Goal: Task Accomplishment & Management: Use online tool/utility

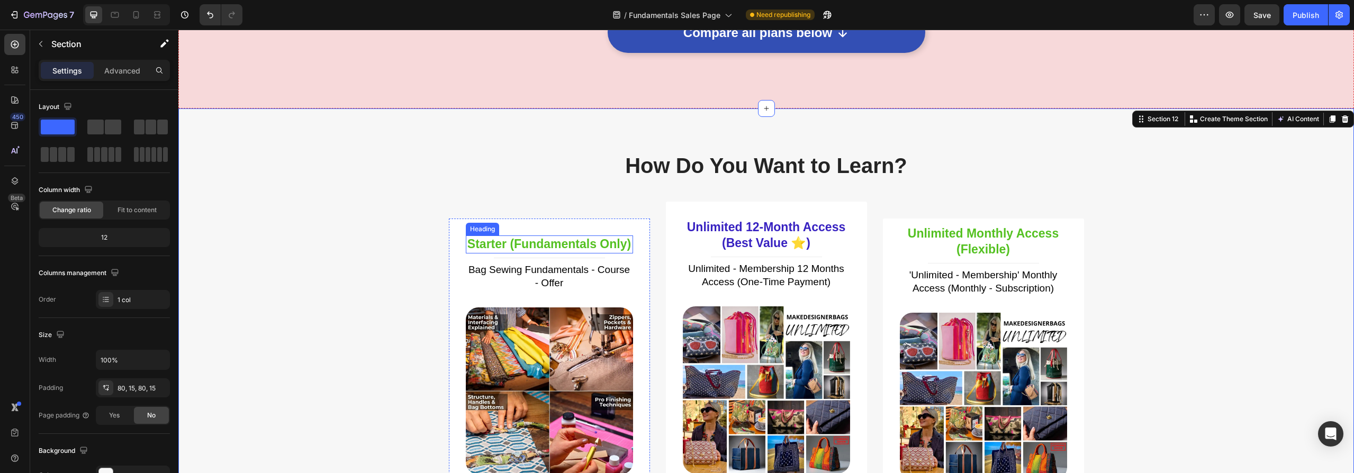
click at [523, 245] on h3 "Starter (Fundamentals Only)" at bounding box center [549, 245] width 167 height 18
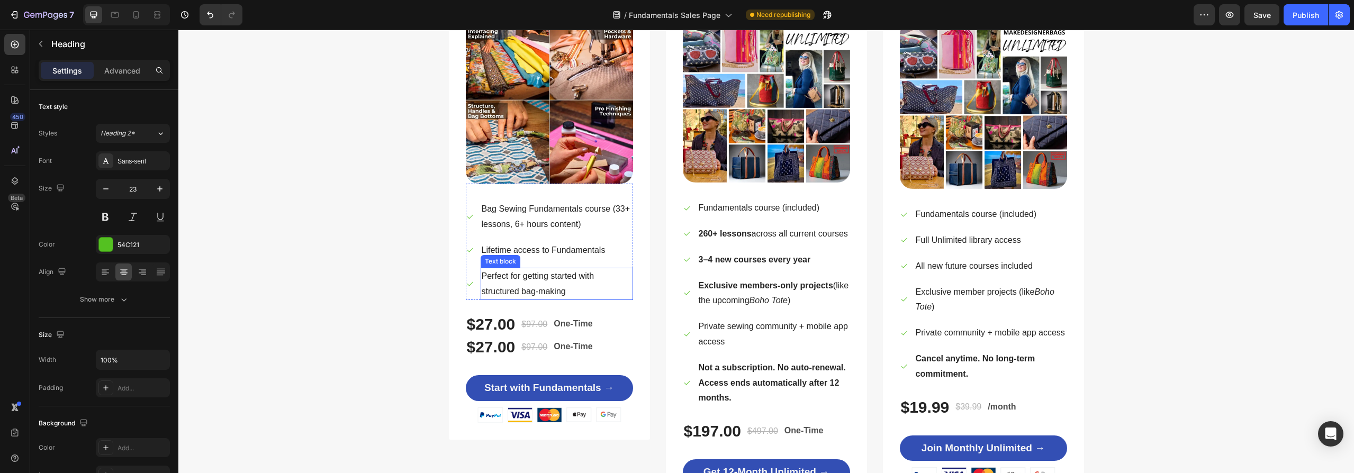
scroll to position [3873, 0]
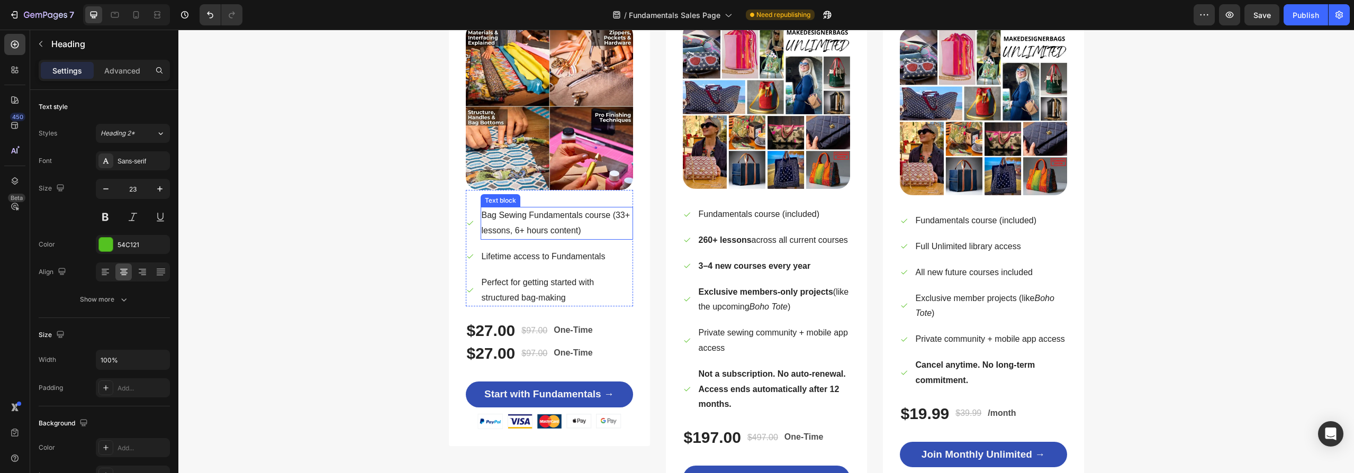
click at [529, 218] on p "Bag Sewing Fundamentals course (33+ lessons, 6+ hours content)" at bounding box center [557, 223] width 150 height 31
click at [524, 258] on p "Lifetime access to Fundamentals" at bounding box center [544, 256] width 124 height 15
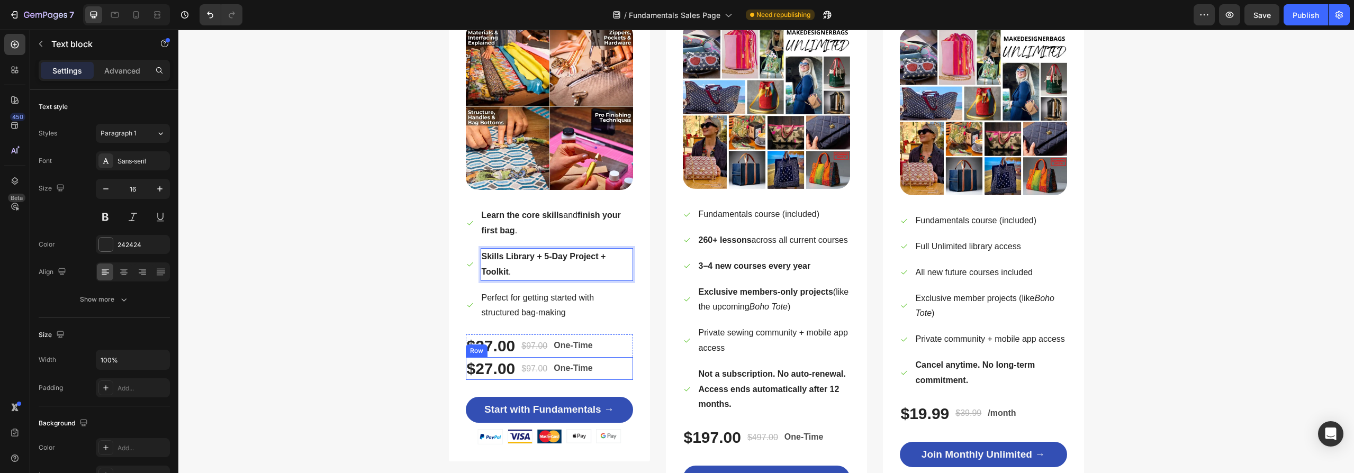
click at [605, 371] on div "$27.00 (P) Price (P) Price $97.00 (P) Price (P) Price One-Time Text Block Row" at bounding box center [549, 368] width 167 height 23
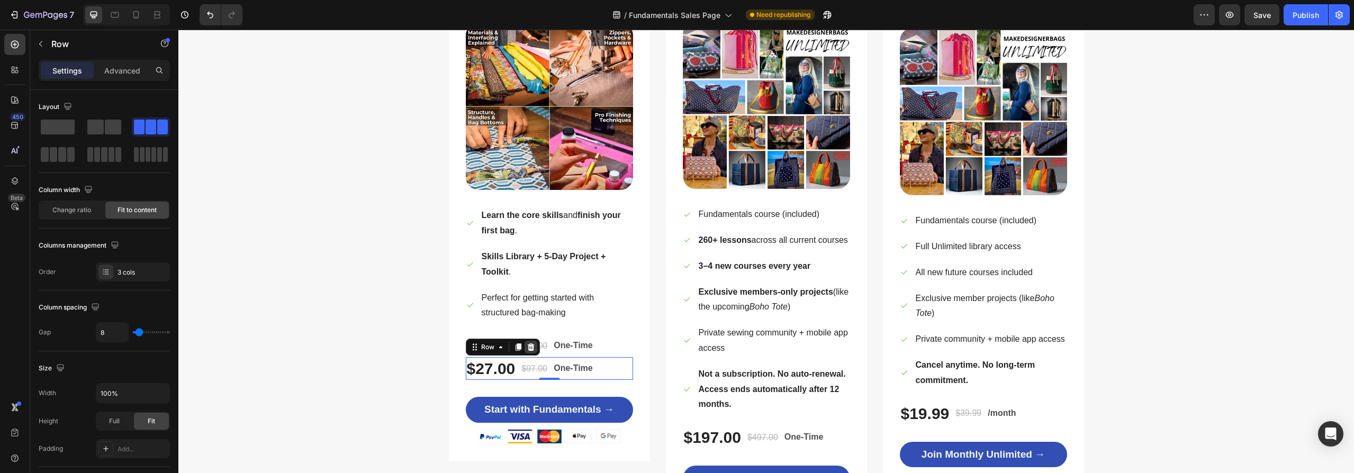
click at [527, 346] on icon at bounding box center [531, 347] width 8 height 8
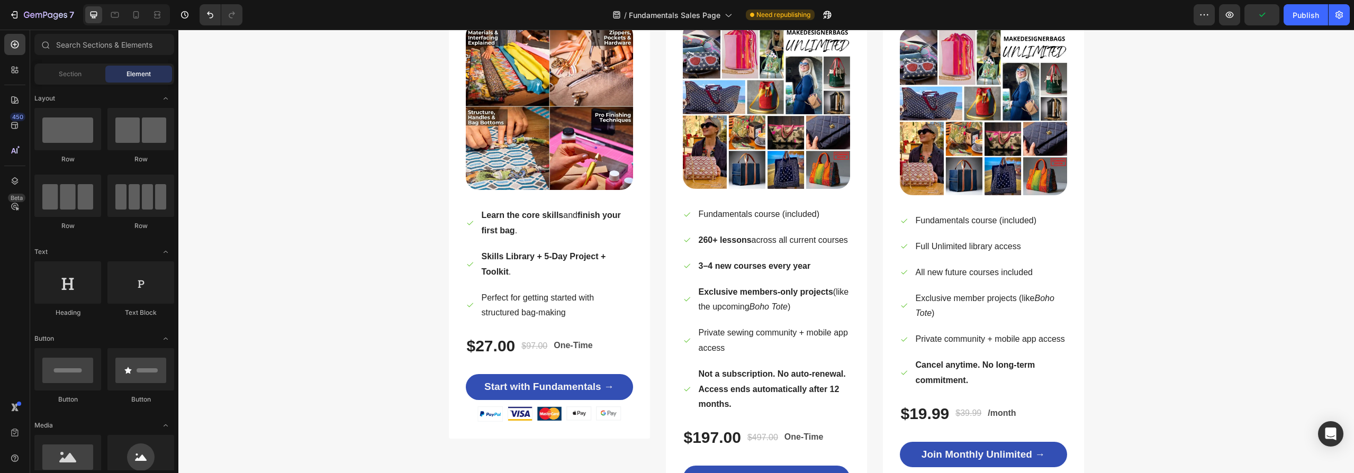
click at [525, 304] on p "Perfect for getting started with structured bag-making" at bounding box center [557, 306] width 150 height 31
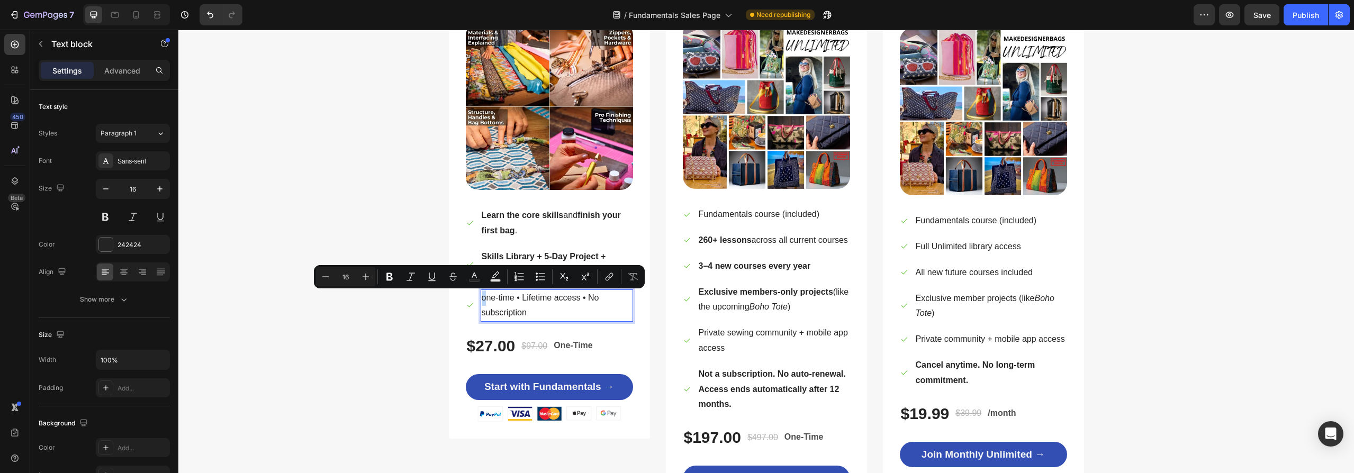
click at [482, 299] on p "one-time • Lifetime access • No subscription" at bounding box center [557, 306] width 150 height 31
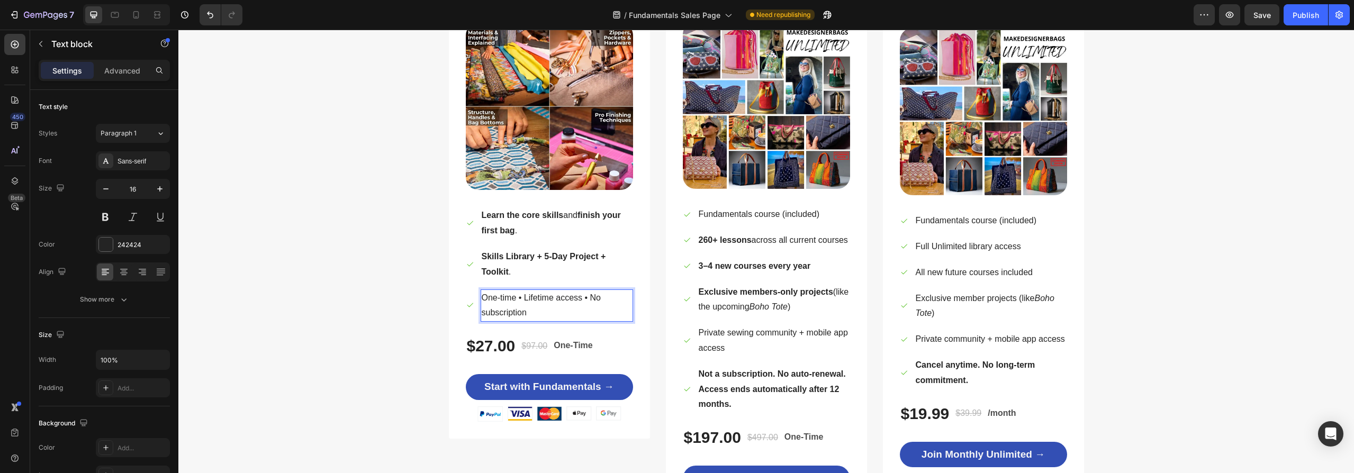
click at [515, 298] on p "One-time • Lifetime access • No subscription" at bounding box center [557, 306] width 150 height 31
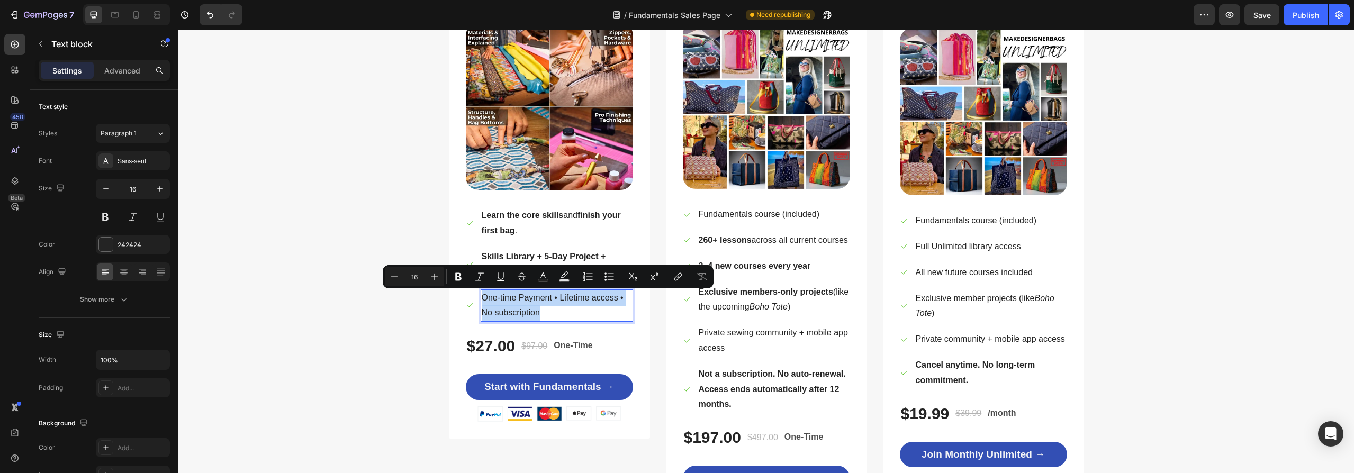
drag, startPoint x: 544, startPoint y: 313, endPoint x: 480, endPoint y: 300, distance: 66.0
click at [482, 300] on p "One-time Payment • Lifetime access • No subscription" at bounding box center [557, 306] width 150 height 31
click at [457, 276] on icon "Editor contextual toolbar" at bounding box center [458, 277] width 11 height 11
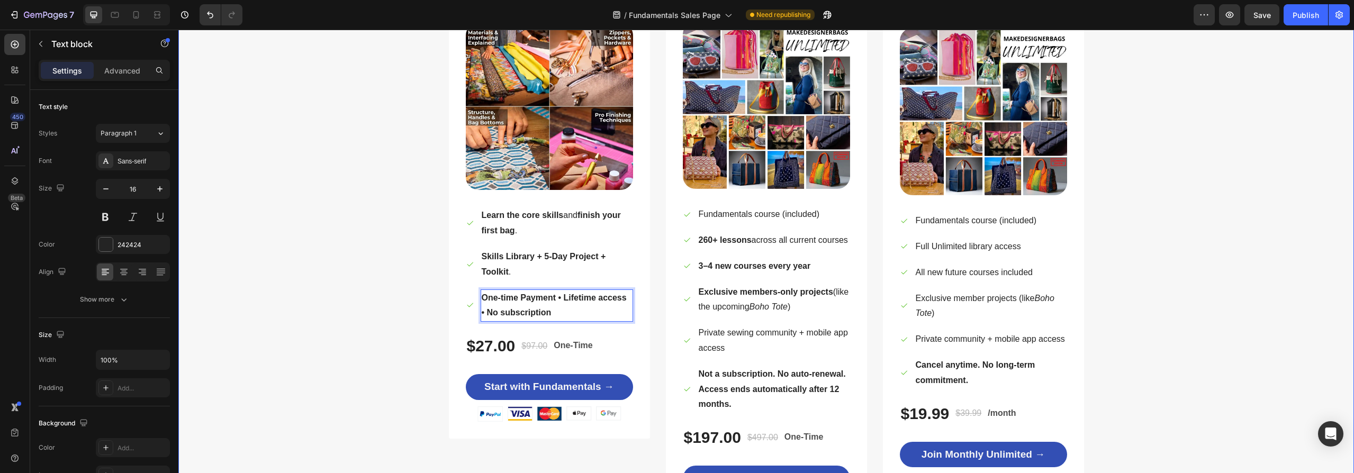
click at [328, 345] on div "How Do You Want to Learn? Heading Row Good — Start Small Heading Title Line Bag…" at bounding box center [766, 198] width 1160 height 664
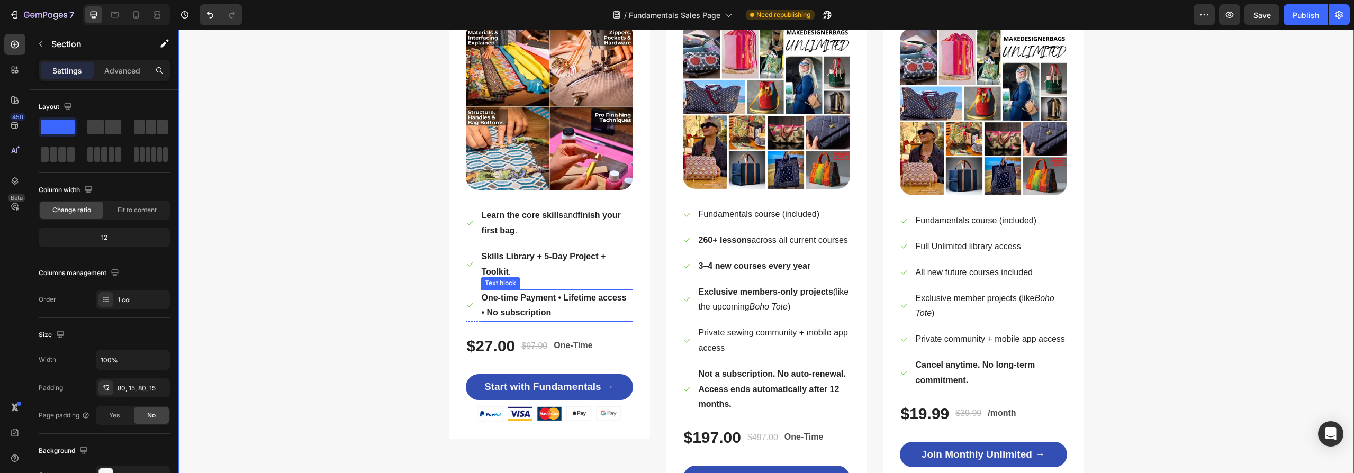
click at [543, 296] on strong "One-time Payment • Lifetime access • No subscription" at bounding box center [554, 305] width 145 height 24
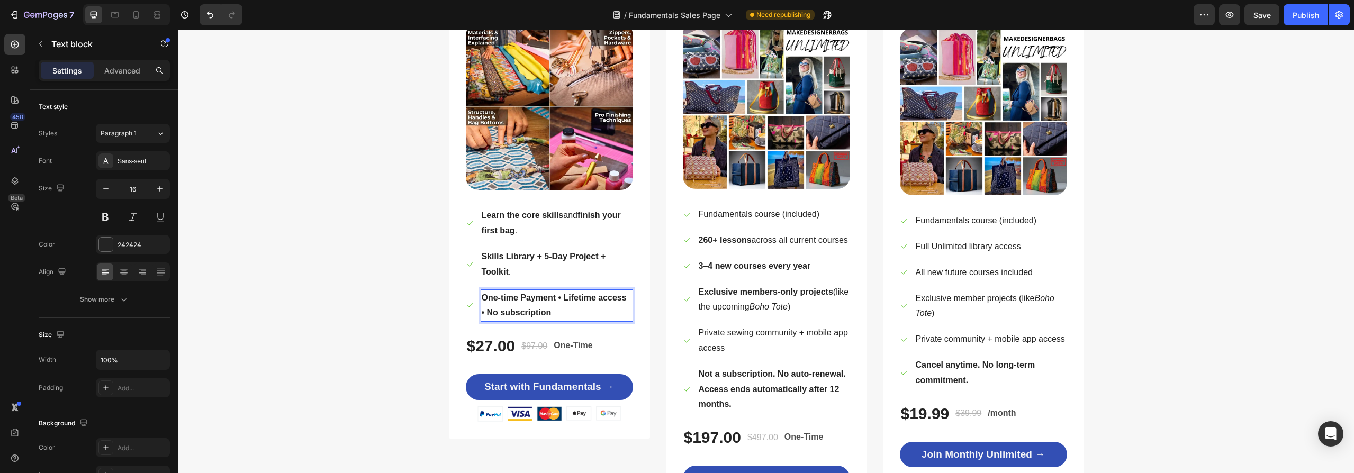
click at [553, 297] on strong "One-time Payment • Lifetime access • No subscription" at bounding box center [554, 305] width 145 height 24
click at [406, 318] on div "How Do You Want to Learn? Heading Row Good — Start Small Heading Title Line Bag…" at bounding box center [766, 198] width 1160 height 664
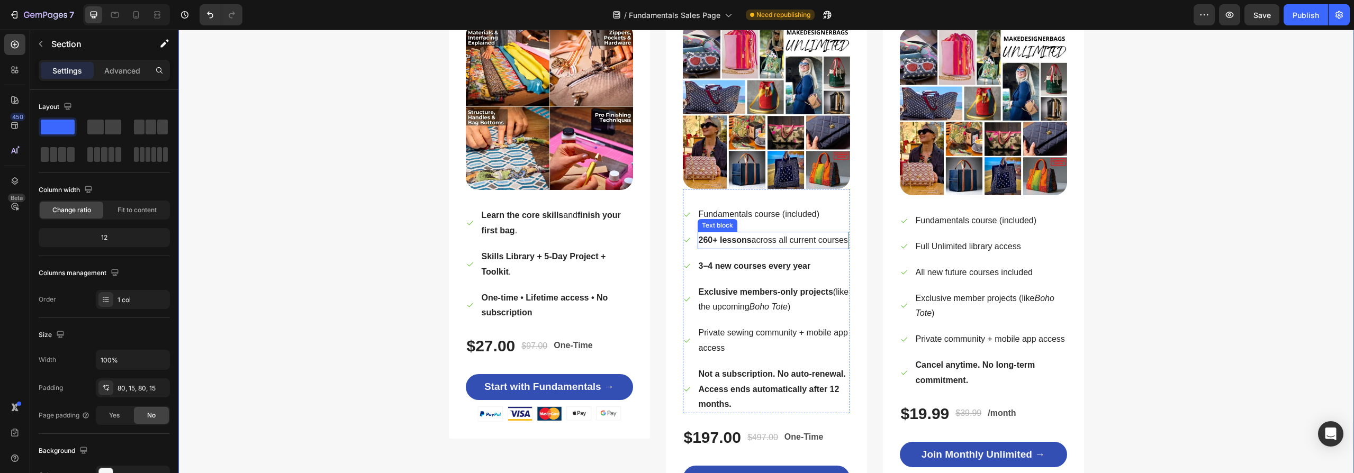
scroll to position [3696, 0]
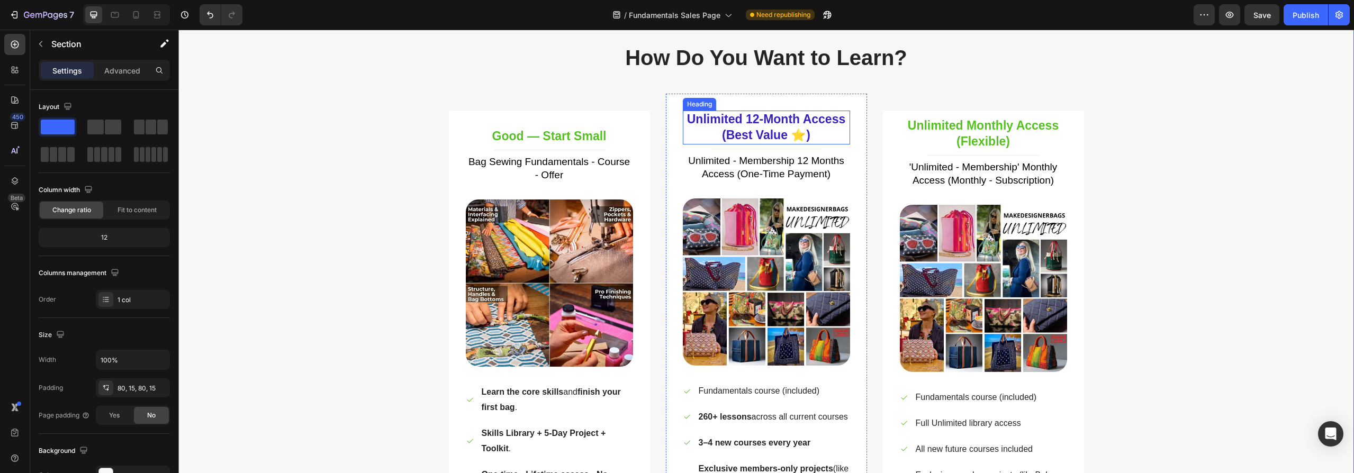
click at [772, 117] on h3 "Unlimited 12-Month Access (Best Value ⭐)" at bounding box center [766, 128] width 167 height 34
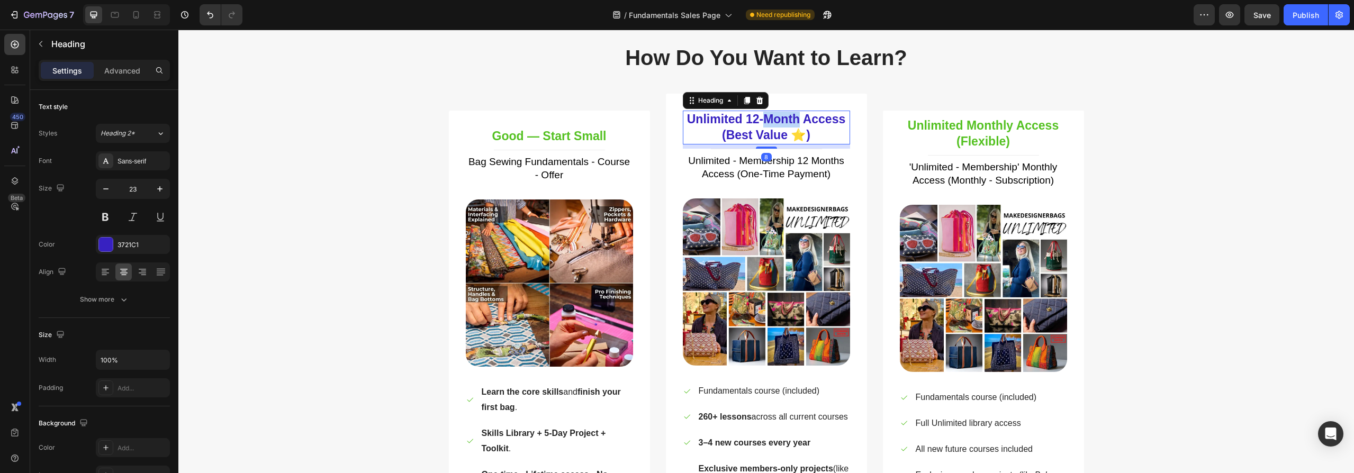
click at [772, 117] on h3 "Unlimited 12-Month Access (Best Value ⭐)" at bounding box center [766, 128] width 167 height 34
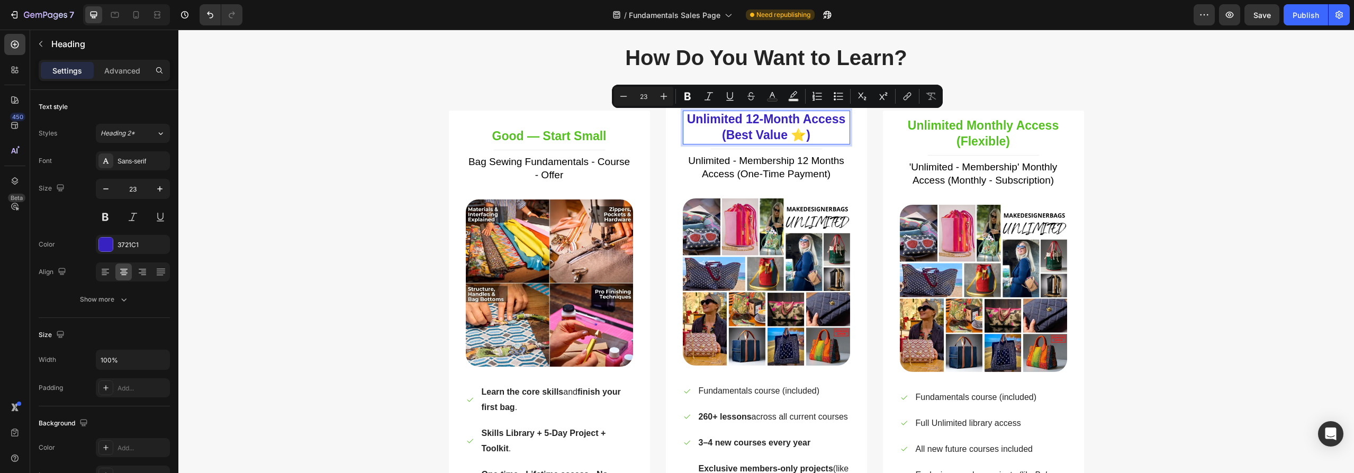
click at [833, 122] on p "Unlimited 12-Month Access (Best Value ⭐)" at bounding box center [766, 128] width 165 height 32
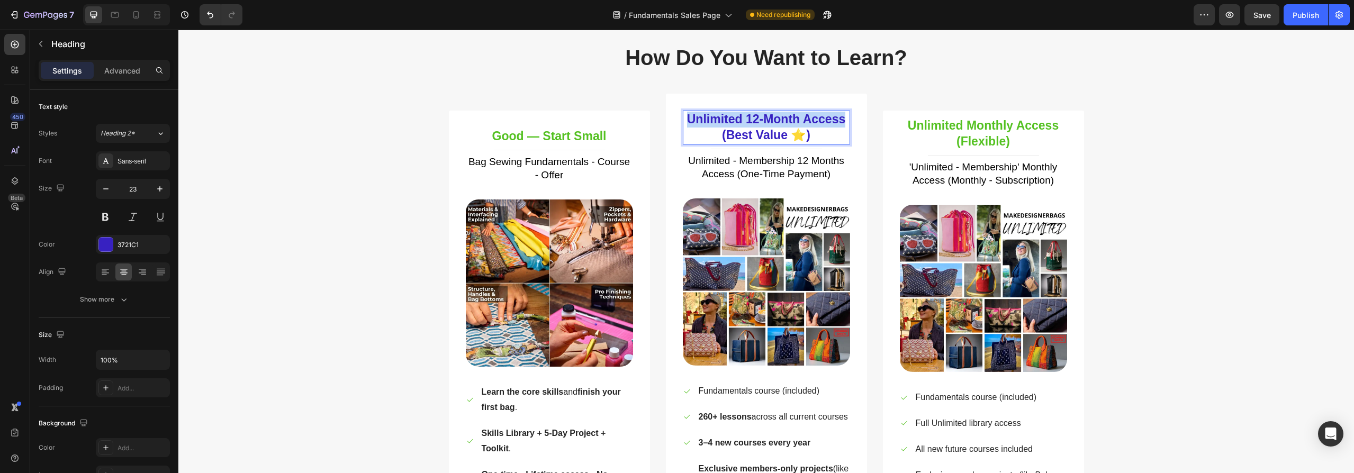
drag, startPoint x: 840, startPoint y: 120, endPoint x: 686, endPoint y: 117, distance: 154.0
click at [686, 117] on p "Unlimited 12-Month Access (Best Value ⭐)" at bounding box center [766, 128] width 165 height 32
click at [806, 134] on p "Better — Best Value (Best Value ⭐)" at bounding box center [766, 128] width 165 height 32
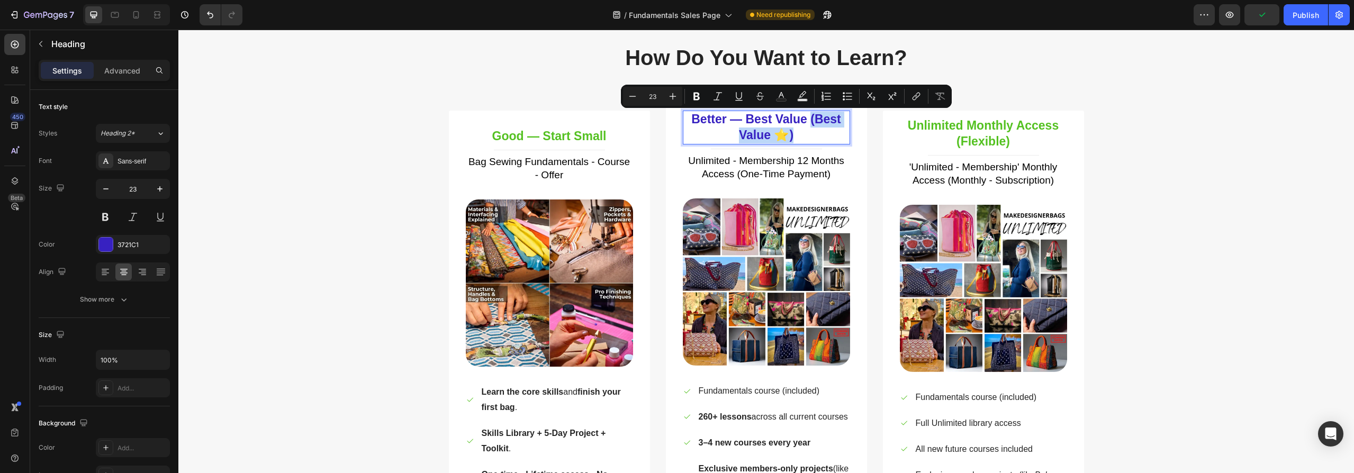
drag, startPoint x: 812, startPoint y: 135, endPoint x: 807, endPoint y: 119, distance: 17.2
click at [807, 119] on p "Better — Best Value (Best Value ⭐)" at bounding box center [766, 128] width 165 height 32
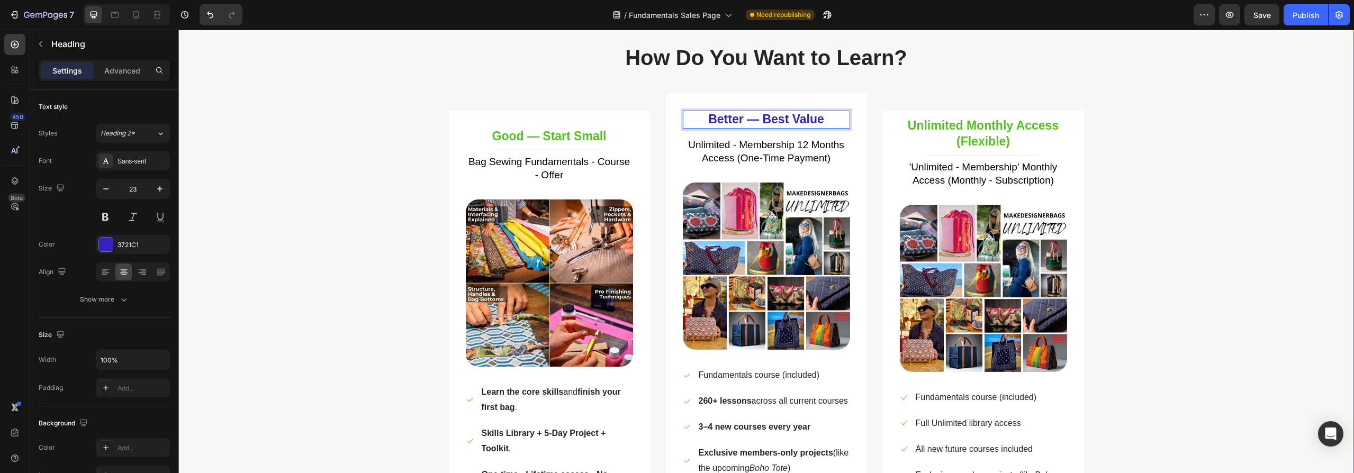
click at [1255, 188] on div "How Do You Want to Learn? Heading Row Good — Start Small Heading Title Line Bag…" at bounding box center [766, 367] width 1160 height 648
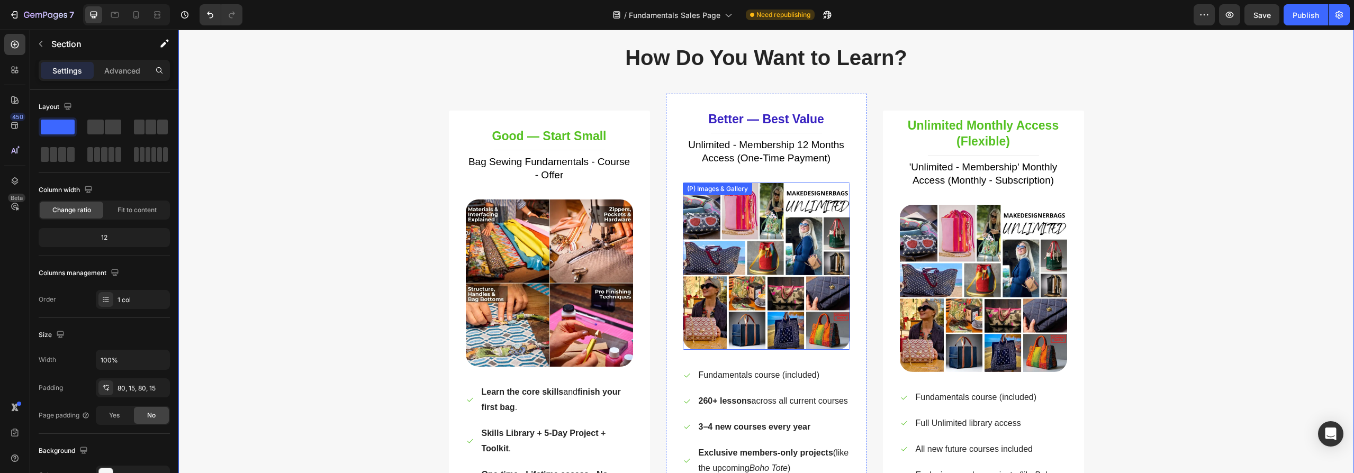
click at [765, 271] on img at bounding box center [766, 266] width 167 height 167
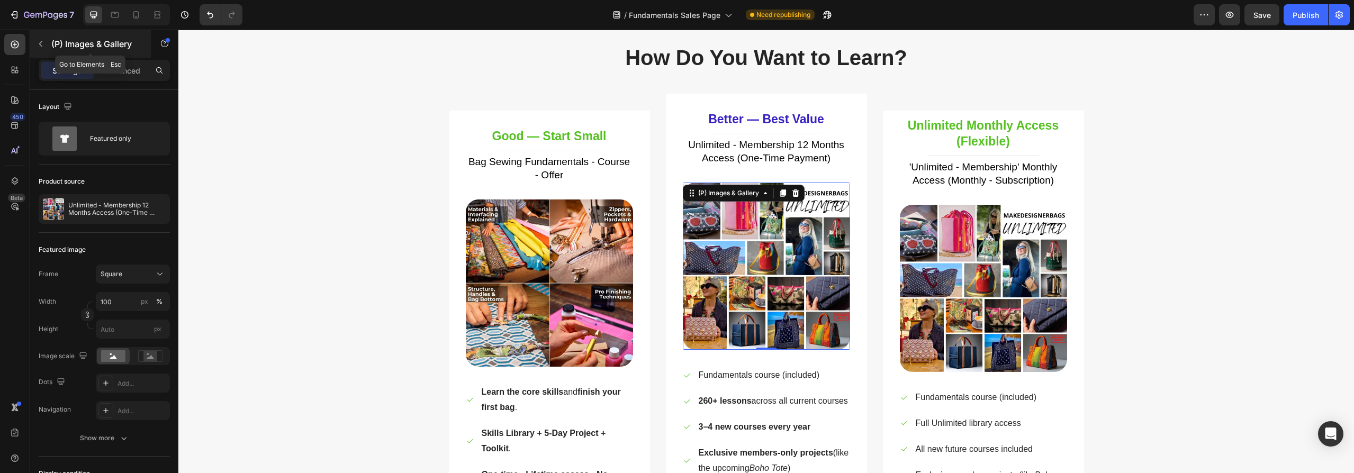
click at [41, 43] on icon "button" at bounding box center [41, 44] width 8 height 8
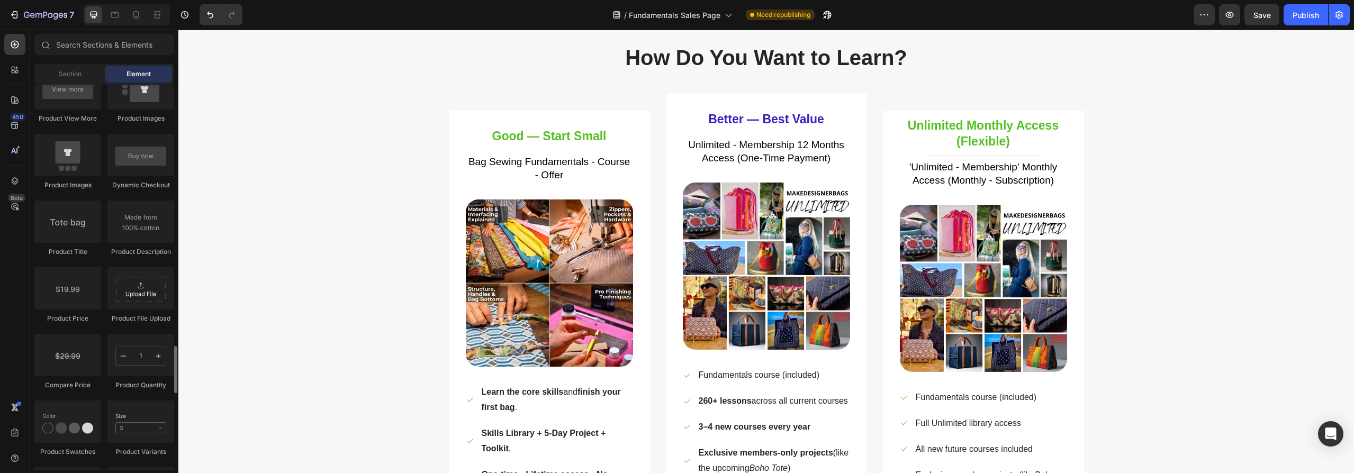
scroll to position [1756, 0]
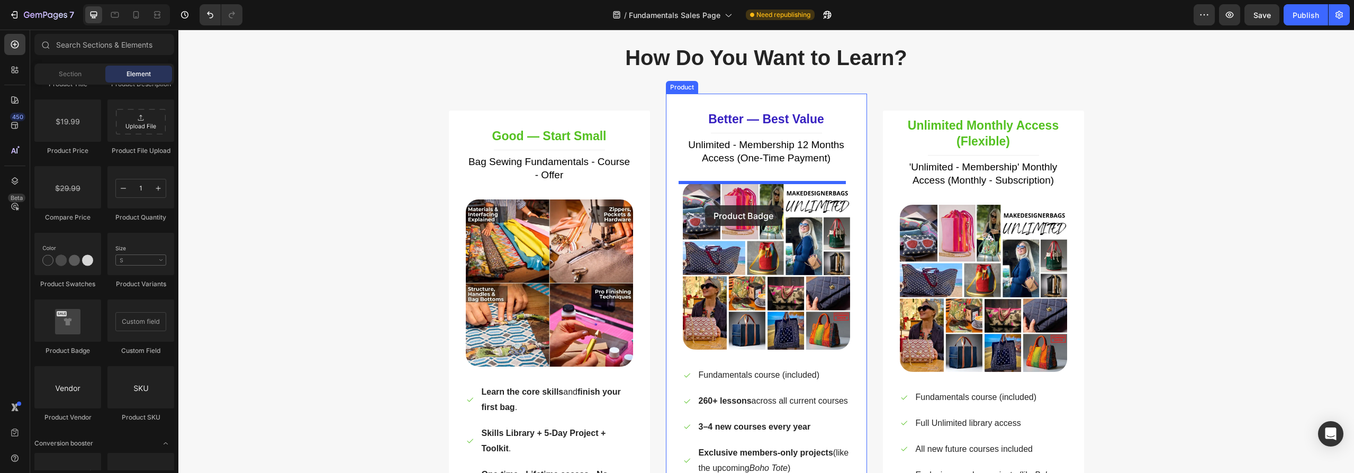
drag, startPoint x: 246, startPoint y: 350, endPoint x: 705, endPoint y: 205, distance: 481.8
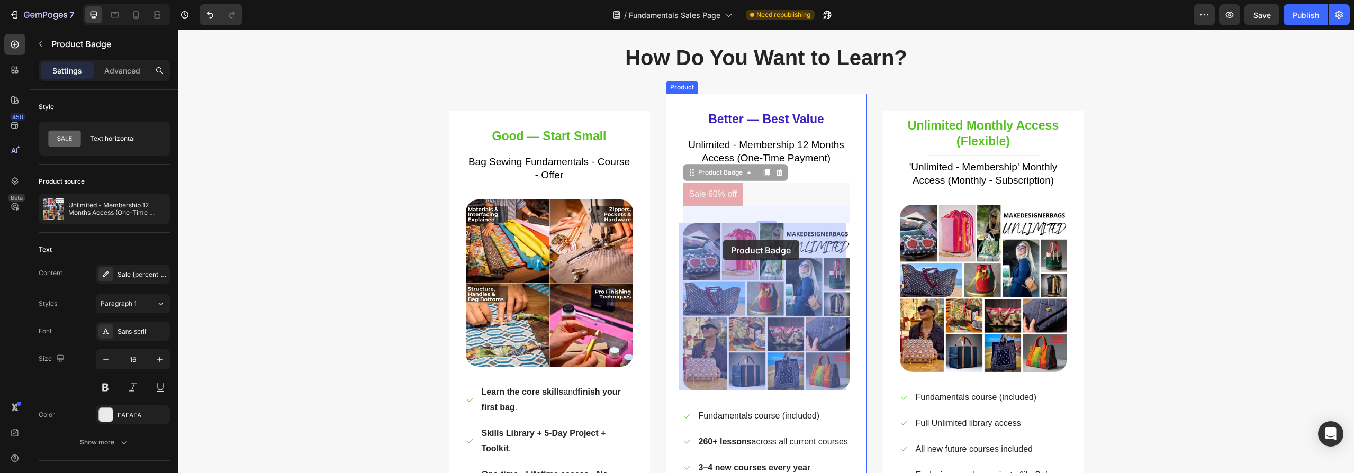
drag, startPoint x: 689, startPoint y: 174, endPoint x: 722, endPoint y: 240, distance: 73.9
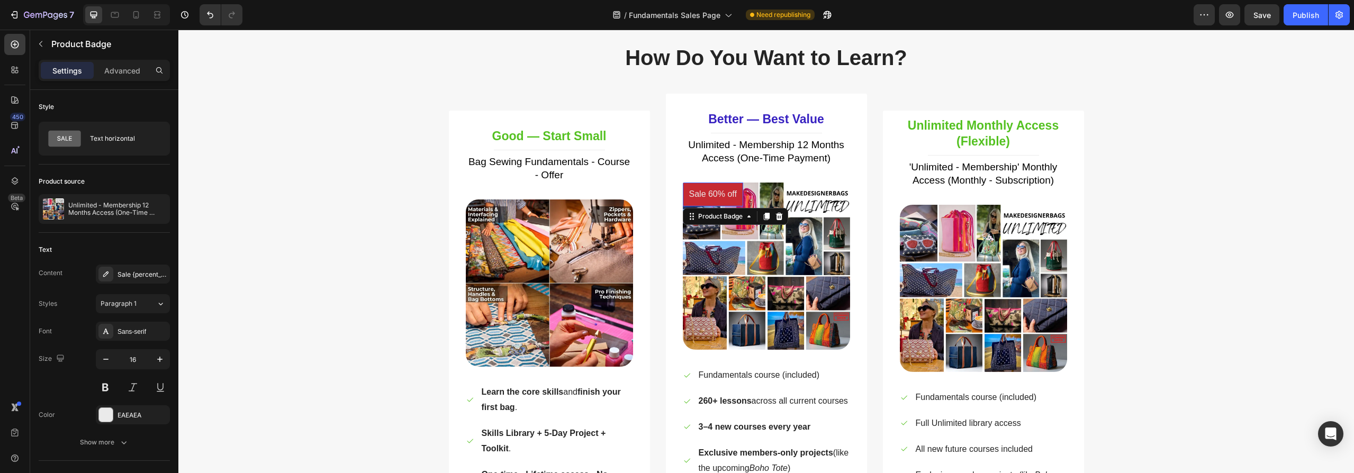
click at [712, 192] on pre "Sale 60% off" at bounding box center [713, 195] width 60 height 24
click at [702, 195] on pre "Sale 60% off" at bounding box center [713, 195] width 60 height 24
click at [129, 275] on div "Sale {percent_discount} off" at bounding box center [142, 275] width 50 height 10
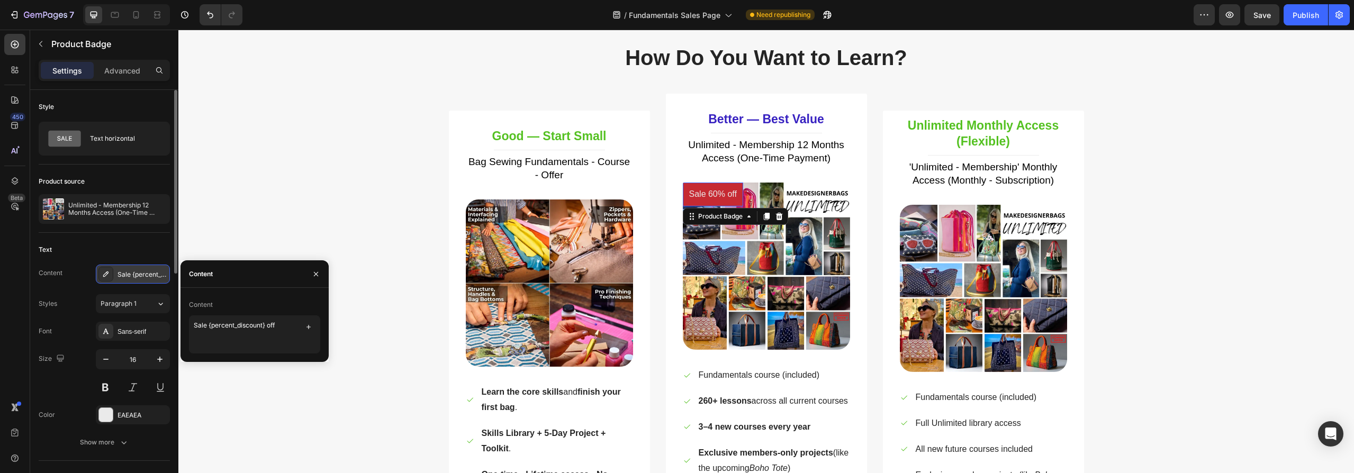
click at [123, 275] on div "Sale {percent_discount} off" at bounding box center [142, 275] width 50 height 10
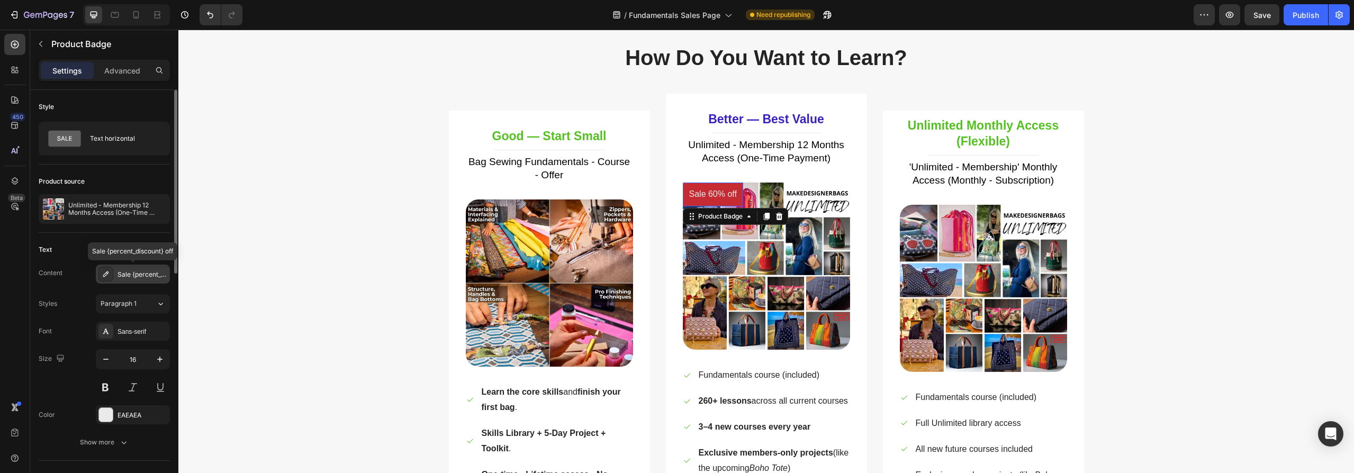
click at [105, 273] on icon at bounding box center [106, 274] width 8 height 8
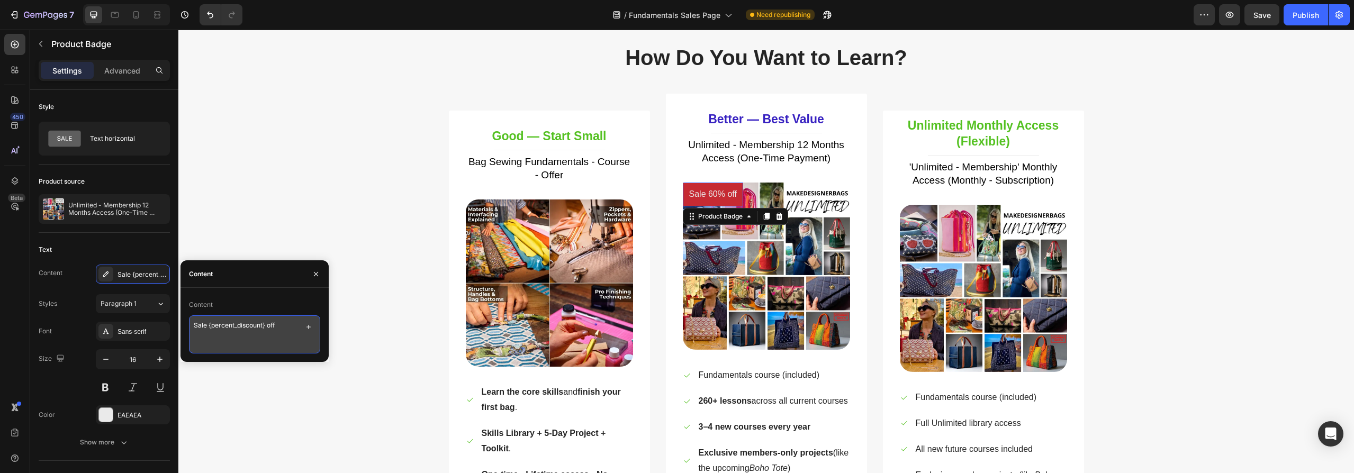
click at [240, 326] on textarea "Sale {percent_discount} off" at bounding box center [254, 334] width 131 height 38
drag, startPoint x: 281, startPoint y: 324, endPoint x: 190, endPoint y: 321, distance: 91.1
click at [190, 321] on textarea "Sale {percent_discount} off" at bounding box center [254, 334] width 131 height 38
type textarea "Most Popular"
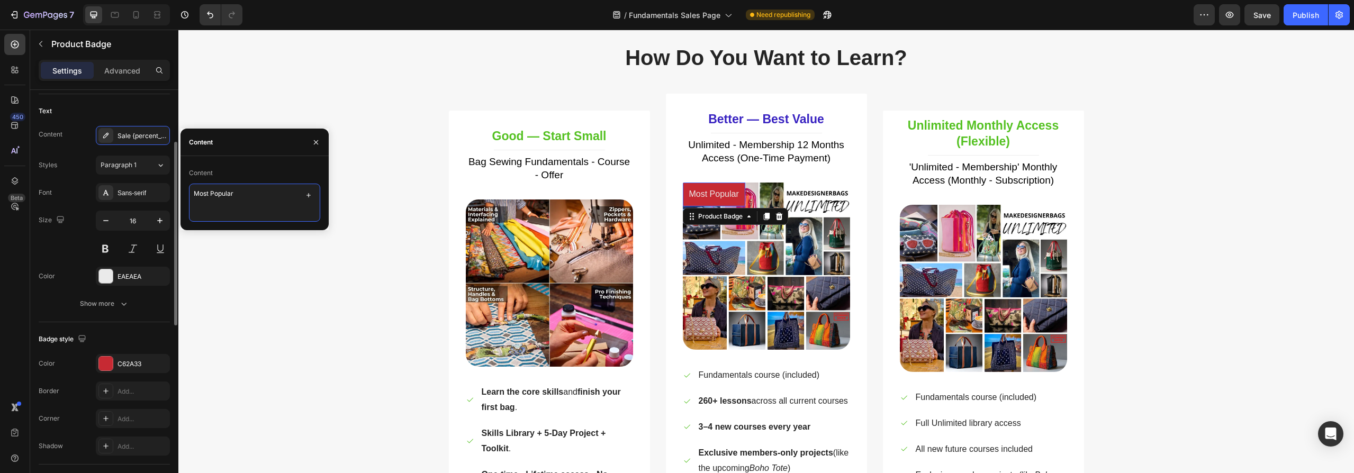
scroll to position [132, 0]
click at [106, 370] on div at bounding box center [106, 370] width 14 height 14
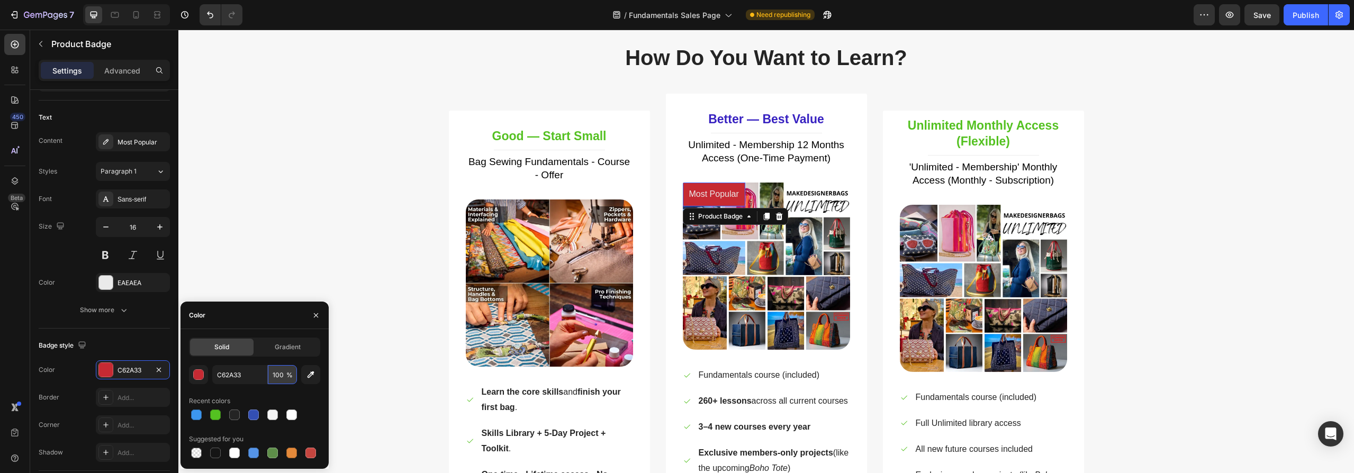
click at [283, 375] on input "100" at bounding box center [282, 374] width 29 height 19
type input "70"
click at [312, 255] on div "How Do You Want to Learn? Heading Row Good — Start Small Heading Title Line Bag…" at bounding box center [766, 367] width 1160 height 648
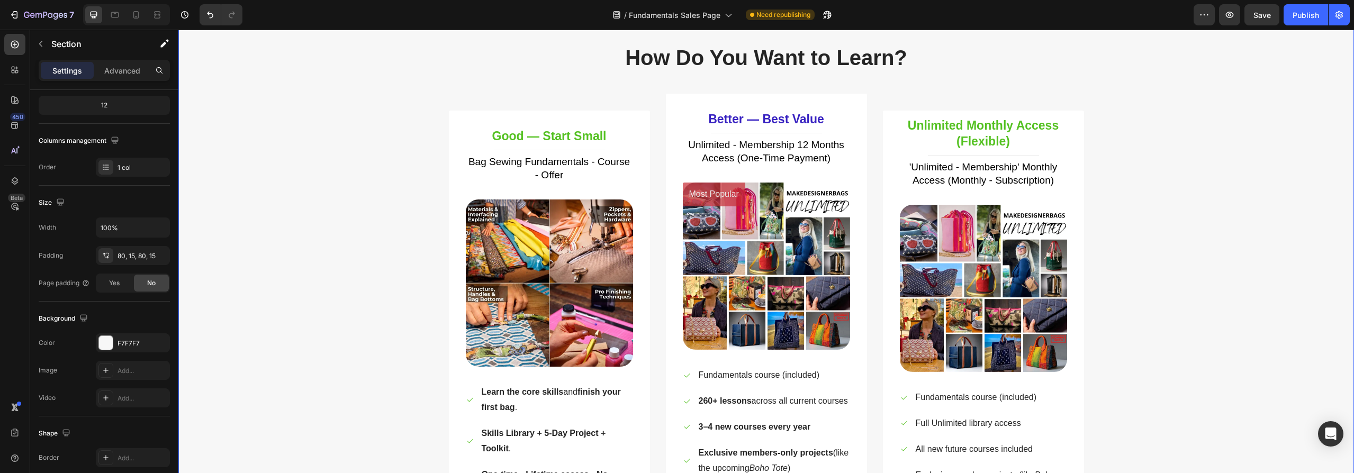
scroll to position [0, 0]
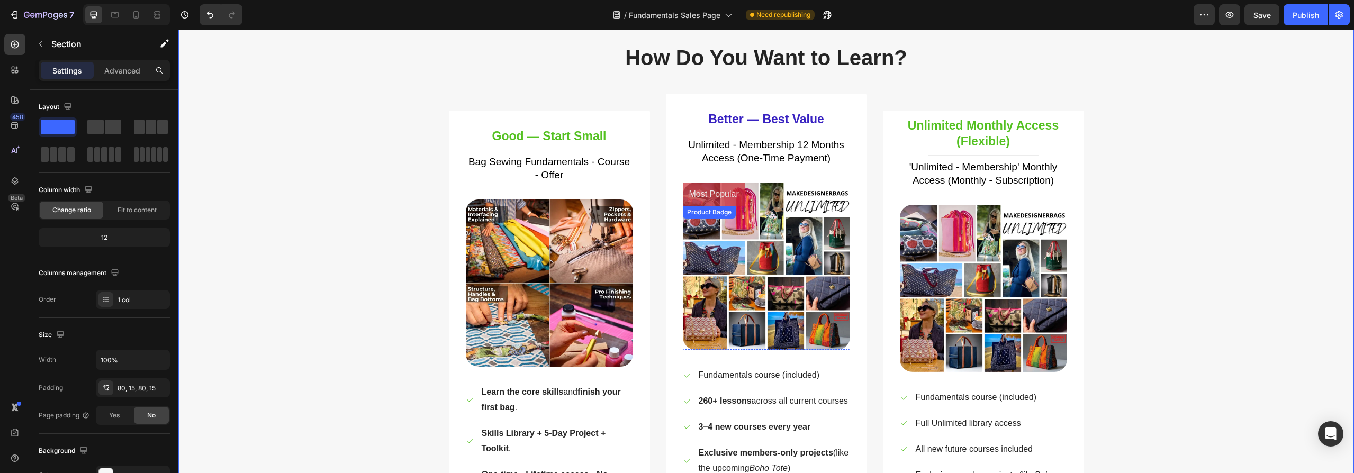
click at [696, 200] on pre "Most Popular" at bounding box center [714, 195] width 62 height 24
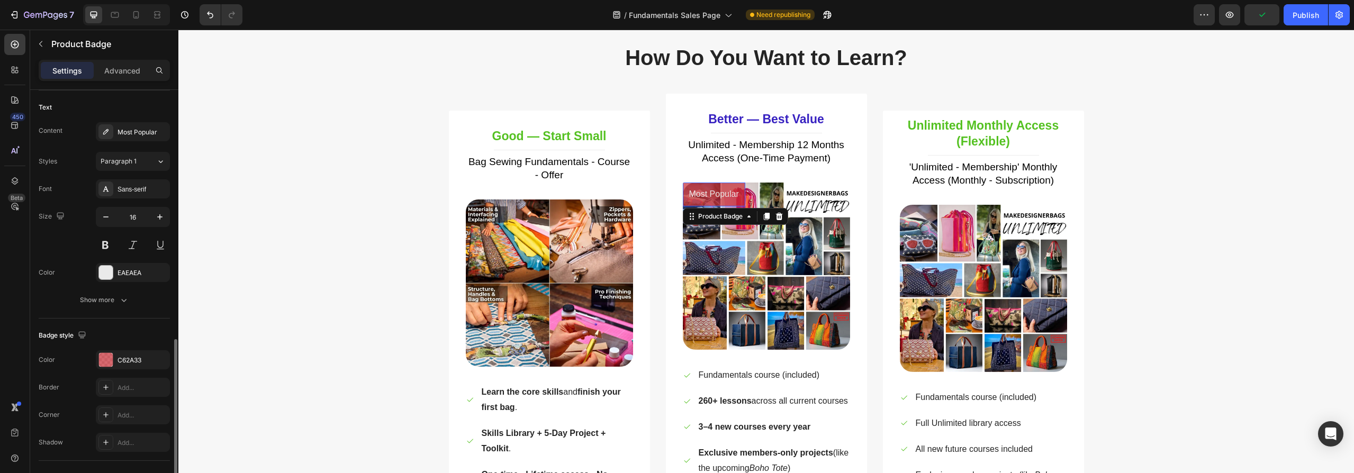
scroll to position [271, 0]
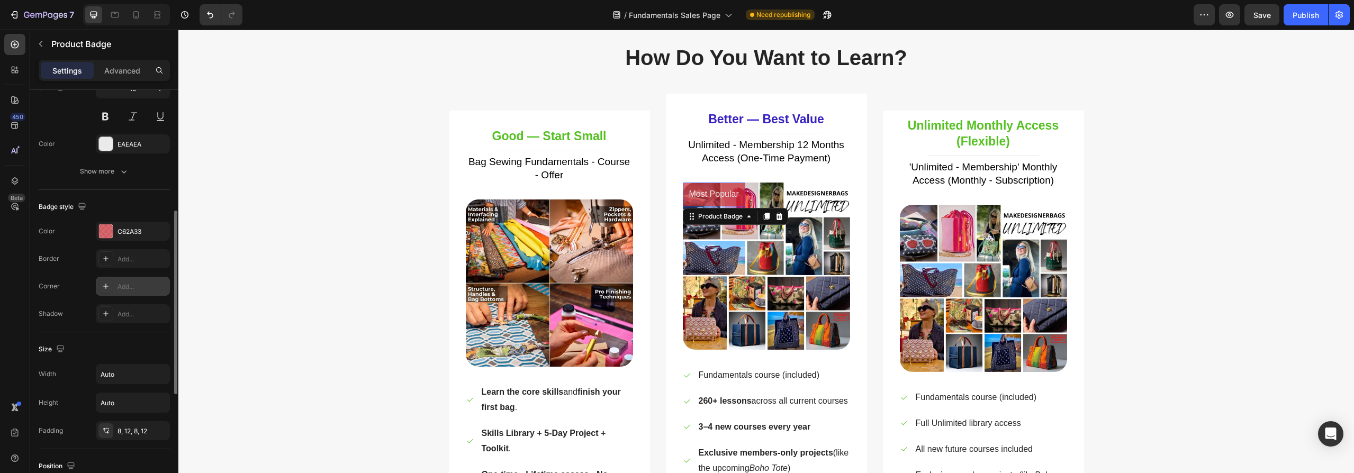
click at [104, 285] on icon at bounding box center [106, 286] width 8 height 8
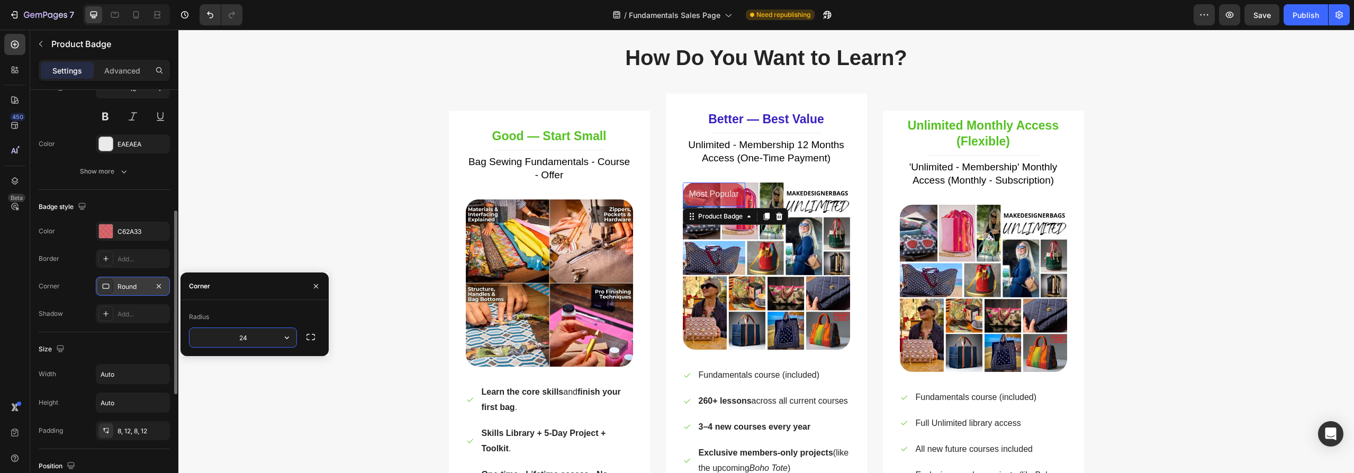
type input "2"
type input "8"
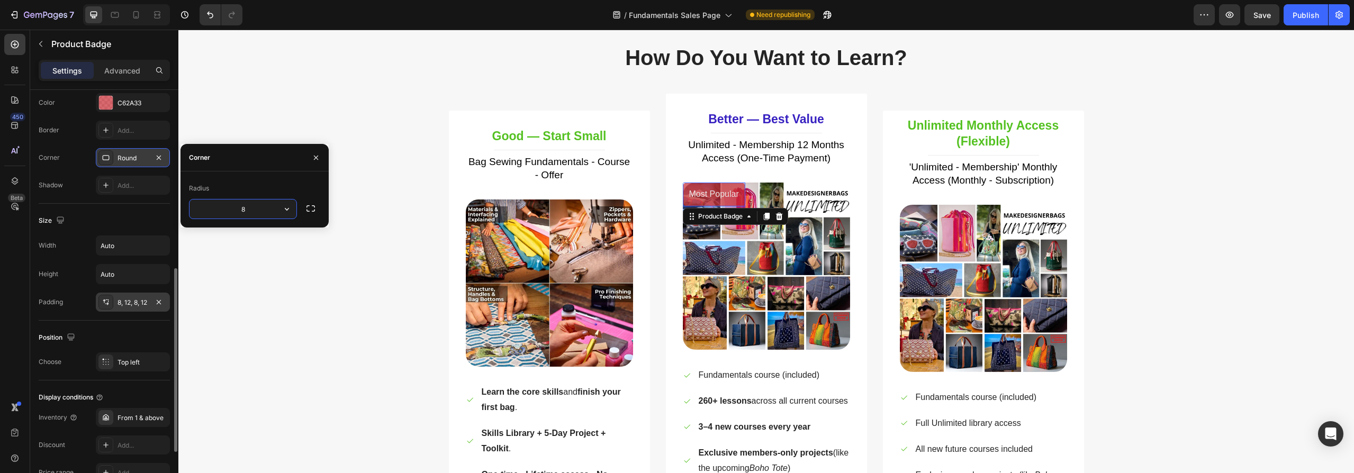
click at [113, 304] on div "8, 12, 8, 12" at bounding box center [133, 302] width 74 height 19
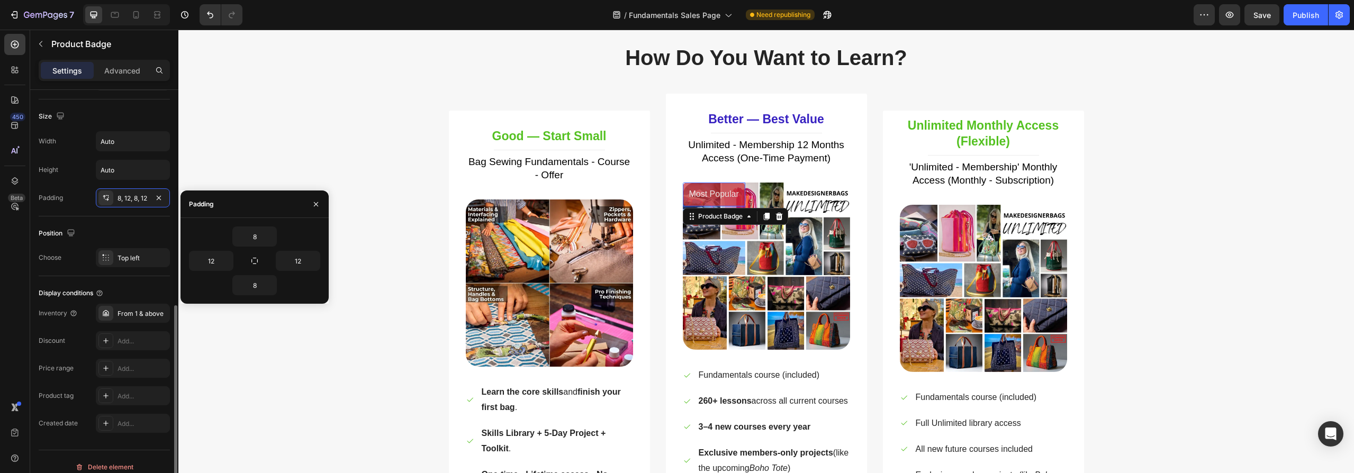
scroll to position [444, 0]
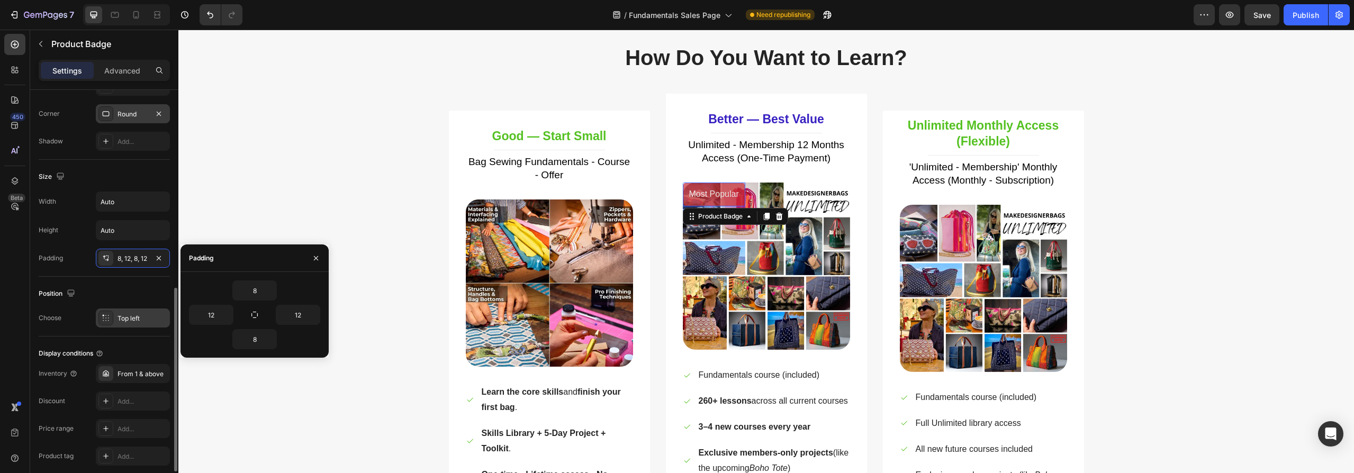
click at [133, 318] on div "Top left" at bounding box center [142, 319] width 50 height 10
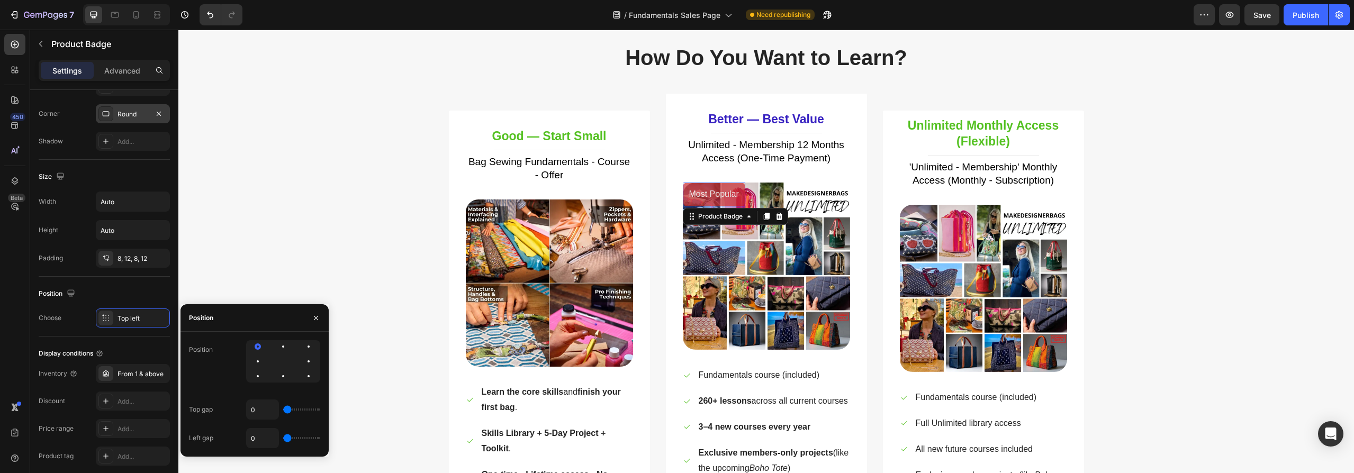
type input "1"
type input "57"
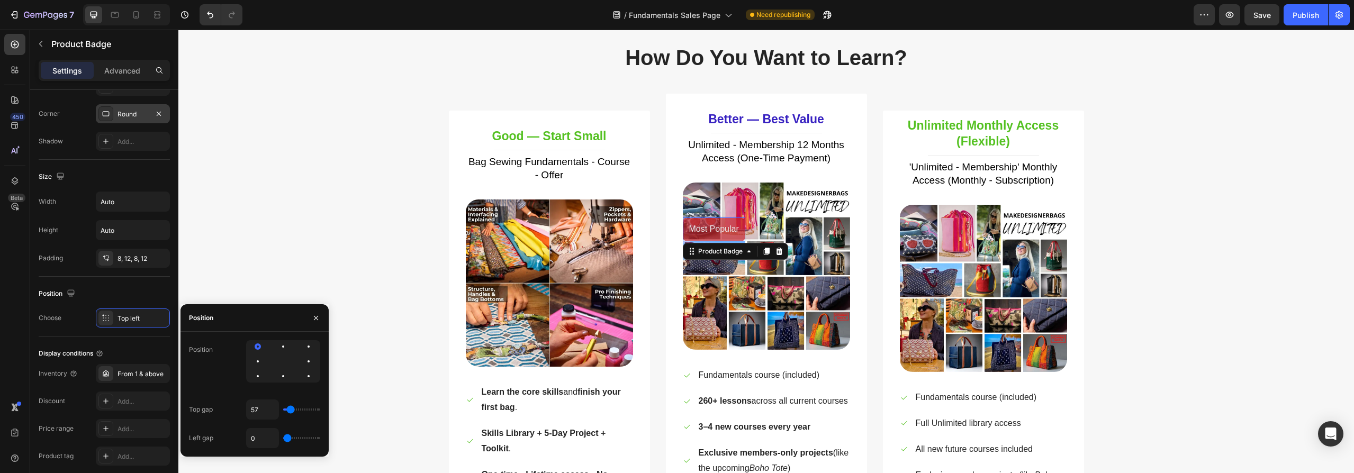
type input "66"
type input "64"
type input "57"
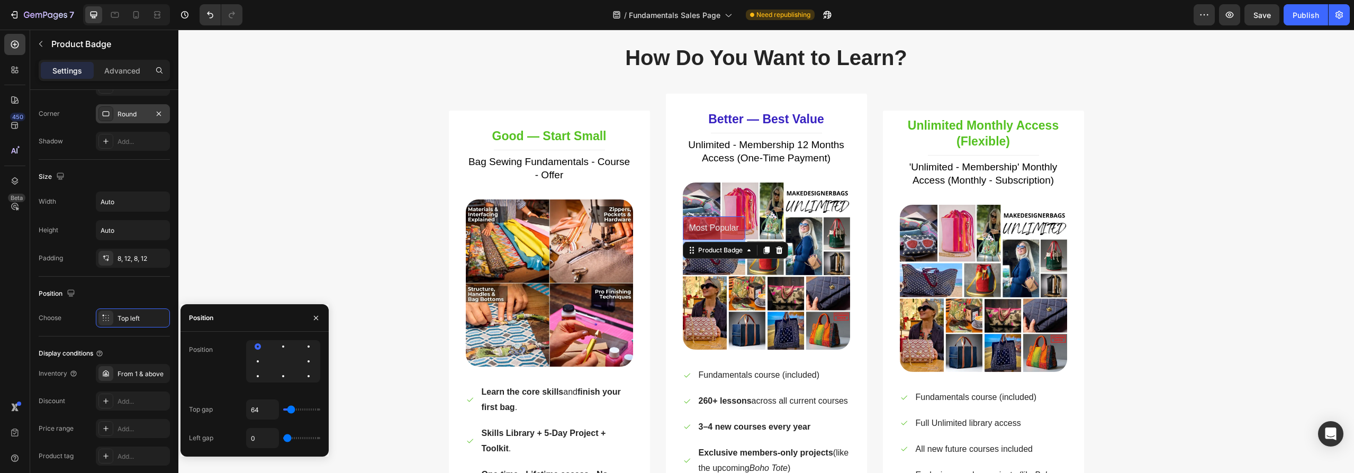
type input "57"
type input "53"
type input "51"
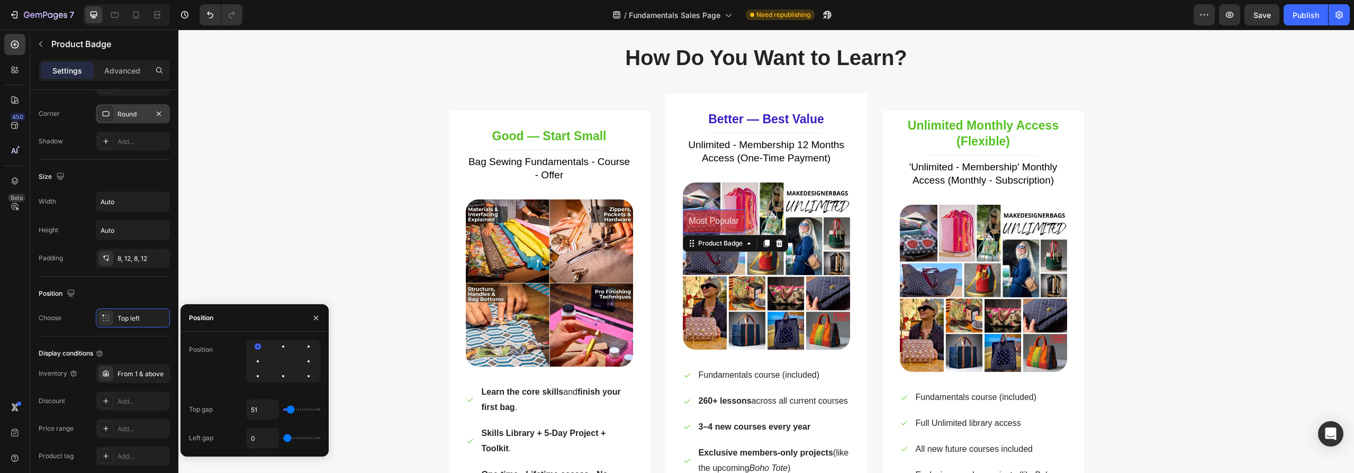
type input "44"
type input "42"
type input "40"
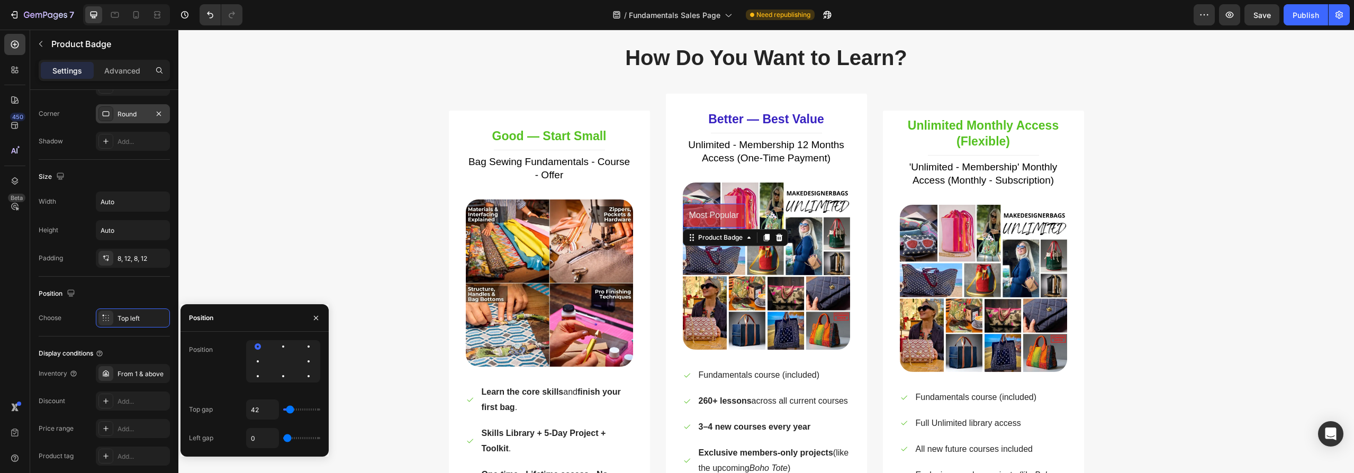
type input "40"
type input "38"
type input "36"
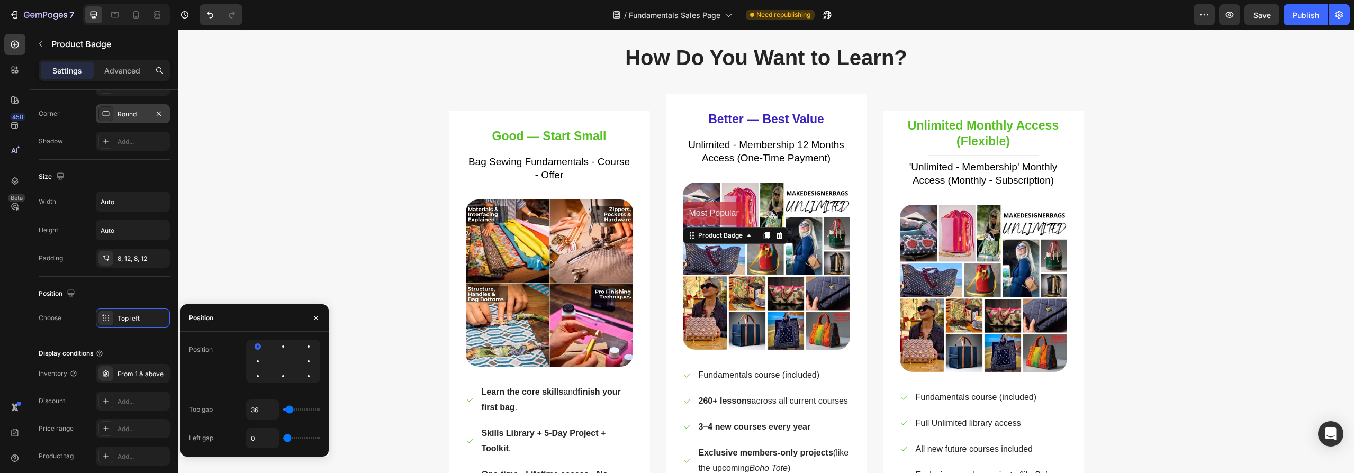
type input "29"
type input "27"
type input "19"
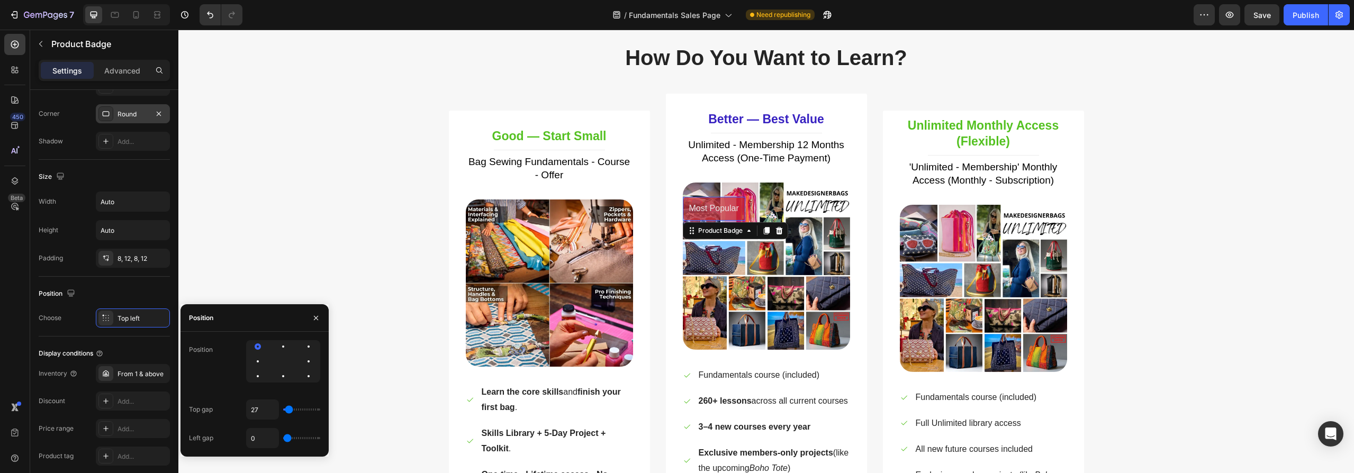
type input "19"
type input "12"
type input "10"
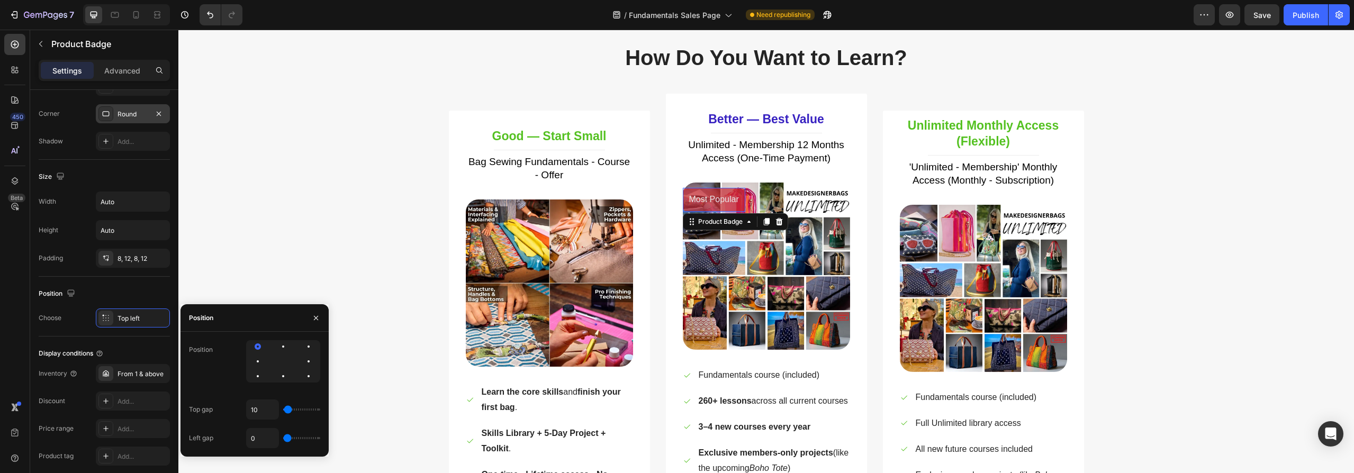
type input "8"
type input "6"
type input "4"
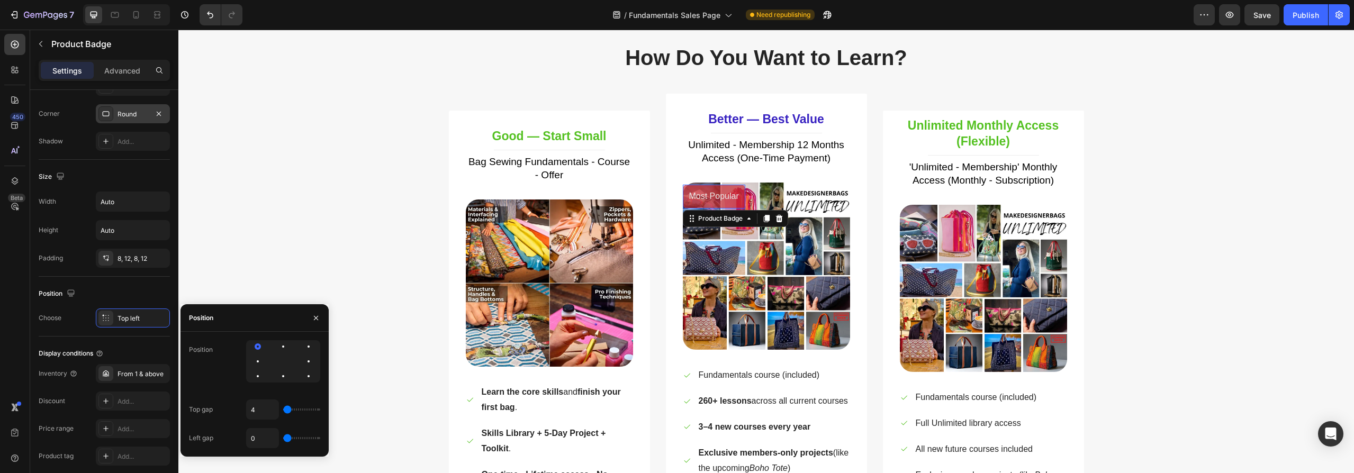
type input "4"
click at [287, 411] on input "range" at bounding box center [301, 410] width 37 height 2
type input "36"
type input "41"
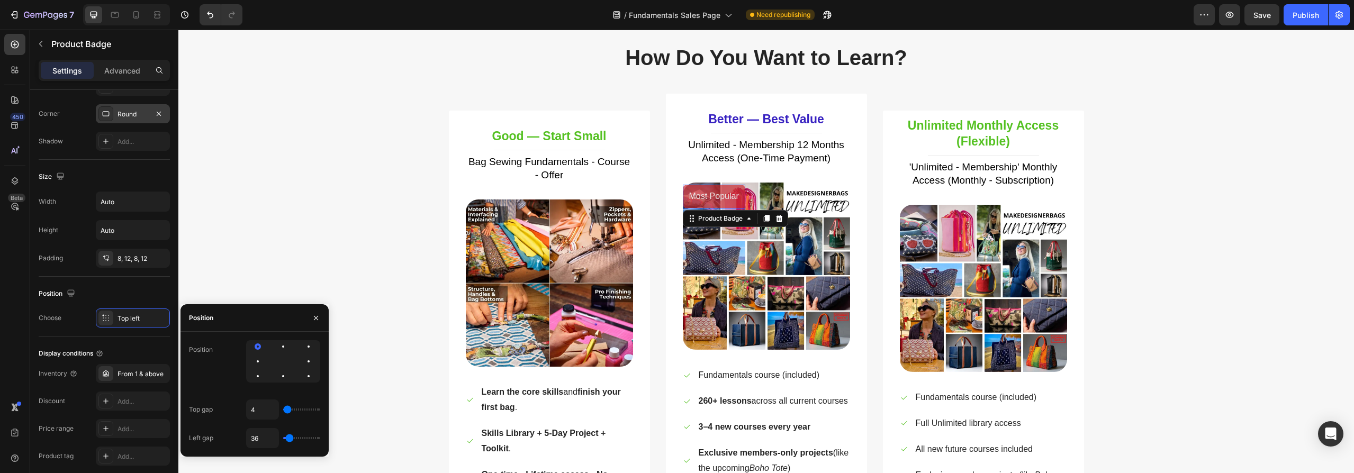
type input "41"
type input "36"
type input "25"
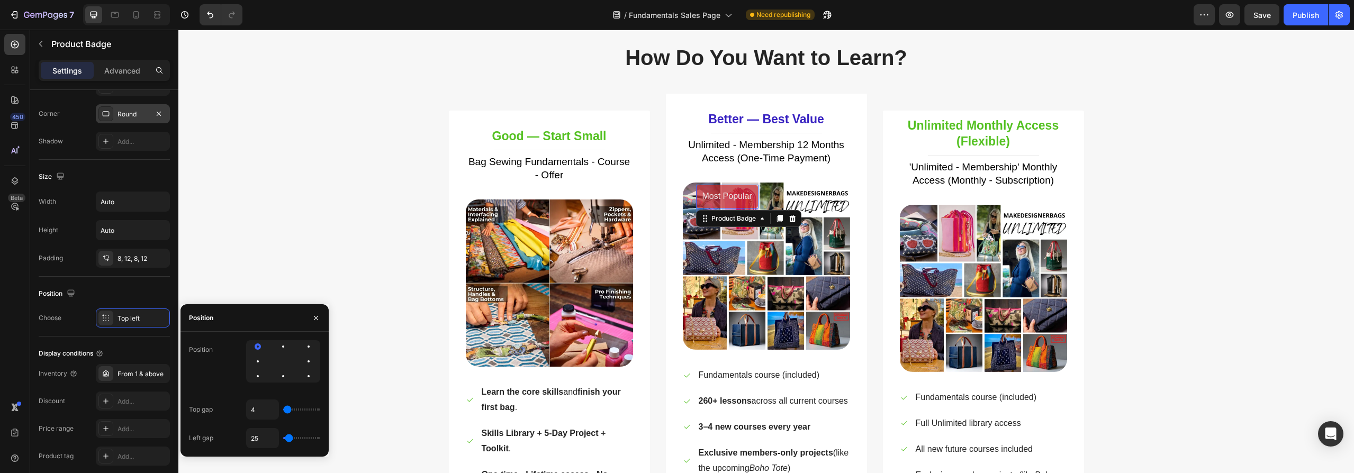
type input "21"
type input "13"
type input "11"
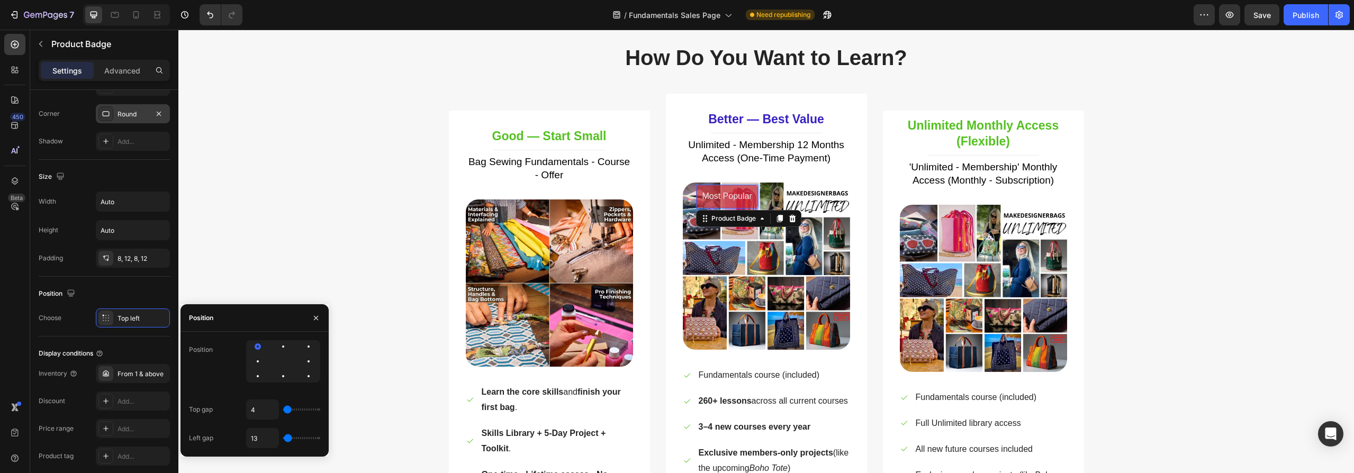
type input "11"
type input "6"
type input "2"
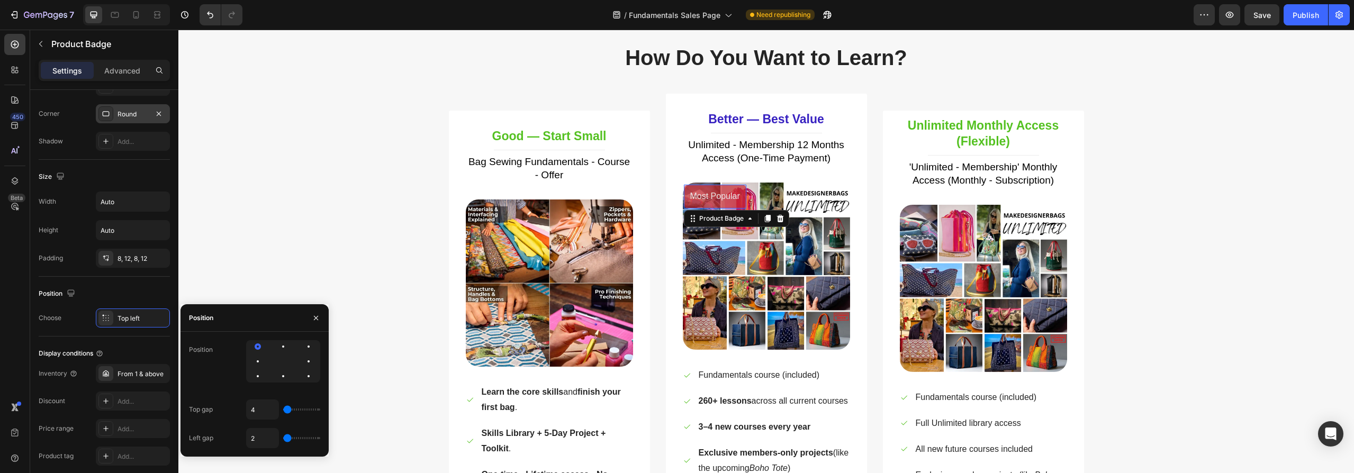
type input "4"
type input "6"
type input "0"
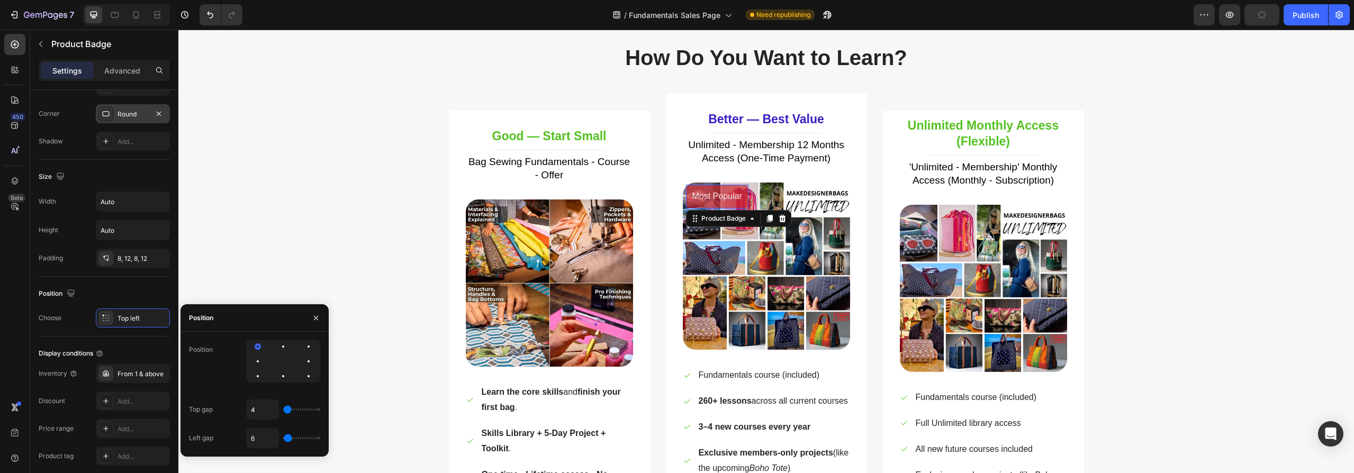
type input "0"
type input "14"
type input "6"
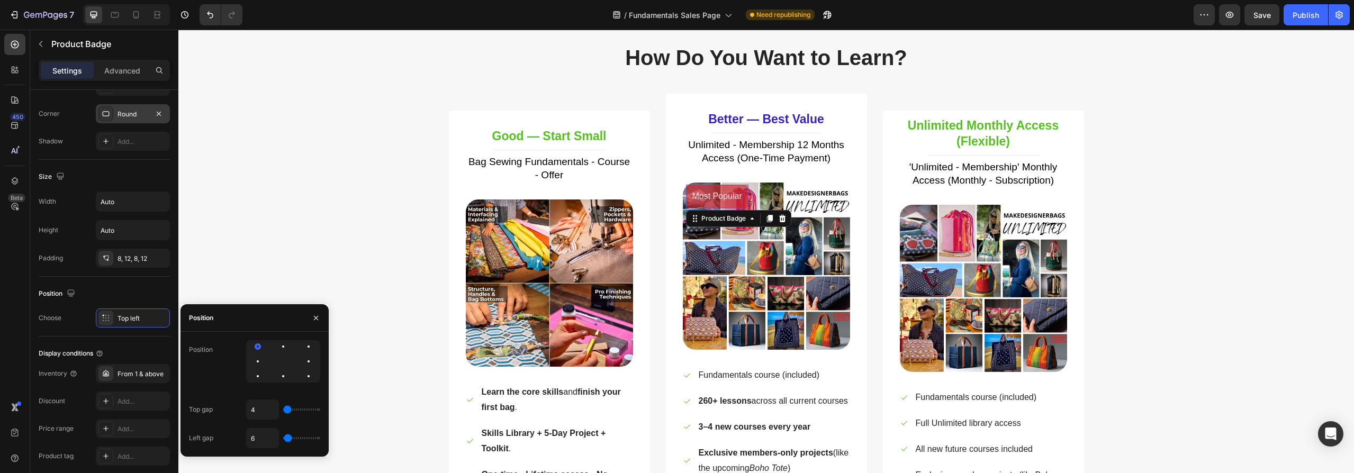
click at [287, 439] on input "range" at bounding box center [301, 438] width 37 height 2
click at [259, 438] on input "6" at bounding box center [263, 438] width 32 height 19
type input "4"
type input "0"
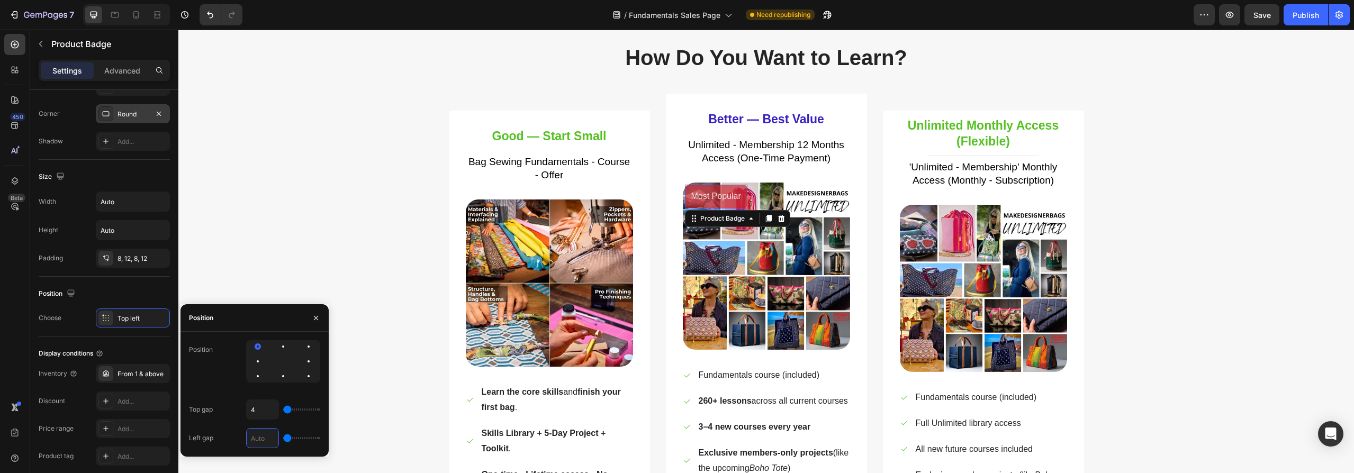
type input "6"
click at [256, 412] on input "4" at bounding box center [263, 409] width 32 height 19
type input "6"
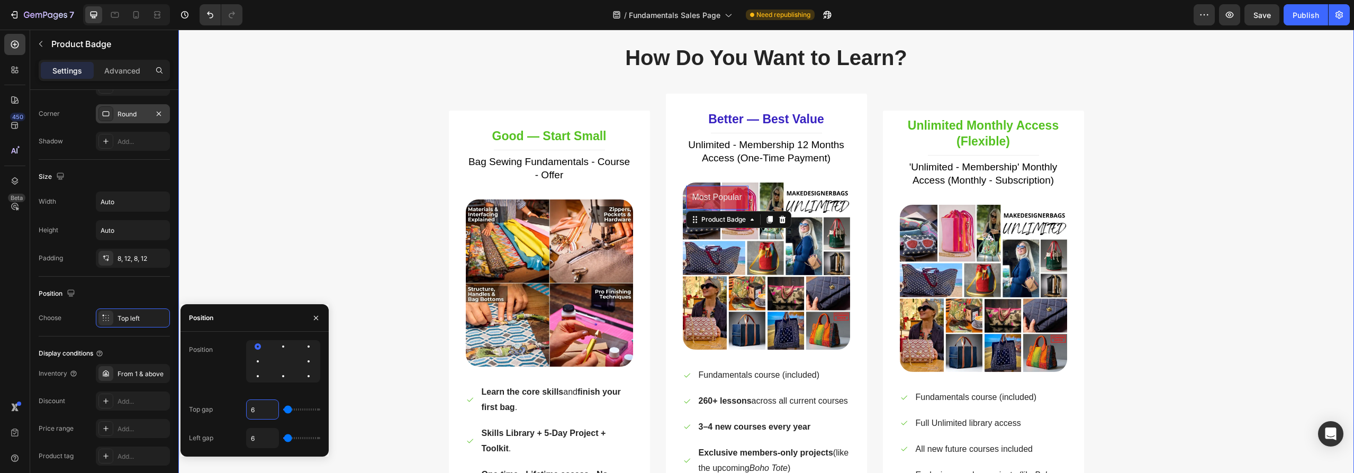
click at [339, 244] on div "How Do You Want to Learn? Heading Row Good — Start Small Heading Title Line Bag…" at bounding box center [766, 367] width 1160 height 648
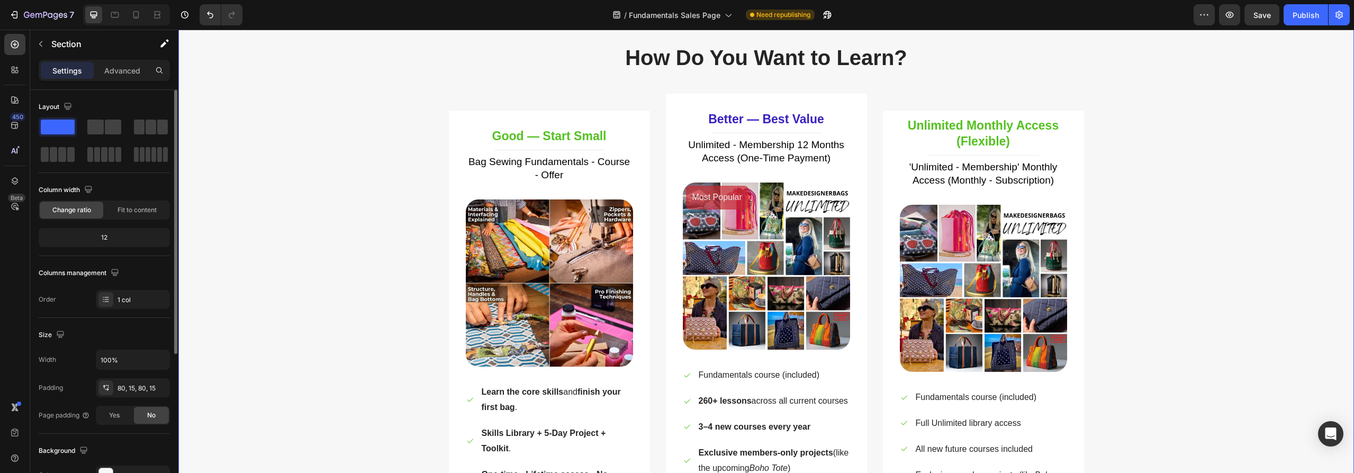
click at [339, 244] on div "How Do You Want to Learn? Heading Row Good — Start Small Heading Title Line Bag…" at bounding box center [766, 367] width 1160 height 648
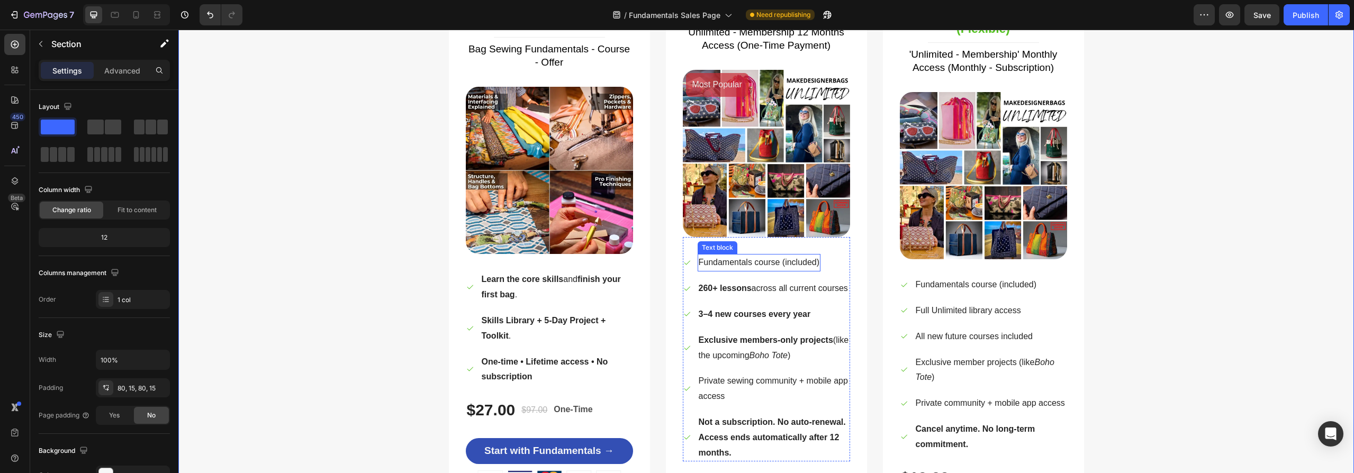
click at [763, 262] on p "Fundamentals course (included)" at bounding box center [759, 262] width 121 height 15
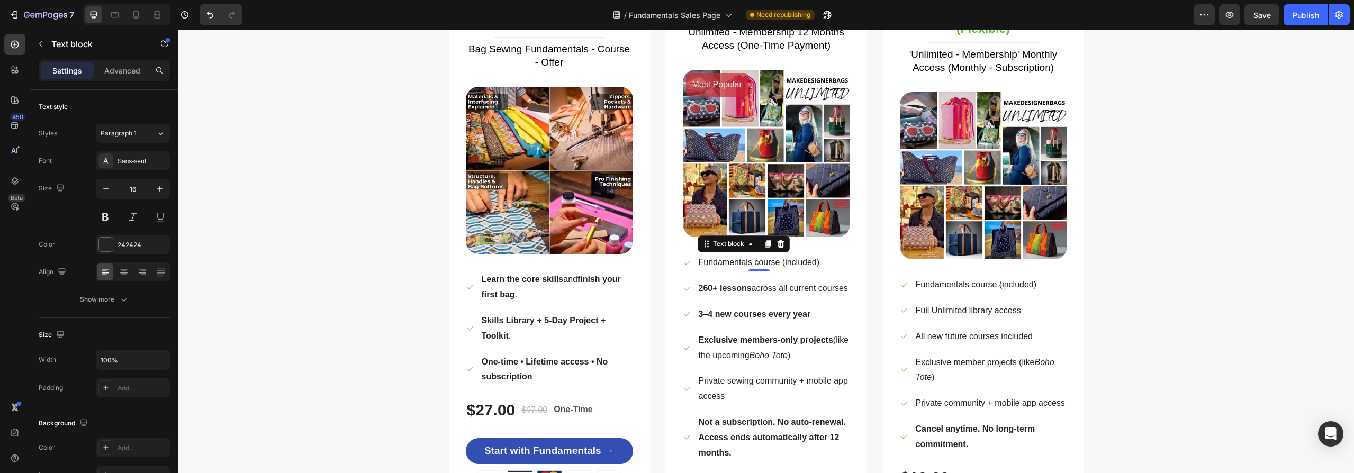
click at [763, 262] on p "Fundamentals course (included)" at bounding box center [759, 262] width 121 height 15
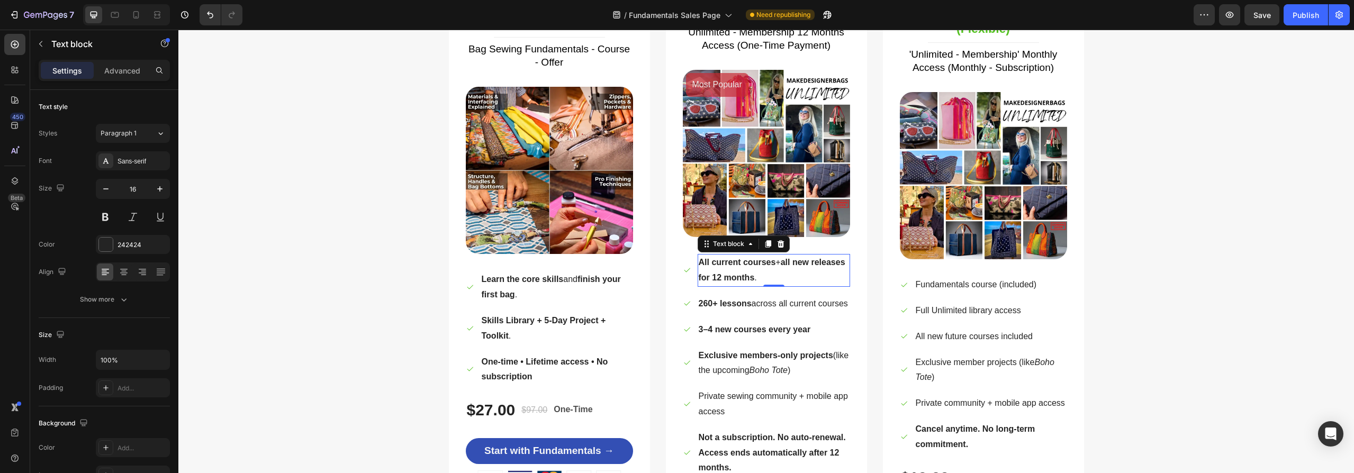
click at [719, 312] on p "260+ lessons across all current courses" at bounding box center [773, 303] width 149 height 15
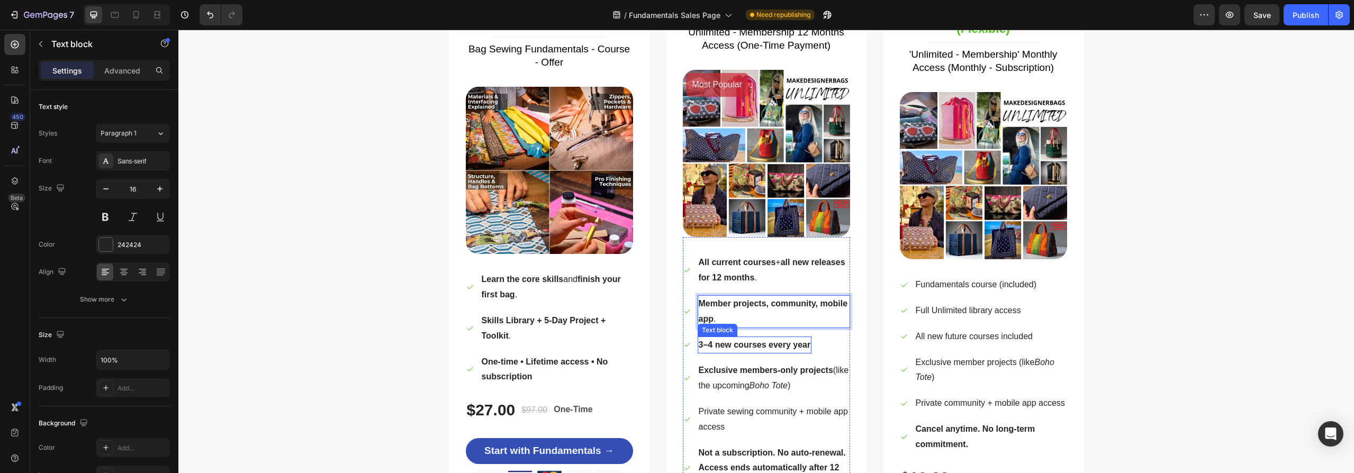
click at [757, 344] on strong "3–4 new courses every year" at bounding box center [755, 344] width 112 height 9
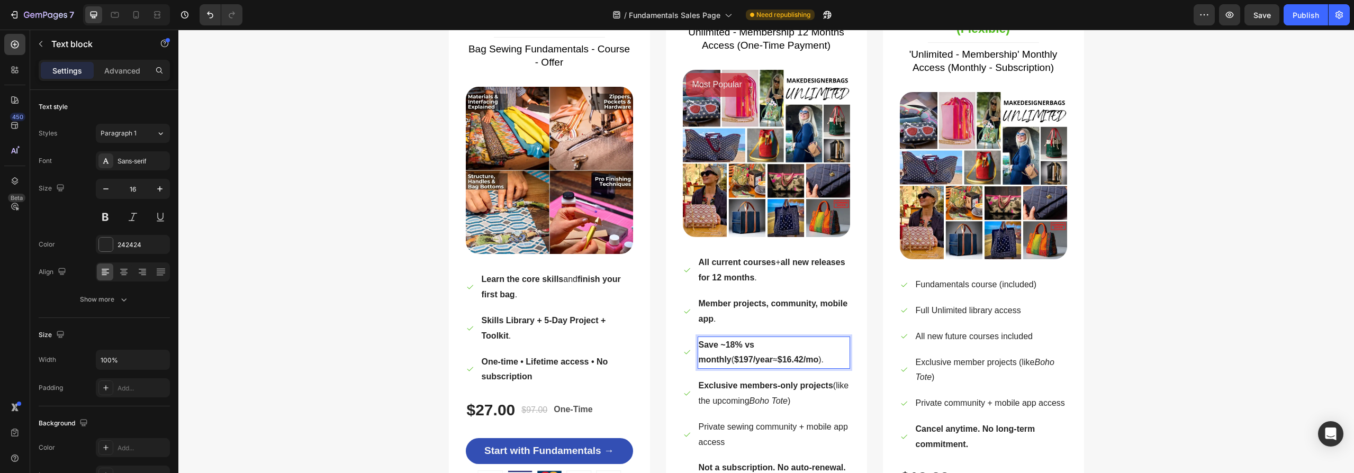
click at [726, 346] on strong "Save ~18% vs monthly" at bounding box center [727, 352] width 56 height 24
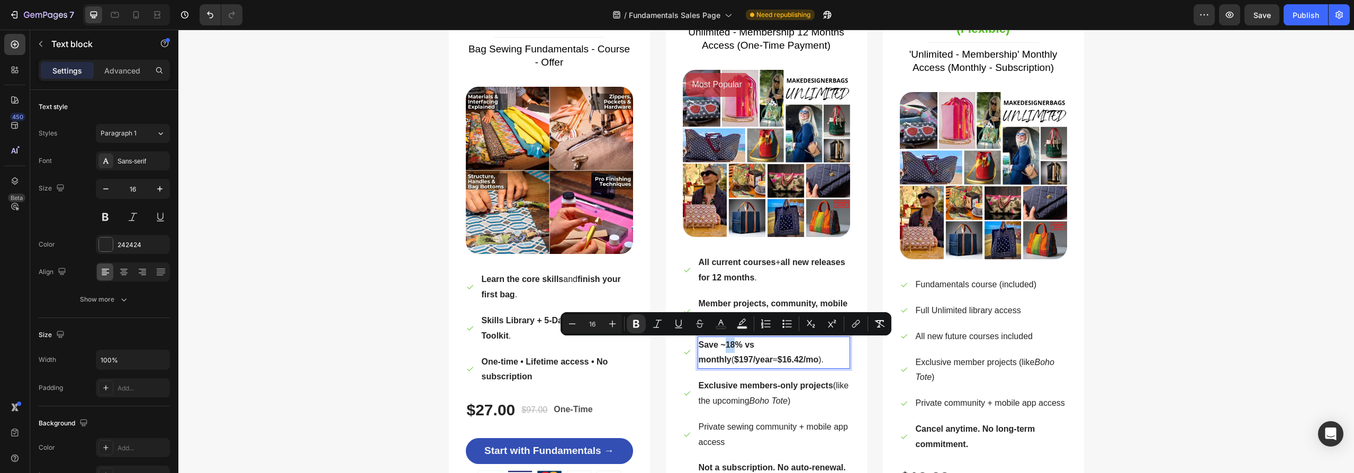
drag, startPoint x: 730, startPoint y: 345, endPoint x: 723, endPoint y: 346, distance: 6.9
click at [723, 346] on strong "Save ~18% vs monthly" at bounding box center [727, 352] width 56 height 24
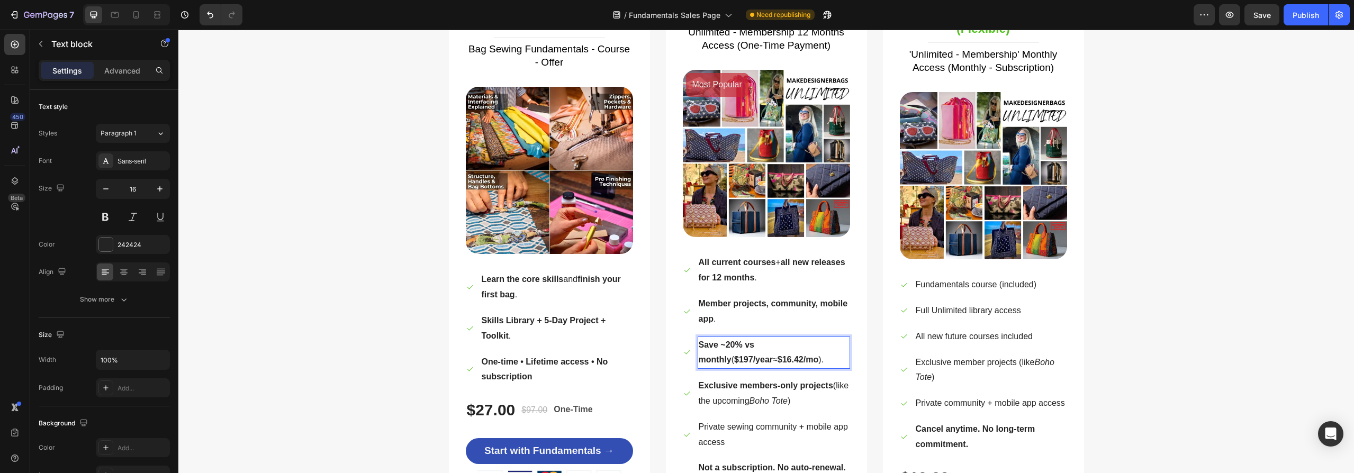
click at [777, 360] on strong "$16.42/mo" at bounding box center [797, 359] width 41 height 9
click at [777, 359] on strong "$16.42/mo" at bounding box center [797, 359] width 41 height 9
click at [773, 355] on strong "$197/year" at bounding box center [753, 359] width 39 height 9
click at [756, 356] on strong "$16/mo" at bounding box center [754, 359] width 29 height 9
click at [757, 390] on strong "Exclusive members-only projects" at bounding box center [766, 385] width 134 height 9
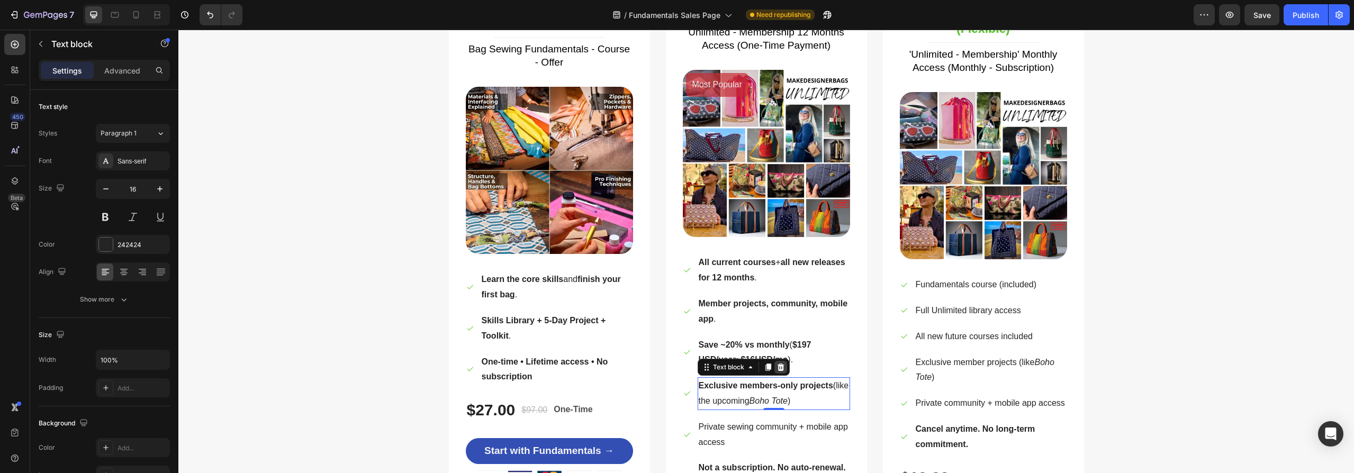
click at [780, 369] on icon at bounding box center [780, 367] width 8 height 8
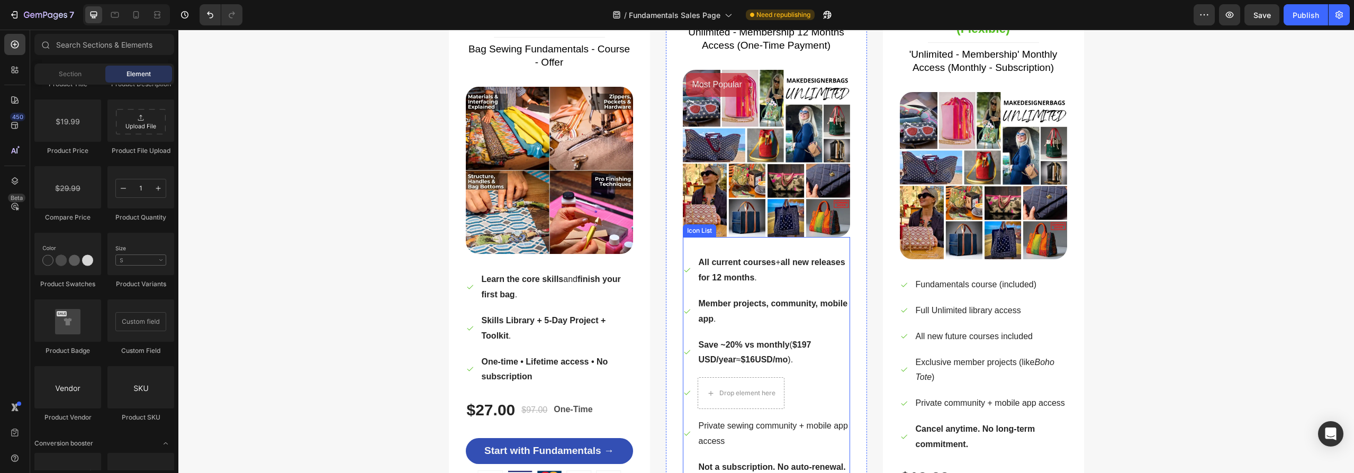
click at [816, 390] on li "Icon Drop element here" at bounding box center [766, 393] width 167 height 32
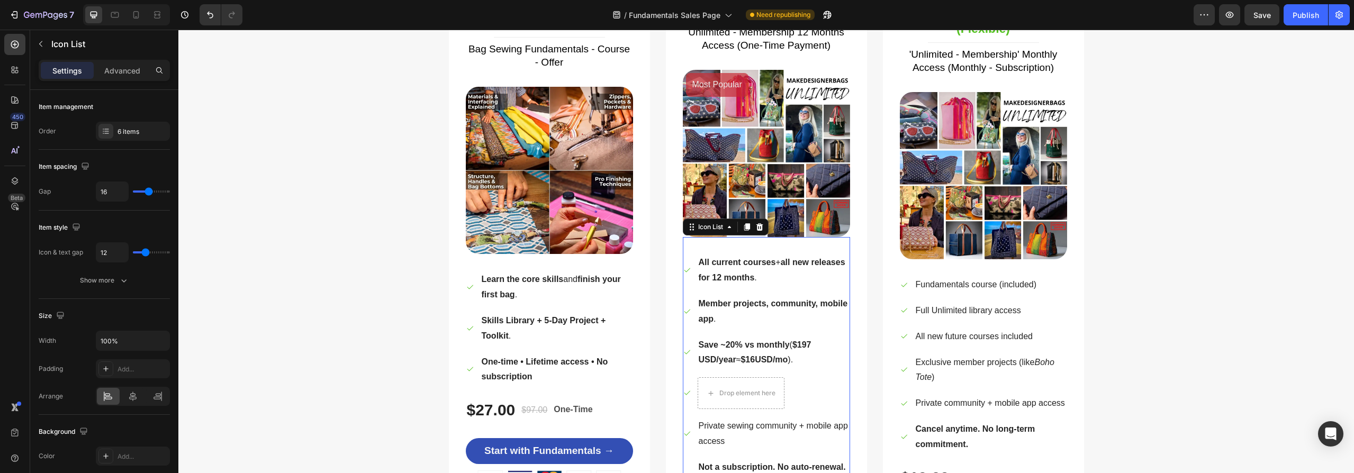
click at [685, 401] on li "Icon Drop element here" at bounding box center [766, 393] width 167 height 32
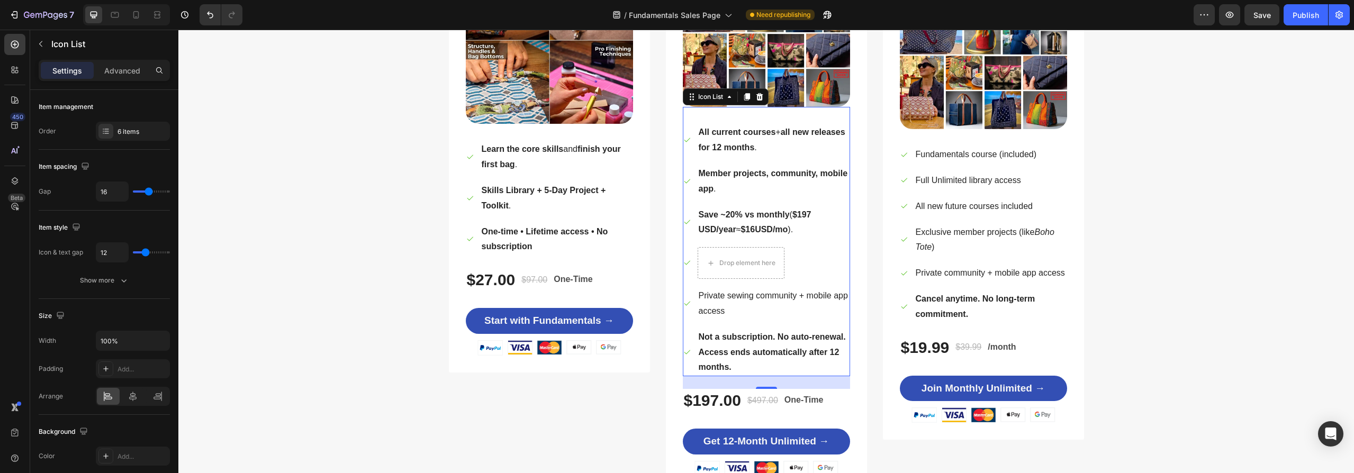
scroll to position [3933, 0]
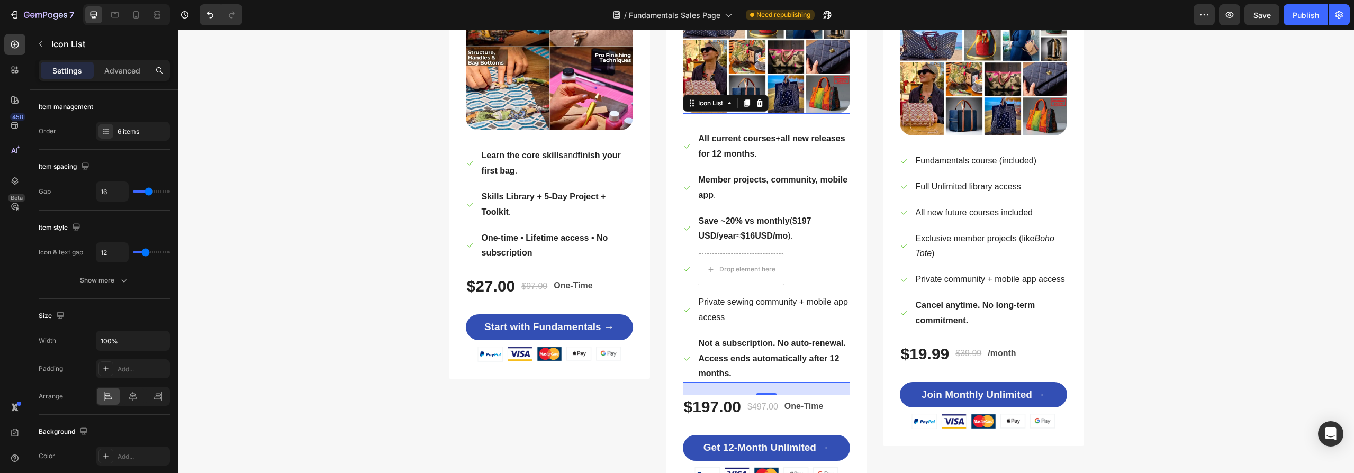
click at [798, 272] on li "Icon Drop element here" at bounding box center [766, 270] width 167 height 32
click at [128, 133] on div "6 items" at bounding box center [142, 132] width 50 height 10
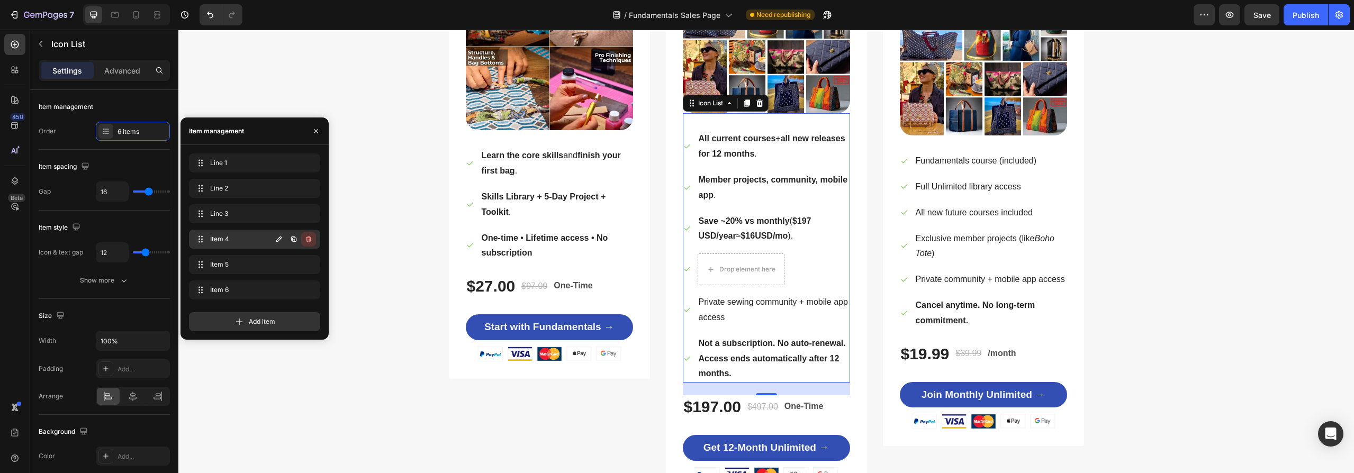
click at [310, 238] on icon "button" at bounding box center [308, 239] width 5 height 6
click at [308, 239] on div "Delete" at bounding box center [302, 239] width 20 height 10
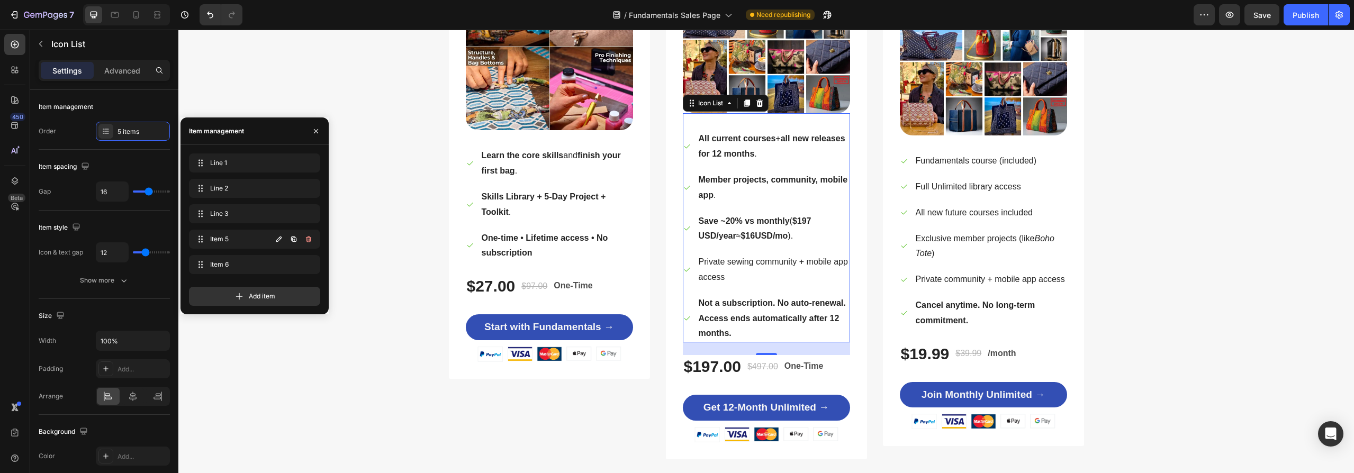
click at [309, 239] on icon "button" at bounding box center [308, 239] width 8 height 8
click at [309, 239] on div "Delete" at bounding box center [302, 239] width 20 height 10
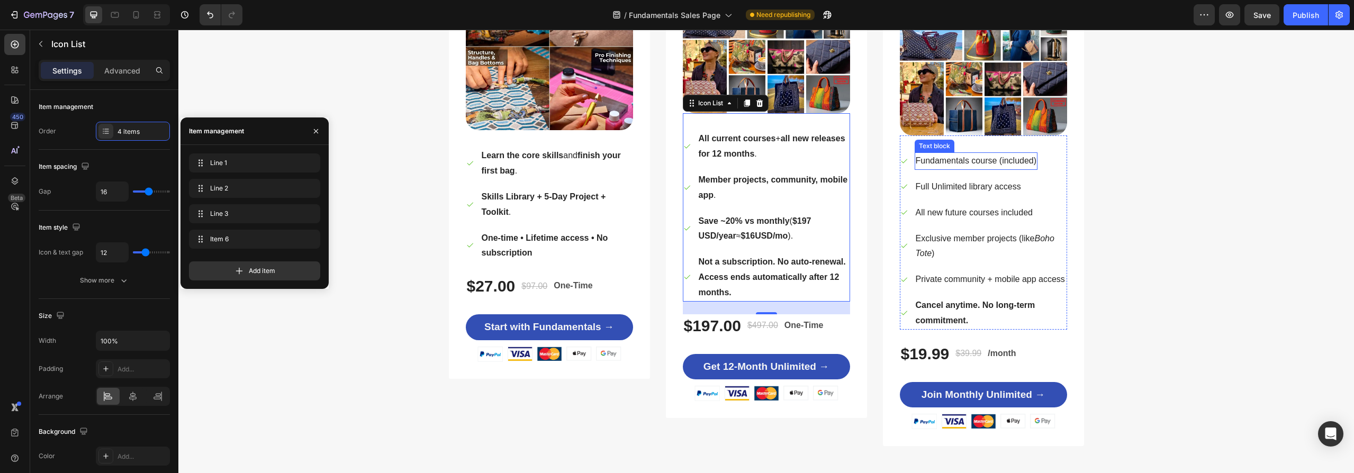
click at [961, 160] on p "Fundamentals course (included)" at bounding box center [976, 160] width 121 height 15
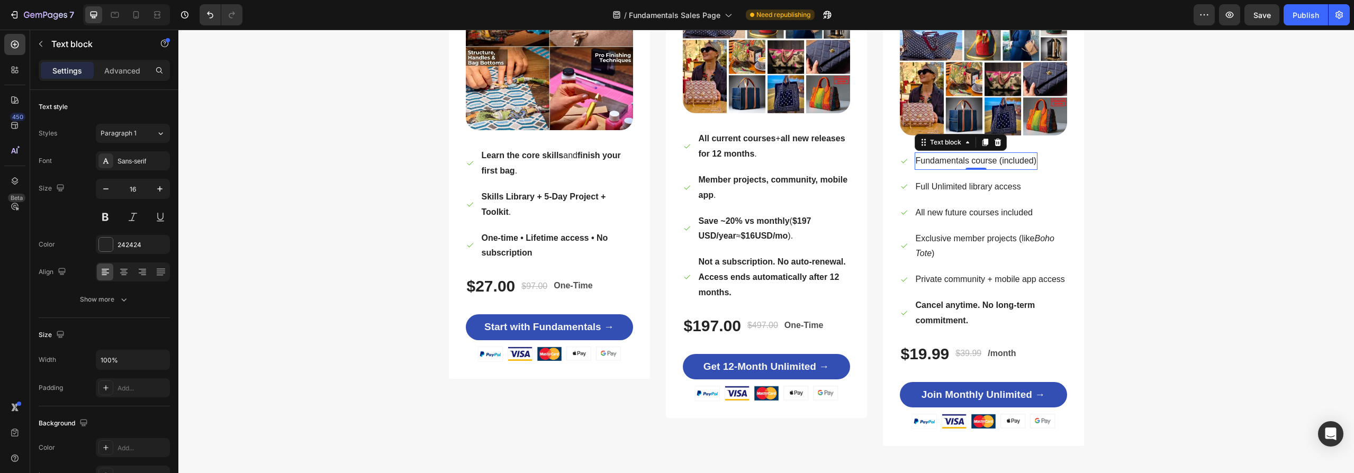
click at [961, 160] on p "Fundamentals course (included)" at bounding box center [976, 160] width 121 height 15
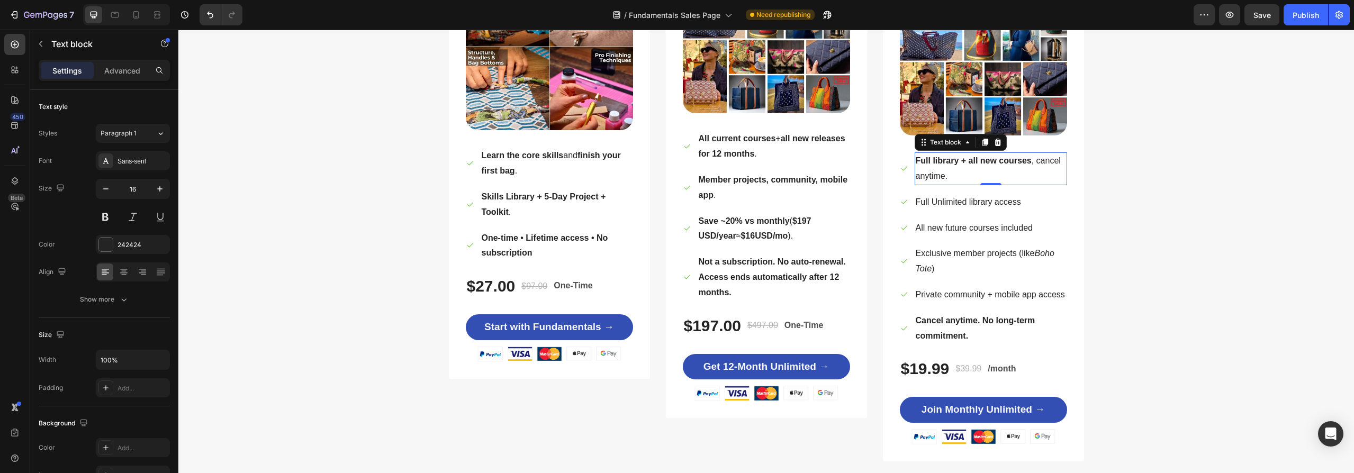
click at [974, 201] on p "Full Unlimited library access" at bounding box center [968, 202] width 105 height 15
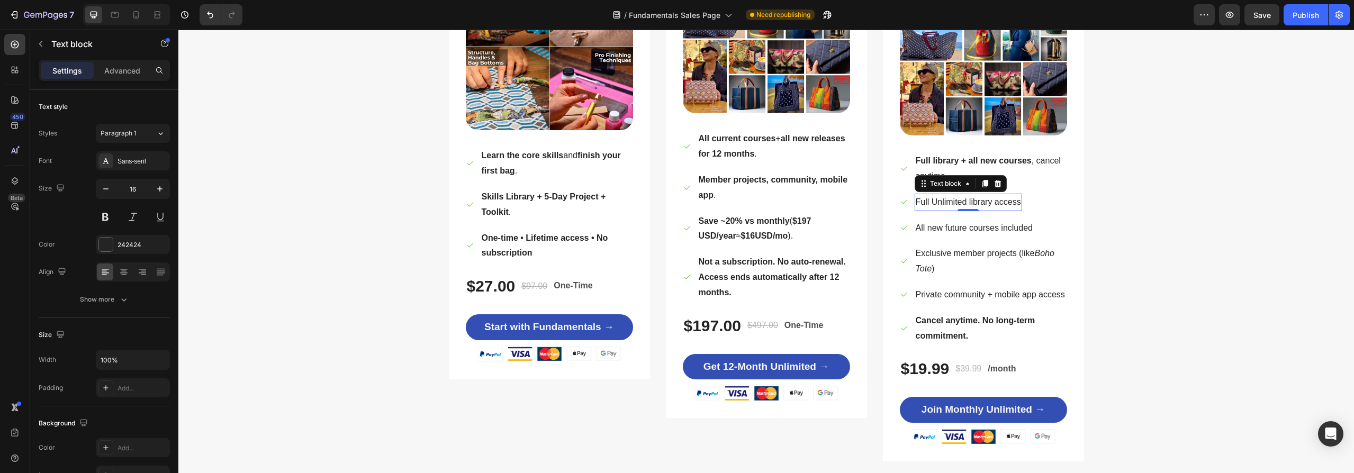
click at [979, 202] on p "Full Unlimited library access" at bounding box center [968, 202] width 105 height 15
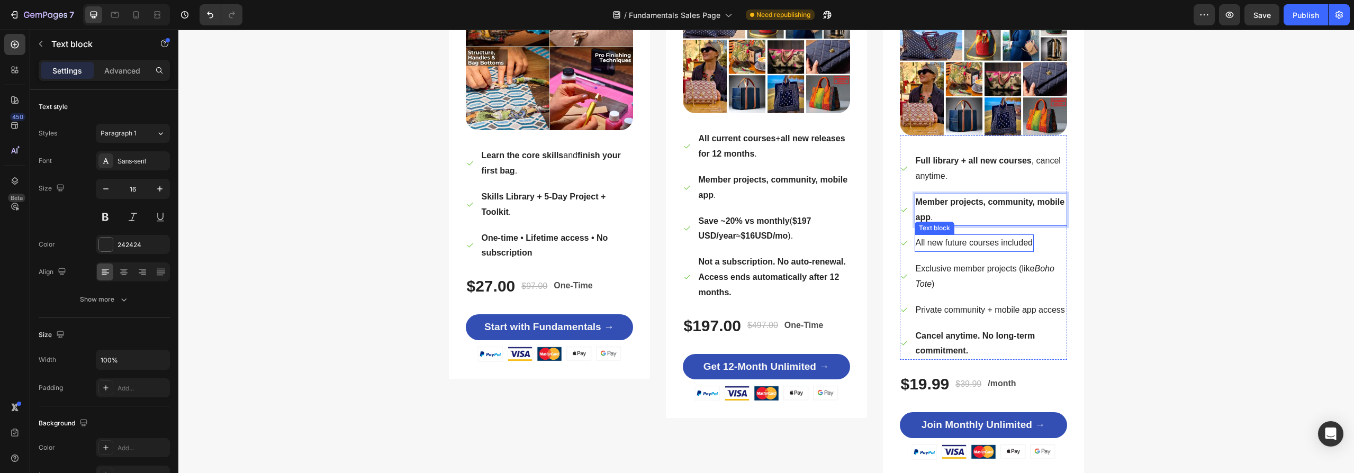
click at [996, 246] on p "All new future courses included" at bounding box center [974, 243] width 117 height 15
click at [1055, 242] on li "Icon All new future courses included Text block 0" at bounding box center [983, 242] width 167 height 17
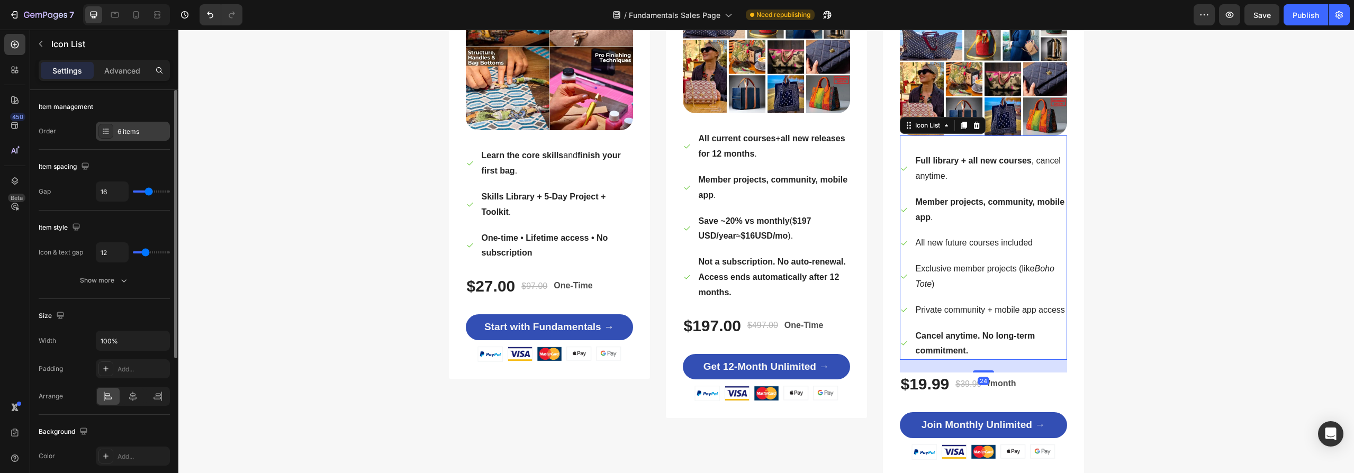
click at [130, 131] on div "6 items" at bounding box center [142, 132] width 50 height 10
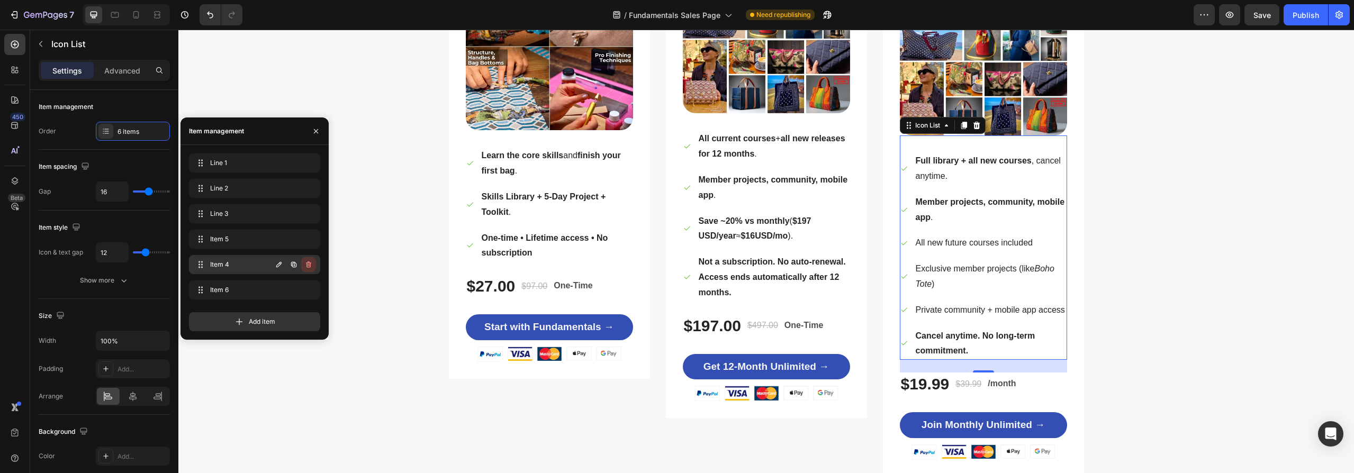
click at [310, 264] on icon "button" at bounding box center [308, 264] width 5 height 6
click at [309, 263] on div "Delete" at bounding box center [302, 265] width 20 height 10
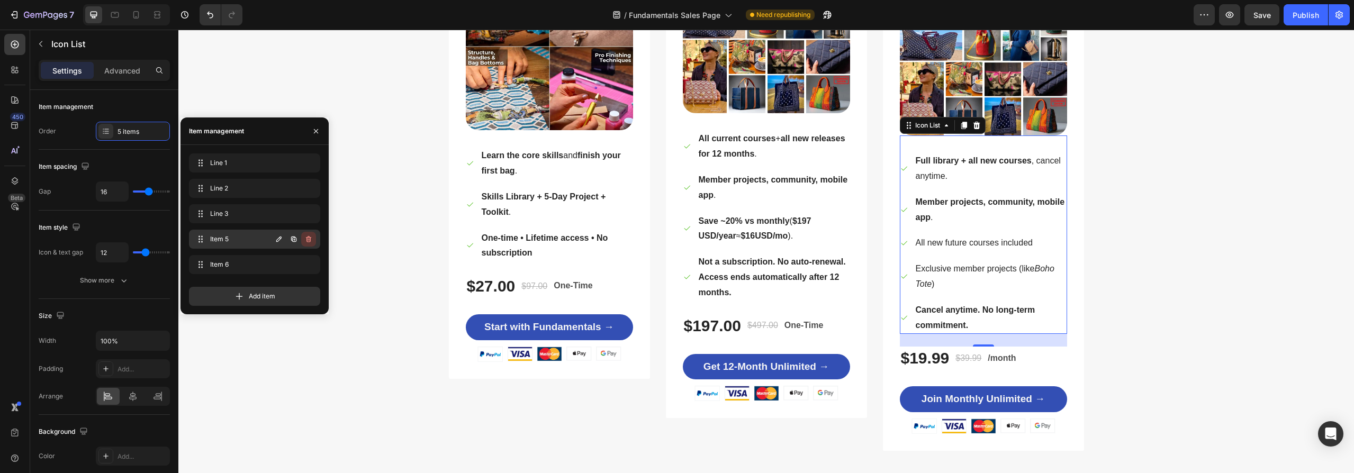
click at [309, 241] on icon "button" at bounding box center [308, 239] width 8 height 8
click at [309, 240] on div "Delete" at bounding box center [302, 239] width 20 height 10
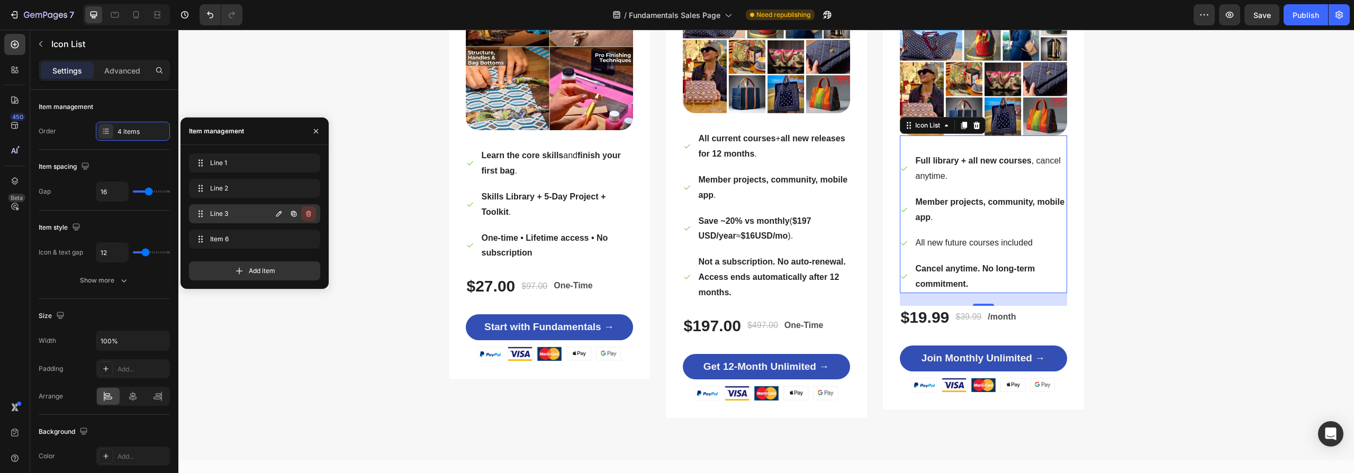
click at [309, 214] on icon "button" at bounding box center [309, 214] width 1 height 3
click at [309, 214] on div "Delete" at bounding box center [302, 214] width 20 height 10
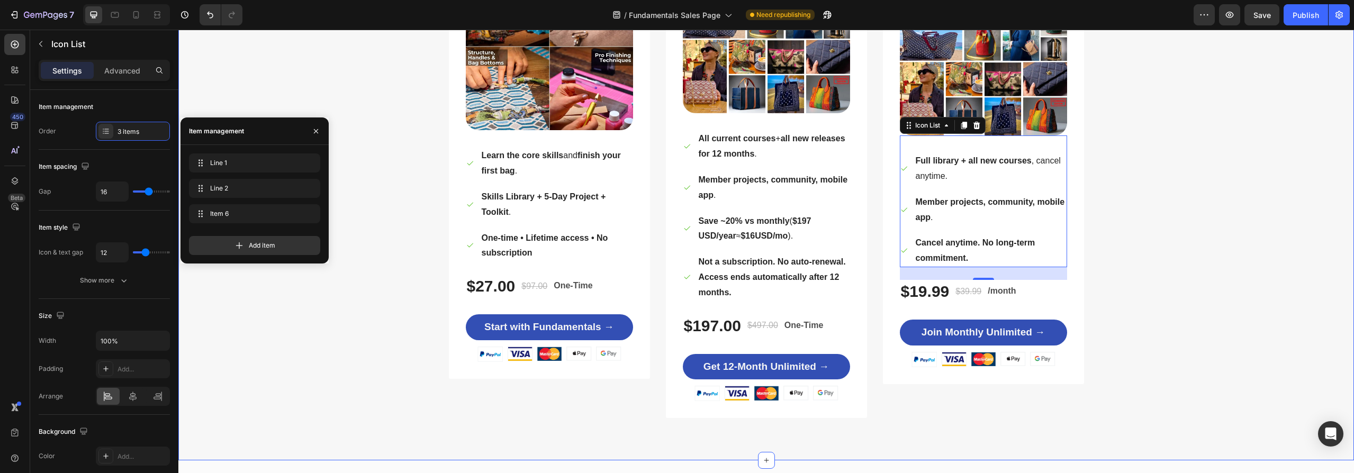
click at [332, 410] on div "How Do You Want to Learn? Heading Row Good — Start Small Heading Title Line Bag…" at bounding box center [766, 112] width 1160 height 612
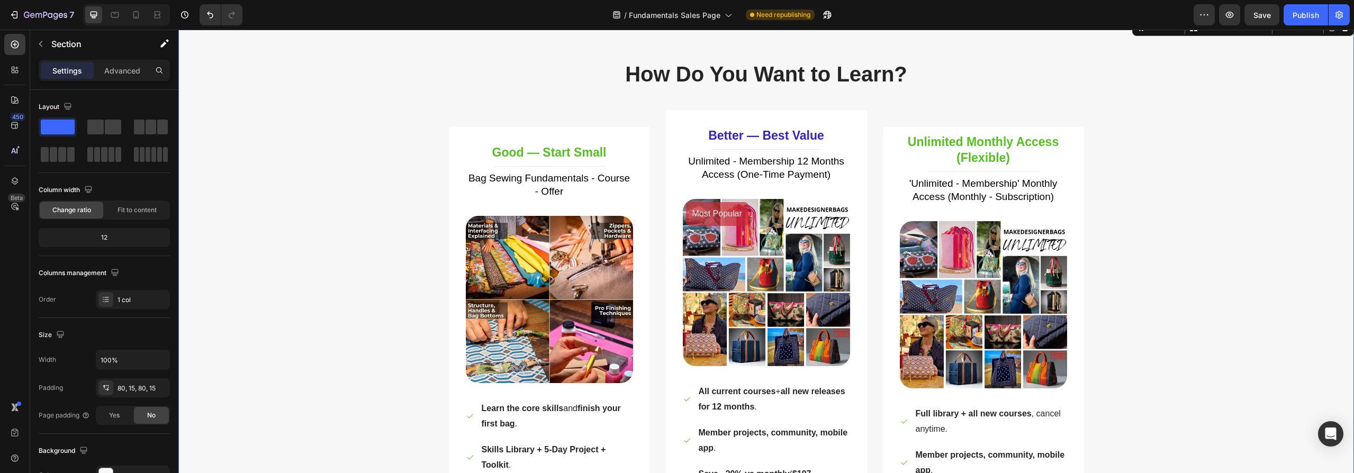
scroll to position [3686, 0]
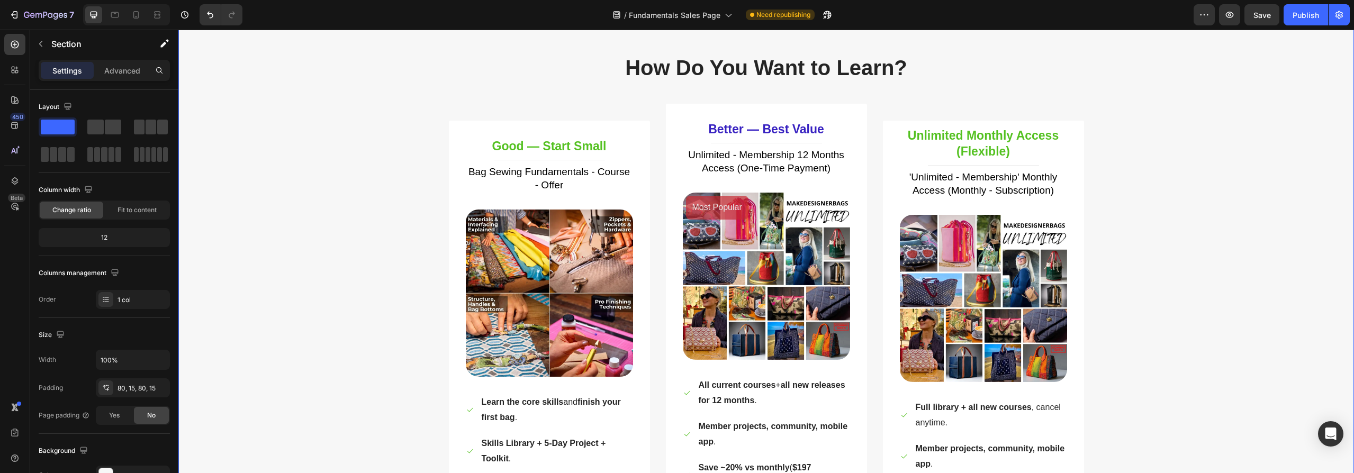
click at [950, 135] on h3 "Unlimited Monthly Access (Flexible)" at bounding box center [983, 144] width 167 height 34
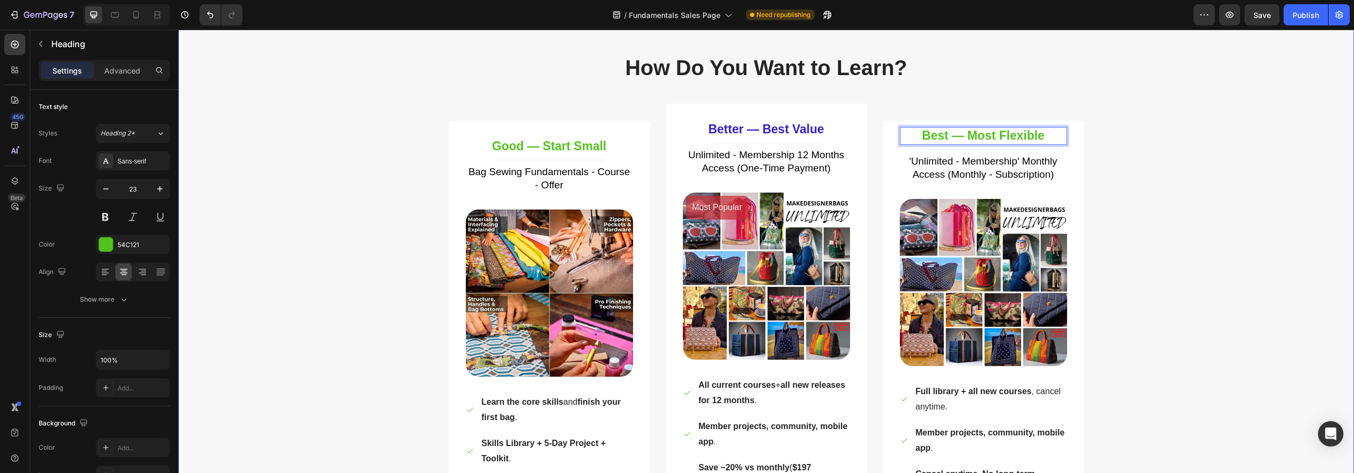
click at [330, 269] on div "How Do You Want to Learn? Heading Row Good — Start Small Heading Title Line Bag…" at bounding box center [766, 359] width 1160 height 612
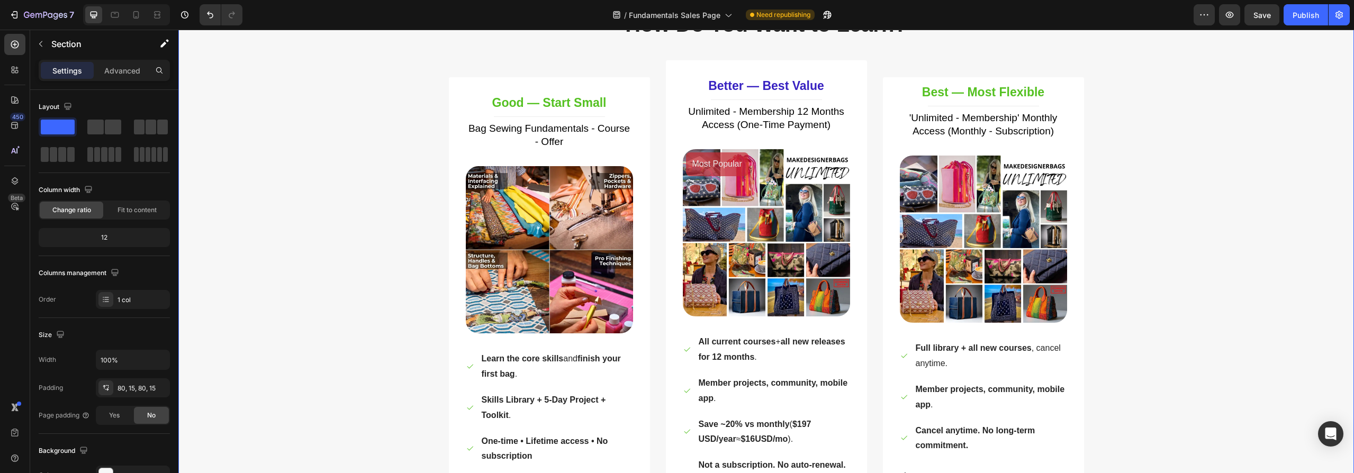
scroll to position [3736, 0]
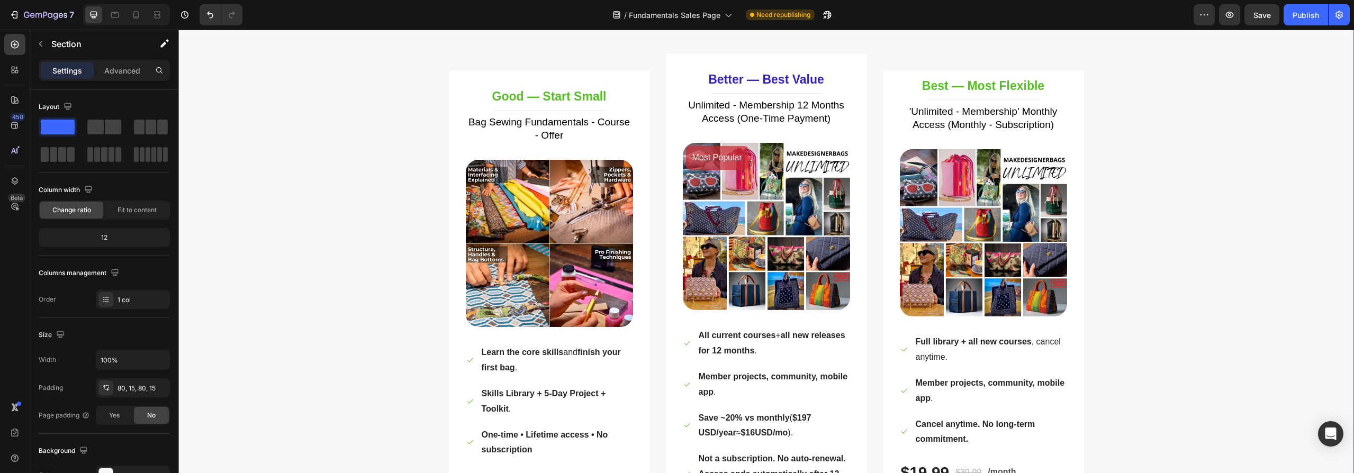
click at [369, 367] on div "How Do You Want to Learn? Heading Row Good — Start Small Heading Title Line Bag…" at bounding box center [766, 309] width 1160 height 612
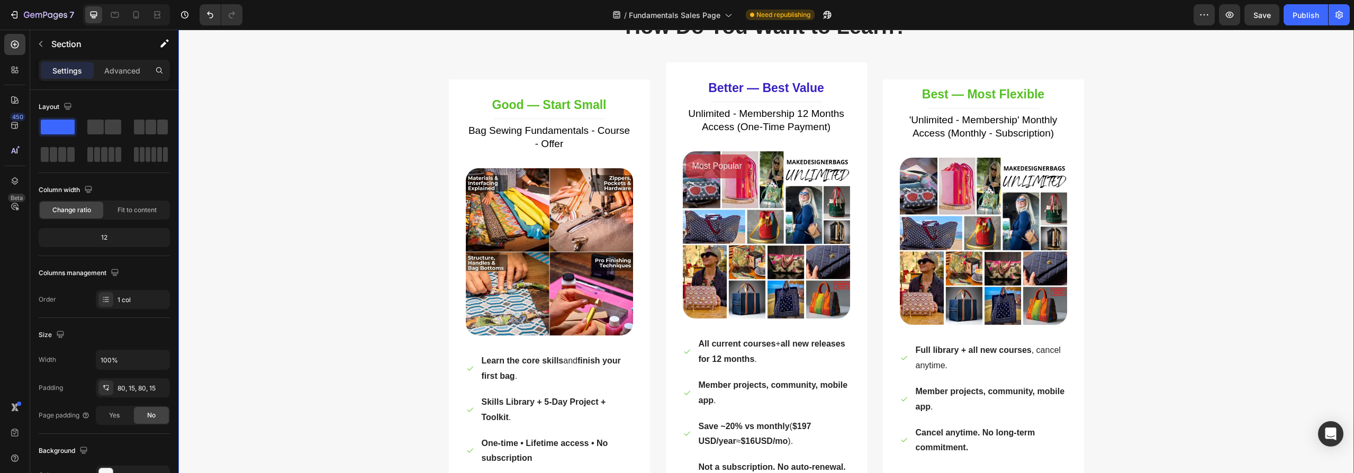
scroll to position [3692, 0]
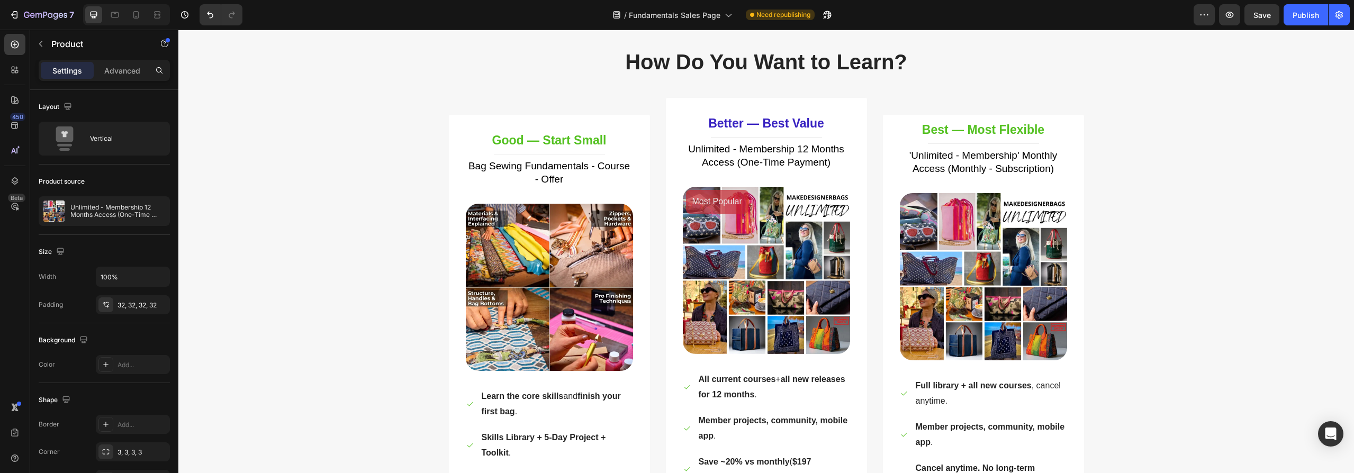
click at [857, 106] on div "Better — Best Value Heading Title Line Unlimited - Membership 12 Months Access …" at bounding box center [766, 378] width 201 height 561
click at [668, 144] on div "Better — Best Value Heading Title Line Unlimited - Membership 12 Months Access …" at bounding box center [766, 378] width 201 height 561
click at [869, 379] on div "Good — Start Small Heading Title Line Bag Sewing Fundamentals - Course - Offer …" at bounding box center [766, 378] width 635 height 561
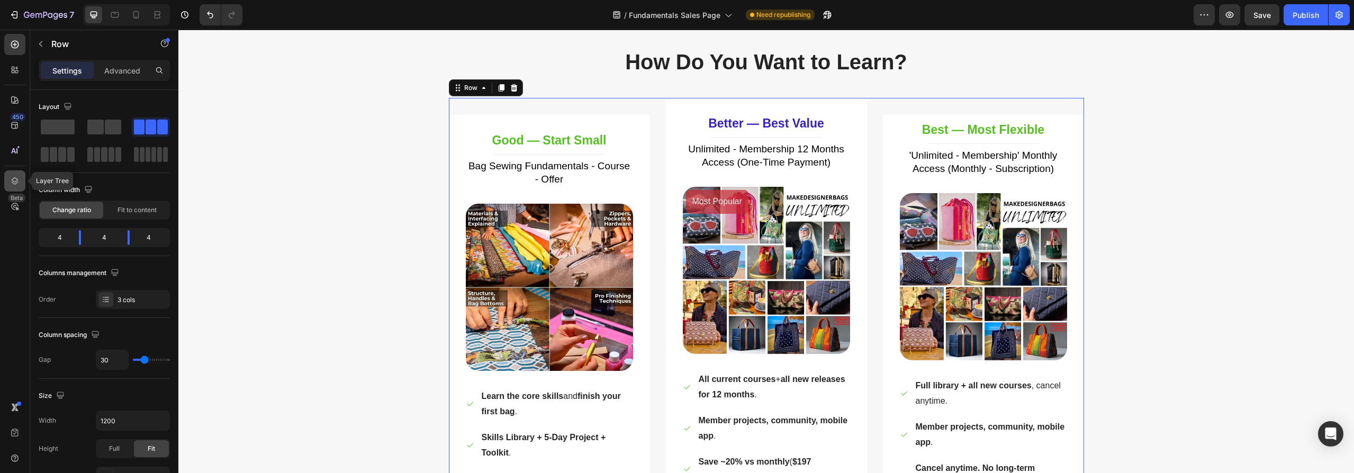
click at [16, 183] on icon at bounding box center [15, 180] width 7 height 7
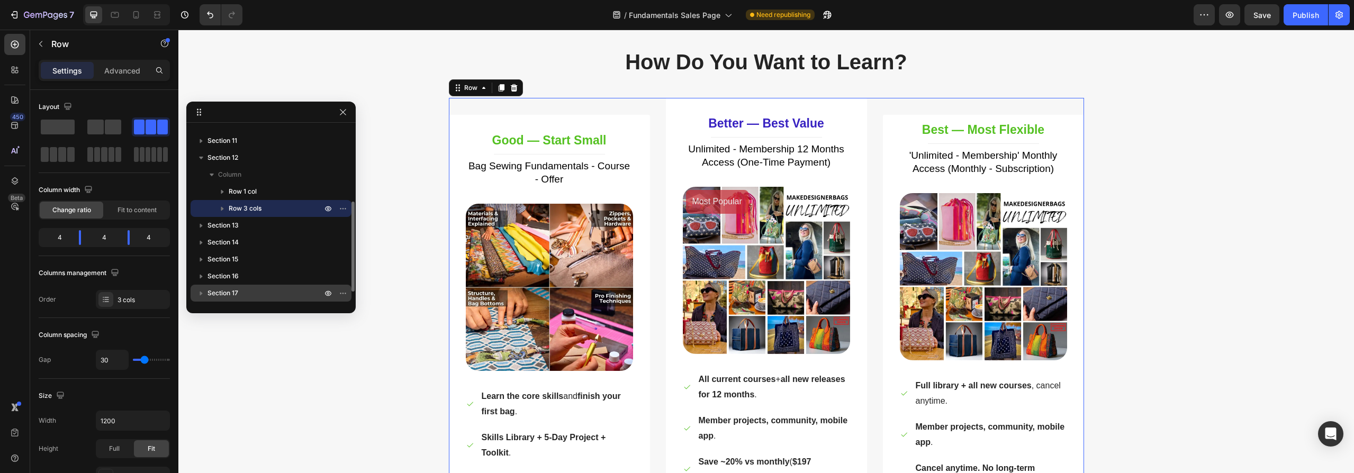
scroll to position [158, 0]
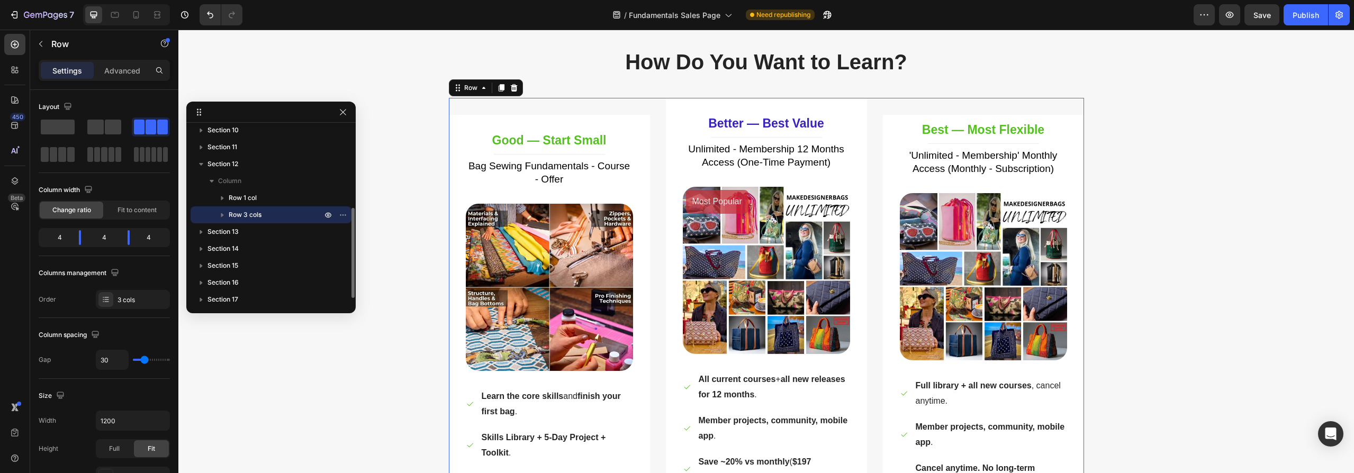
click at [223, 214] on icon "button" at bounding box center [222, 215] width 11 height 11
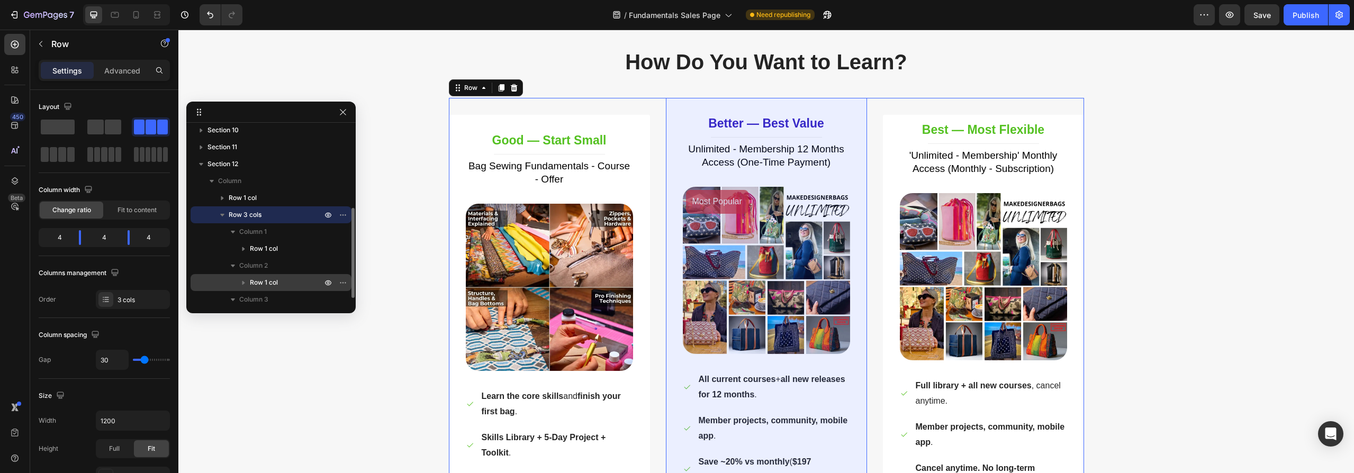
click at [257, 281] on span "Row 1 col" at bounding box center [264, 282] width 28 height 11
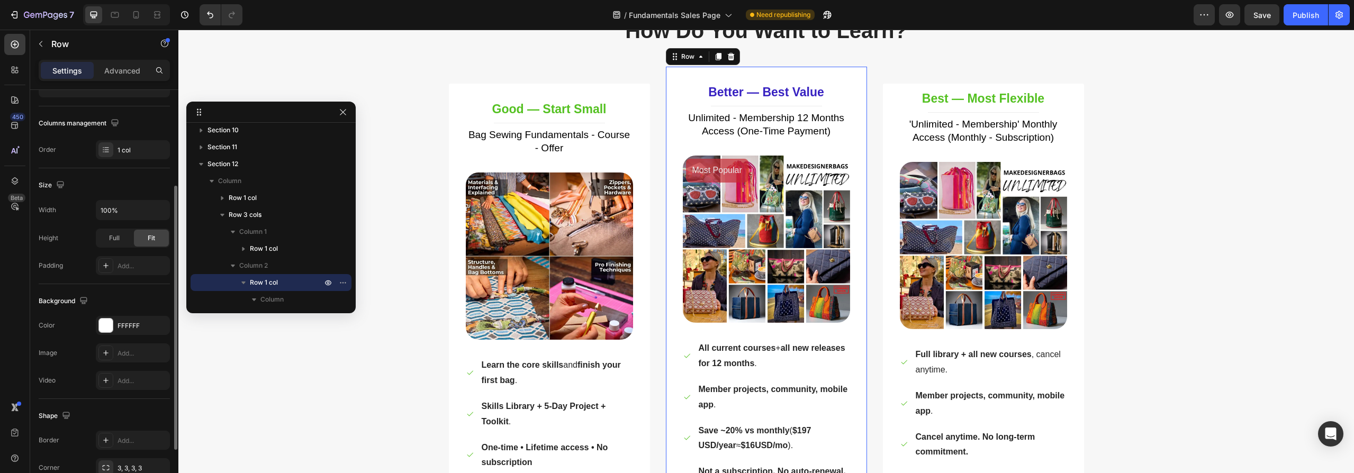
scroll to position [232, 0]
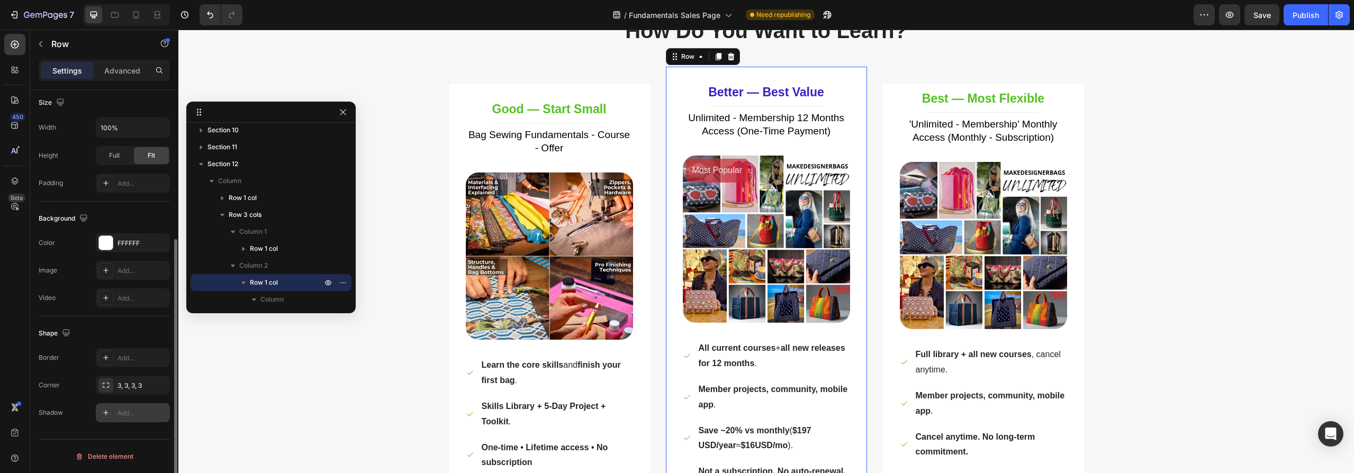
click at [109, 412] on icon at bounding box center [106, 413] width 8 height 8
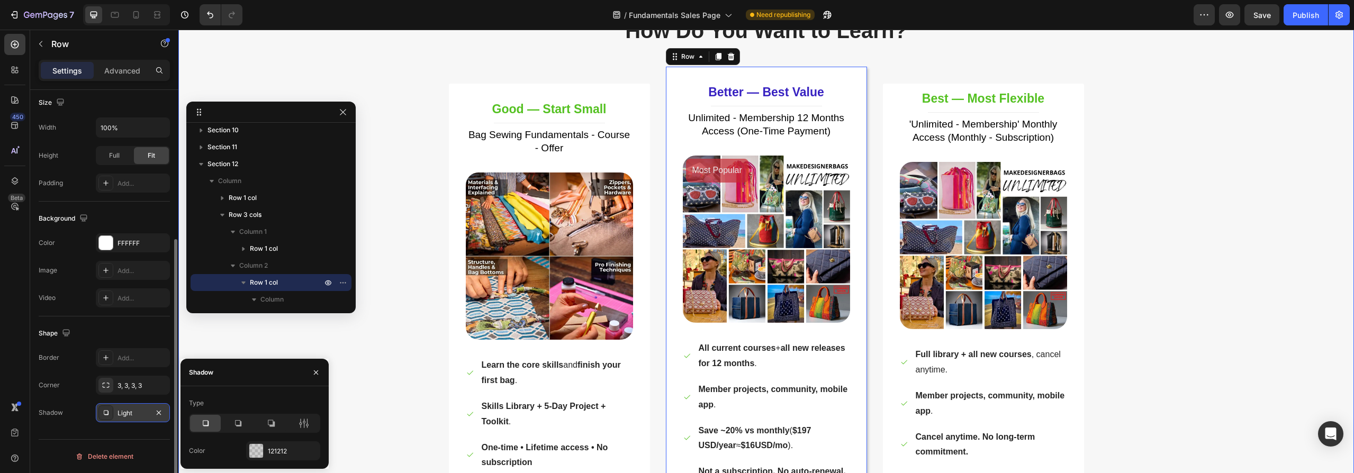
click at [400, 364] on div "How Do You Want to Learn? Heading Row Good — Start Small Heading Title Line Bag…" at bounding box center [766, 322] width 1160 height 612
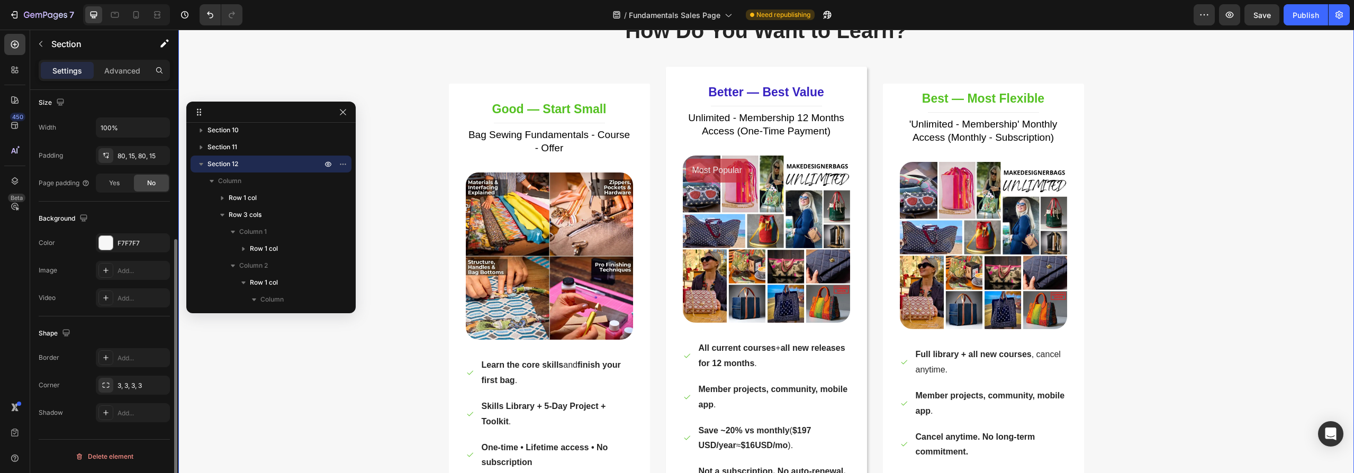
scroll to position [0, 0]
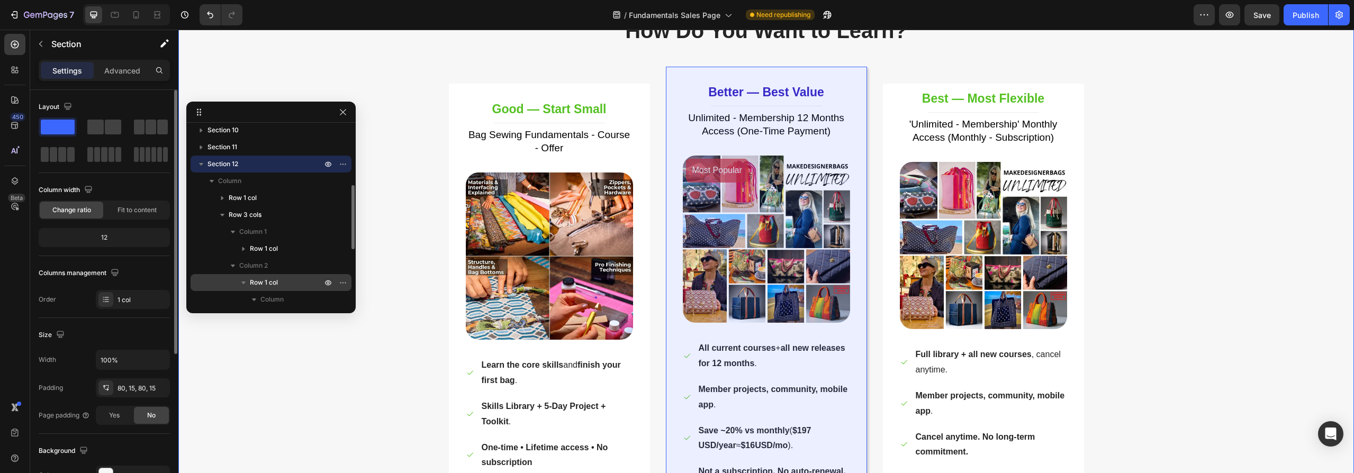
click at [273, 281] on span "Row 1 col" at bounding box center [264, 282] width 28 height 11
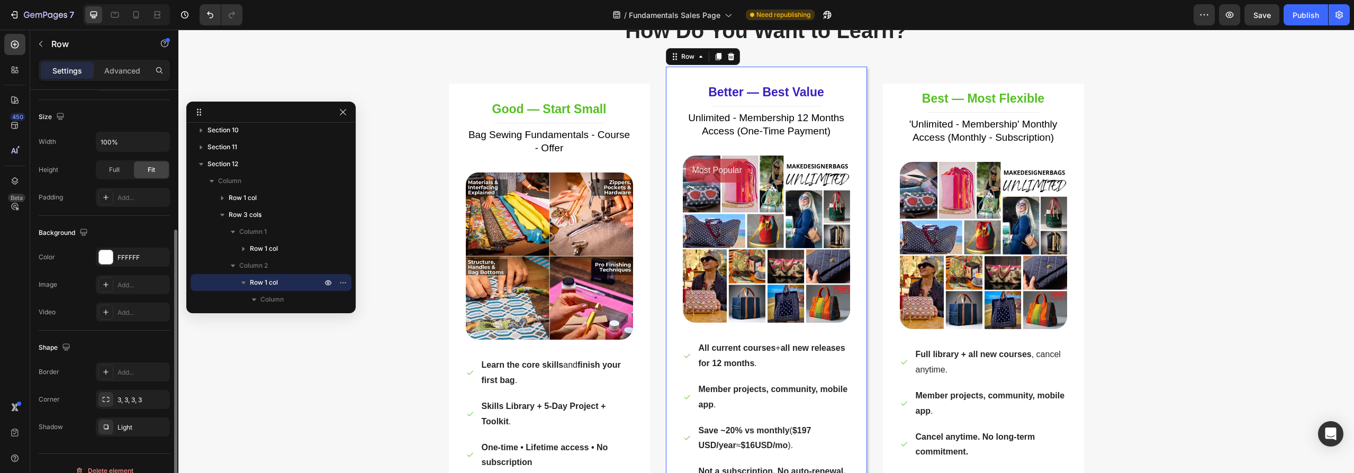
scroll to position [232, 0]
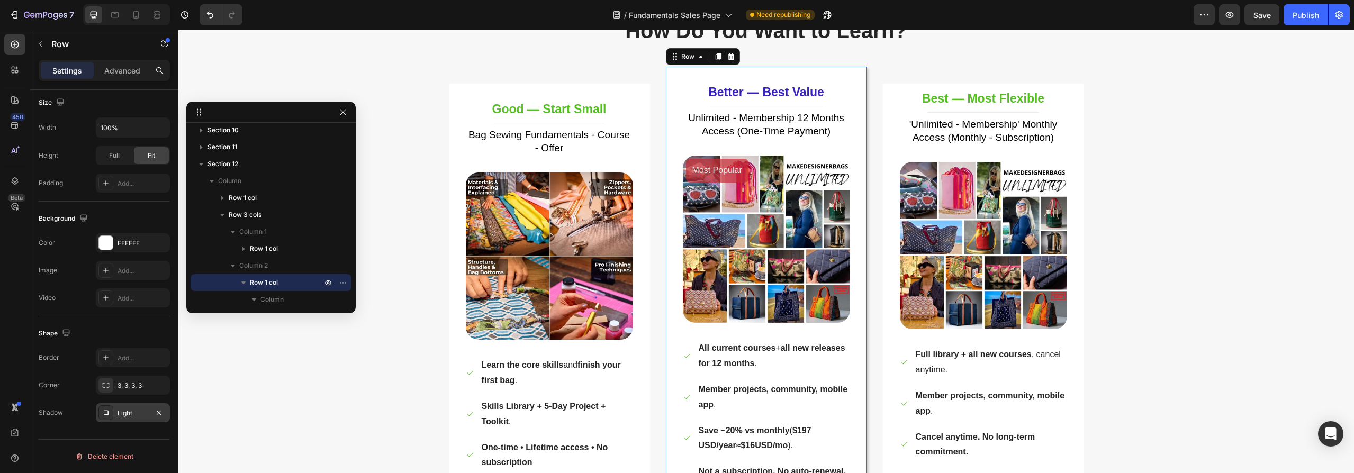
click at [105, 413] on icon at bounding box center [106, 413] width 8 height 8
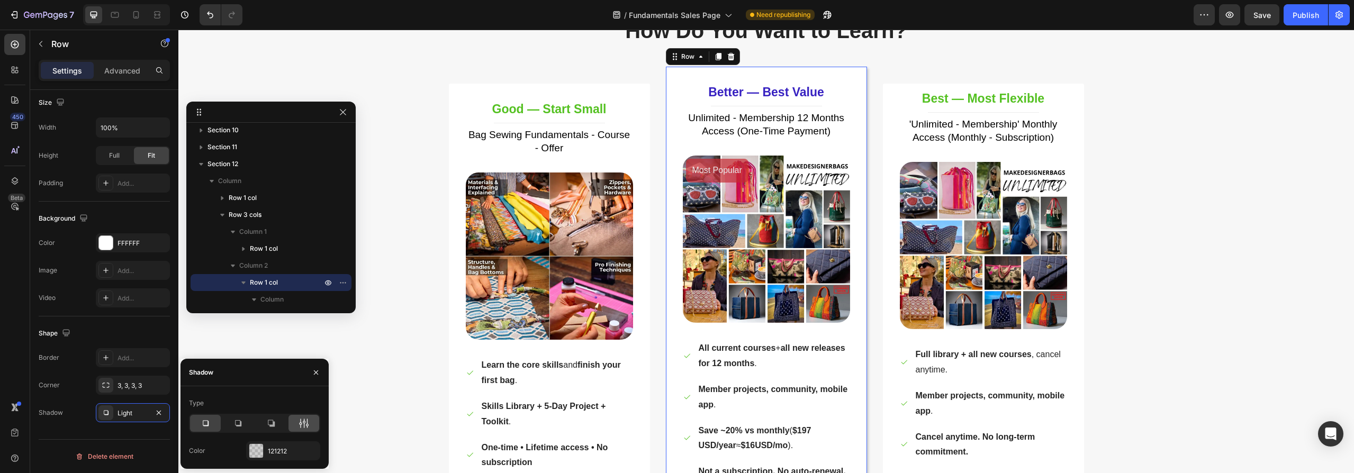
click at [301, 421] on icon at bounding box center [304, 423] width 11 height 11
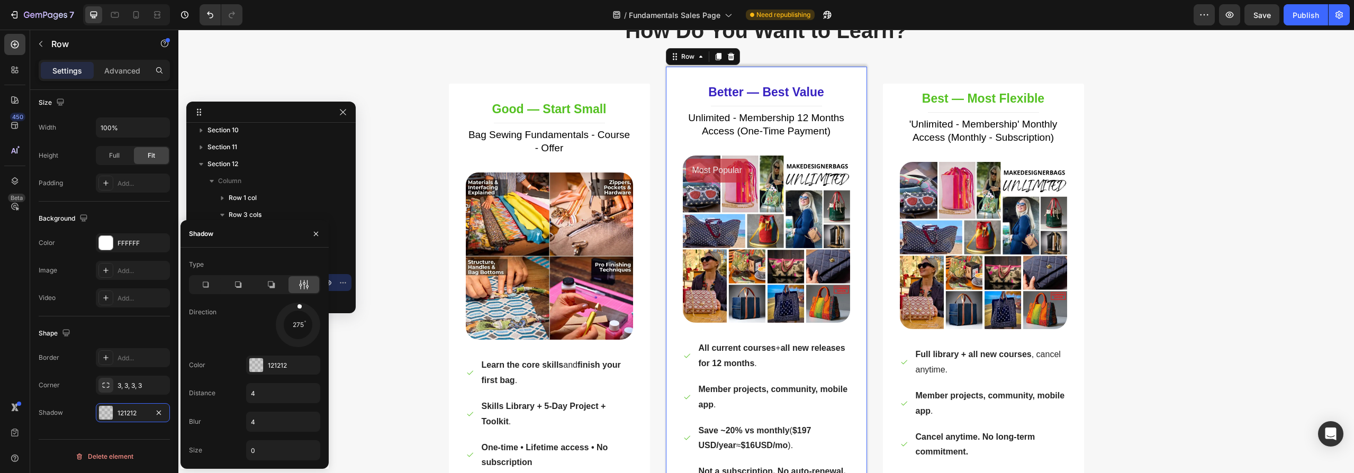
drag, startPoint x: 311, startPoint y: 337, endPoint x: 297, endPoint y: 315, distance: 25.5
click at [297, 315] on div at bounding box center [299, 313] width 8 height 24
click at [273, 287] on icon at bounding box center [271, 285] width 7 height 7
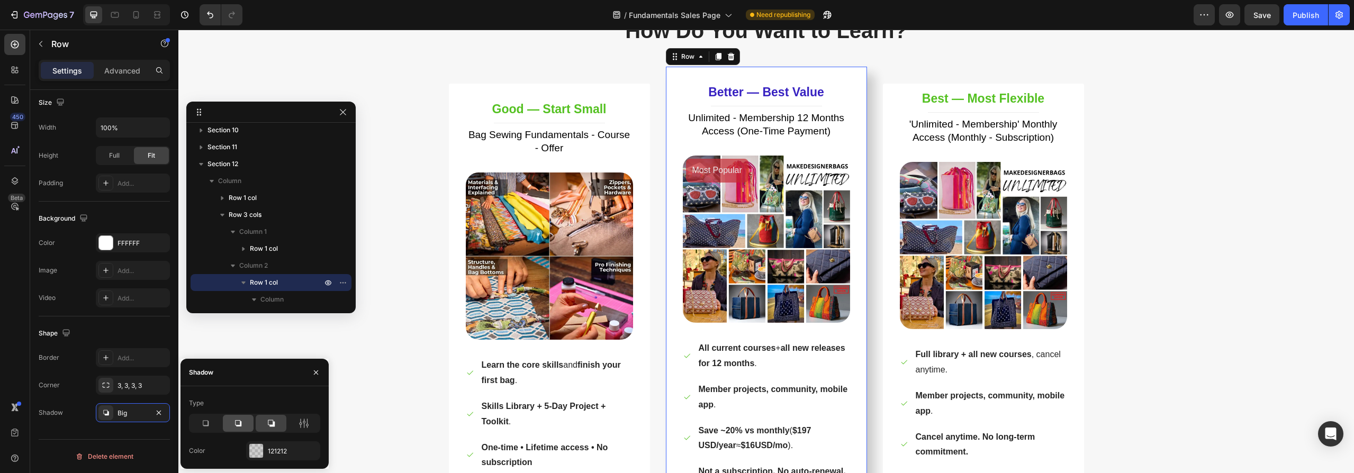
click at [241, 423] on icon at bounding box center [238, 423] width 6 height 6
click at [204, 423] on icon at bounding box center [205, 423] width 11 height 11
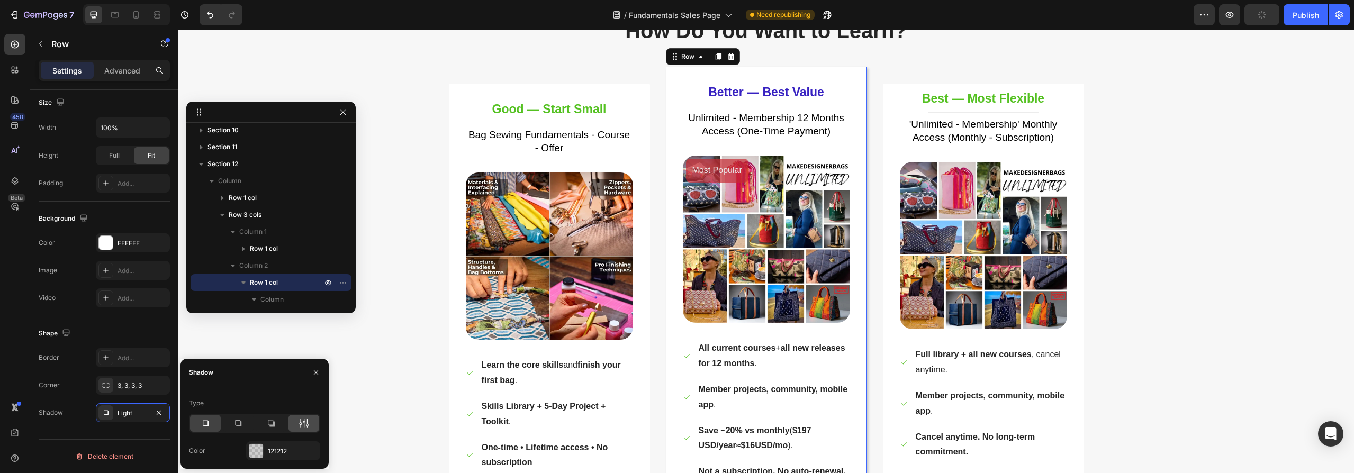
click at [300, 426] on icon at bounding box center [304, 423] width 11 height 11
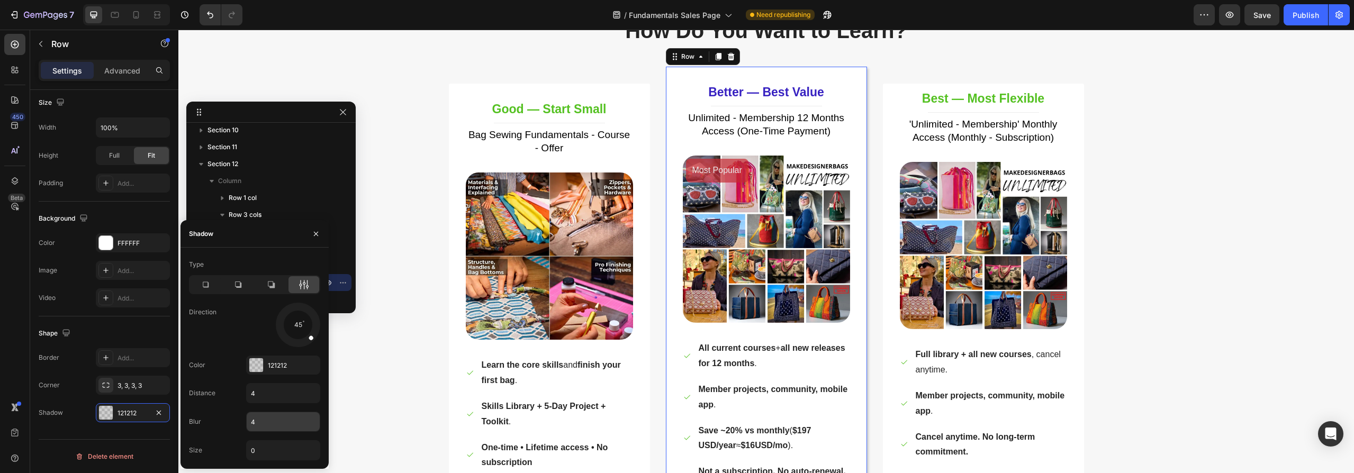
click at [264, 422] on input "4" at bounding box center [283, 421] width 73 height 19
type input "12"
click at [260, 393] on input "4" at bounding box center [283, 393] width 73 height 19
type input "6"
drag, startPoint x: 311, startPoint y: 338, endPoint x: 277, endPoint y: 301, distance: 49.8
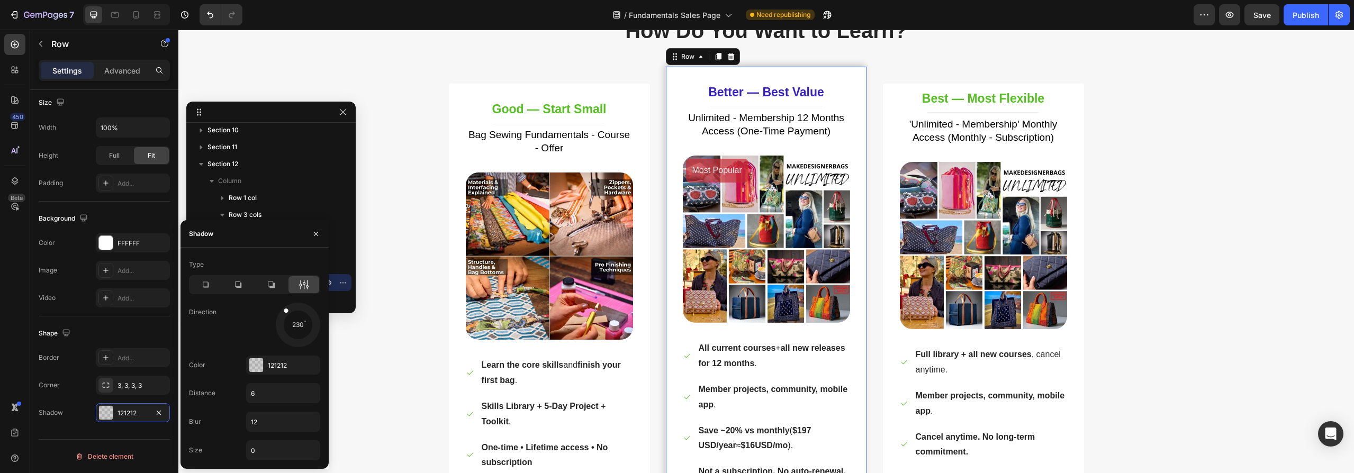
click at [277, 301] on div at bounding box center [298, 325] width 48 height 48
click at [377, 406] on div "How Do You Want to Learn? Heading Row Good — Start Small Heading Title Line Bag…" at bounding box center [766, 322] width 1160 height 612
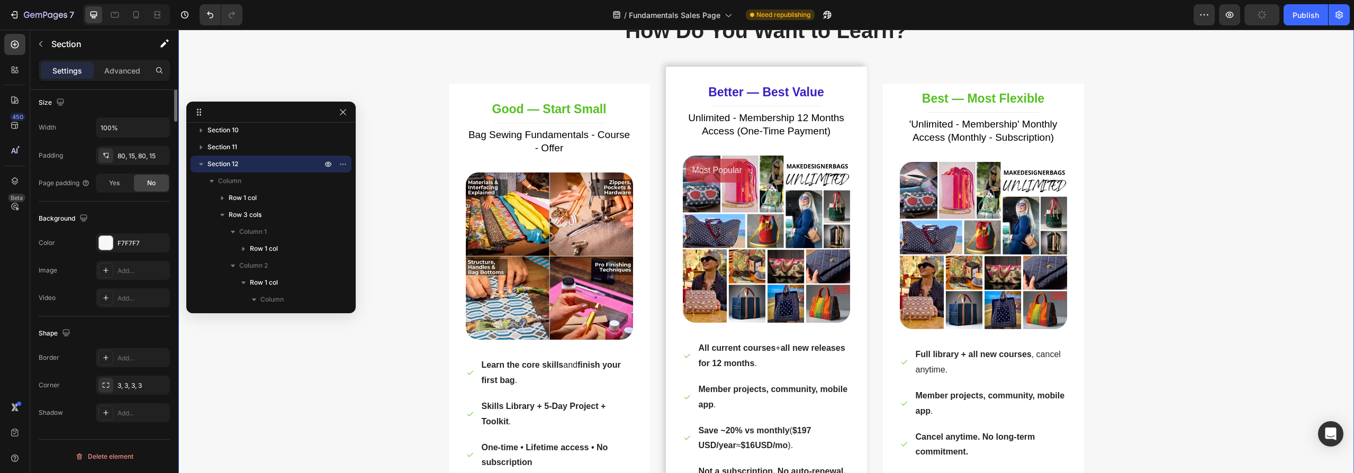
scroll to position [0, 0]
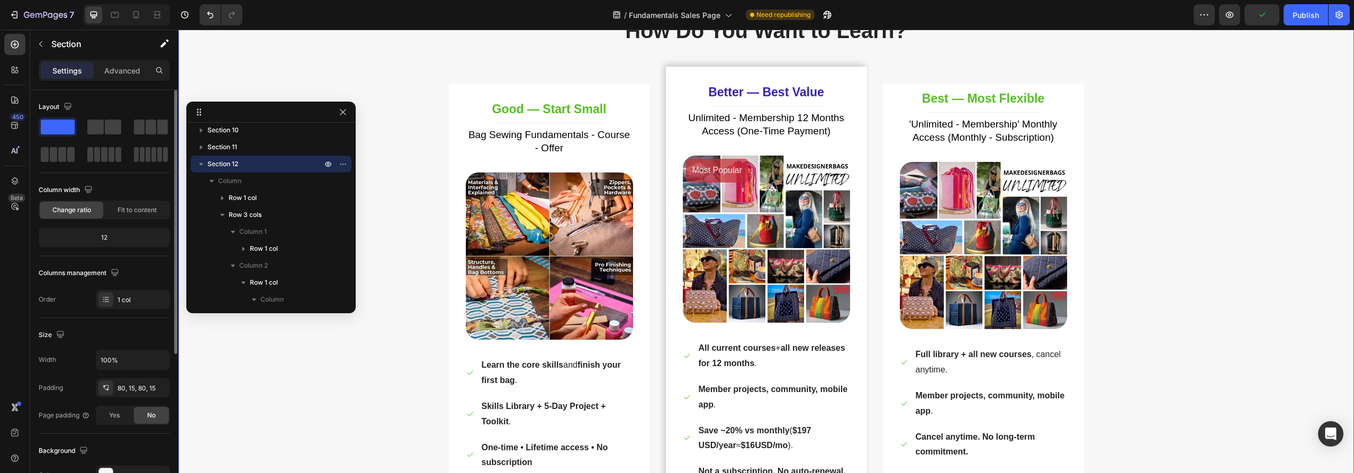
click at [376, 405] on div "How Do You Want to Learn? Heading Row Good — Start Small Heading Title Line Bag…" at bounding box center [766, 322] width 1160 height 612
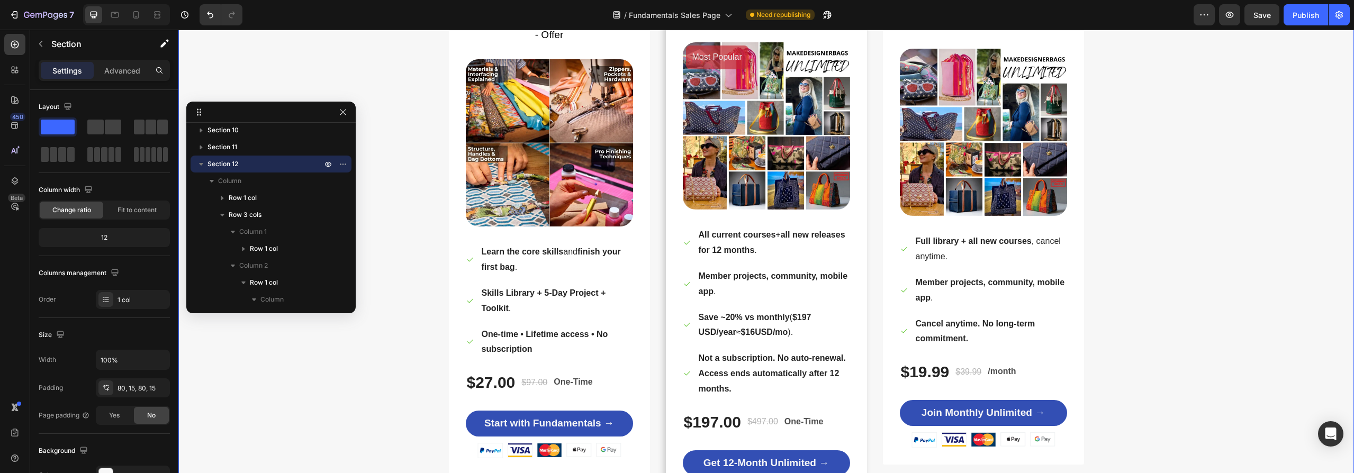
scroll to position [3843, 0]
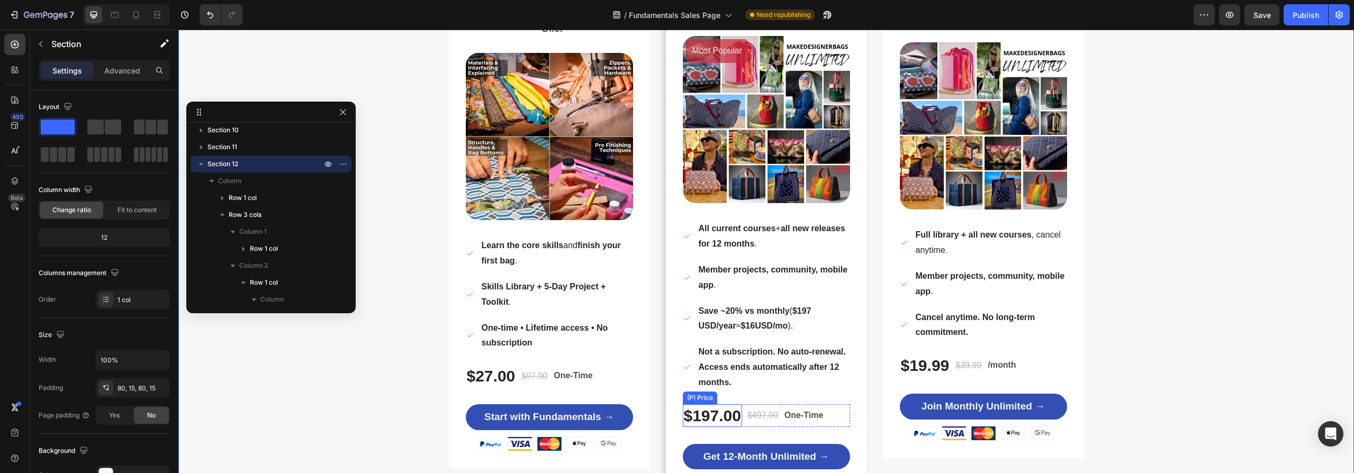
click at [711, 416] on div "$197.00" at bounding box center [712, 415] width 59 height 23
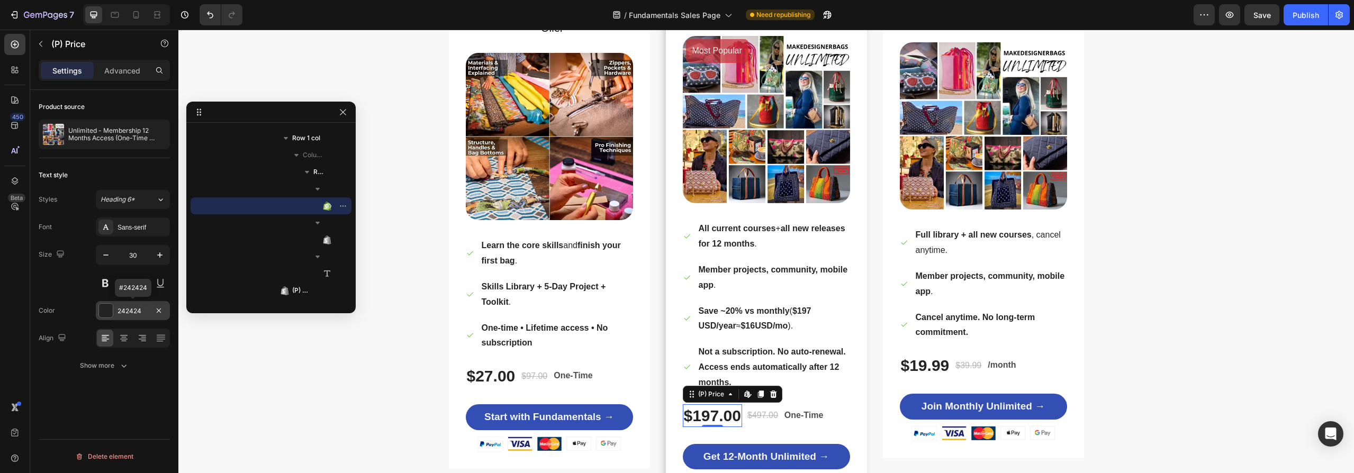
click at [106, 312] on div at bounding box center [106, 311] width 14 height 14
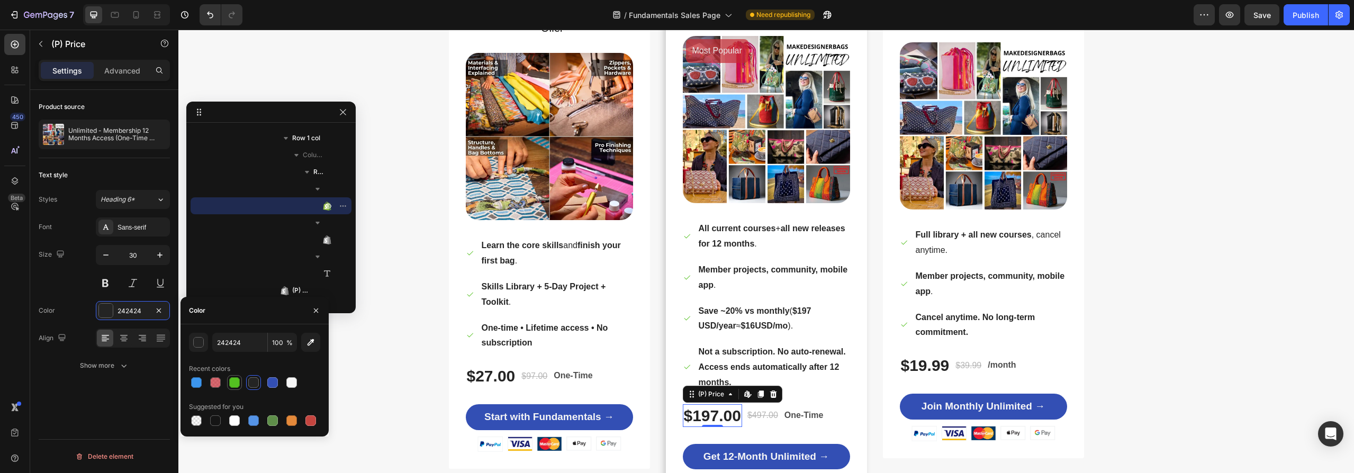
click at [236, 383] on div at bounding box center [234, 382] width 11 height 11
type input "54C121"
click at [382, 398] on div "How Do You Want to Learn? Heading Row Good — Start Small Heading Title Line Bag…" at bounding box center [766, 202] width 1160 height 612
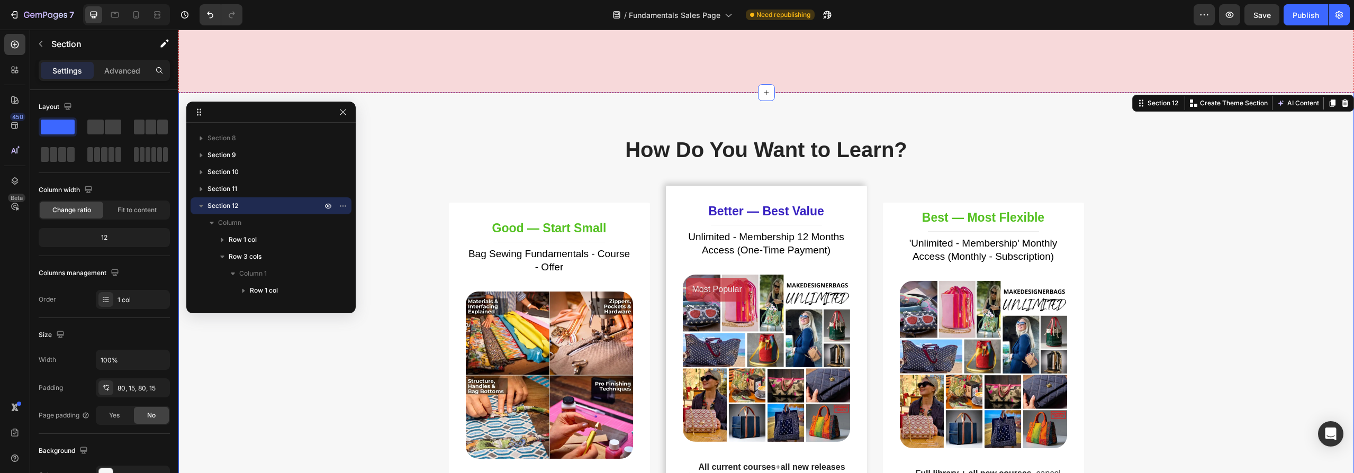
scroll to position [3897, 0]
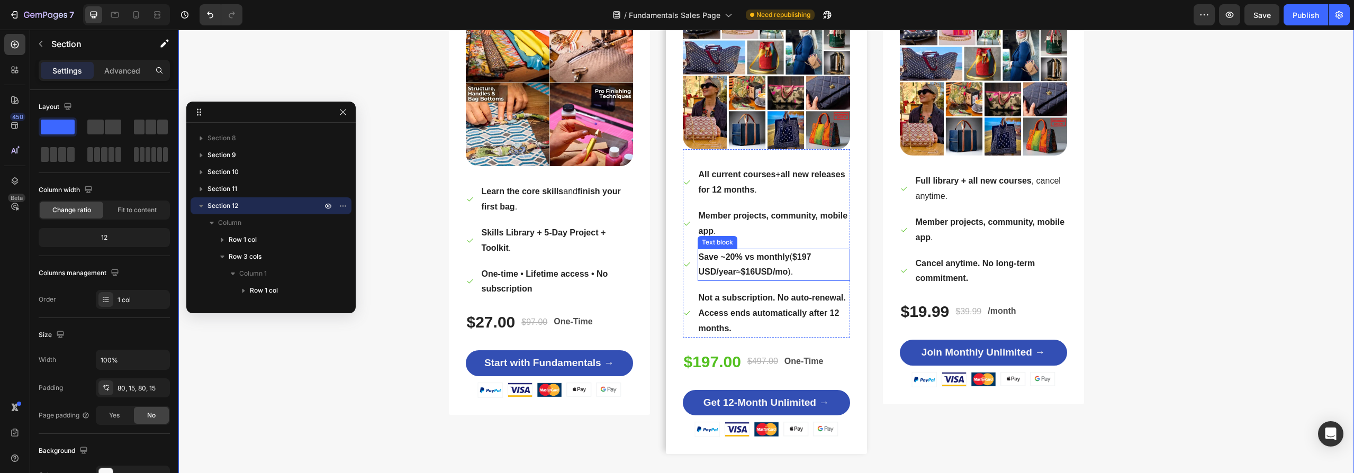
click at [756, 274] on strong "$16USD/mo" at bounding box center [763, 271] width 47 height 9
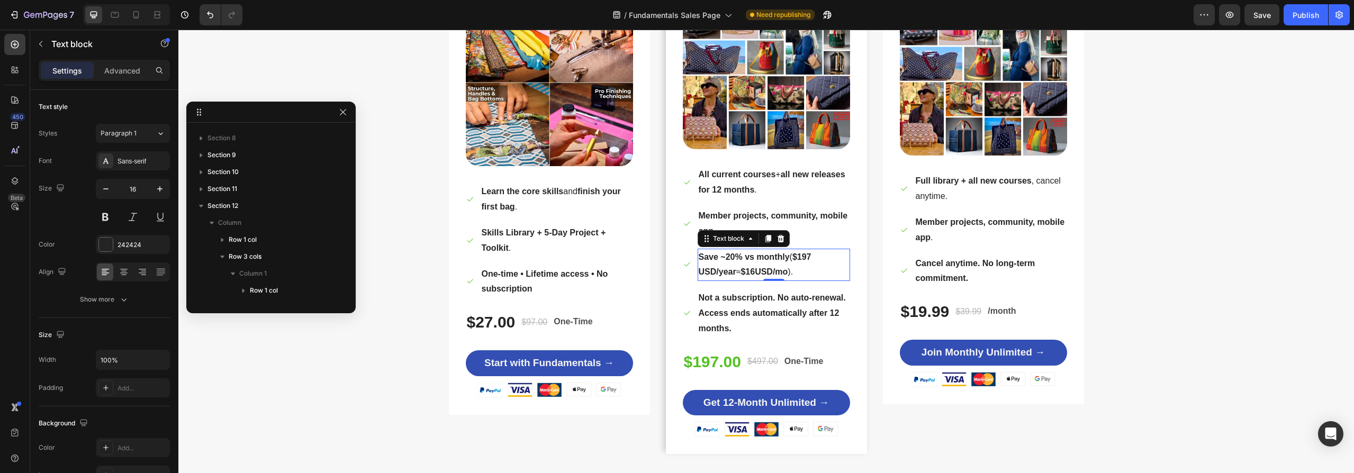
scroll to position [624, 0]
click at [756, 273] on strong "$16USD/mo" at bounding box center [763, 271] width 47 height 9
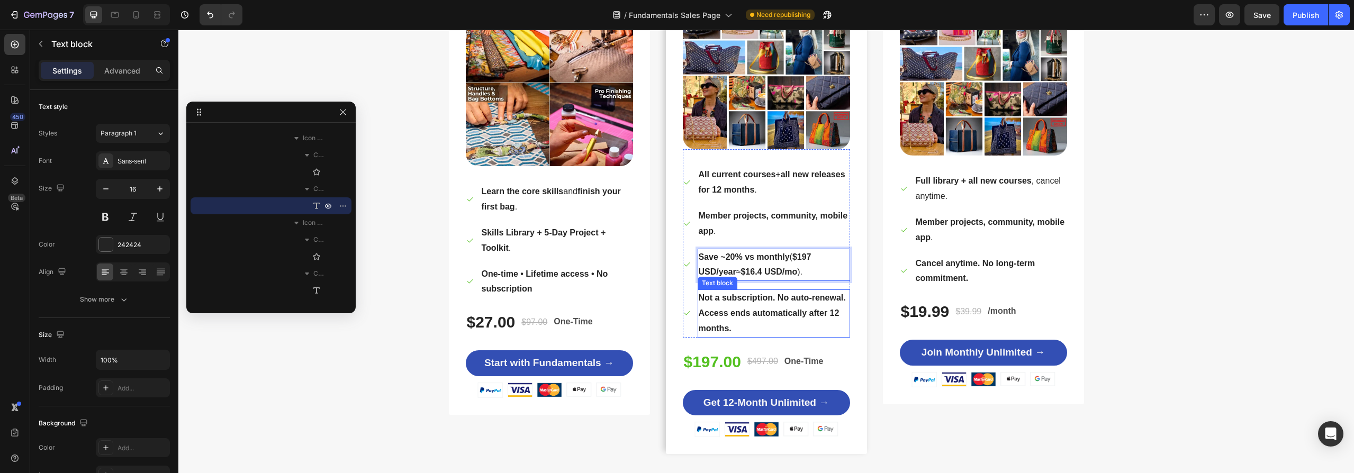
click at [765, 317] on strong "Not a subscription. No auto-renewal. Access ends automatically after 12 months." at bounding box center [772, 313] width 147 height 40
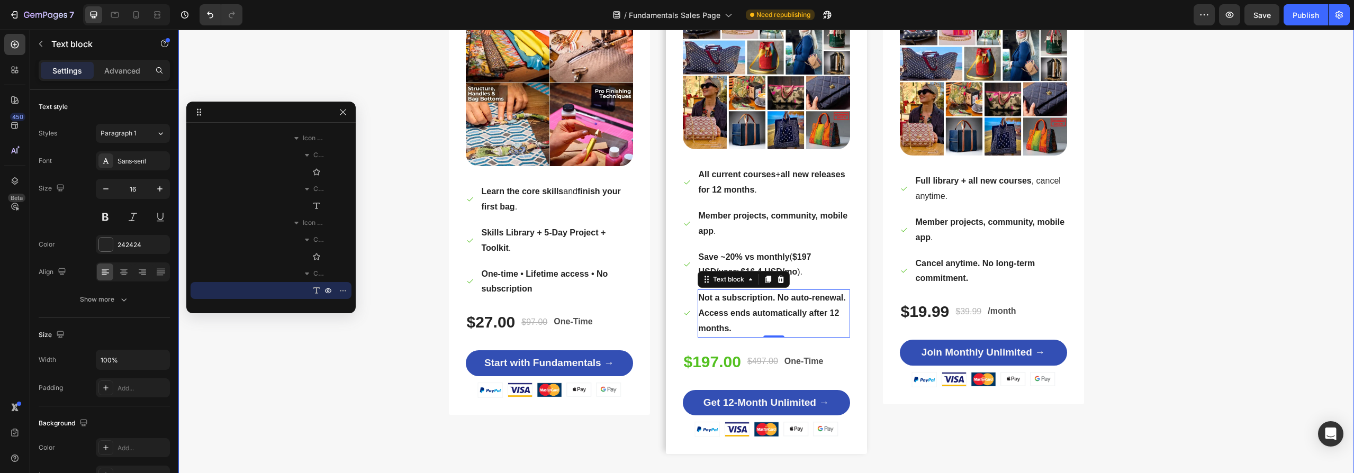
click at [1294, 333] on div "How Do You Want to Learn? Heading Row Good — Start Small Heading Title Line Bag…" at bounding box center [766, 148] width 1160 height 612
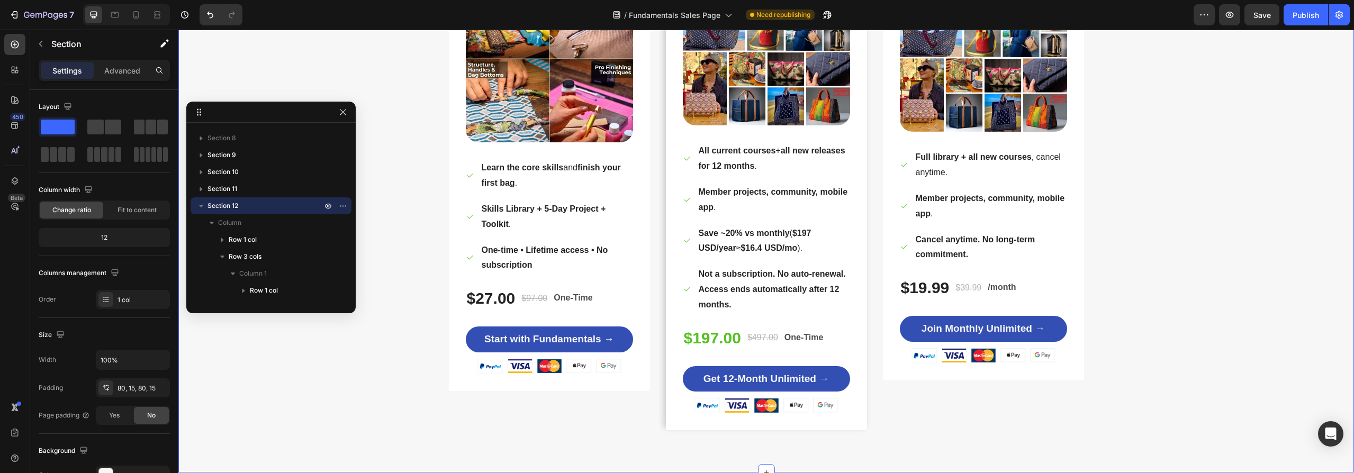
scroll to position [3914, 0]
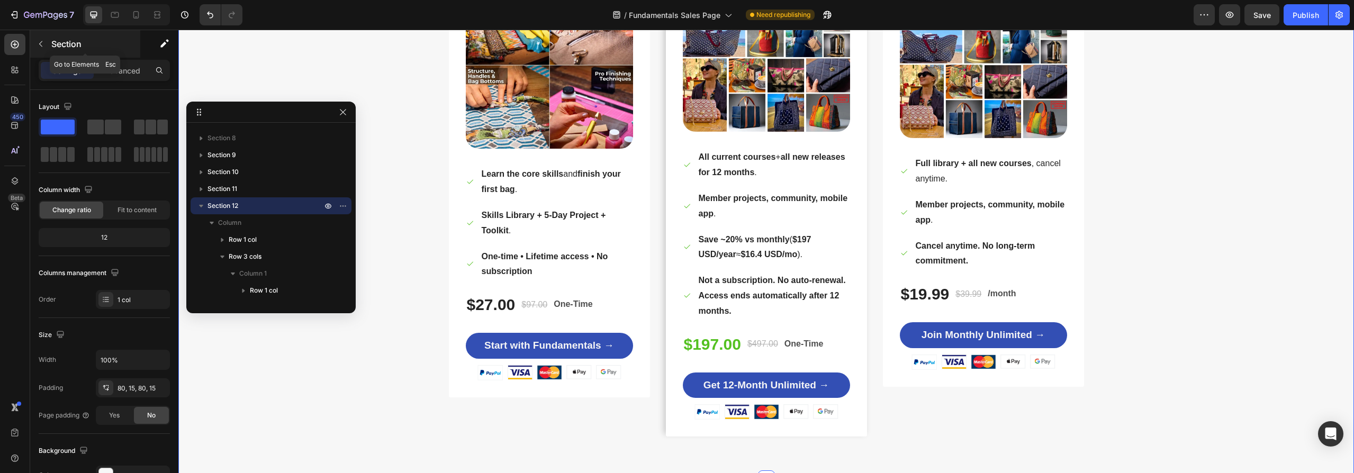
click at [38, 41] on icon "button" at bounding box center [41, 44] width 8 height 8
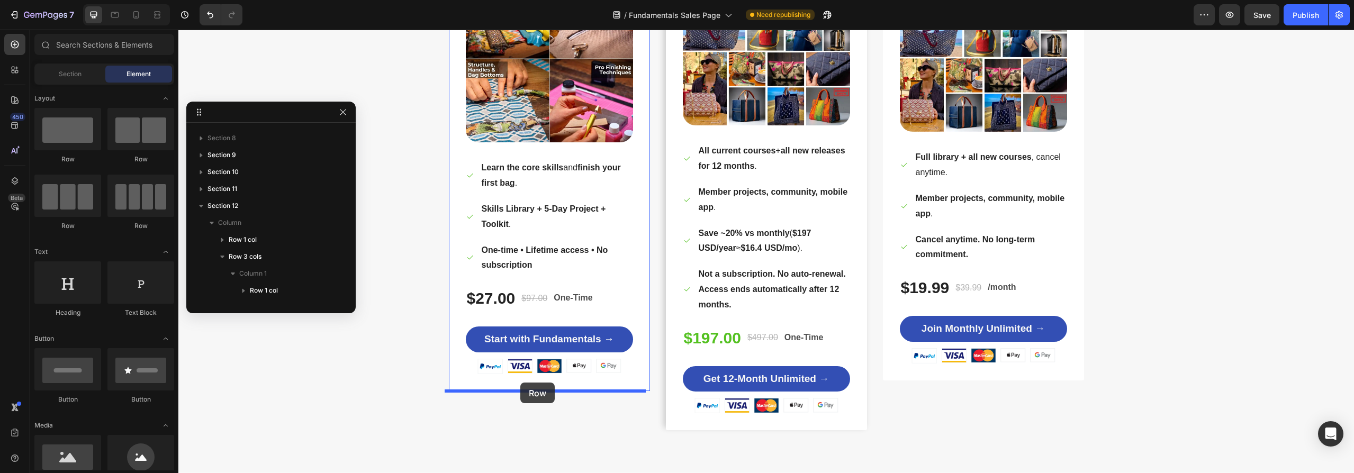
scroll to position [3980, 0]
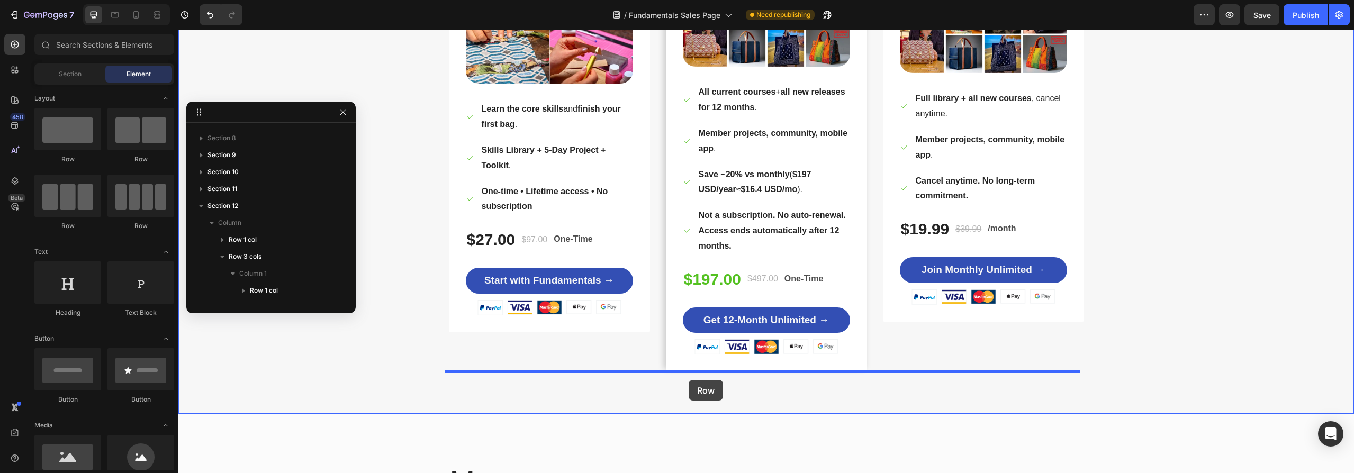
drag, startPoint x: 248, startPoint y: 161, endPoint x: 689, endPoint y: 380, distance: 491.9
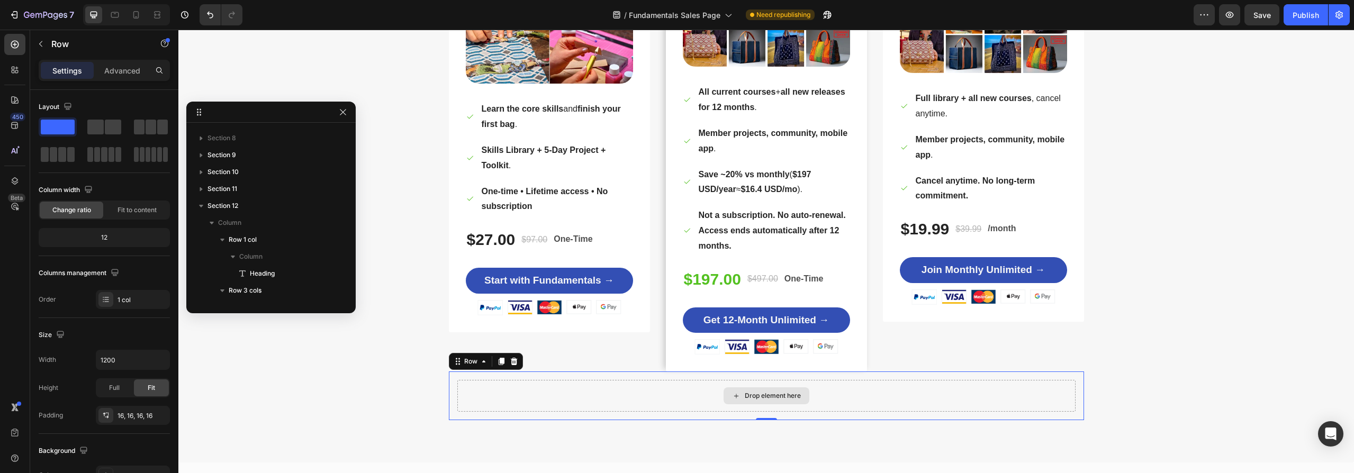
scroll to position [1231, 0]
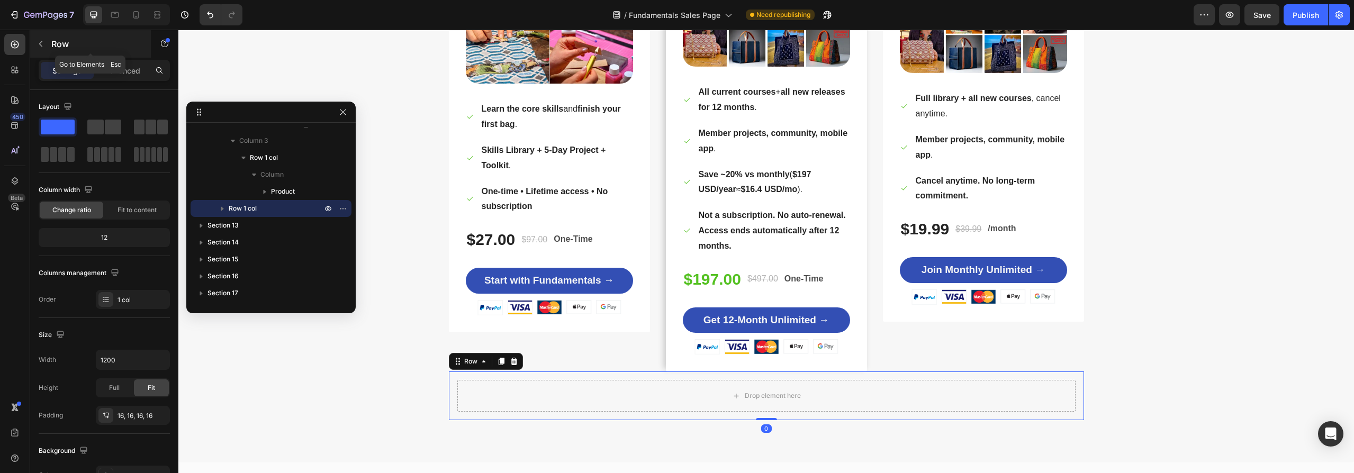
click at [44, 46] on icon "button" at bounding box center [41, 44] width 8 height 8
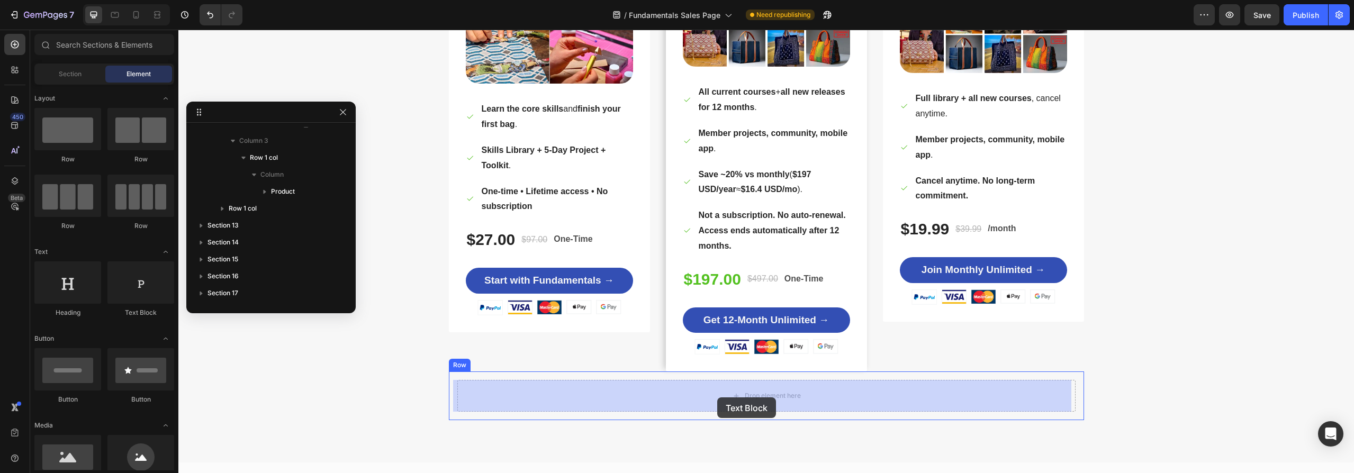
drag, startPoint x: 316, startPoint y: 314, endPoint x: 718, endPoint y: 397, distance: 410.2
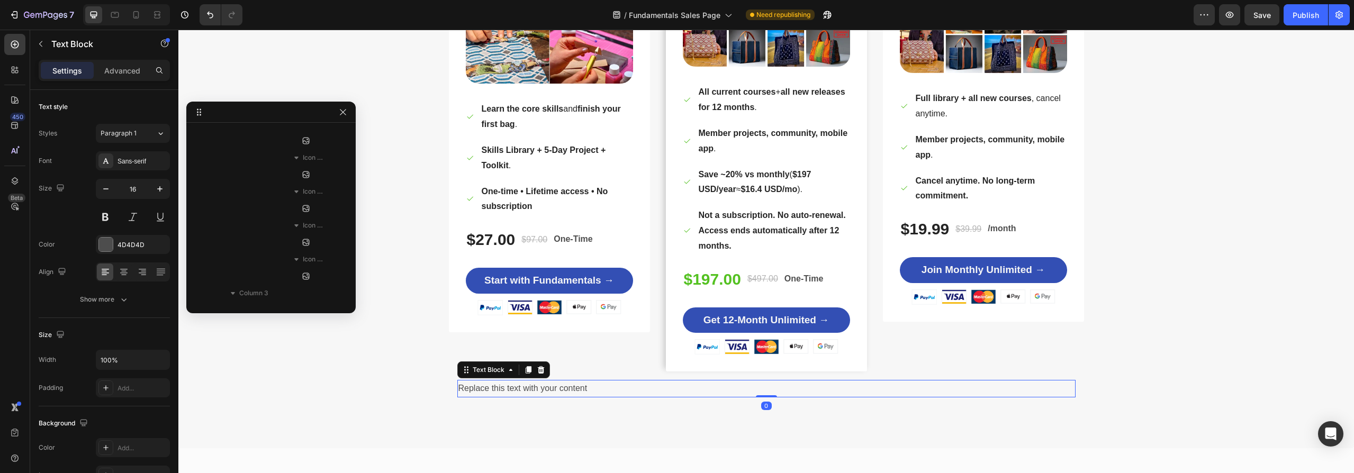
scroll to position [1570, 0]
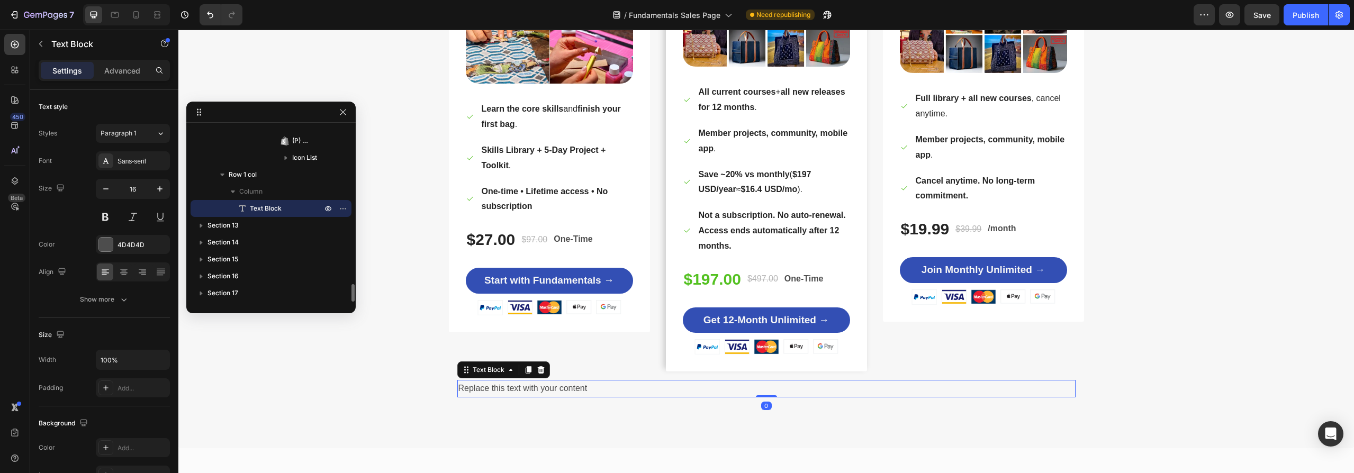
click at [640, 396] on div "Replace this text with your content" at bounding box center [766, 388] width 618 height 17
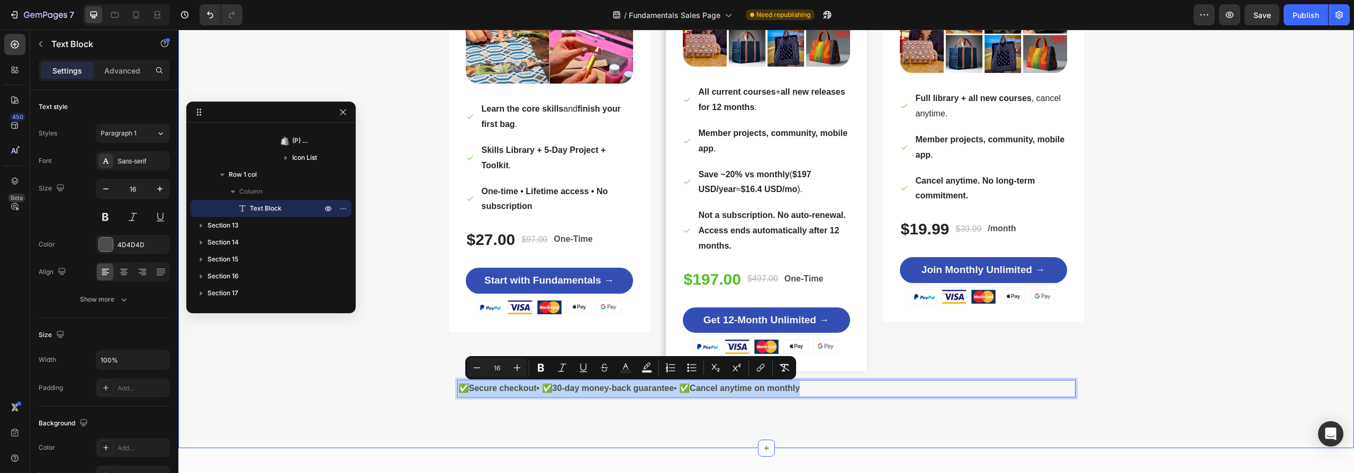
drag, startPoint x: 872, startPoint y: 390, endPoint x: 434, endPoint y: 387, distance: 437.7
click at [443, 387] on div "How Do You Want to Learn? Heading Row Good — Start Small Heading Title Line Bag…" at bounding box center [766, 83] width 1160 height 646
click at [123, 269] on icon at bounding box center [124, 272] width 11 height 11
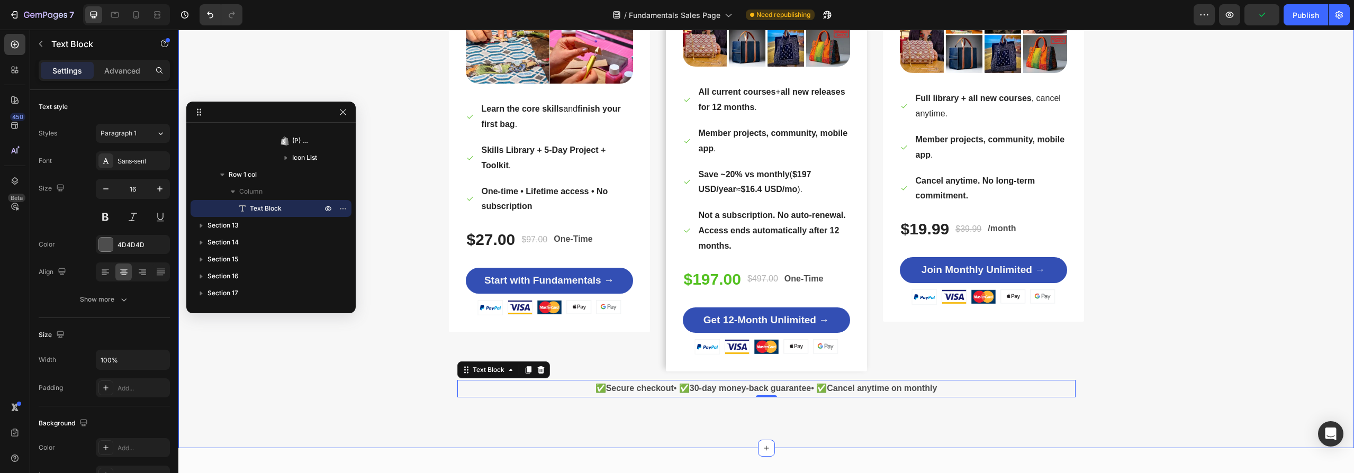
click at [323, 381] on div "How Do You Want to Learn? Heading Row Good — Start Small Heading Title Line Bag…" at bounding box center [766, 83] width 1160 height 646
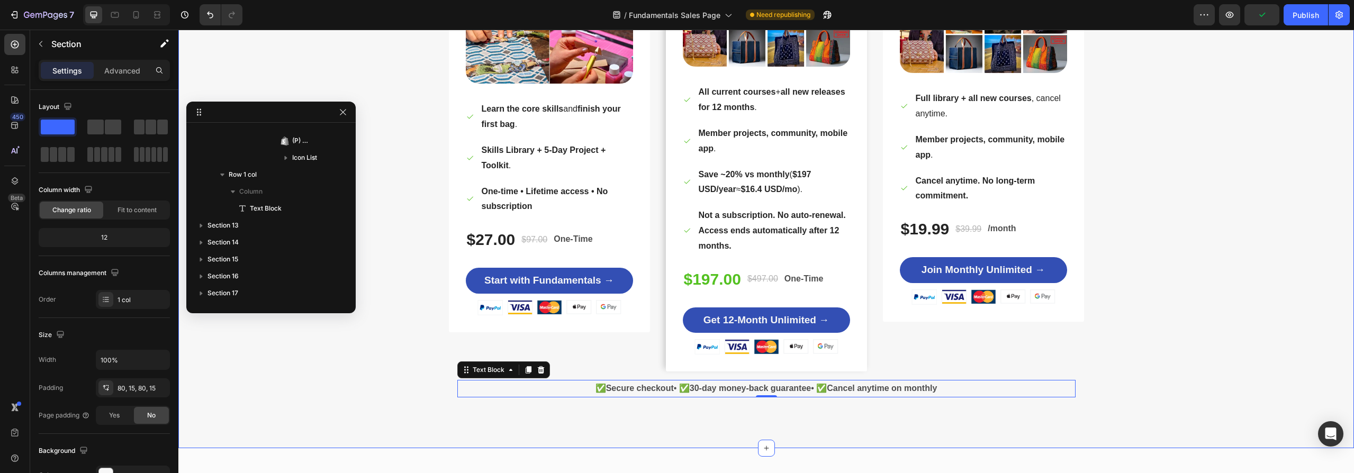
scroll to position [116, 0]
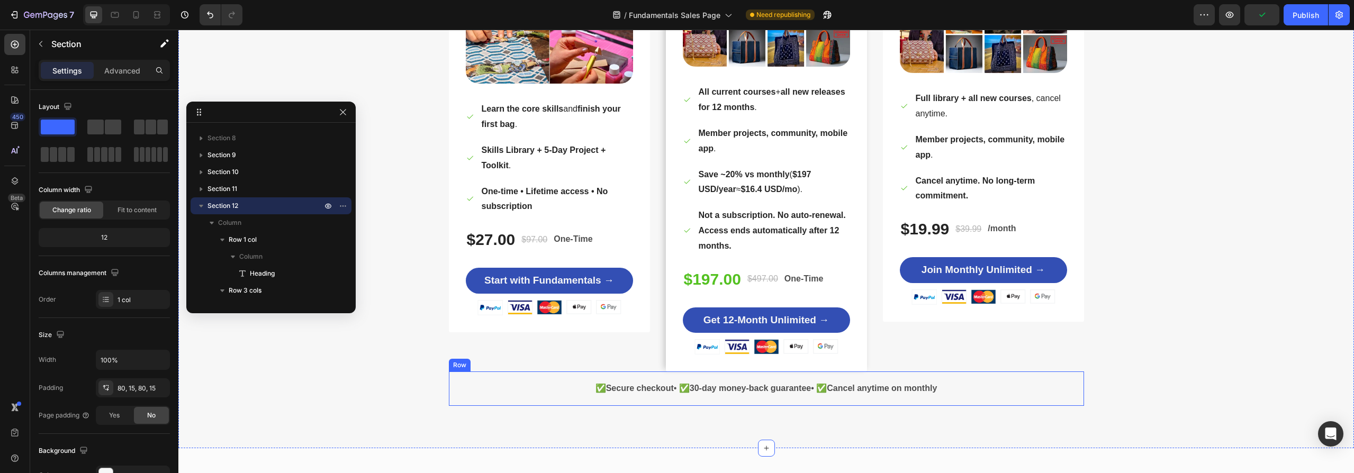
click at [918, 375] on div "✅ Secure checkout • ✅ 30-day money-back guarantee • ✅ Cancel anytime on monthly…" at bounding box center [766, 389] width 635 height 34
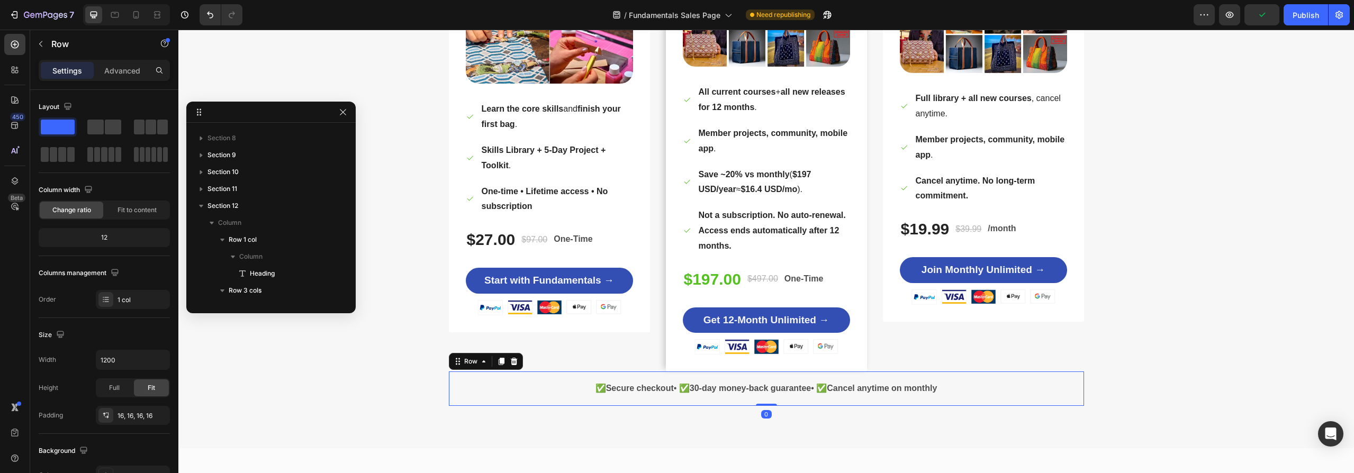
scroll to position [1539, 0]
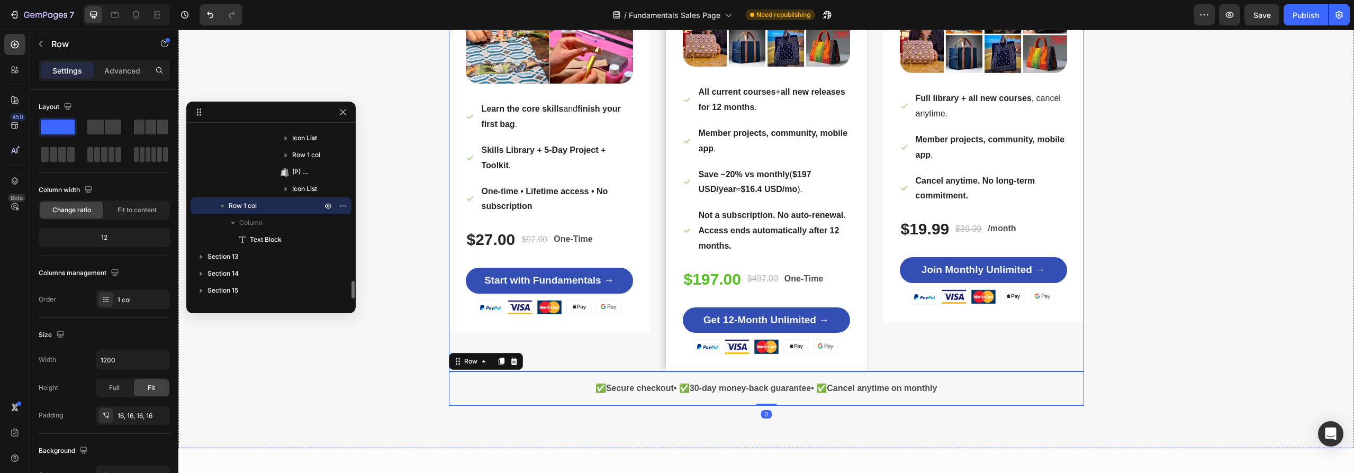
click at [874, 364] on div "Good — Start Small Heading Title Line Bag Sewing Fundamentals - Course - Offer …" at bounding box center [766, 91] width 635 height 561
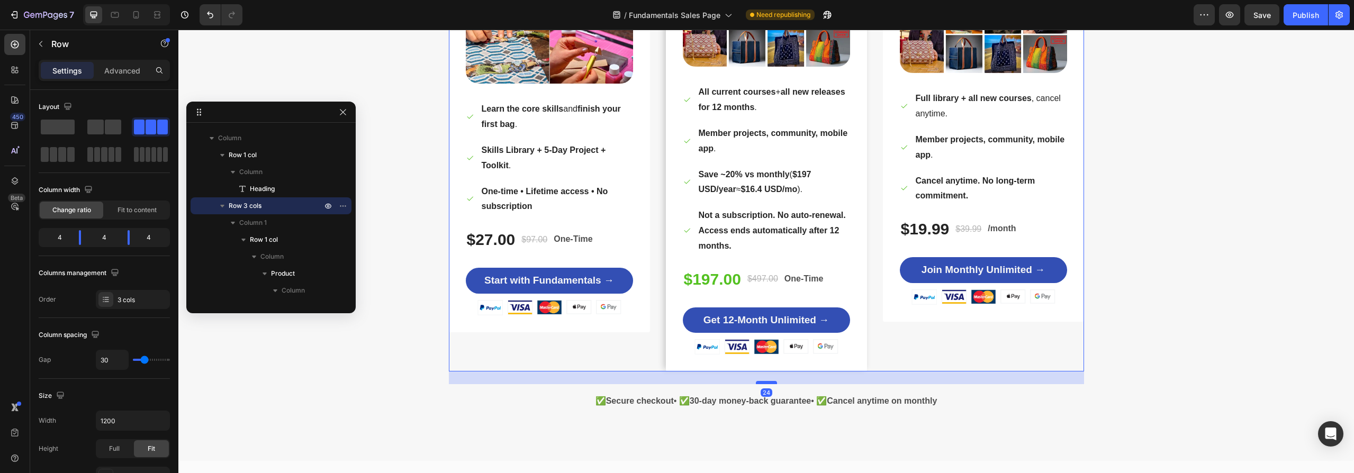
drag, startPoint x: 760, startPoint y: 370, endPoint x: 761, endPoint y: 383, distance: 12.8
click at [761, 383] on div at bounding box center [766, 382] width 21 height 3
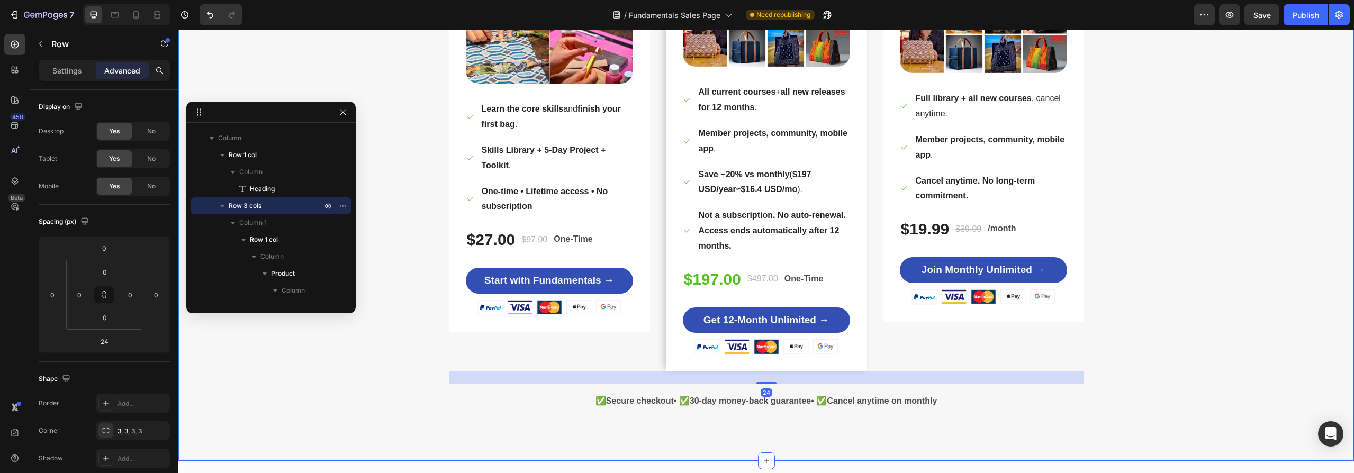
click at [1219, 401] on div "How Do You Want to Learn? Heading Row Good — Start Small Heading Title Line Bag…" at bounding box center [766, 89] width 1160 height 659
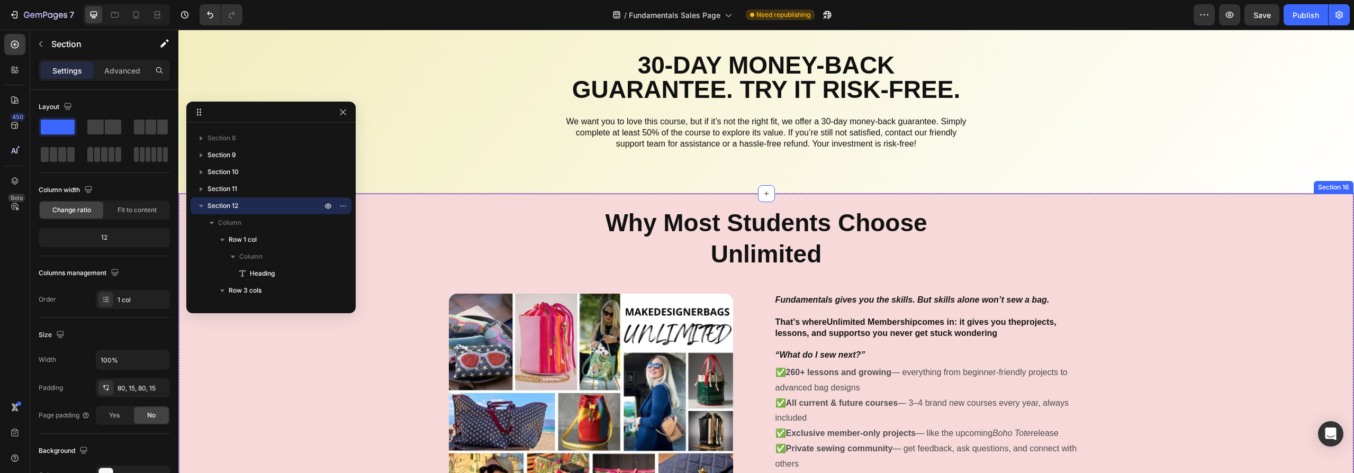
scroll to position [5210, 0]
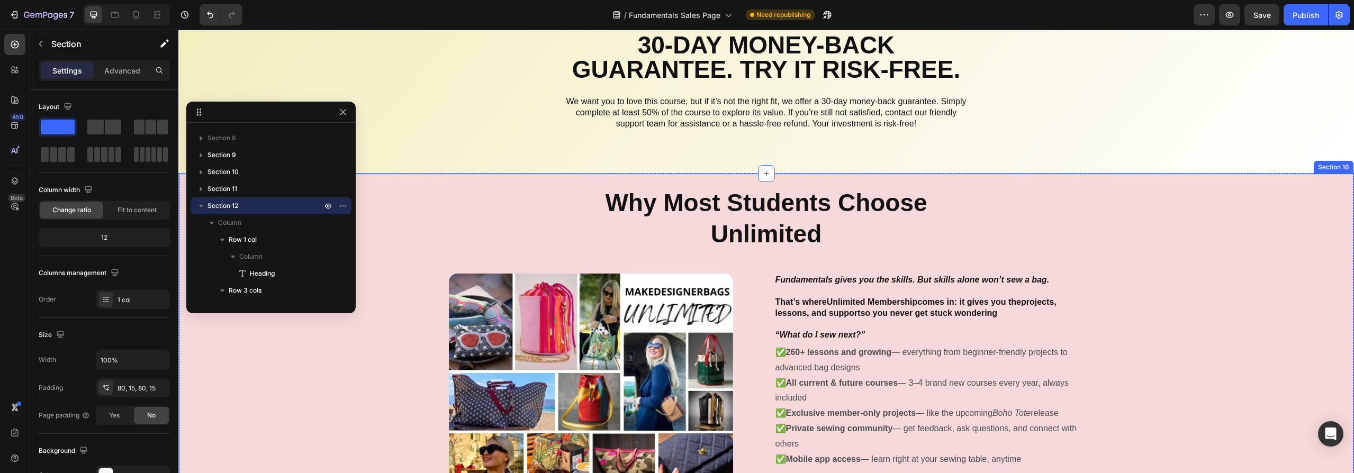
click at [1245, 247] on div "Why Most Students Choose Unlimited Heading Row Product Images Fundamentals give…" at bounding box center [766, 440] width 1174 height 508
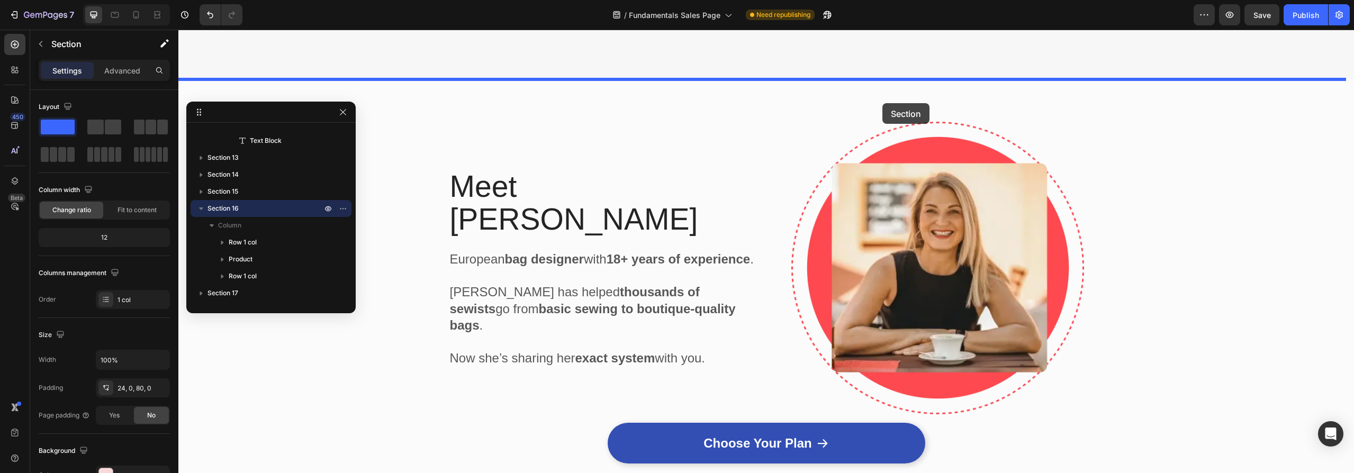
scroll to position [4253, 0]
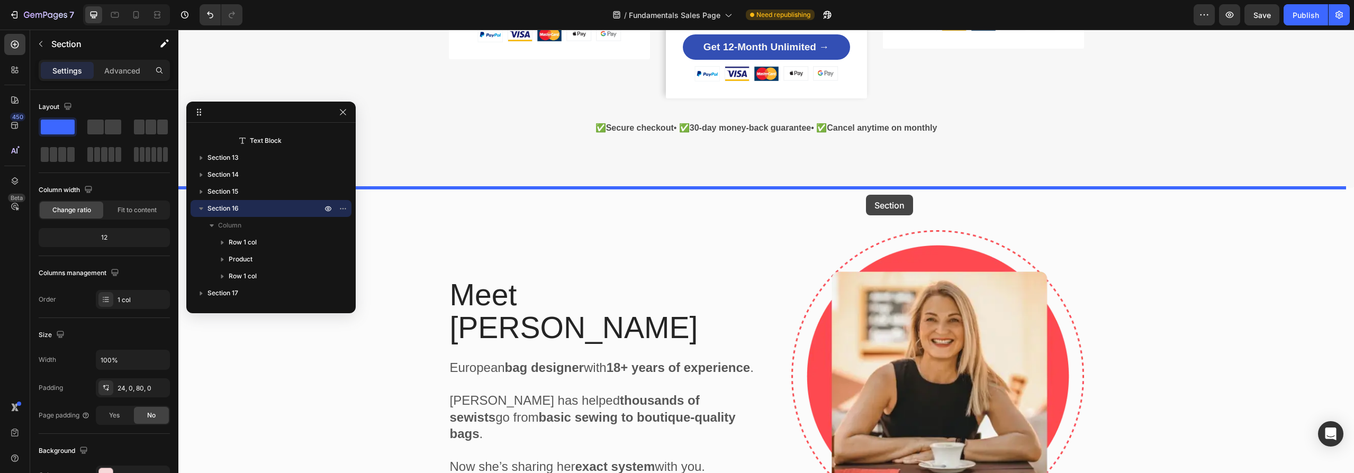
drag, startPoint x: 1133, startPoint y: 165, endPoint x: 866, endPoint y: 195, distance: 268.9
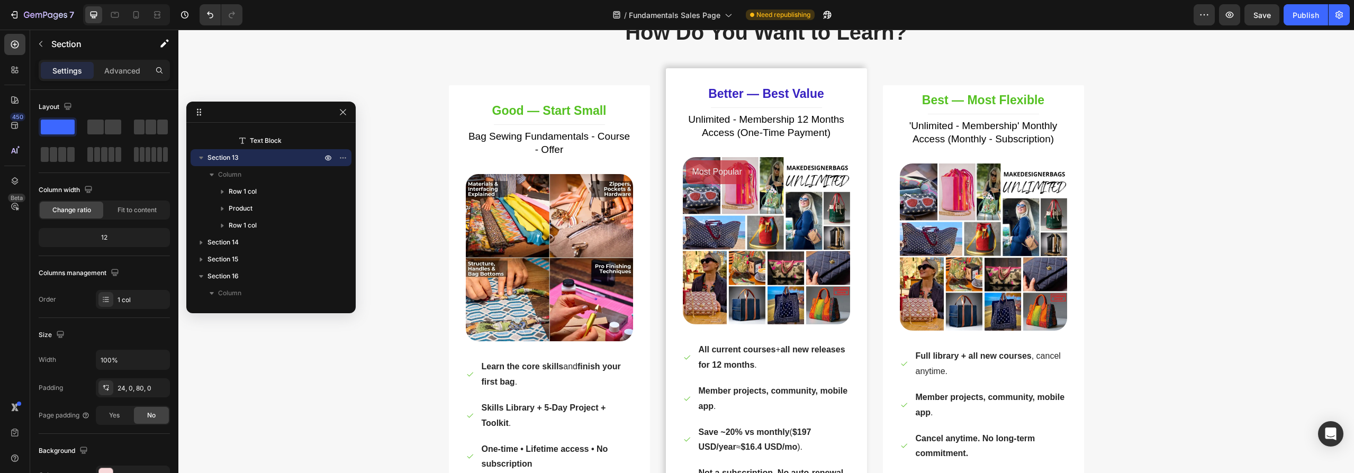
scroll to position [3666, 0]
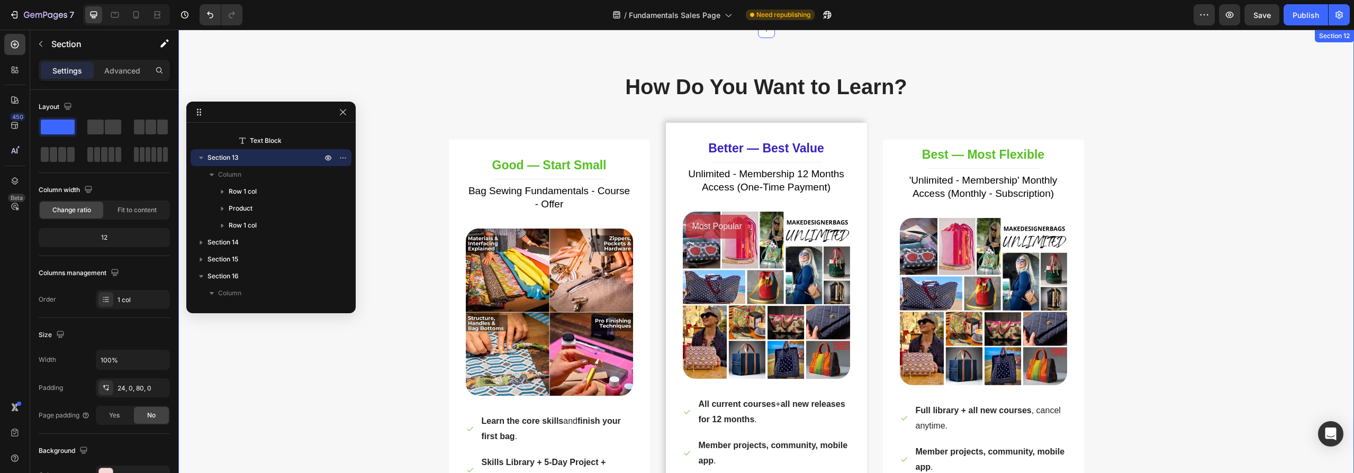
click at [1274, 87] on div "How Do You Want to Learn? Heading Row Good — Start Small Heading Title Line Bag…" at bounding box center [766, 401] width 1160 height 659
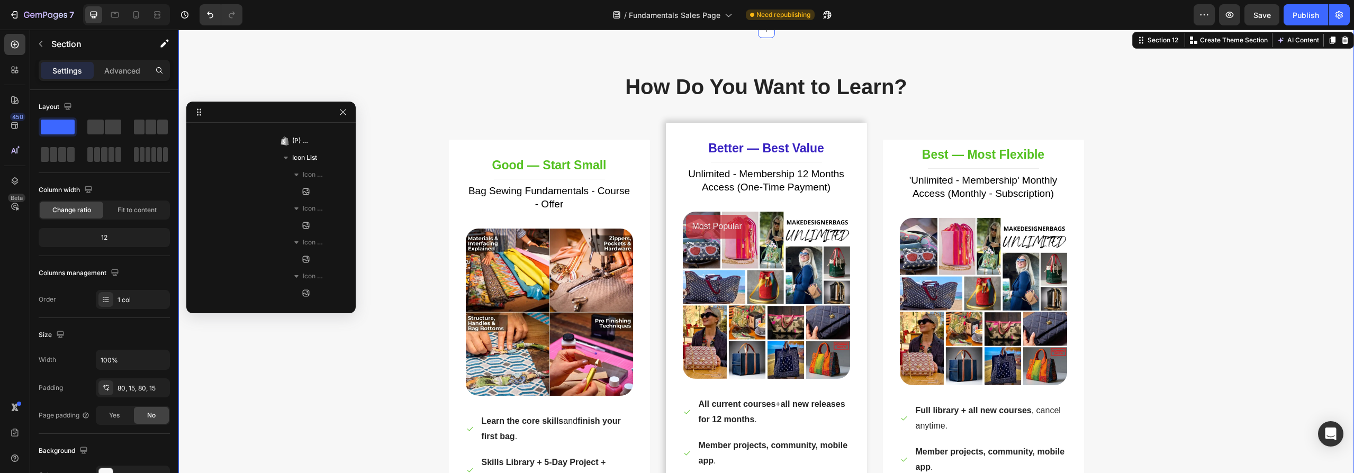
scroll to position [116, 0]
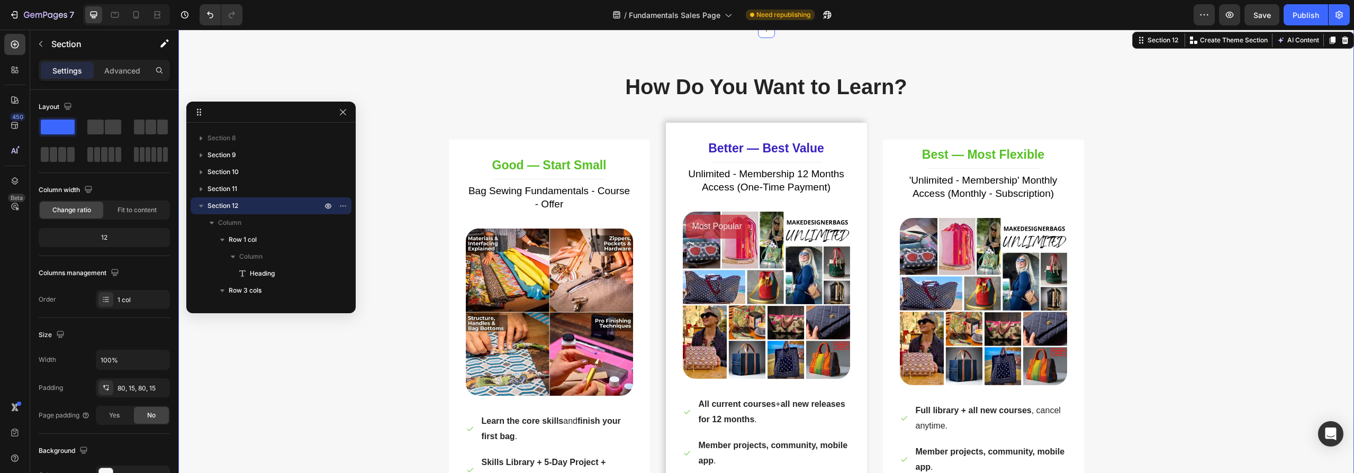
click at [1330, 38] on icon at bounding box center [1333, 40] width 6 height 7
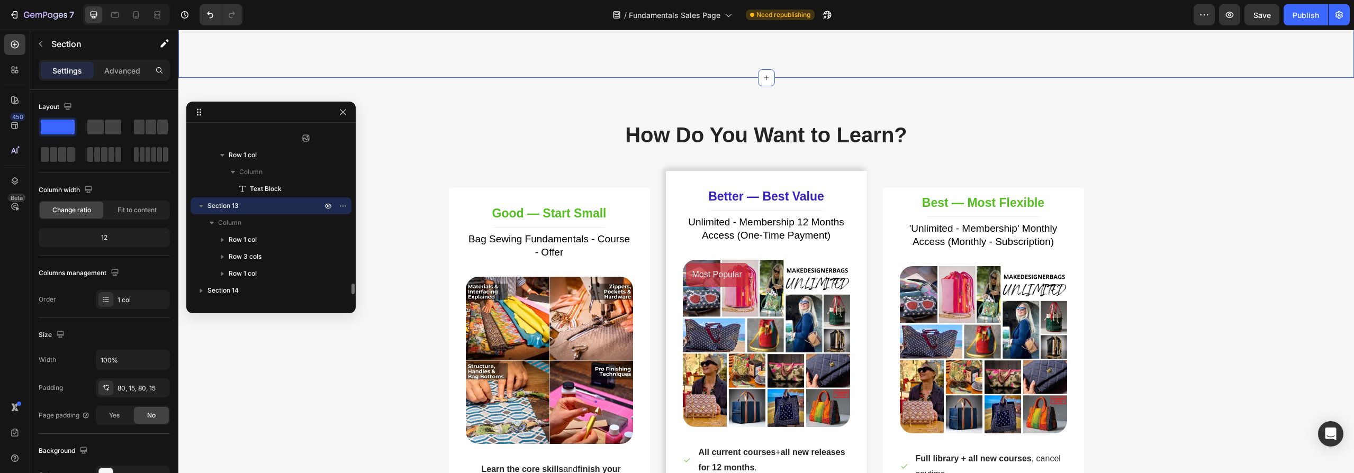
scroll to position [4373, 0]
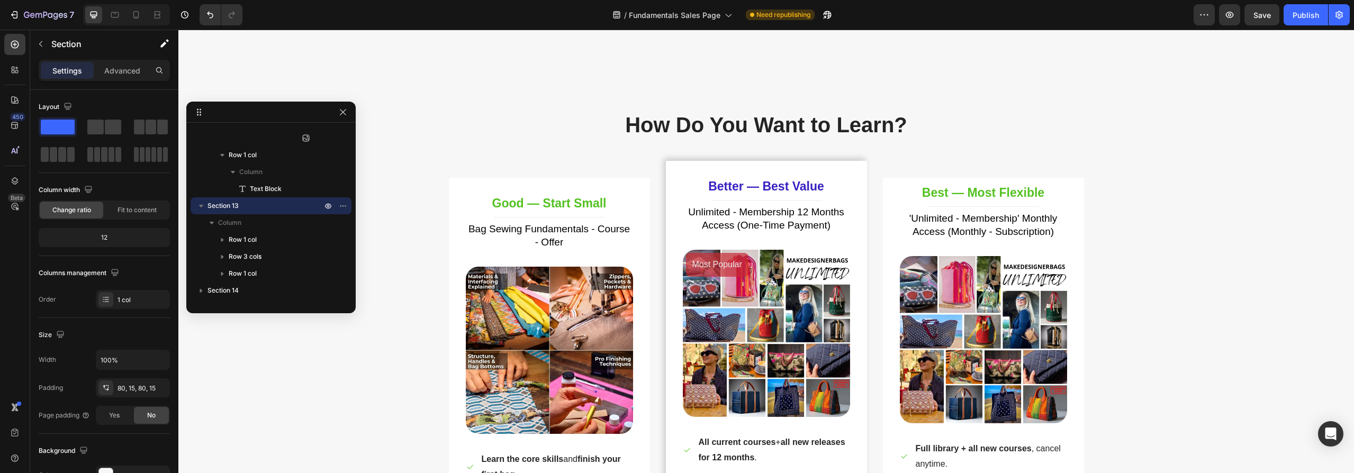
click at [1221, 94] on div "How Do You Want to Learn? Heading Row Good — Start Small Heading Title Line Bag…" at bounding box center [766, 440] width 1176 height 744
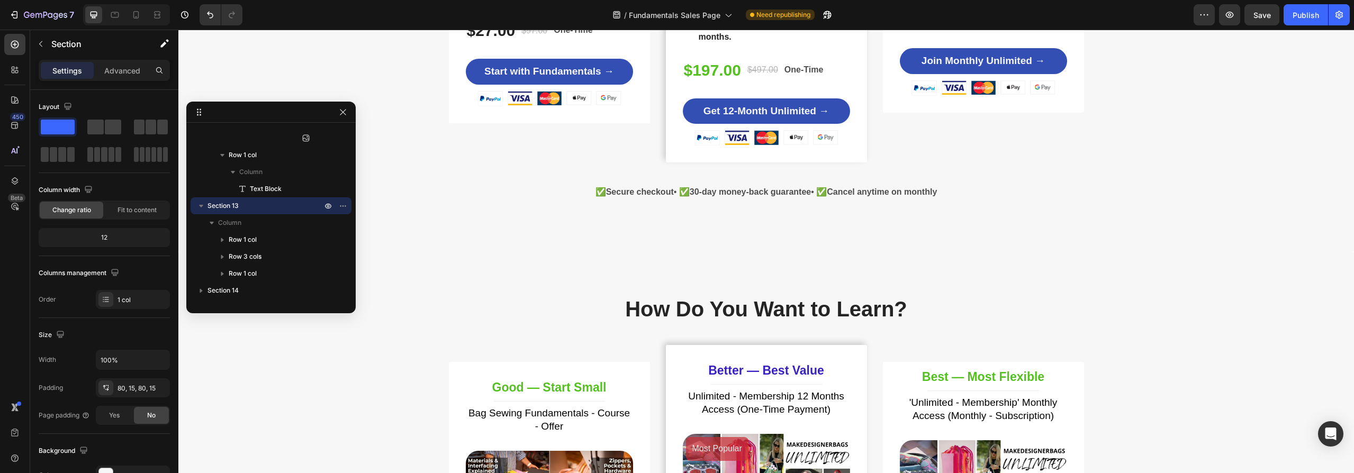
scroll to position [4195, 0]
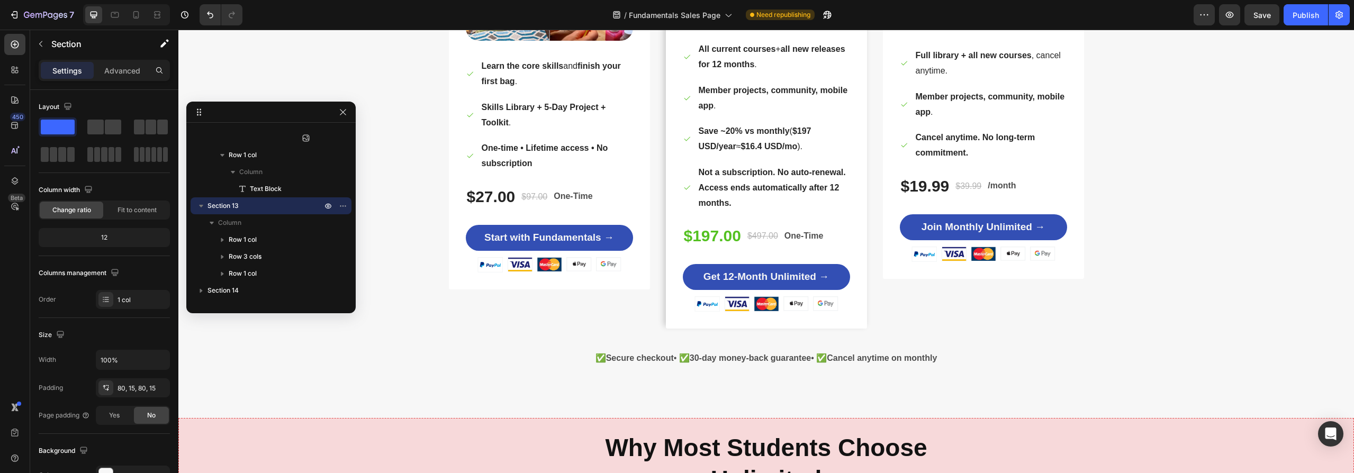
scroll to position [4760, 0]
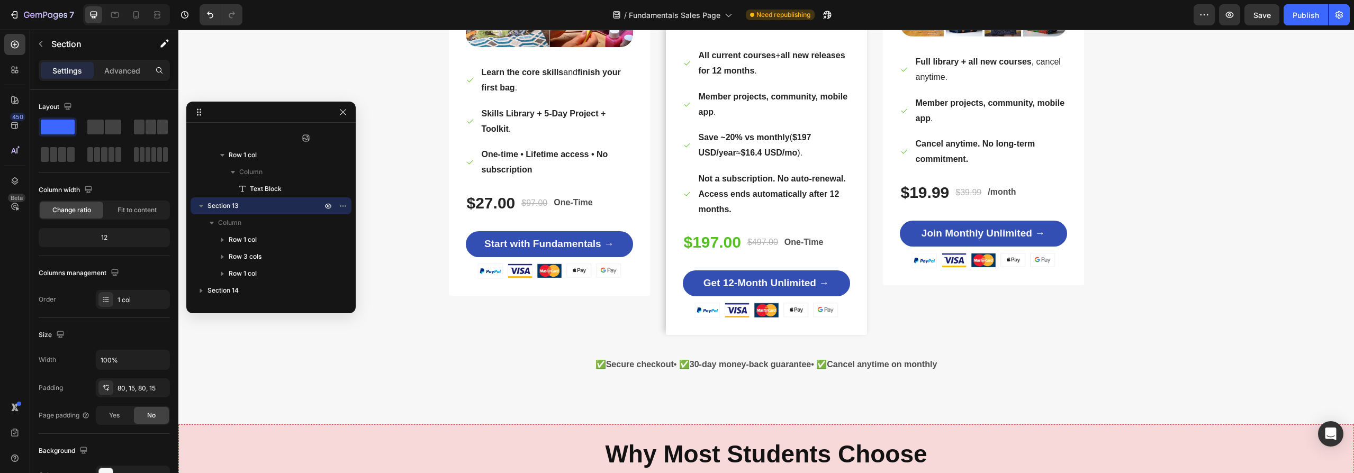
click at [1157, 303] on div "How Do You Want to Learn? Heading Row Good — Start Small Heading Title Line Bag…" at bounding box center [766, 52] width 1160 height 659
click at [1259, 18] on icon "button" at bounding box center [1262, 15] width 10 height 10
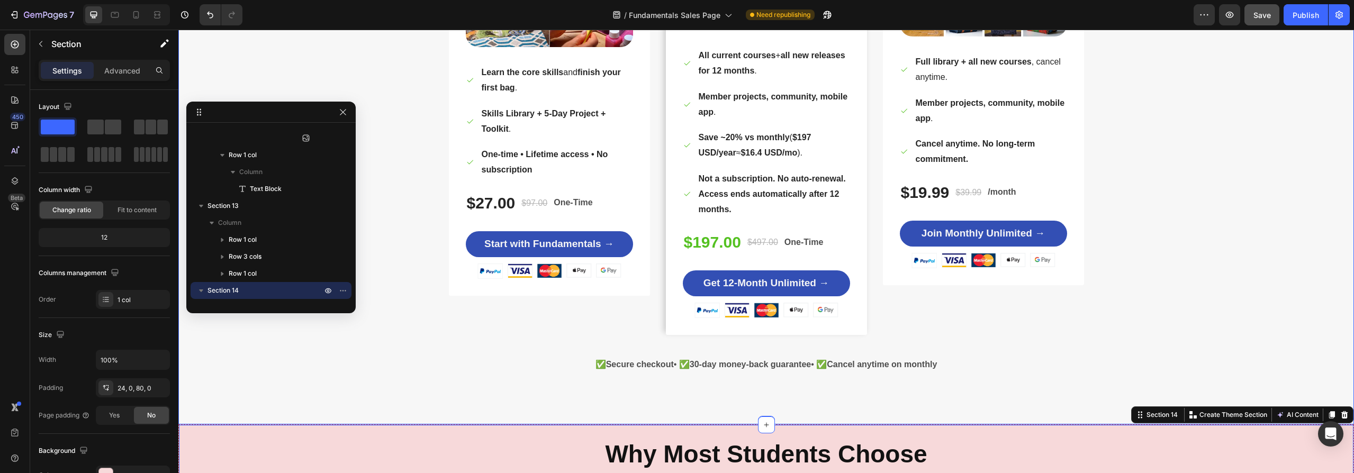
click at [1184, 269] on div "How Do You Want to Learn? Heading Row Good — Start Small Heading Title Line Bag…" at bounding box center [766, 52] width 1160 height 659
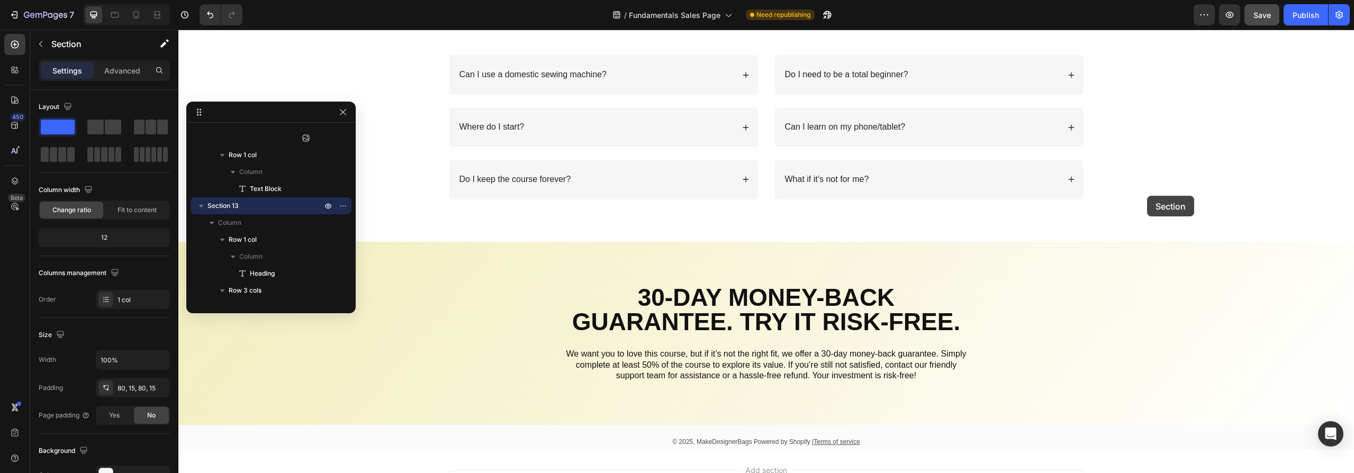
scroll to position [6369, 0]
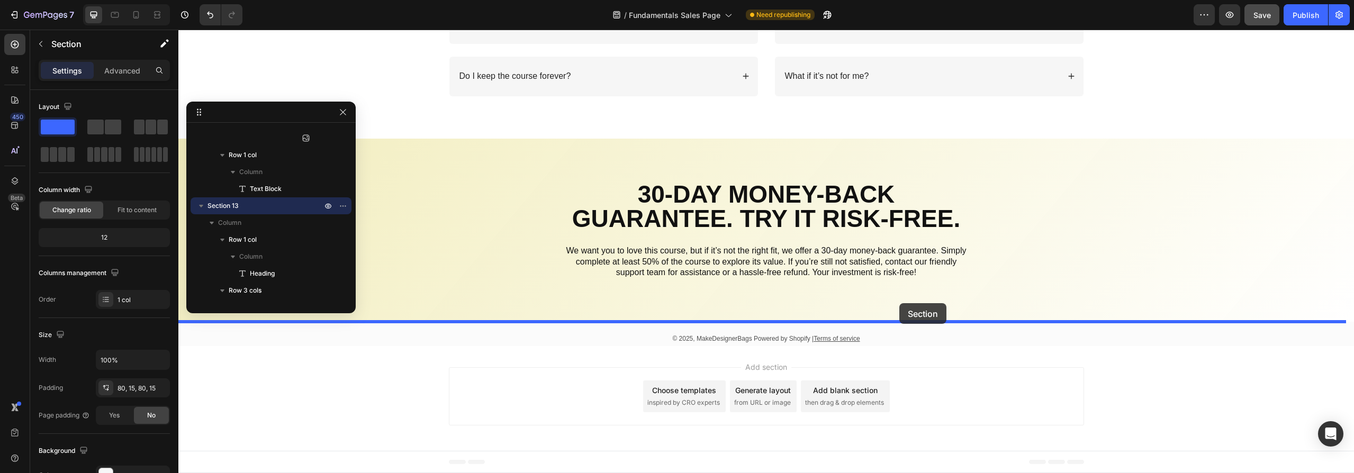
drag, startPoint x: 1135, startPoint y: 74, endPoint x: 899, endPoint y: 303, distance: 329.0
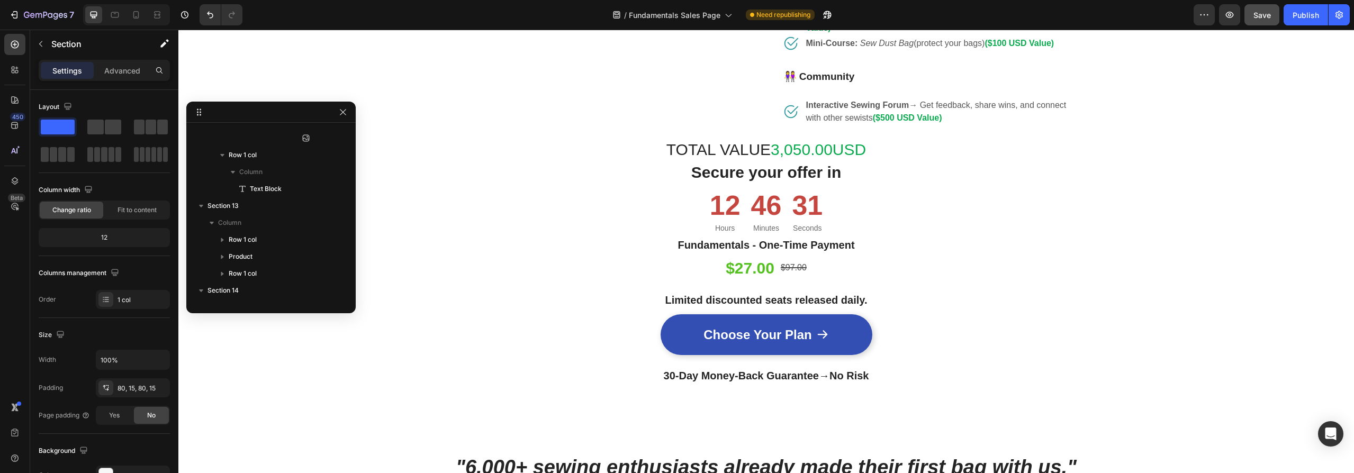
scroll to position [1890, 0]
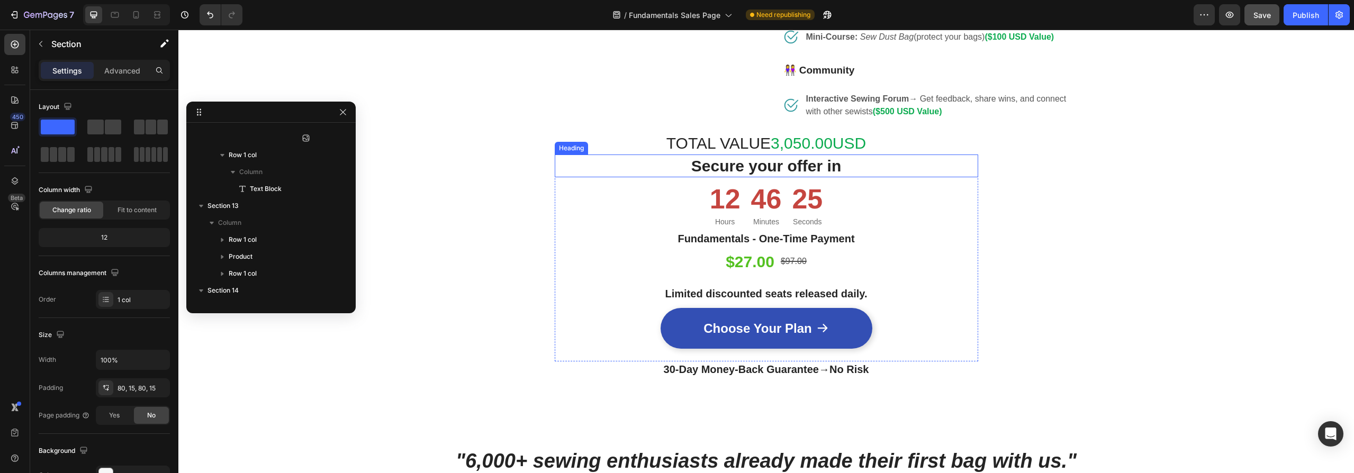
click at [968, 177] on h2 "Secure your offer in" at bounding box center [766, 166] width 423 height 23
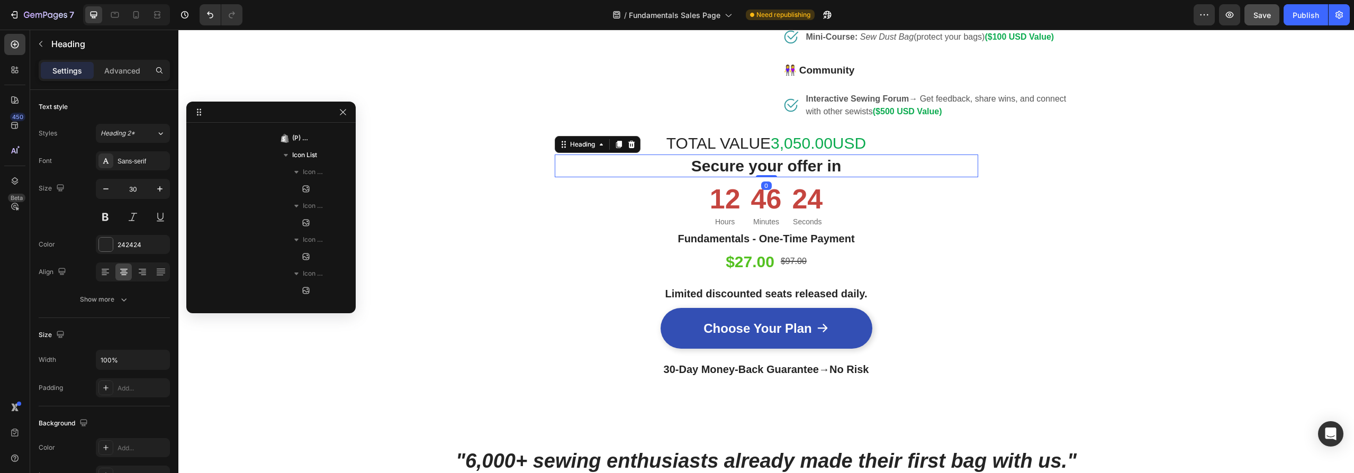
scroll to position [184, 0]
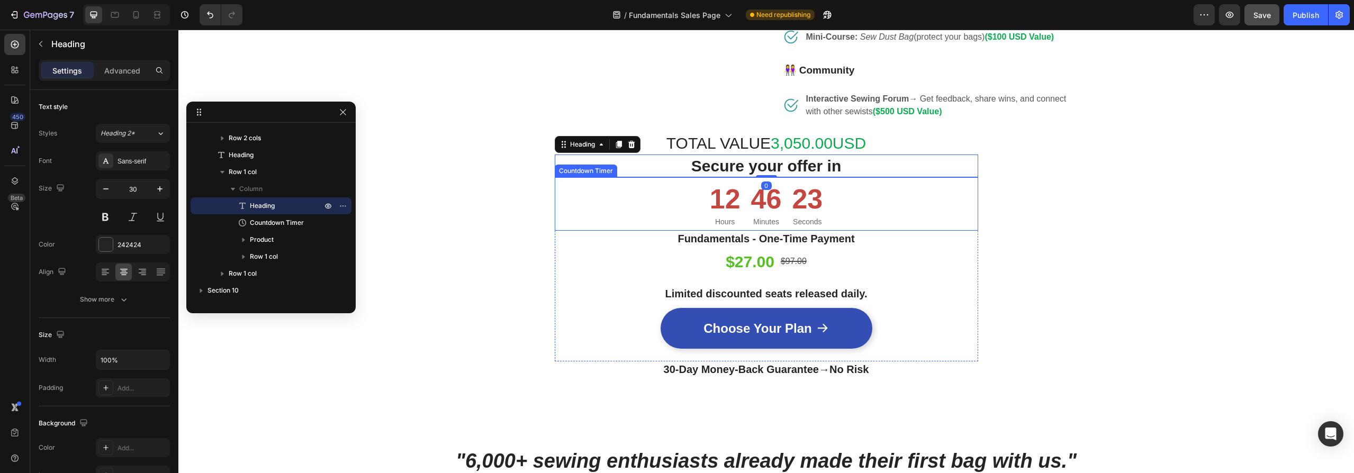
click at [968, 212] on div "12 Hours 46 Minutes 23 Seconds" at bounding box center [766, 203] width 423 height 53
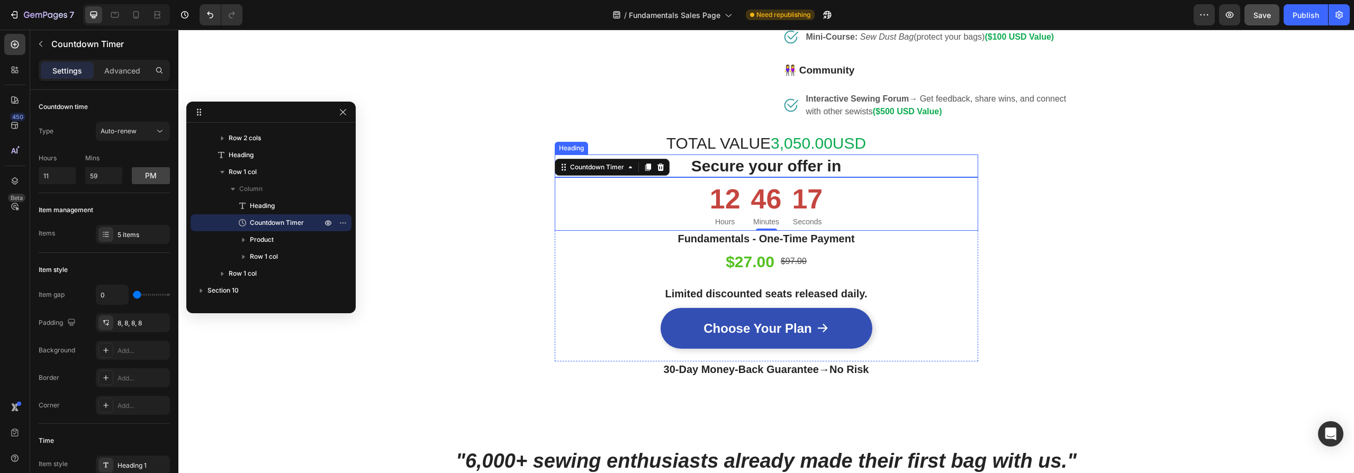
click at [970, 177] on h2 "Secure your offer in" at bounding box center [766, 166] width 423 height 23
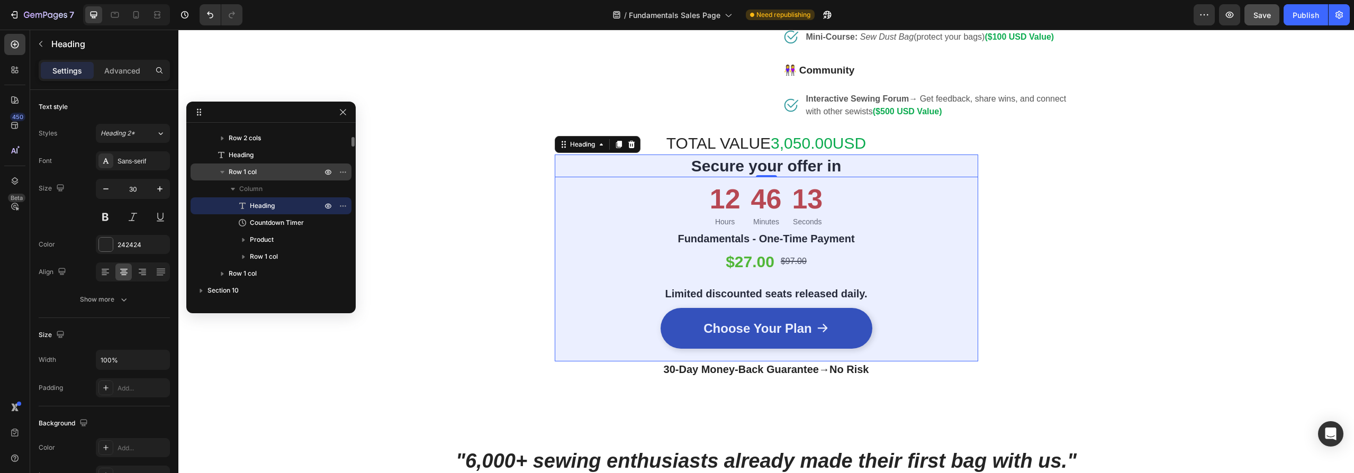
click at [252, 174] on span "Row 1 col" at bounding box center [243, 172] width 28 height 11
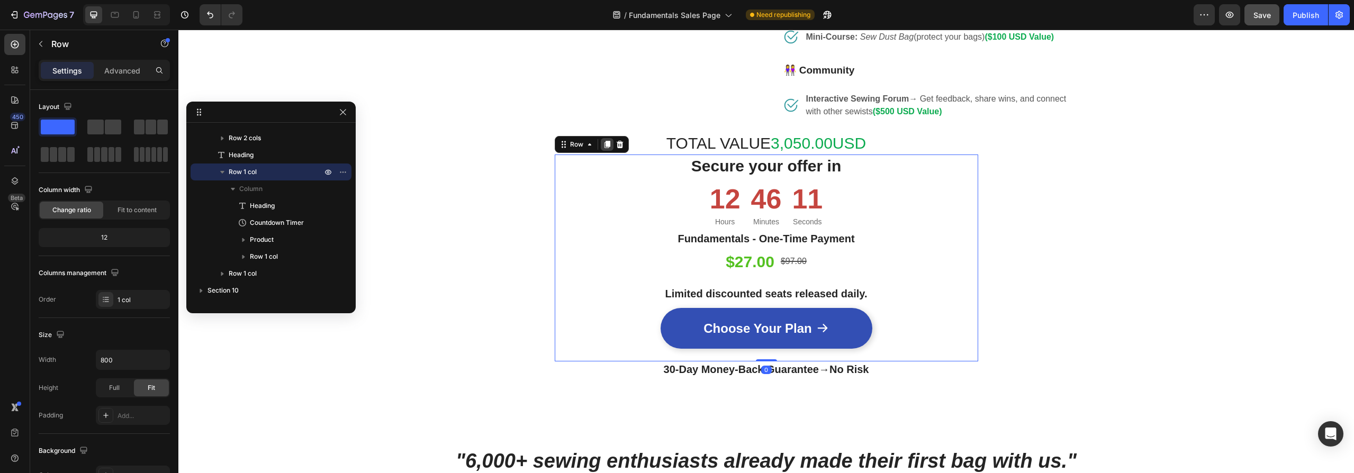
click at [604, 149] on icon at bounding box center [607, 144] width 6 height 7
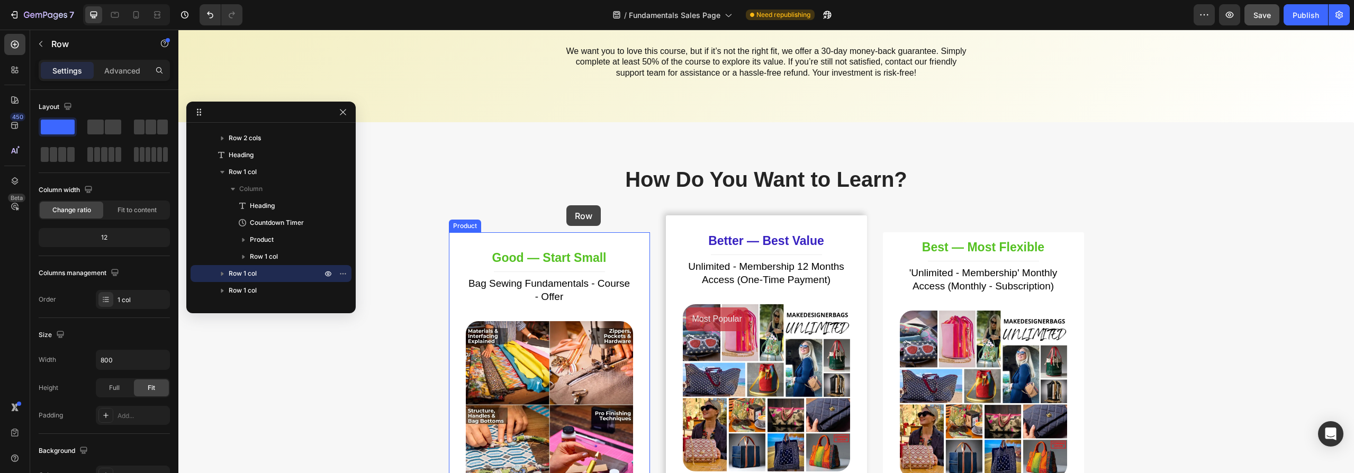
scroll to position [6038, 0]
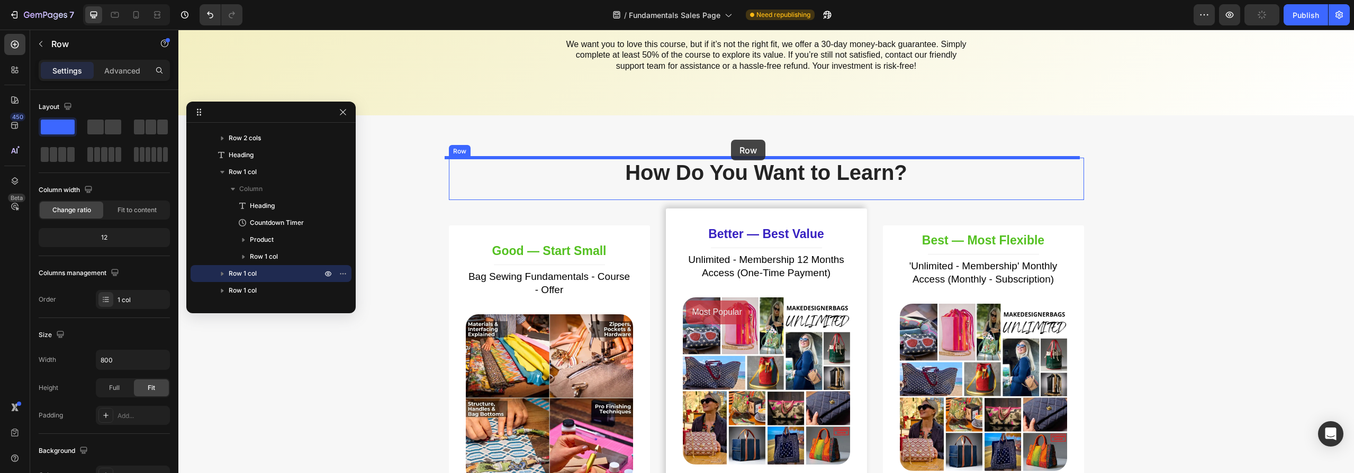
drag, startPoint x: 559, startPoint y: 56, endPoint x: 731, endPoint y: 140, distance: 191.5
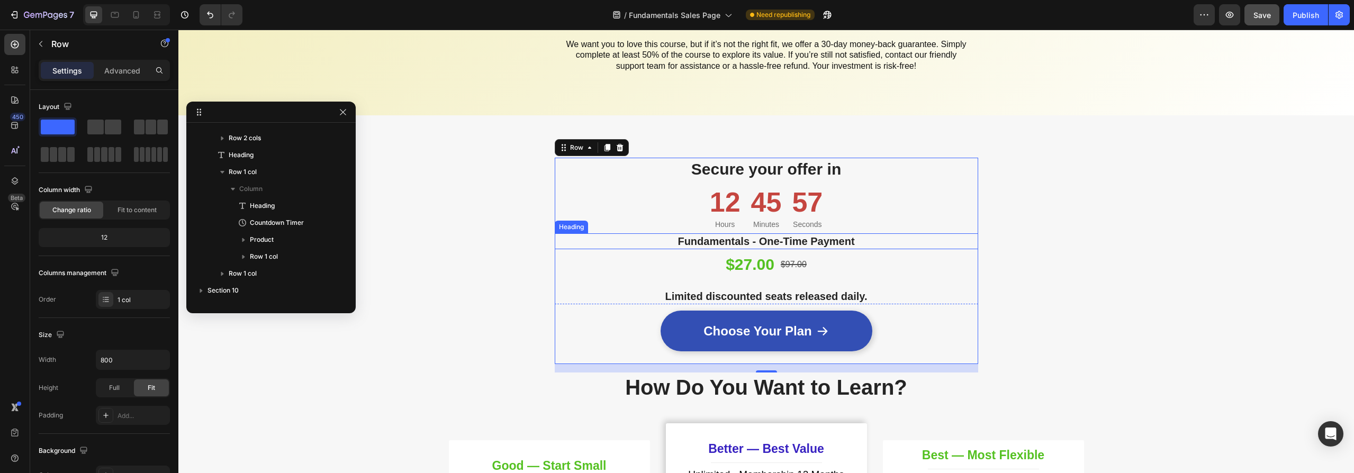
click at [856, 237] on h2 "Fundamentals - One-Time Payment" at bounding box center [766, 241] width 423 height 16
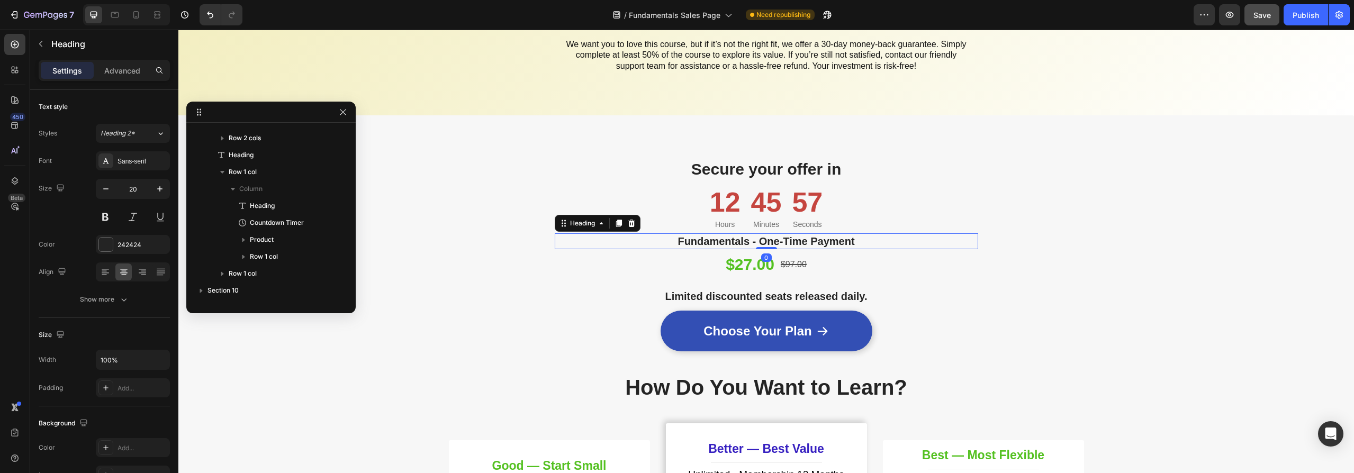
scroll to position [3080, 0]
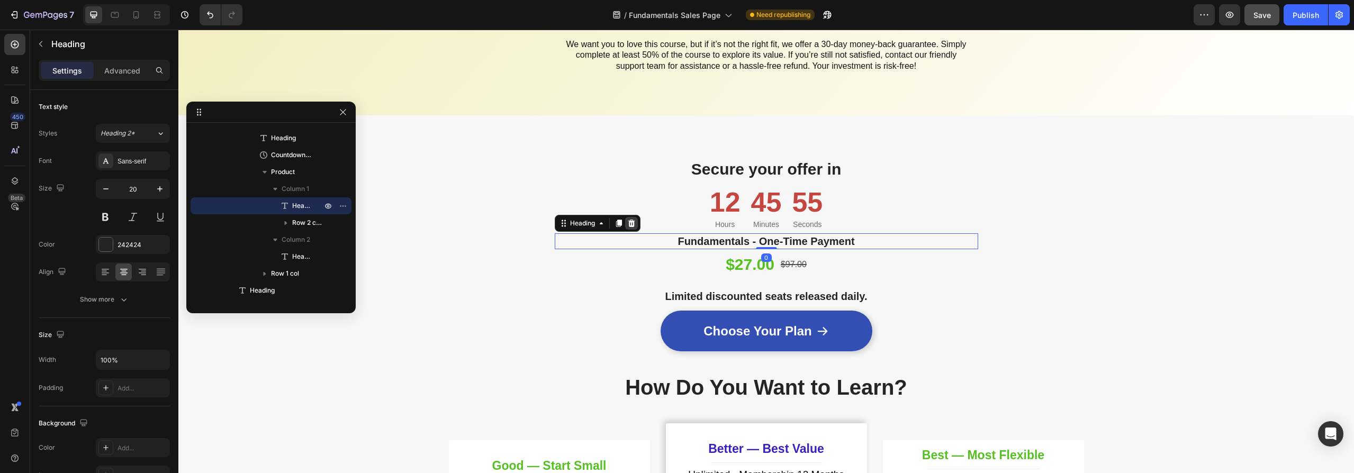
click at [628, 222] on icon at bounding box center [631, 223] width 7 height 7
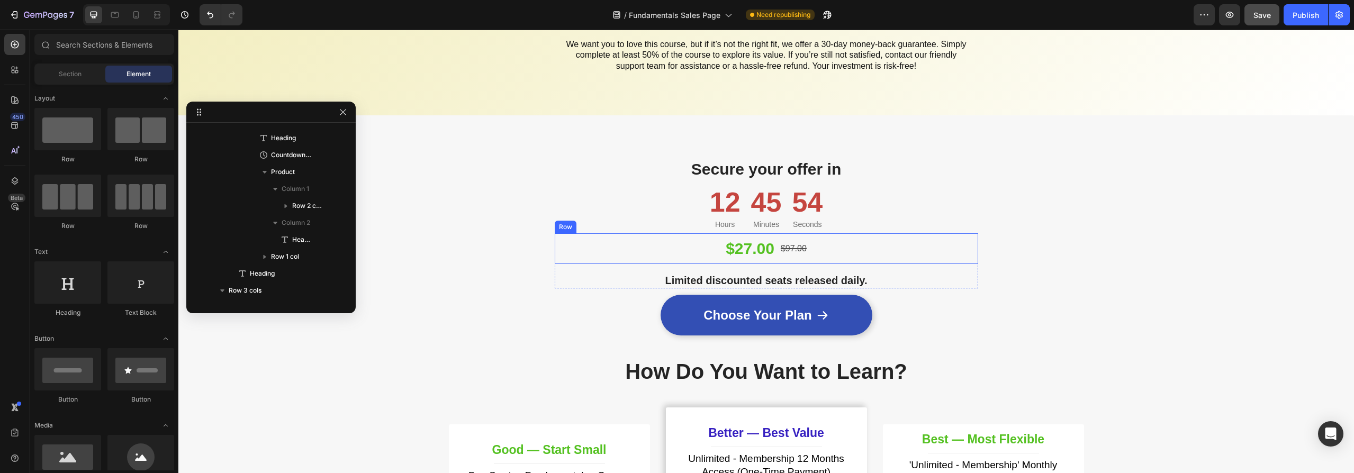
click at [629, 240] on div "$27.00 Product Price Product Price $97.00 Product Price Product Price Row" at bounding box center [766, 248] width 423 height 31
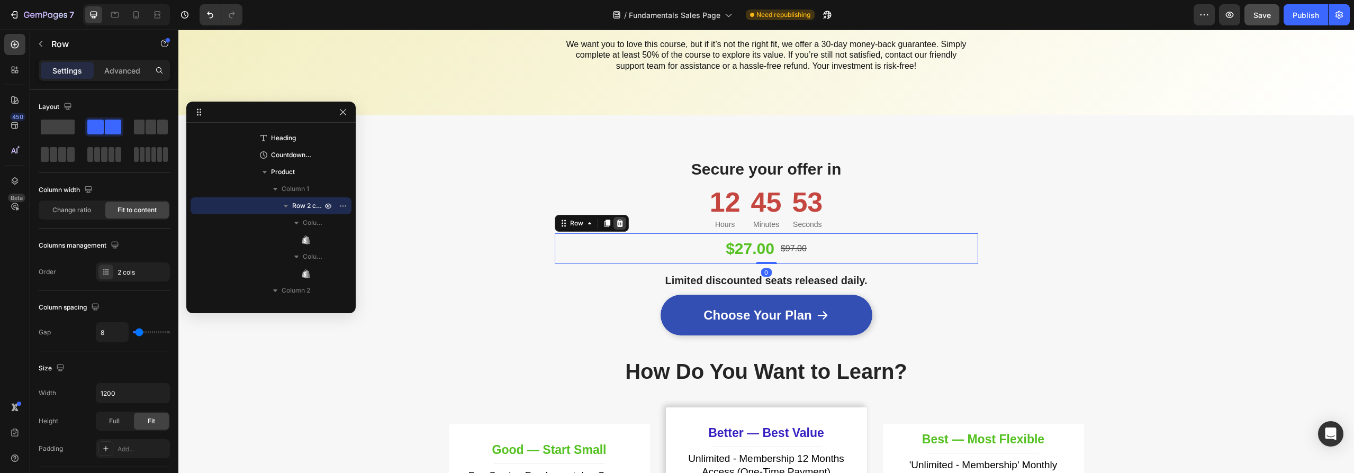
click at [616, 221] on icon at bounding box center [619, 223] width 7 height 7
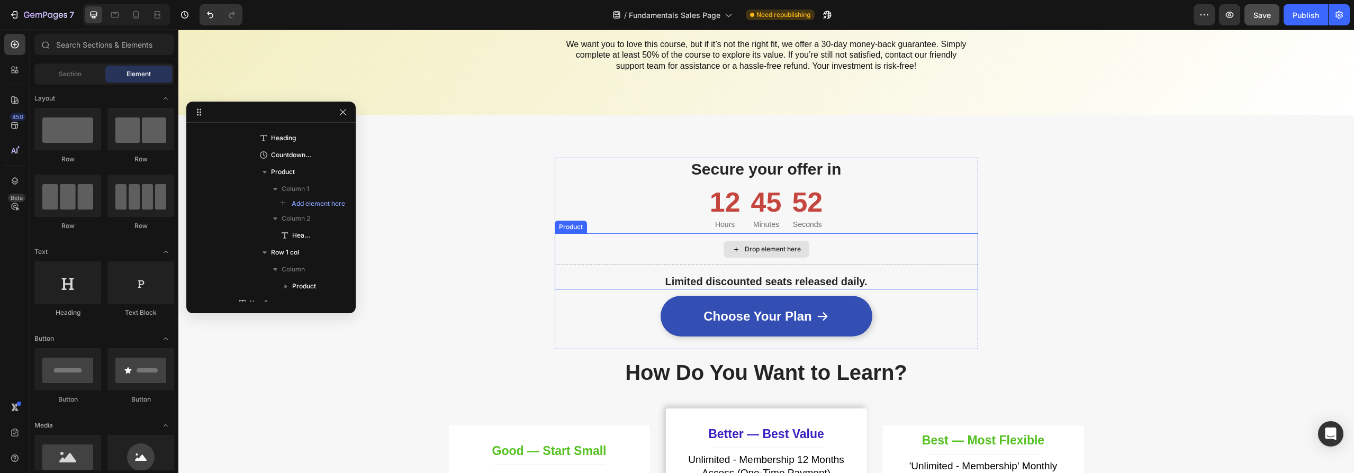
click at [628, 248] on div "Drop element here" at bounding box center [766, 249] width 423 height 32
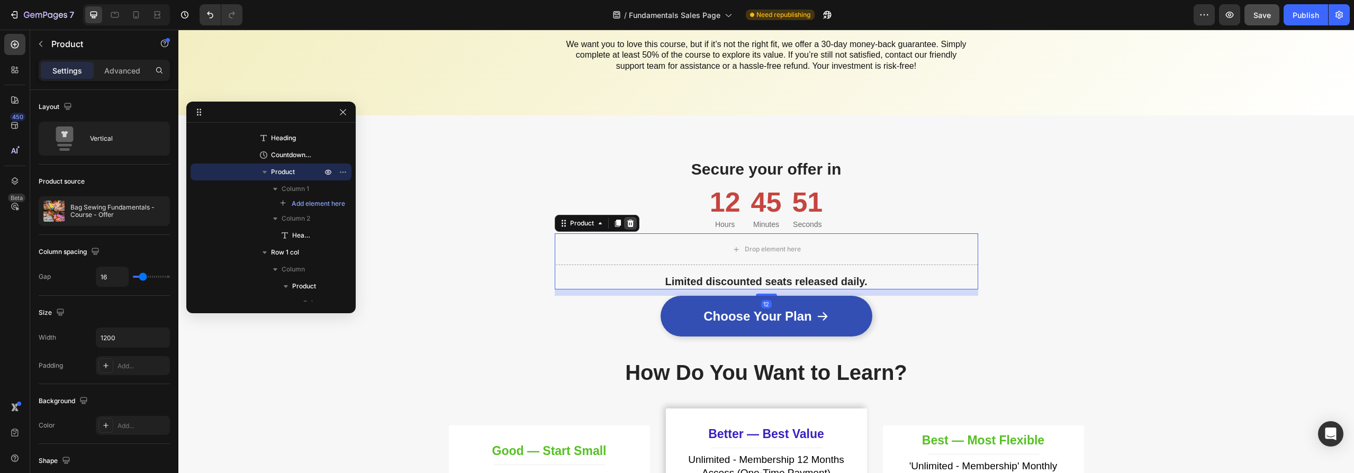
click at [627, 221] on icon at bounding box center [630, 223] width 7 height 7
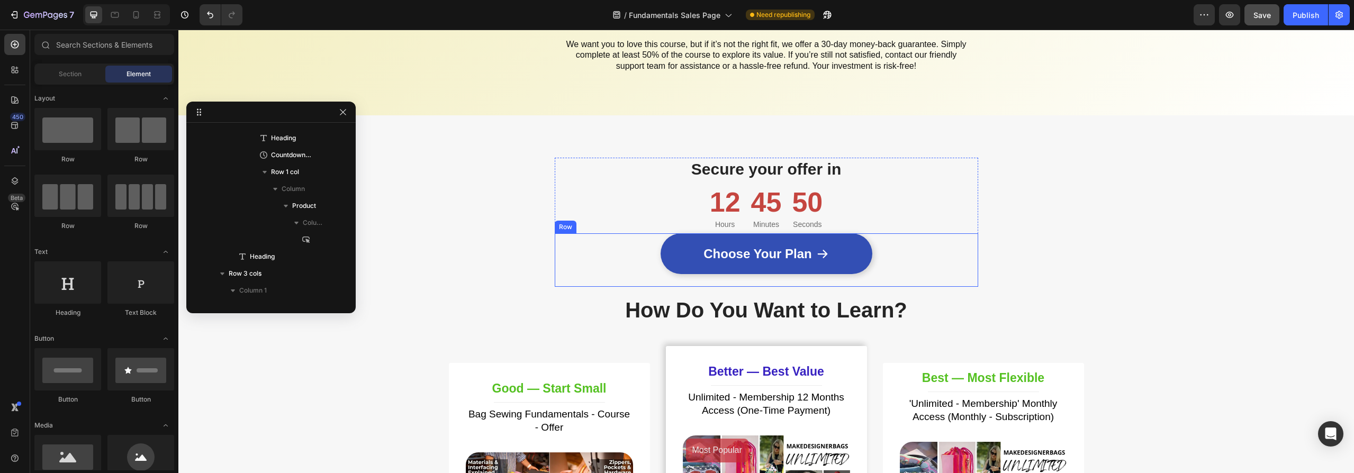
click at [636, 247] on div "Choose Your Plan Button Product" at bounding box center [766, 259] width 423 height 53
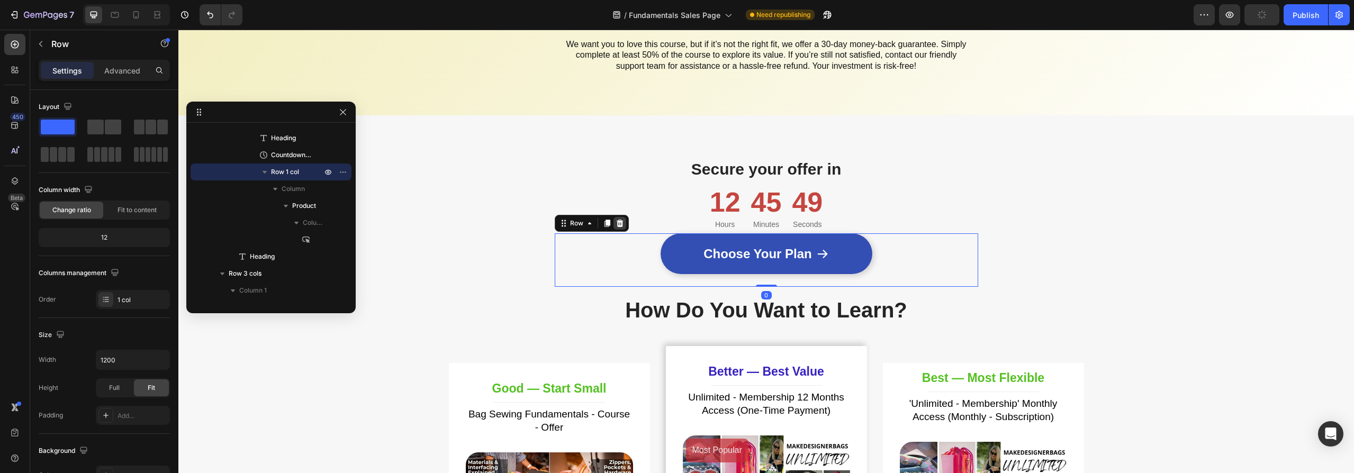
click at [618, 223] on icon at bounding box center [619, 223] width 7 height 7
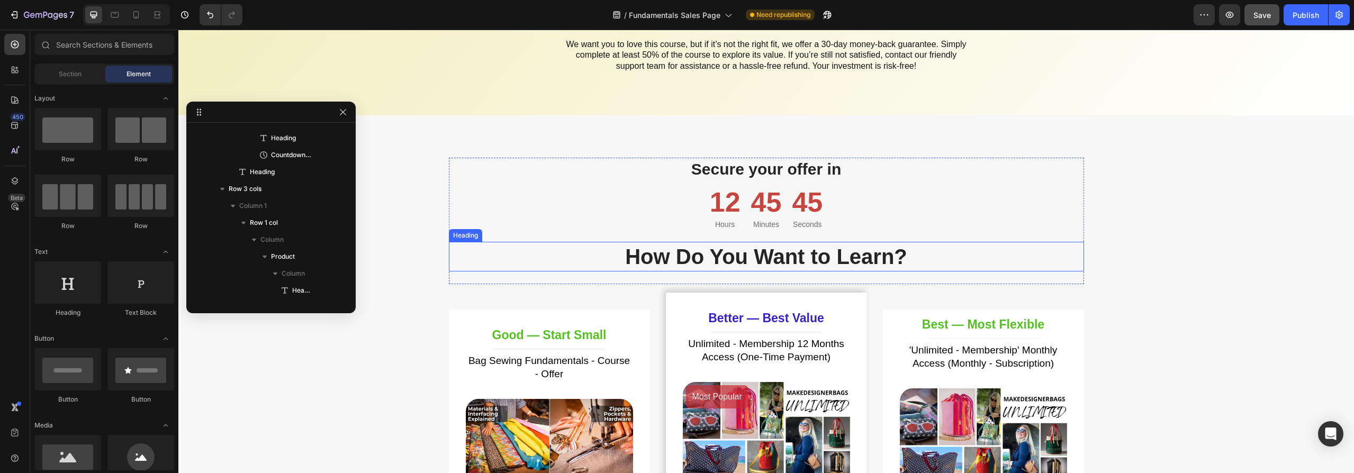
click at [938, 256] on h2 "How Do You Want to Learn?" at bounding box center [766, 257] width 635 height 30
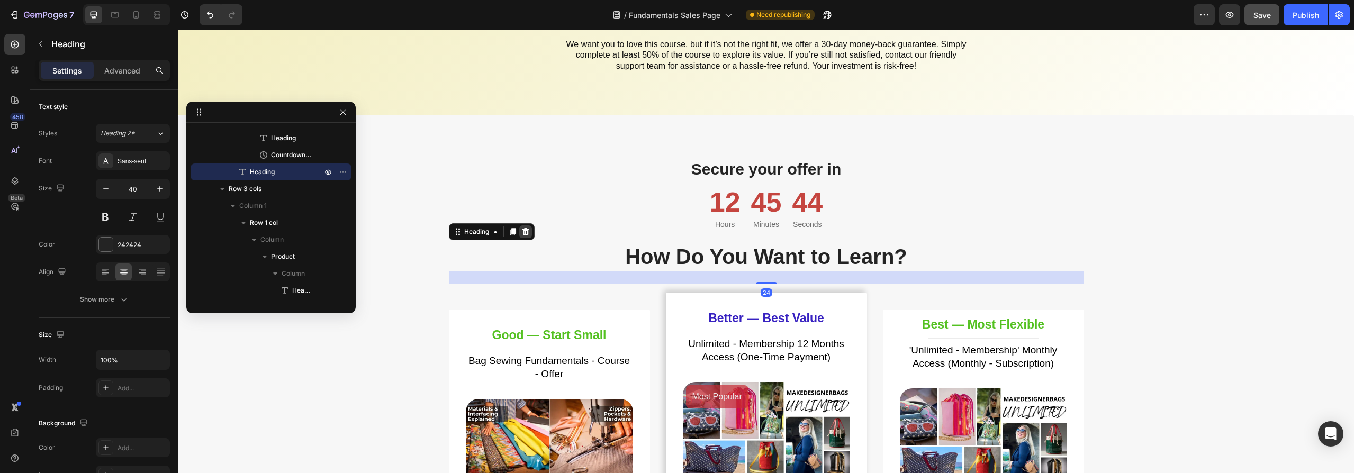
click at [522, 234] on icon at bounding box center [525, 232] width 8 height 8
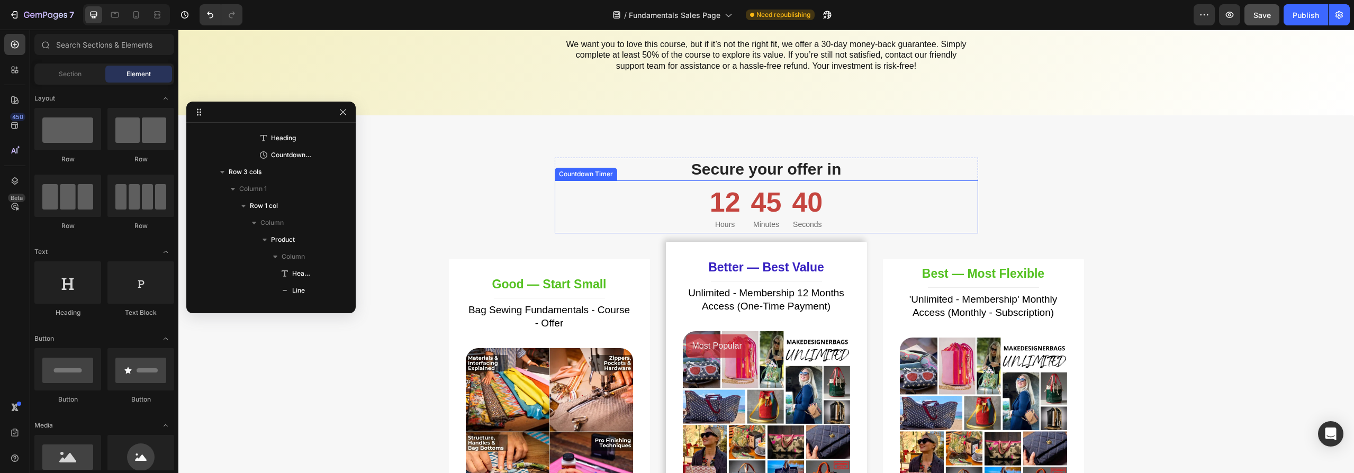
click at [969, 219] on div "12 Hours 45 Minutes 40 Seconds" at bounding box center [766, 206] width 423 height 53
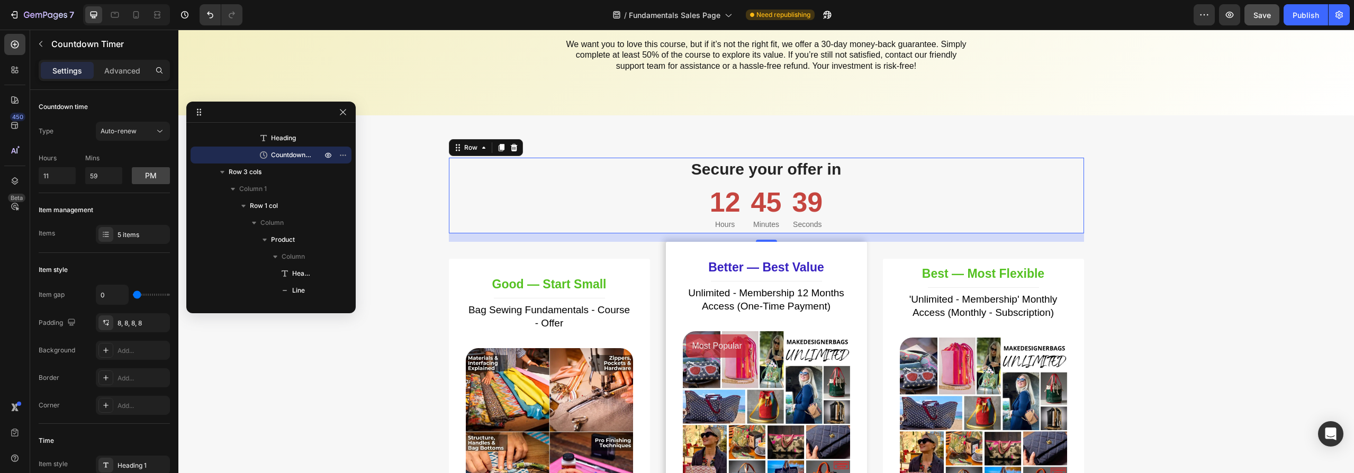
click at [1070, 214] on div "Secure your offer in Heading 12 Hours 45 Minutes 39 Seconds Countdown Timer Row" at bounding box center [766, 196] width 635 height 76
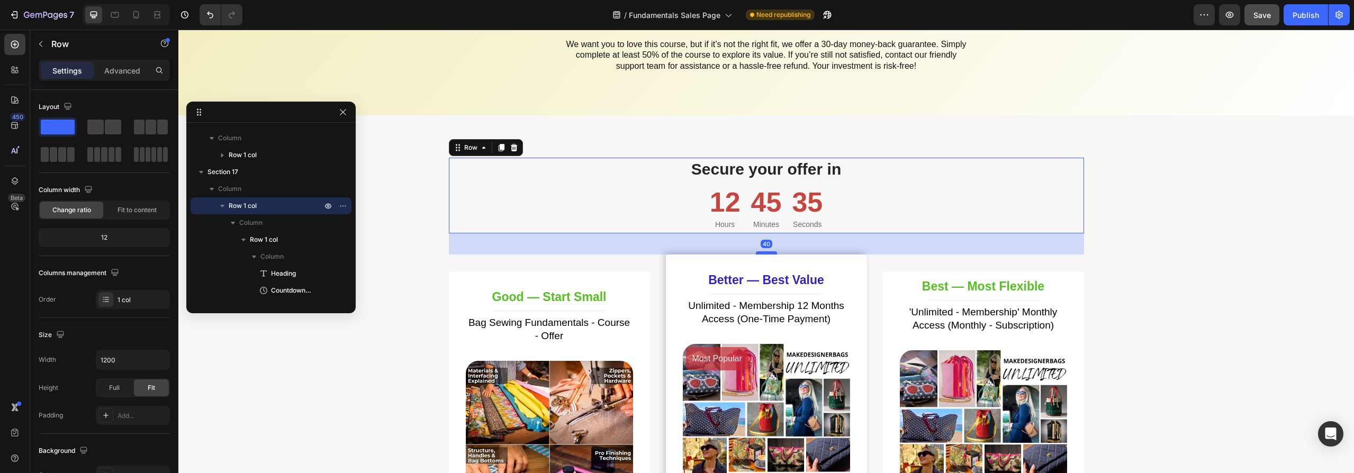
drag, startPoint x: 766, startPoint y: 240, endPoint x: 765, endPoint y: 253, distance: 12.8
click at [765, 253] on div at bounding box center [766, 252] width 21 height 3
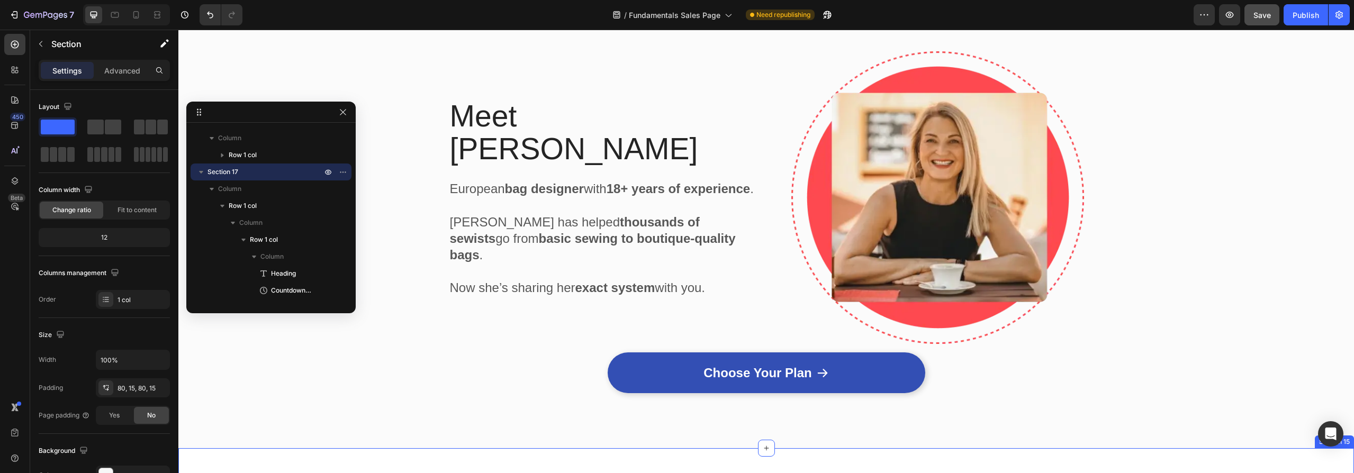
scroll to position [5209, 0]
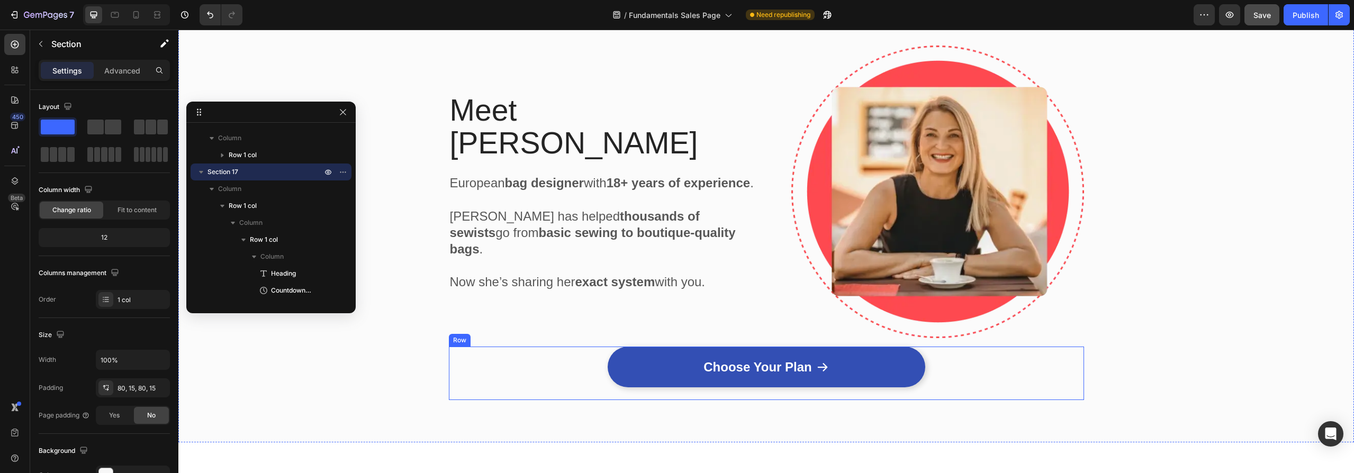
click at [962, 363] on div "Choose Your Plan Button Product" at bounding box center [766, 373] width 635 height 53
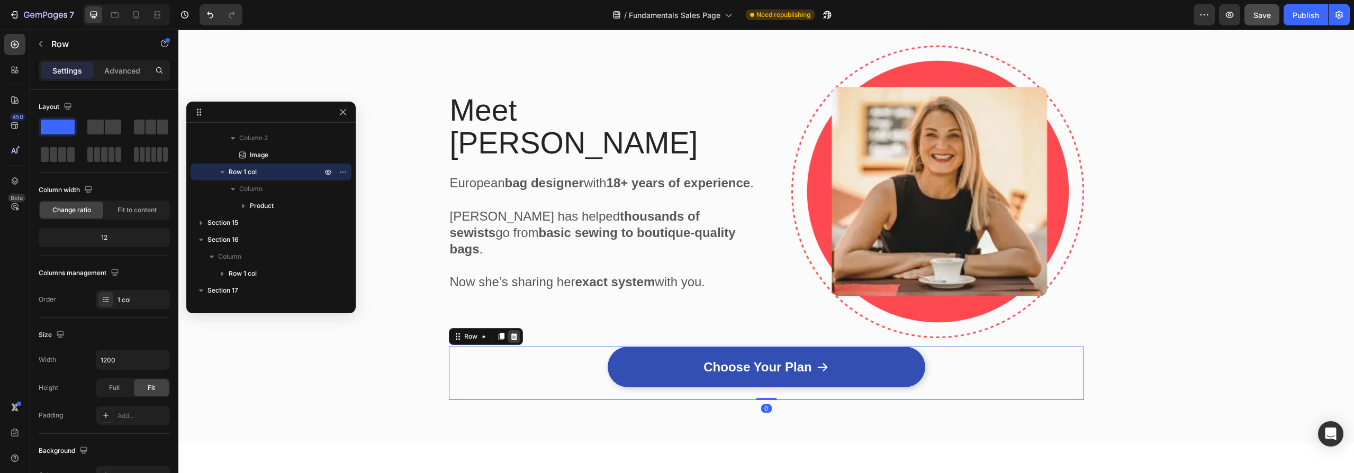
click at [513, 338] on div at bounding box center [514, 336] width 13 height 13
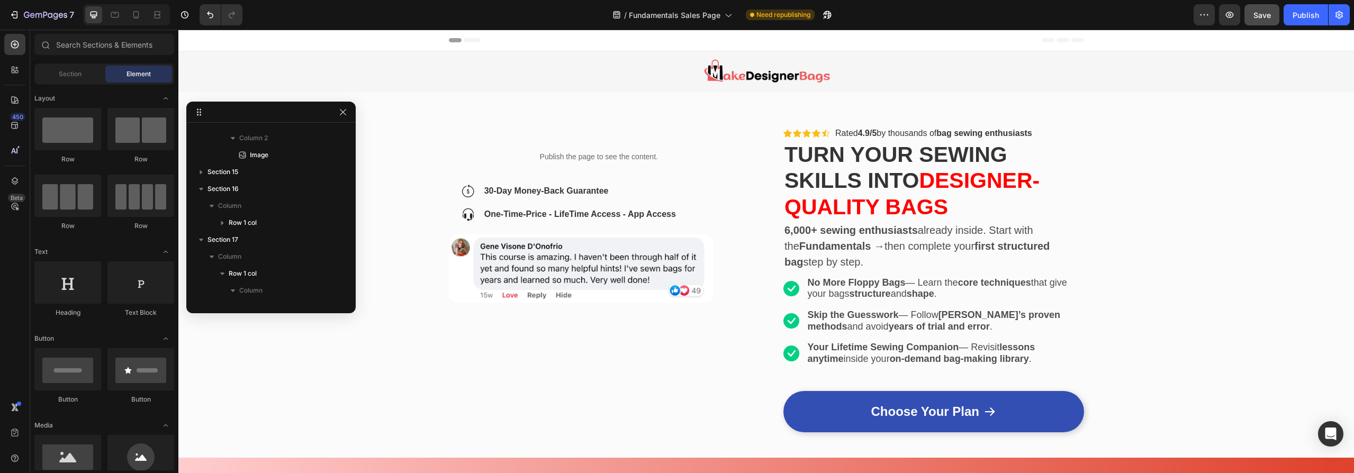
scroll to position [236, 0]
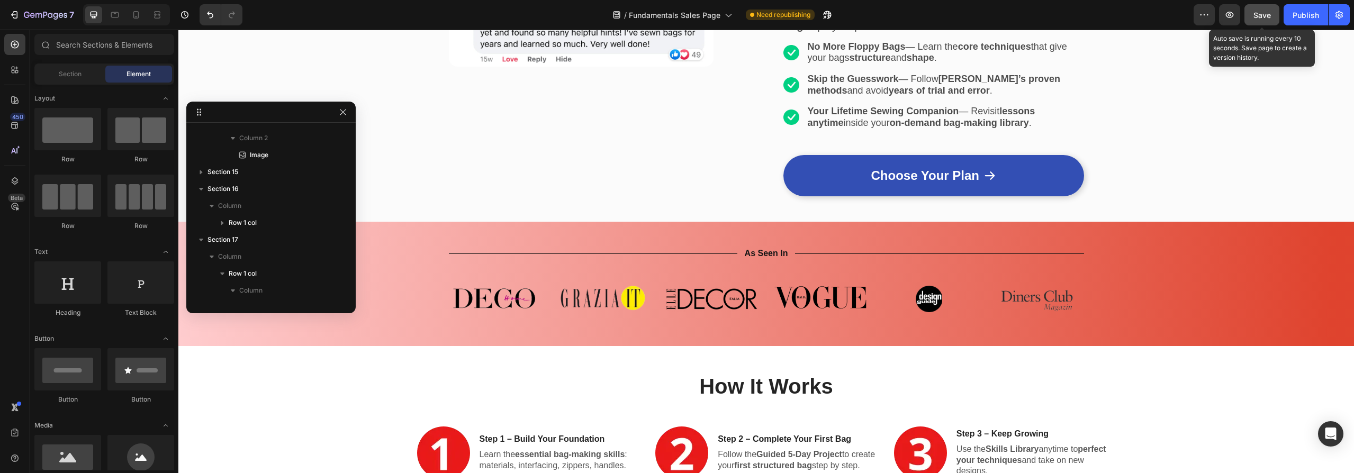
click at [1264, 15] on span "Save" at bounding box center [1261, 15] width 17 height 9
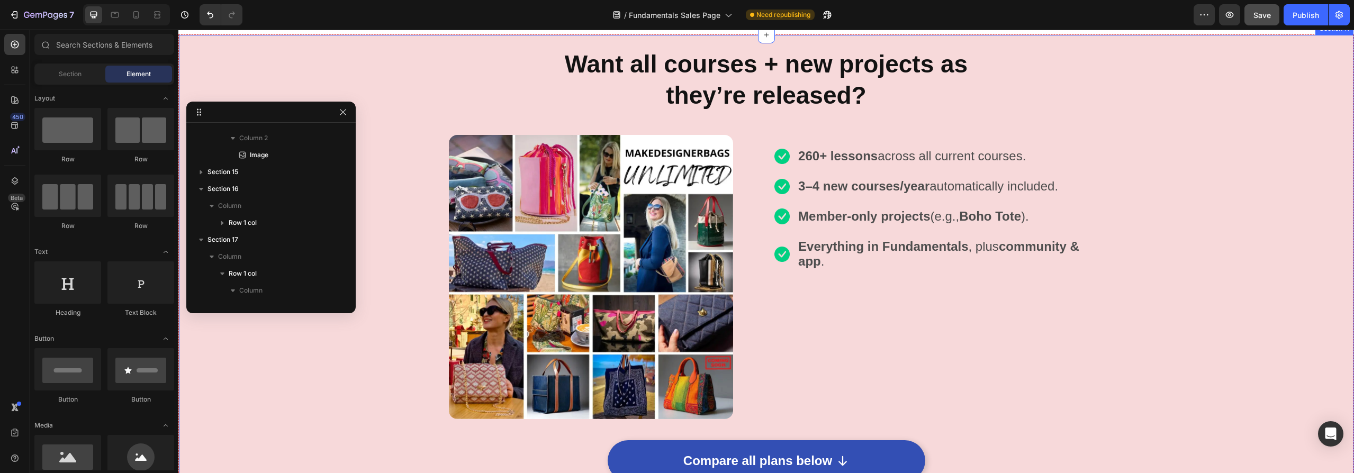
scroll to position [3063, 0]
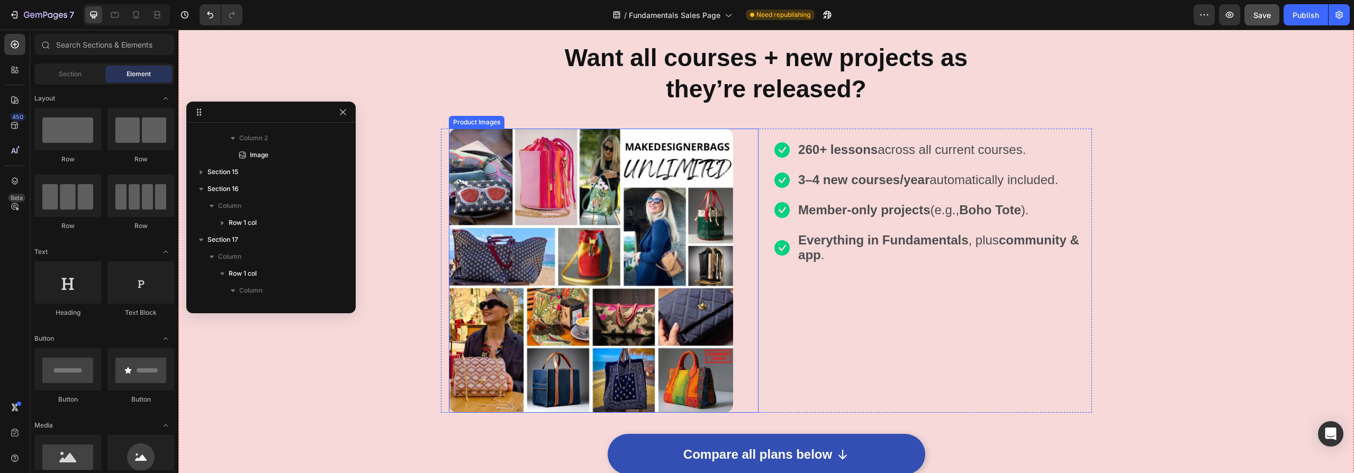
click at [676, 376] on img at bounding box center [591, 271] width 284 height 284
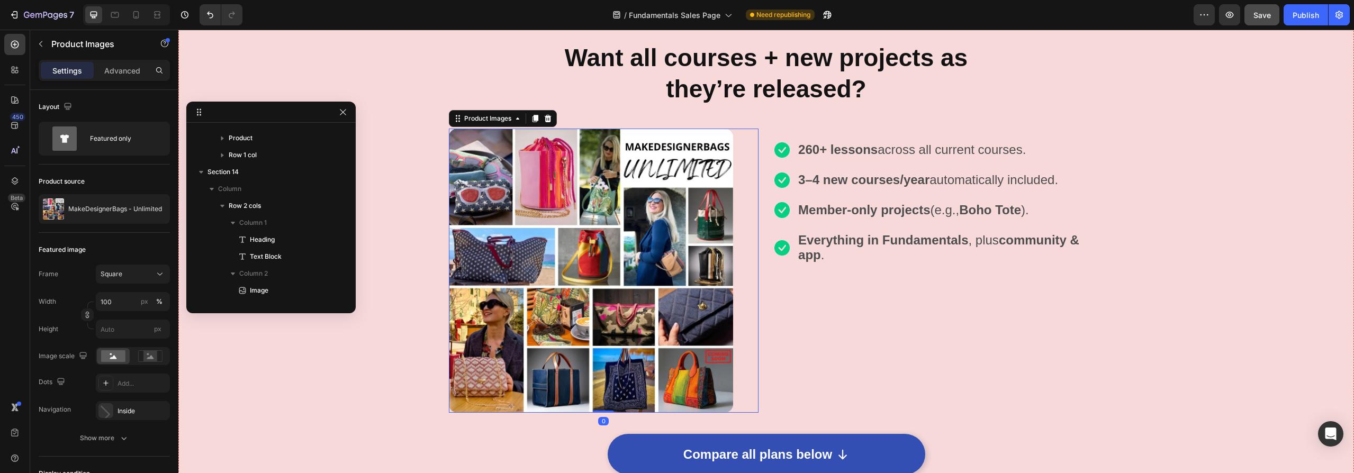
scroll to position [370, 0]
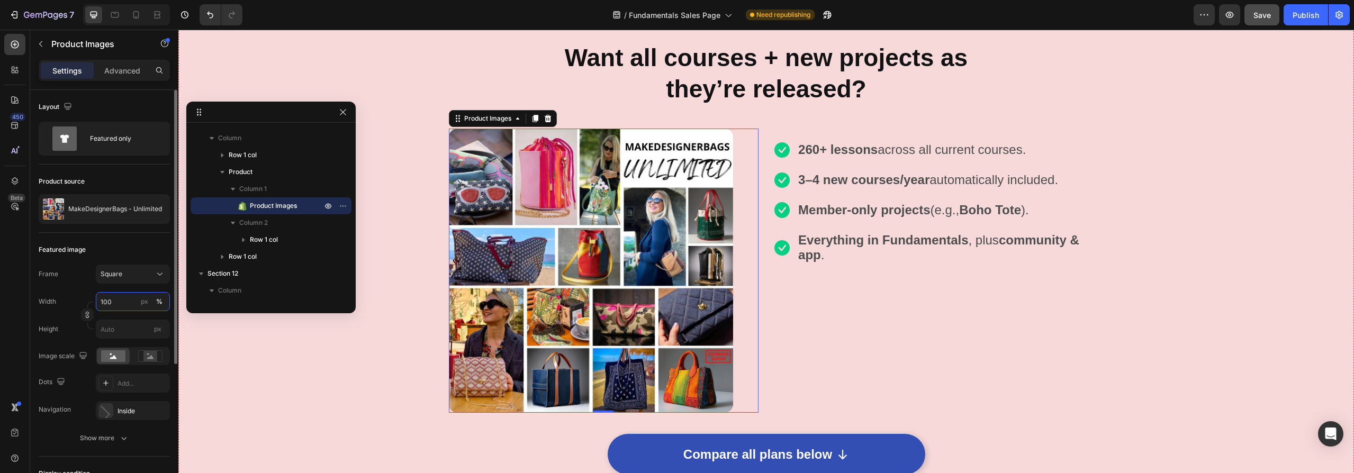
click at [119, 302] on input "100" at bounding box center [133, 301] width 74 height 19
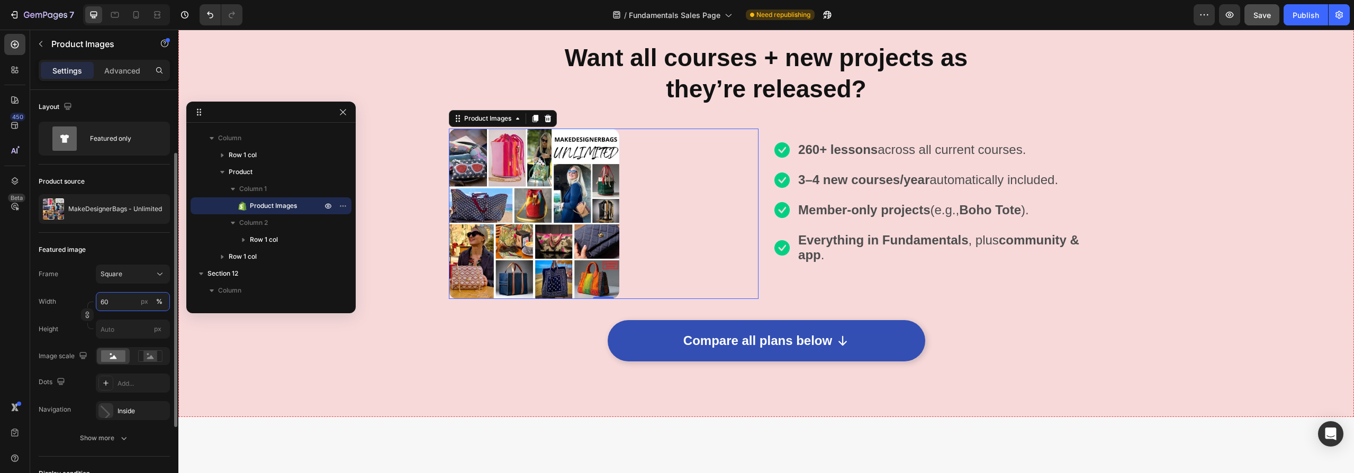
scroll to position [147, 0]
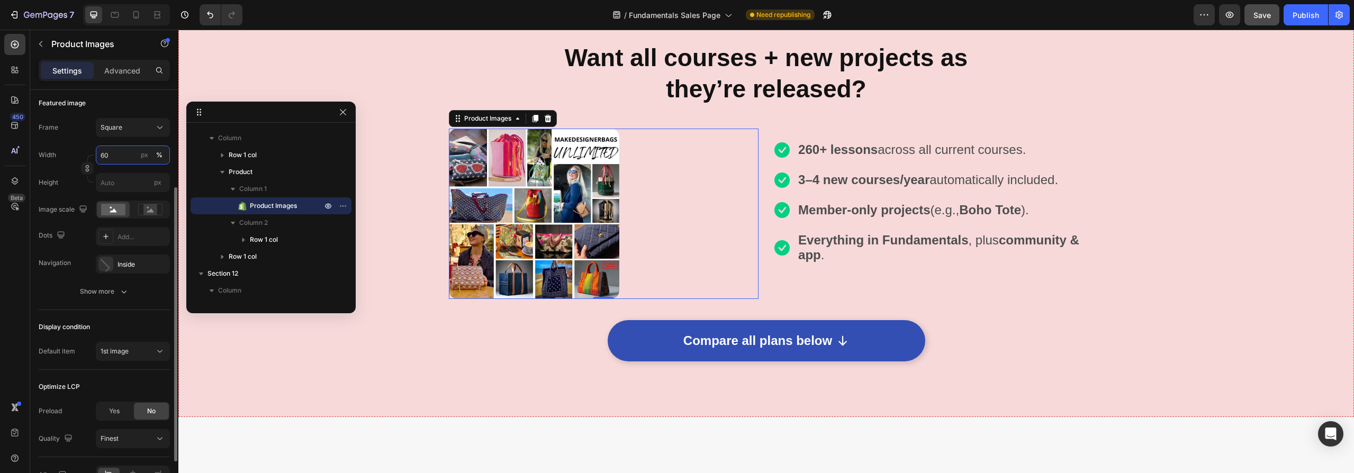
type input "60"
click at [116, 291] on div "Show more" at bounding box center [104, 291] width 49 height 11
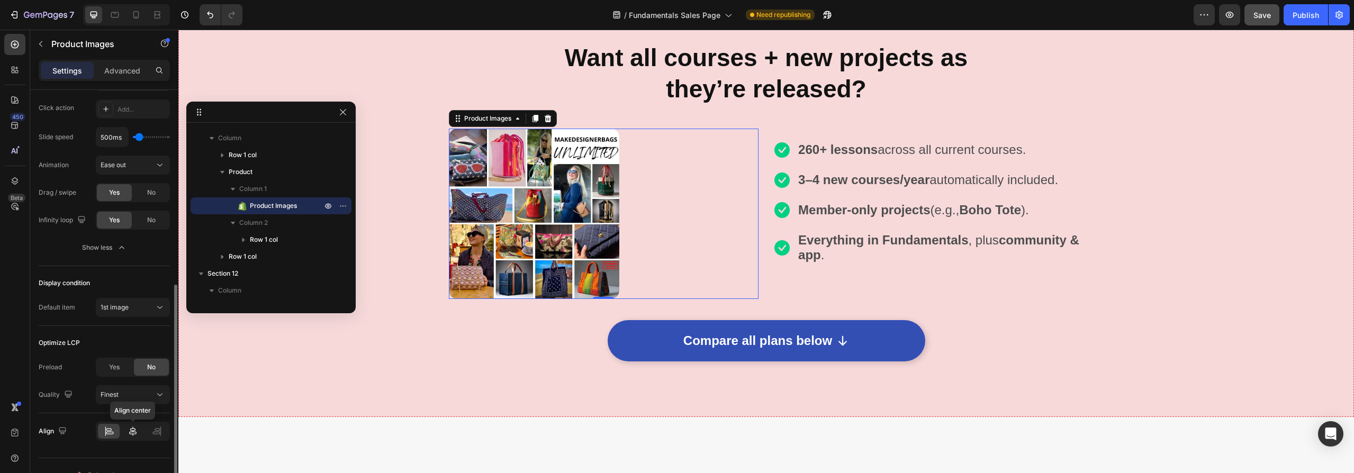
click at [135, 429] on icon at bounding box center [132, 432] width 7 height 10
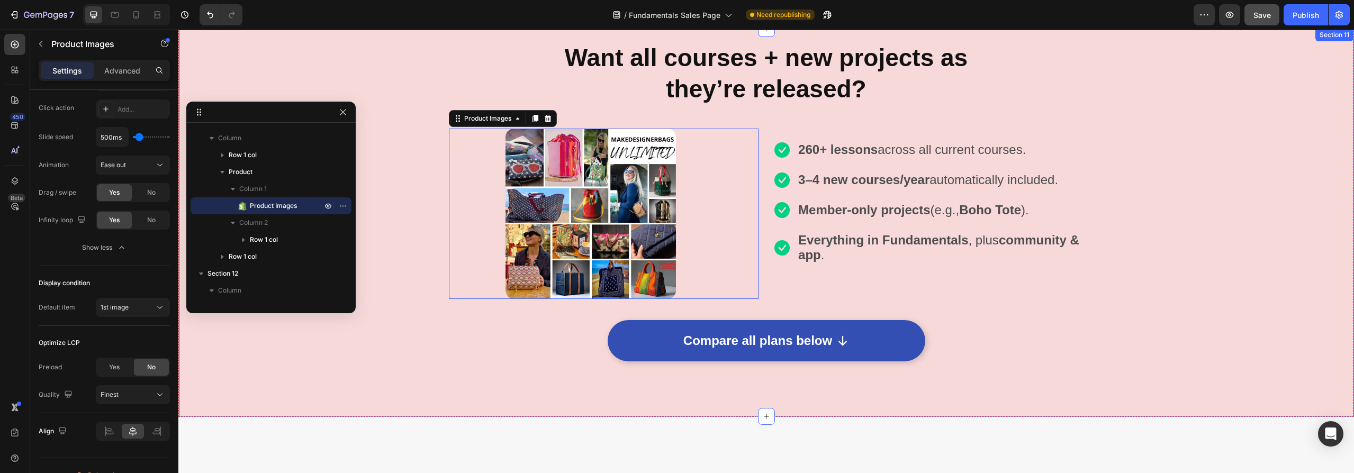
click at [1138, 374] on div "Want all courses + new projects as they’re released? Heading Row Product Images…" at bounding box center [766, 222] width 1176 height 389
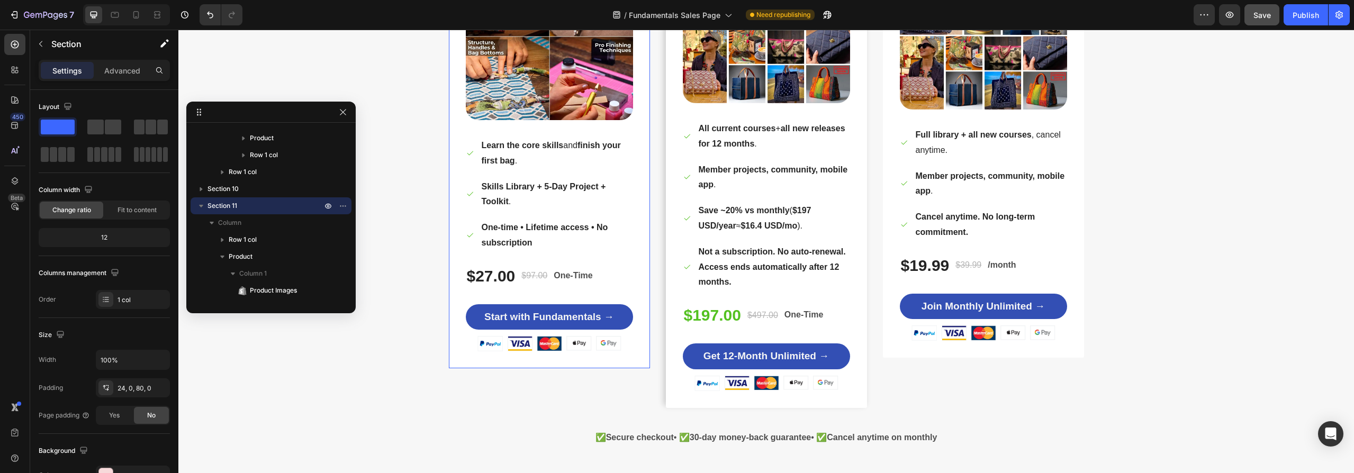
scroll to position [3543, 0]
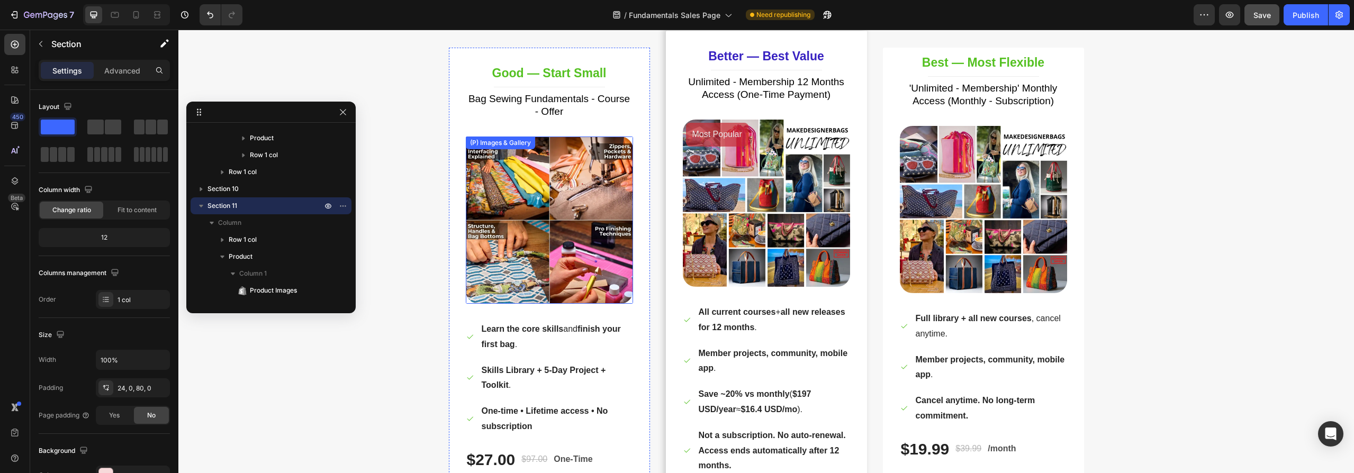
click at [557, 190] on img at bounding box center [549, 220] width 167 height 167
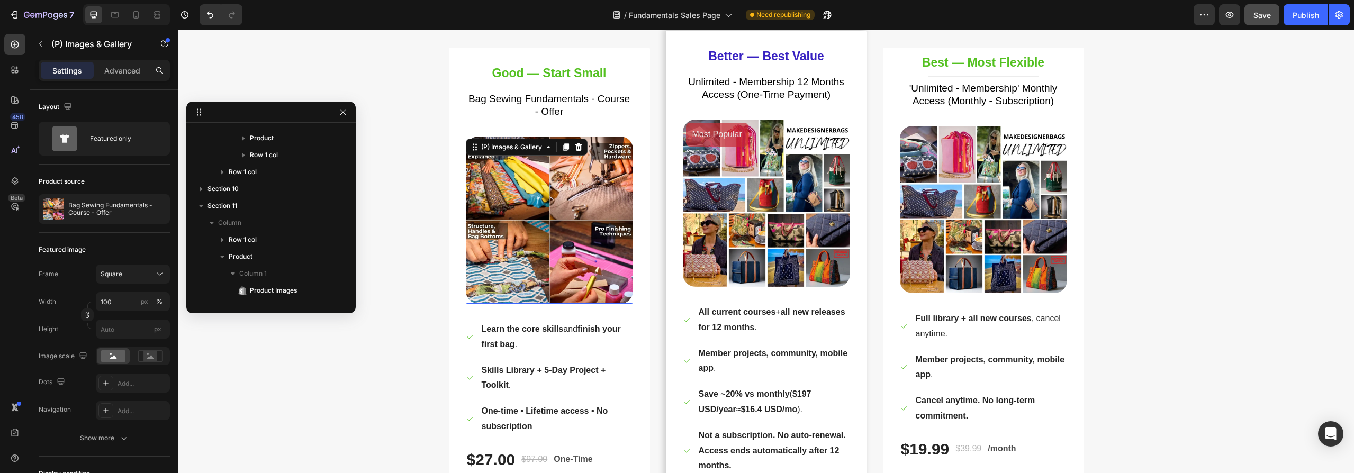
scroll to position [675, 0]
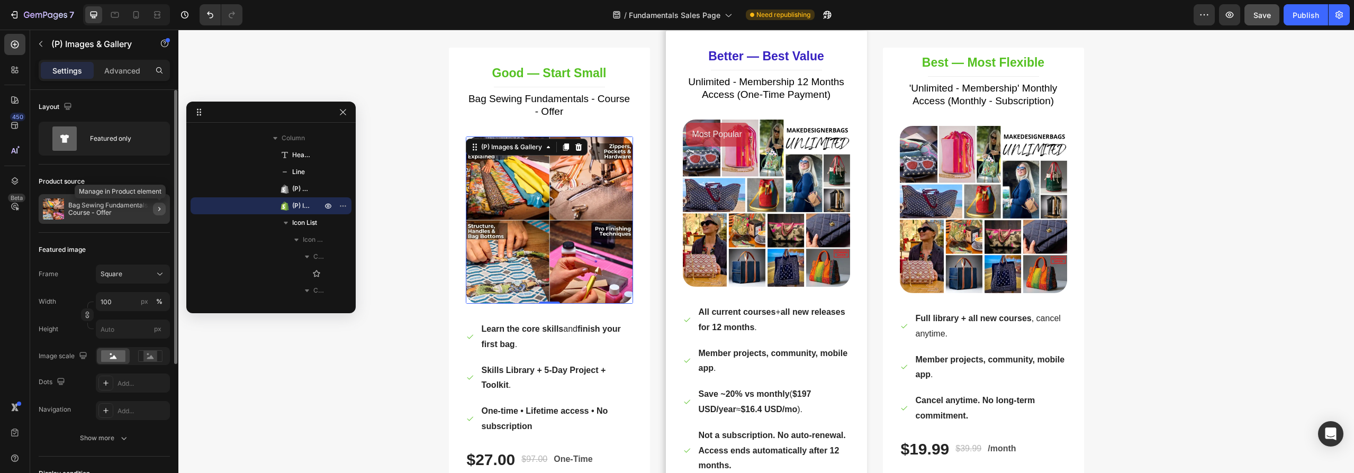
click at [159, 207] on icon "button" at bounding box center [159, 209] width 8 height 8
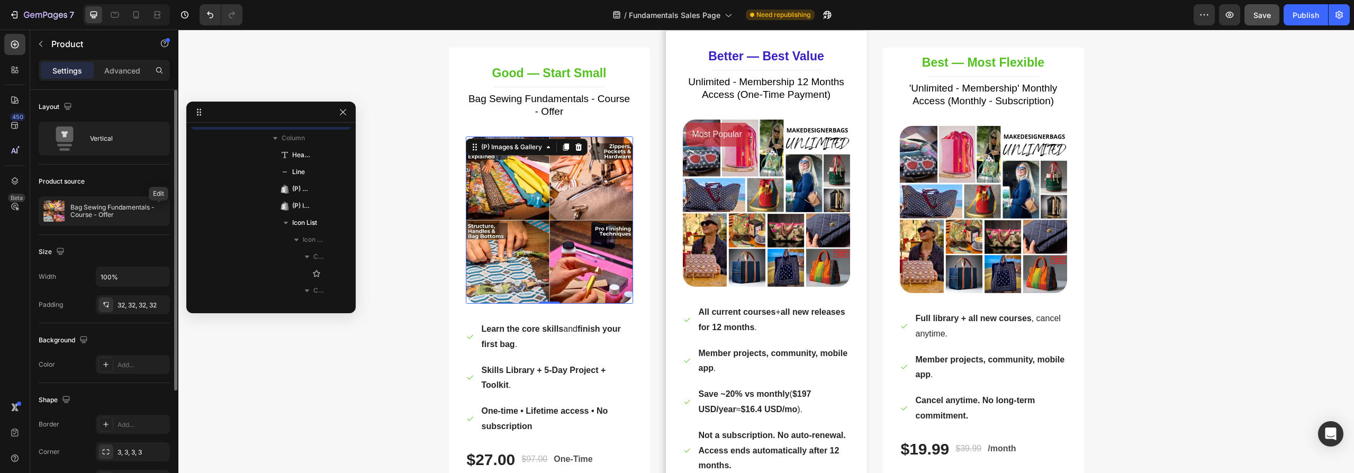
scroll to position [590, 0]
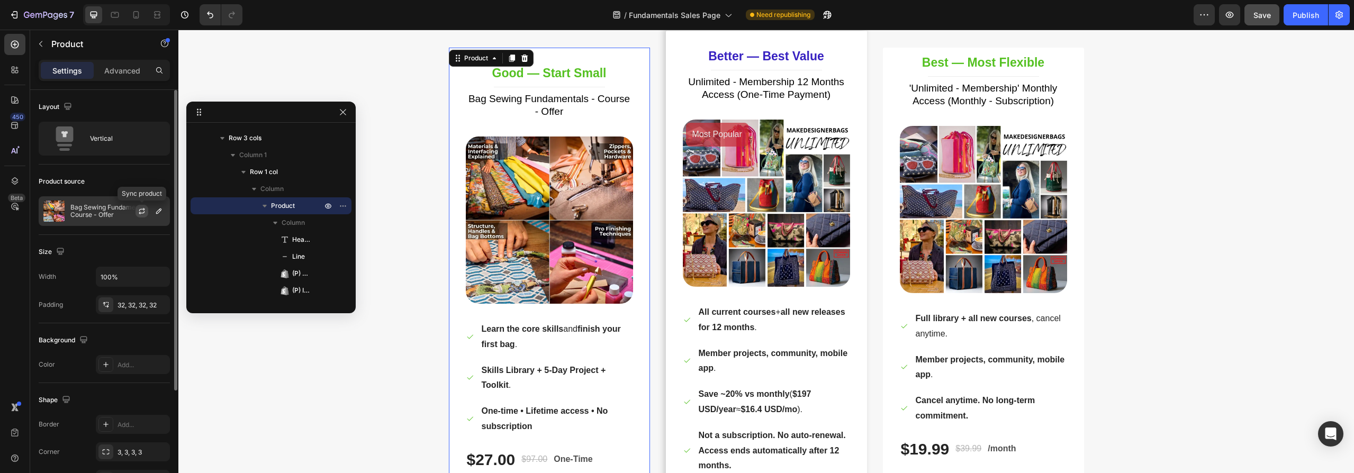
click at [143, 211] on icon "button" at bounding box center [142, 211] width 8 height 8
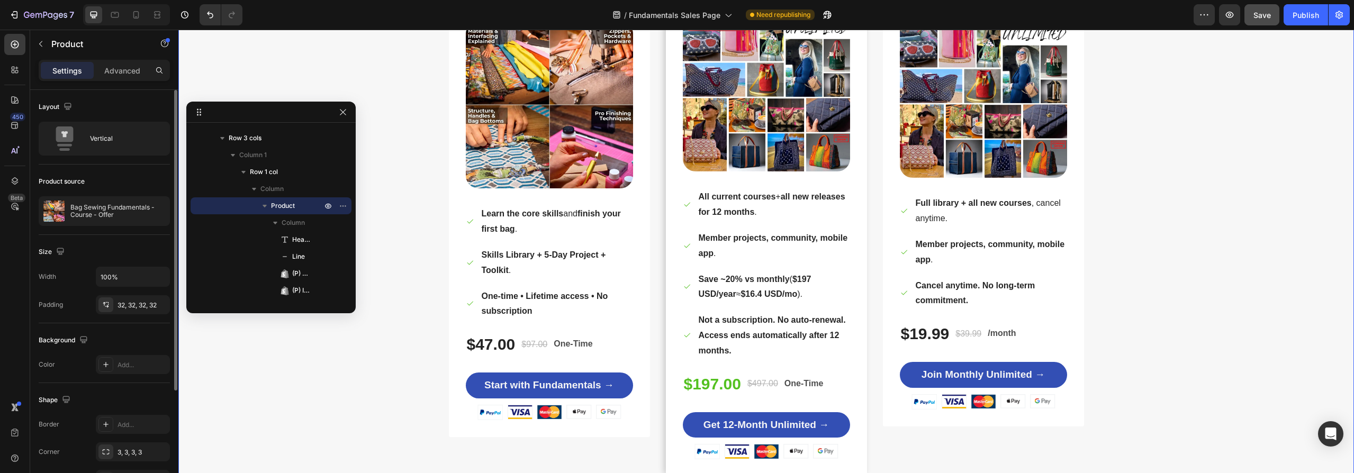
scroll to position [5655, 0]
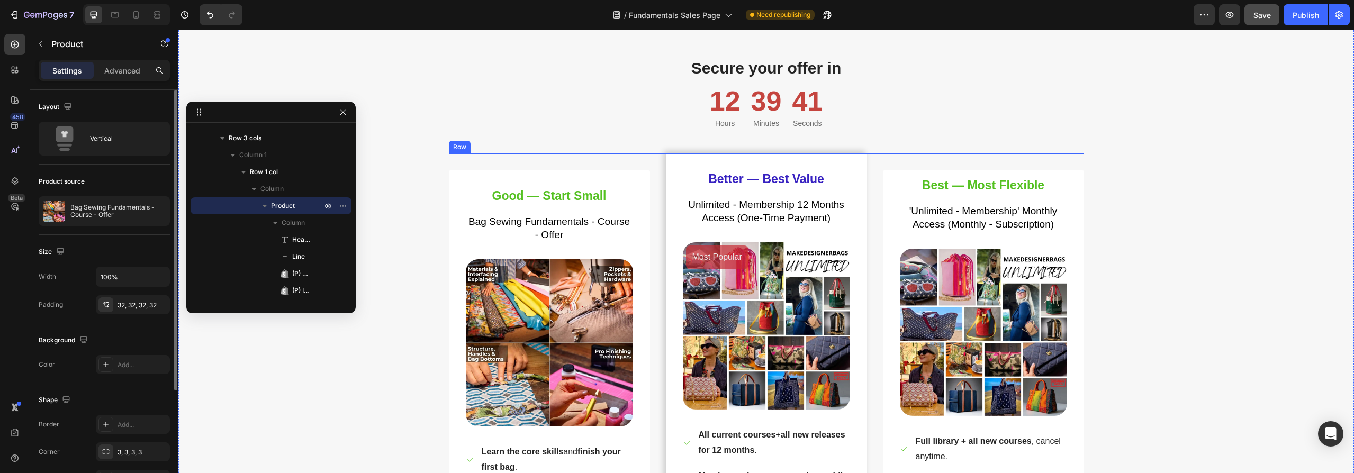
click at [654, 167] on div "Good — Start Small Heading Title Line Bag Sewing Fundamentals - Course - Offer …" at bounding box center [766, 433] width 635 height 561
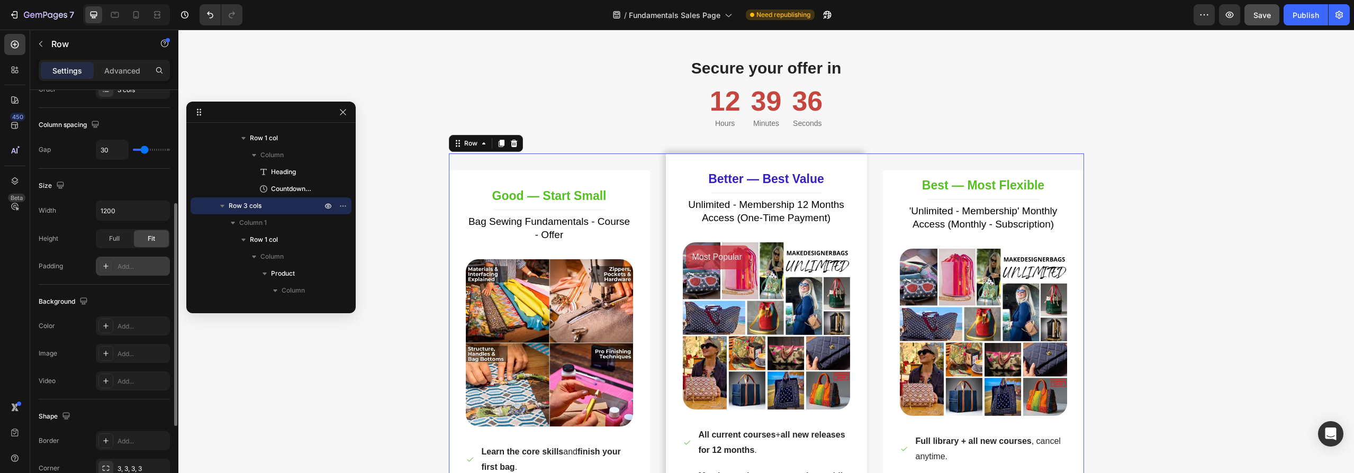
scroll to position [332, 0]
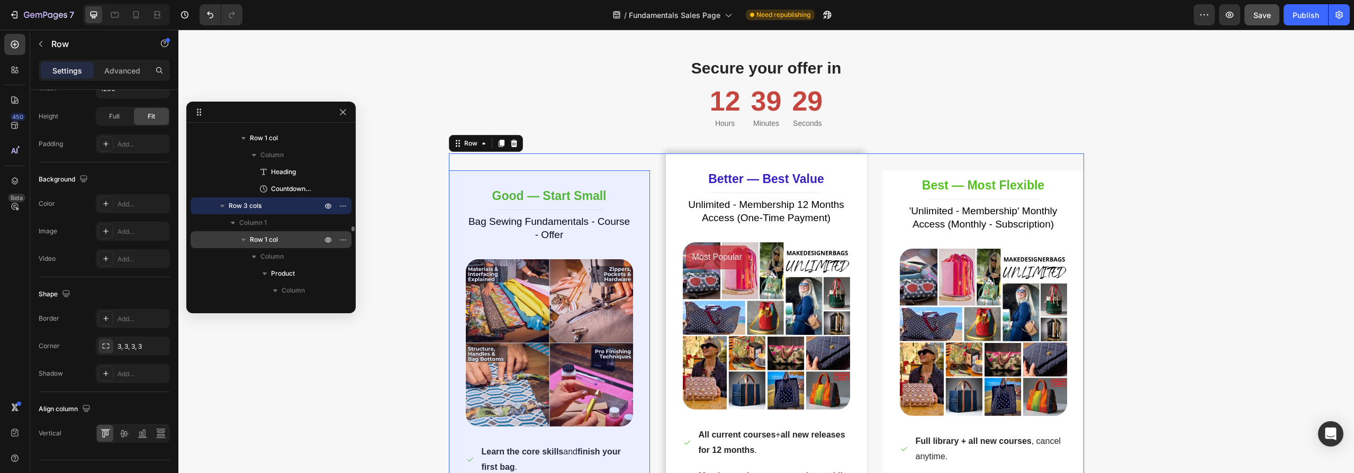
click at [259, 238] on span "Row 1 col" at bounding box center [264, 239] width 28 height 11
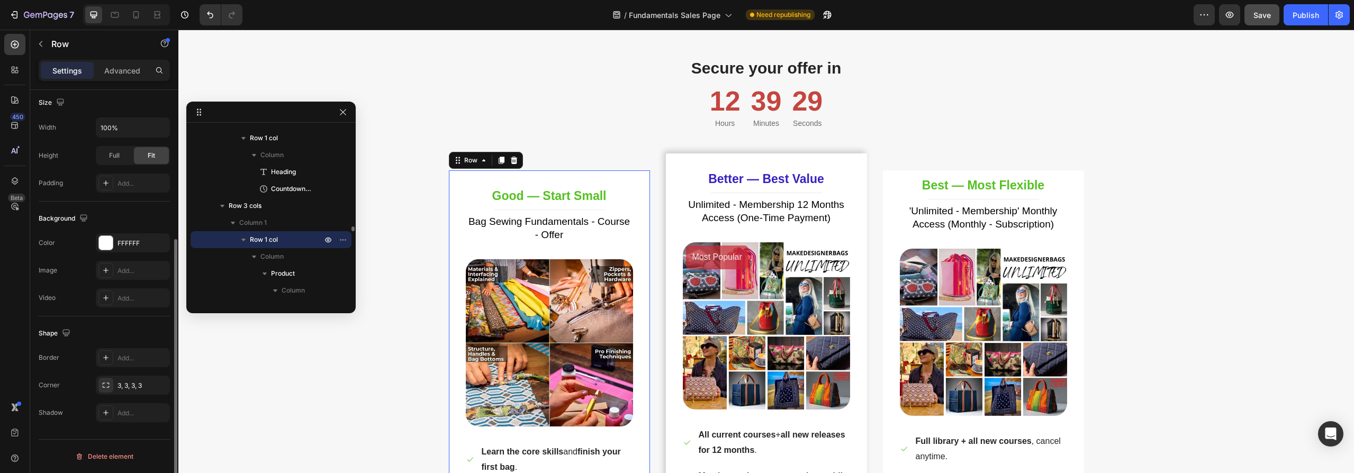
scroll to position [5758, 0]
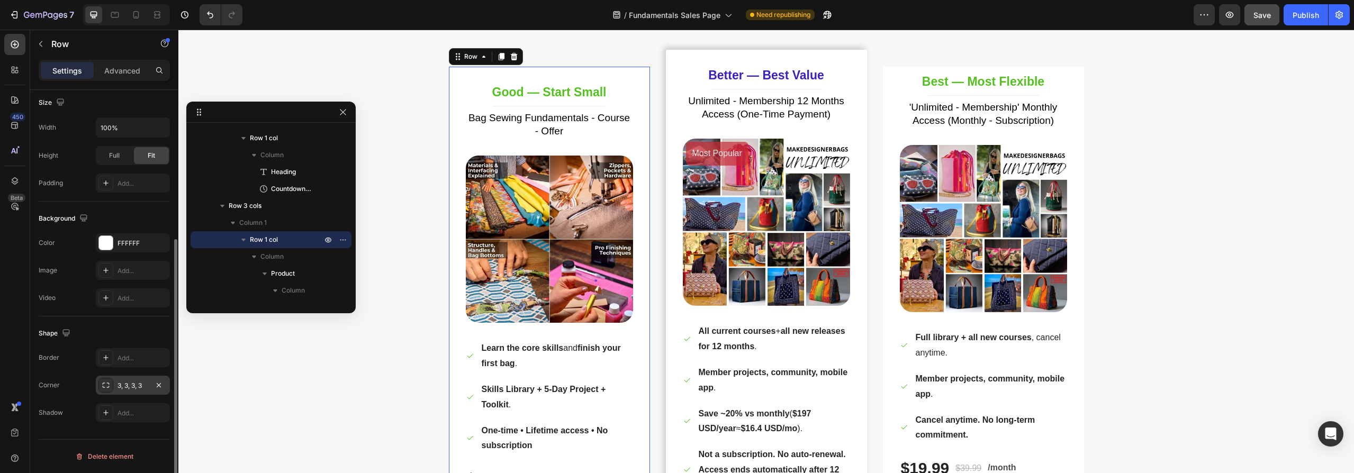
click at [104, 385] on icon at bounding box center [106, 385] width 8 height 8
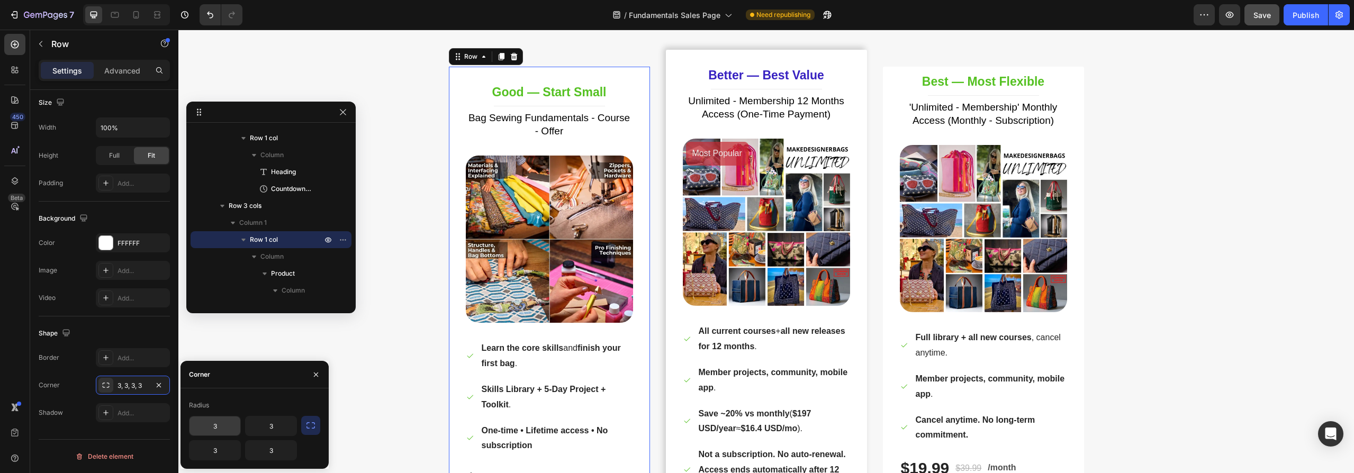
click at [221, 423] on input "3" at bounding box center [214, 426] width 51 height 19
type input "8"
click at [275, 426] on input "3" at bounding box center [271, 426] width 51 height 19
type input "8"
click at [221, 449] on input "3" at bounding box center [214, 450] width 51 height 19
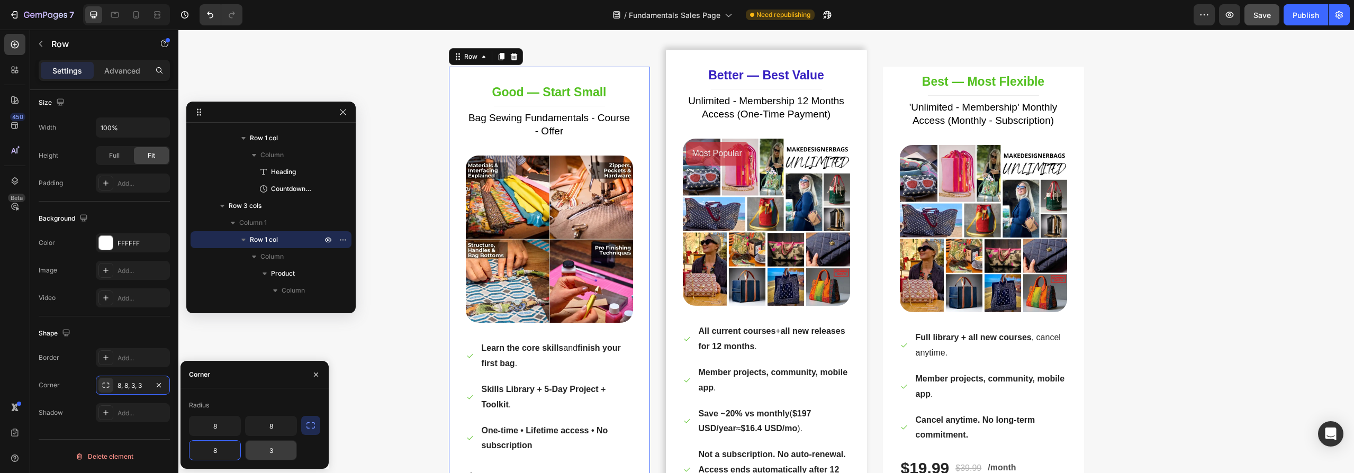
type input "8"
click at [273, 450] on input "3" at bounding box center [271, 450] width 51 height 19
type input "8"
click at [384, 444] on div "Secure your offer in Heading 12 Hours 39 Minutes 14 Seconds Countdown Timer Row…" at bounding box center [766, 305] width 1160 height 705
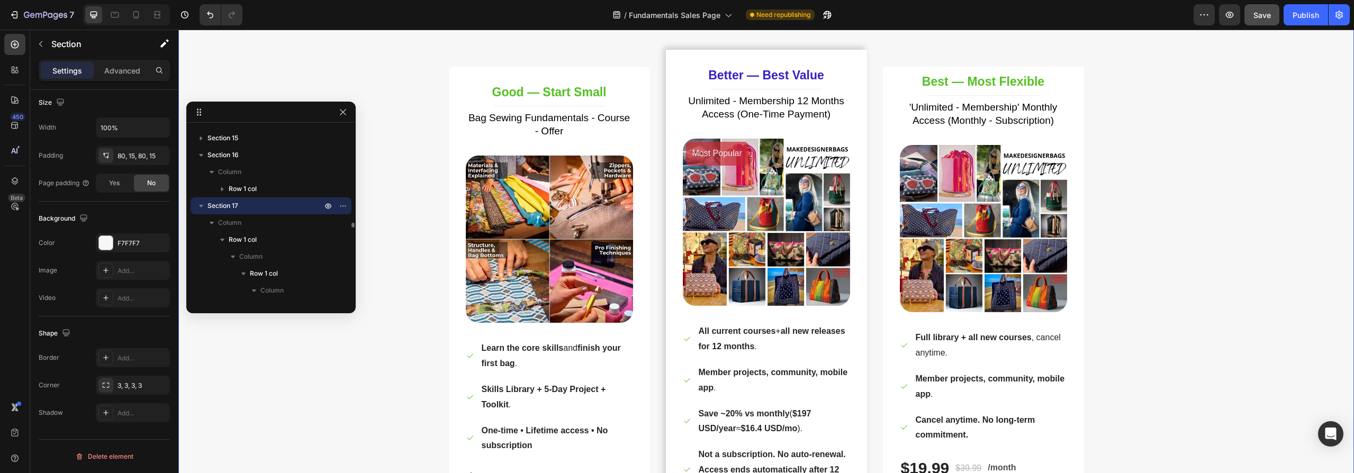
scroll to position [0, 0]
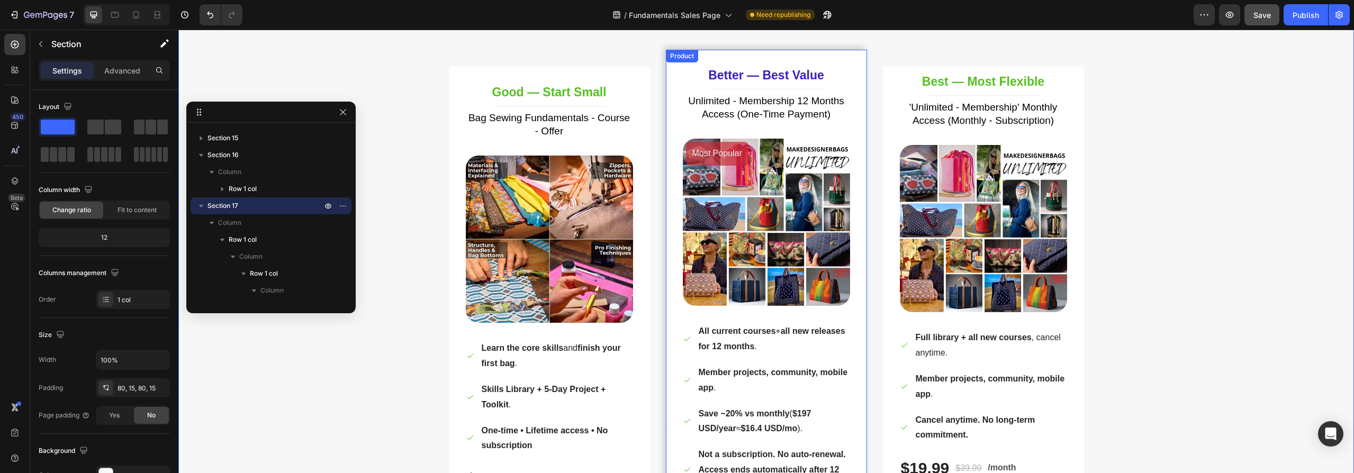
click at [849, 55] on div "Better — Best Value Heading Title Line Unlimited - Membership 12 Months Access …" at bounding box center [766, 330] width 201 height 561
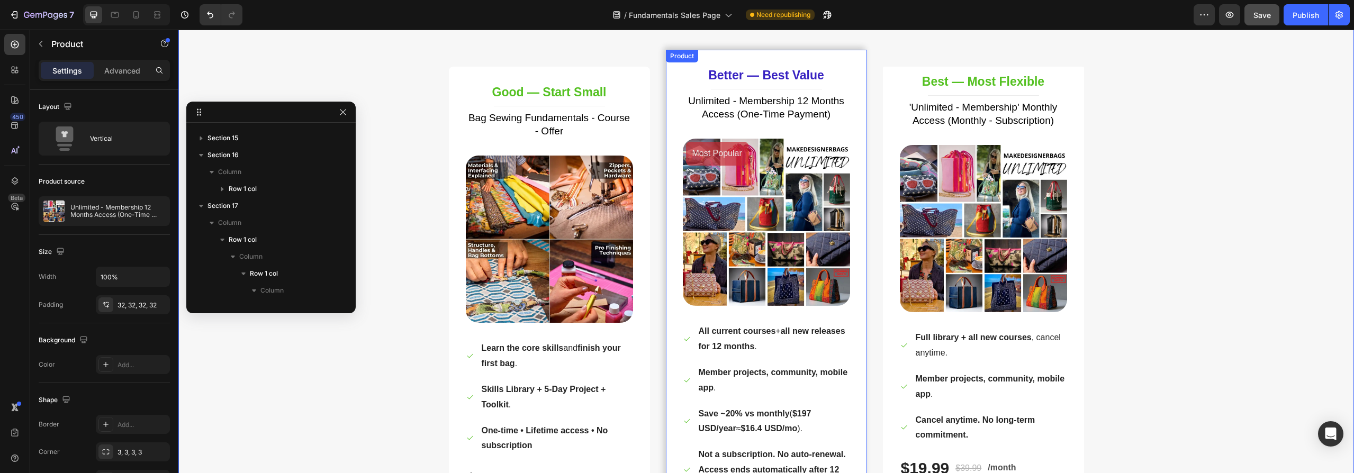
scroll to position [4299, 0]
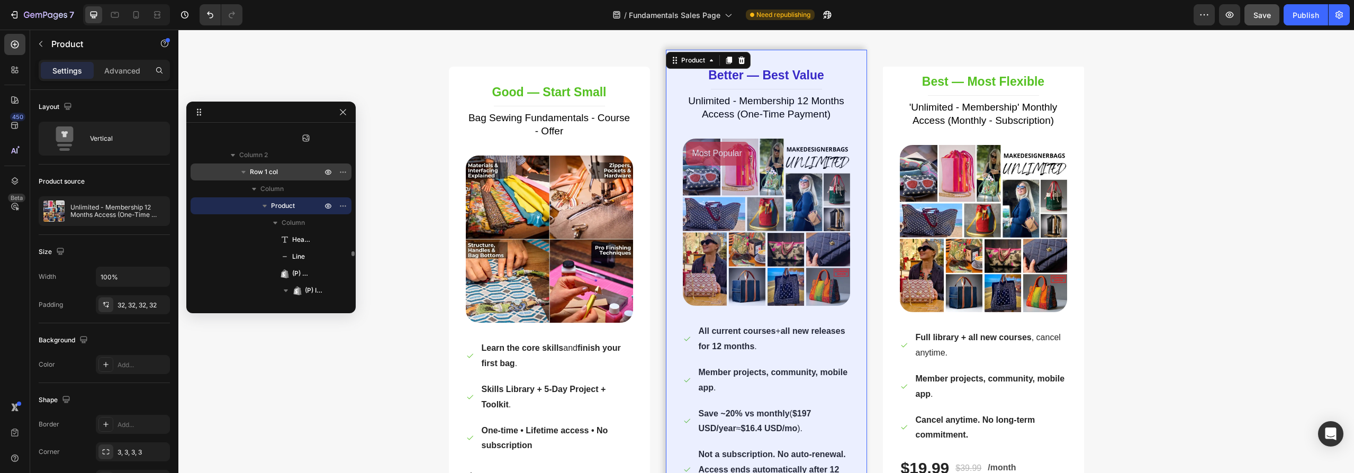
click at [283, 171] on p "Row 1 col" at bounding box center [287, 172] width 74 height 11
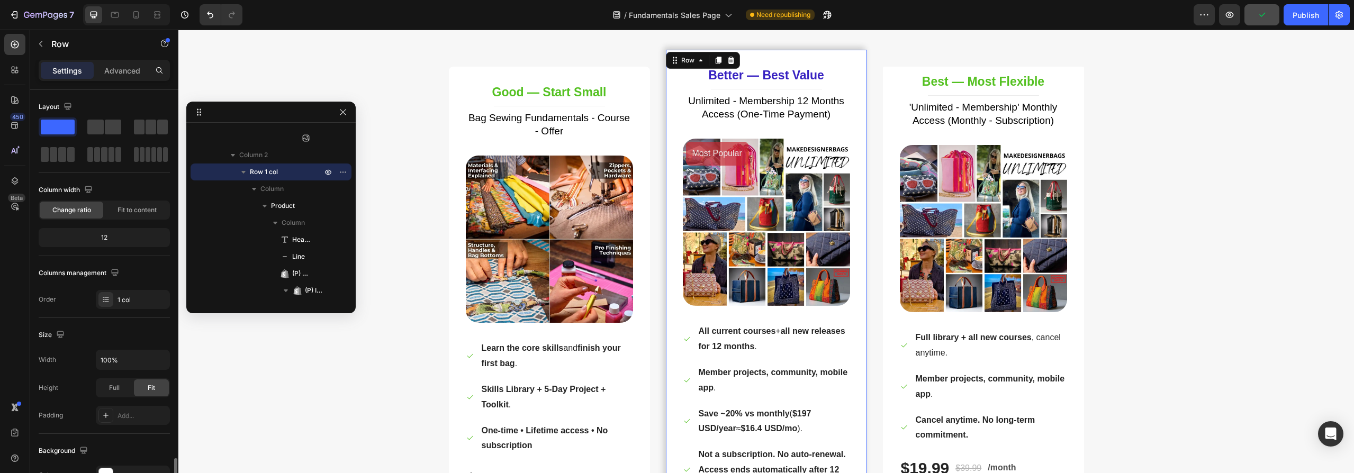
scroll to position [224, 0]
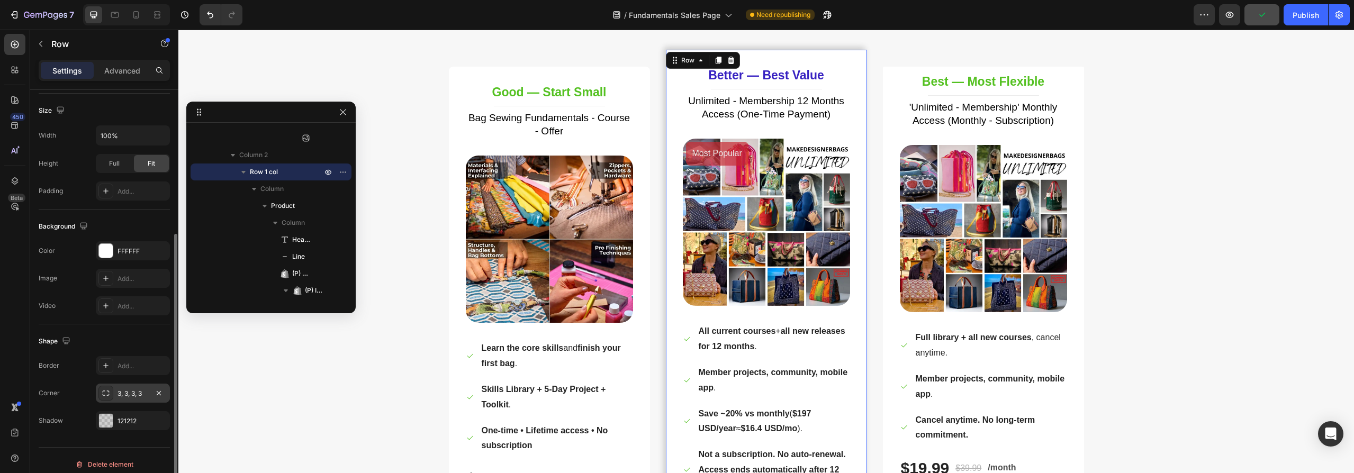
click at [133, 390] on div "3, 3, 3, 3" at bounding box center [132, 394] width 31 height 10
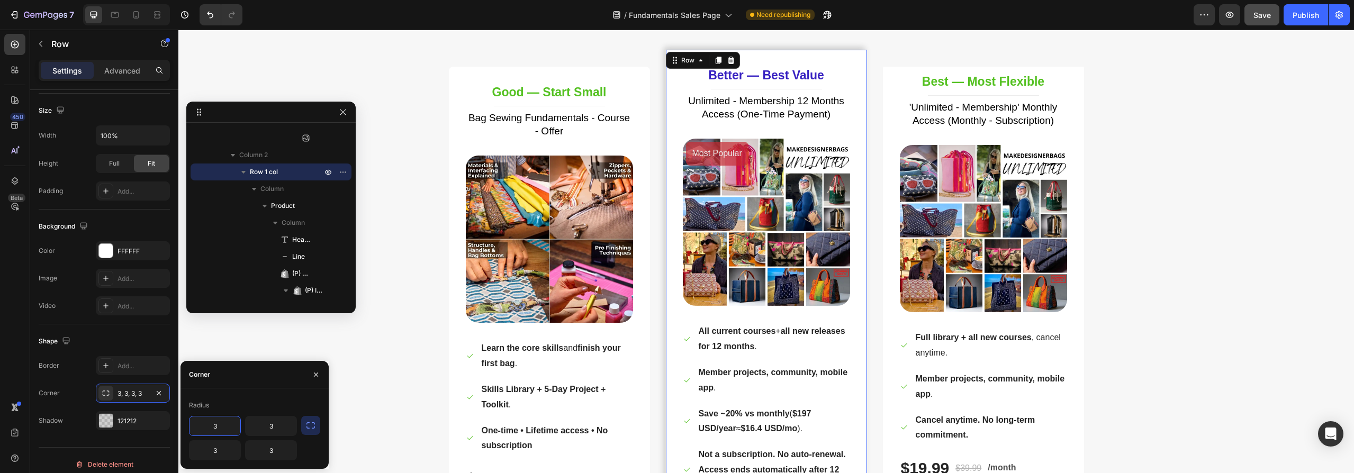
click at [230, 428] on input "3" at bounding box center [214, 426] width 51 height 19
type input "8"
drag, startPoint x: 280, startPoint y: 427, endPoint x: 274, endPoint y: 431, distance: 7.9
click at [280, 426] on input "3" at bounding box center [271, 426] width 51 height 19
type input "8"
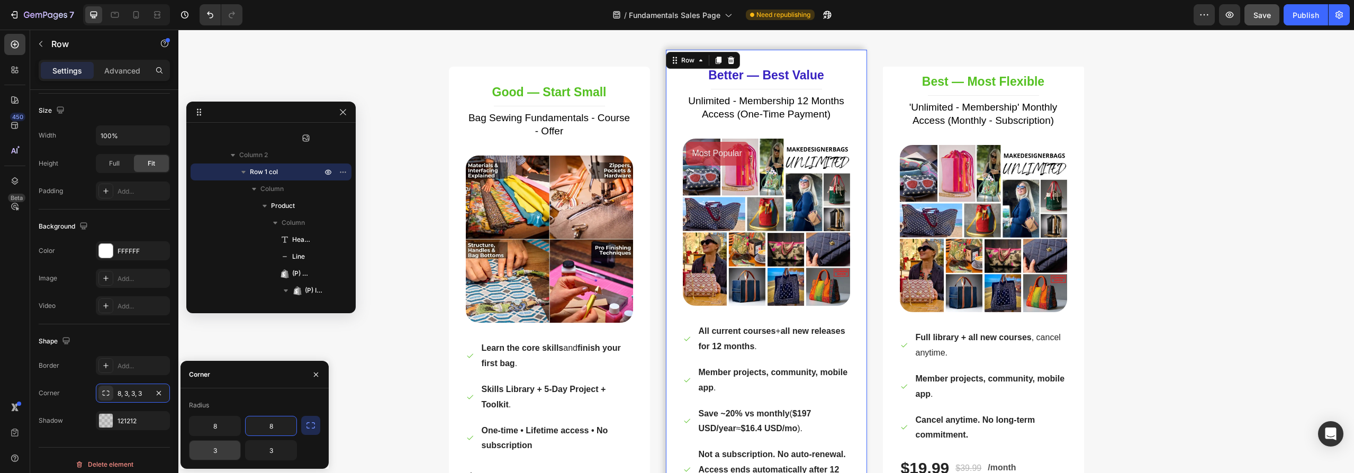
click at [220, 450] on input "3" at bounding box center [214, 450] width 51 height 19
type input "8"
click at [275, 452] on input "3" at bounding box center [271, 450] width 51 height 19
type input "8"
click at [1073, 93] on div "Best — Most Flexible Heading Title Line 'Unlimited - Membership' Monthly Access…" at bounding box center [983, 314] width 201 height 494
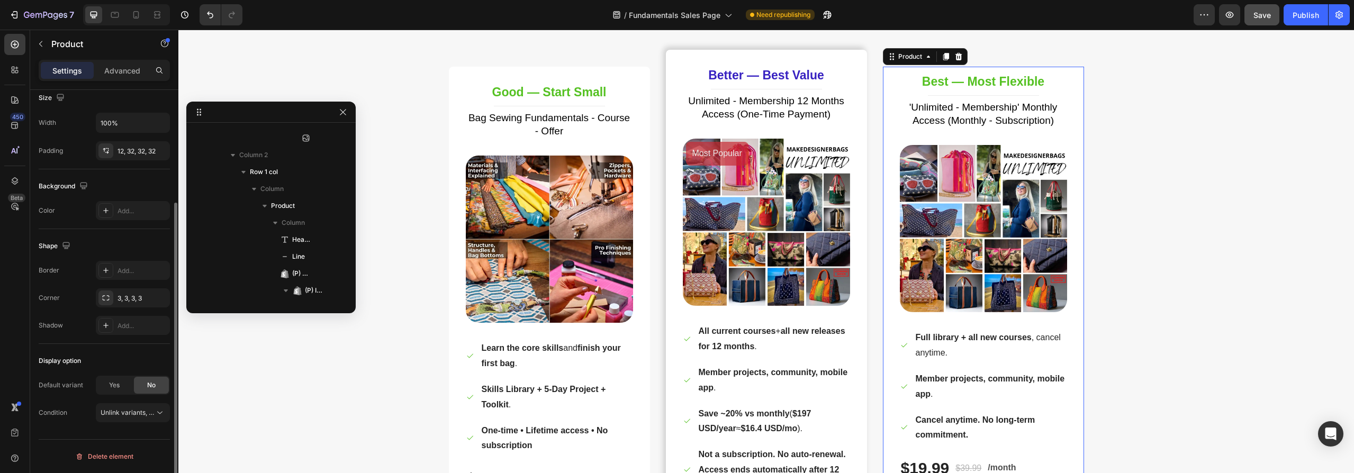
scroll to position [0, 0]
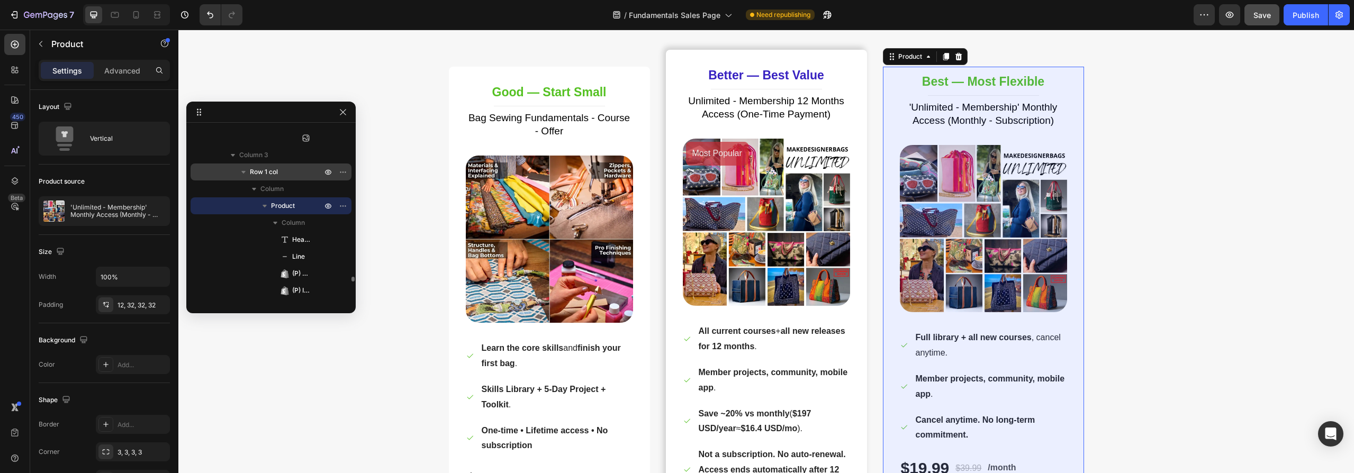
click at [268, 168] on span "Row 1 col" at bounding box center [264, 172] width 28 height 11
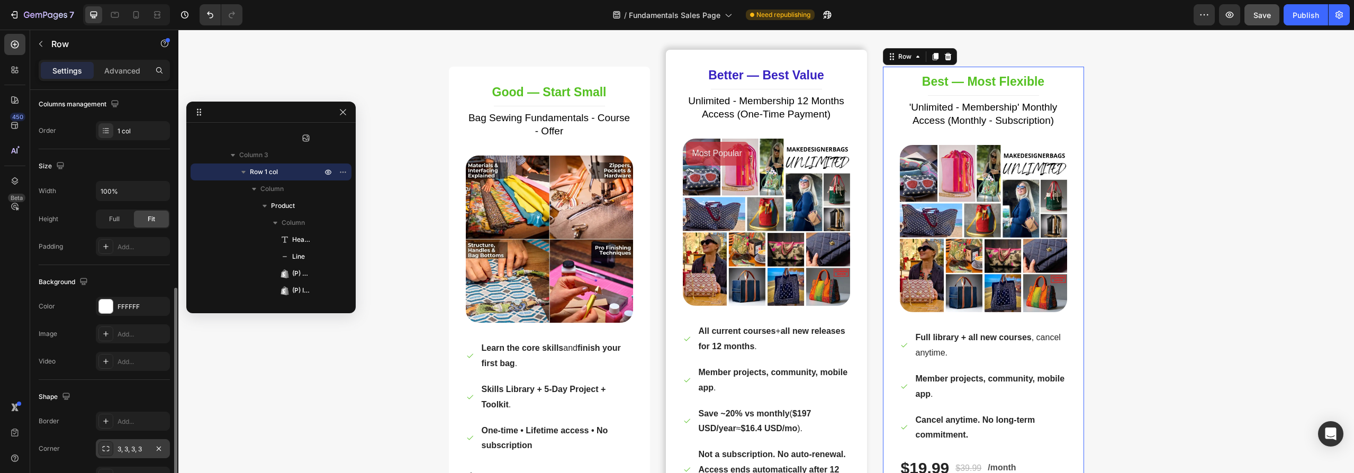
scroll to position [223, 0]
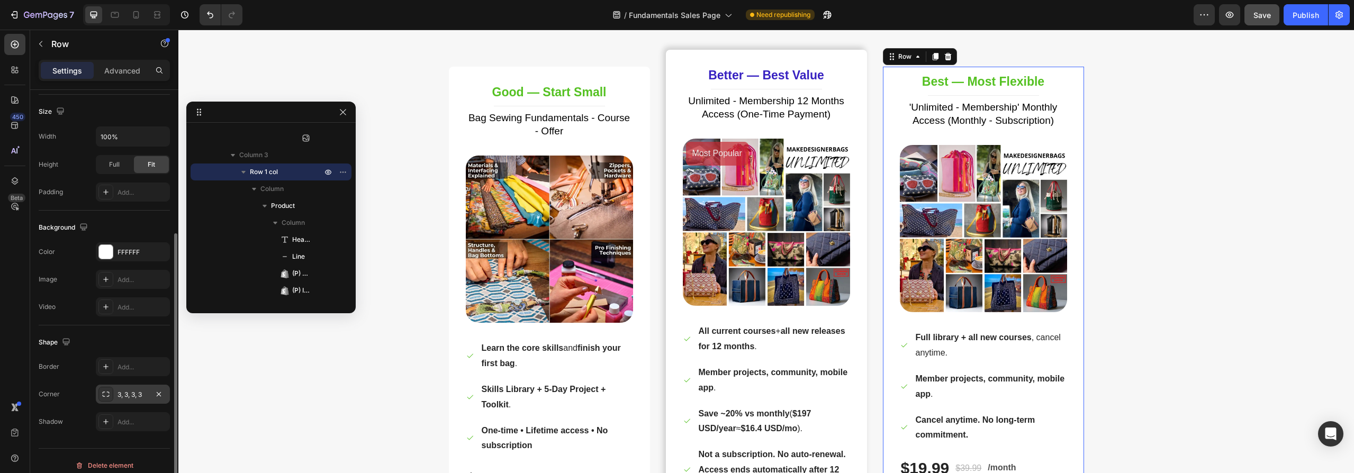
click at [138, 393] on div "3, 3, 3, 3" at bounding box center [132, 395] width 31 height 10
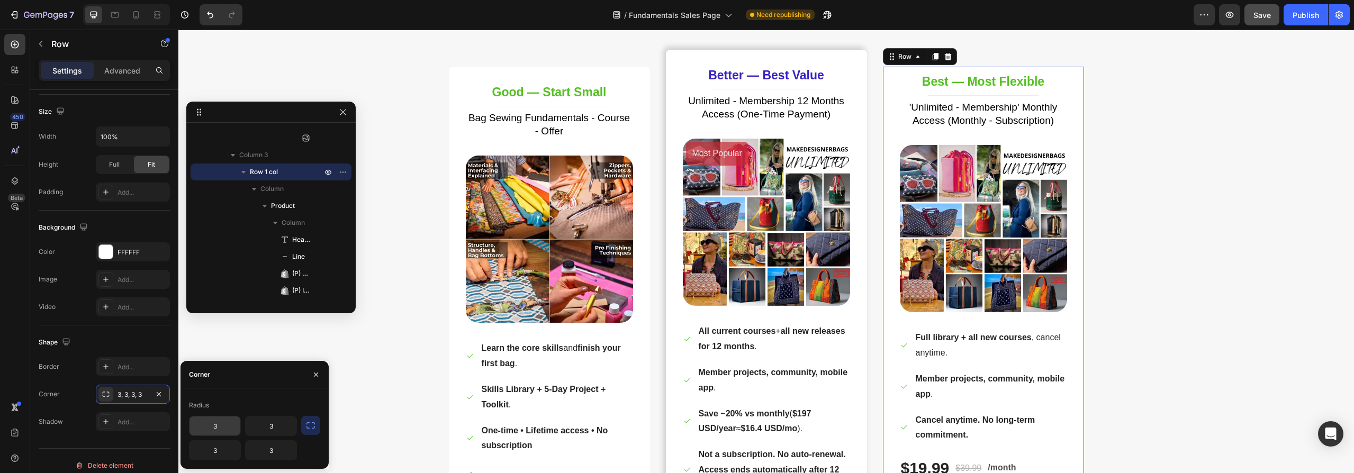
click at [215, 429] on input "3" at bounding box center [214, 426] width 51 height 19
type input "8"
drag, startPoint x: 275, startPoint y: 424, endPoint x: 259, endPoint y: 447, distance: 28.1
click at [275, 424] on input "3" at bounding box center [271, 426] width 51 height 19
type input "8"
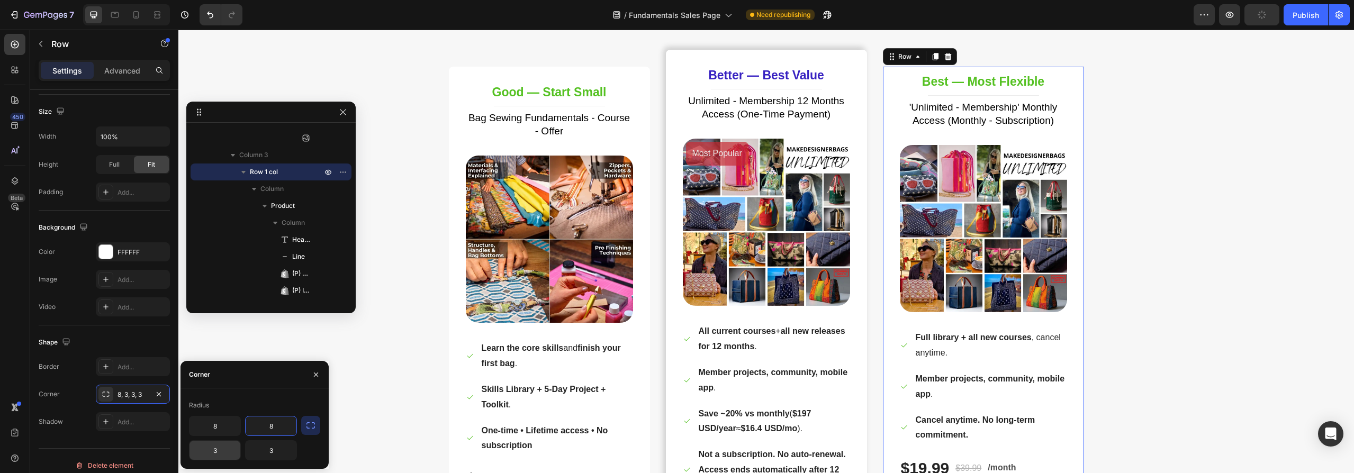
click at [218, 447] on input "3" at bounding box center [214, 450] width 51 height 19
type input "8"
click at [275, 450] on input "3" at bounding box center [271, 450] width 51 height 19
type input "8"
click at [371, 393] on div "Secure your offer in Heading 12 Hours 38 Minutes 51 Seconds Countdown Timer Row…" at bounding box center [766, 305] width 1160 height 705
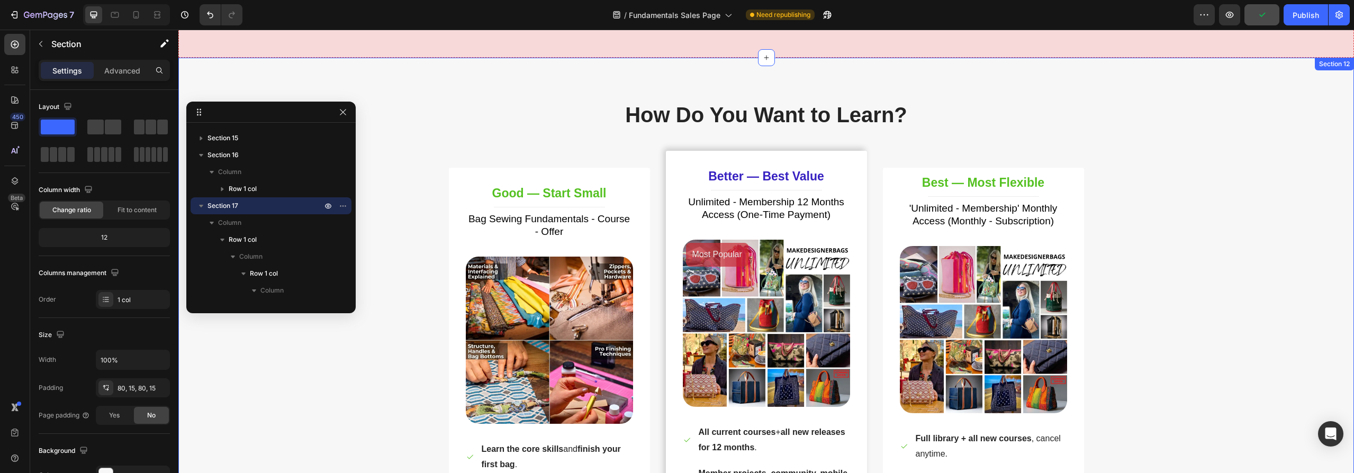
scroll to position [3436, 0]
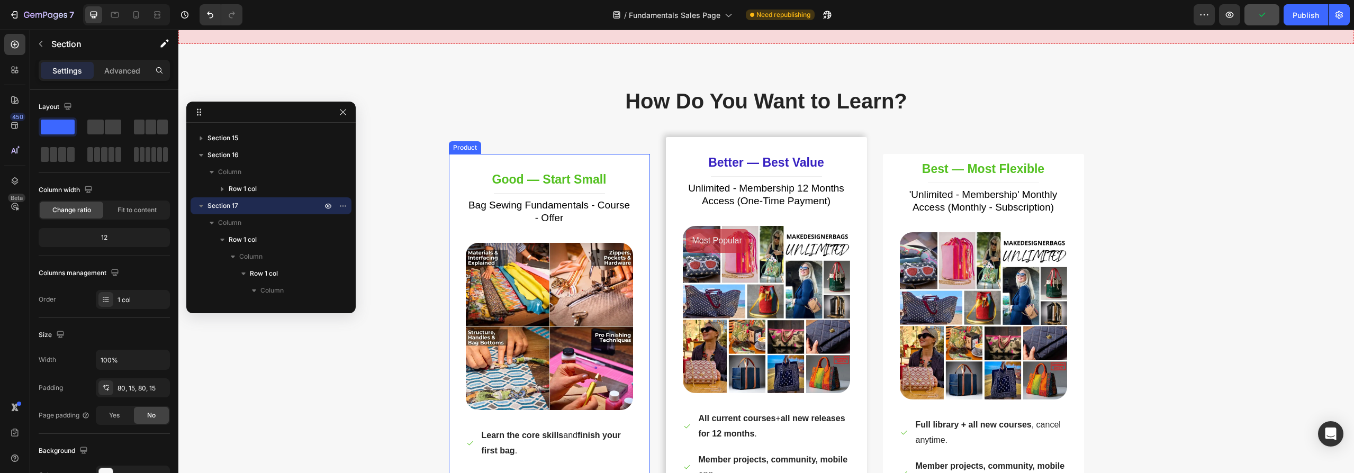
click at [634, 175] on div "Good — Start Small Heading Title Line Bag Sewing Fundamentals - Course - Offer …" at bounding box center [549, 406] width 201 height 505
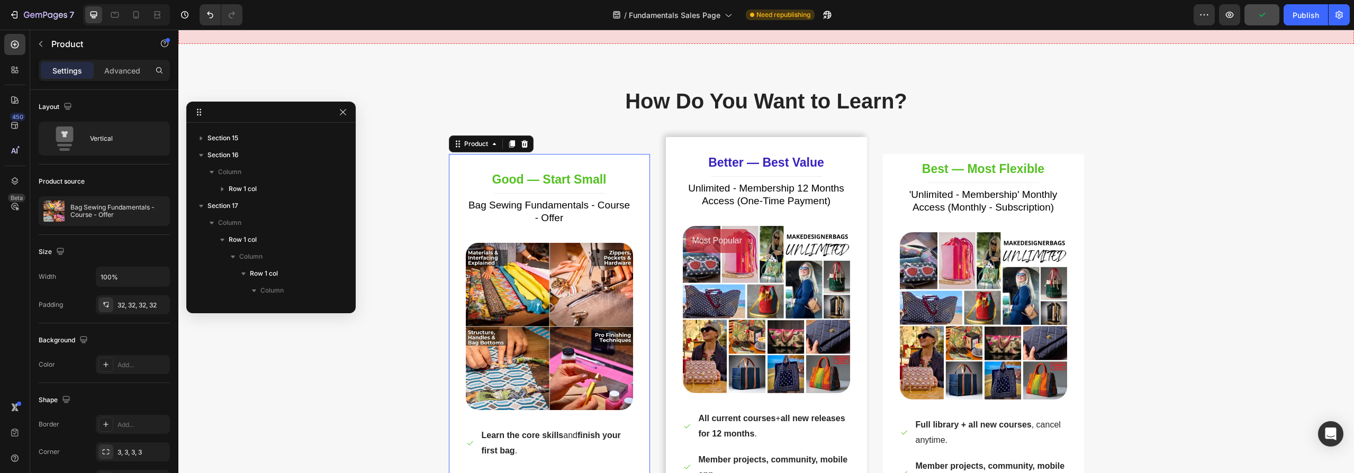
scroll to position [590, 0]
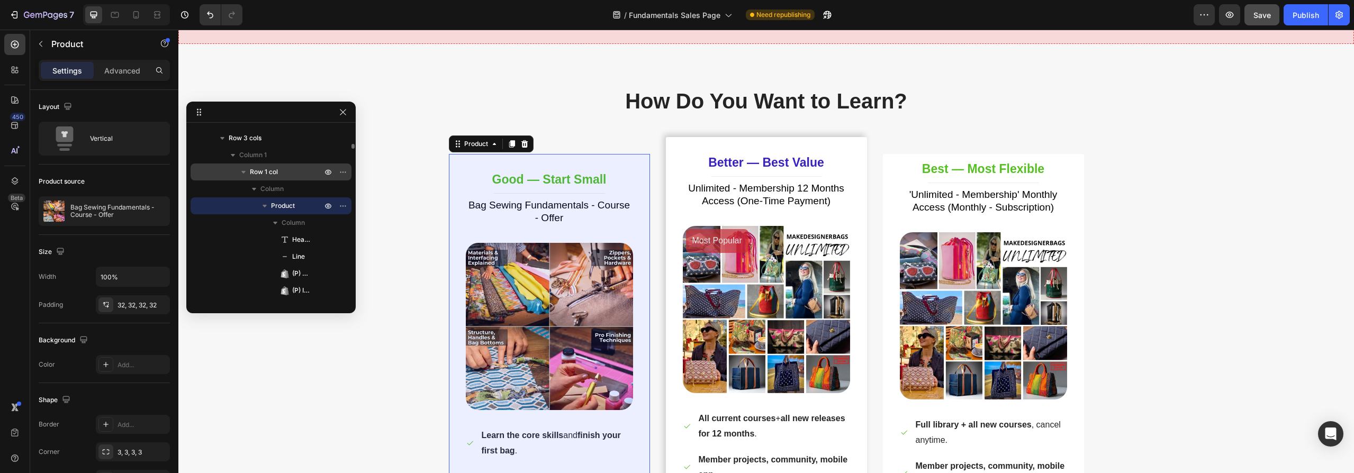
click at [281, 169] on p "Row 1 col" at bounding box center [287, 172] width 74 height 11
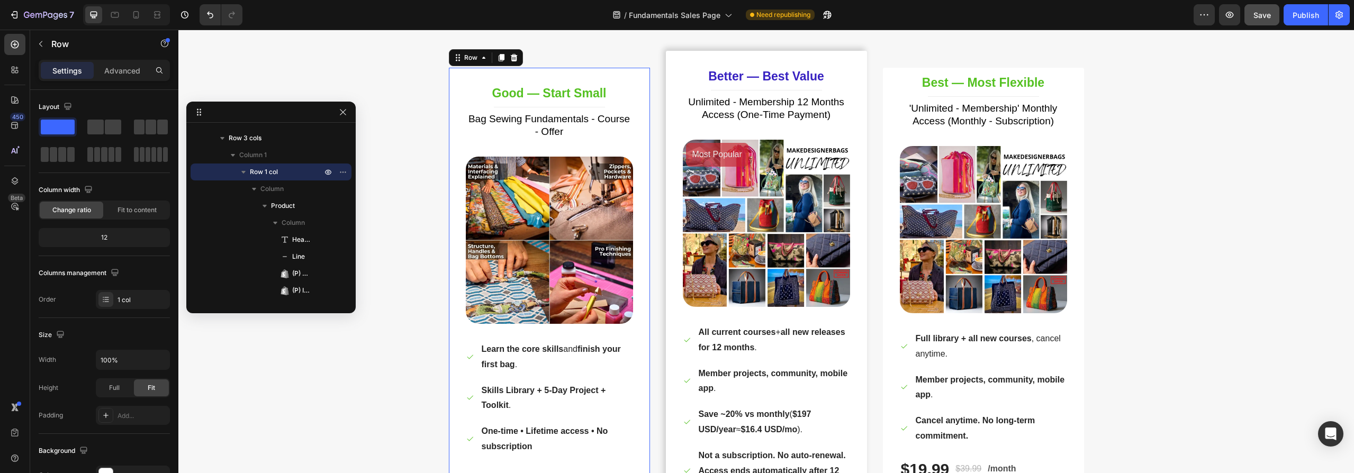
scroll to position [203, 0]
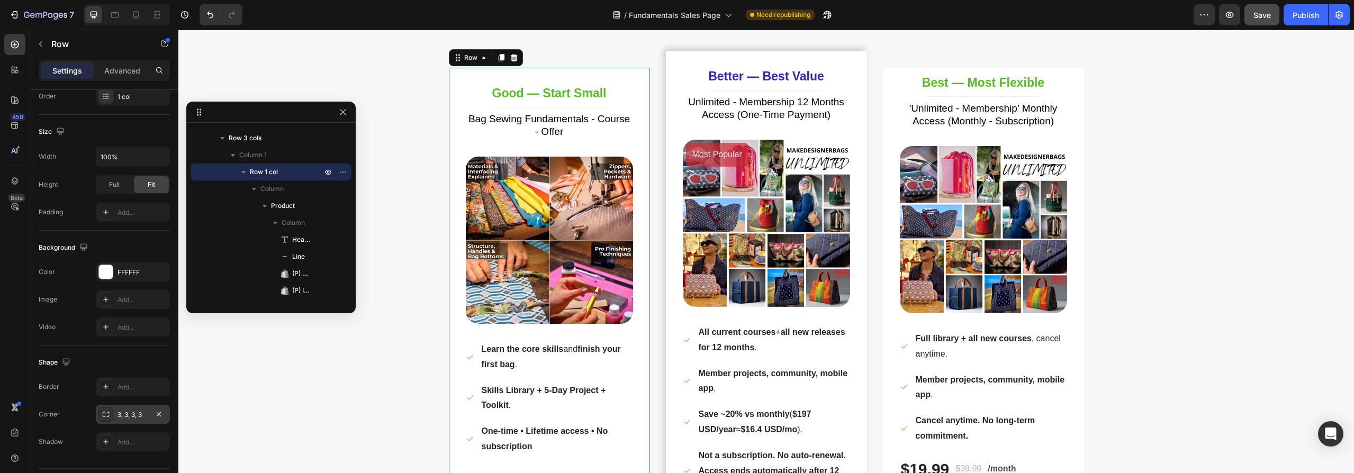
click at [130, 421] on div "3, 3, 3, 3" at bounding box center [133, 414] width 74 height 19
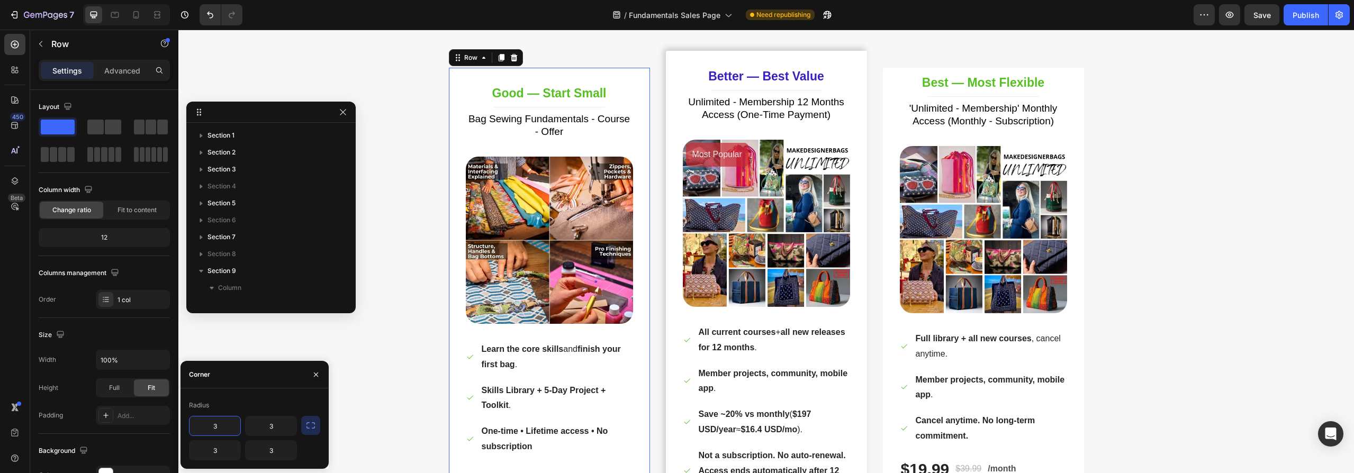
scroll to position [590, 0]
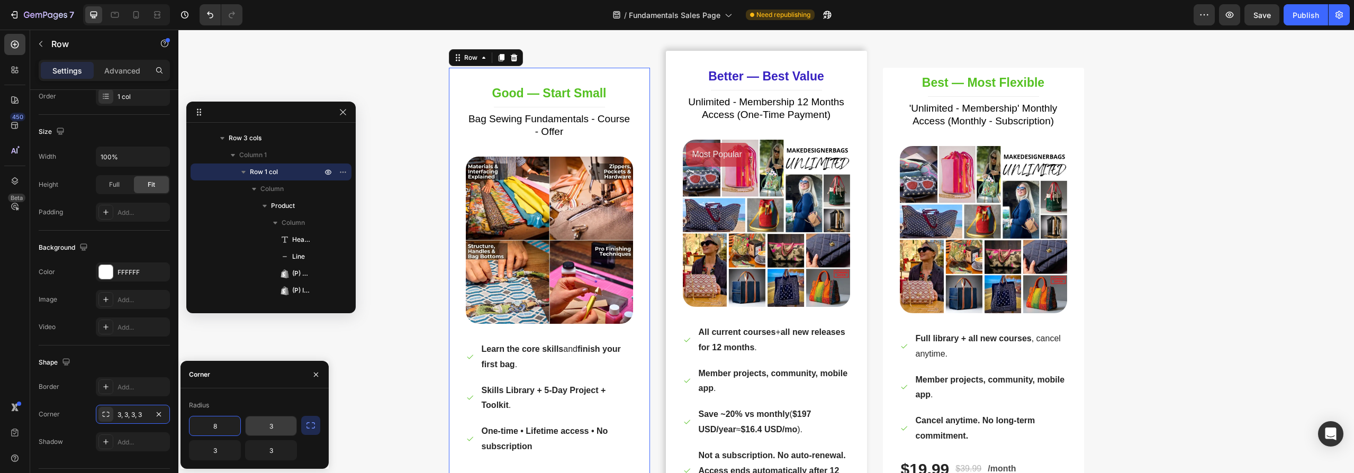
type input "8"
drag, startPoint x: 275, startPoint y: 426, endPoint x: 252, endPoint y: 455, distance: 37.0
click at [275, 426] on input "3" at bounding box center [271, 426] width 51 height 19
type input "8"
click at [218, 450] on input "3" at bounding box center [214, 450] width 51 height 19
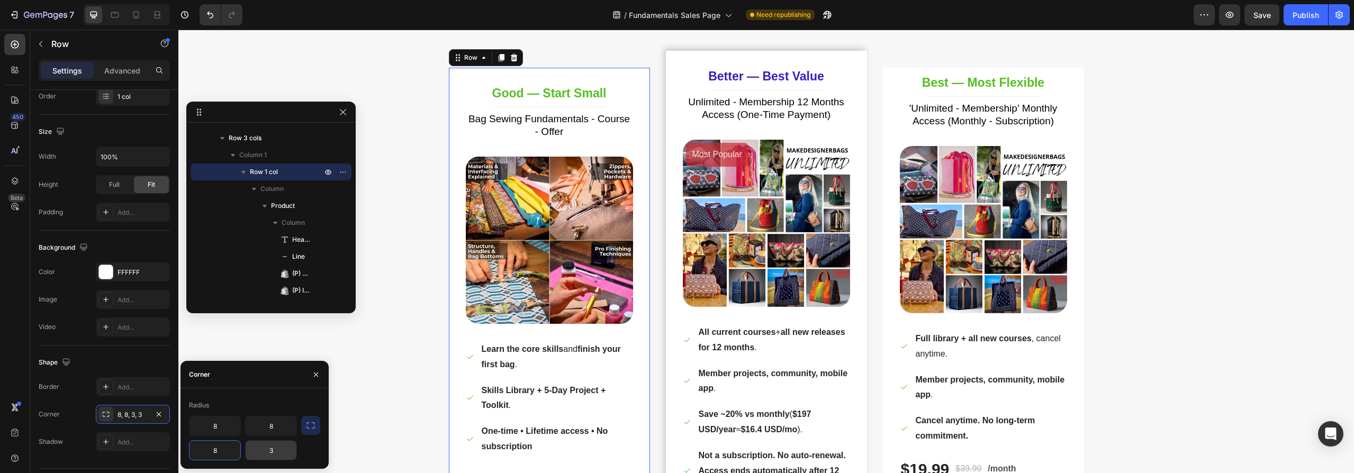
type input "8"
click at [276, 451] on input "3" at bounding box center [271, 450] width 51 height 19
type input "8"
click at [853, 72] on div "Better — Best Value Heading Title Line Unlimited - Membership 12 Months Access …" at bounding box center [766, 324] width 201 height 546
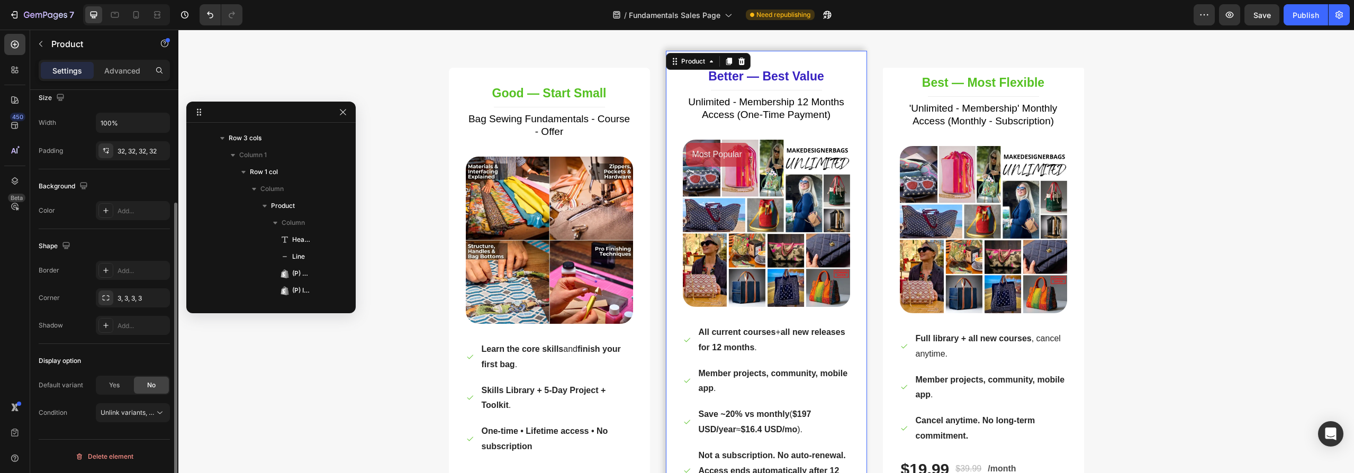
scroll to position [0, 0]
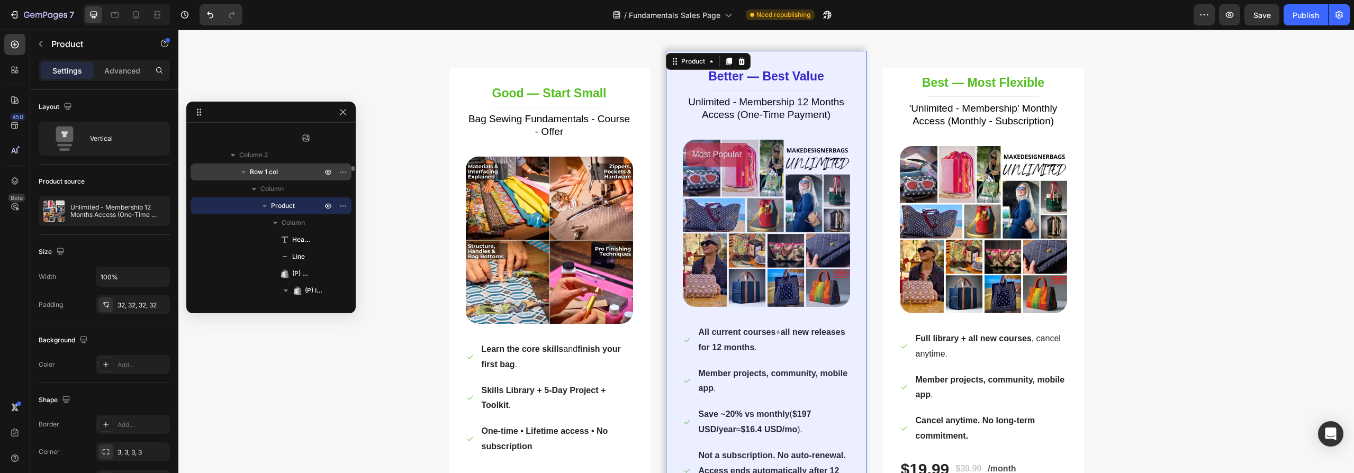
click at [275, 174] on span "Row 1 col" at bounding box center [264, 172] width 28 height 11
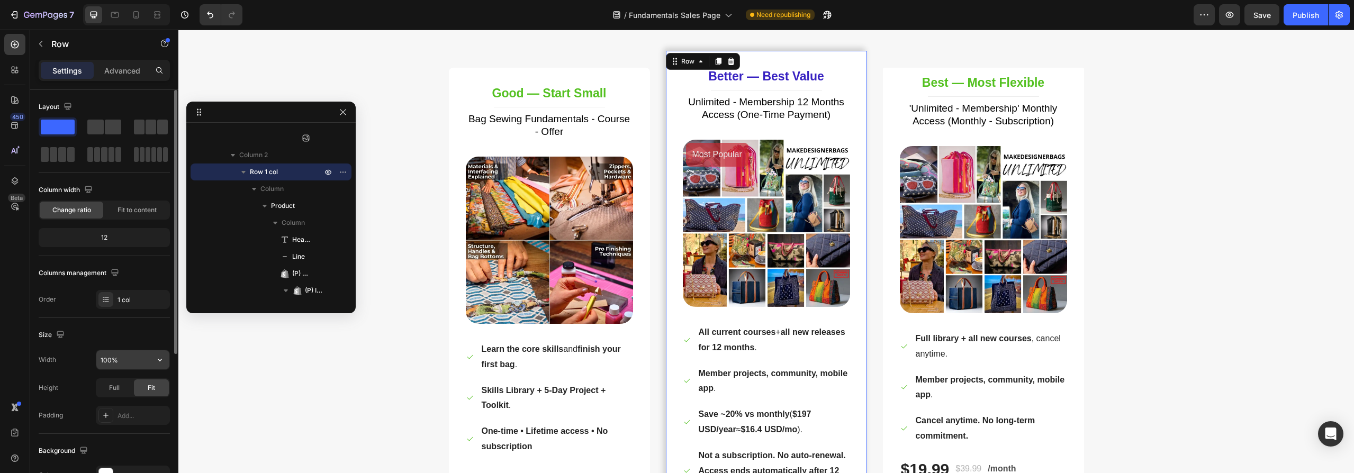
scroll to position [159, 0]
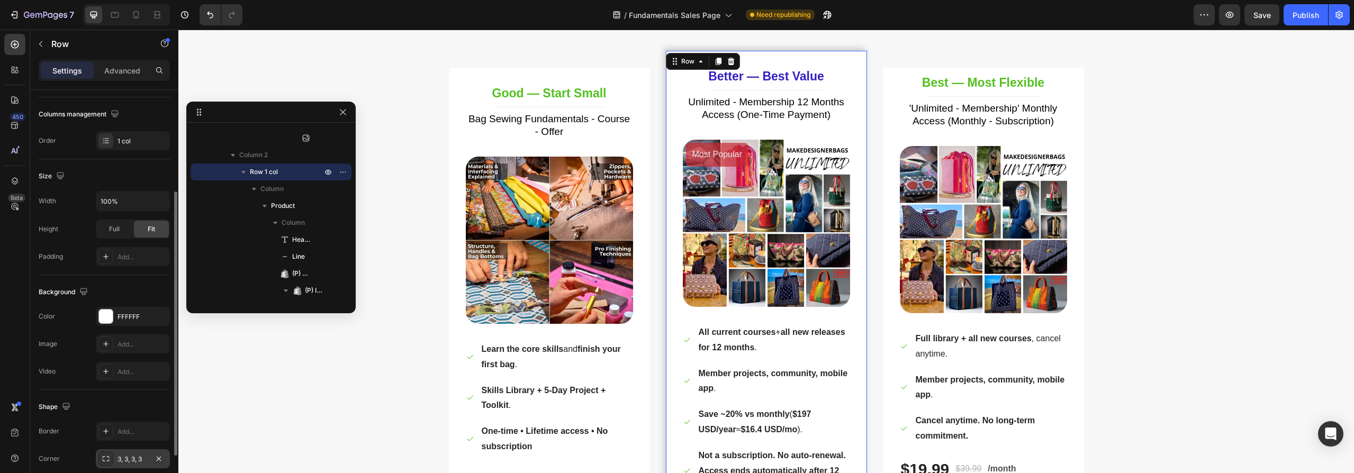
click at [129, 457] on div "3, 3, 3, 3" at bounding box center [132, 460] width 31 height 10
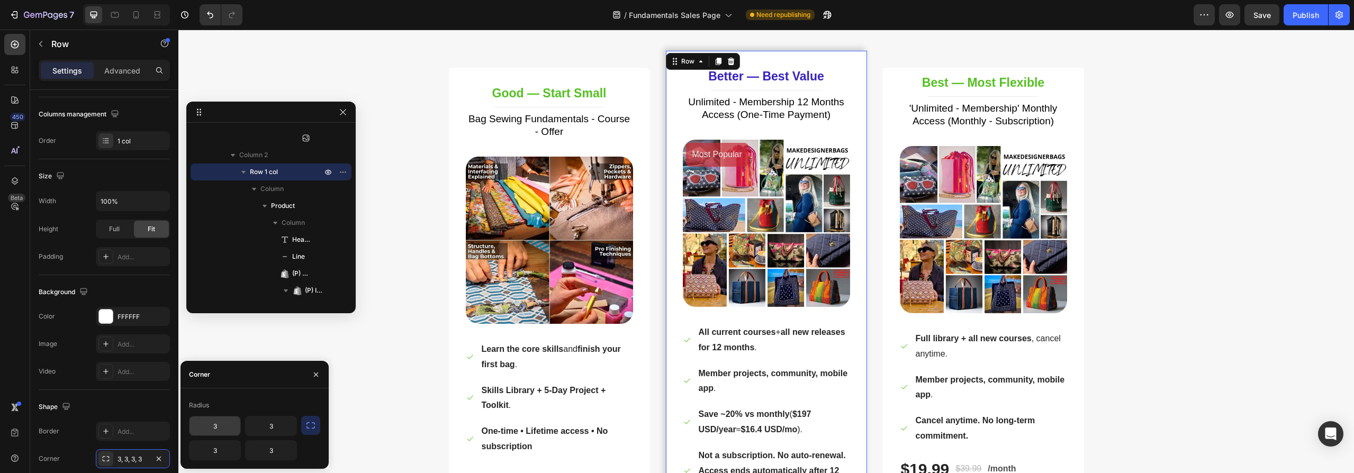
click at [221, 426] on input "3" at bounding box center [214, 426] width 51 height 19
type input "8"
click at [273, 425] on input "3" at bounding box center [271, 426] width 51 height 19
type input "8"
click at [216, 450] on input "3" at bounding box center [214, 450] width 51 height 19
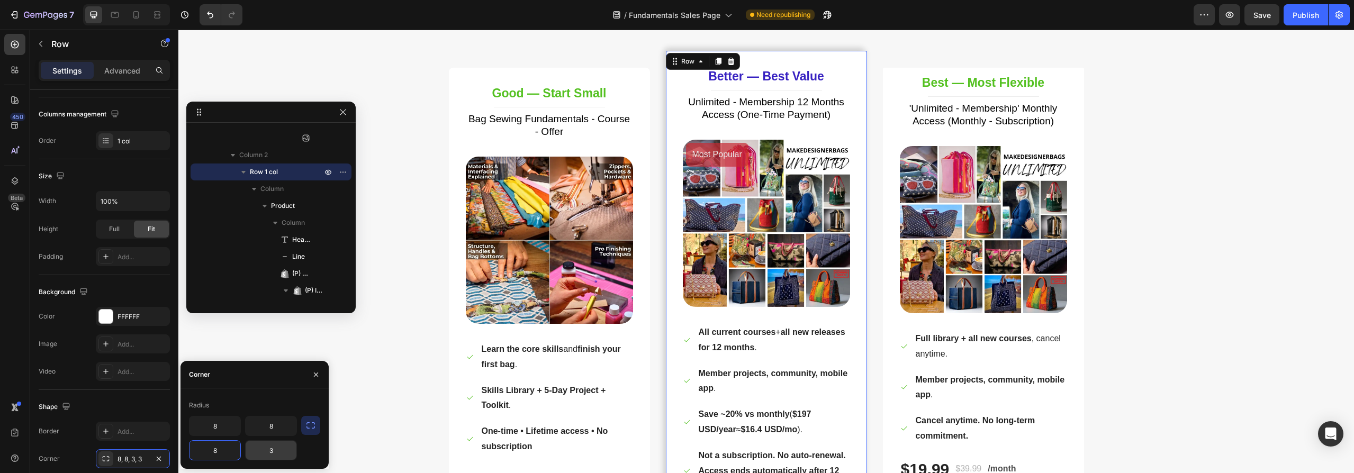
type input "8"
click at [274, 451] on input "3" at bounding box center [271, 450] width 51 height 19
type input "8"
click at [1069, 84] on div "Best — Most Flexible Heading Title Line 'Unlimited - Membership' Monthly Access…" at bounding box center [983, 307] width 201 height 479
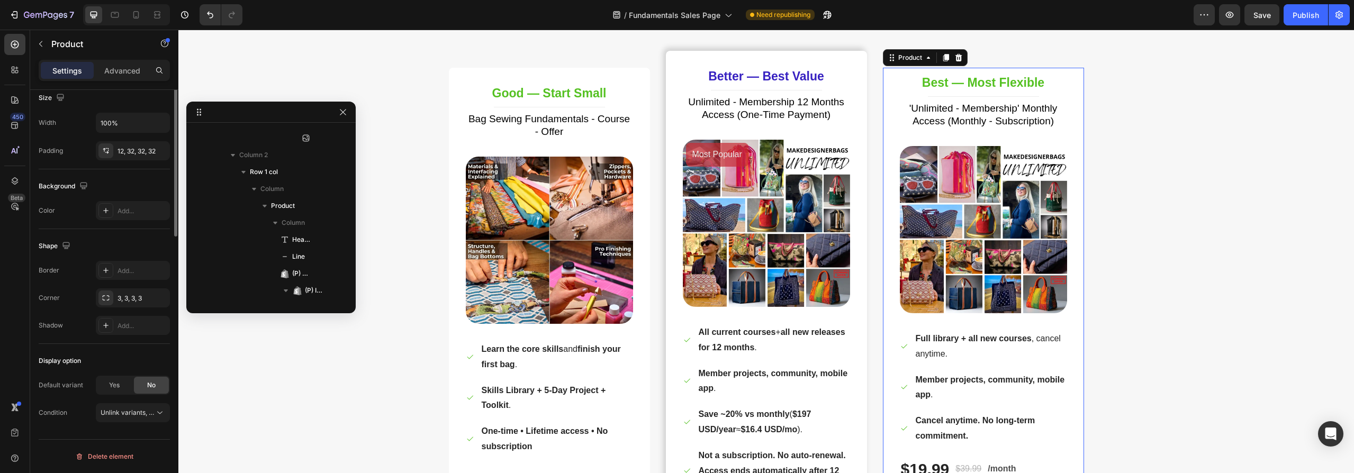
scroll to position [0, 0]
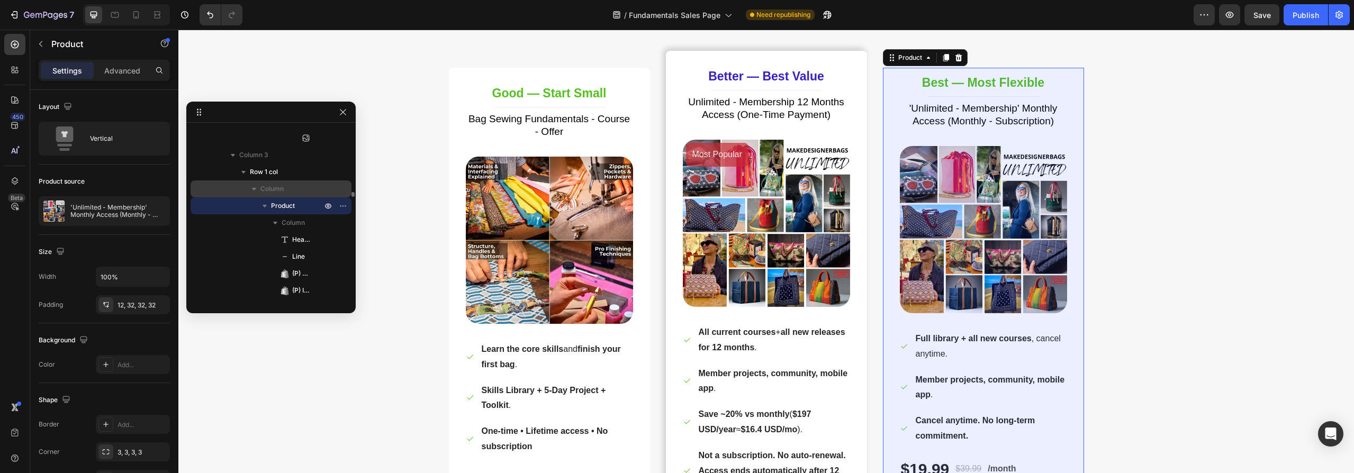
drag, startPoint x: 270, startPoint y: 173, endPoint x: 259, endPoint y: 184, distance: 15.7
click at [270, 173] on span "Row 1 col" at bounding box center [264, 172] width 28 height 11
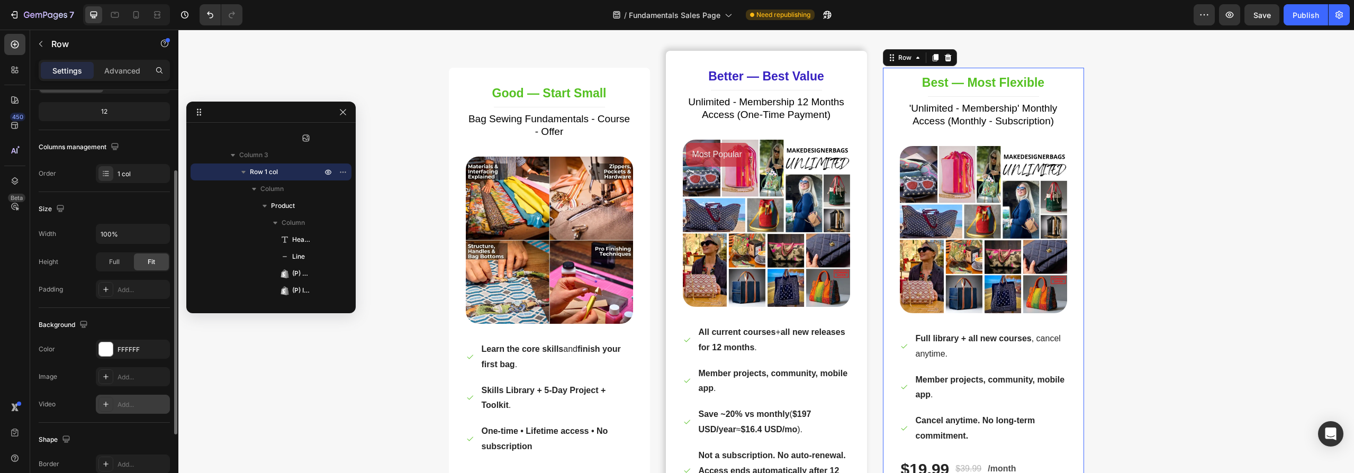
scroll to position [232, 0]
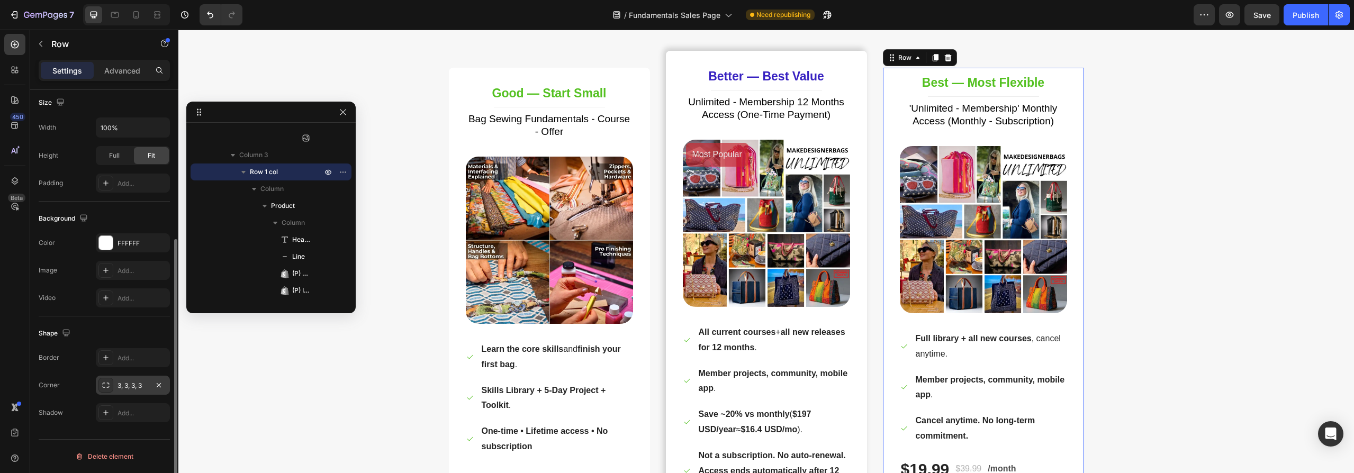
click at [132, 383] on div "3, 3, 3, 3" at bounding box center [132, 386] width 31 height 10
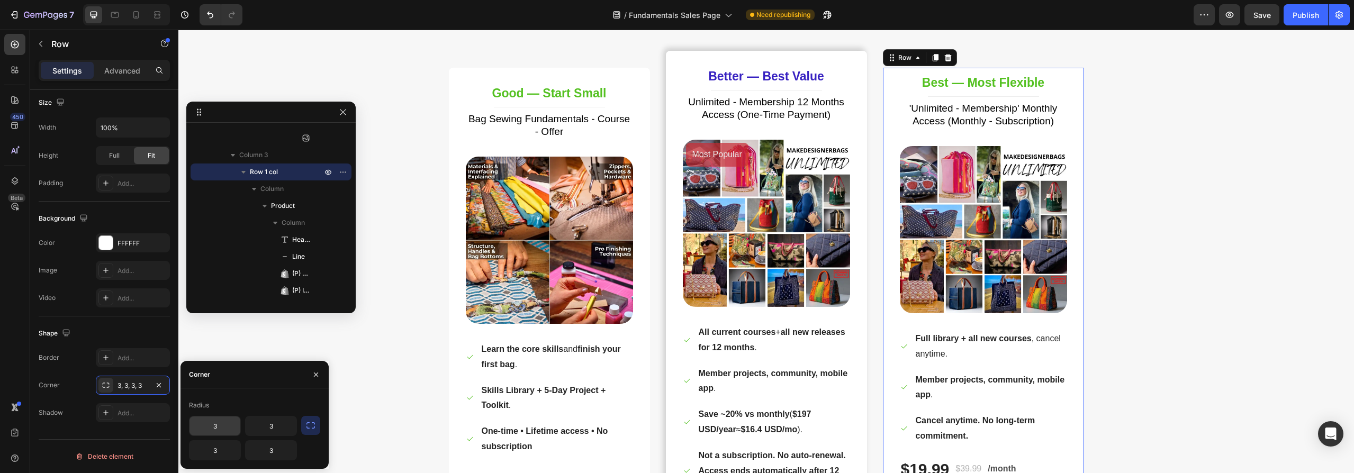
click at [220, 424] on input "3" at bounding box center [214, 426] width 51 height 19
type input "8"
click at [275, 427] on input "3" at bounding box center [271, 426] width 51 height 19
type input "8"
click at [216, 448] on input "3" at bounding box center [214, 450] width 51 height 19
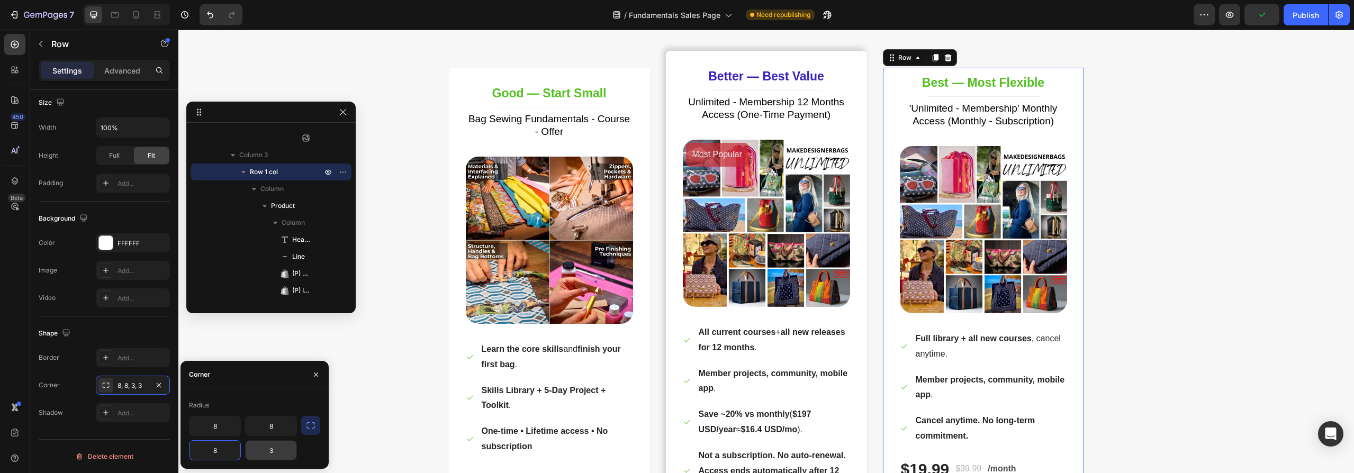
type input "8"
click at [273, 450] on input "3" at bounding box center [271, 450] width 51 height 19
type input "8"
click at [369, 397] on div "How Do You Want to Learn? Heading Row Good — Start Small Heading Title Line Bag…" at bounding box center [766, 322] width 1160 height 644
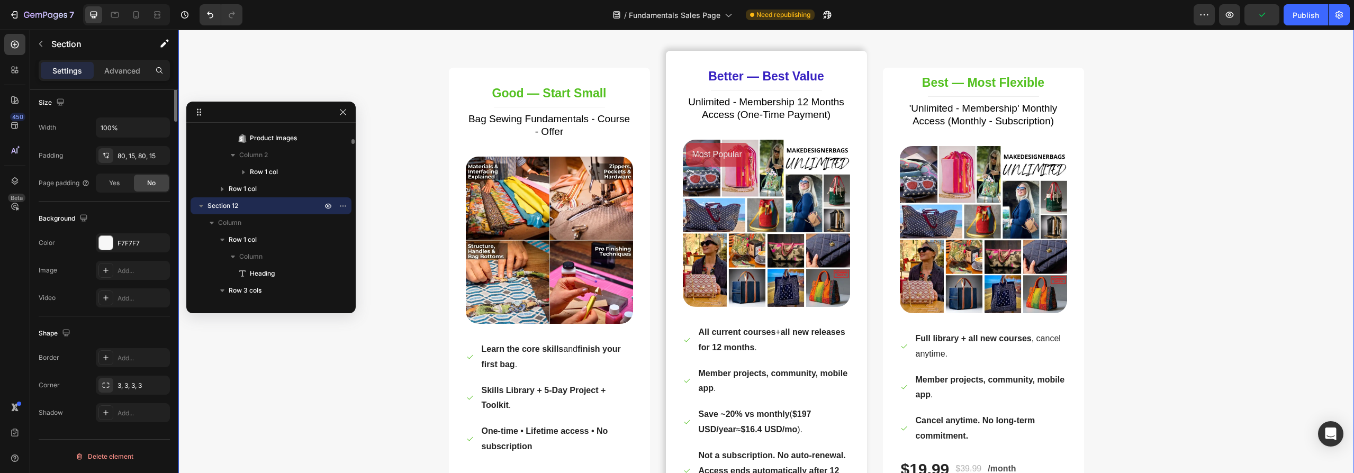
scroll to position [0, 0]
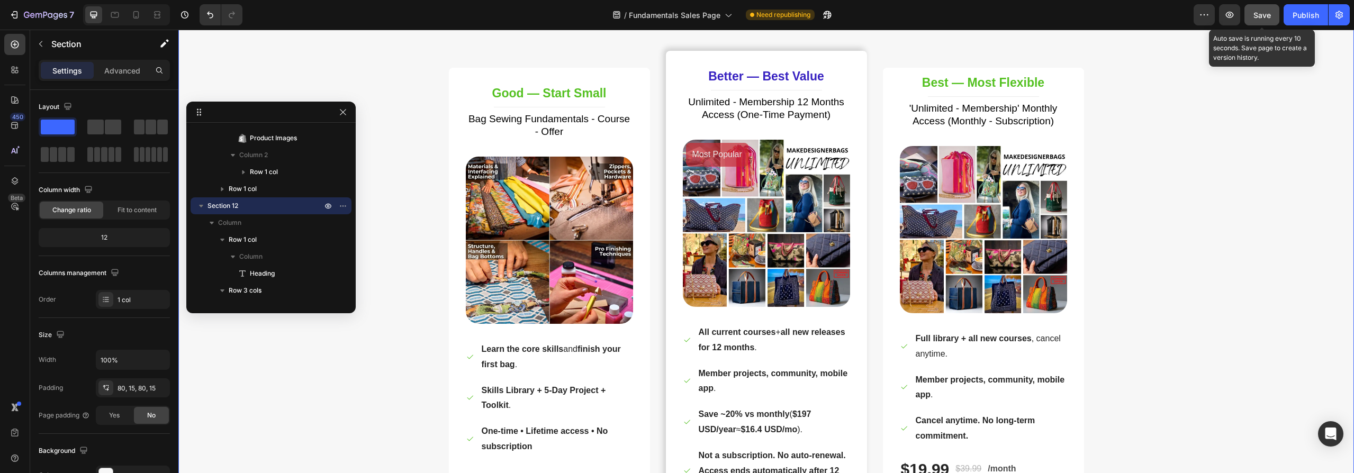
click at [1261, 20] on div "Save" at bounding box center [1261, 15] width 17 height 11
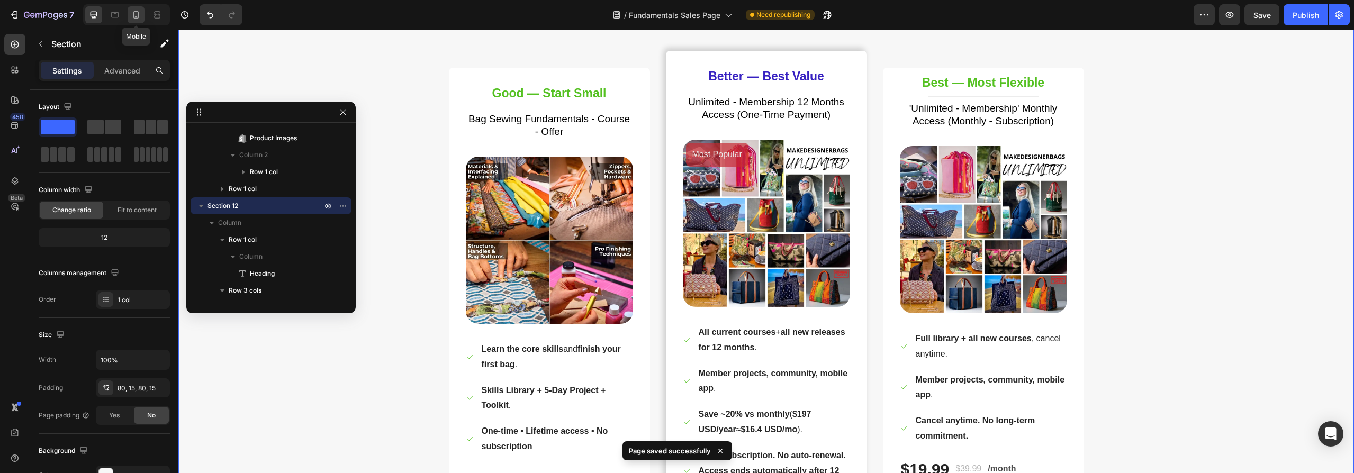
click at [137, 16] on icon at bounding box center [136, 14] width 6 height 7
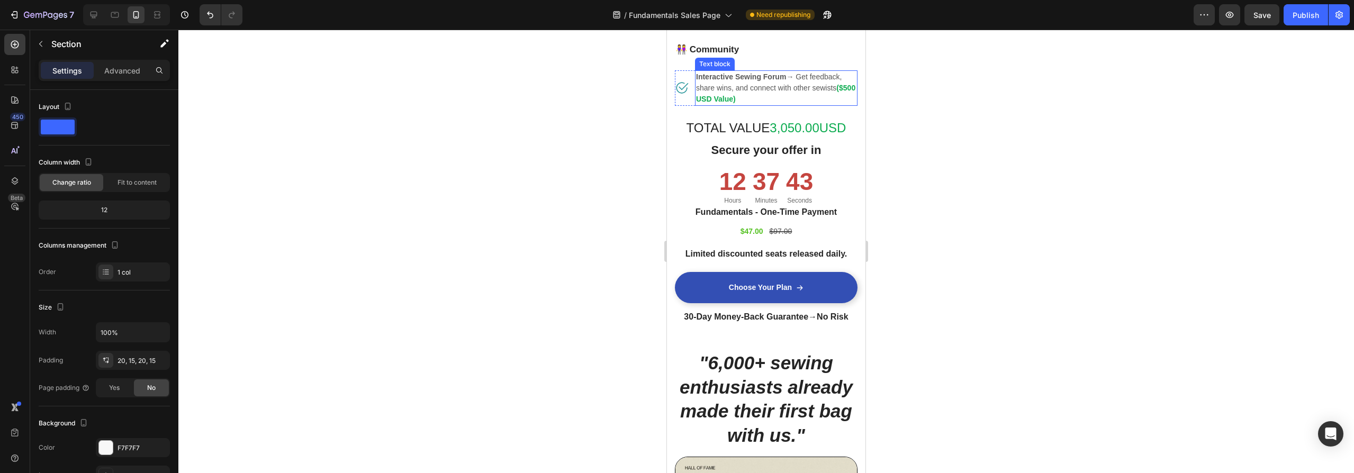
scroll to position [2549, 0]
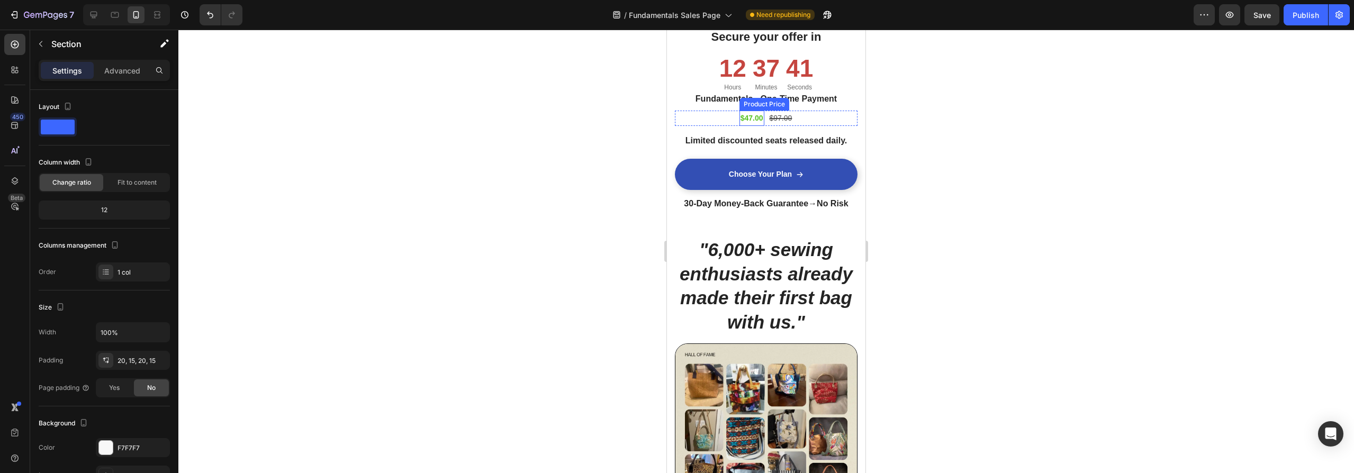
click at [746, 126] on div "$47.00" at bounding box center [751, 118] width 25 height 15
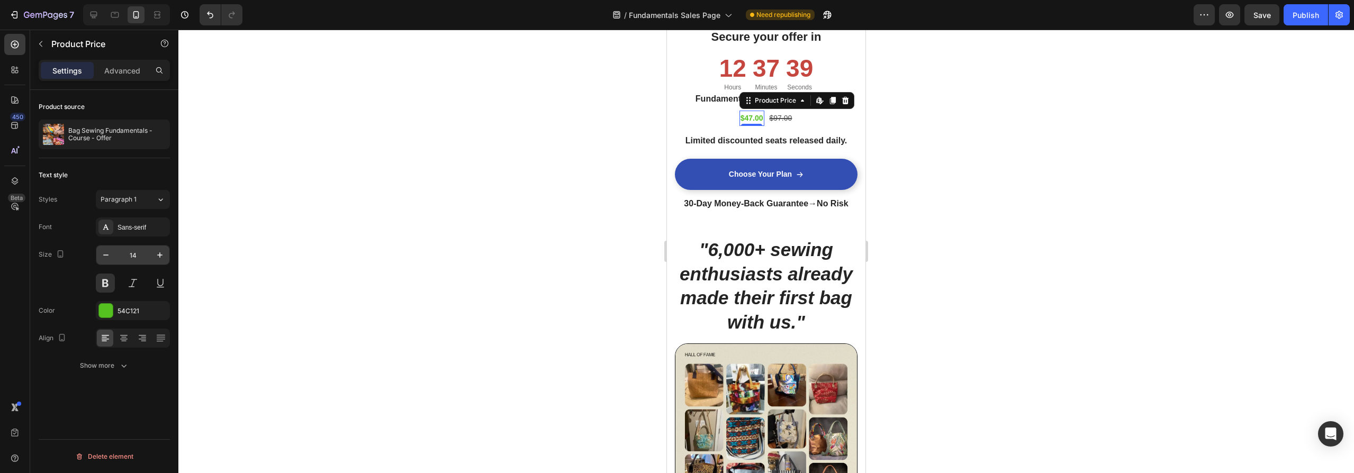
click at [141, 257] on input "14" at bounding box center [132, 255] width 35 height 19
type input "30"
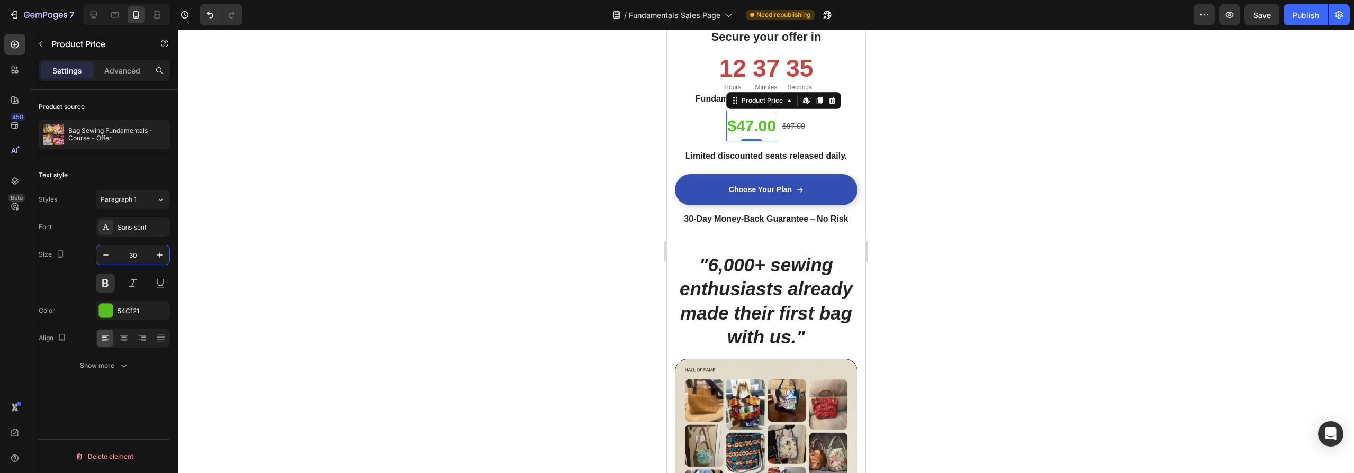
click at [487, 252] on div at bounding box center [766, 252] width 1176 height 444
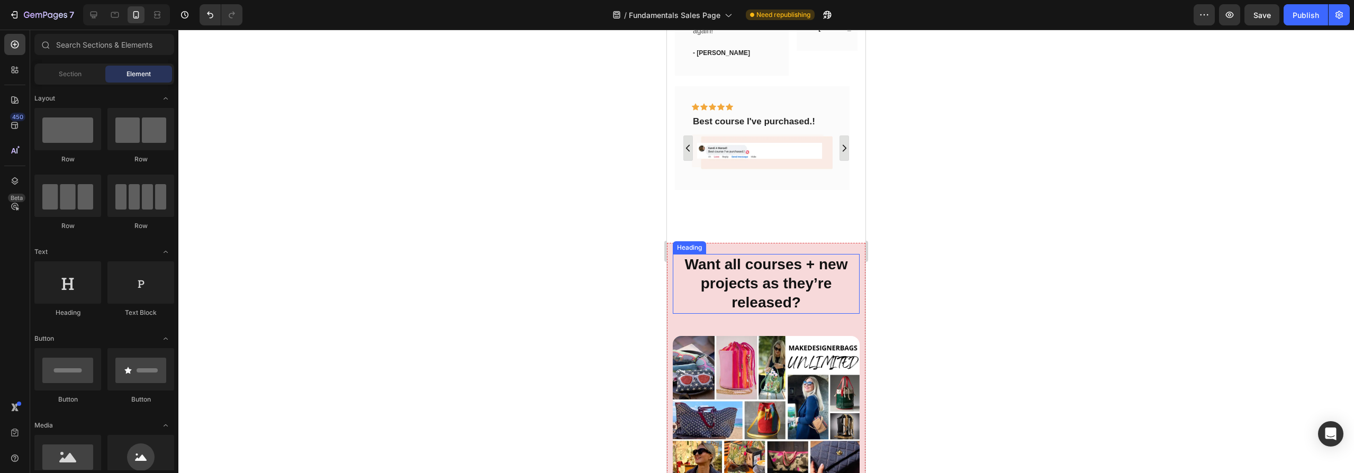
scroll to position [3664, 0]
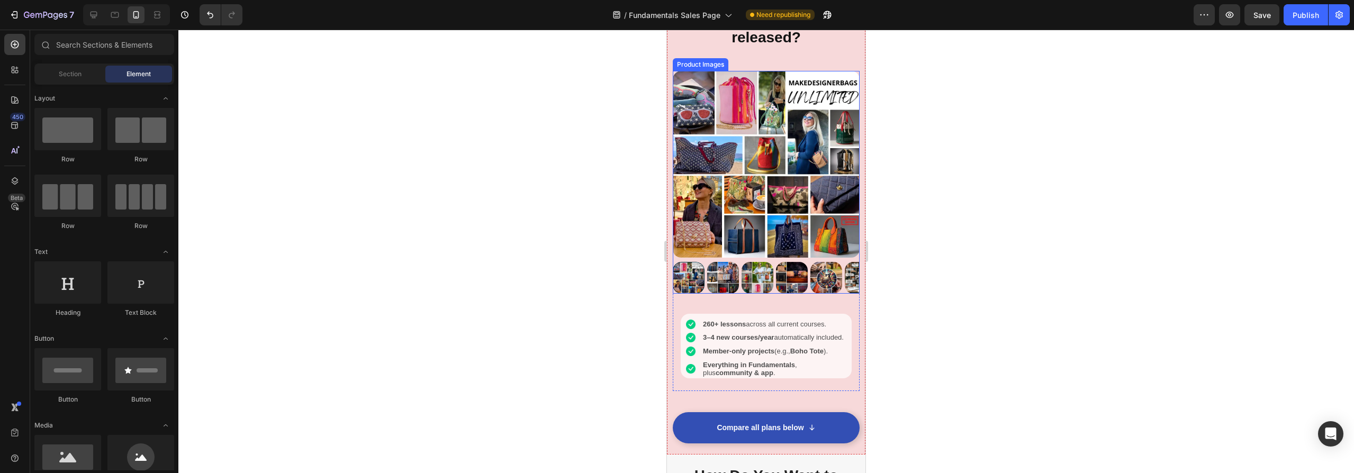
click at [741, 162] on img at bounding box center [766, 164] width 187 height 187
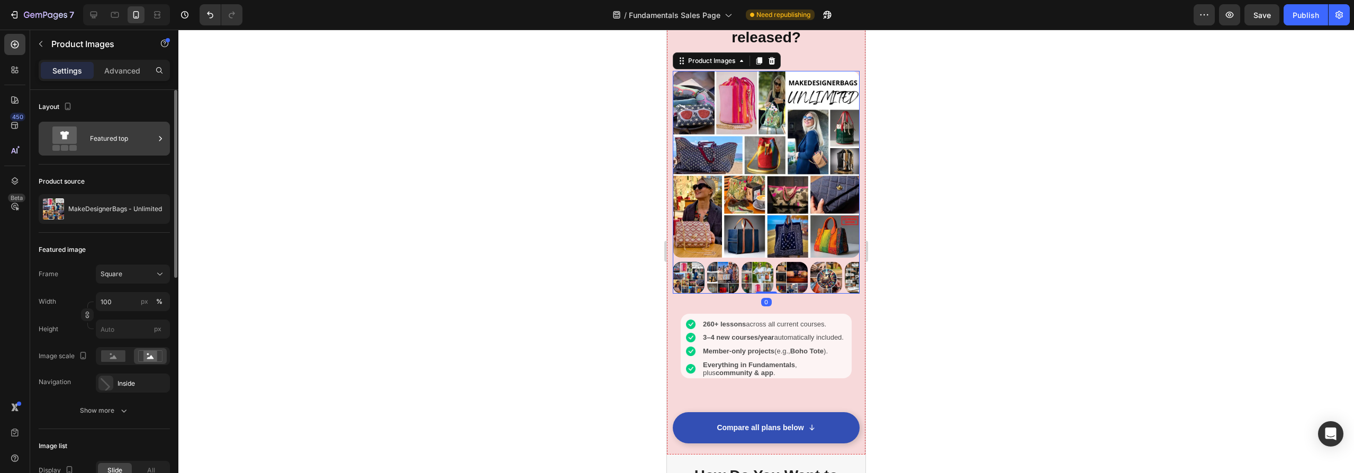
click at [67, 132] on icon at bounding box center [64, 135] width 9 height 8
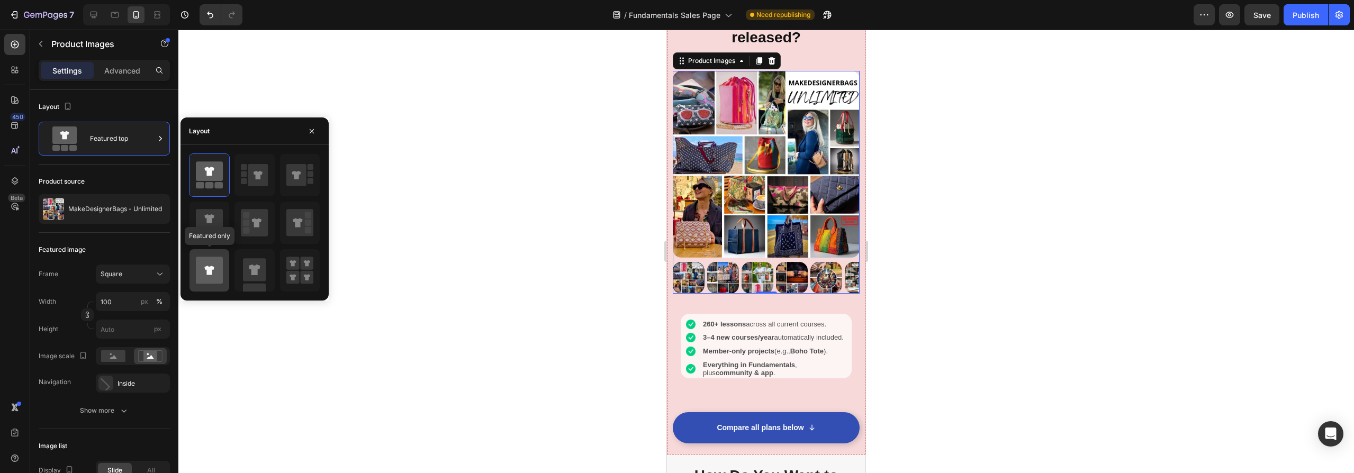
click at [204, 272] on icon at bounding box center [209, 270] width 27 height 27
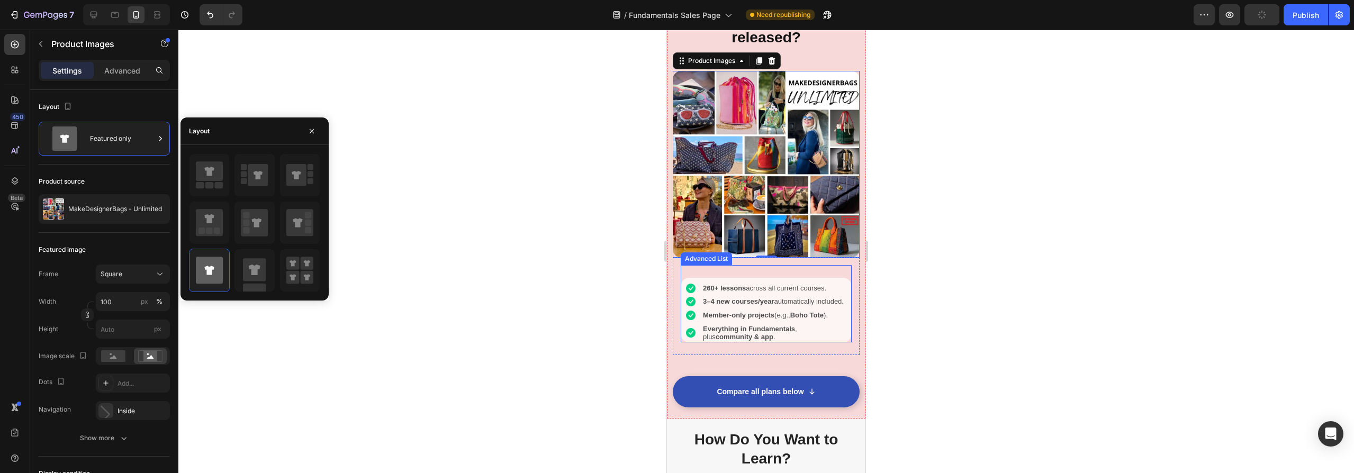
click at [840, 278] on div "Image 260+ lessons across all current courses. Text Block Image 3–4 new courses…" at bounding box center [766, 310] width 171 height 65
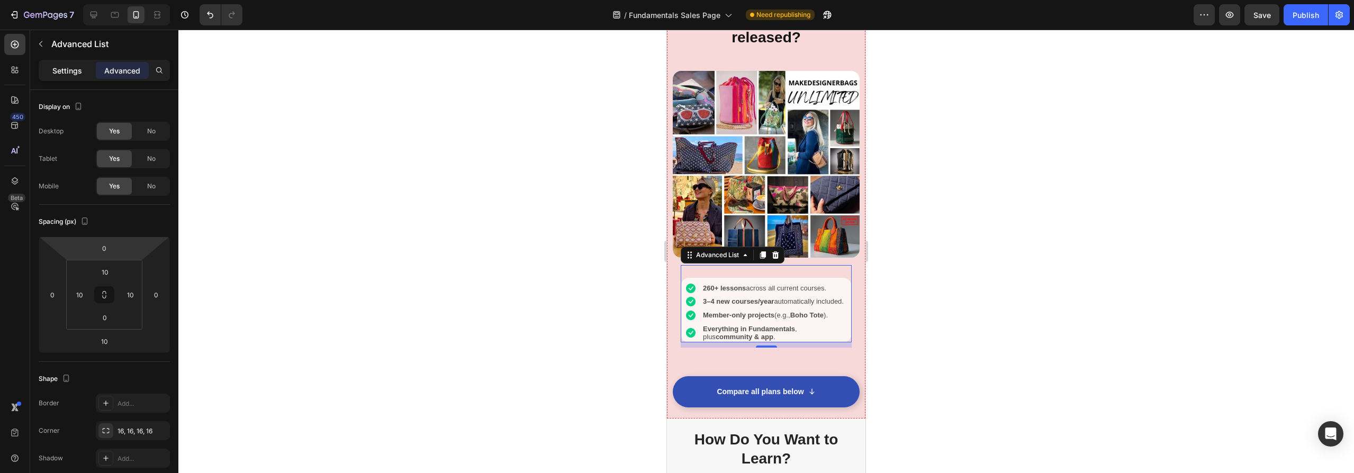
click at [64, 69] on p "Settings" at bounding box center [67, 70] width 30 height 11
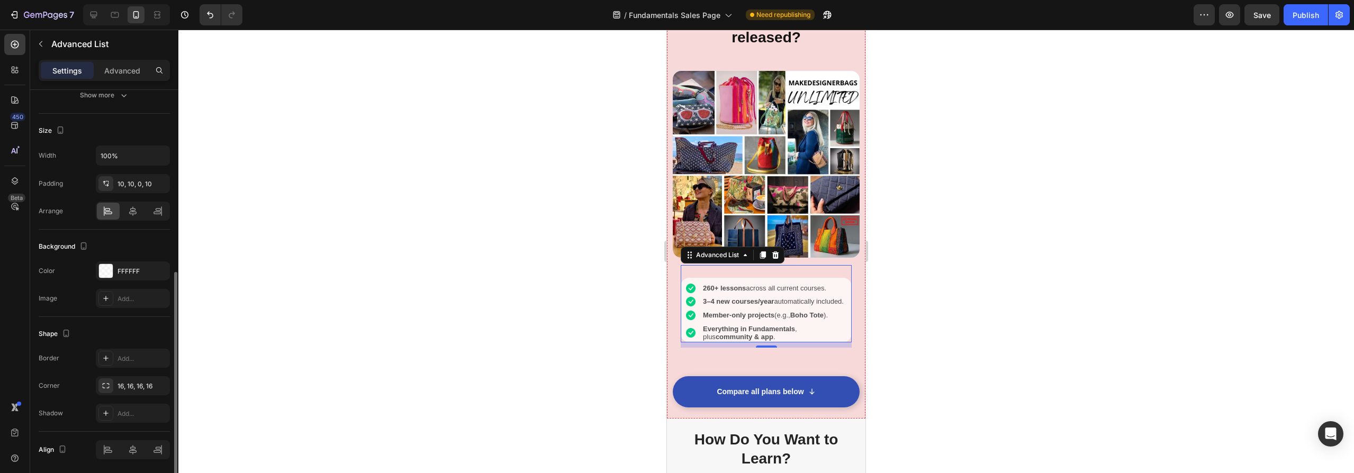
scroll to position [222, 0]
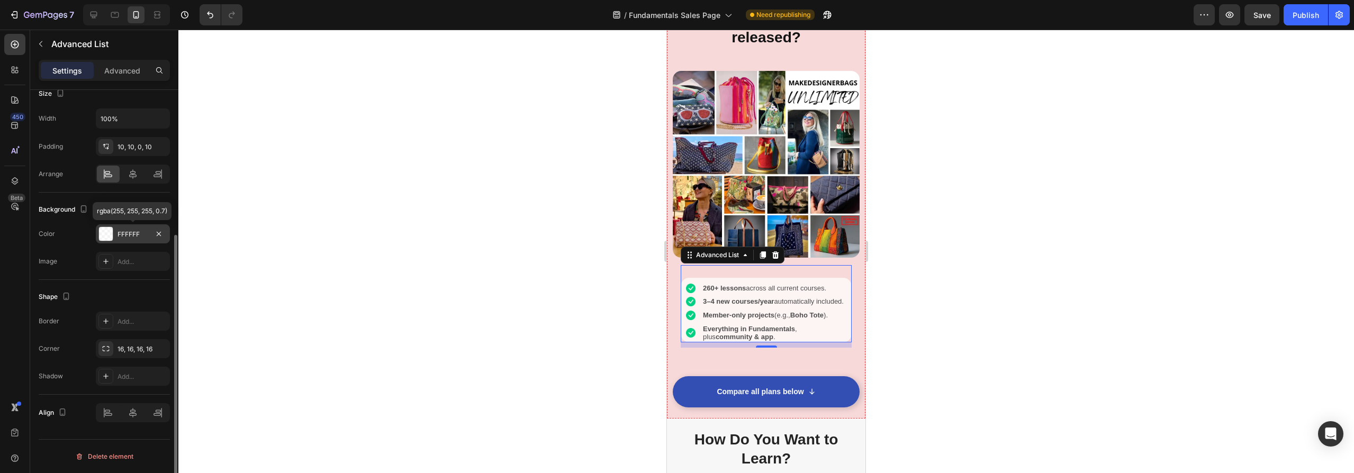
click at [107, 232] on div at bounding box center [106, 234] width 14 height 14
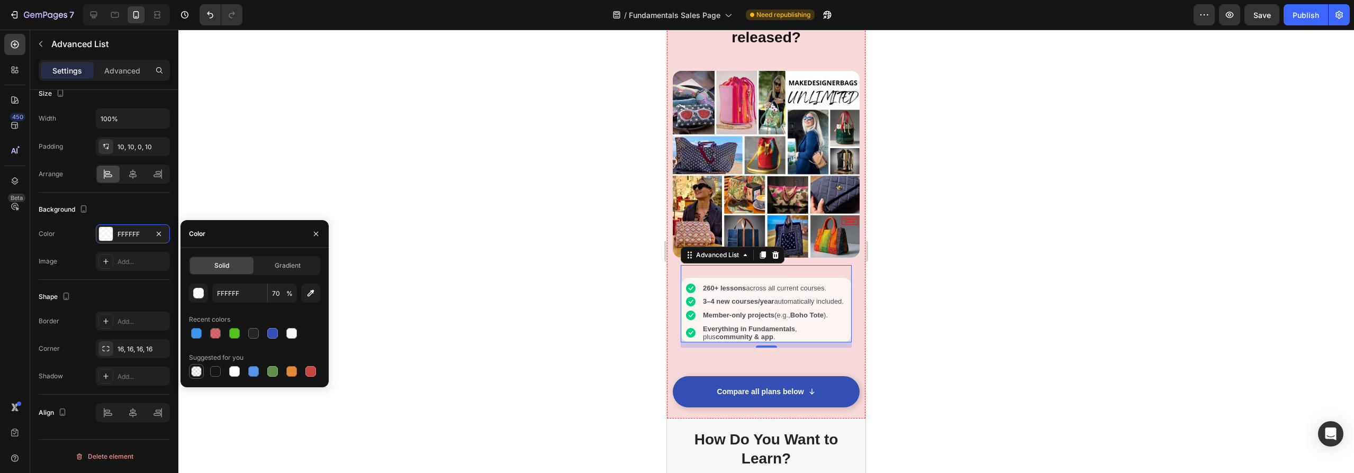
click at [196, 374] on div at bounding box center [196, 371] width 11 height 11
type input "000000"
type input "0"
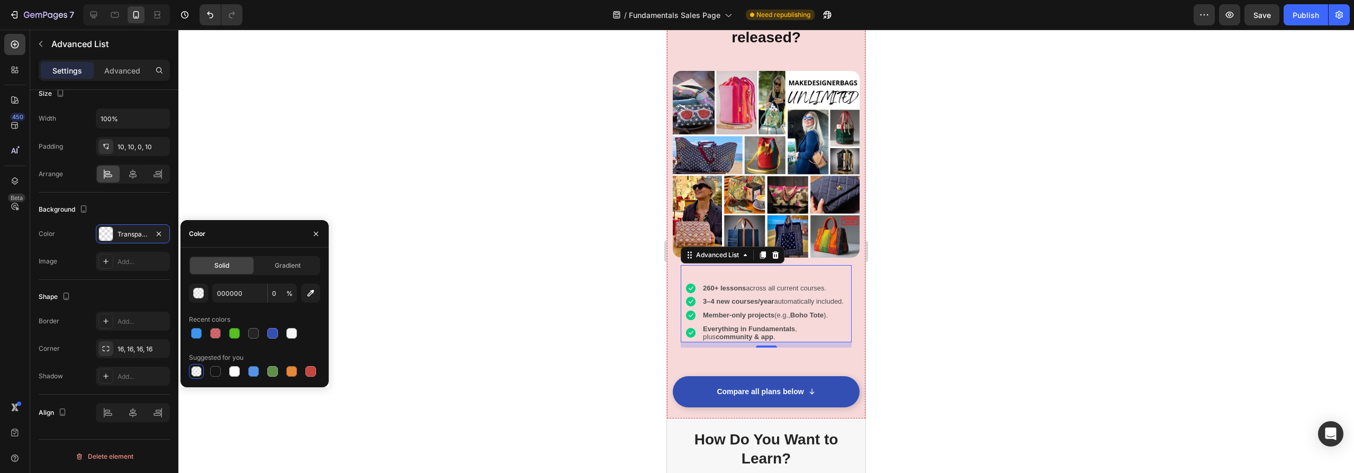
click at [485, 369] on div at bounding box center [766, 252] width 1176 height 444
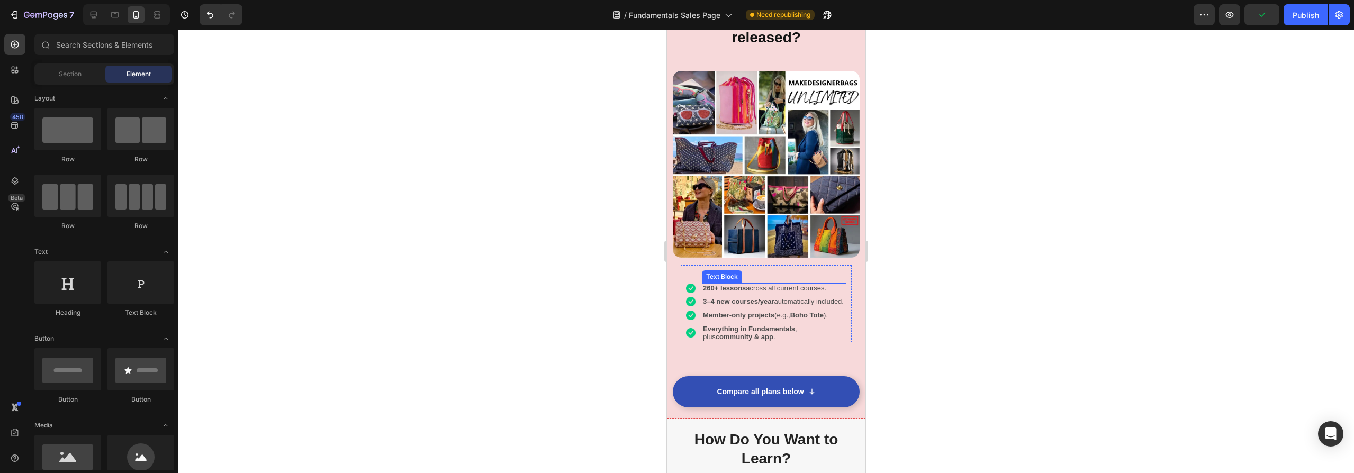
click at [795, 284] on p "260+ lessons across all current courses." at bounding box center [764, 288] width 123 height 8
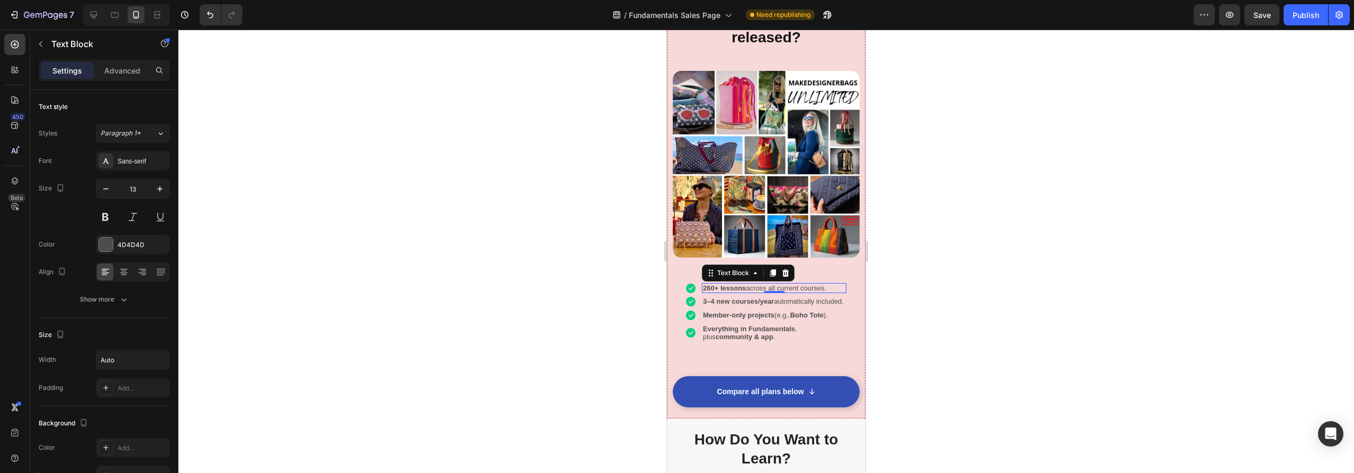
click at [795, 284] on p "260+ lessons across all current courses." at bounding box center [764, 288] width 123 height 8
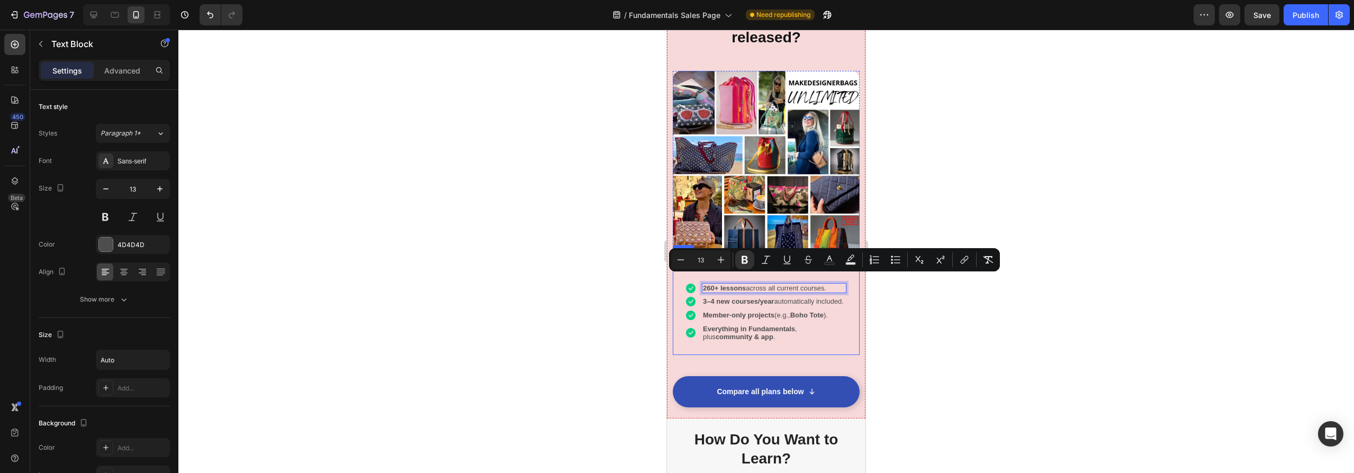
click at [734, 351] on div "Image 260+ lessons across all current courses. Text Block 0 Image 3–4 new cours…" at bounding box center [766, 306] width 187 height 97
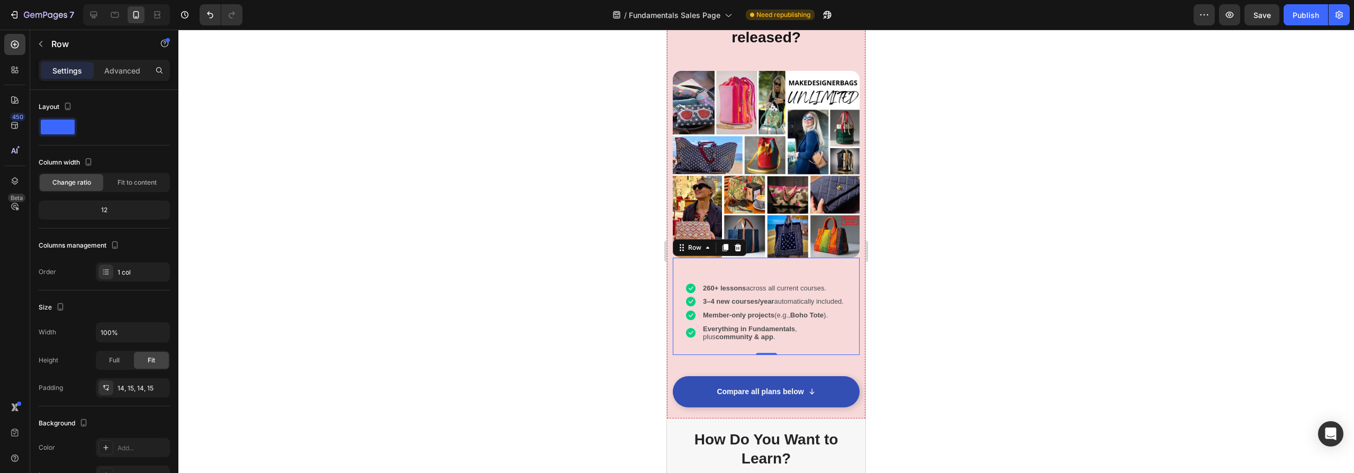
click at [510, 349] on div at bounding box center [766, 252] width 1176 height 444
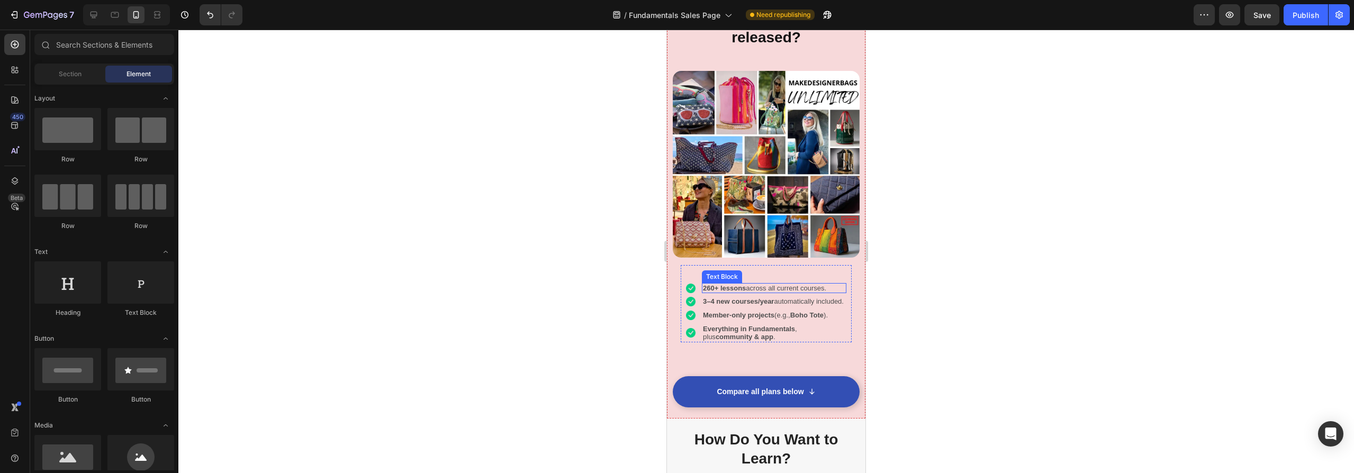
click at [749, 284] on p "260+ lessons across all current courses." at bounding box center [764, 288] width 123 height 8
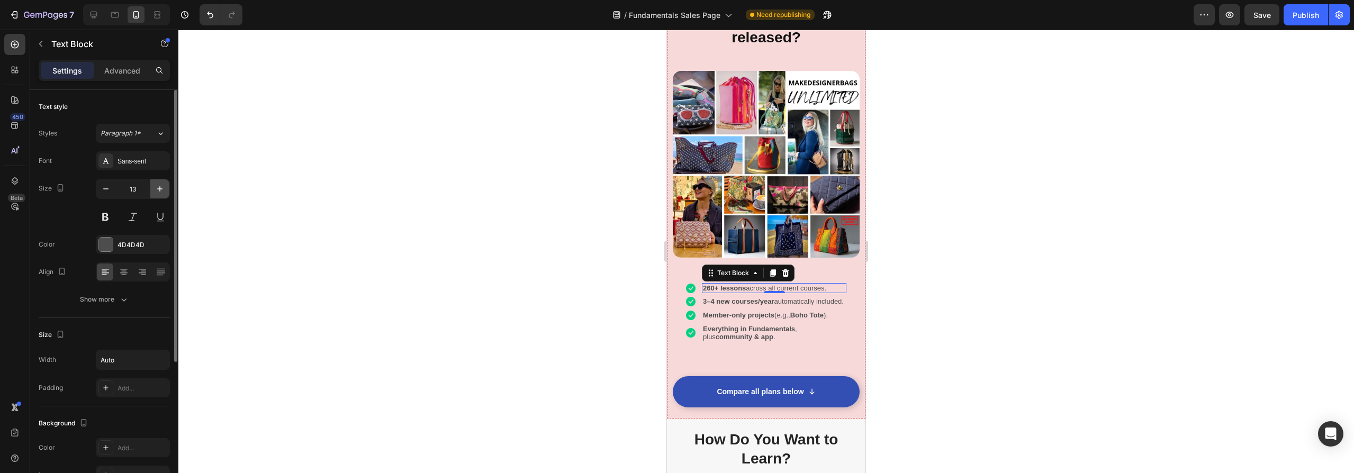
click at [160, 186] on icon "button" at bounding box center [160, 189] width 11 height 11
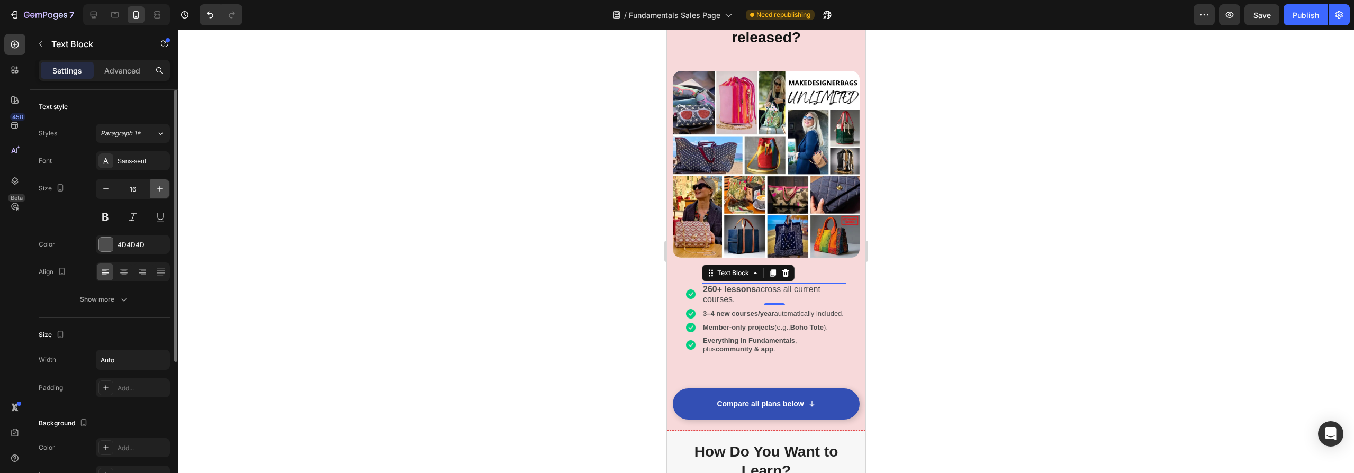
click at [159, 186] on icon "button" at bounding box center [160, 189] width 11 height 11
type input "18"
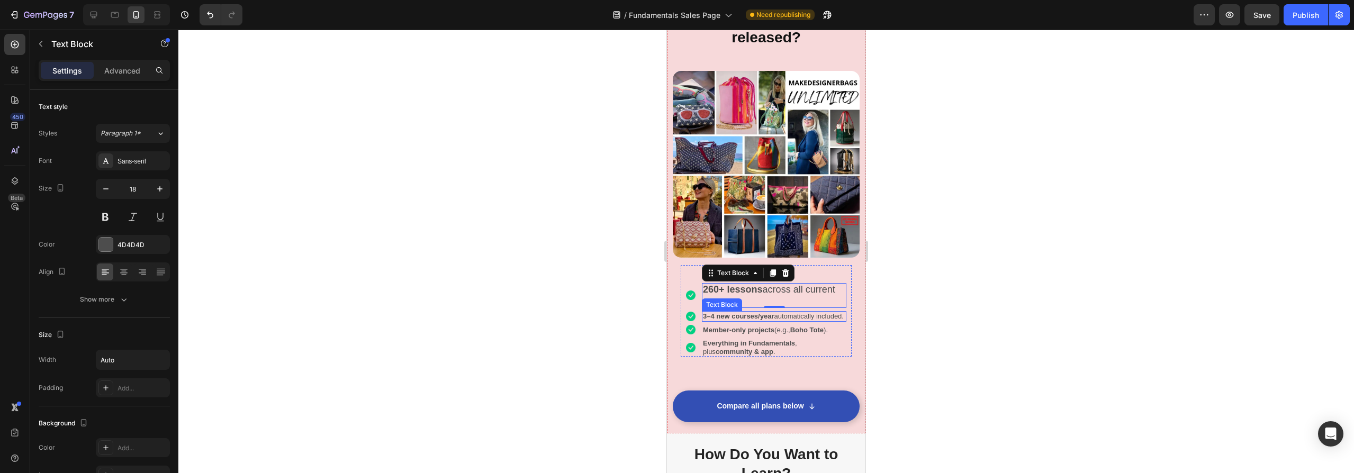
click at [748, 316] on p "3–4 new courses/year automatically included." at bounding box center [774, 316] width 142 height 8
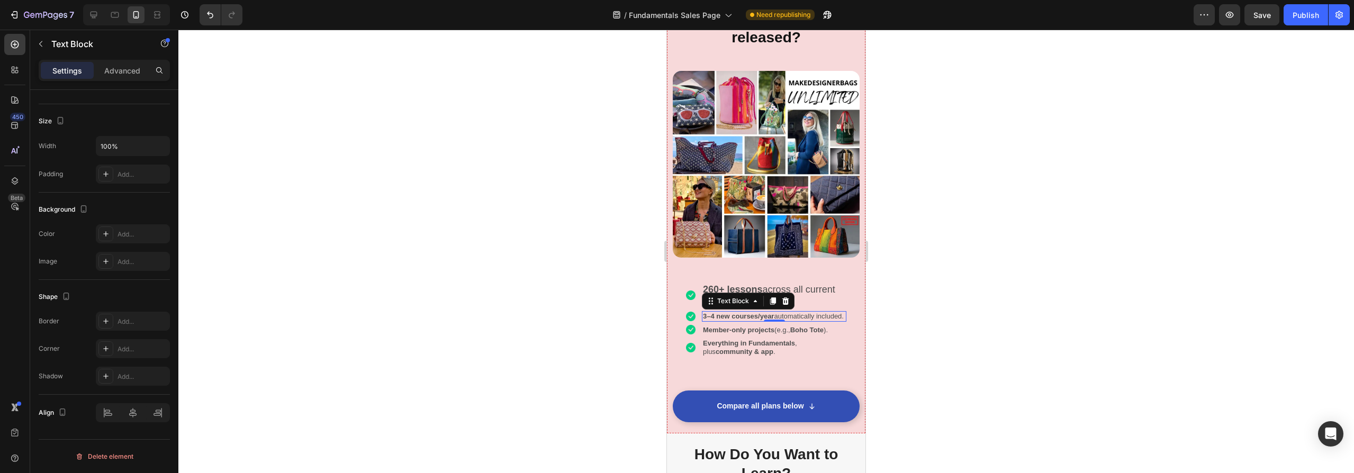
click at [713, 312] on strong "3–4 new courses/year" at bounding box center [738, 316] width 71 height 8
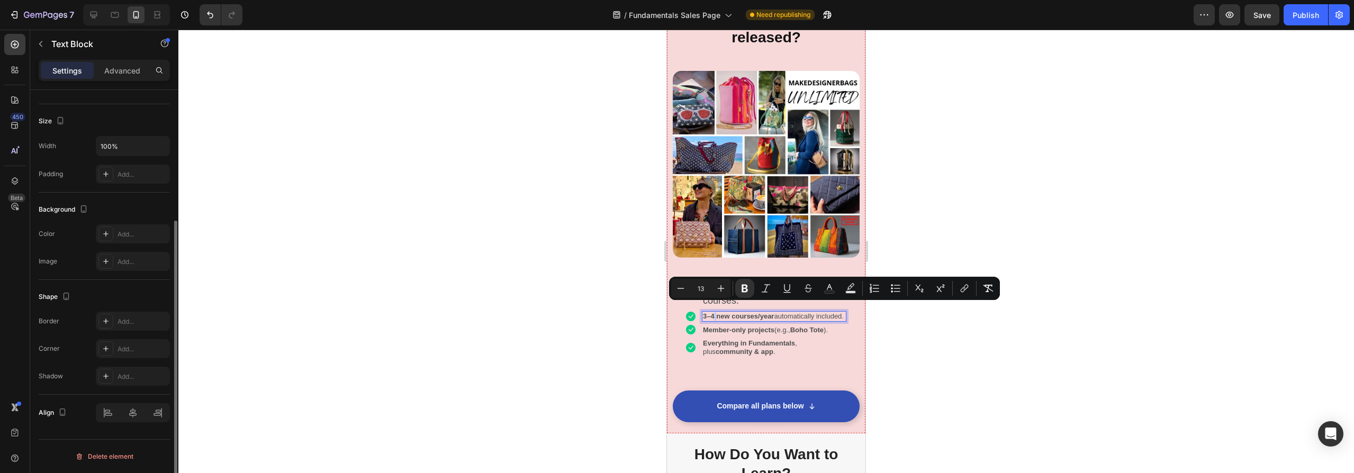
scroll to position [0, 0]
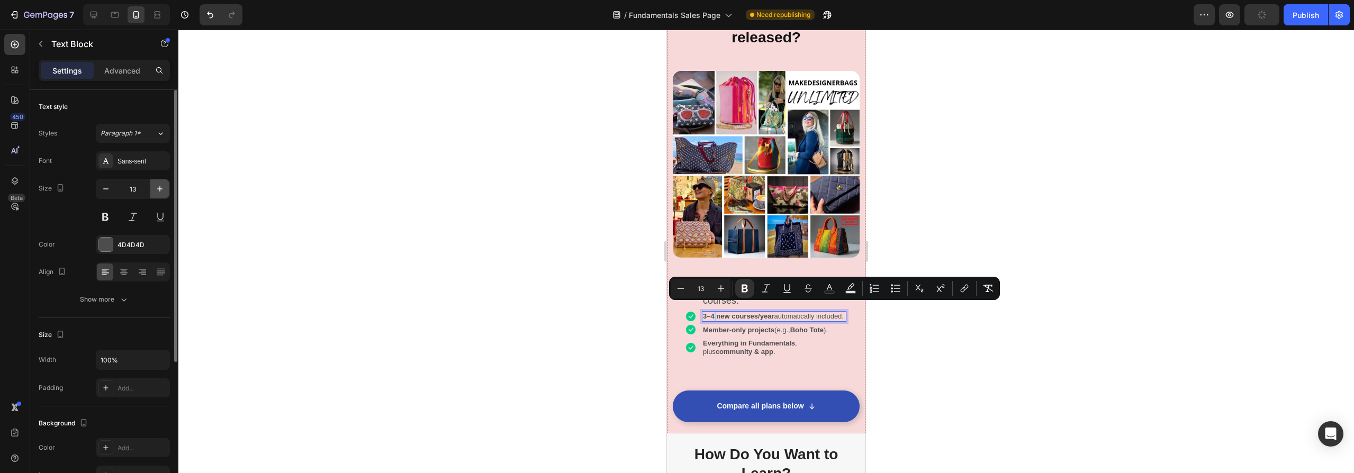
click at [158, 187] on icon "button" at bounding box center [160, 189] width 11 height 11
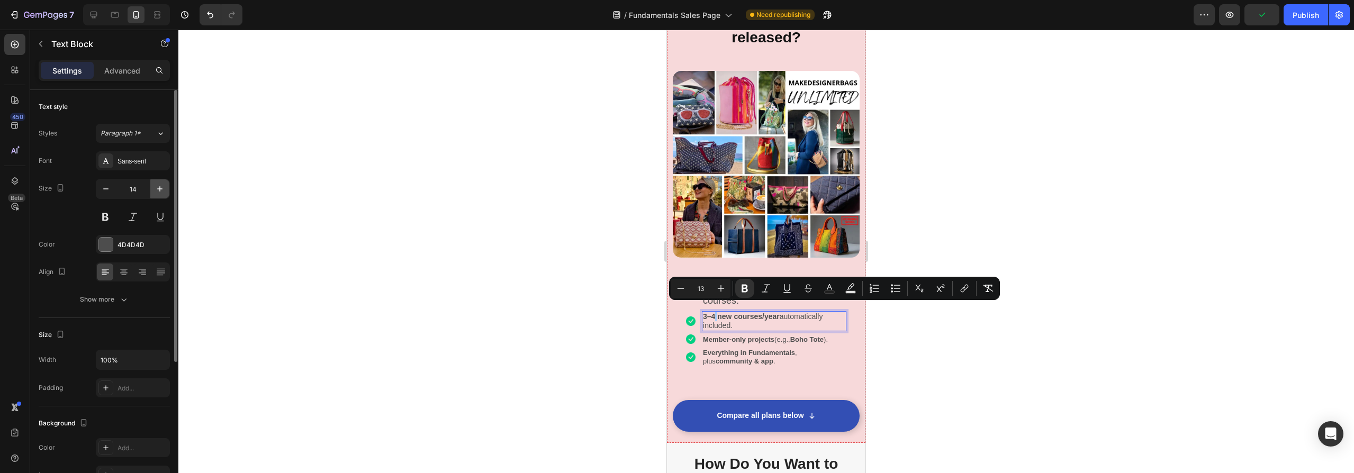
click at [158, 187] on icon "button" at bounding box center [160, 189] width 11 height 11
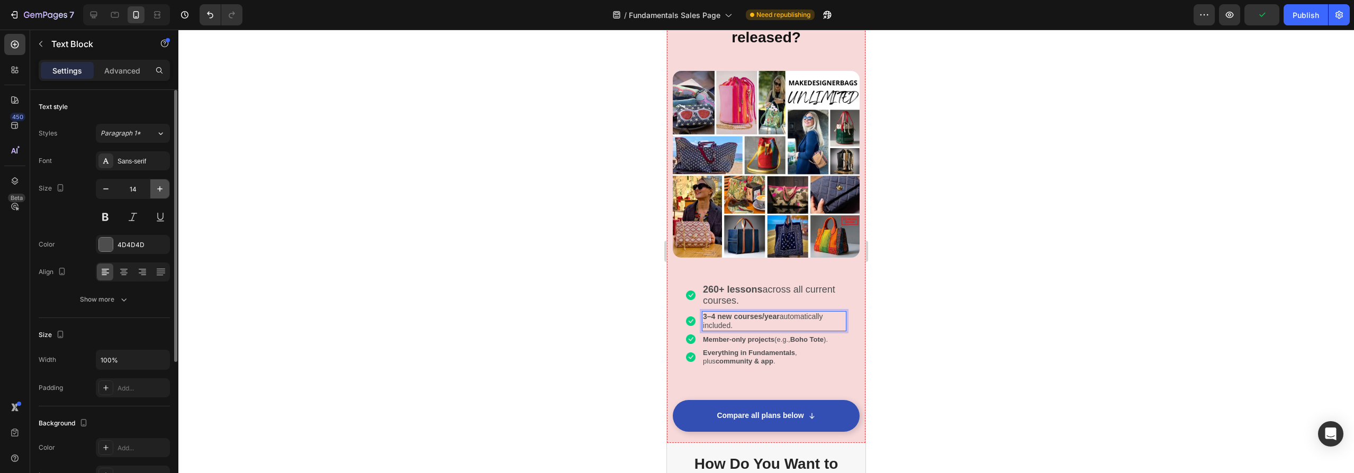
click at [158, 187] on icon "button" at bounding box center [160, 189] width 11 height 11
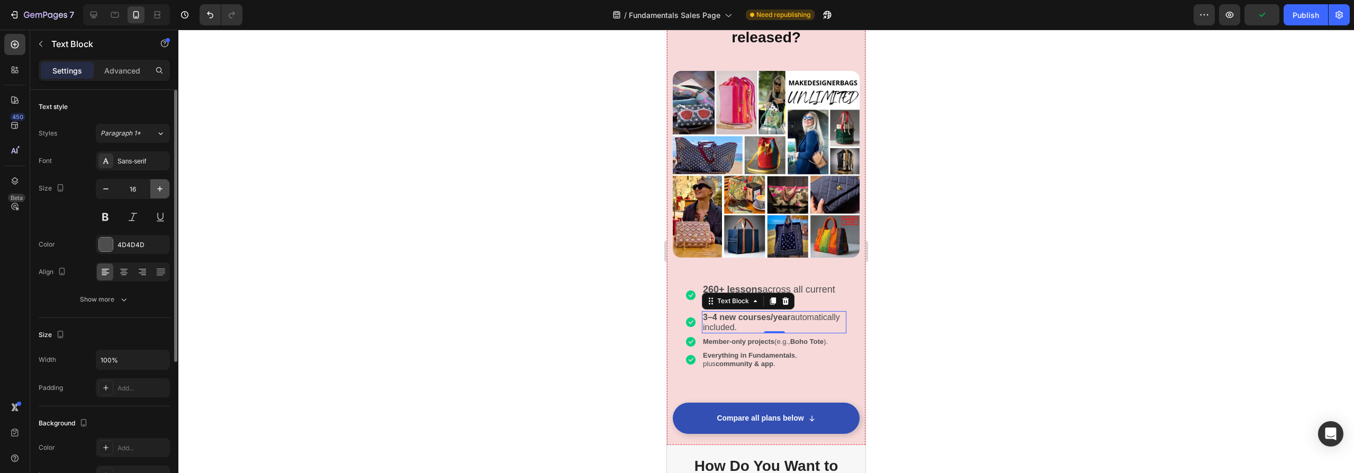
click at [158, 187] on icon "button" at bounding box center [160, 189] width 11 height 11
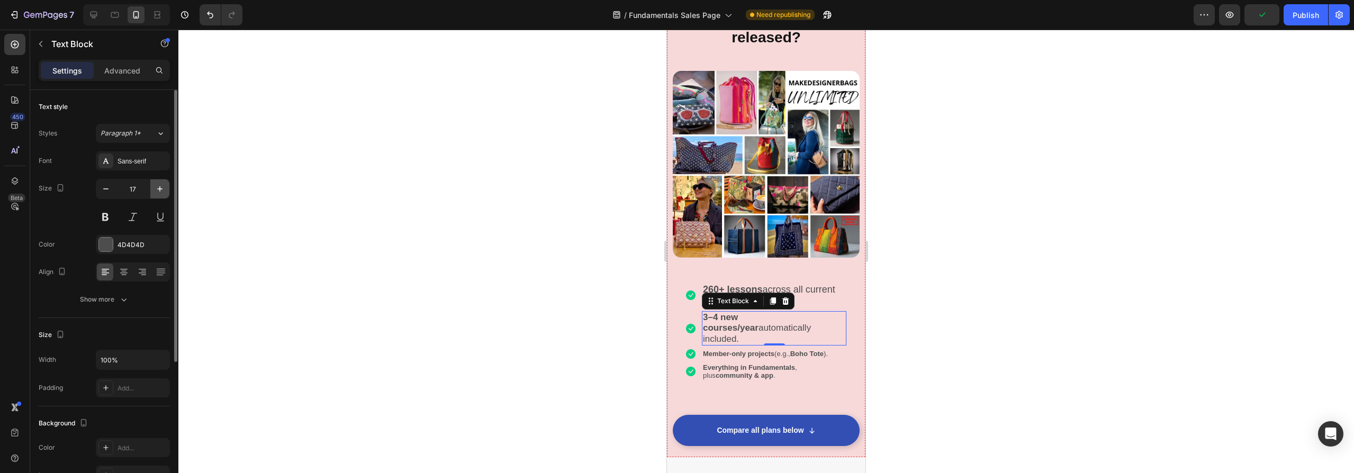
click at [158, 187] on icon "button" at bounding box center [160, 189] width 11 height 11
type input "18"
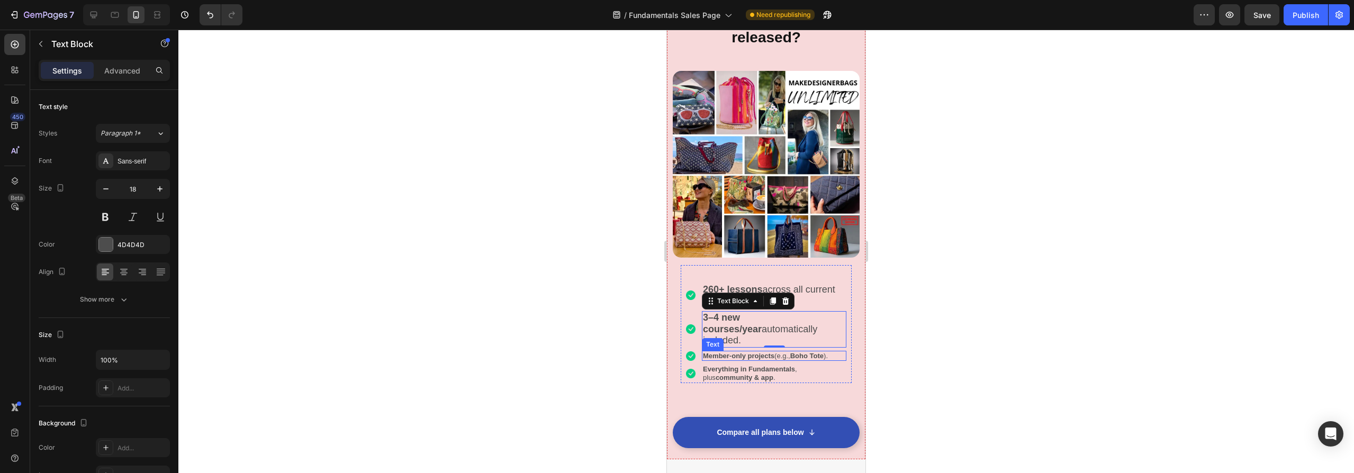
click at [814, 352] on strong "Boho Tote" at bounding box center [806, 356] width 33 height 8
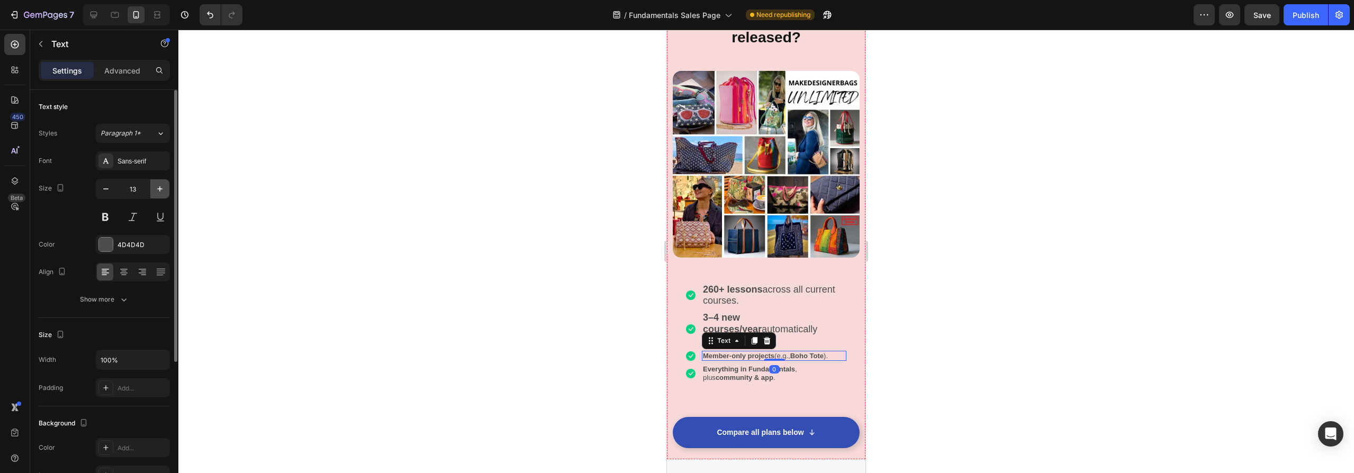
click at [158, 192] on icon "button" at bounding box center [160, 189] width 11 height 11
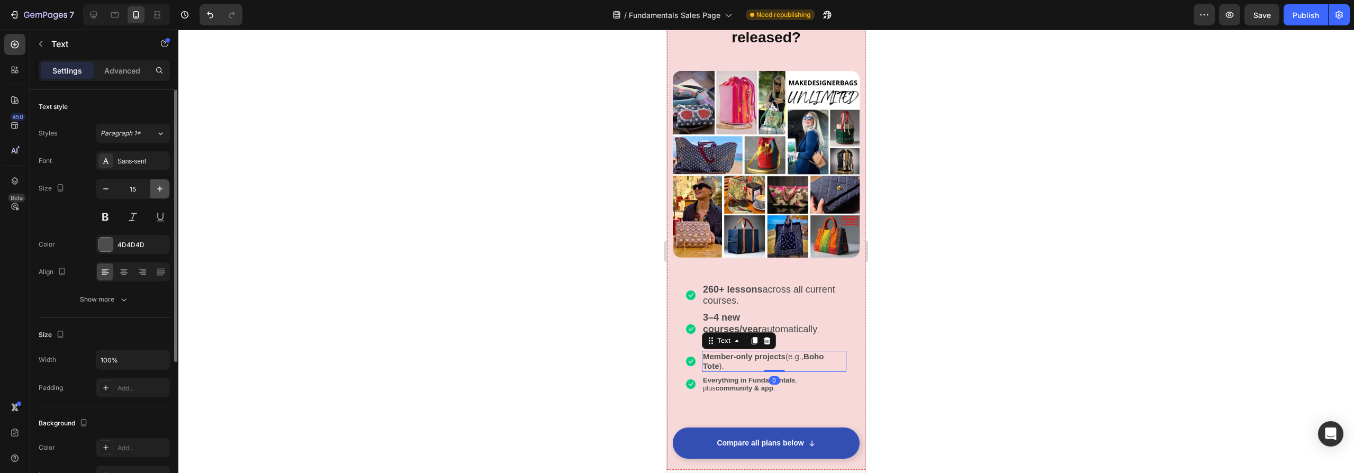
click at [158, 192] on icon "button" at bounding box center [160, 189] width 11 height 11
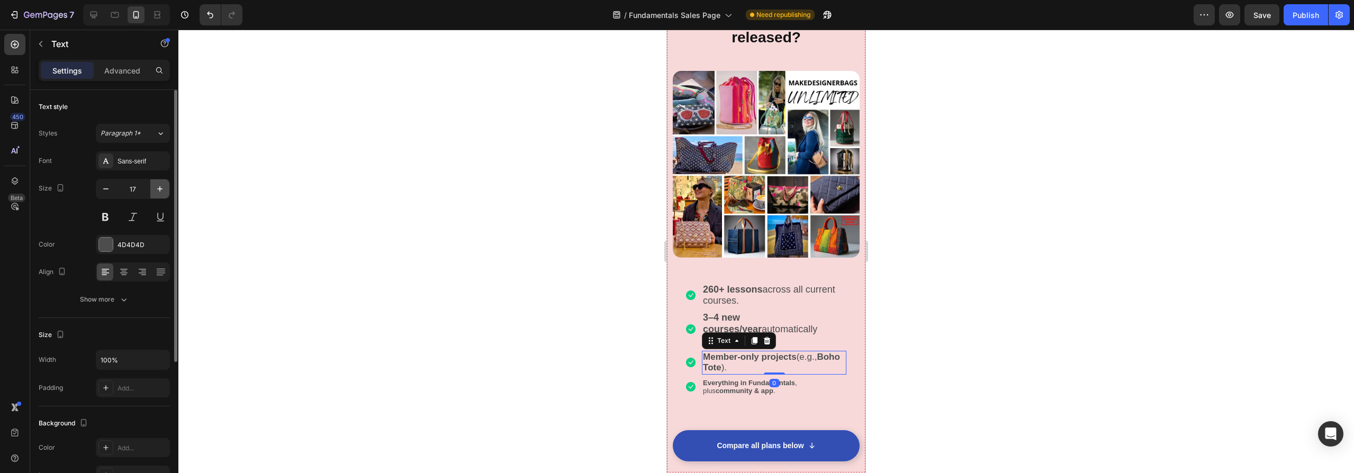
type input "18"
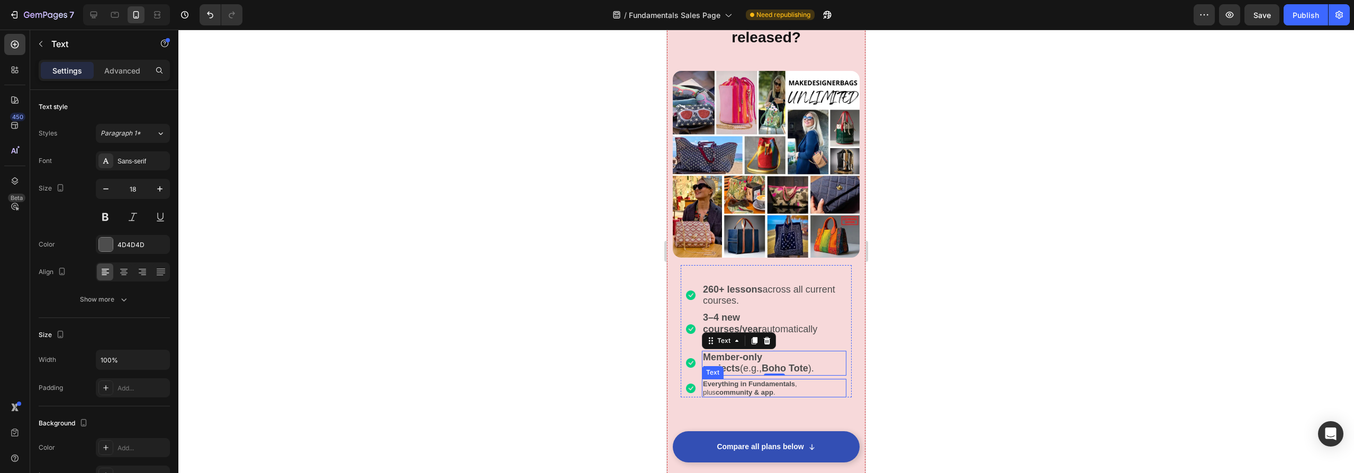
click at [790, 380] on strong "Everything in Fundamentals" at bounding box center [749, 384] width 92 height 8
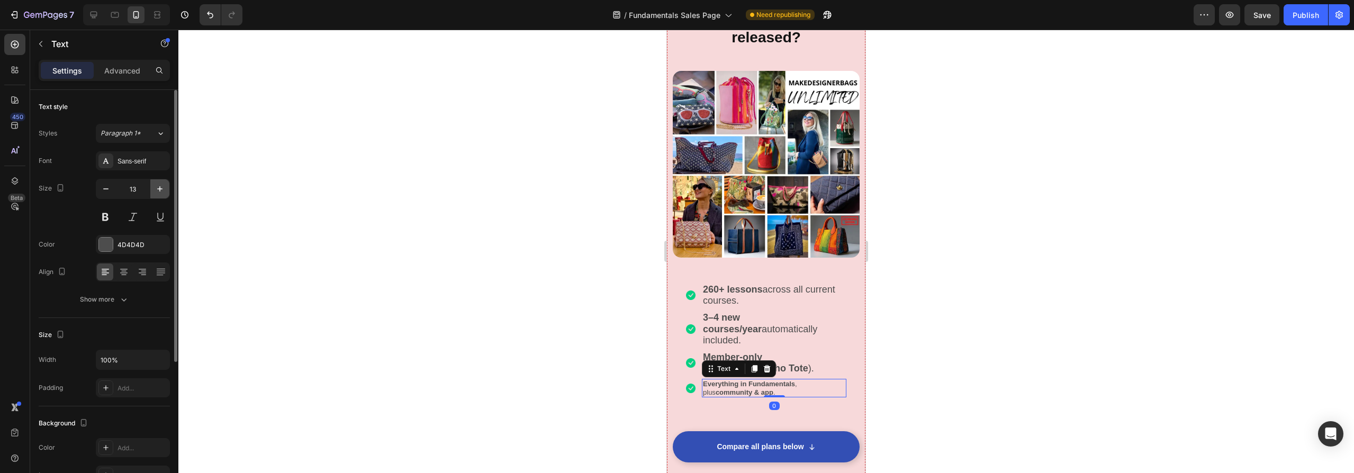
click at [158, 184] on icon "button" at bounding box center [160, 189] width 11 height 11
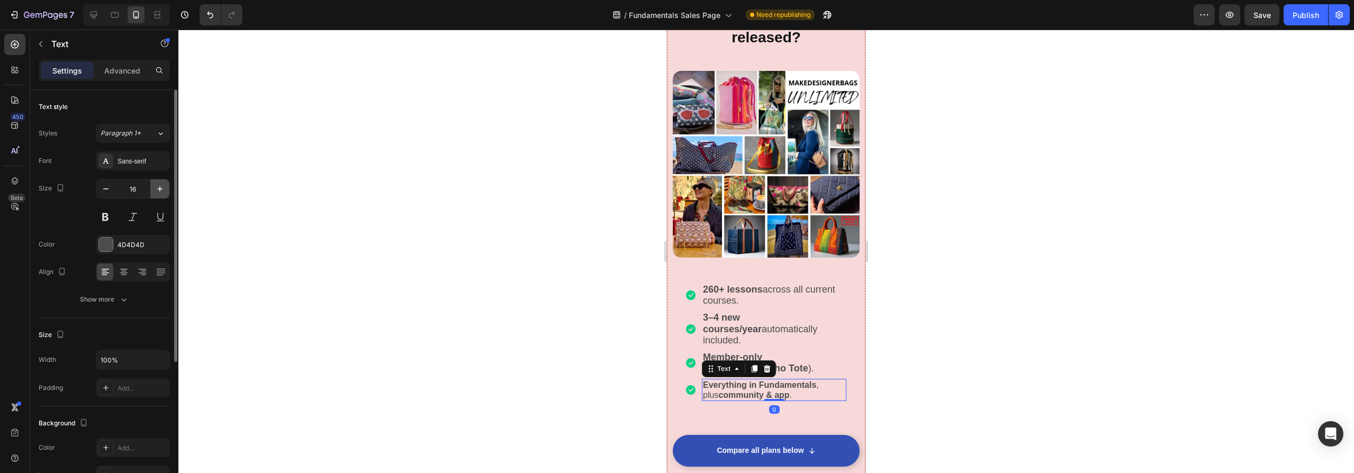
click at [158, 184] on icon "button" at bounding box center [160, 189] width 11 height 11
type input "18"
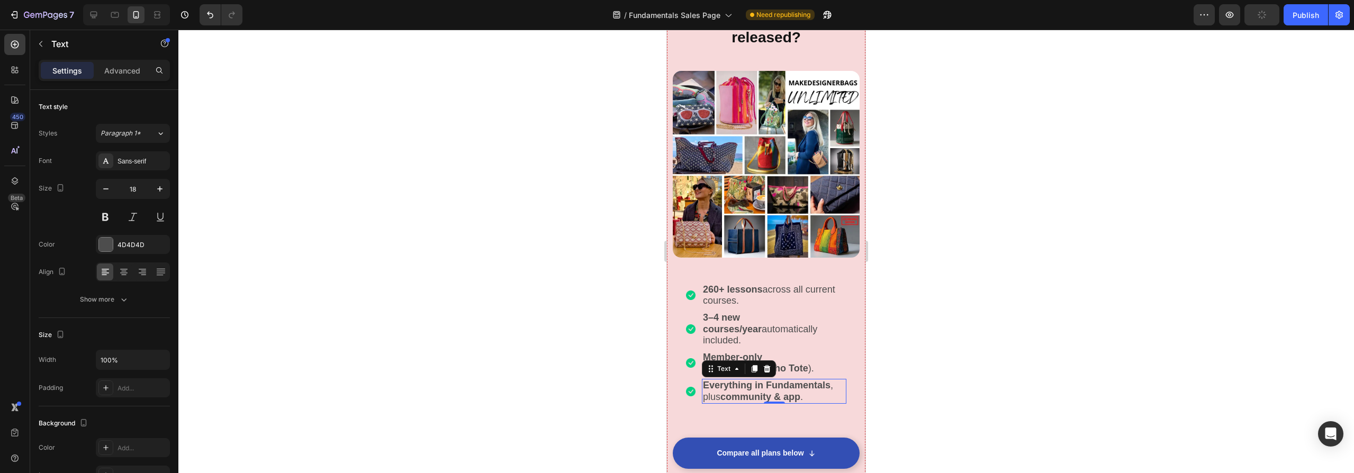
click at [454, 344] on div at bounding box center [766, 252] width 1176 height 444
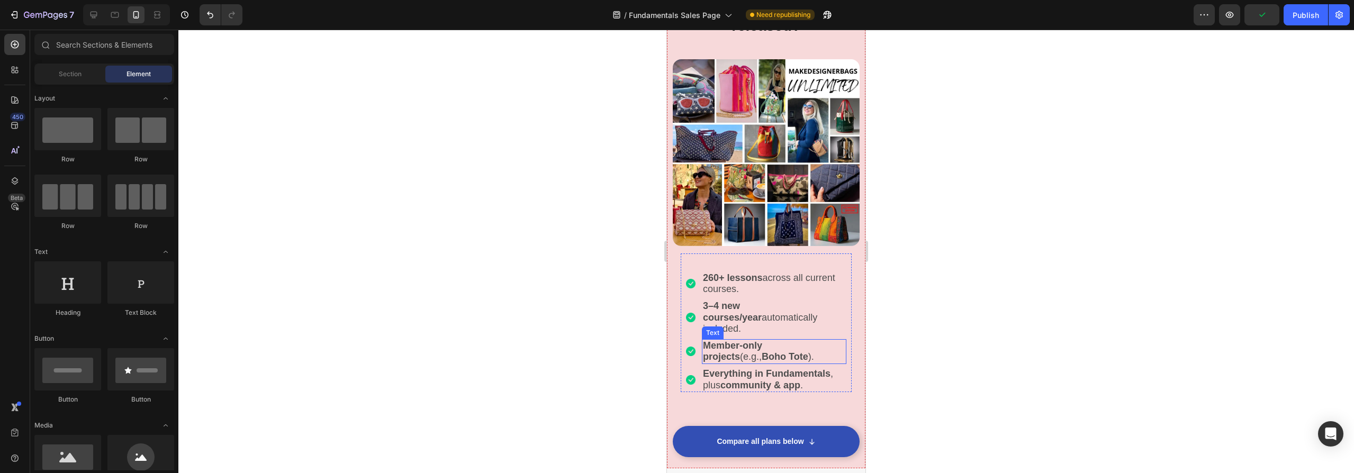
scroll to position [3682, 0]
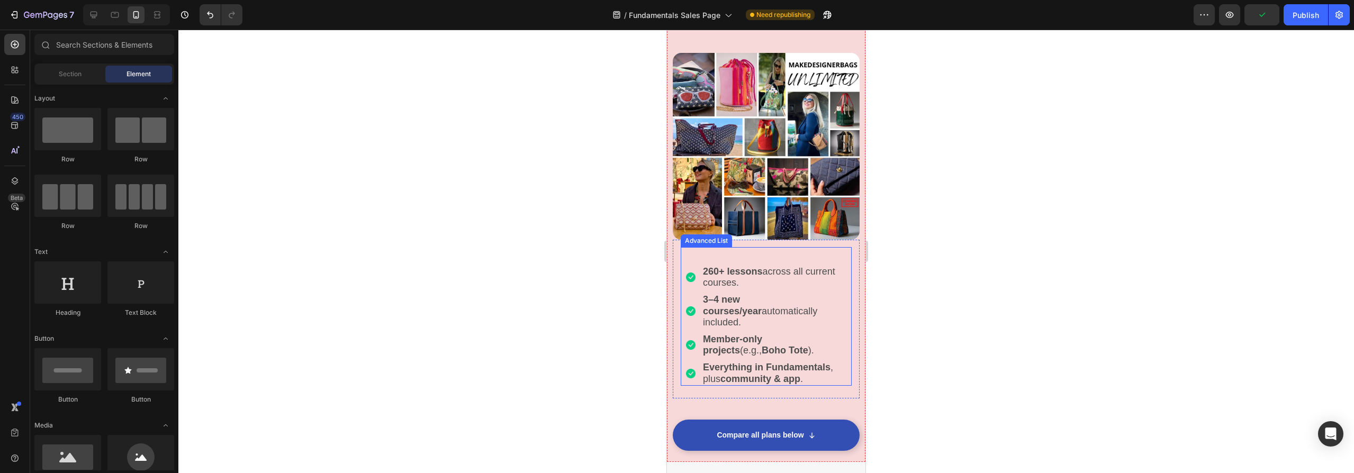
click at [783, 247] on div "Image 260+ lessons across all current courses. Text Block Image 3–4 new courses…" at bounding box center [766, 316] width 171 height 139
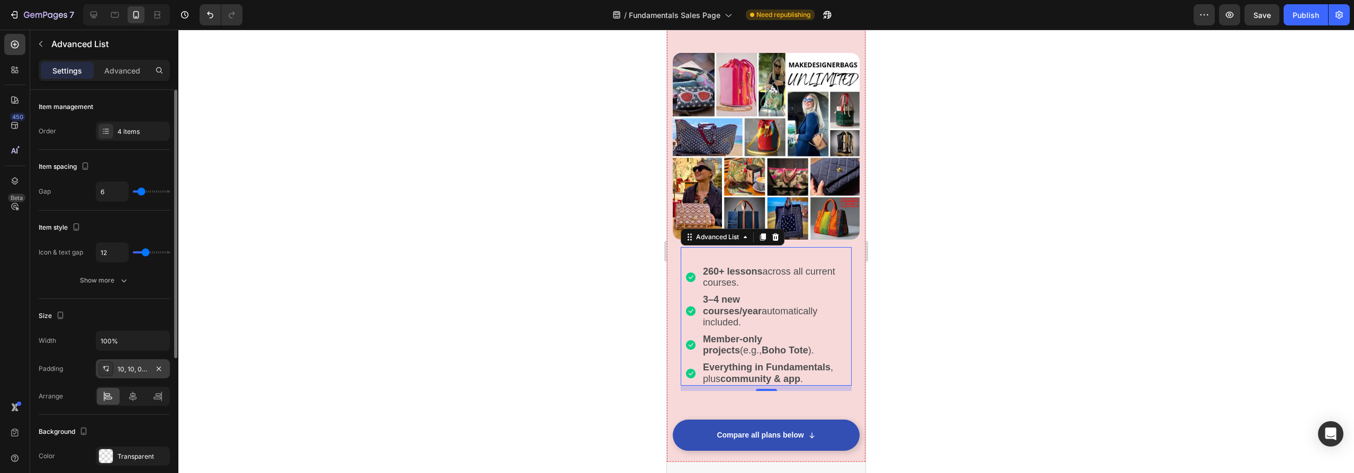
click at [122, 367] on div "10, 10, 0, 10" at bounding box center [132, 370] width 31 height 10
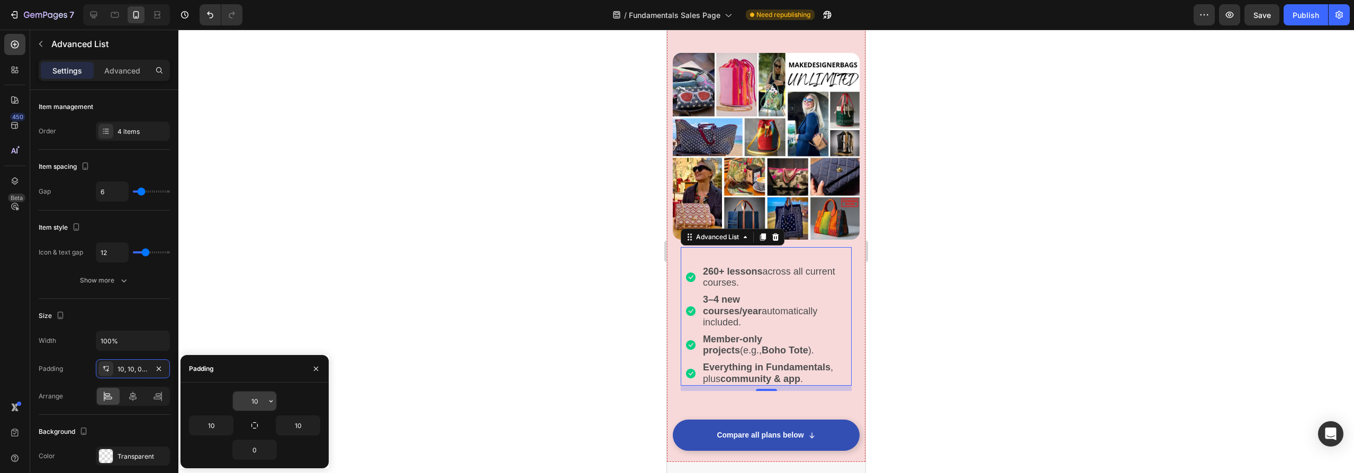
click at [263, 399] on input "10" at bounding box center [254, 401] width 43 height 19
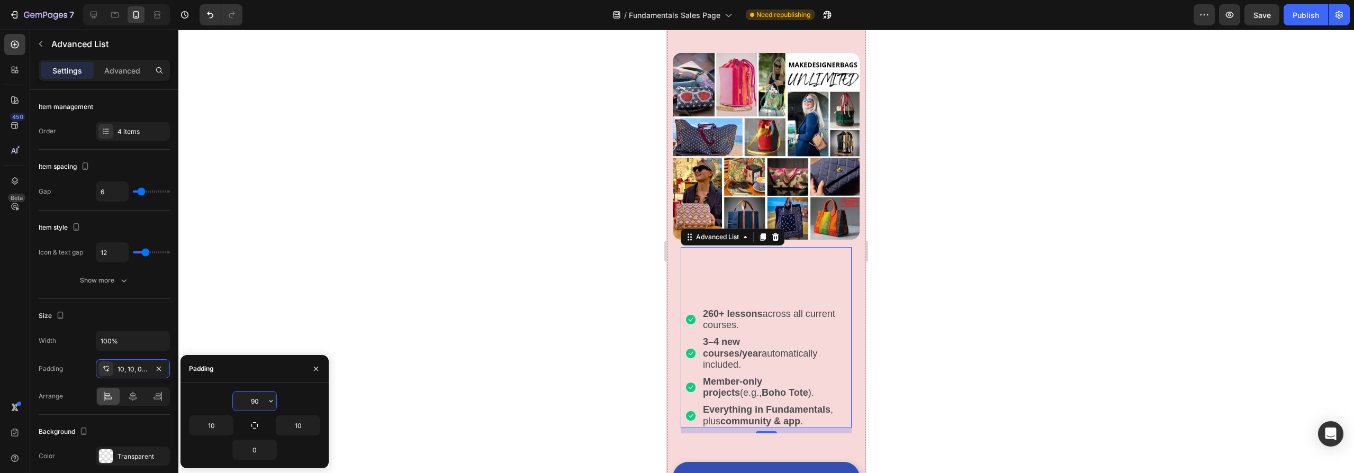
drag, startPoint x: 260, startPoint y: 402, endPoint x: 242, endPoint y: 400, distance: 18.1
click at [242, 400] on input "90" at bounding box center [254, 401] width 43 height 19
type input "0"
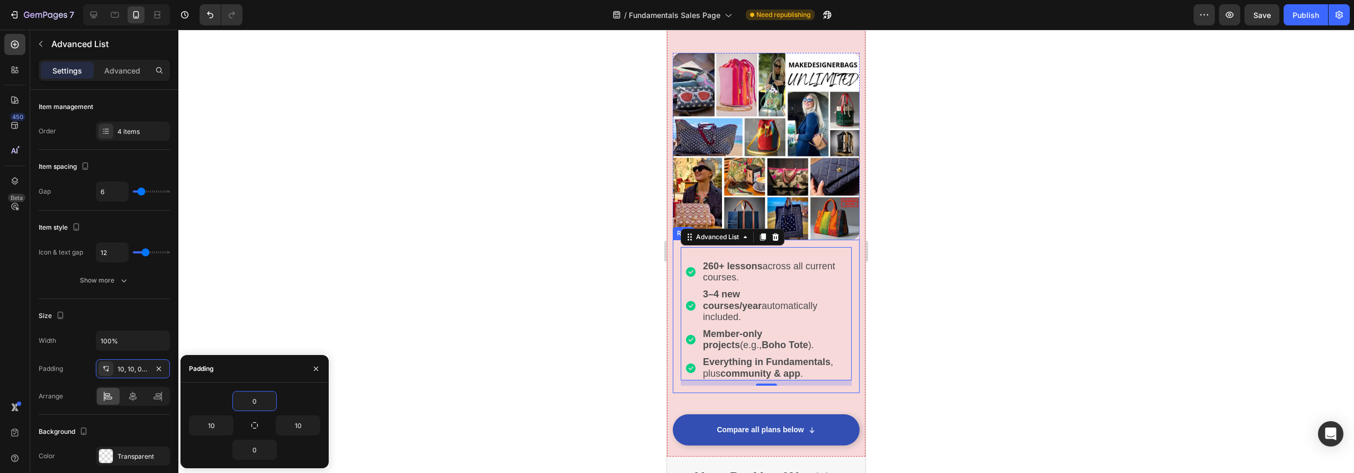
click at [749, 372] on div "Image 260+ lessons across all current courses. Text Block Image 3–4 new courses…" at bounding box center [766, 316] width 187 height 153
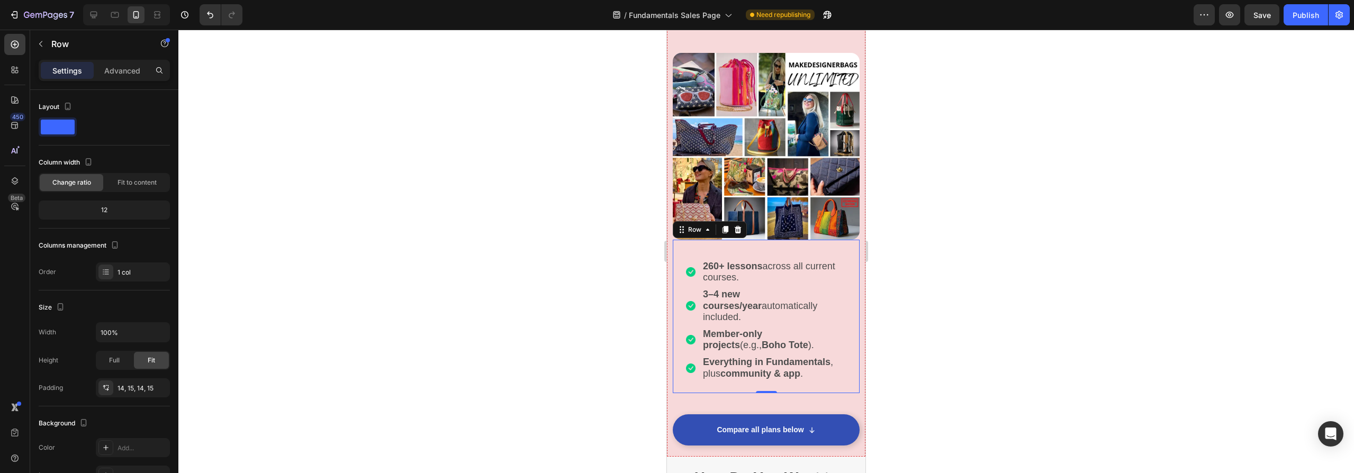
click at [489, 389] on div at bounding box center [766, 252] width 1176 height 444
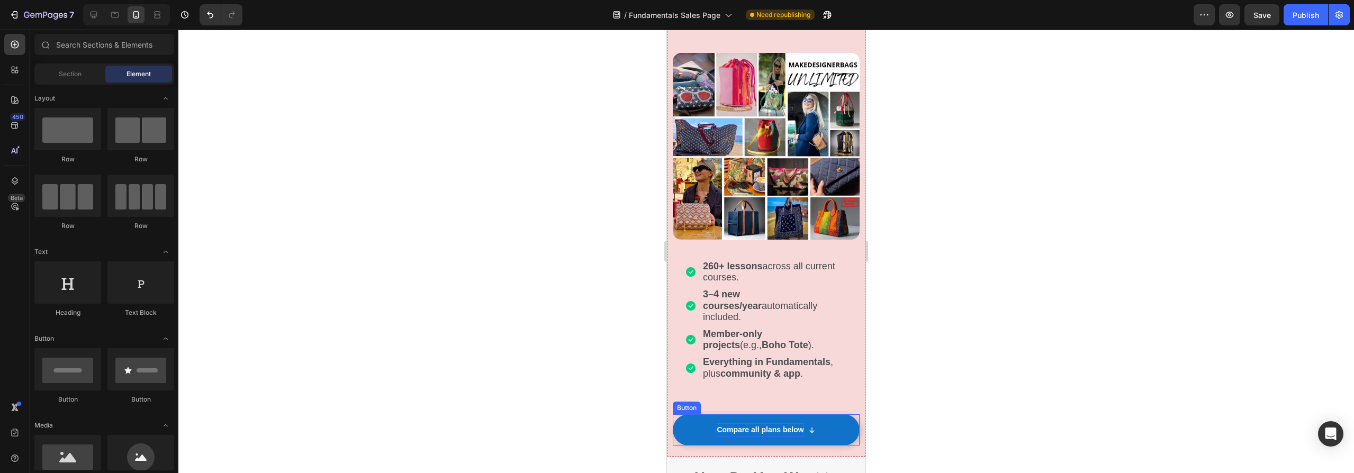
click at [729, 423] on p "Compare all plans below" at bounding box center [760, 429] width 87 height 13
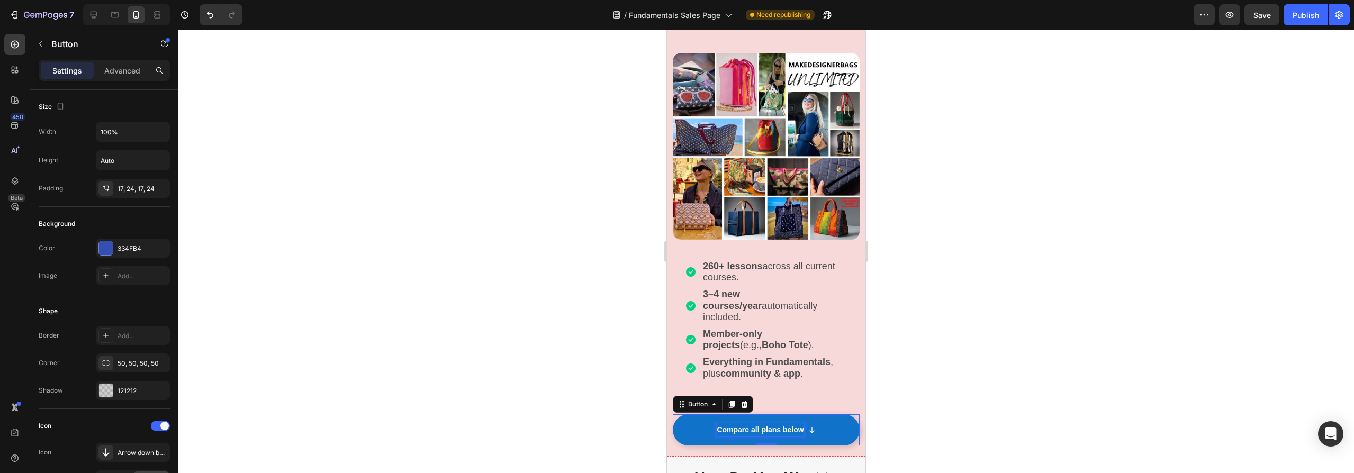
click at [755, 423] on p "Compare all plans below" at bounding box center [760, 429] width 87 height 13
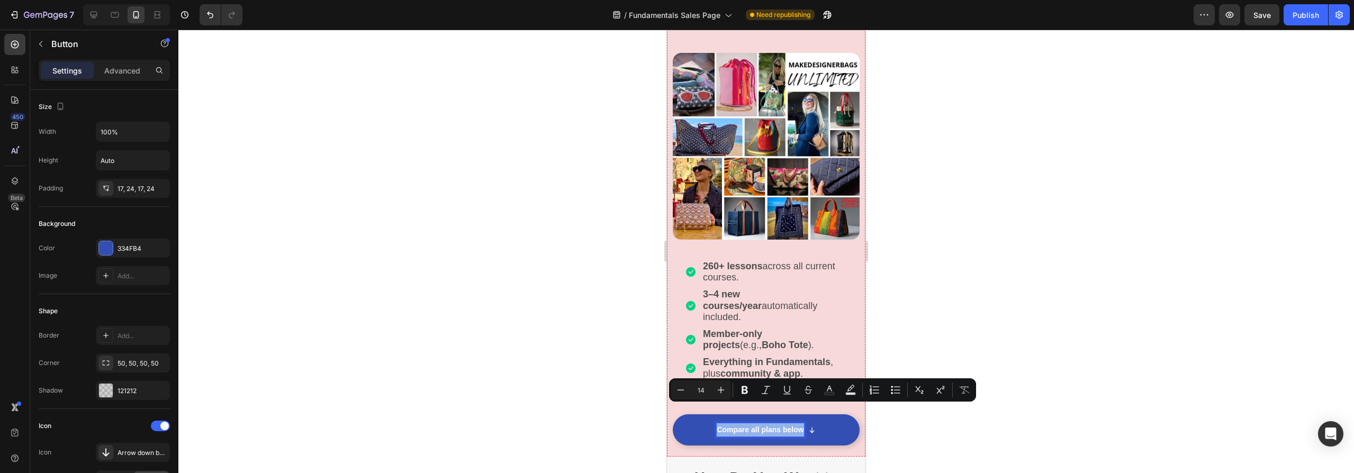
scroll to position [264, 0]
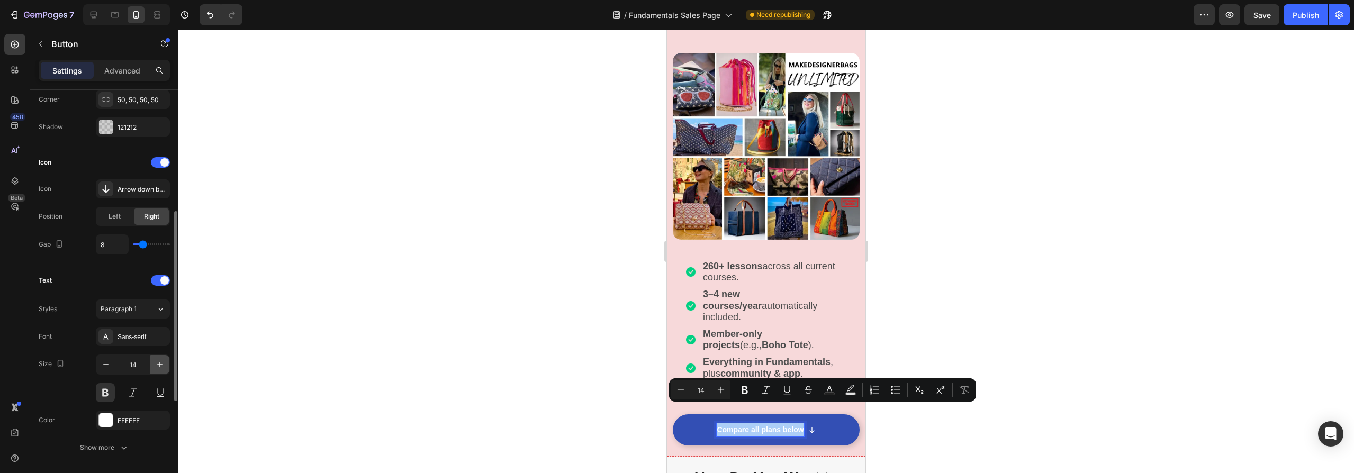
click at [158, 364] on icon "button" at bounding box center [160, 364] width 11 height 11
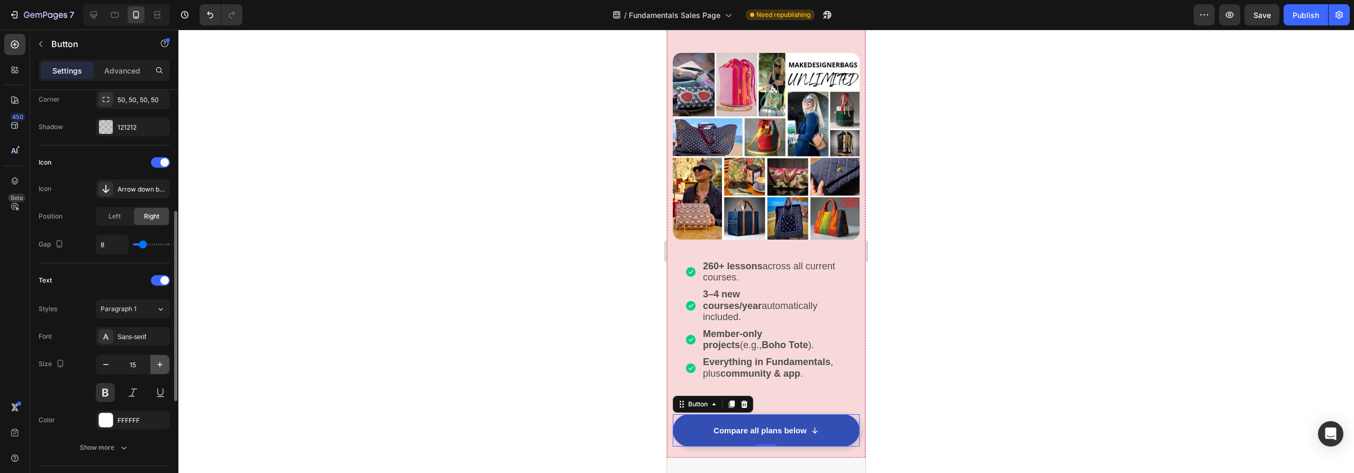
click at [159, 365] on icon "button" at bounding box center [159, 364] width 5 height 5
type input "18"
click at [782, 376] on div "Want all courses + new projects as they’re released? Heading Row Product Images…" at bounding box center [766, 210] width 187 height 479
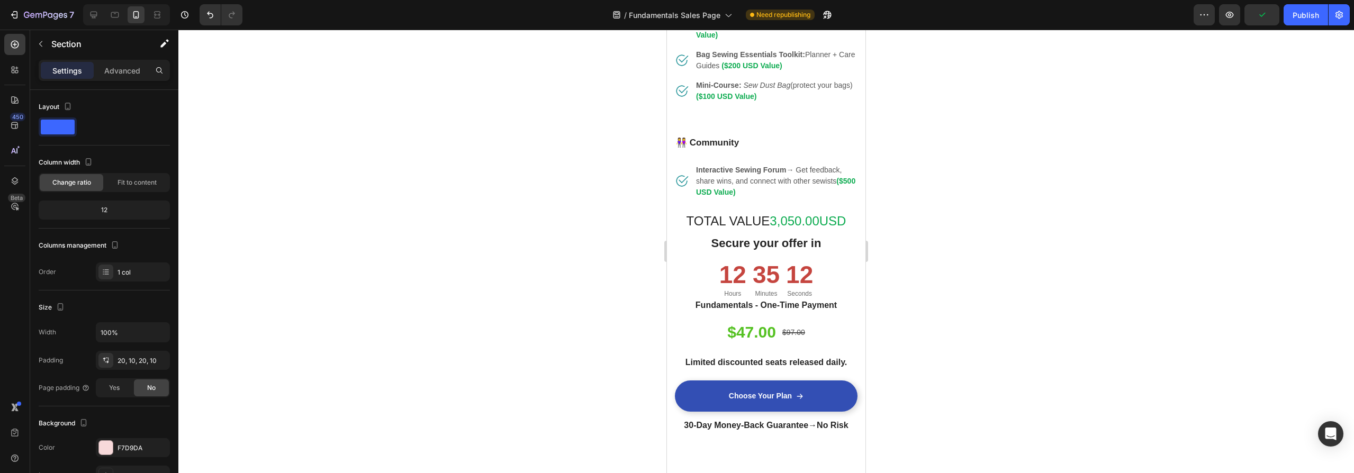
scroll to position [2444, 0]
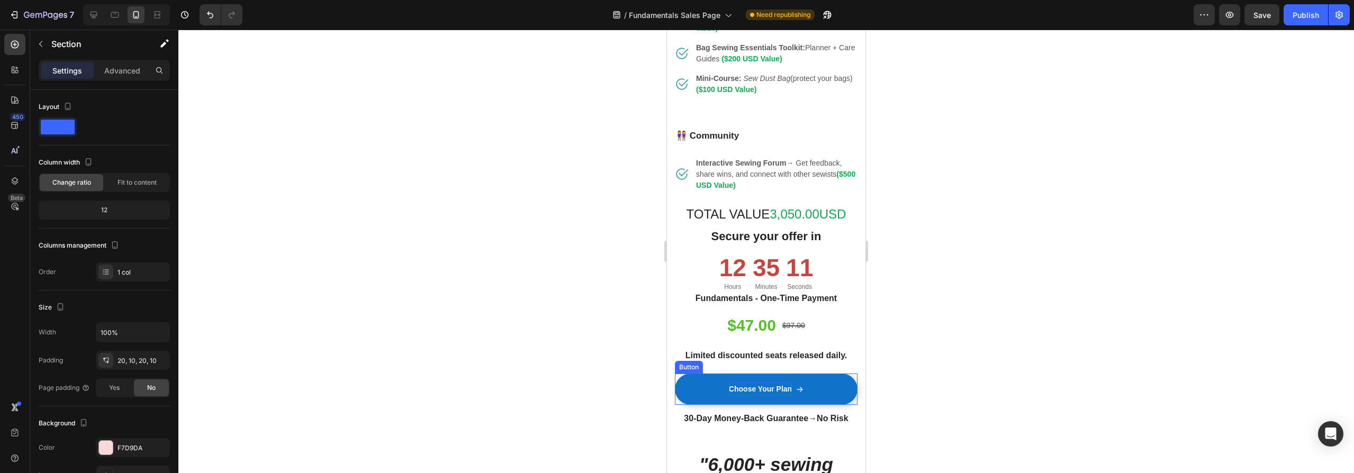
click at [764, 396] on p "Choose Your Plan" at bounding box center [760, 389] width 63 height 13
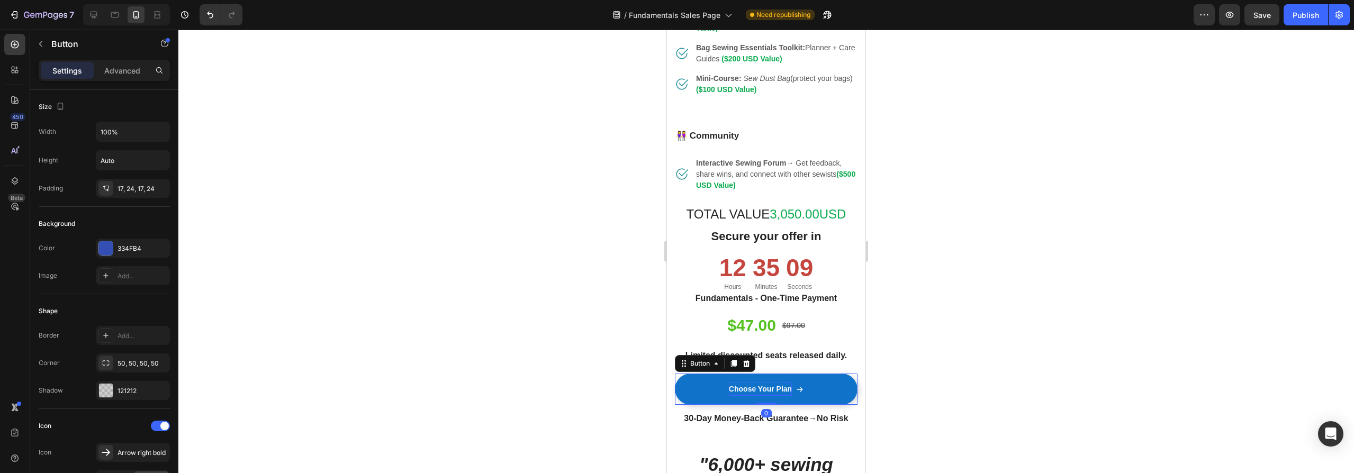
click at [764, 396] on p "Choose Your Plan" at bounding box center [760, 389] width 63 height 13
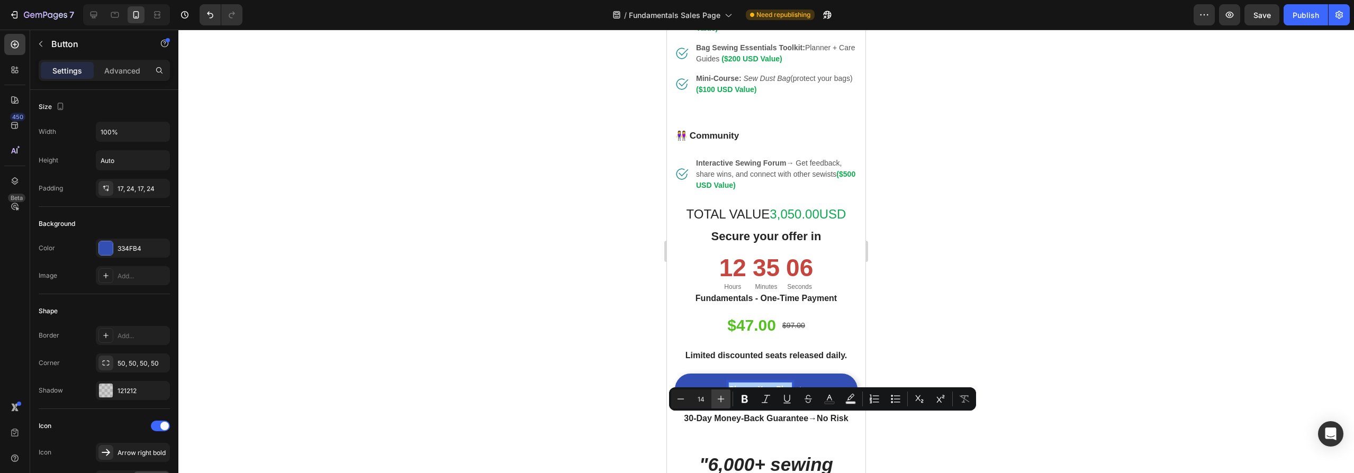
click at [722, 398] on icon "Editor contextual toolbar" at bounding box center [721, 399] width 11 height 11
type input "18"
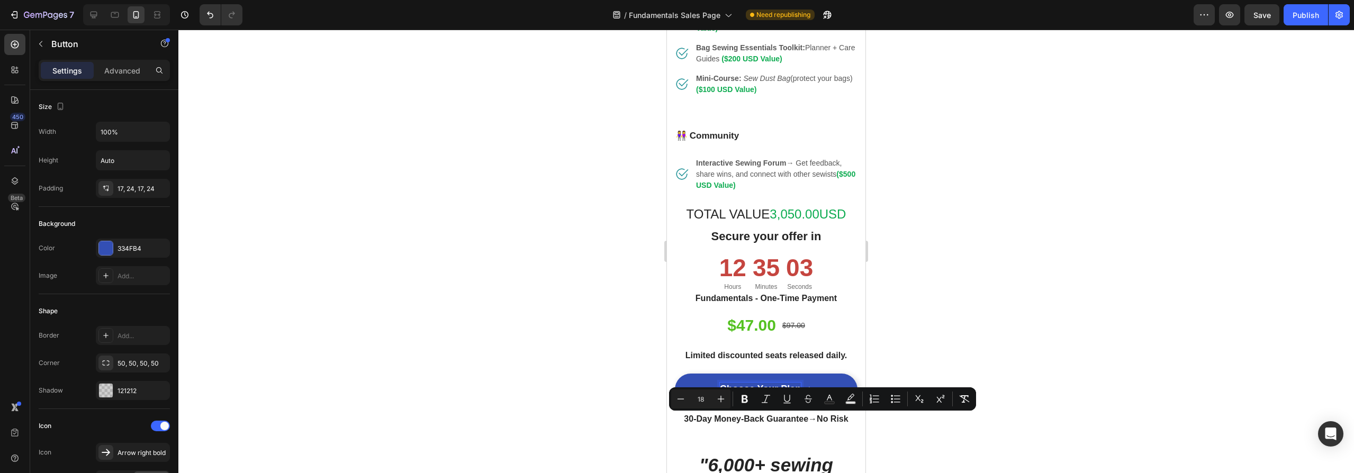
click at [472, 382] on div at bounding box center [766, 252] width 1176 height 444
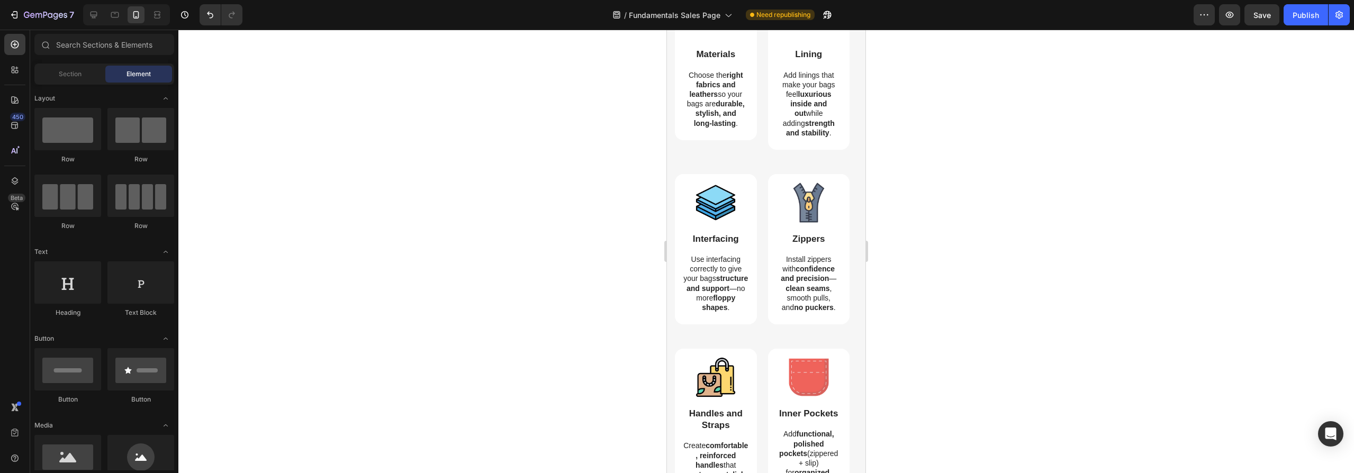
scroll to position [0, 0]
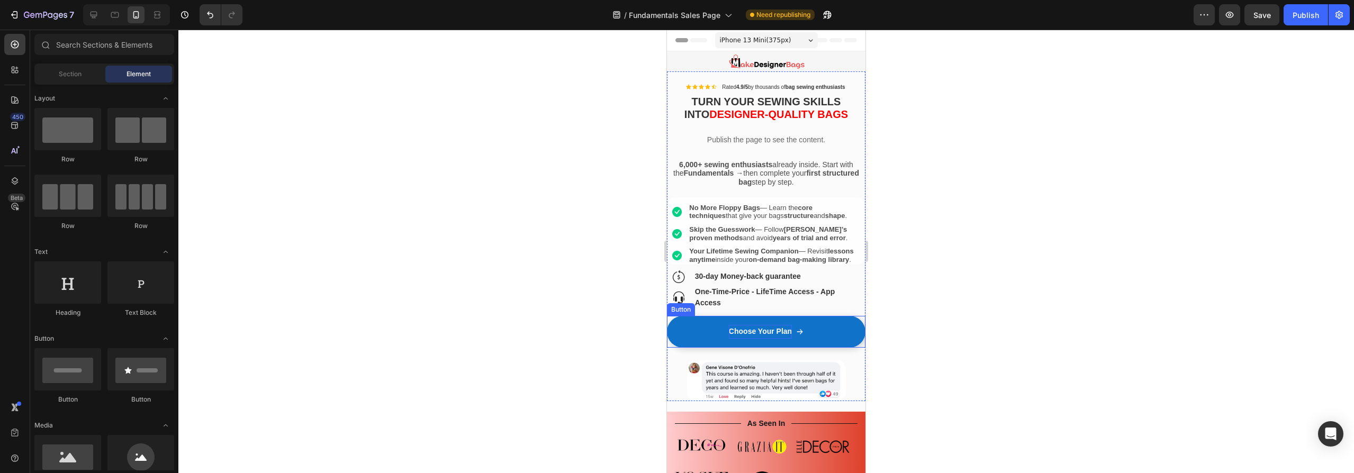
click at [763, 338] on p "Choose Your Plan" at bounding box center [760, 331] width 63 height 13
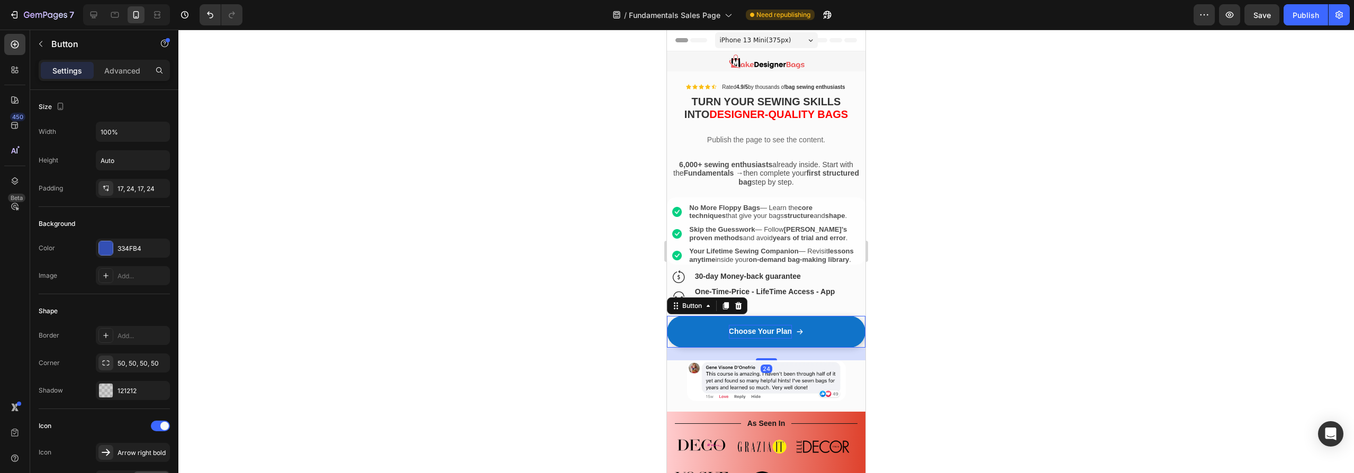
click at [763, 338] on p "Choose Your Plan" at bounding box center [760, 331] width 63 height 13
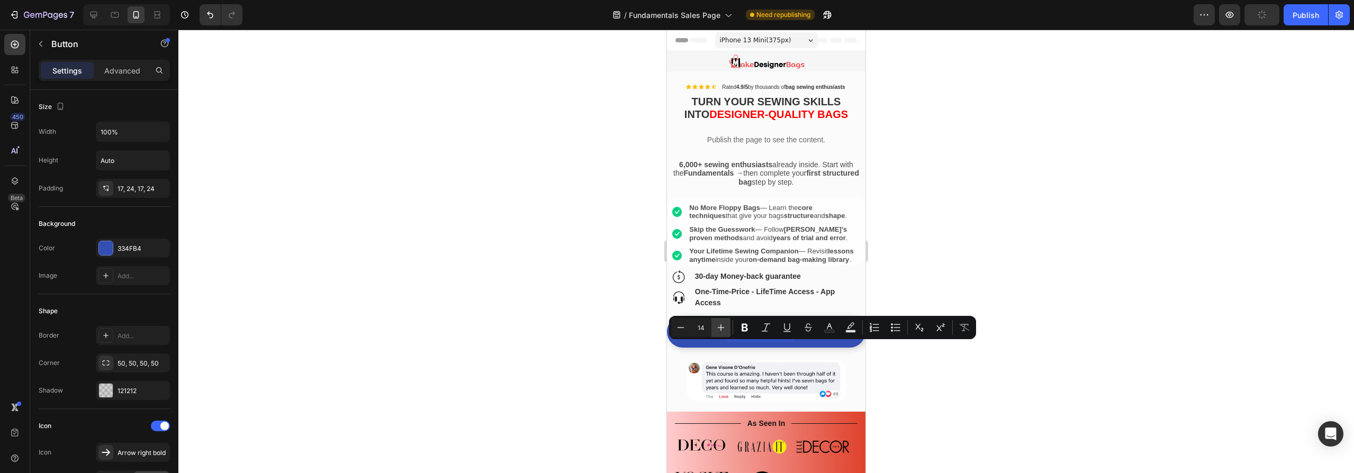
click at [722, 327] on icon "Editor contextual toolbar" at bounding box center [721, 327] width 7 height 7
click at [722, 327] on icon "Editor contextual toolbar" at bounding box center [721, 327] width 11 height 11
type input "18"
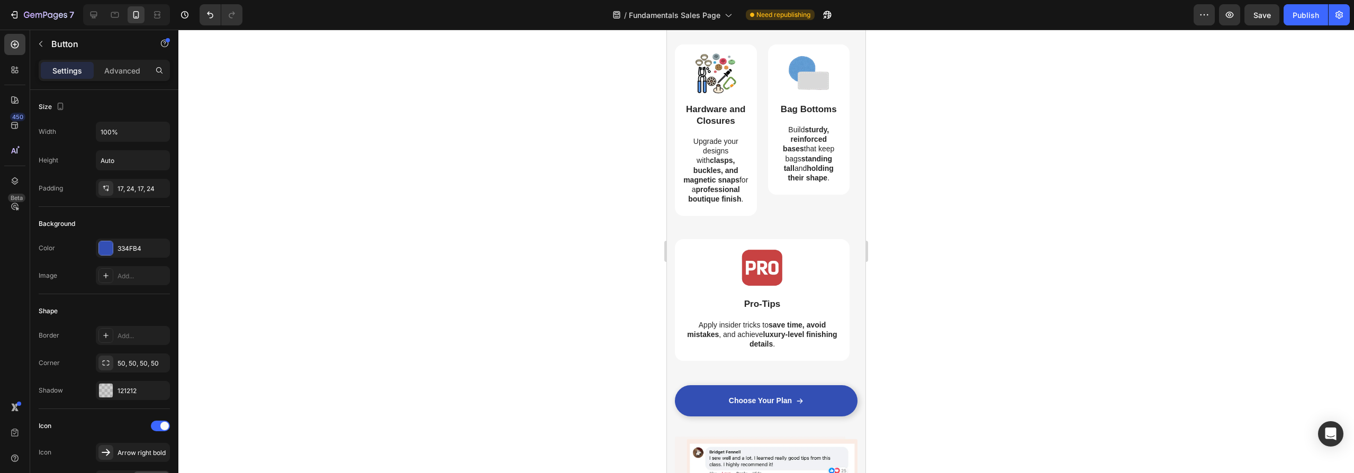
scroll to position [1357, 0]
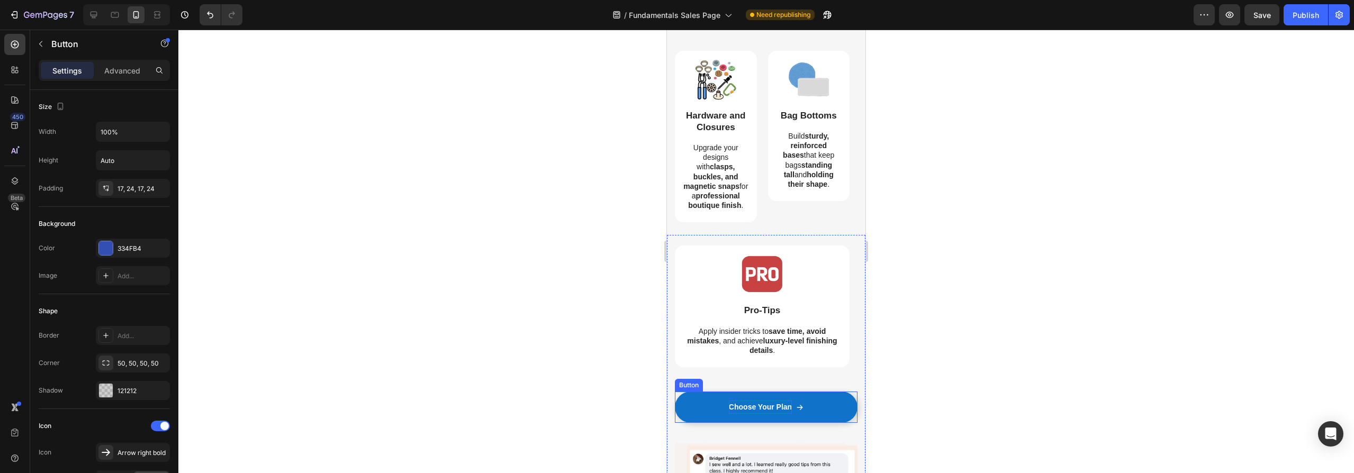
click at [757, 414] on p "Choose Your Plan" at bounding box center [760, 407] width 63 height 13
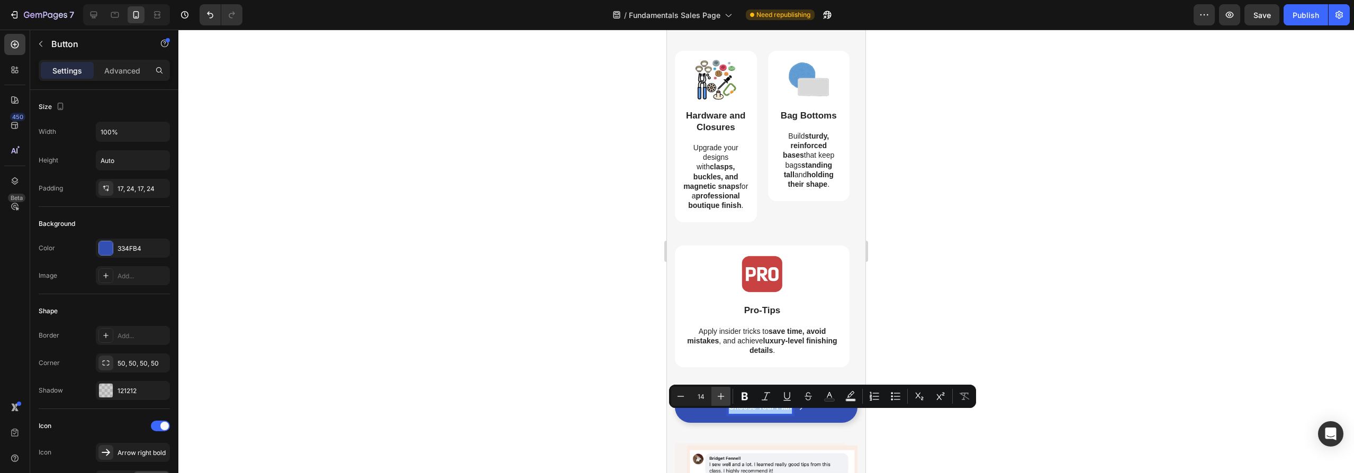
click at [722, 394] on icon "Editor contextual toolbar" at bounding box center [721, 396] width 11 height 11
type input "18"
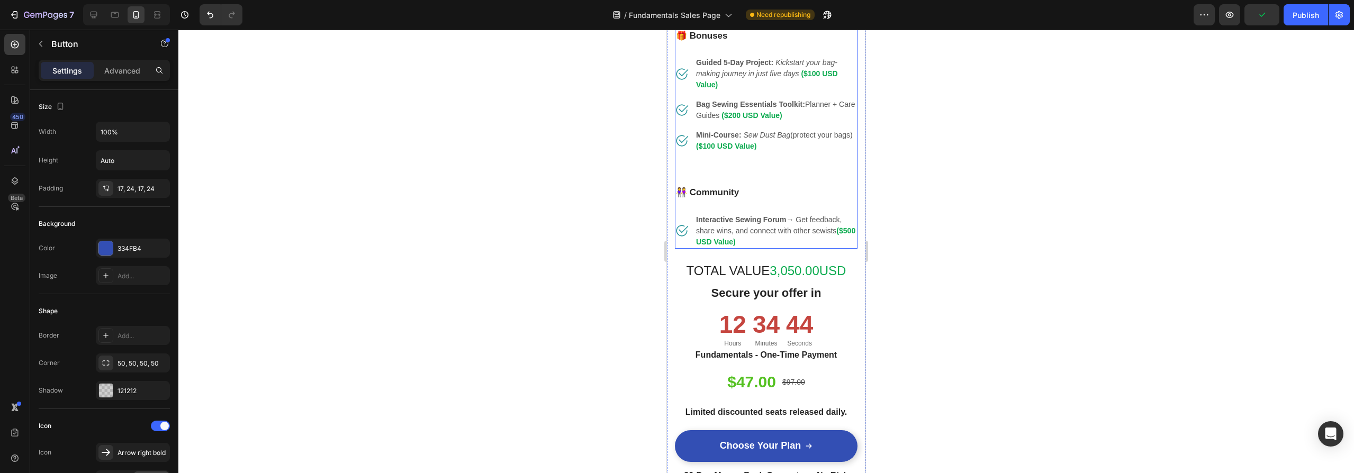
scroll to position [2566, 0]
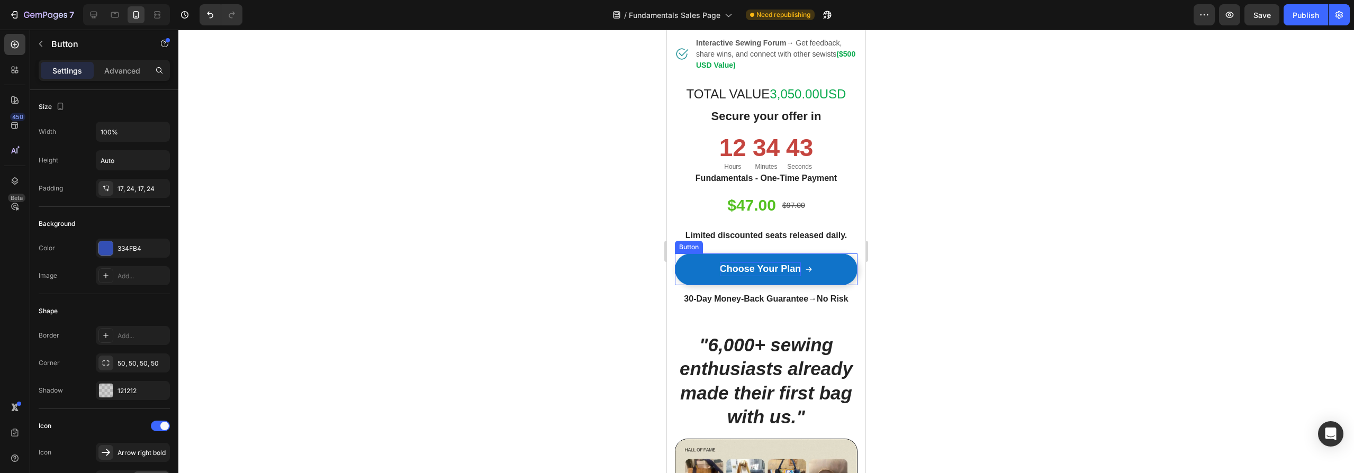
click at [766, 274] on span "Choose Your Plan" at bounding box center [760, 269] width 81 height 11
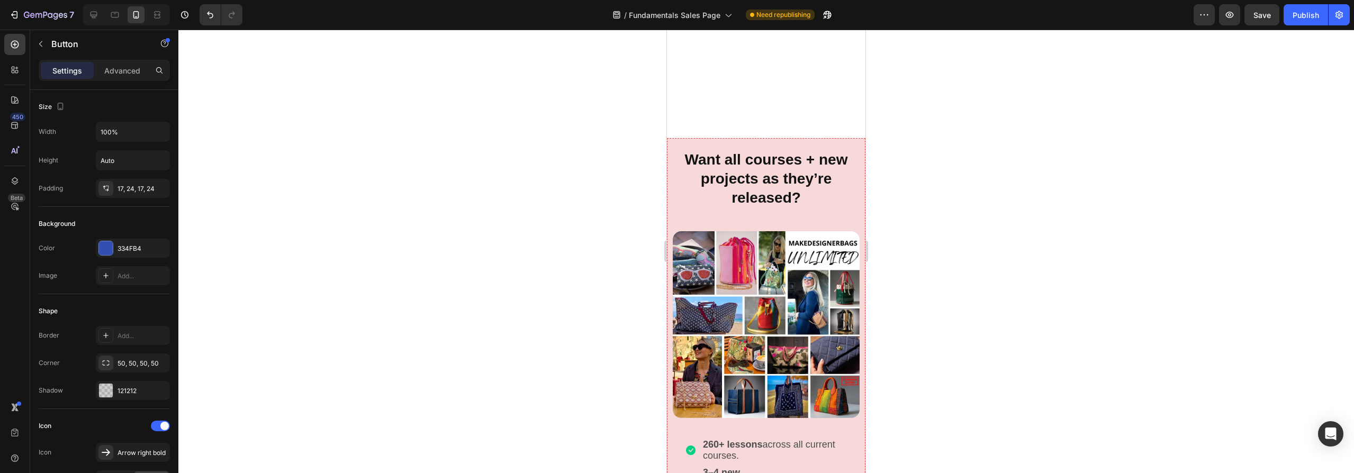
scroll to position [3744, 0]
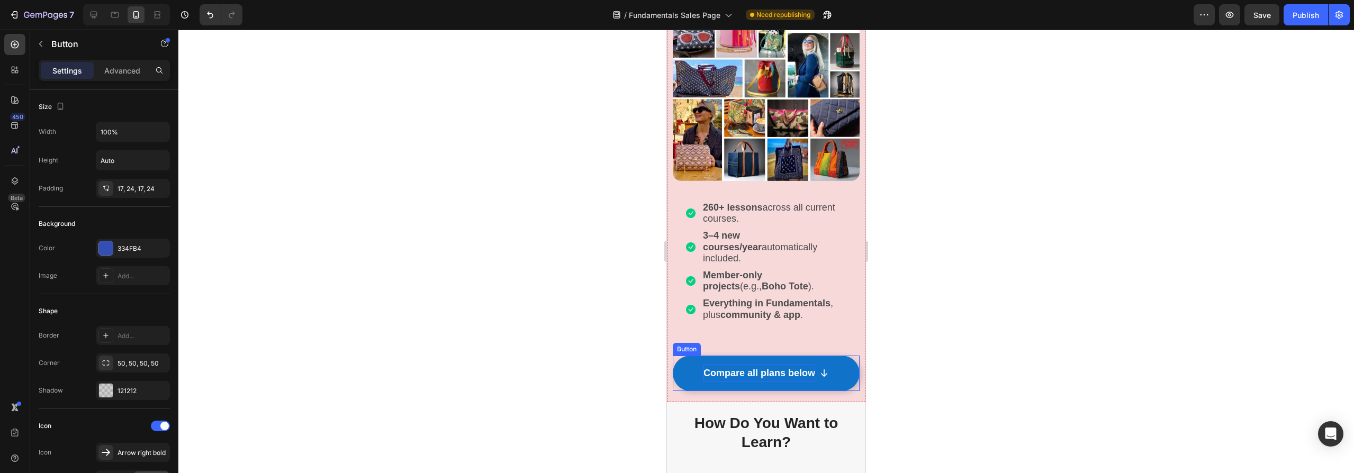
click at [753, 365] on p "Compare all plans below" at bounding box center [759, 373] width 112 height 17
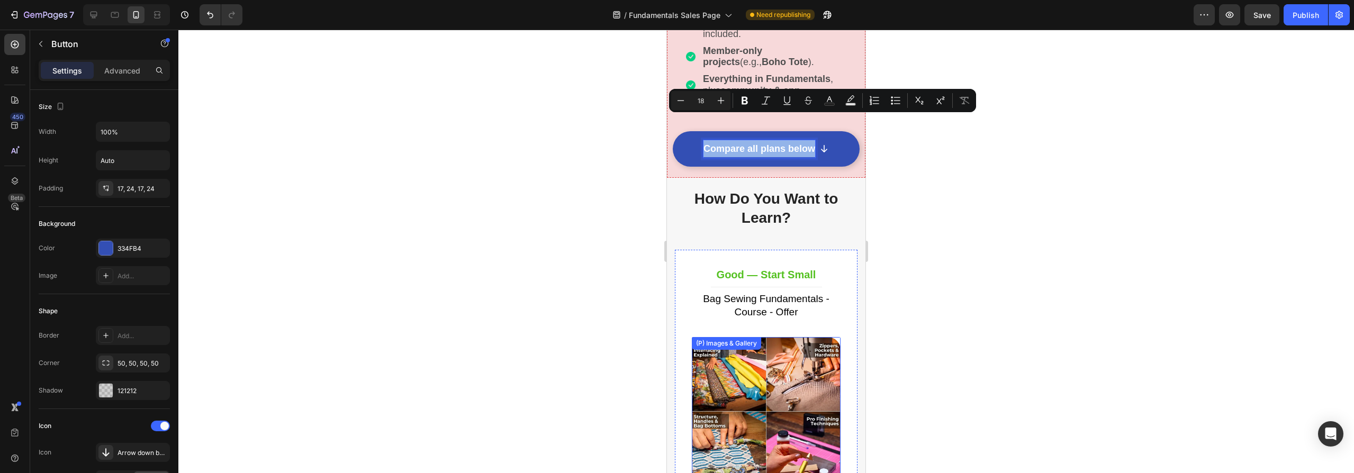
type input "16"
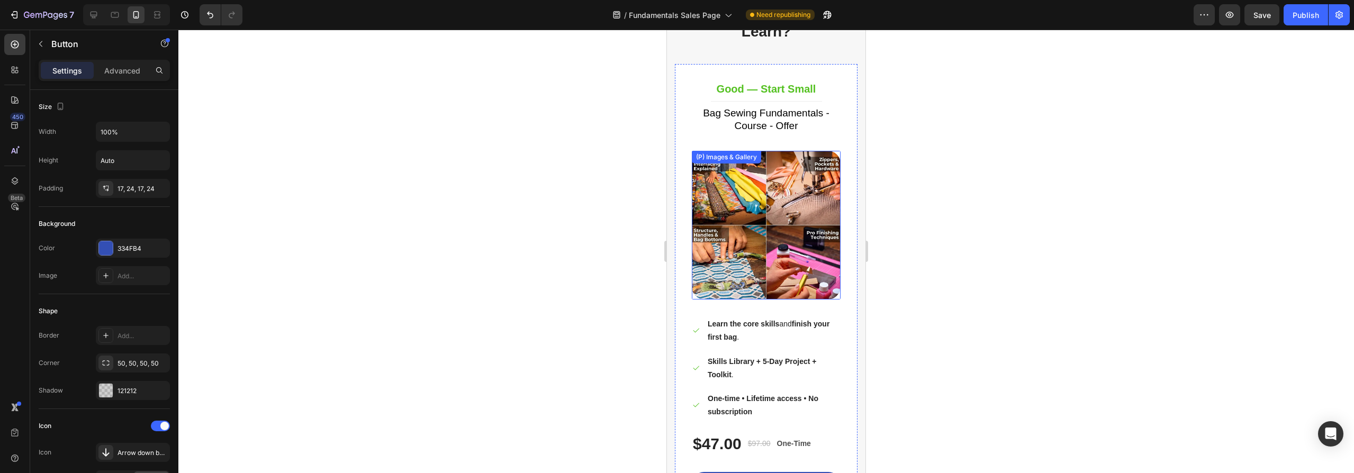
scroll to position [4316, 0]
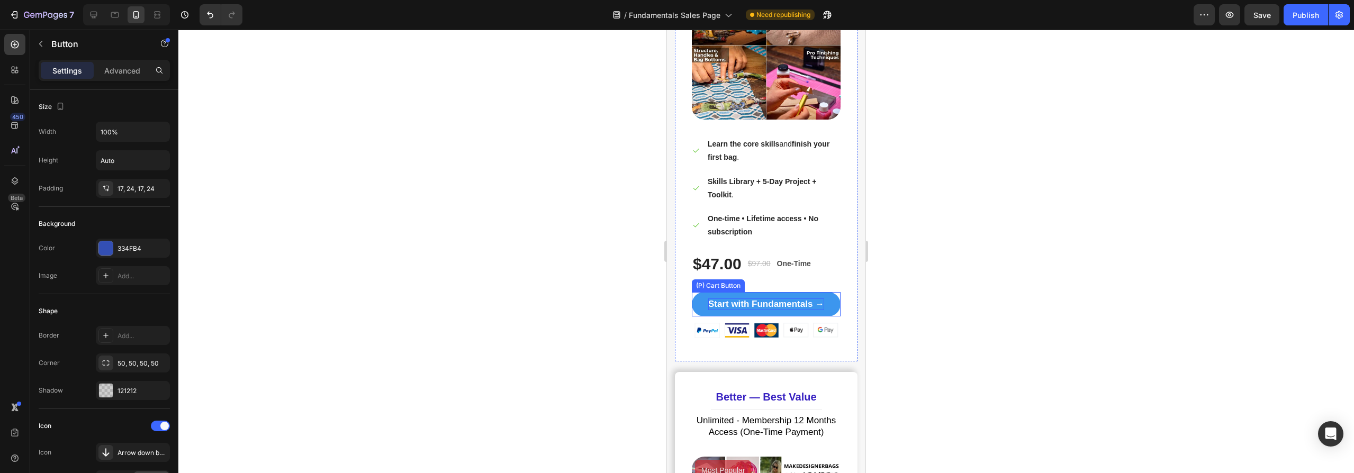
click at [757, 299] on div "Start with Fundamentals →" at bounding box center [766, 305] width 116 height 12
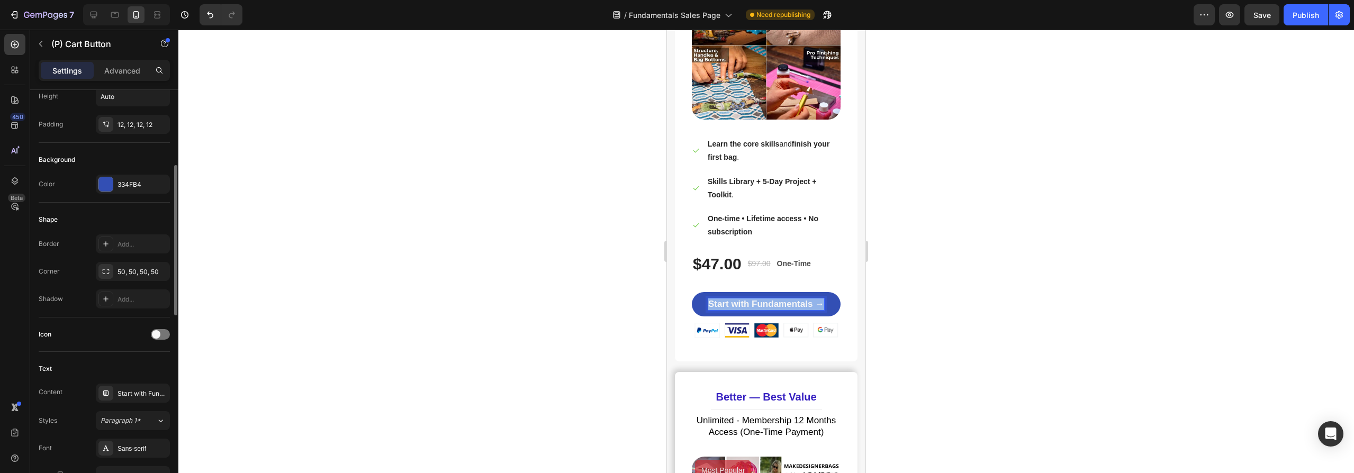
scroll to position [428, 0]
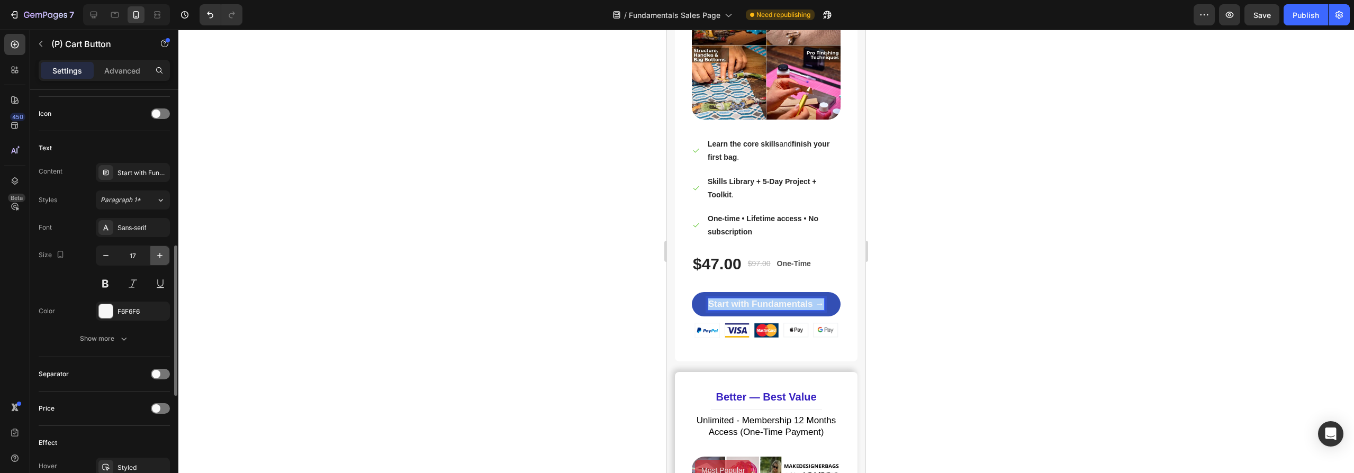
click at [159, 257] on icon "button" at bounding box center [159, 255] width 5 height 5
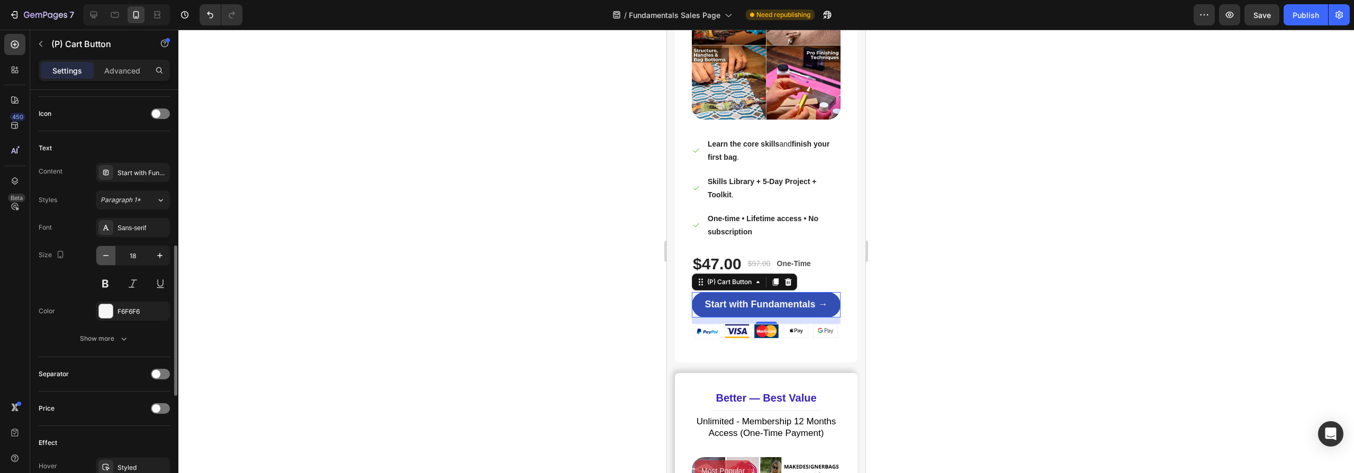
click at [109, 256] on icon "button" at bounding box center [106, 255] width 11 height 11
type input "17"
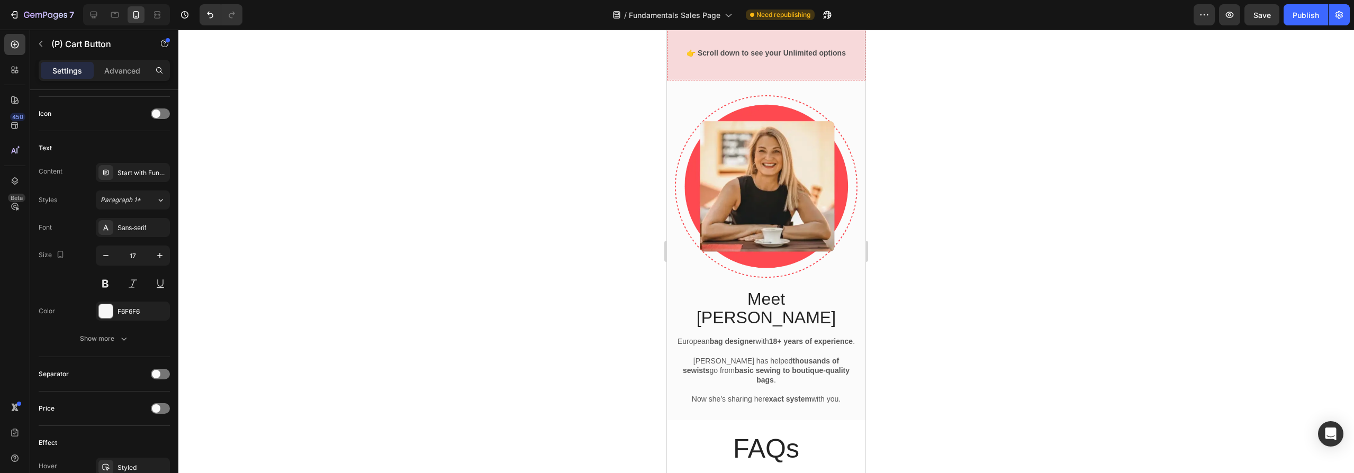
scroll to position [6244, 0]
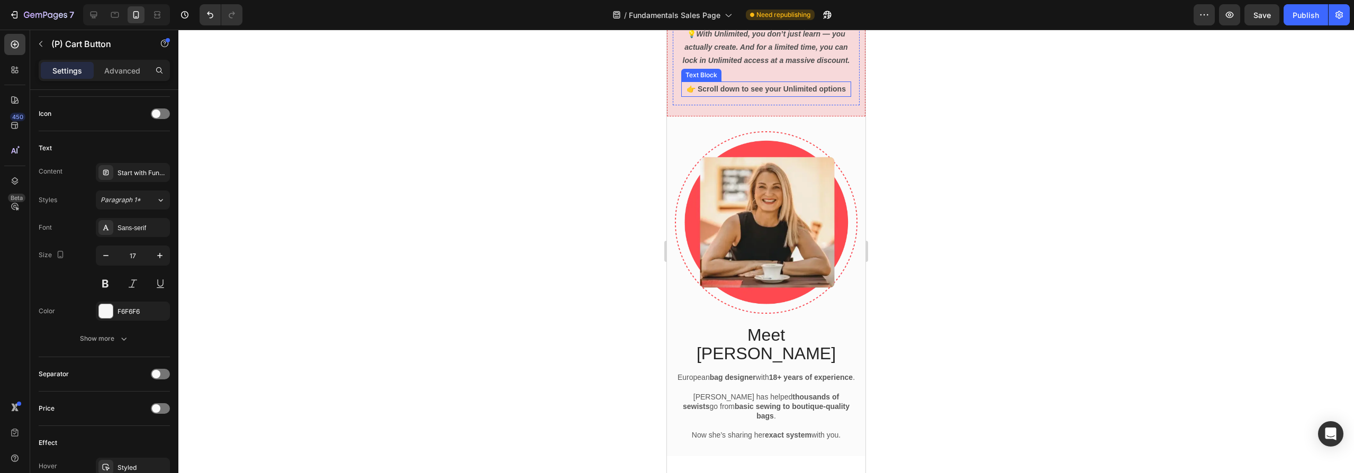
click at [765, 96] on p "👉 Scroll down to see your Unlimited options" at bounding box center [766, 89] width 168 height 13
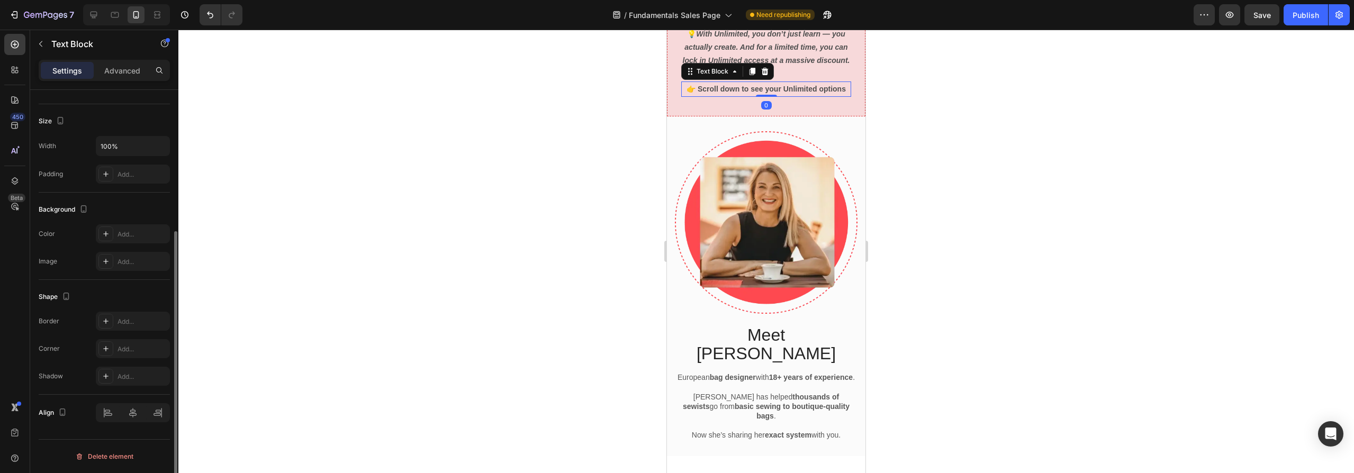
scroll to position [0, 0]
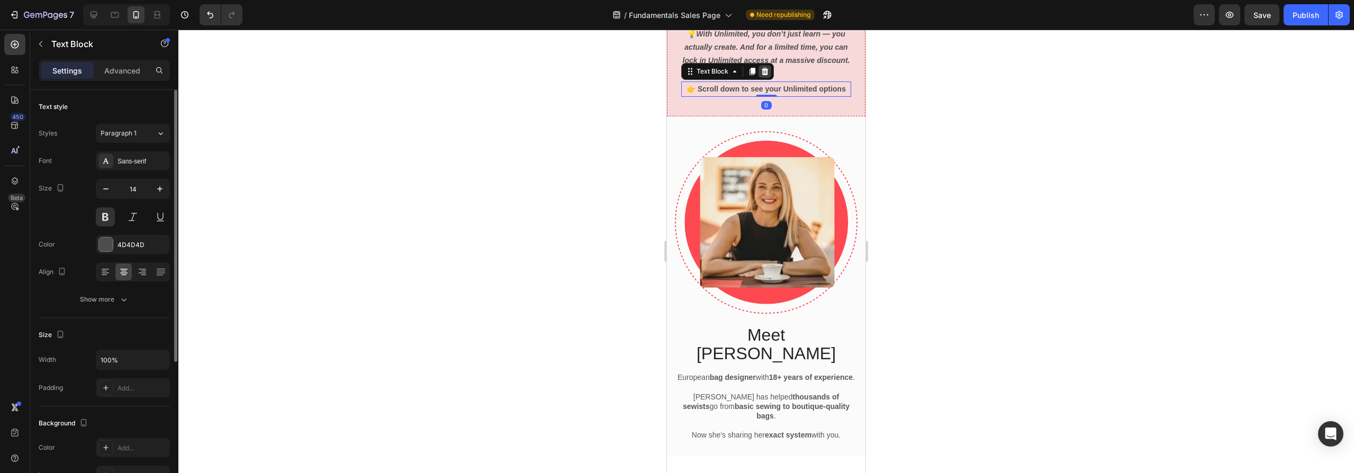
click at [766, 75] on icon at bounding box center [765, 70] width 7 height 7
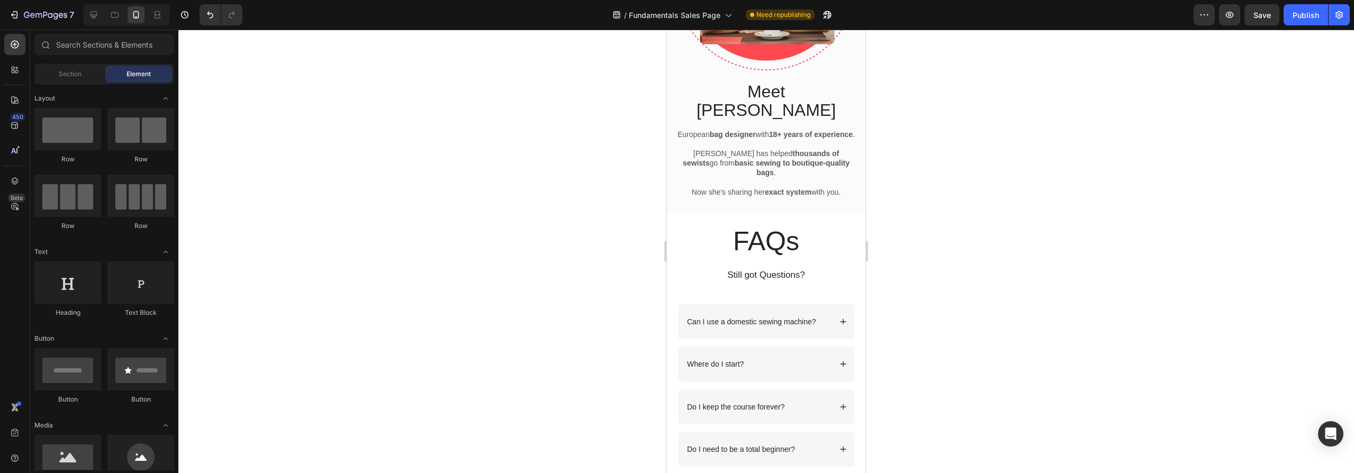
scroll to position [6559, 0]
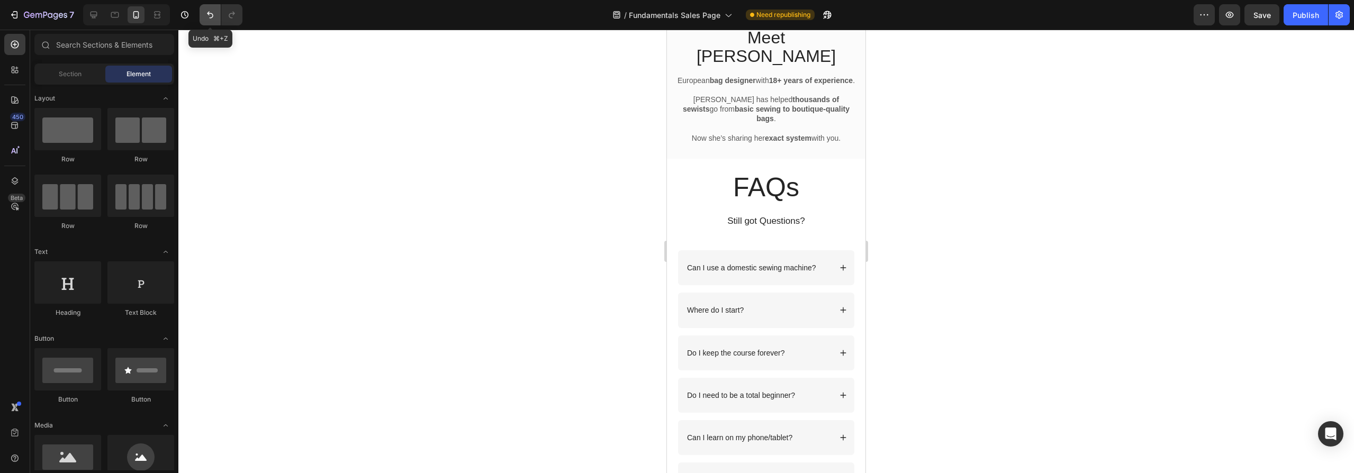
click at [205, 12] on icon "Undo/Redo" at bounding box center [210, 15] width 11 height 11
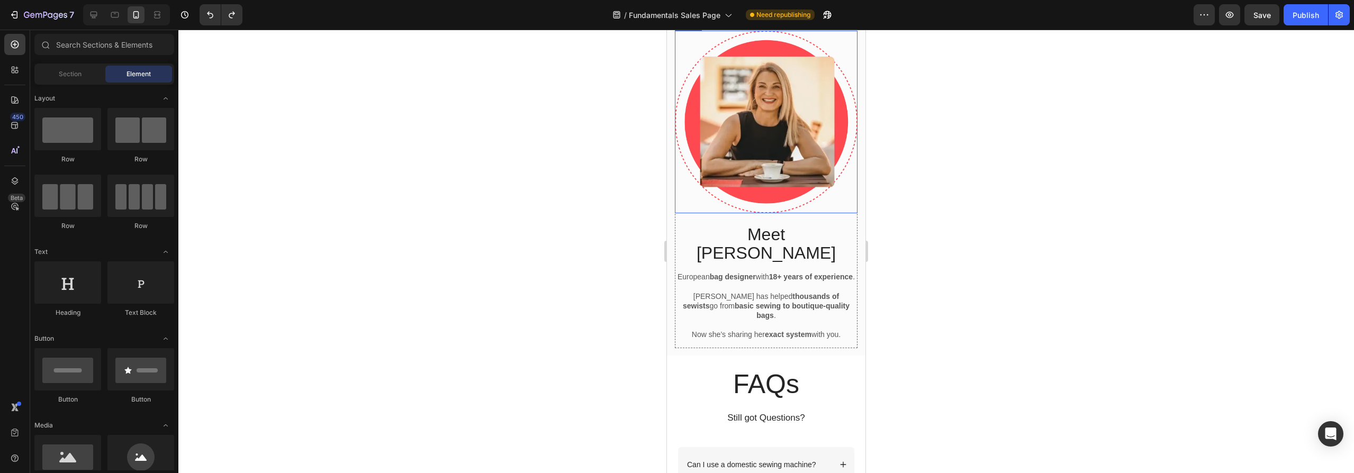
scroll to position [6107, 0]
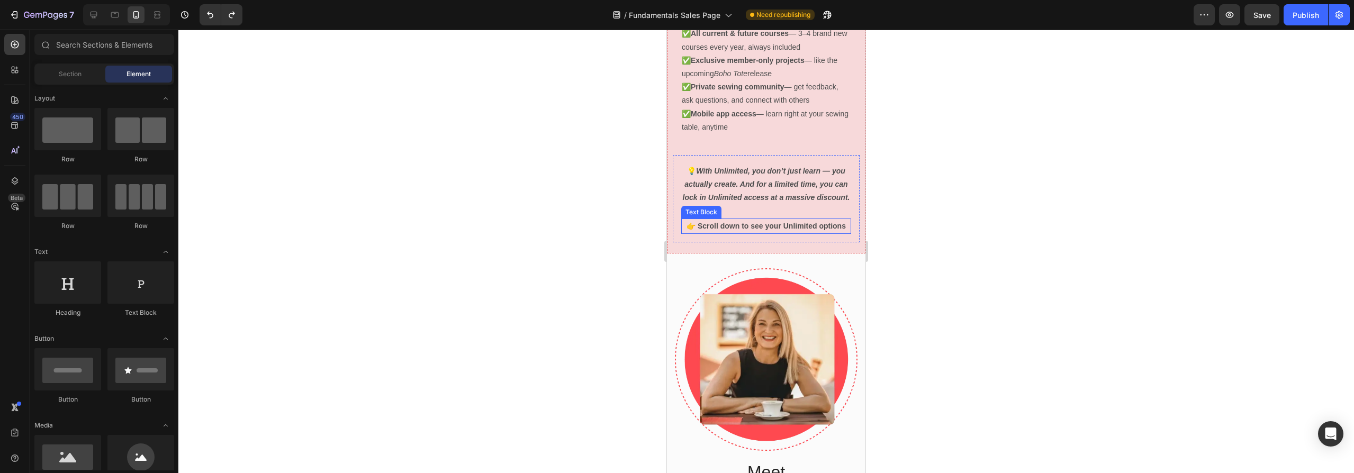
click at [690, 233] on p "👉 Scroll down to see your Unlimited options" at bounding box center [766, 226] width 168 height 13
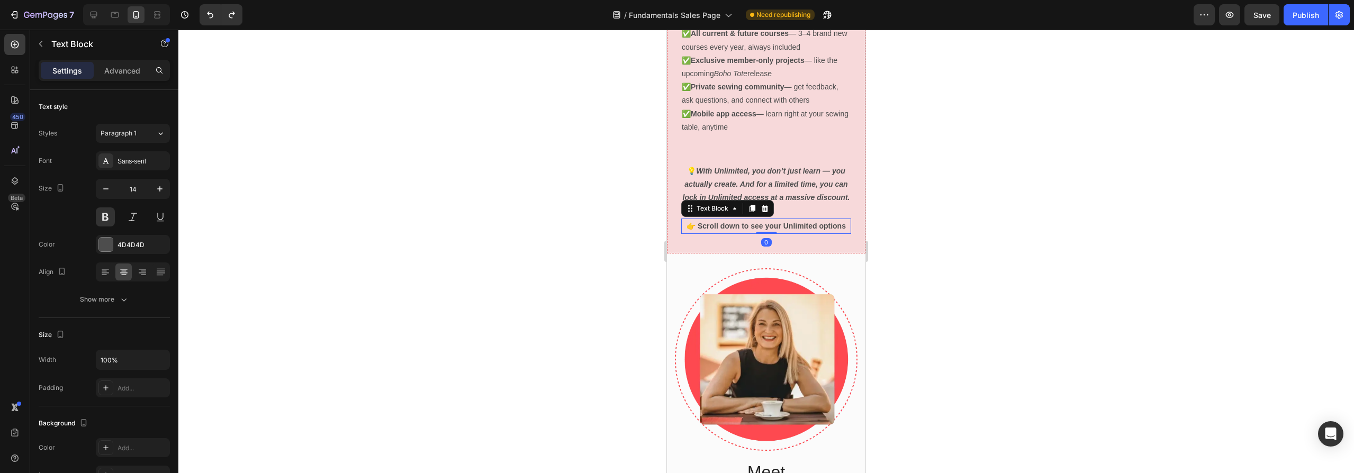
click at [689, 233] on p "👉 Scroll down to see your Unlimited options" at bounding box center [766, 226] width 168 height 13
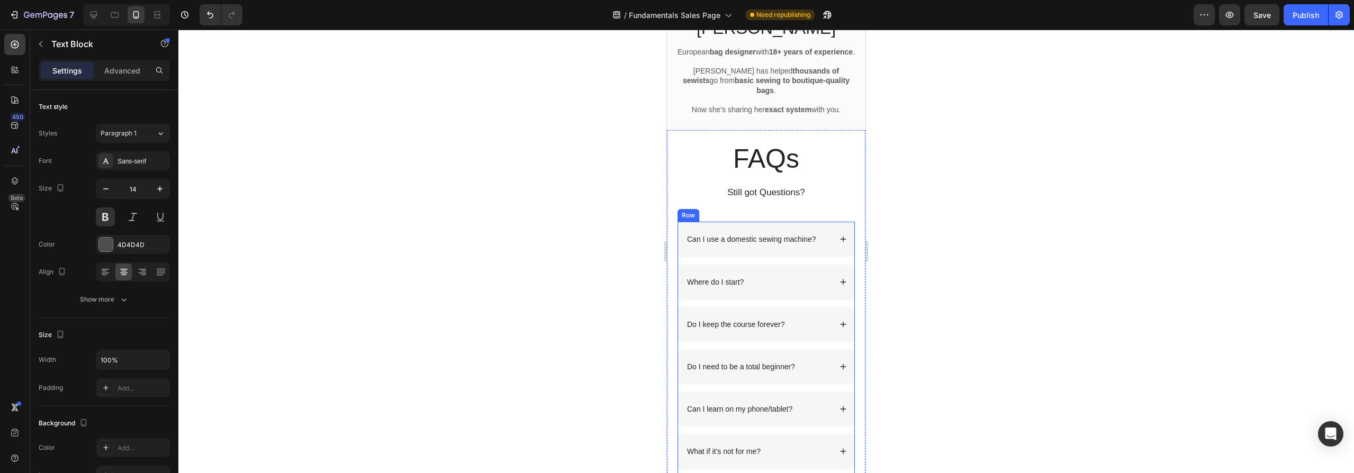
scroll to position [6840, 0]
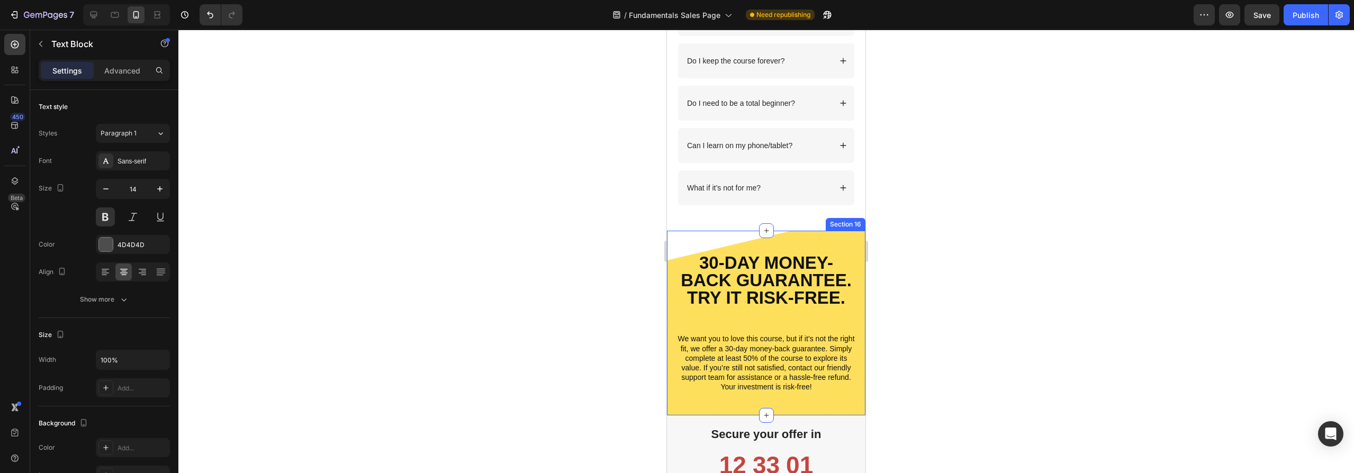
click at [682, 401] on div "30-Day Money-Back Guarantee. Try it risk-free. Text Block We want you to love t…" at bounding box center [766, 323] width 198 height 184
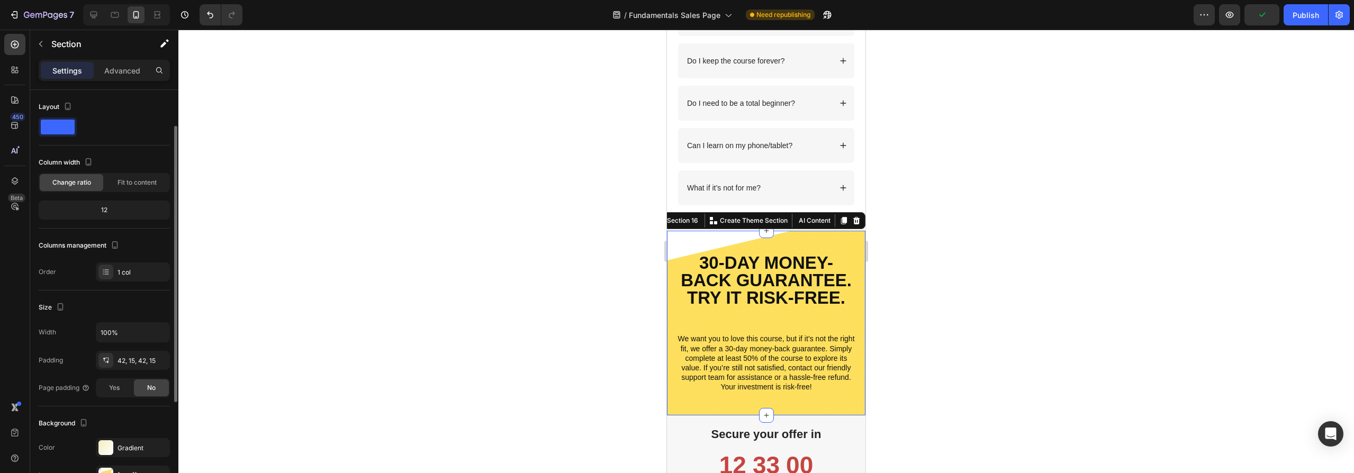
scroll to position [205, 0]
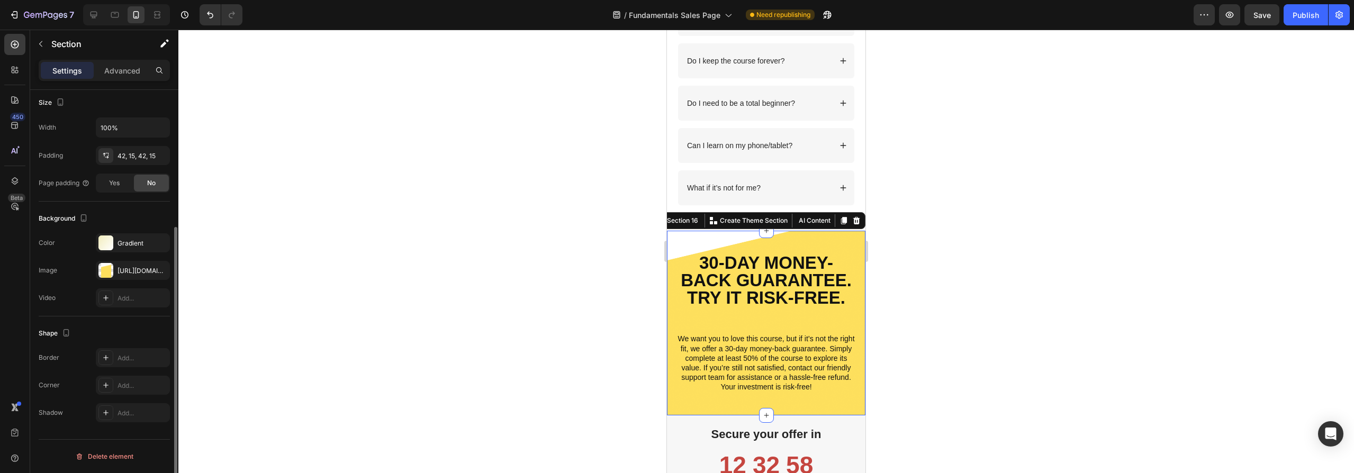
drag, startPoint x: 160, startPoint y: 271, endPoint x: 38, endPoint y: 267, distance: 122.3
click at [0, 0] on icon "button" at bounding box center [0, 0] width 0 height 0
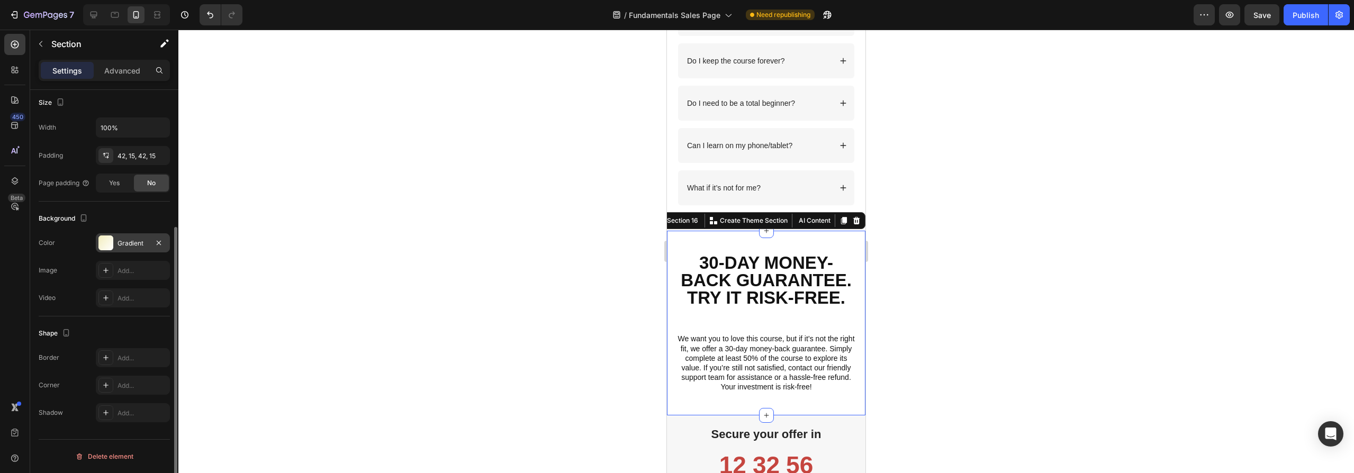
click at [105, 241] on div at bounding box center [105, 243] width 15 height 15
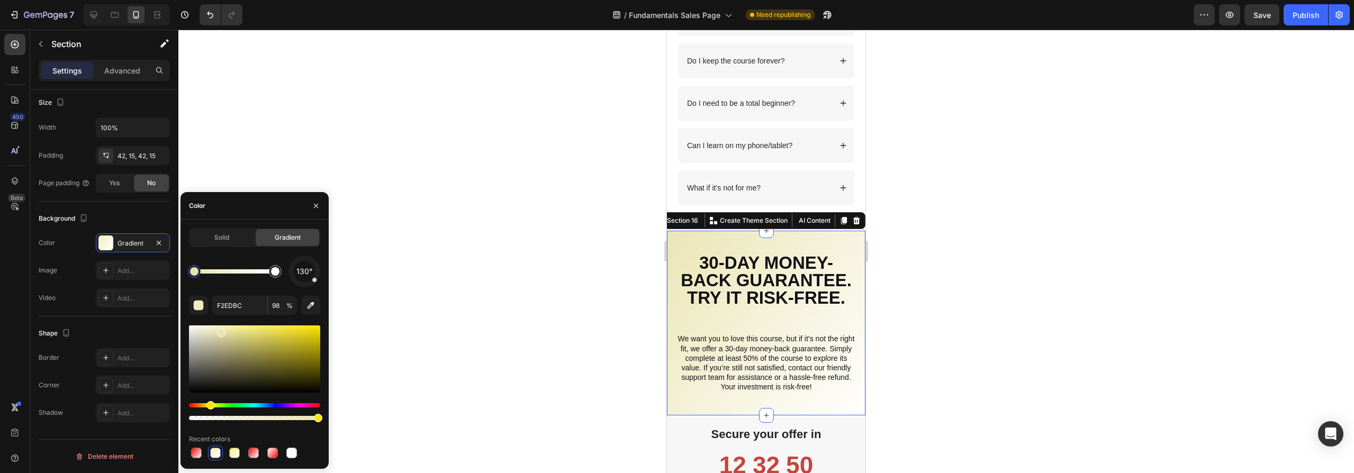
type input "EAE5B4"
click at [541, 283] on div at bounding box center [766, 252] width 1176 height 444
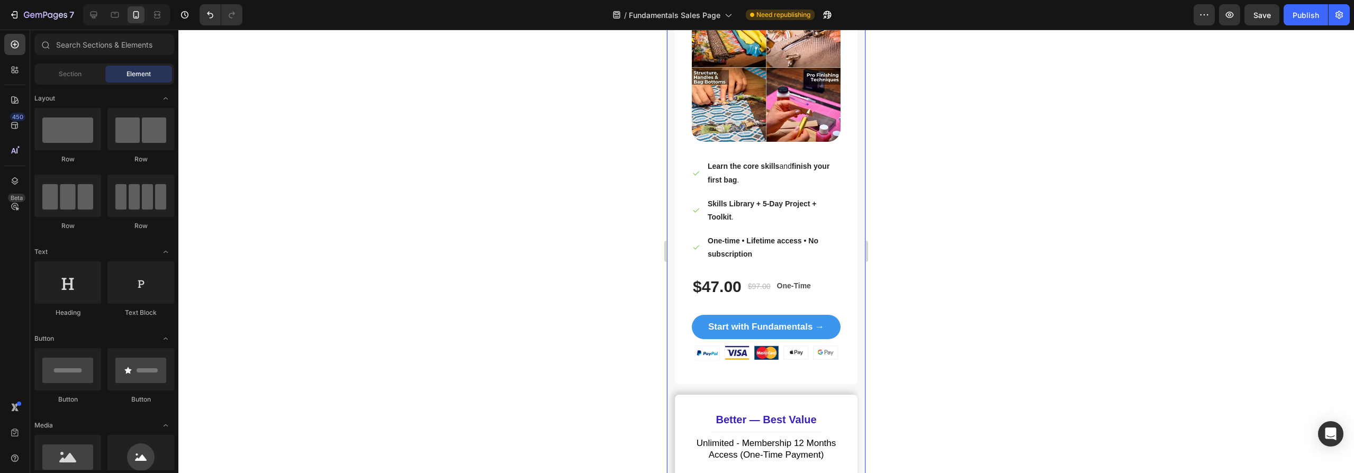
scroll to position [7459, 0]
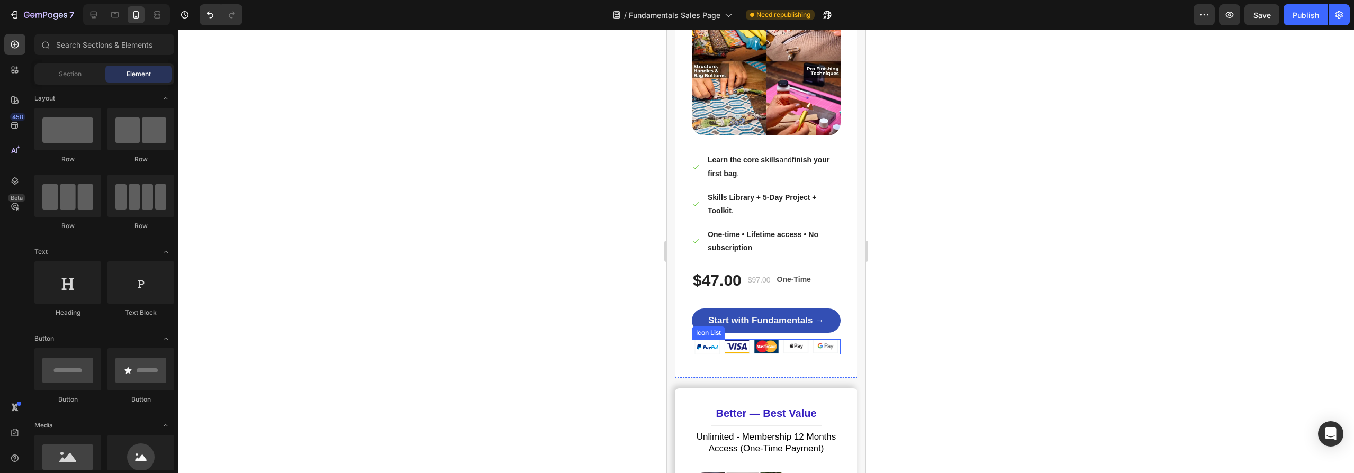
click at [702, 350] on div "Image Image Image Image Image" at bounding box center [766, 346] width 149 height 15
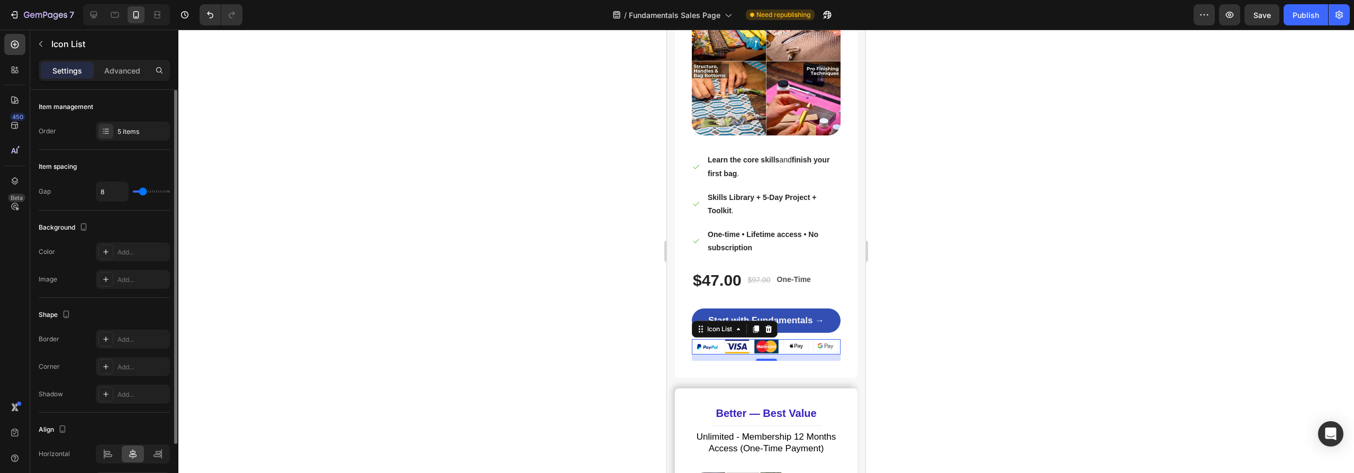
type input "5"
click at [140, 192] on input "range" at bounding box center [151, 192] width 37 height 2
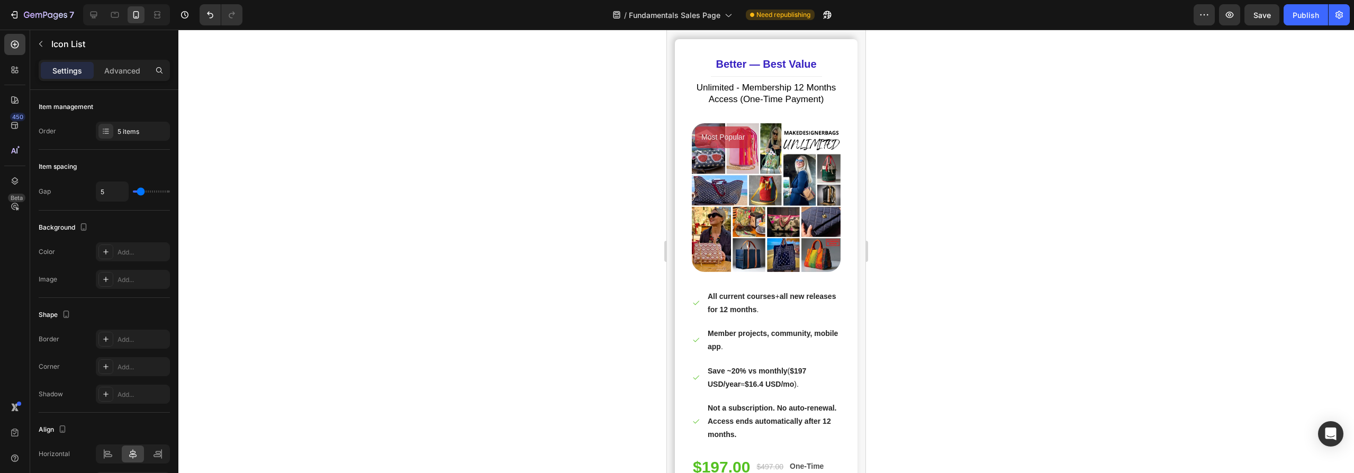
scroll to position [7978, 0]
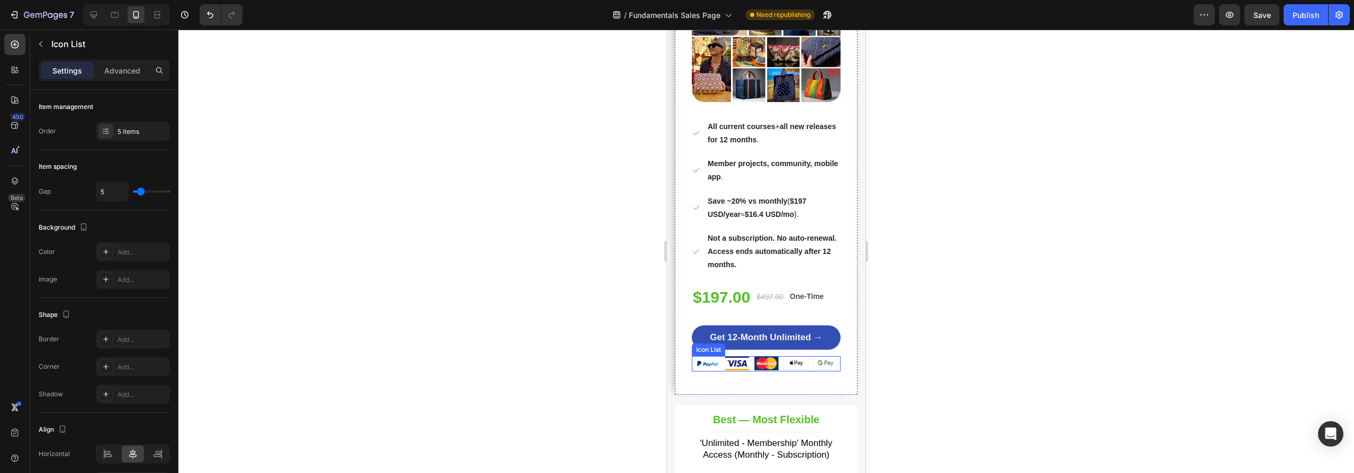
click at [709, 372] on div "Image Image Image Image Image" at bounding box center [766, 363] width 149 height 15
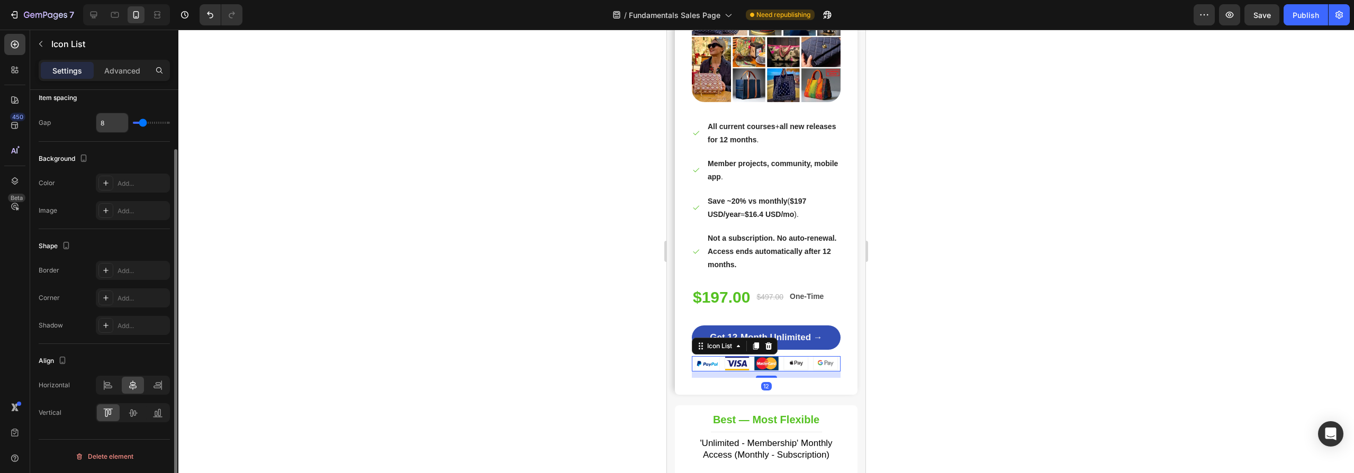
click at [106, 123] on input "8" at bounding box center [112, 122] width 32 height 19
type input "5"
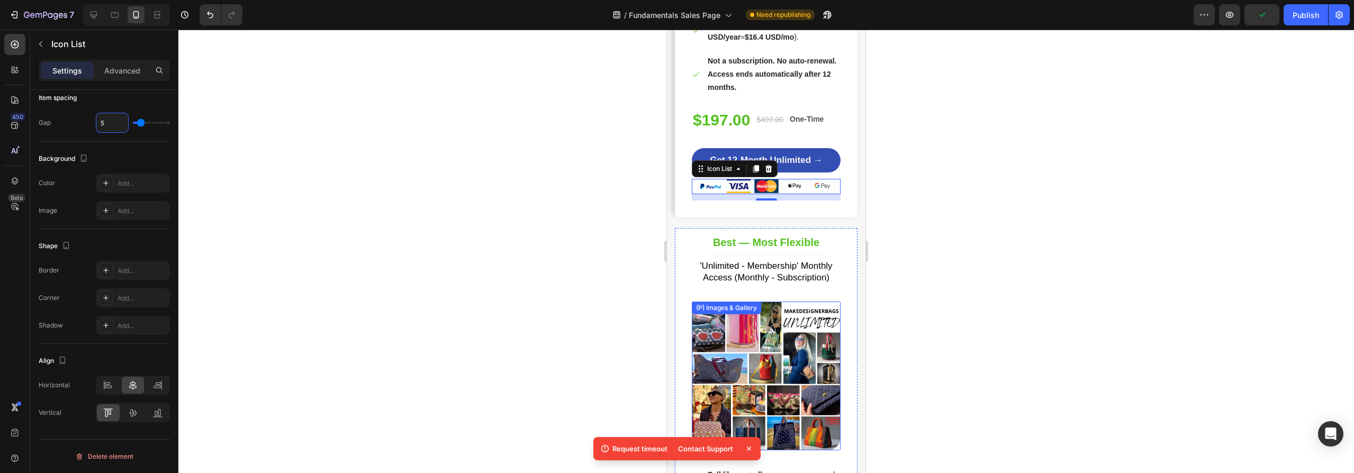
scroll to position [8367, 0]
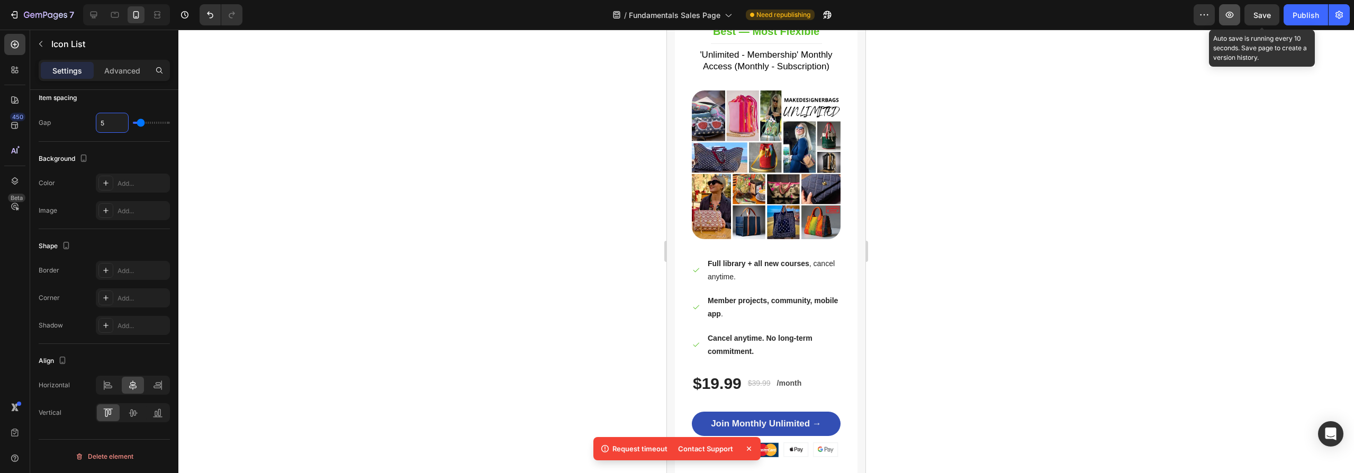
type input "5"
click at [1261, 12] on span "Save" at bounding box center [1261, 15] width 17 height 9
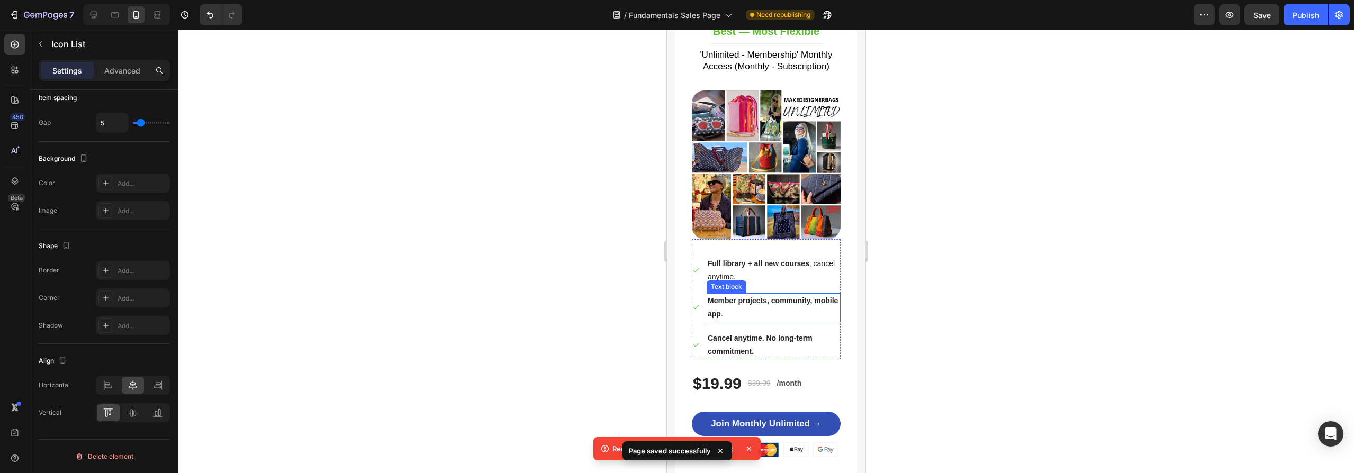
scroll to position [8548, 0]
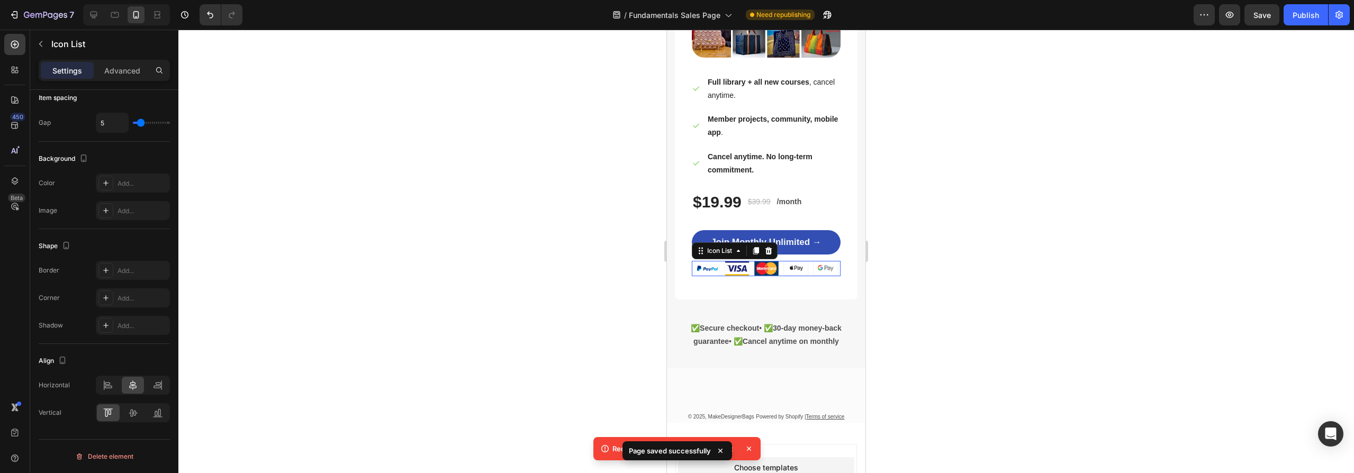
drag, startPoint x: 731, startPoint y: 270, endPoint x: 1272, endPoint y: 234, distance: 542.6
click at [731, 270] on div "Image Image Image Image Image" at bounding box center [766, 268] width 149 height 15
click at [110, 122] on input "8" at bounding box center [112, 122] width 32 height 19
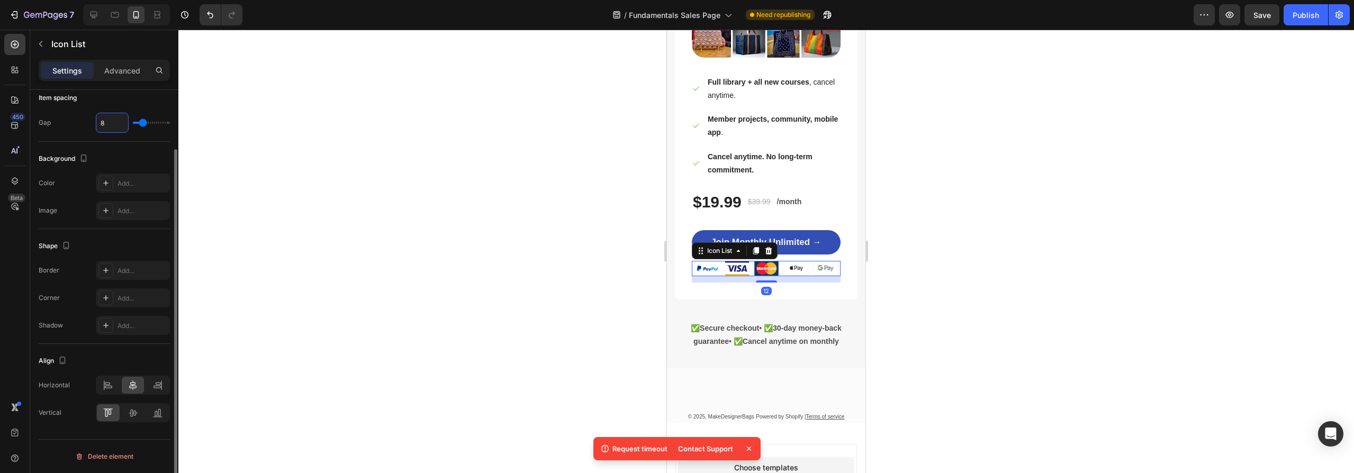
type input "5"
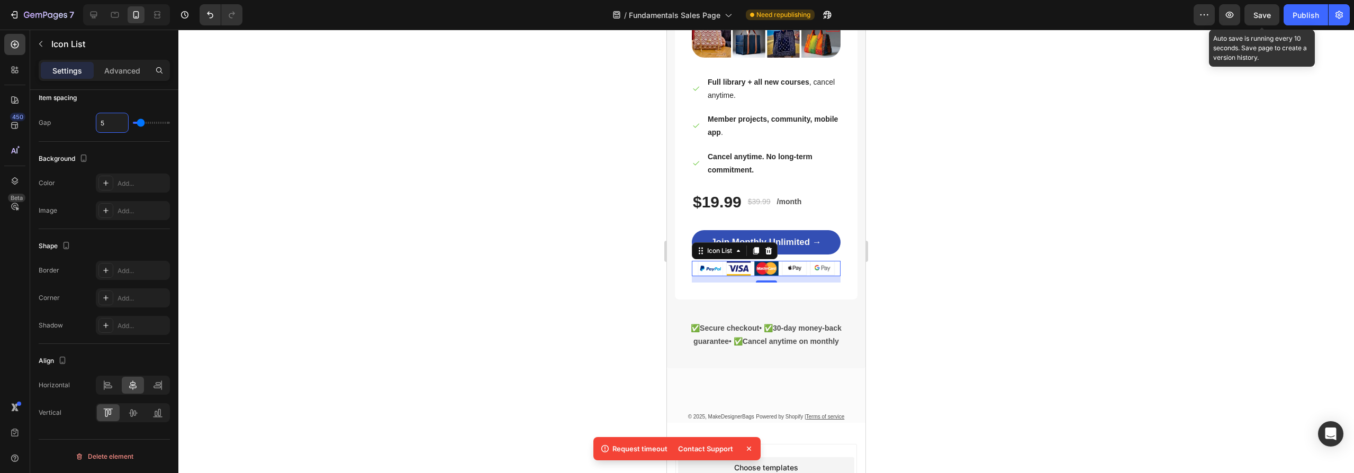
type input "5"
click at [1260, 13] on span "Save" at bounding box center [1261, 15] width 17 height 9
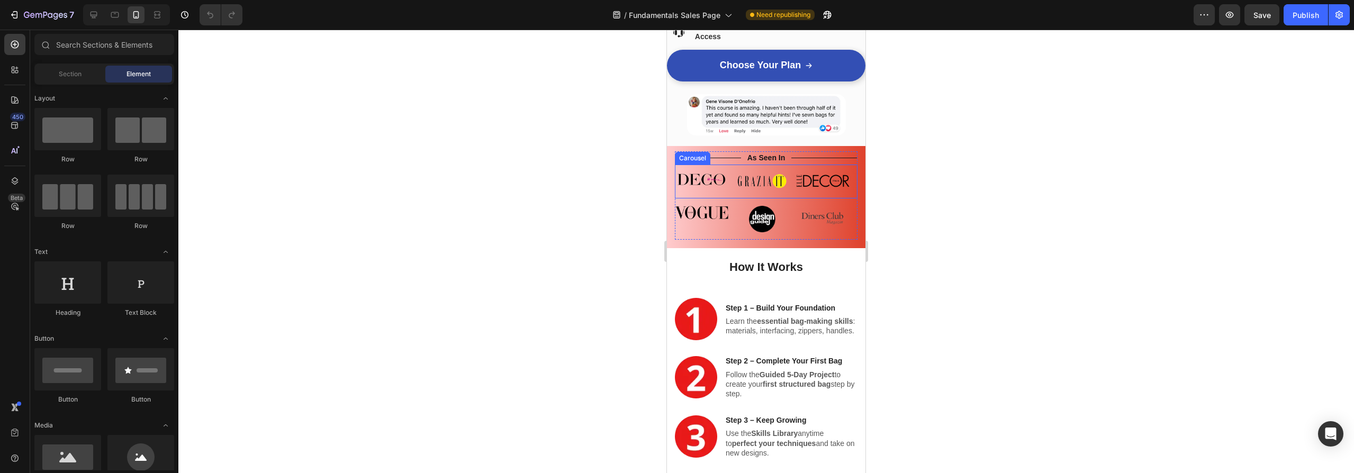
scroll to position [186, 0]
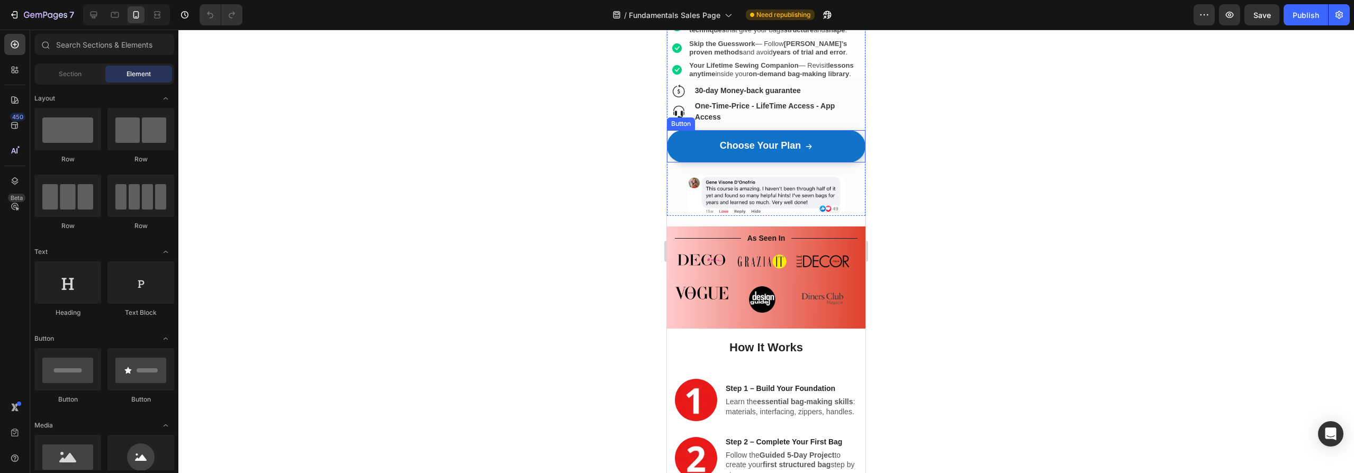
click at [824, 162] on link "Choose Your Plan" at bounding box center [766, 146] width 198 height 32
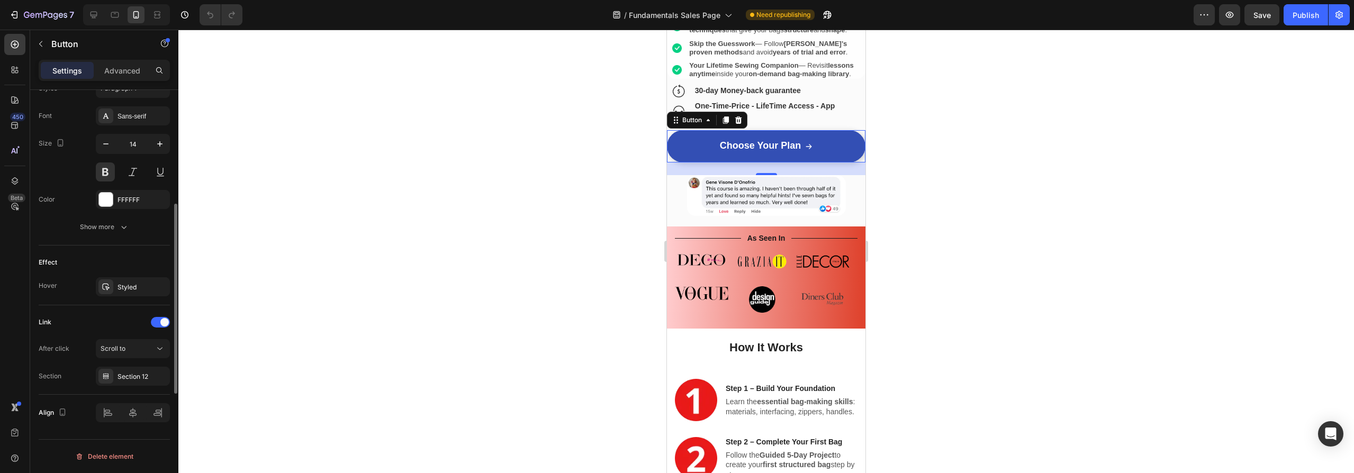
scroll to position [0, 0]
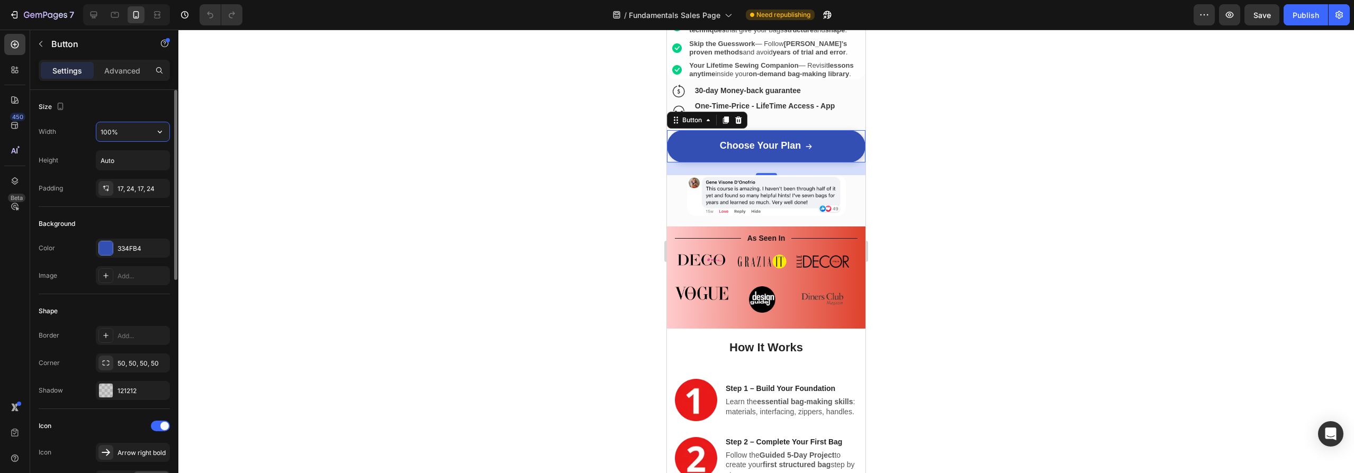
click at [130, 128] on input "100%" at bounding box center [132, 131] width 73 height 19
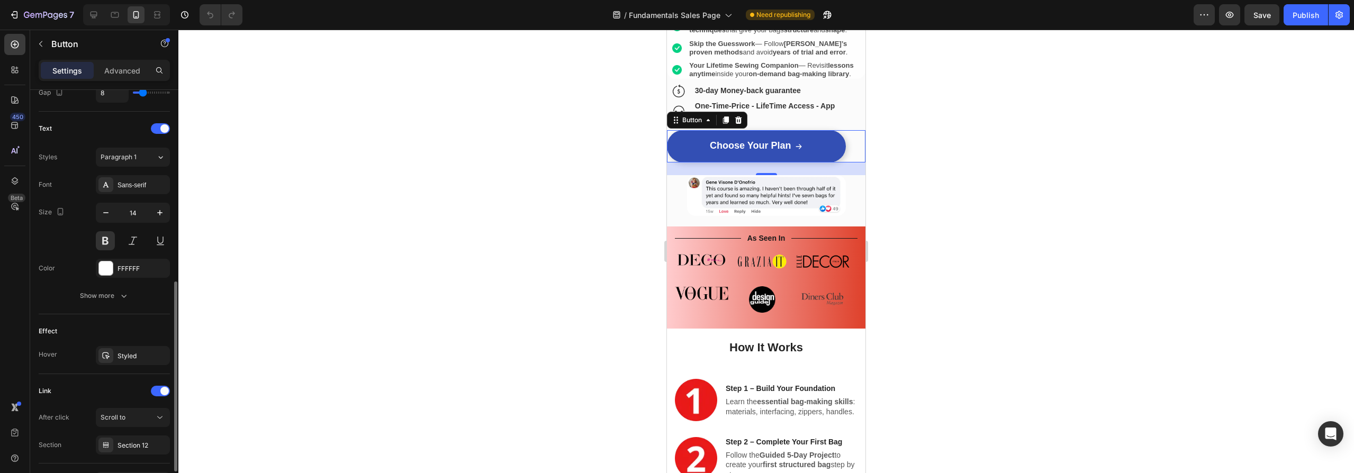
scroll to position [484, 0]
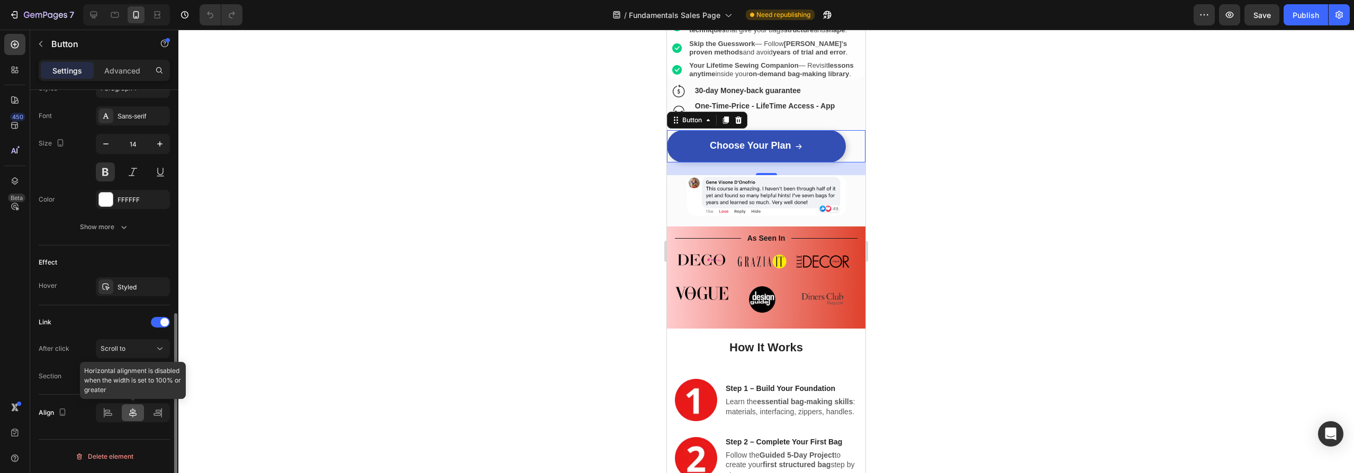
type input "90%"
click at [132, 413] on icon at bounding box center [132, 413] width 7 height 10
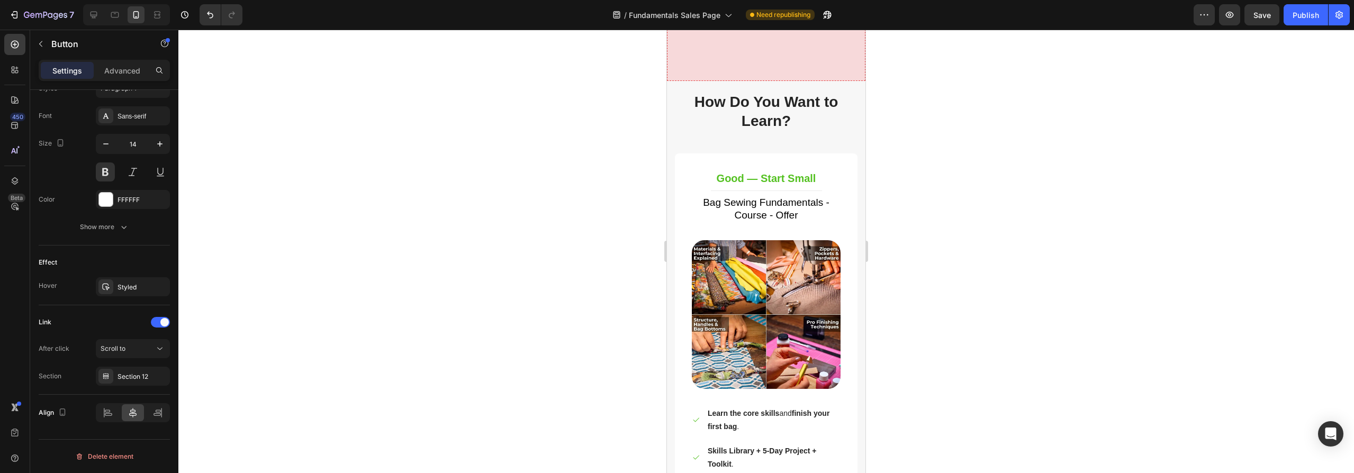
scroll to position [4326, 0]
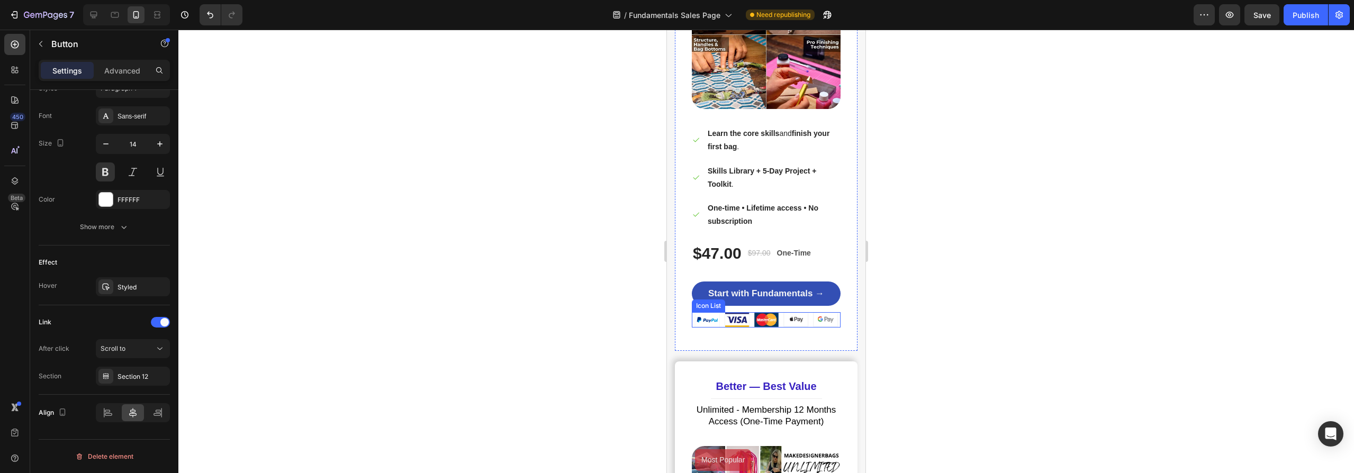
click at [700, 320] on div "Image Image Image Image Image" at bounding box center [766, 319] width 149 height 15
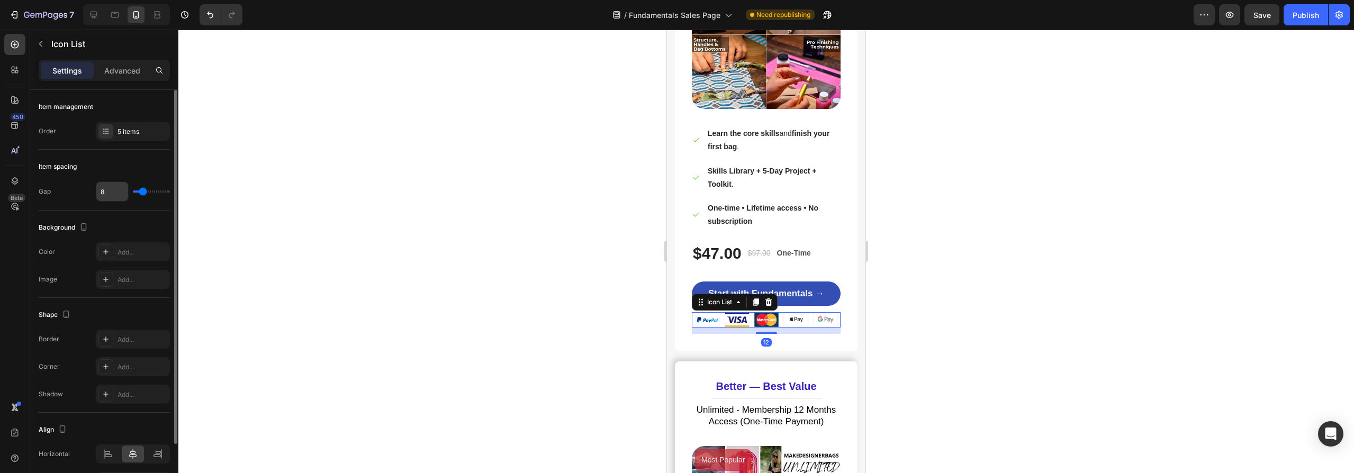
click at [107, 188] on input "8" at bounding box center [112, 191] width 32 height 19
type input "5"
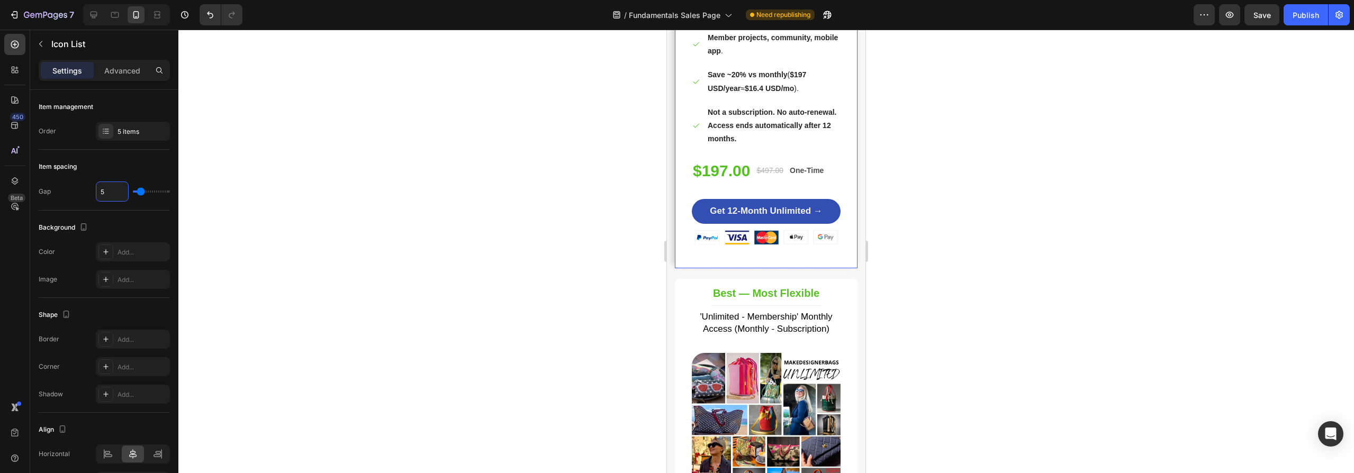
scroll to position [4891, 0]
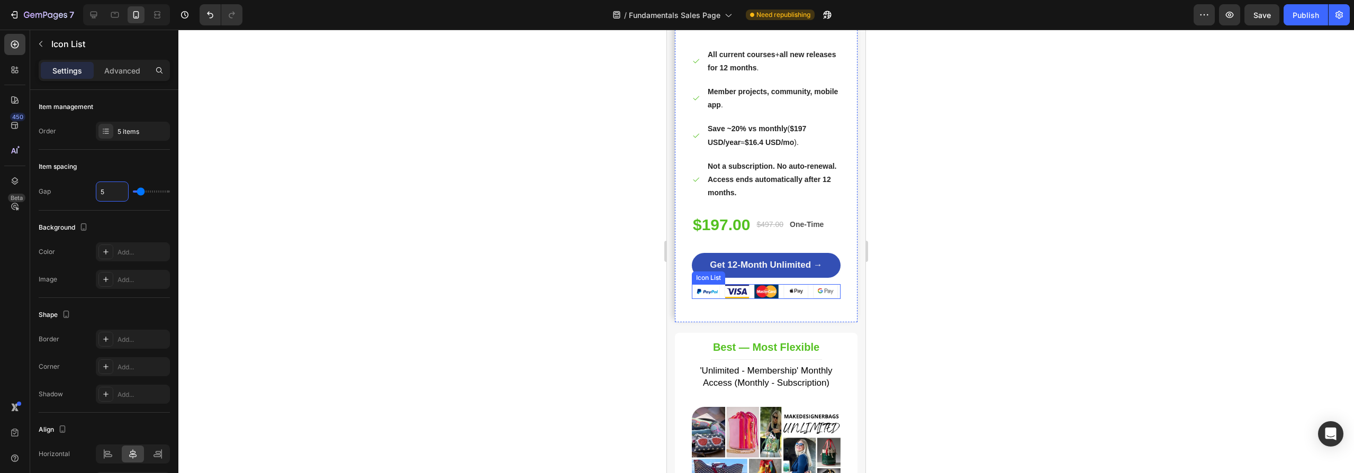
click at [724, 300] on div "Image Image Image Image Image" at bounding box center [766, 291] width 149 height 15
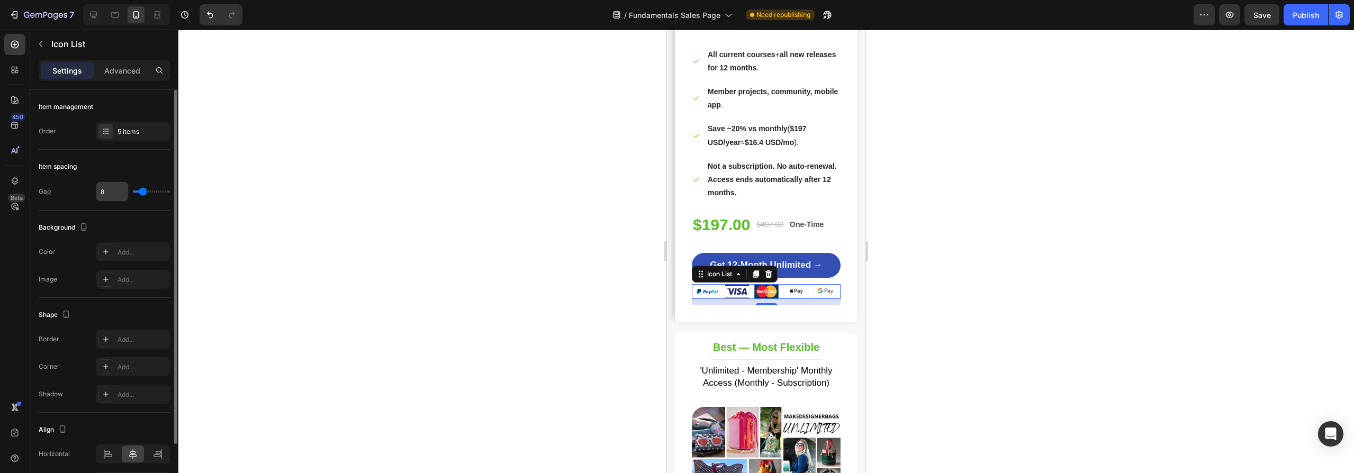
click at [106, 193] on input "8" at bounding box center [112, 191] width 32 height 19
type input "5"
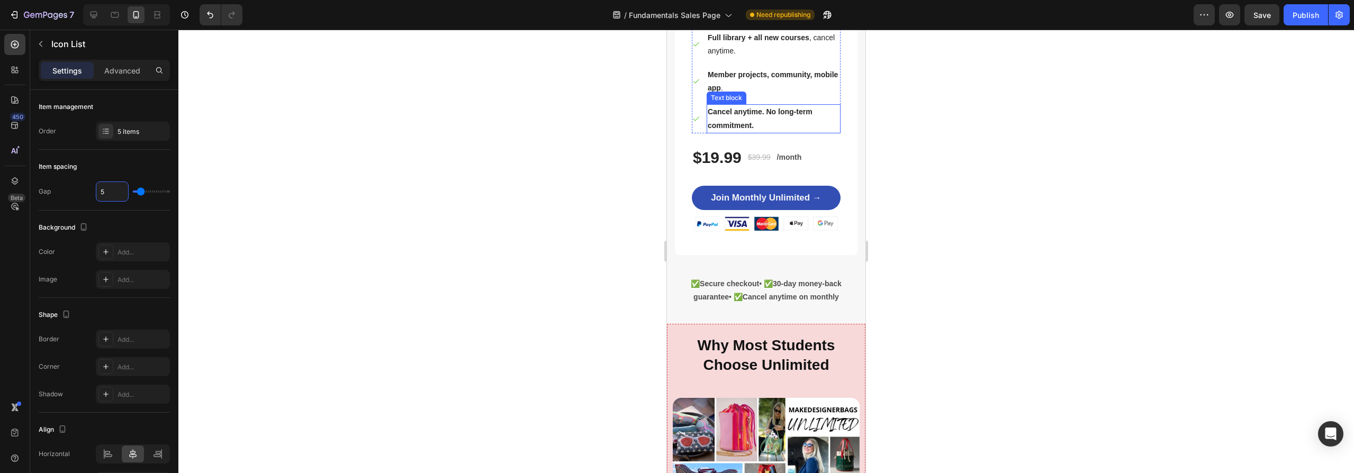
scroll to position [5380, 0]
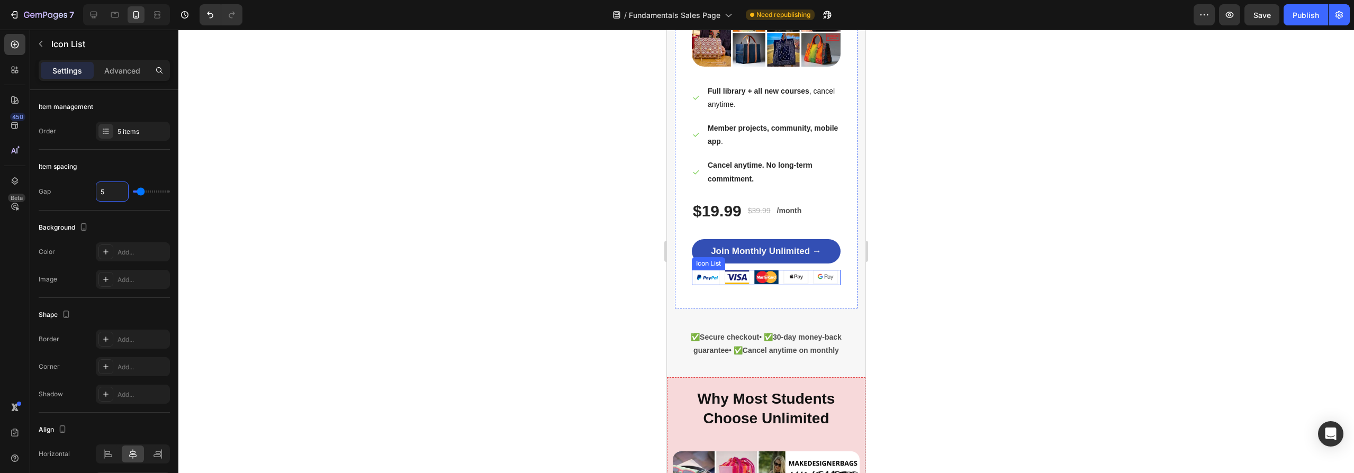
click at [726, 279] on div "Image Image Image Image Image" at bounding box center [766, 277] width 149 height 15
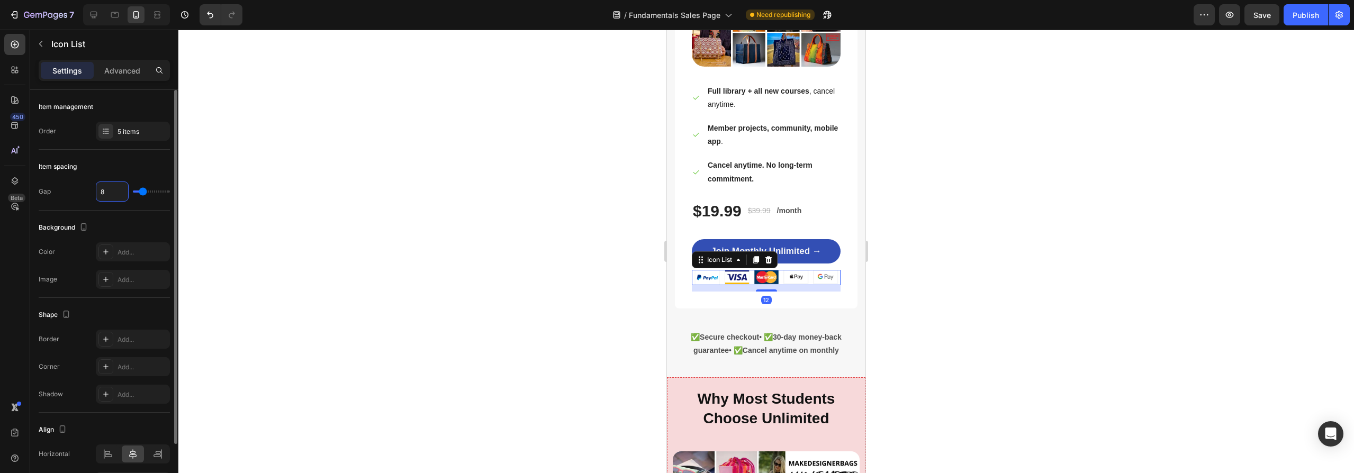
drag, startPoint x: 108, startPoint y: 194, endPoint x: 96, endPoint y: 191, distance: 12.5
click at [96, 191] on input "8" at bounding box center [112, 191] width 32 height 19
type input "58"
type input "40"
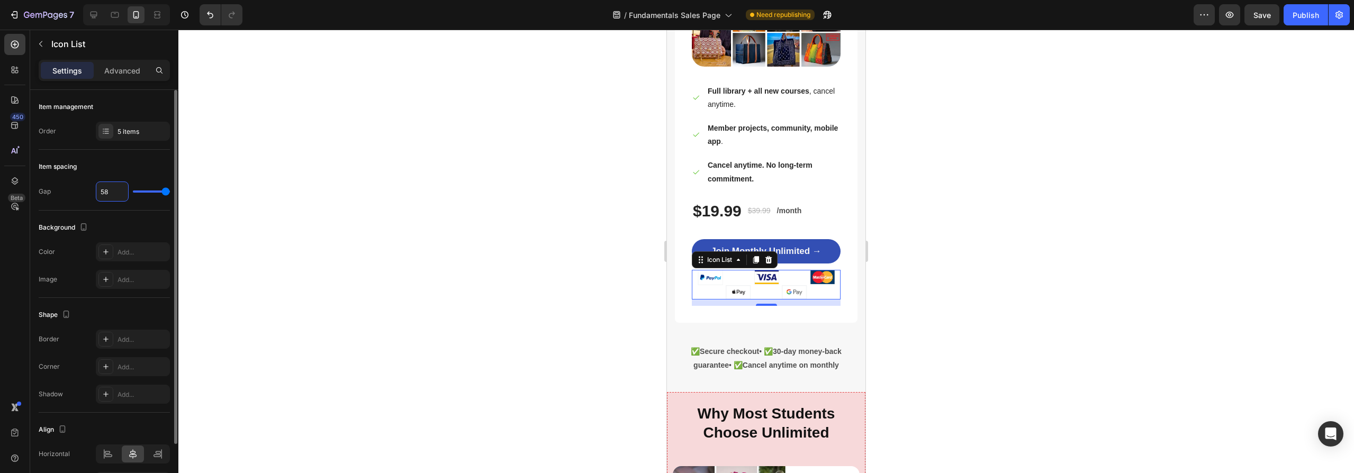
drag, startPoint x: 96, startPoint y: 189, endPoint x: 87, endPoint y: 188, distance: 9.6
click at [87, 188] on div "Gap 58" at bounding box center [104, 192] width 131 height 20
type input "5"
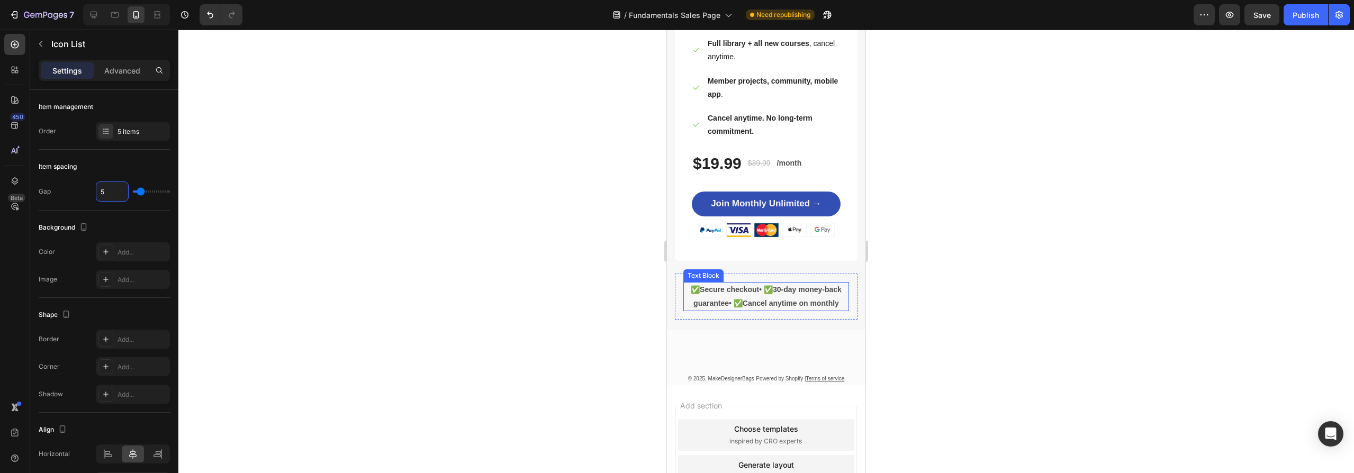
scroll to position [8654, 0]
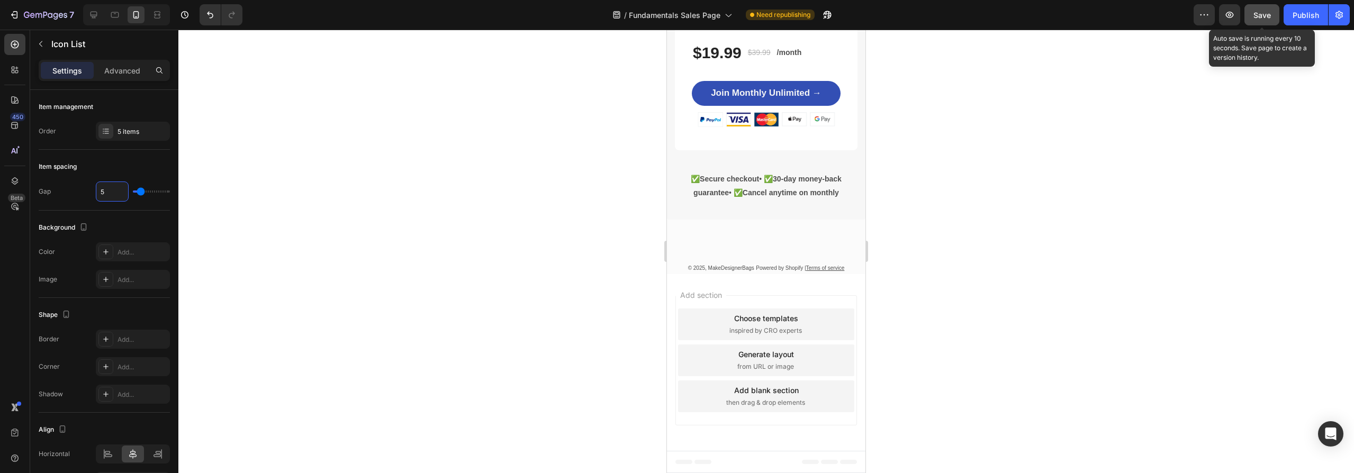
type input "5"
click at [1262, 13] on span "Save" at bounding box center [1261, 15] width 17 height 9
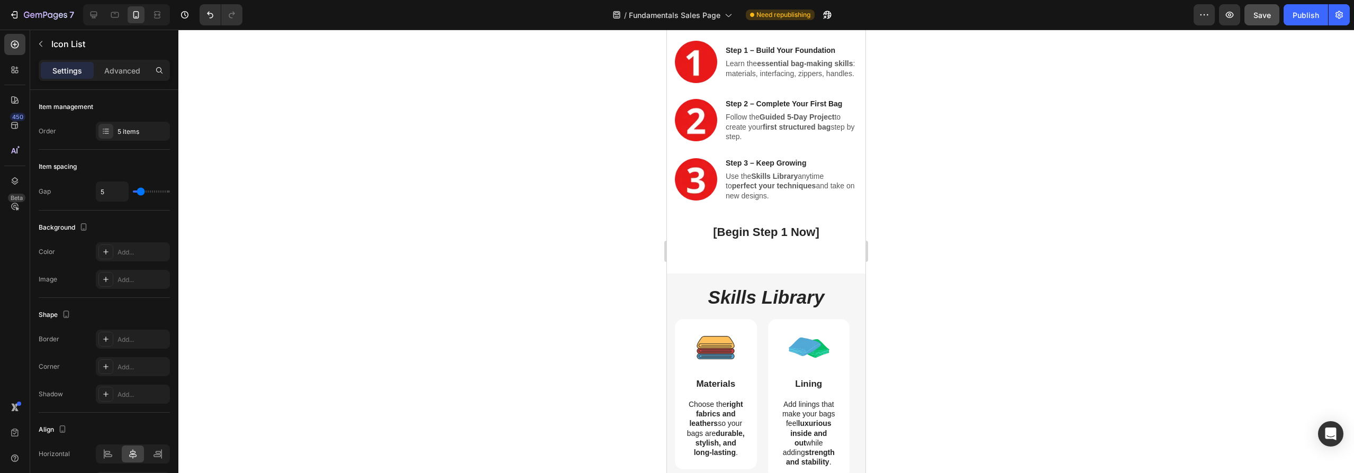
scroll to position [0, 0]
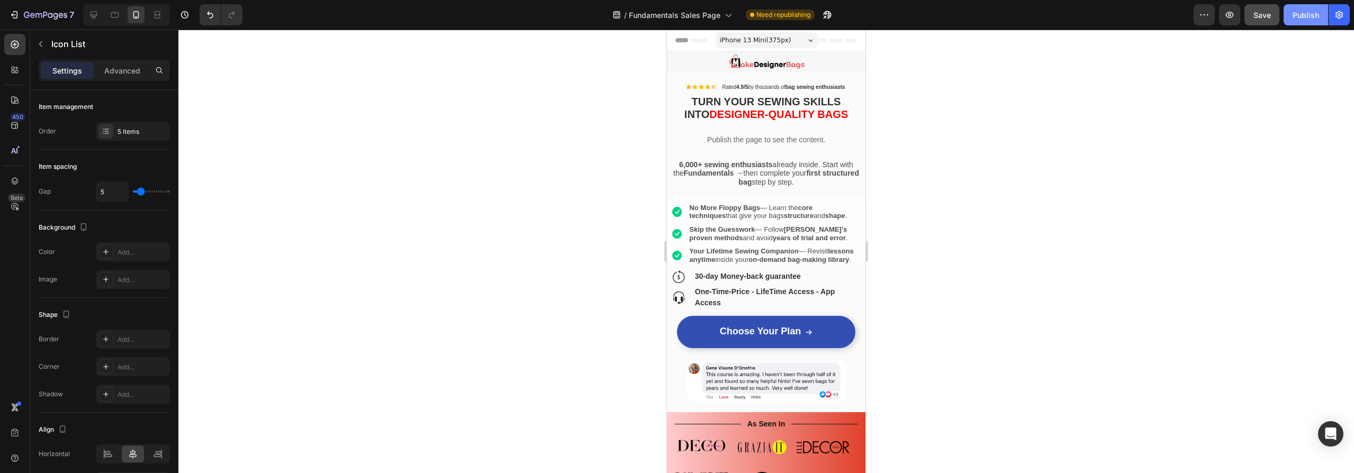
click at [1303, 16] on div "Publish" at bounding box center [1305, 15] width 26 height 11
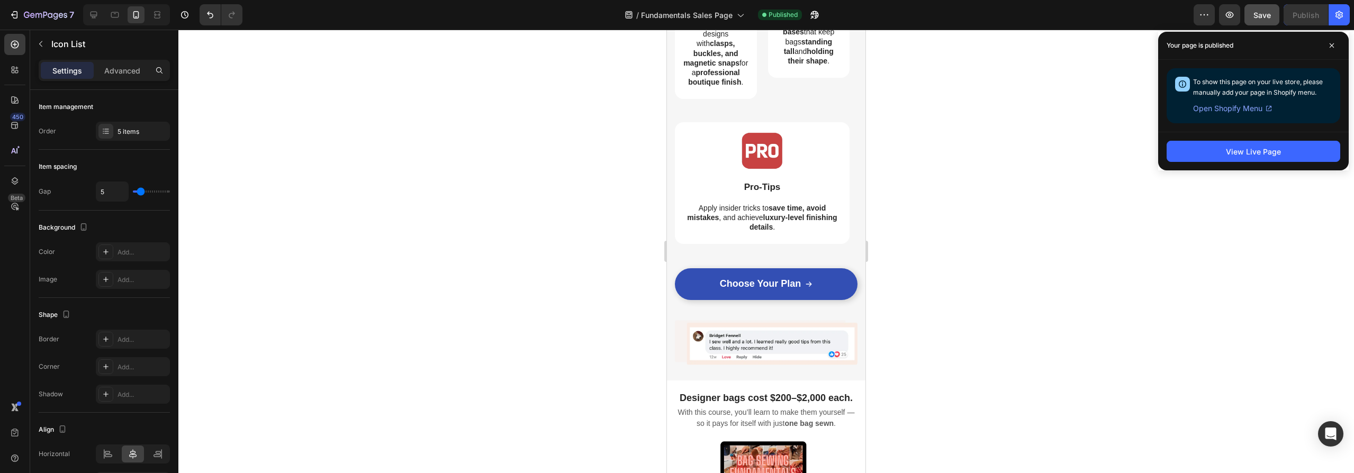
scroll to position [1487, 0]
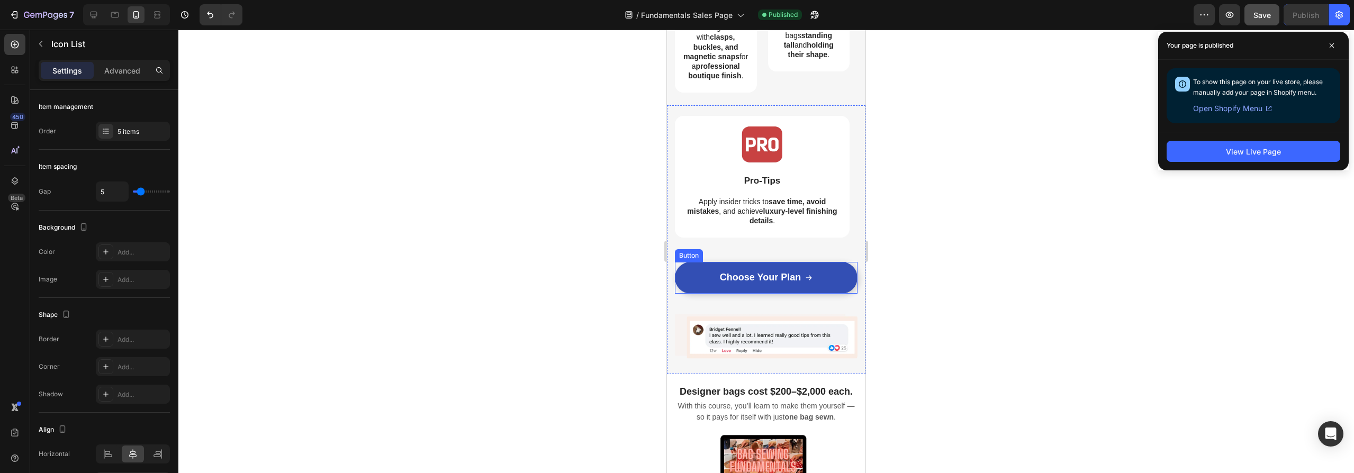
click at [678, 294] on div "Choose Your Plan Button" at bounding box center [766, 278] width 183 height 32
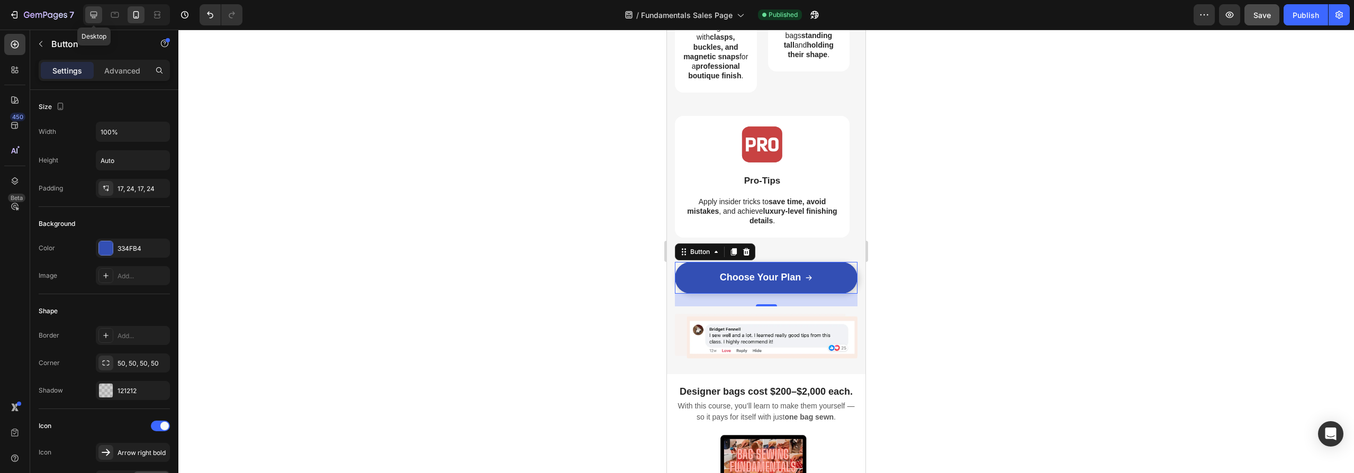
click at [93, 15] on icon at bounding box center [94, 15] width 7 height 7
type input "24"
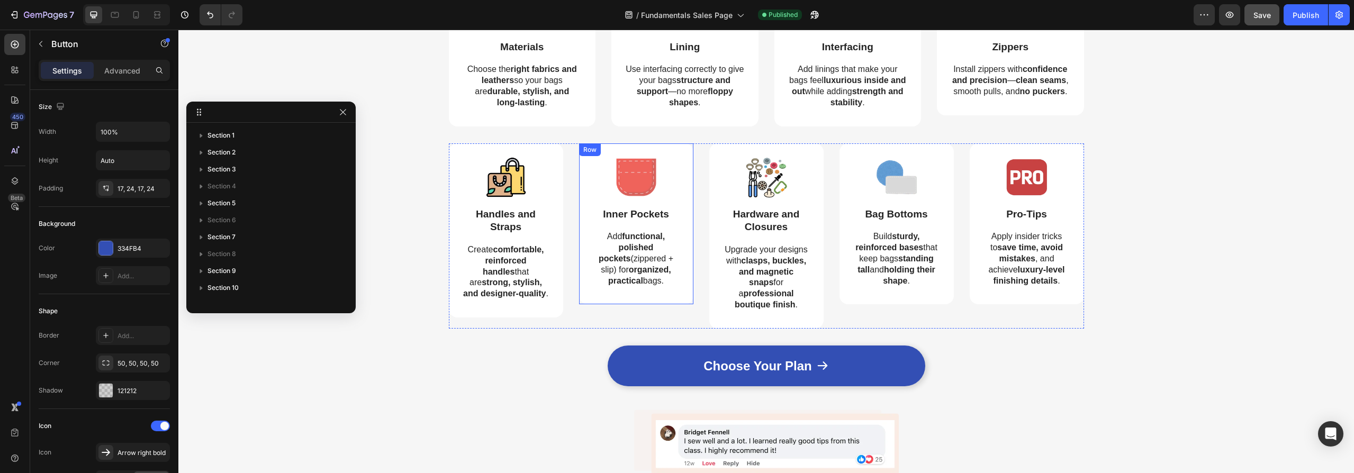
scroll to position [1154, 0]
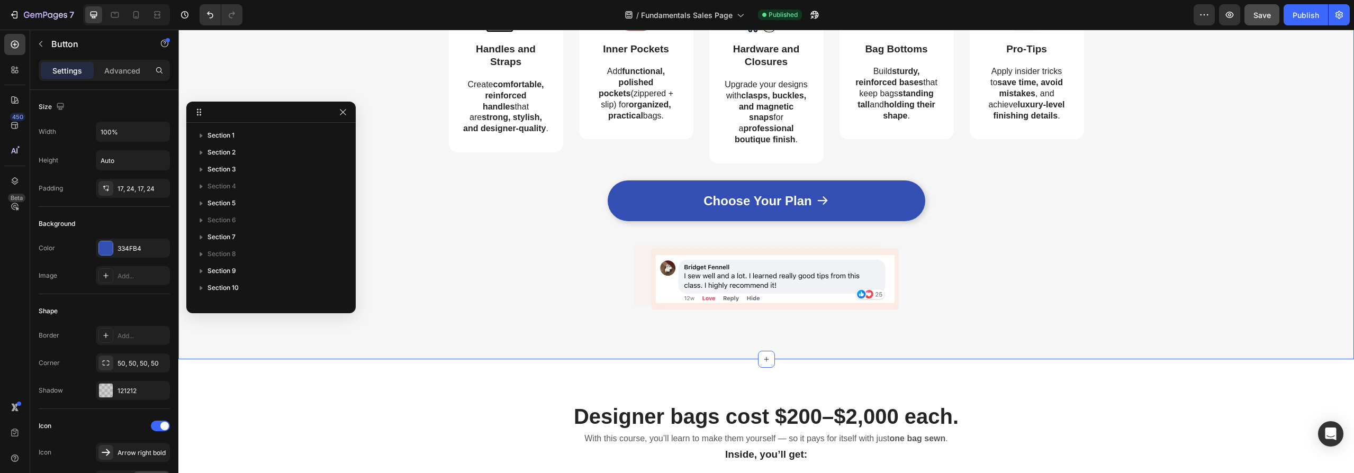
click at [1086, 332] on div "Skills Library Heading Row Image Materials Text Block Choose the right fabrics …" at bounding box center [766, 44] width 1176 height 630
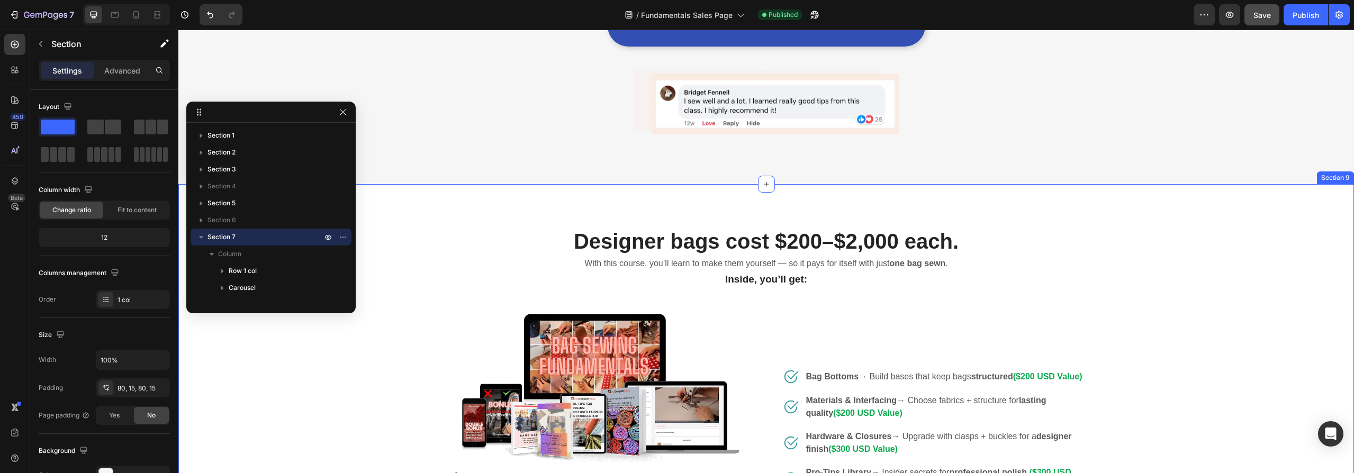
scroll to position [1258, 0]
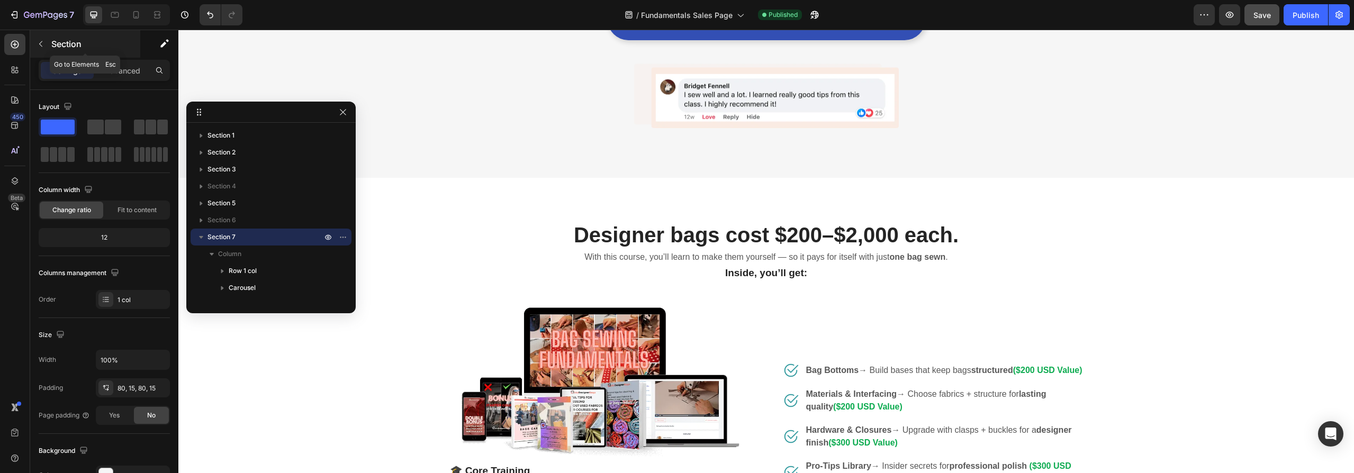
click at [42, 41] on icon "button" at bounding box center [41, 44] width 8 height 8
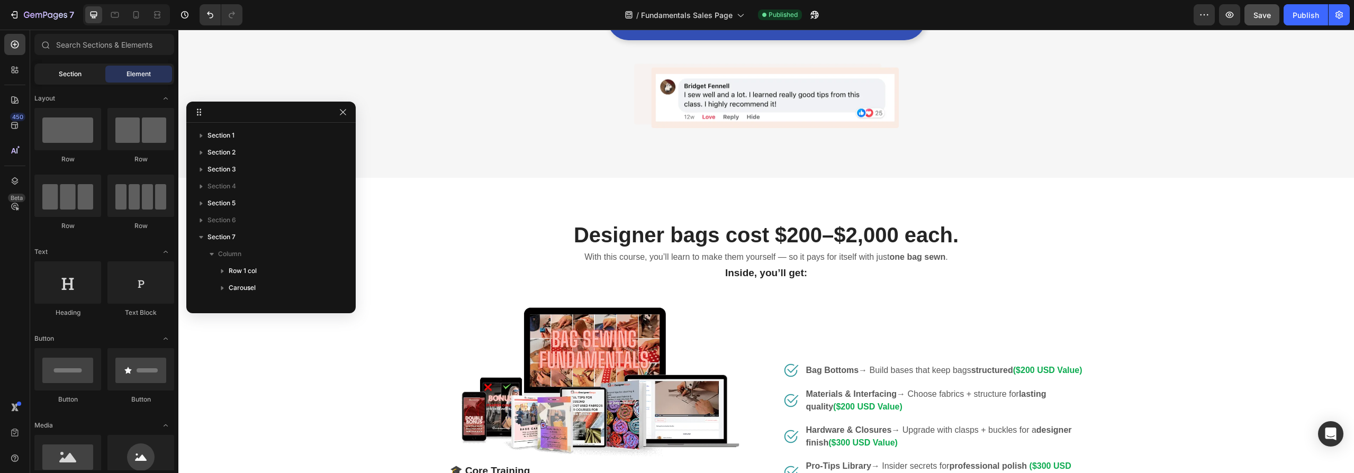
click at [63, 72] on span "Section" at bounding box center [70, 74] width 23 height 10
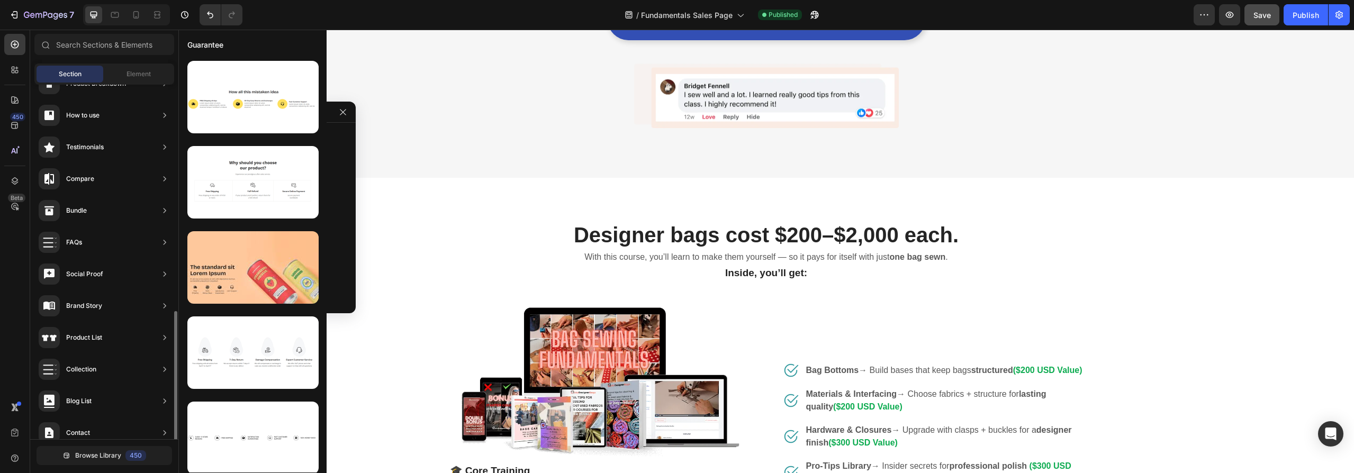
scroll to position [259, 0]
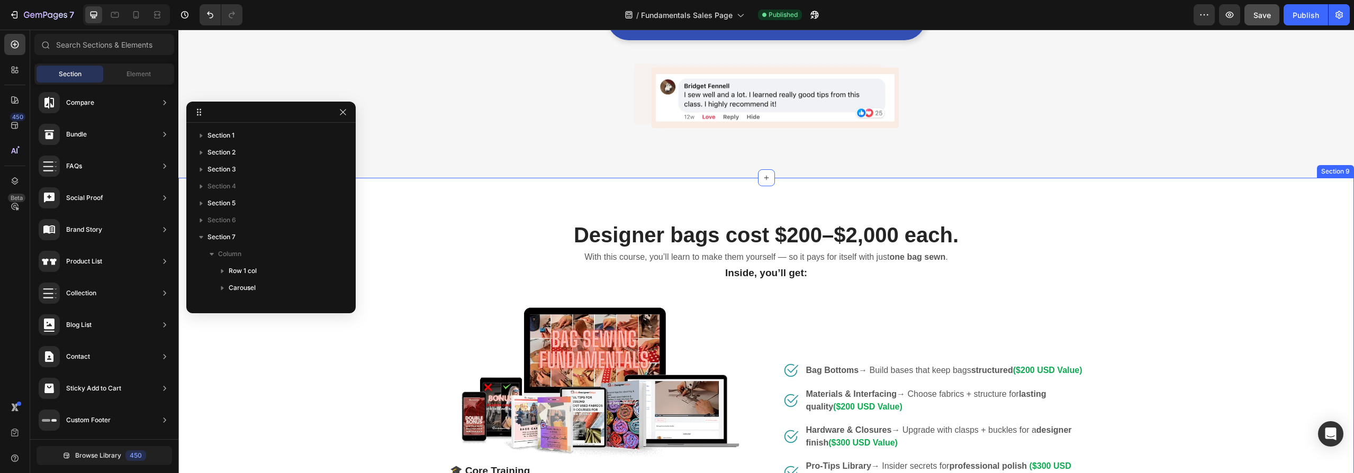
drag, startPoint x: 257, startPoint y: 420, endPoint x: 770, endPoint y: 196, distance: 559.4
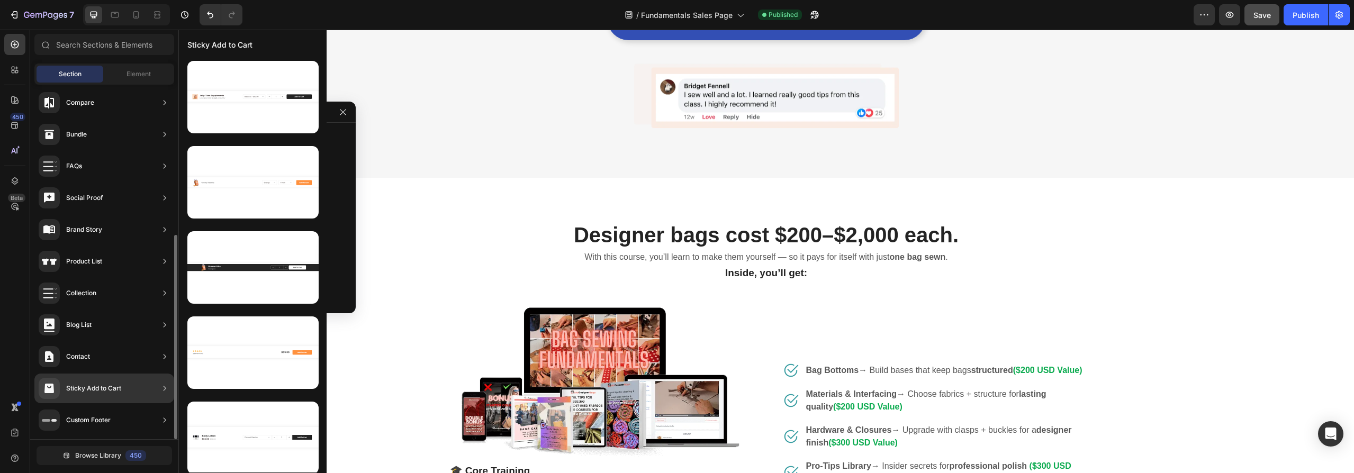
click at [95, 381] on div "Sticky Add to Cart" at bounding box center [80, 388] width 83 height 21
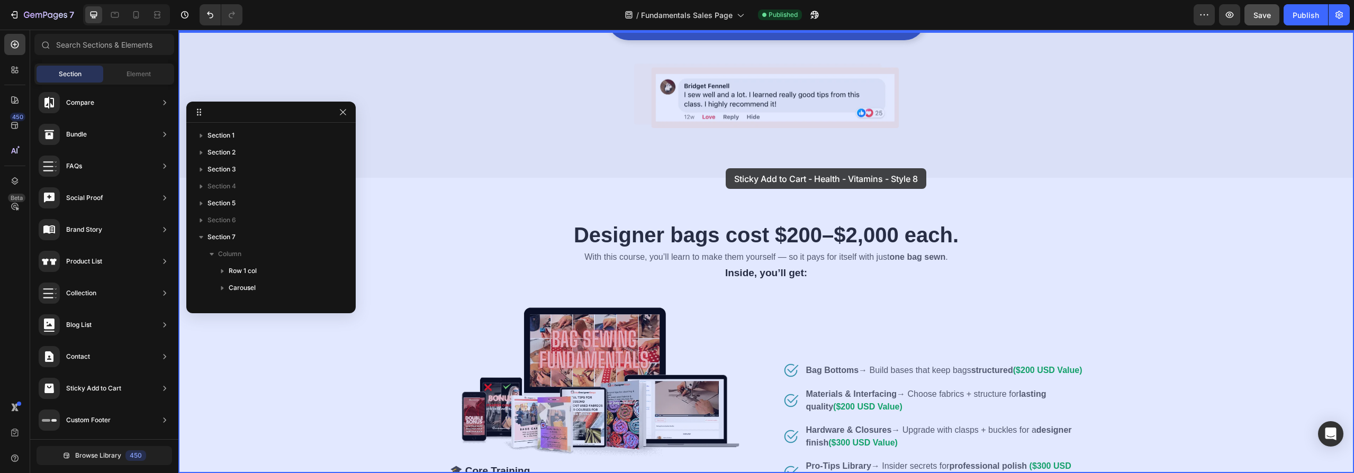
drag, startPoint x: 417, startPoint y: 139, endPoint x: 726, endPoint y: 168, distance: 310.5
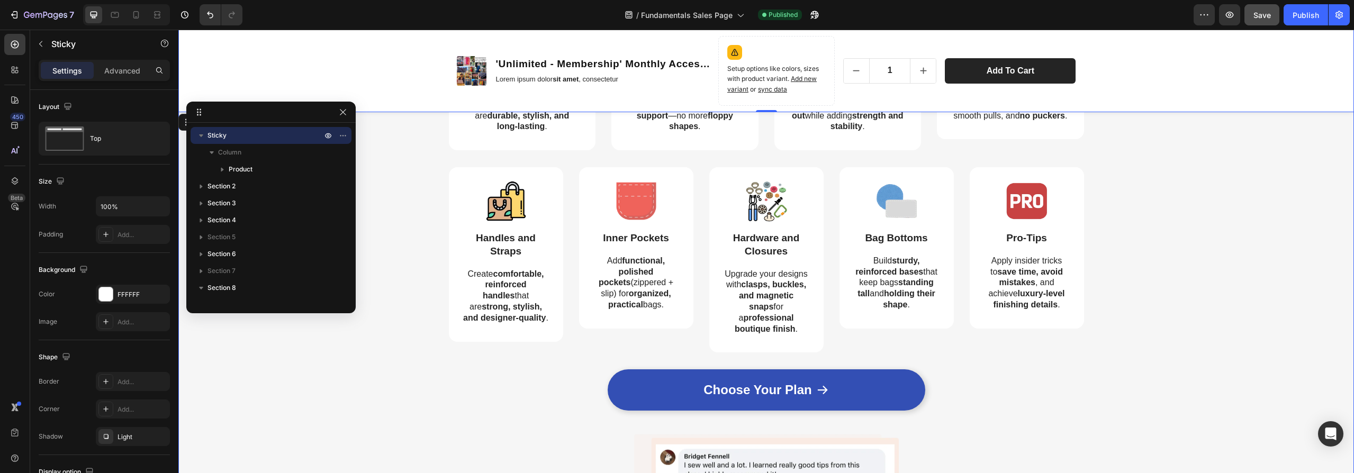
scroll to position [976, 0]
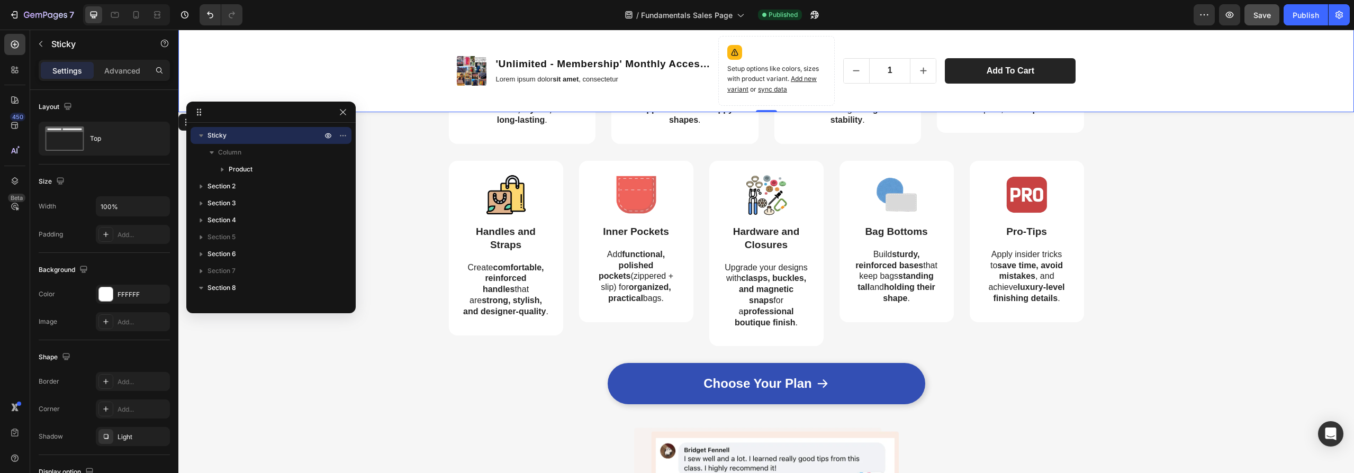
click at [327, 61] on div "Product Images 'Unlimited - Membership' Monthly Access (Monthly - Subscription)…" at bounding box center [766, 71] width 1176 height 83
click at [556, 393] on div "Choose Your Plan Button Product" at bounding box center [766, 389] width 635 height 53
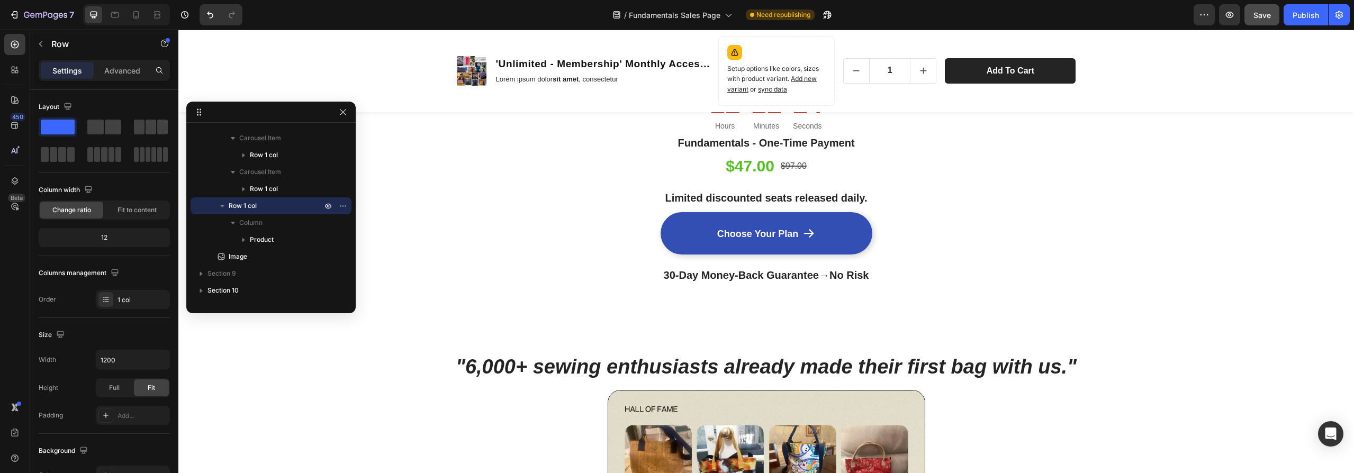
scroll to position [1993, 0]
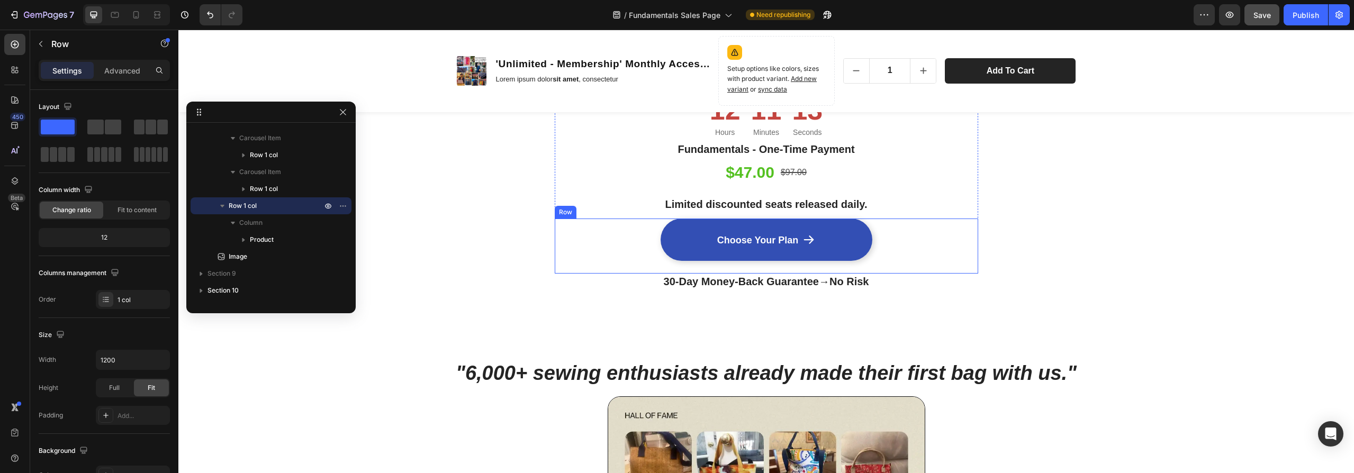
click at [596, 234] on div "Choose Your Plan Button Product" at bounding box center [766, 246] width 423 height 55
click at [604, 210] on icon at bounding box center [607, 208] width 6 height 7
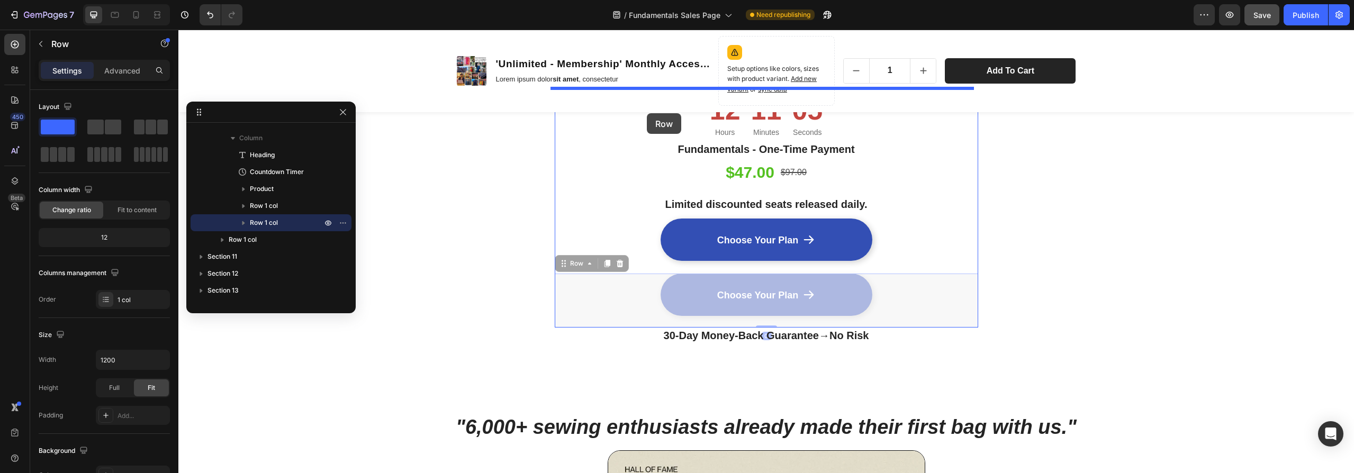
drag, startPoint x: 557, startPoint y: 264, endPoint x: 683, endPoint y: 75, distance: 227.5
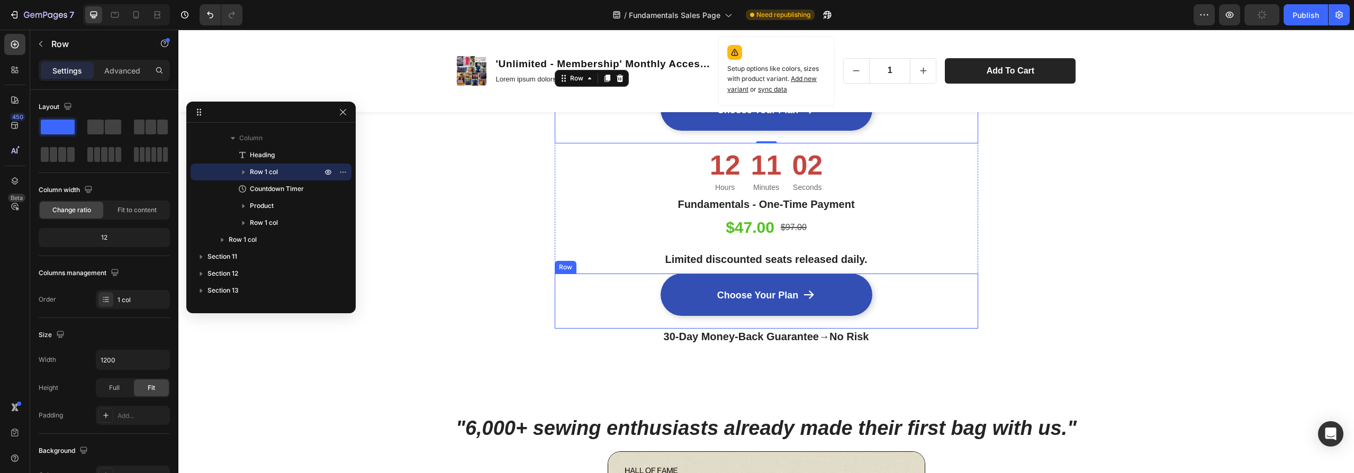
scroll to position [1887, 0]
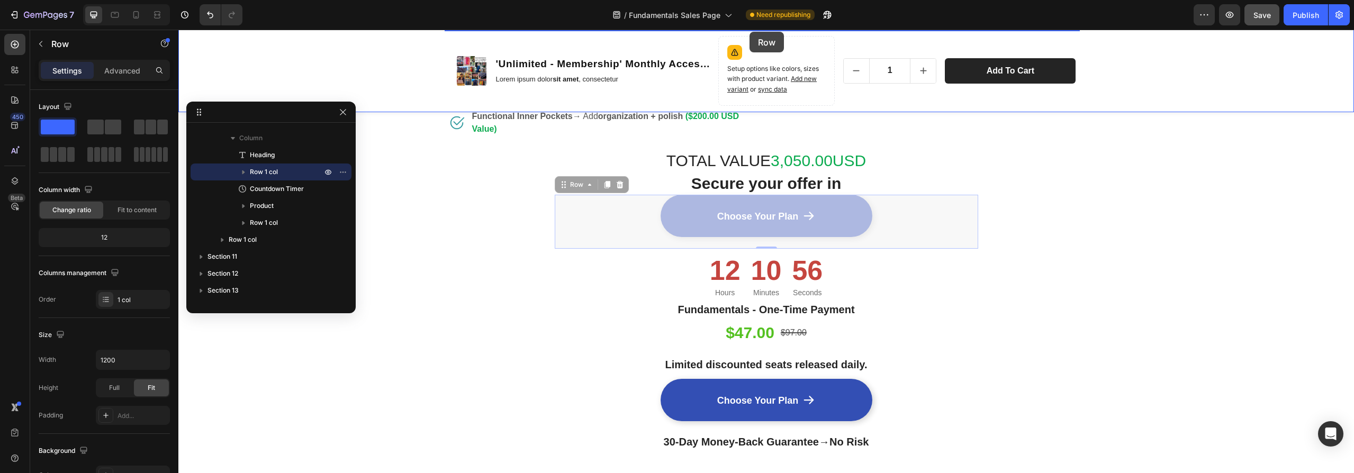
drag, startPoint x: 559, startPoint y: 185, endPoint x: 749, endPoint y: 32, distance: 244.3
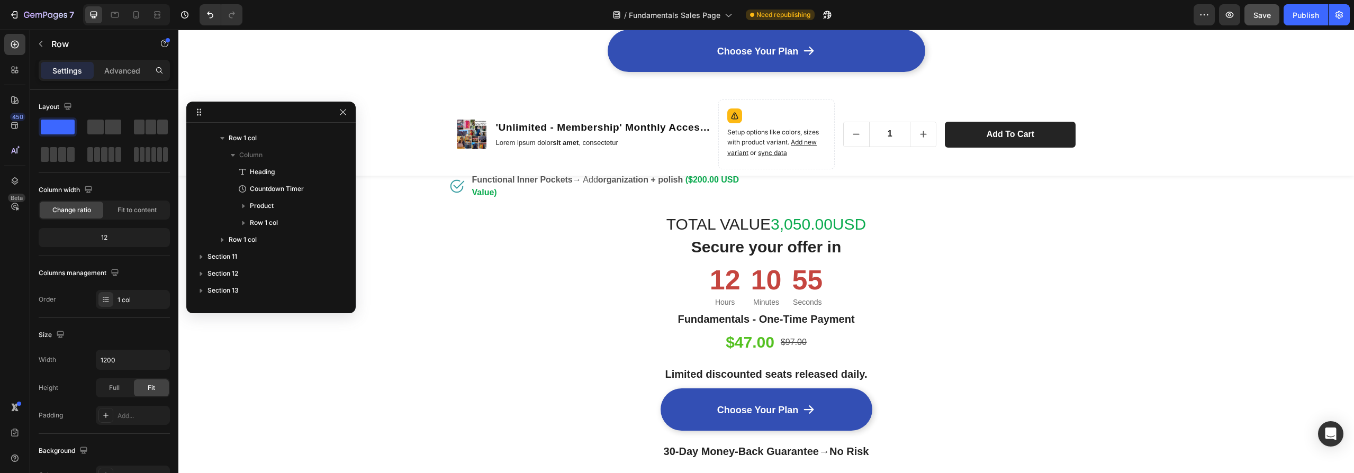
scroll to position [1949, 0]
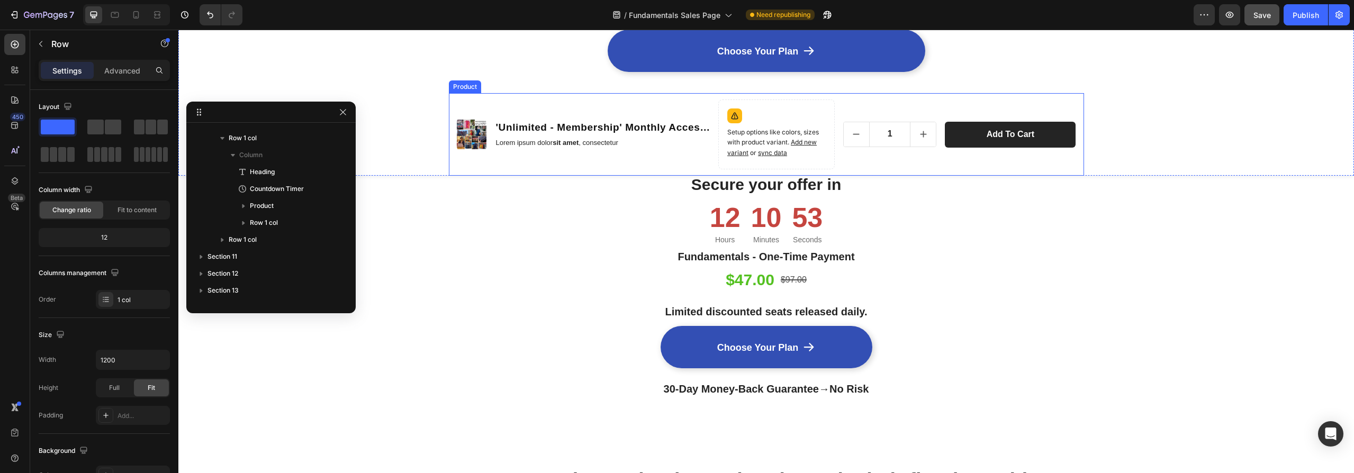
click at [651, 159] on div "Product Images 'Unlimited - Membership' Monthly Access (Monthly - Subscription)…" at bounding box center [585, 135] width 256 height 70
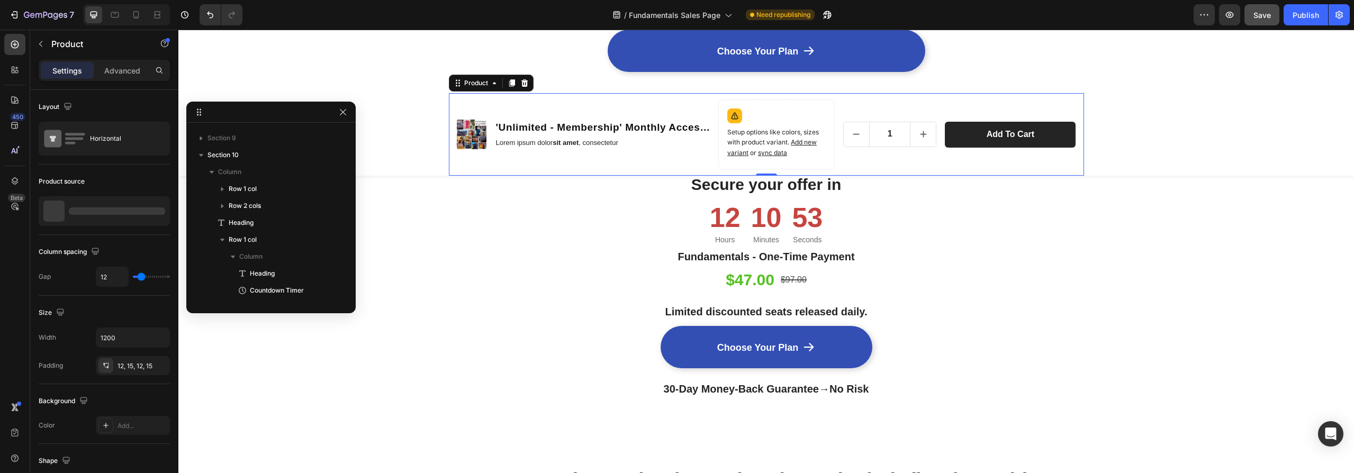
scroll to position [14, 0]
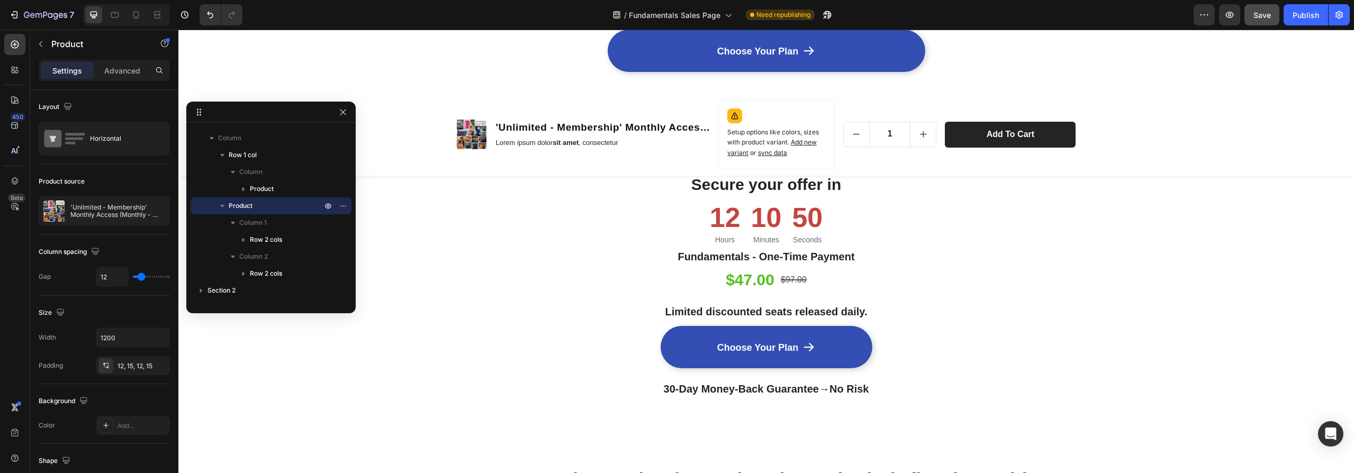
click at [574, 167] on div "Product Images 'Unlimited - Membership' Monthly Access (Monthly - Subscription)…" at bounding box center [585, 135] width 256 height 70
click at [258, 207] on p "Product" at bounding box center [276, 206] width 95 height 11
click at [523, 114] on div "Product Images 'Unlimited - Membership' Monthly Access (Monthly - Subscription)…" at bounding box center [585, 135] width 256 height 70
click at [524, 172] on div "Product Images 'Unlimited - Membership' Monthly Access (Monthly - Subscription)…" at bounding box center [766, 134] width 635 height 83
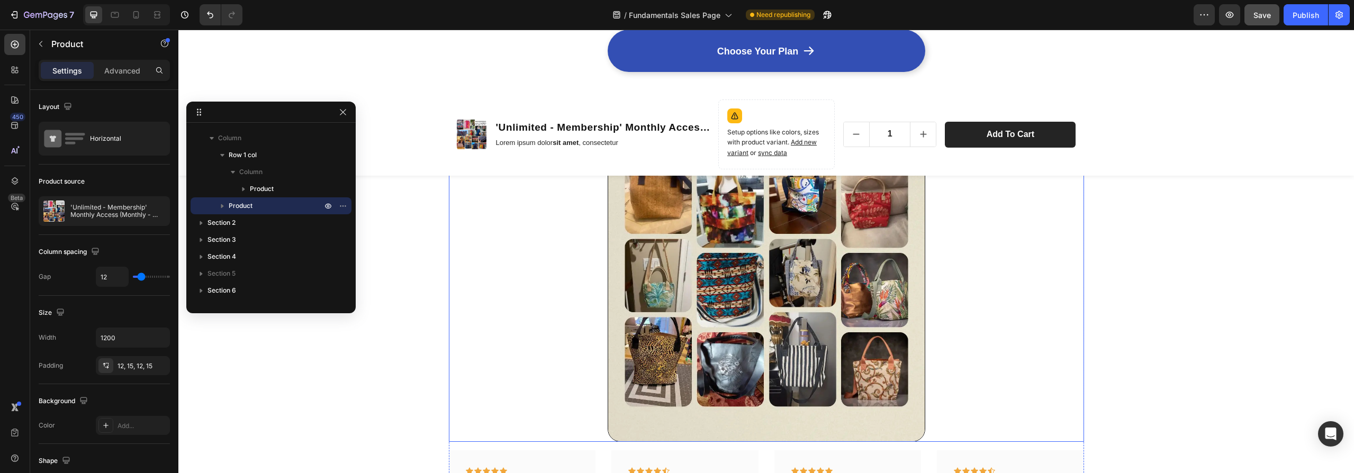
scroll to position [2322, 0]
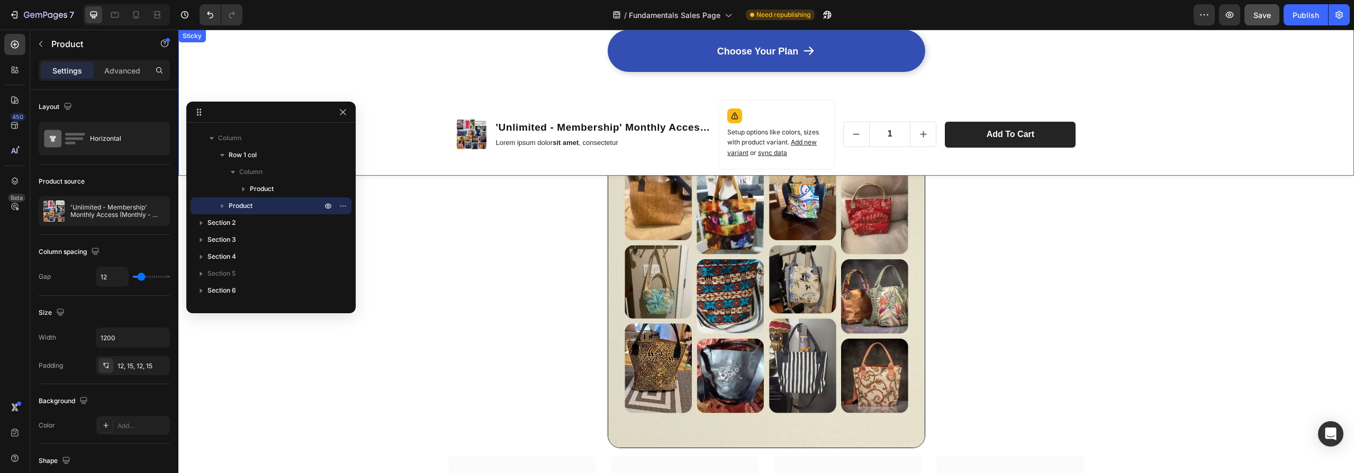
click at [1150, 95] on div "Choose Your Plan Button Product Row Product Images 'Unlimited - Membership' Mon…" at bounding box center [766, 103] width 1176 height 146
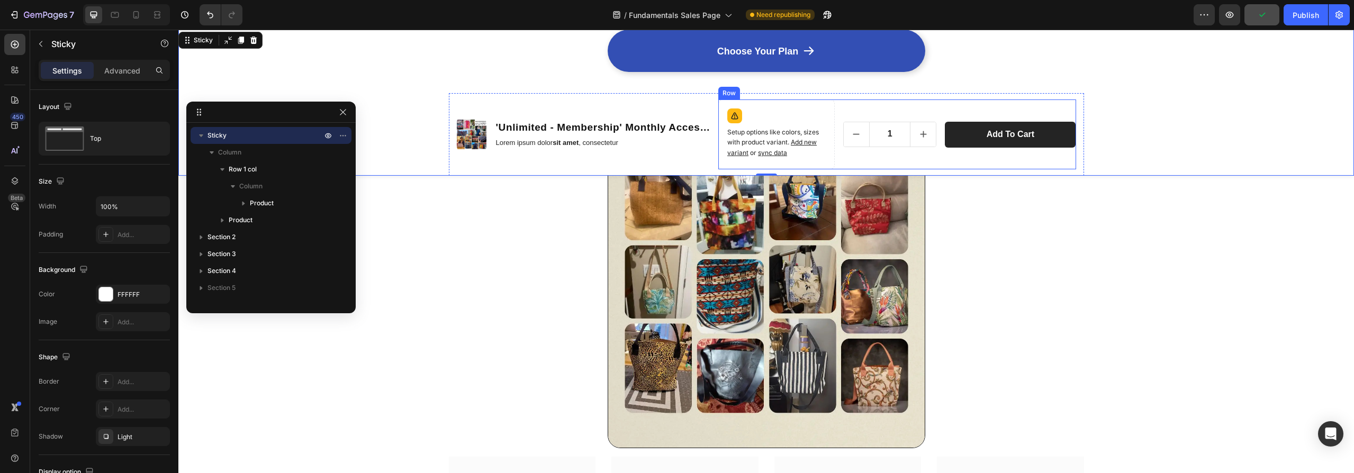
click at [932, 109] on div "1 Product Quantity Add to cart Product Cart Button Row" at bounding box center [959, 135] width 233 height 70
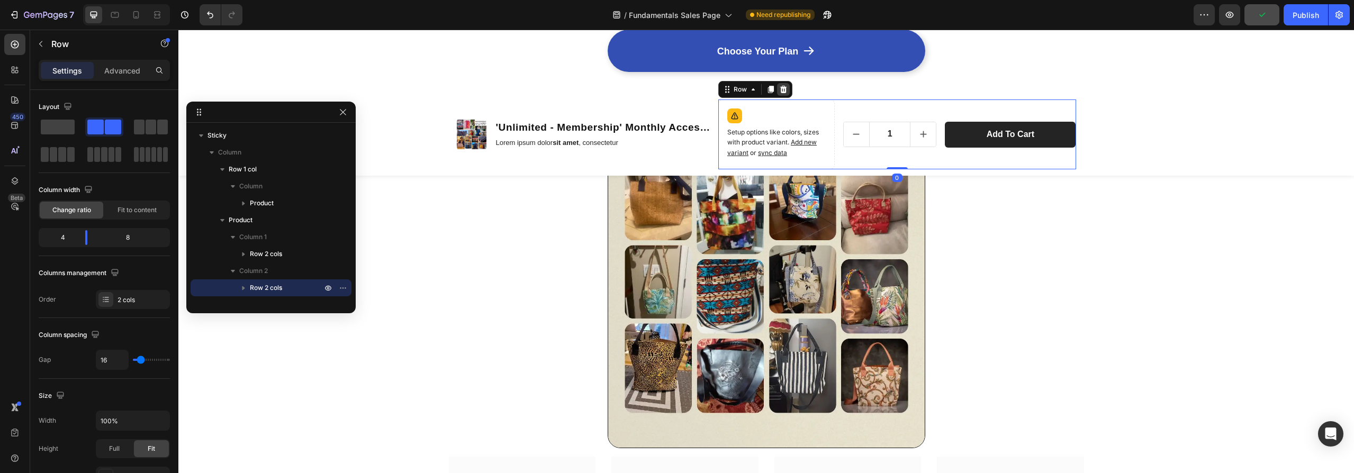
click at [781, 88] on icon at bounding box center [783, 89] width 7 height 7
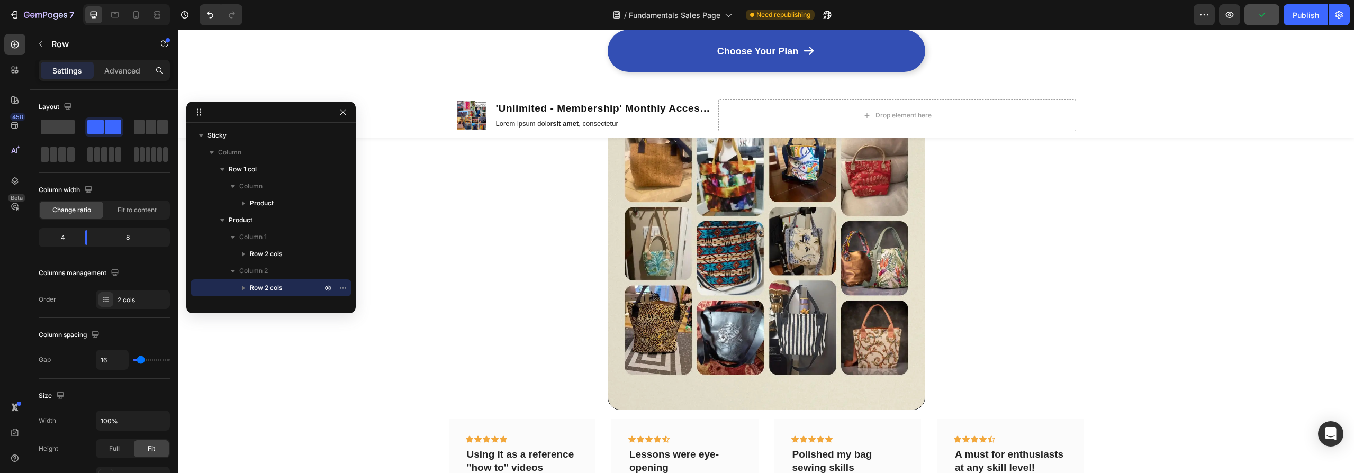
scroll to position [2284, 0]
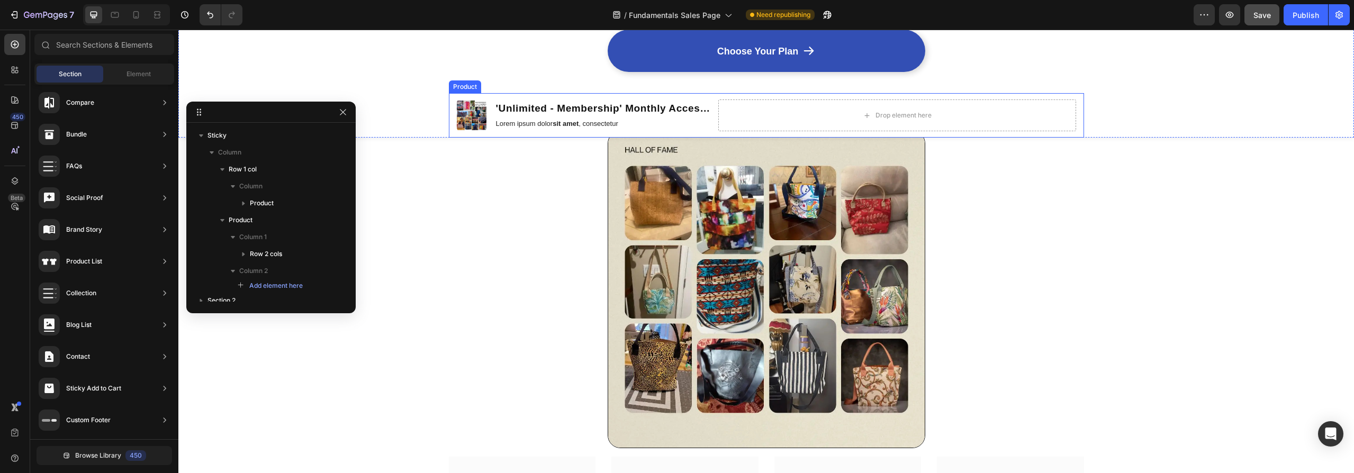
click at [710, 95] on div "Product Images 'Unlimited - Membership' Monthly Access (Monthly - Subscription)…" at bounding box center [766, 115] width 635 height 44
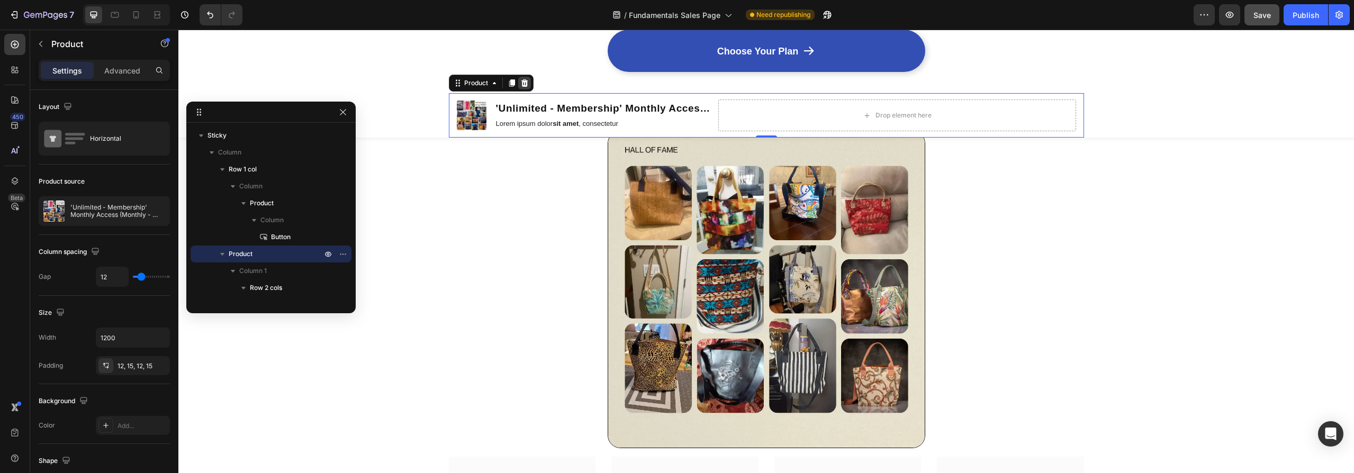
click at [521, 83] on icon at bounding box center [524, 82] width 7 height 7
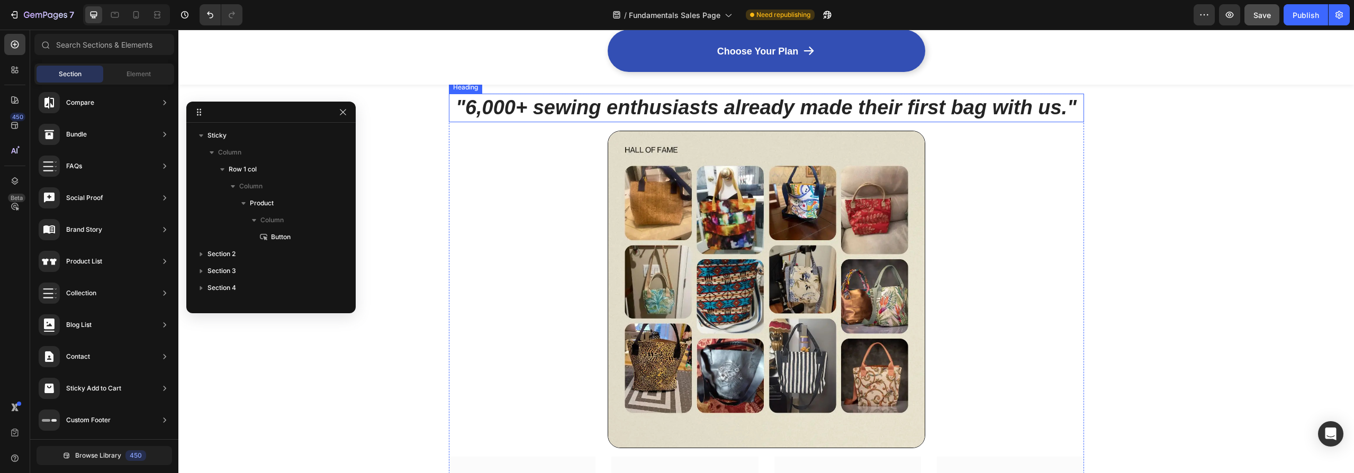
scroll to position [1997, 0]
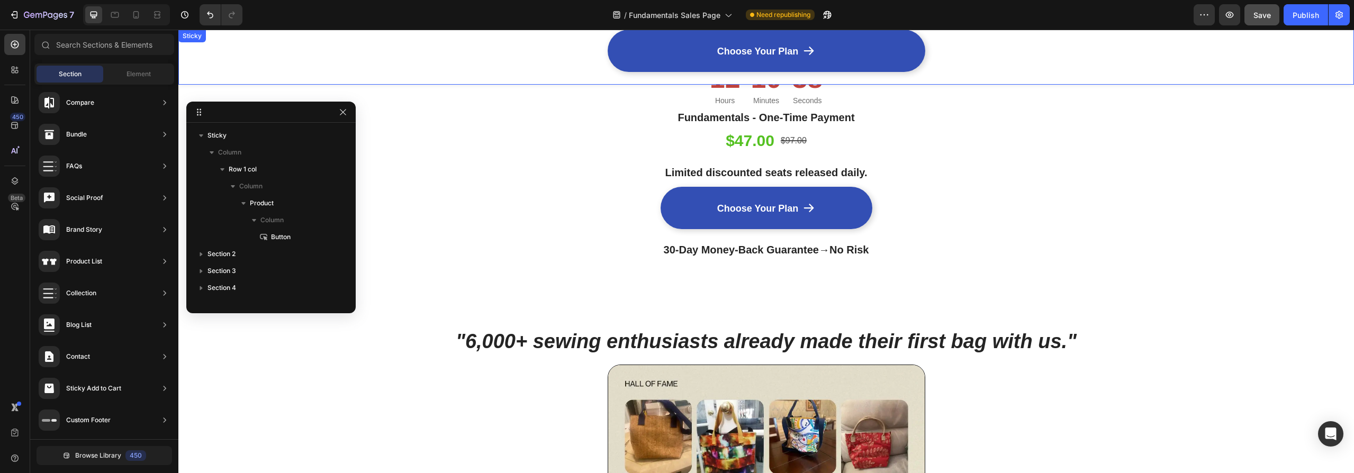
click at [374, 62] on div "Choose Your Plan Button Product Row" at bounding box center [766, 57] width 1176 height 55
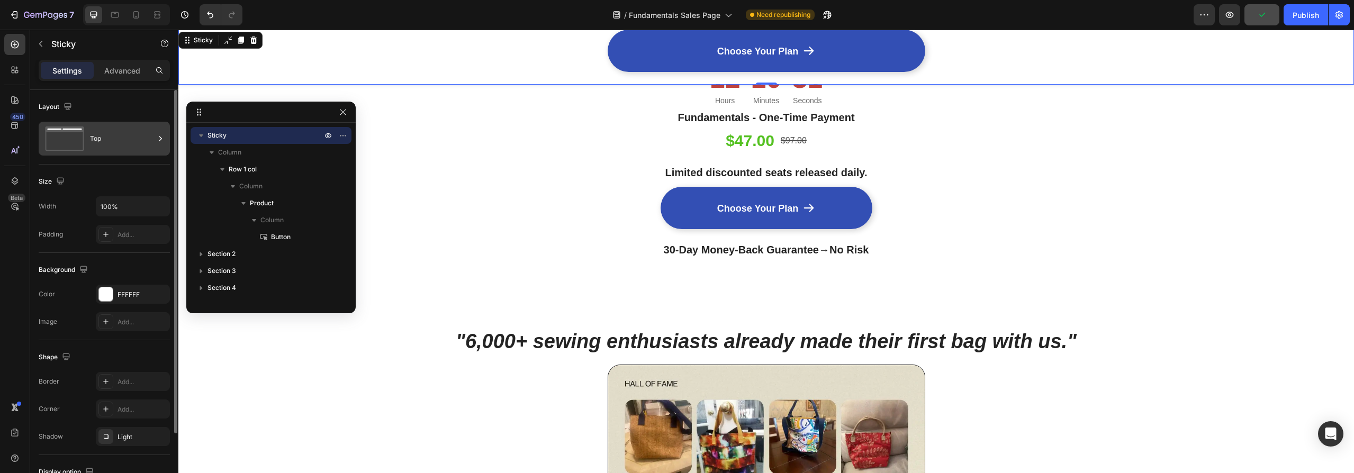
click at [124, 140] on div "Top" at bounding box center [122, 138] width 65 height 24
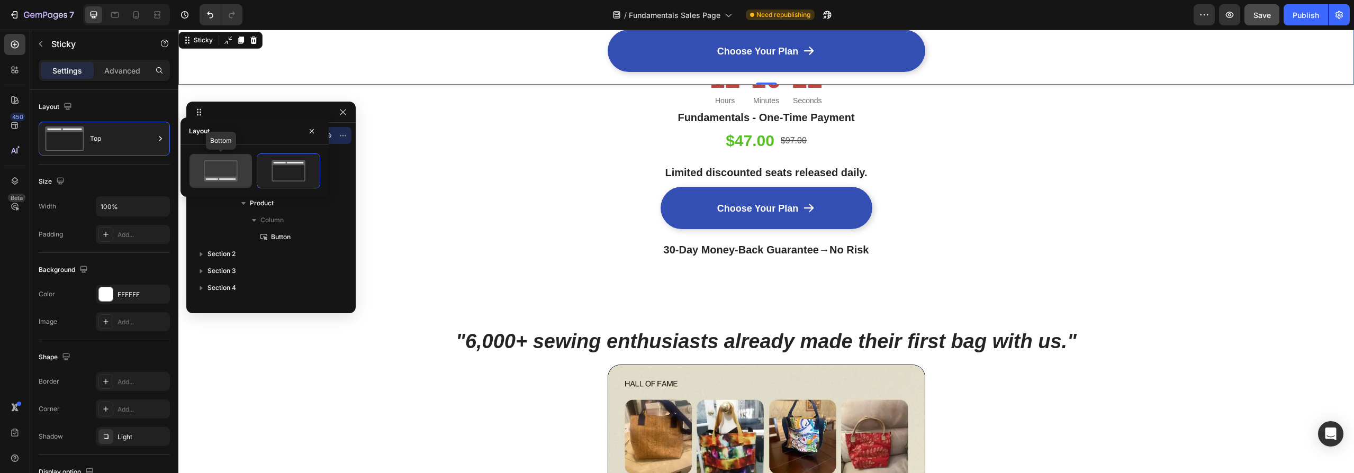
click at [212, 170] on icon at bounding box center [221, 170] width 50 height 21
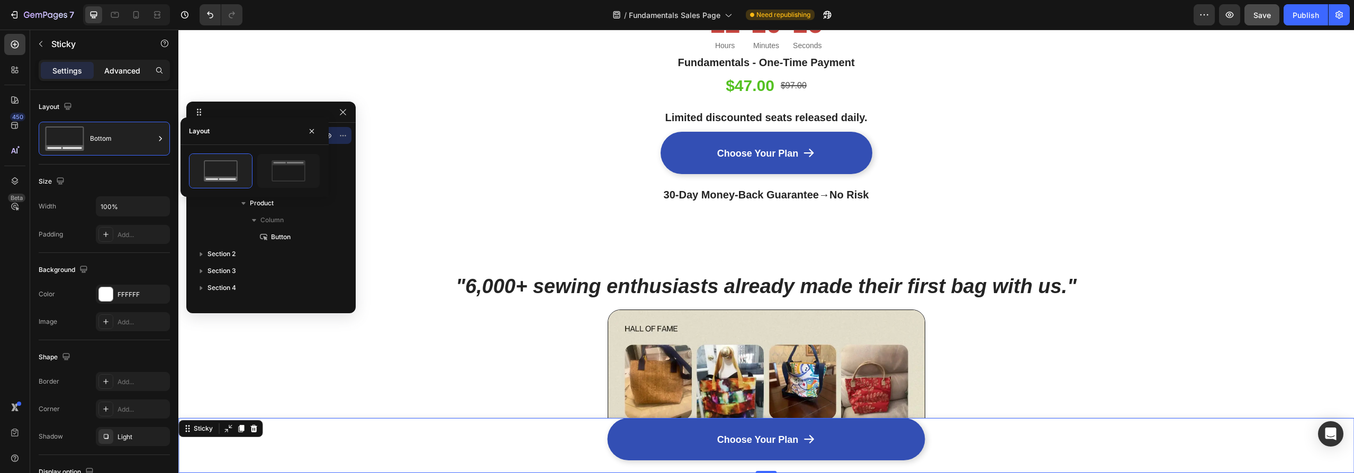
click at [124, 71] on p "Advanced" at bounding box center [122, 70] width 36 height 11
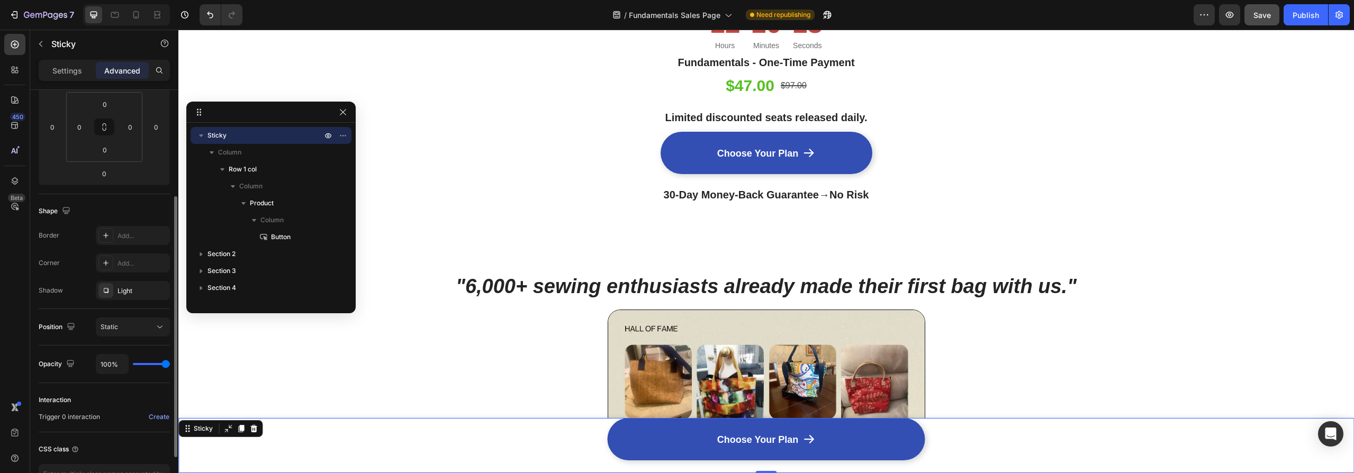
scroll to position [240, 0]
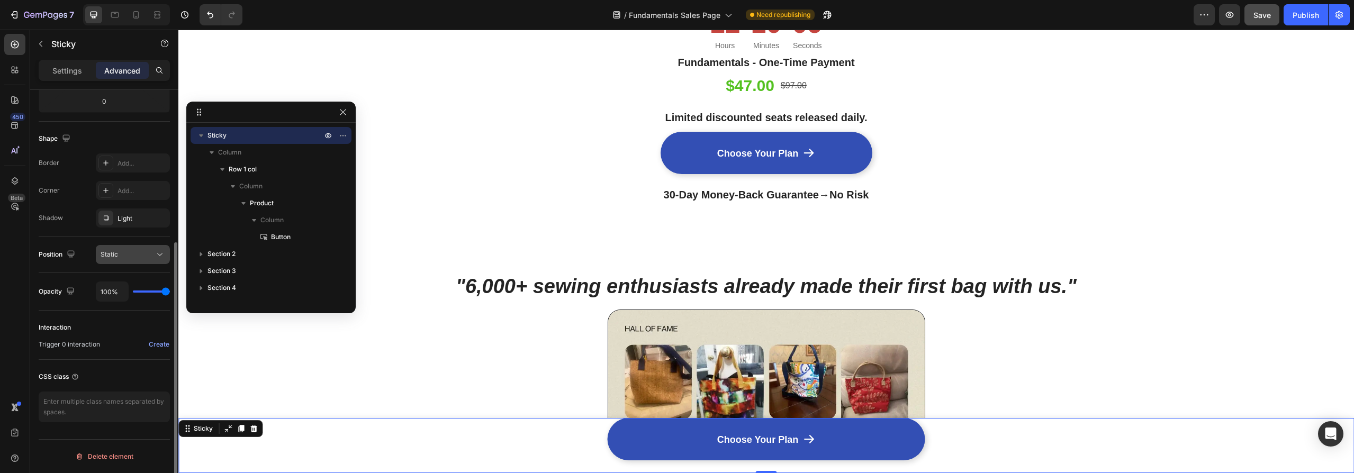
click at [130, 254] on div "Static" at bounding box center [128, 255] width 54 height 10
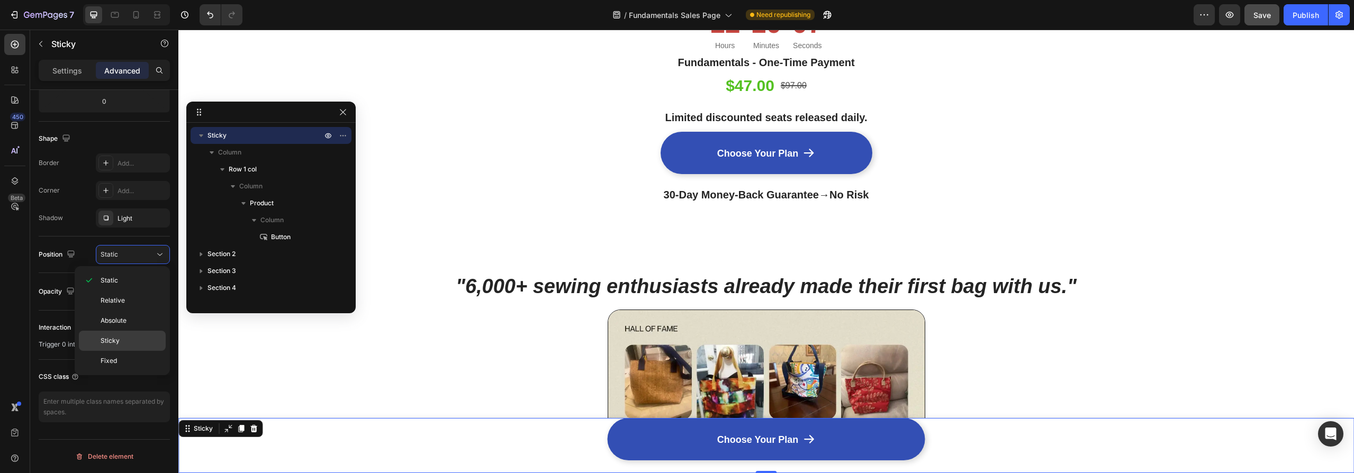
click at [125, 340] on p "Sticky" at bounding box center [131, 341] width 60 height 10
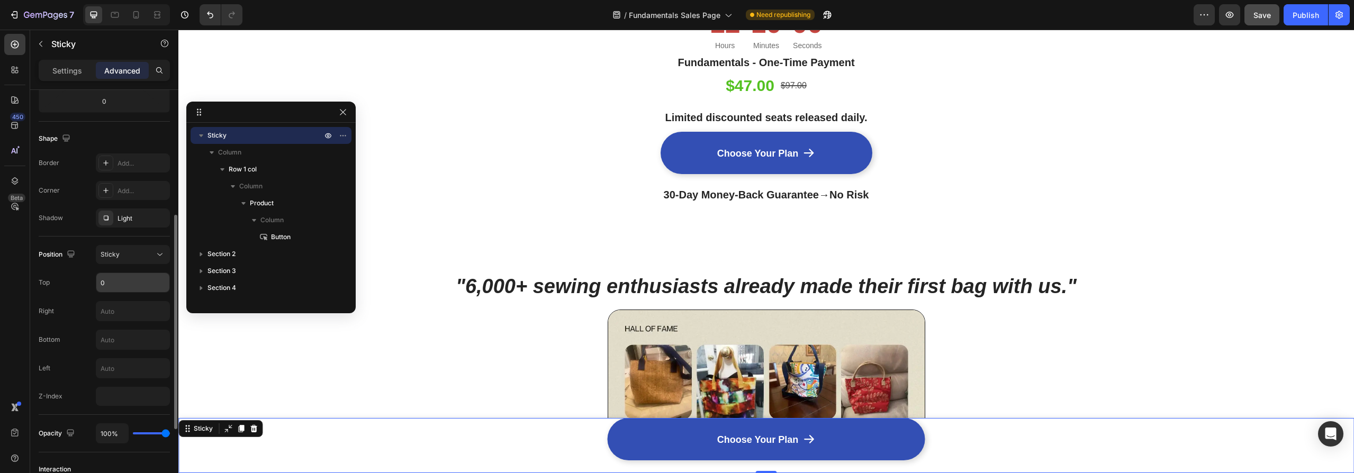
click at [129, 284] on input "0" at bounding box center [132, 282] width 73 height 19
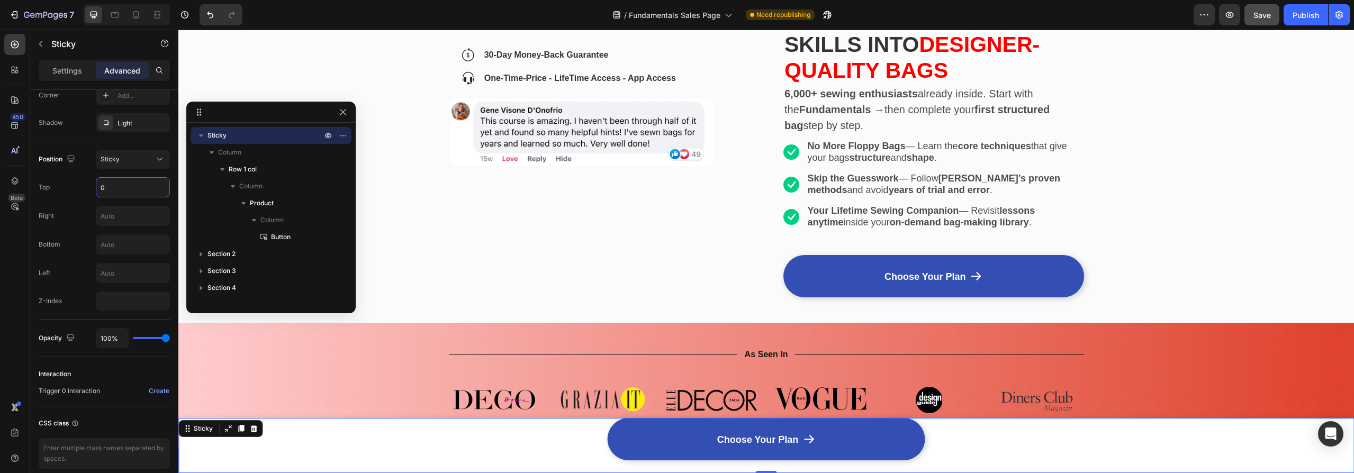
scroll to position [0, 0]
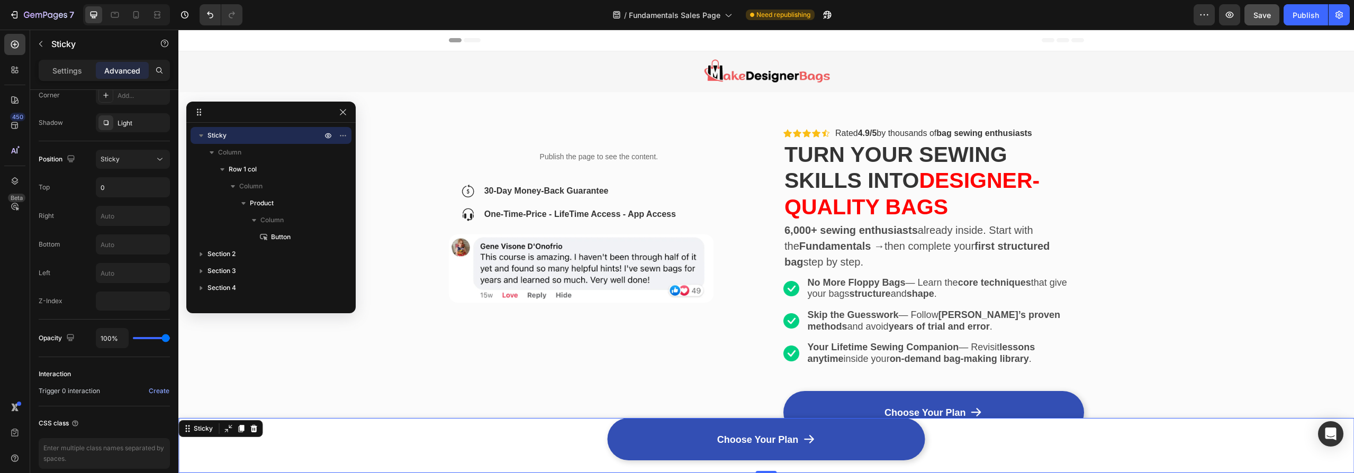
click at [365, 438] on div "Choose Your Plan Button Product Row" at bounding box center [766, 445] width 1176 height 55
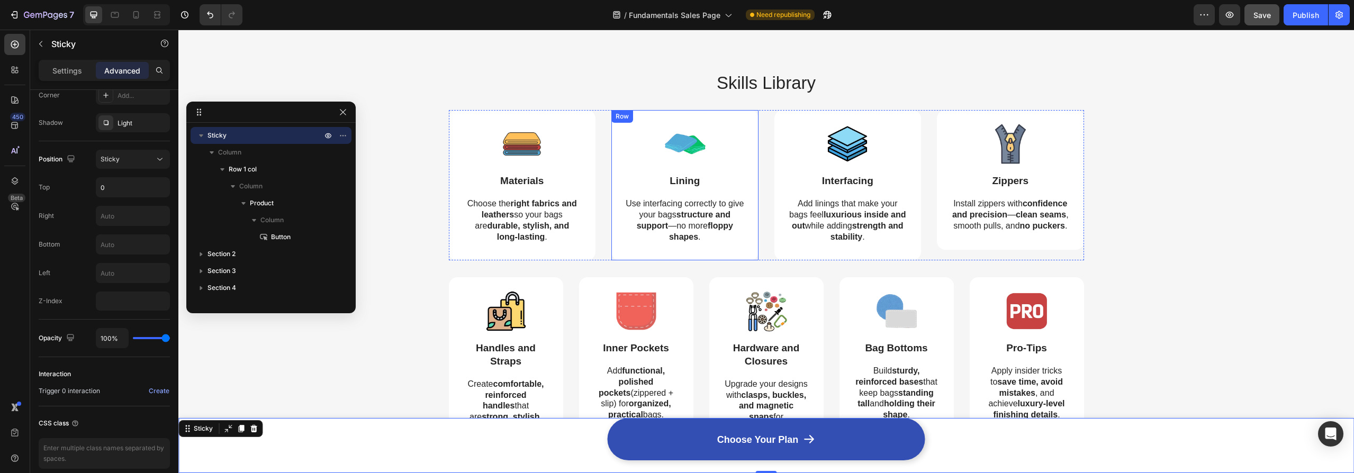
scroll to position [762, 0]
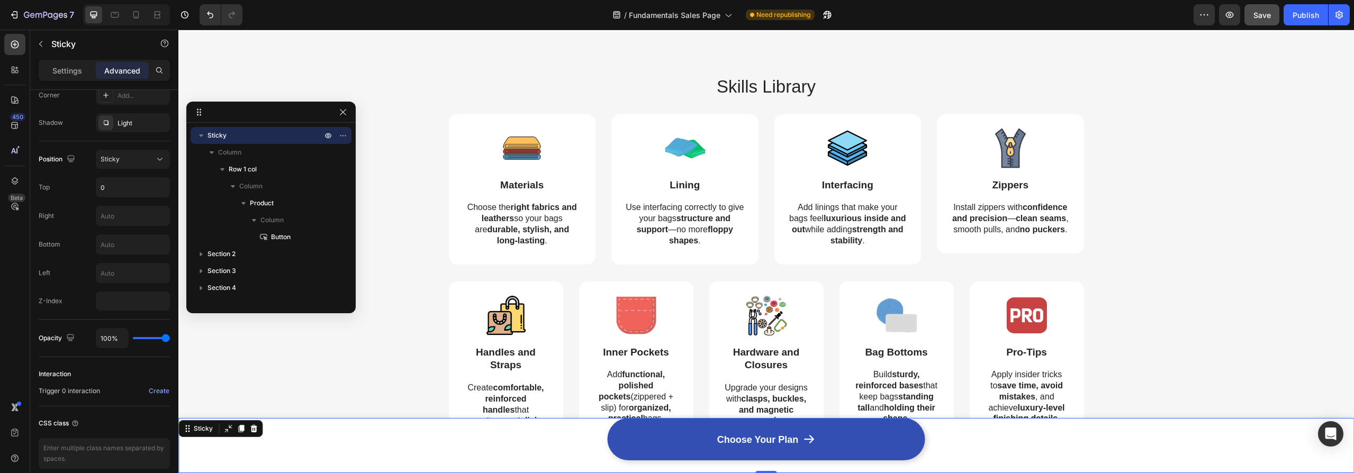
click at [382, 451] on div "Choose Your Plan Button Product Row" at bounding box center [766, 445] width 1176 height 55
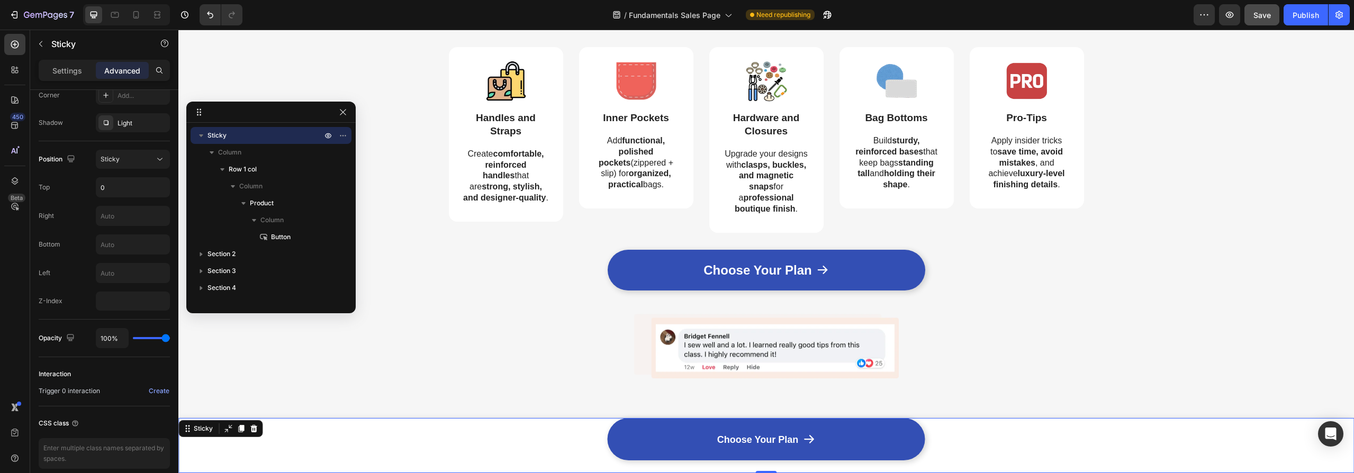
scroll to position [1126, 0]
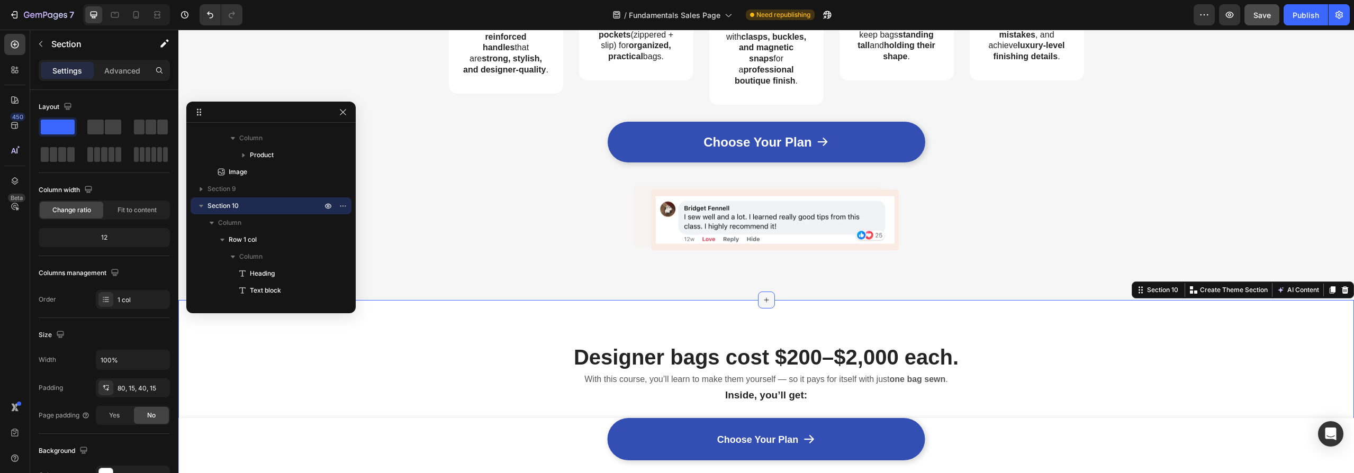
click at [766, 292] on div at bounding box center [766, 300] width 17 height 17
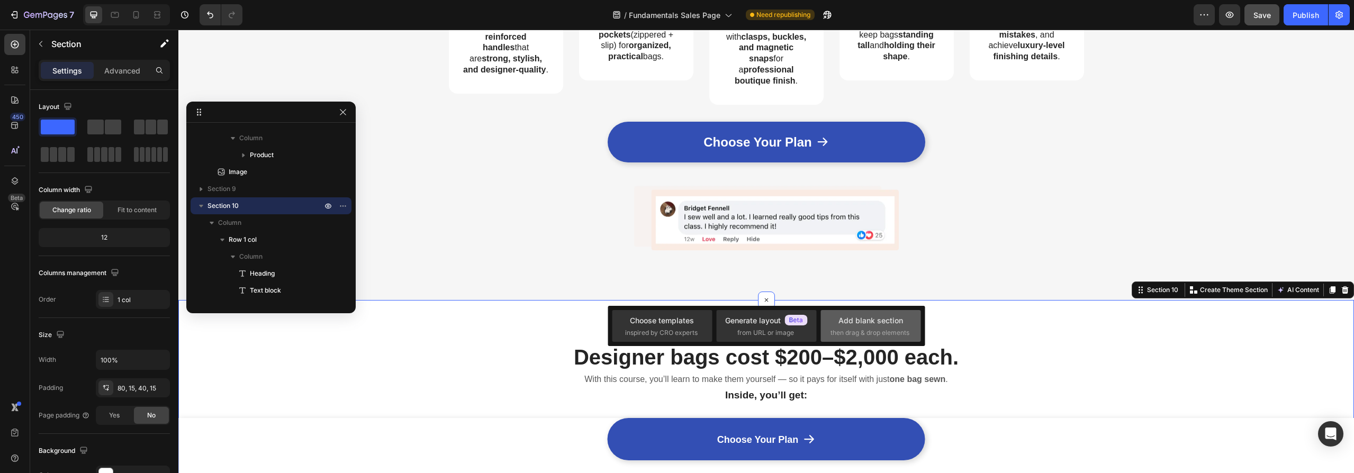
click at [851, 325] on div "Add blank section" at bounding box center [870, 320] width 65 height 11
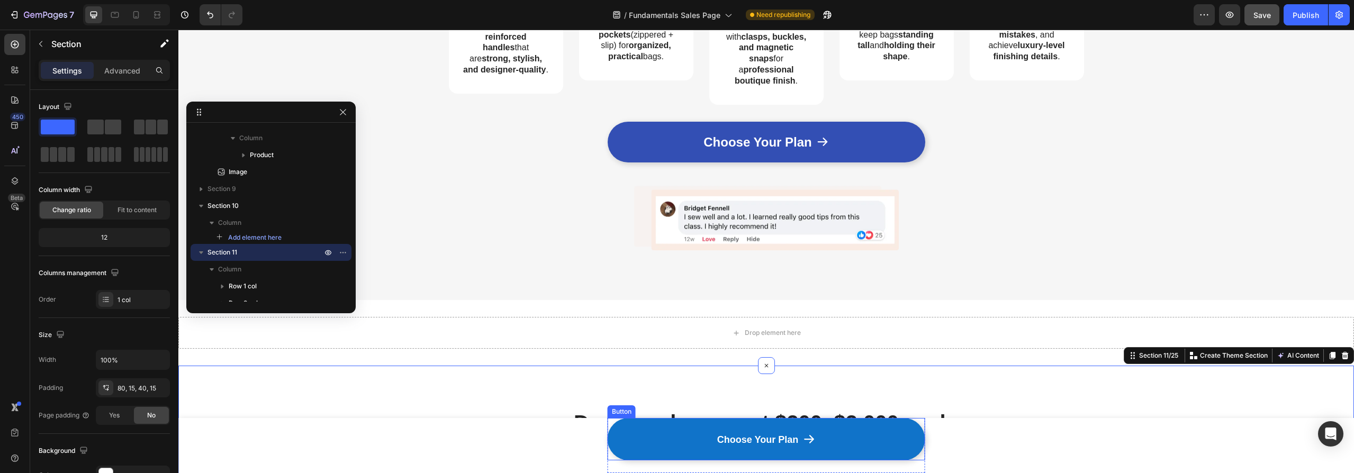
click at [865, 438] on link "Choose Your Plan" at bounding box center [767, 439] width 318 height 42
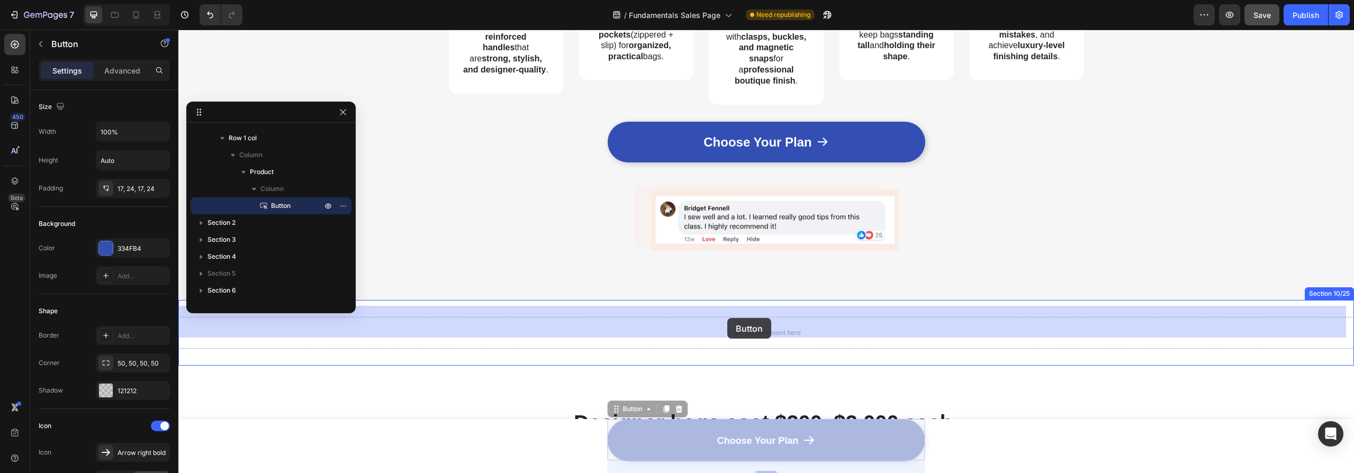
drag, startPoint x: 614, startPoint y: 409, endPoint x: 727, endPoint y: 318, distance: 145.3
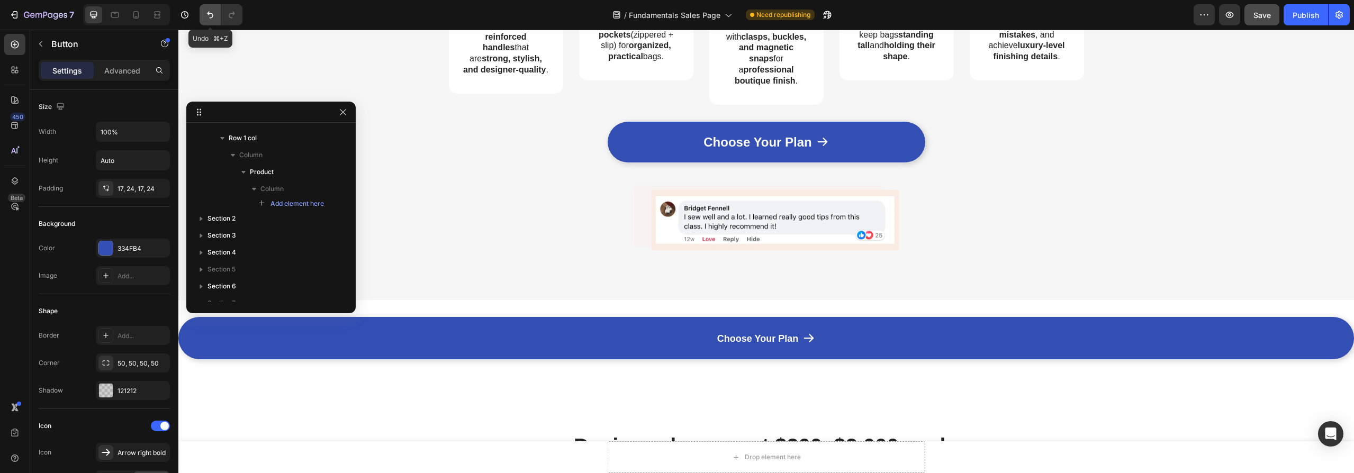
click at [207, 14] on icon "Undo/Redo" at bounding box center [210, 15] width 11 height 11
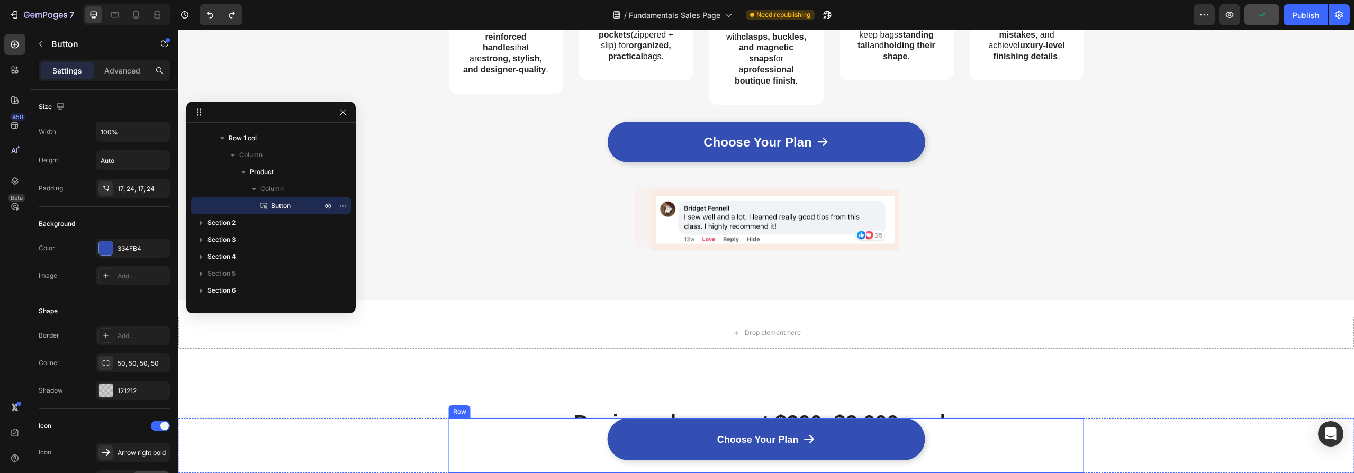
click at [516, 442] on div "Choose Your Plan Button Product" at bounding box center [766, 445] width 635 height 55
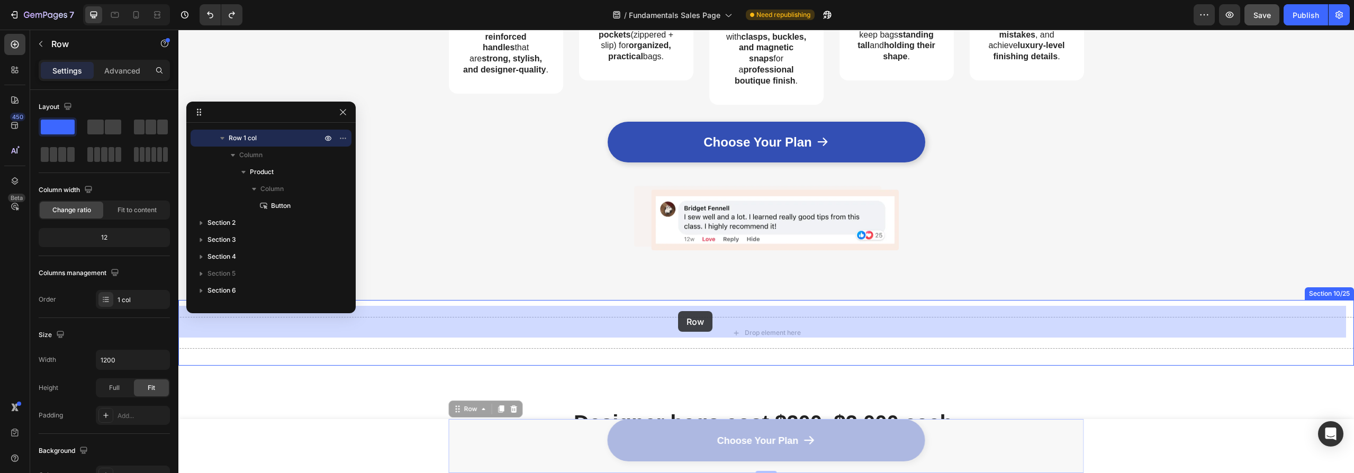
drag, startPoint x: 455, startPoint y: 412, endPoint x: 678, endPoint y: 311, distance: 244.9
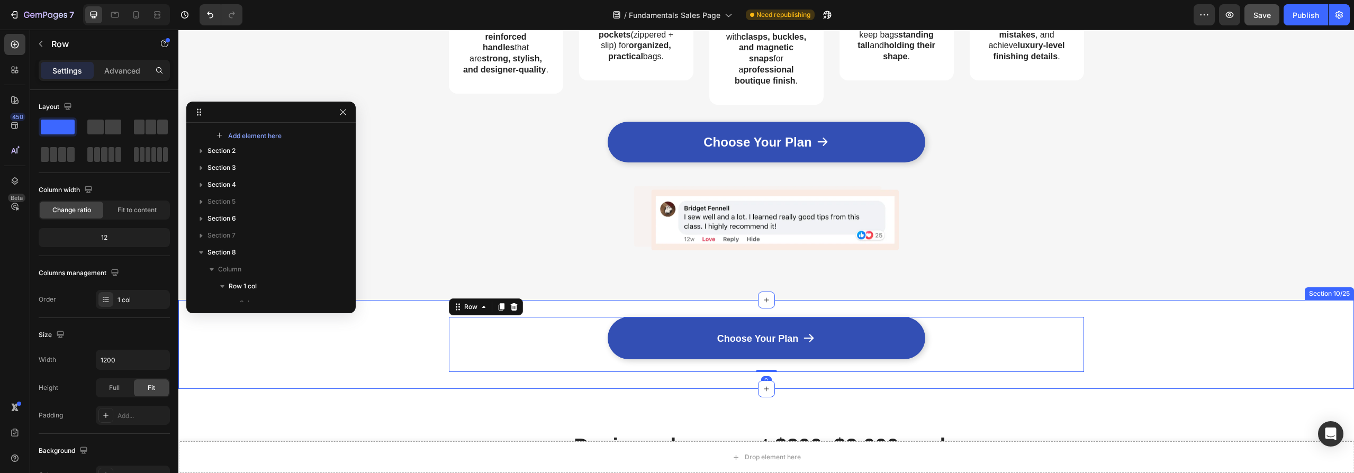
click at [409, 325] on div "Choose Your Plan Button Product Row 0" at bounding box center [766, 344] width 1176 height 55
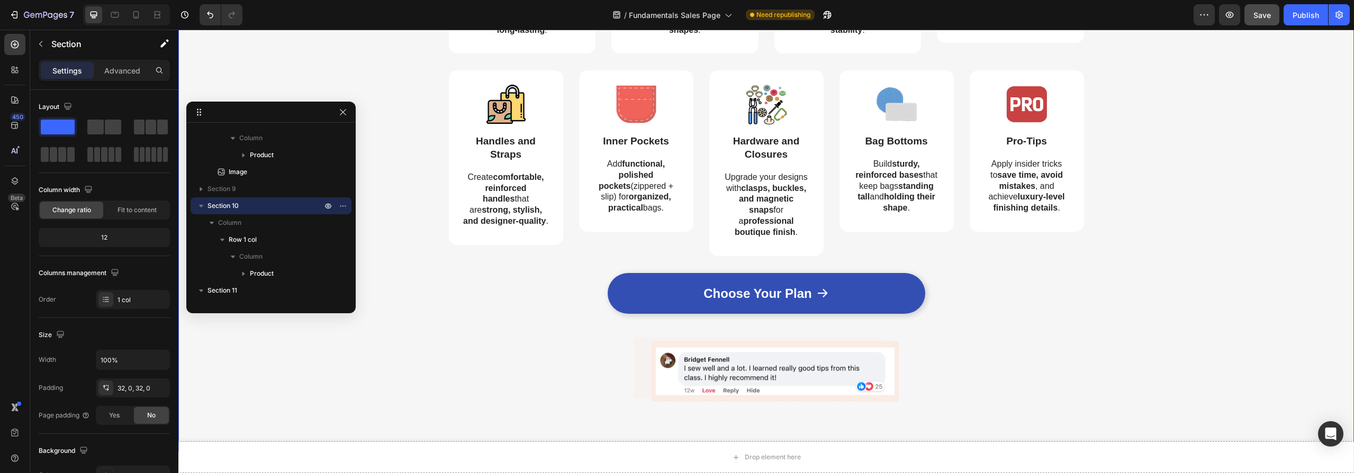
scroll to position [920, 0]
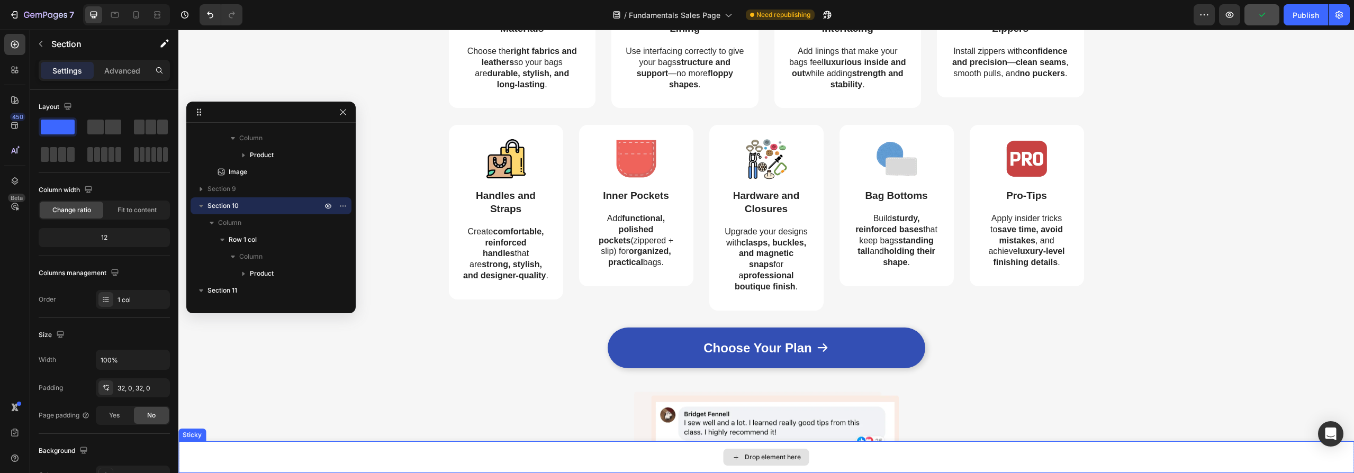
click at [1243, 458] on div "Drop element here" at bounding box center [766, 457] width 1176 height 32
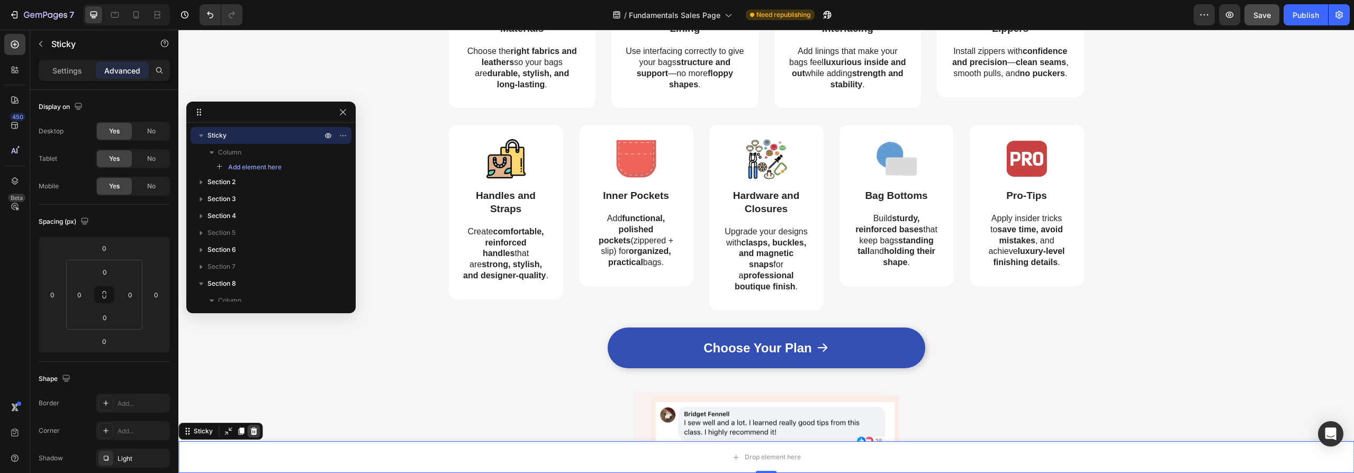
click at [250, 432] on icon at bounding box center [253, 431] width 8 height 8
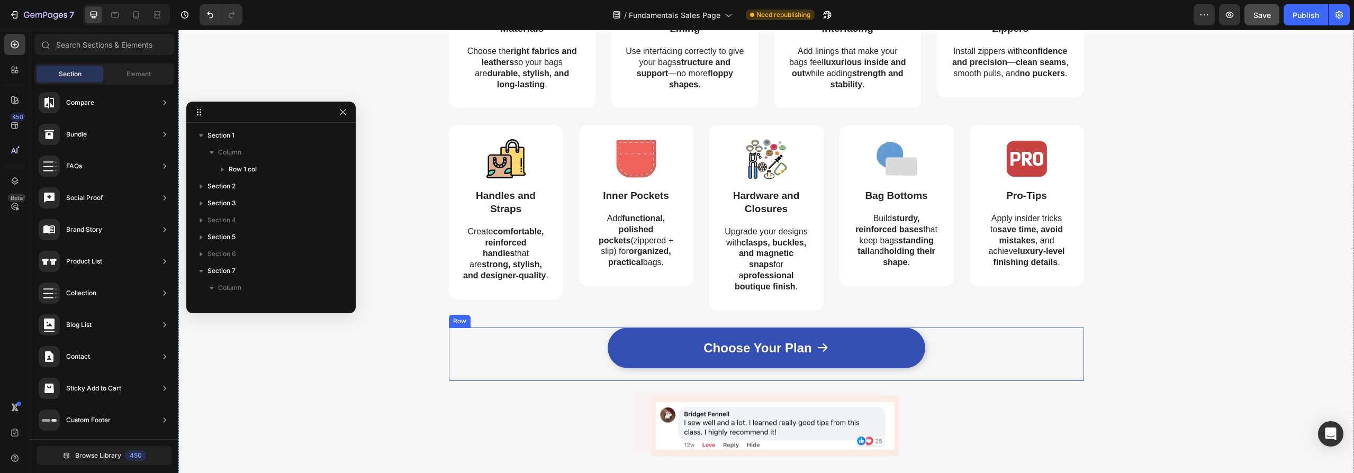
scroll to position [1087, 0]
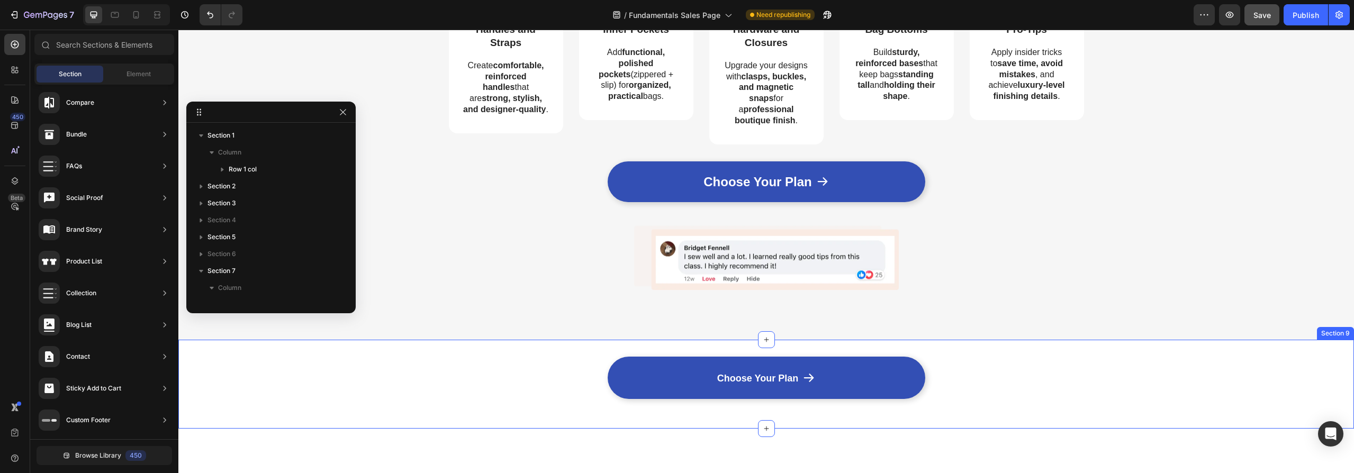
click at [409, 377] on div "Choose Your Plan Button Product Row" at bounding box center [766, 384] width 1176 height 55
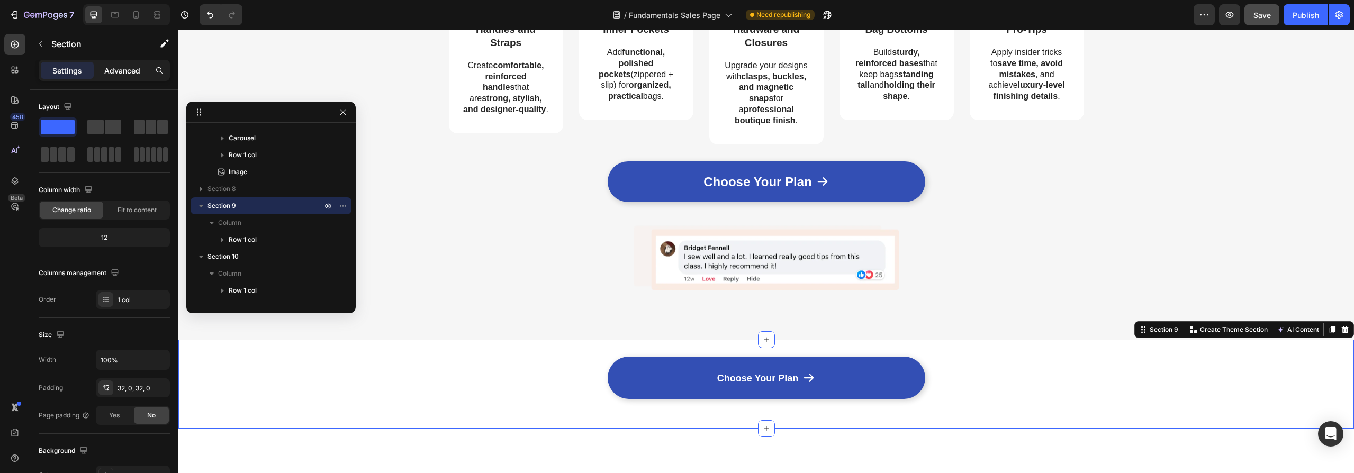
click at [114, 70] on p "Advanced" at bounding box center [122, 70] width 36 height 11
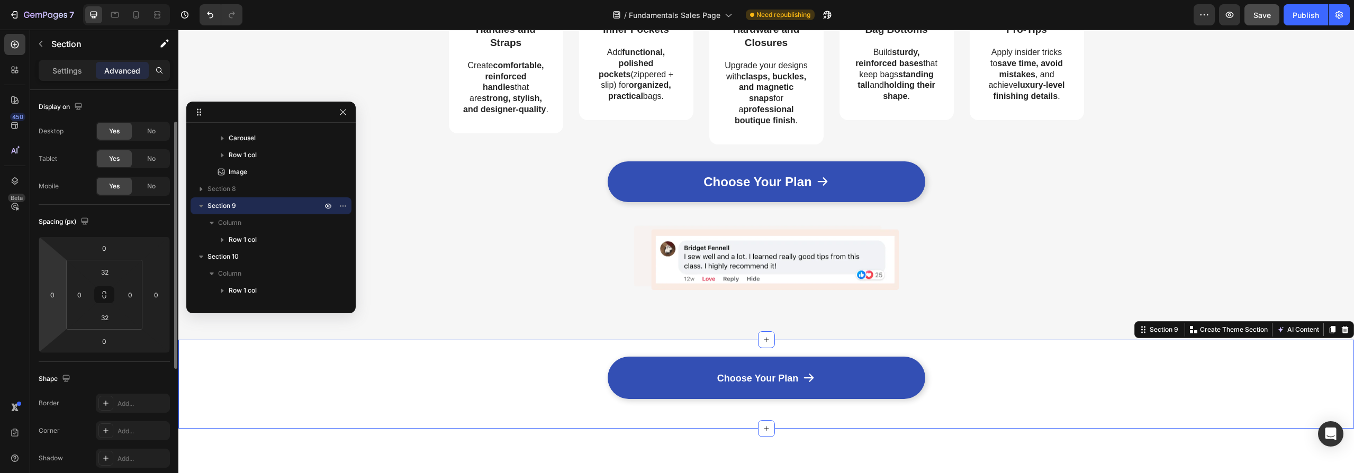
scroll to position [183, 0]
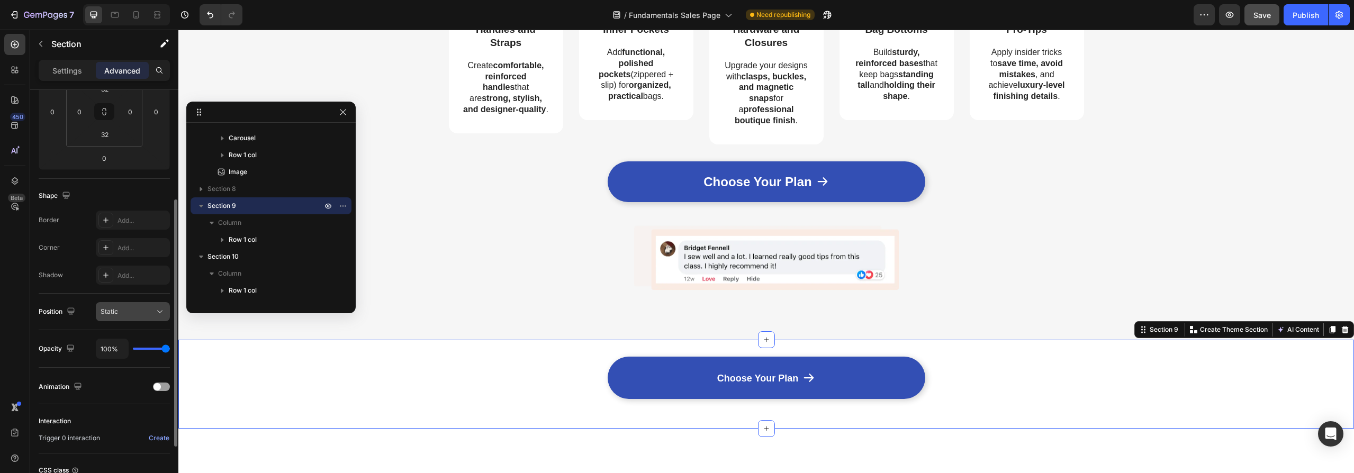
click at [152, 310] on div "Static" at bounding box center [128, 312] width 54 height 10
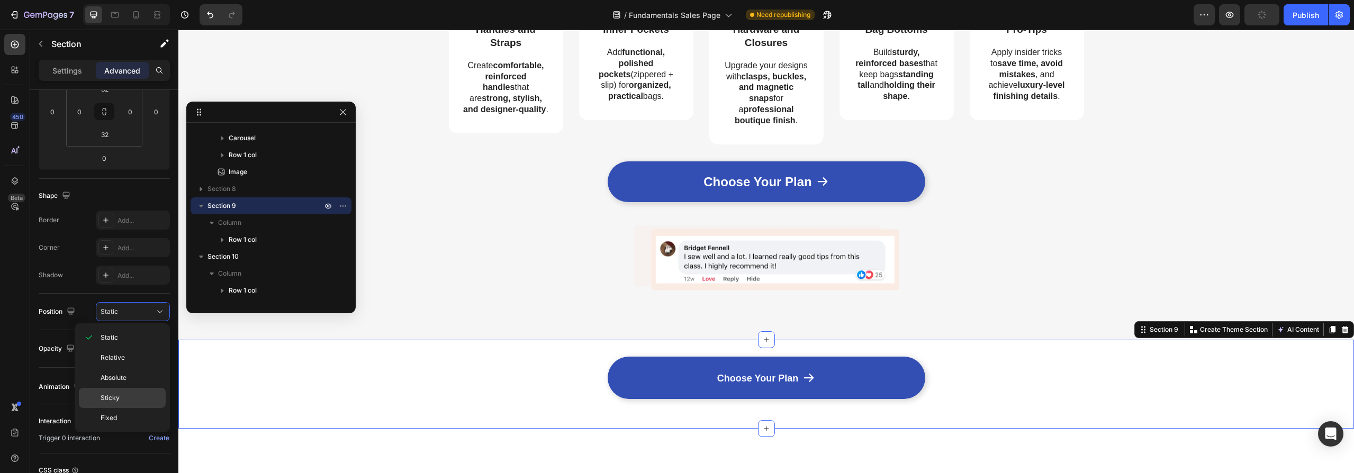
click at [116, 395] on span "Sticky" at bounding box center [110, 398] width 19 height 10
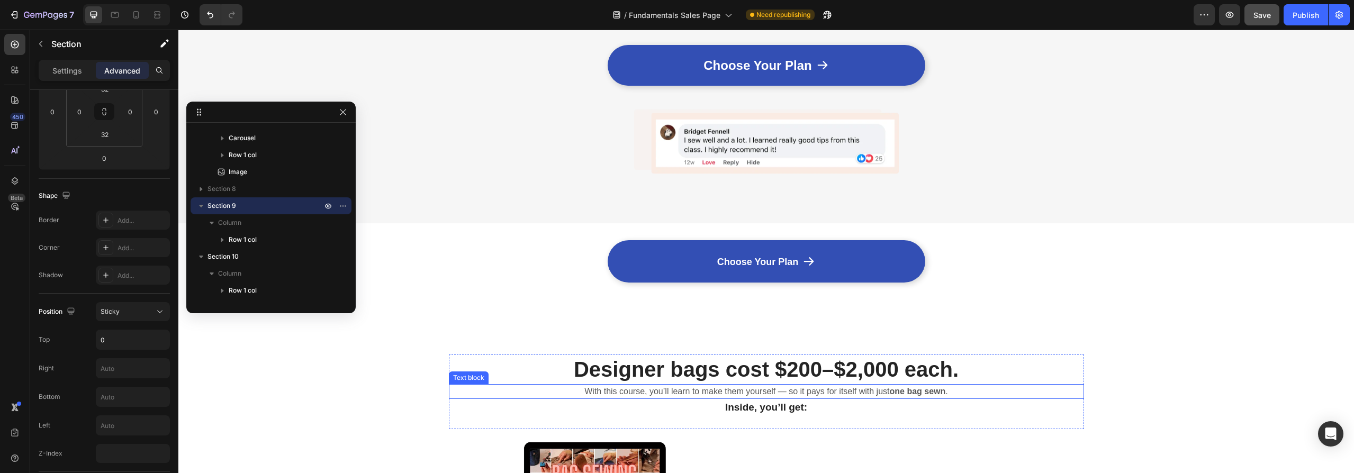
scroll to position [1197, 0]
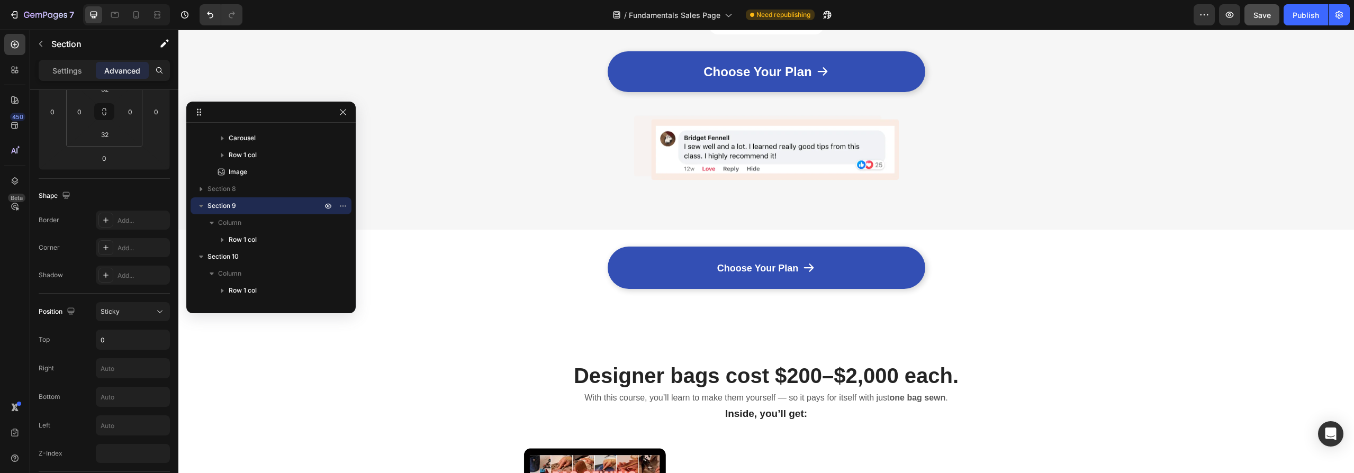
click at [421, 272] on div "Choose Your Plan Button Product Row" at bounding box center [766, 274] width 1176 height 55
click at [1265, 13] on span "Save" at bounding box center [1261, 15] width 17 height 9
click at [1310, 18] on div "Publish" at bounding box center [1305, 15] width 26 height 11
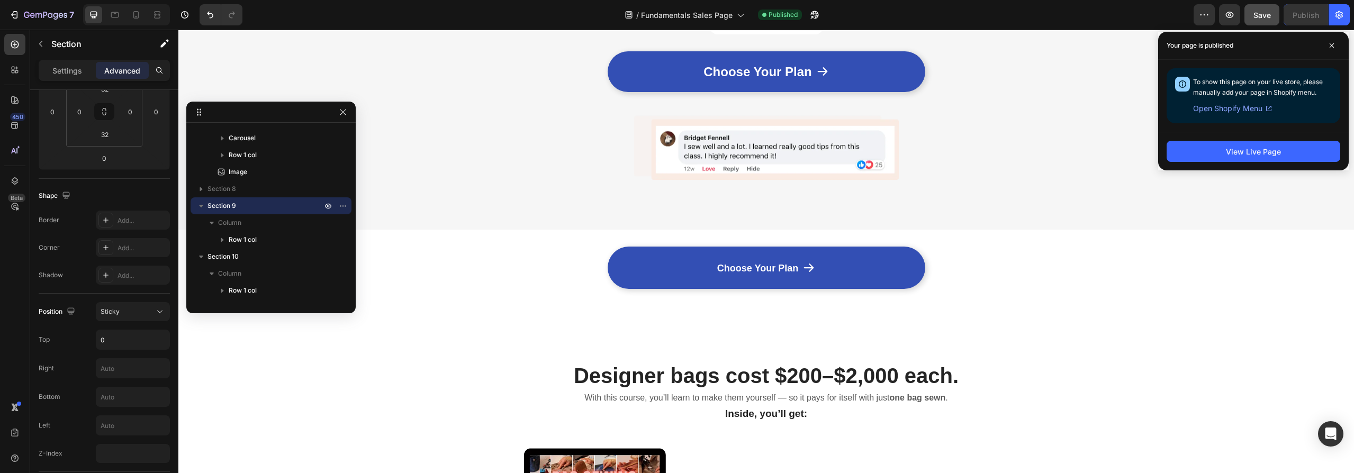
click at [392, 248] on div "Choose Your Plan Button Product Row" at bounding box center [766, 274] width 1176 height 55
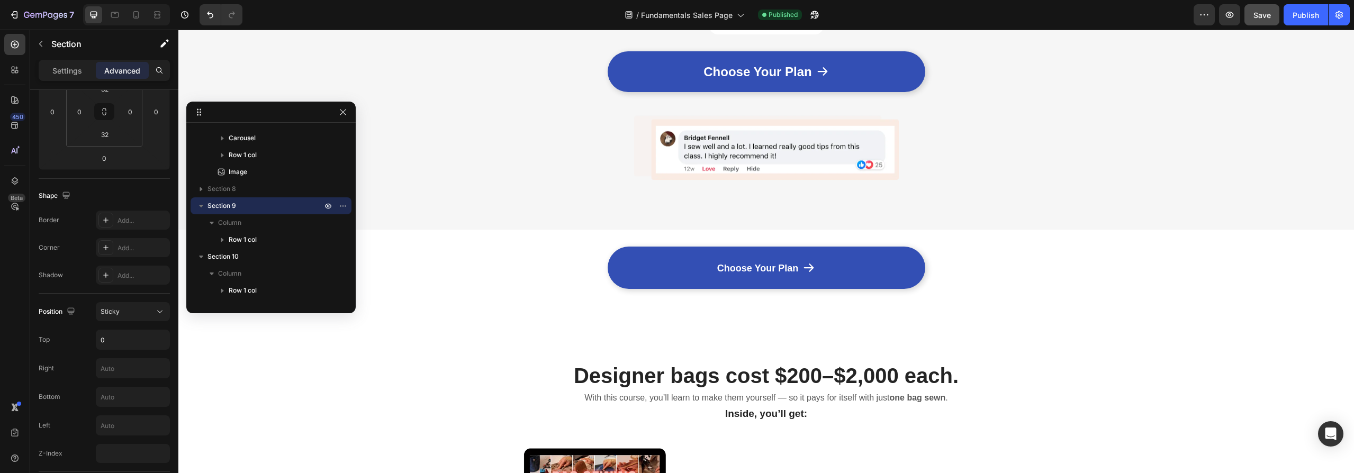
click at [1228, 247] on div "Choose Your Plan Button Product Row" at bounding box center [766, 274] width 1176 height 55
click at [1125, 247] on div "Choose Your Plan Button Product Row" at bounding box center [766, 274] width 1176 height 55
click at [1005, 256] on div "Choose Your Plan Button Product" at bounding box center [766, 274] width 635 height 55
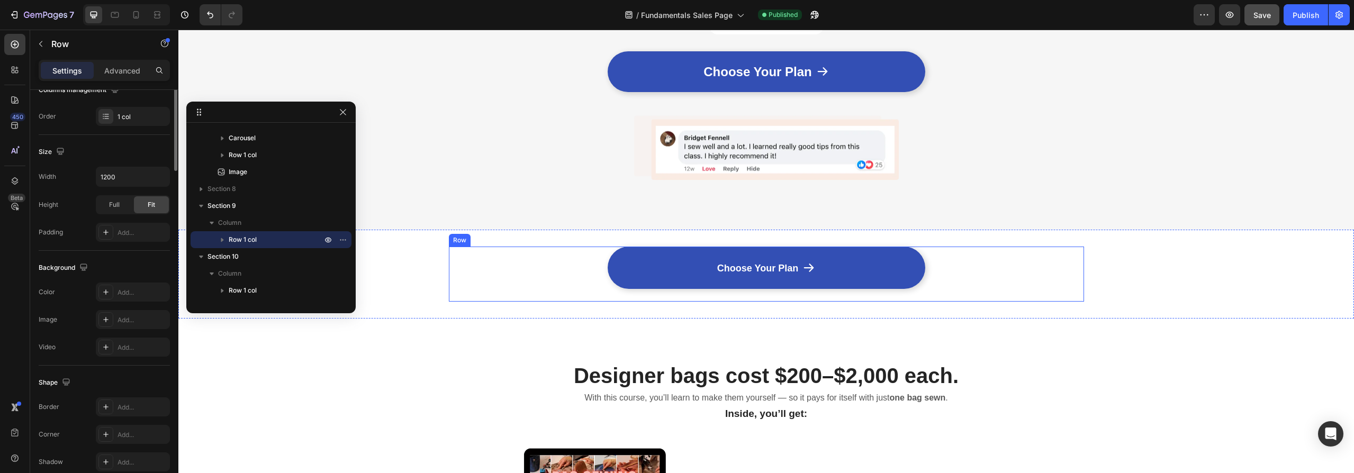
scroll to position [0, 0]
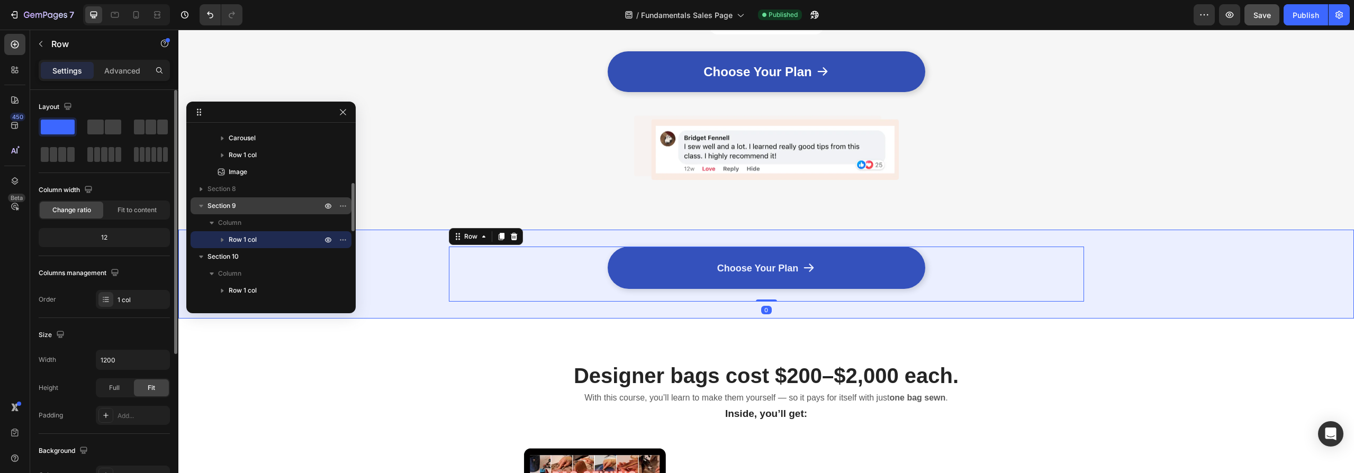
click at [213, 205] on span "Section 9" at bounding box center [221, 206] width 29 height 11
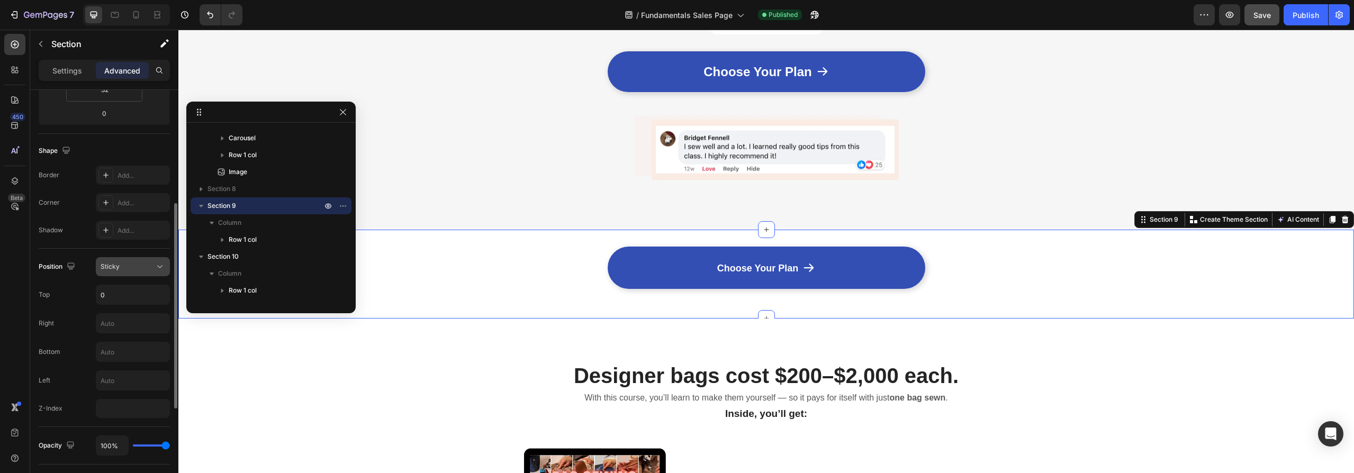
scroll to position [326, 0]
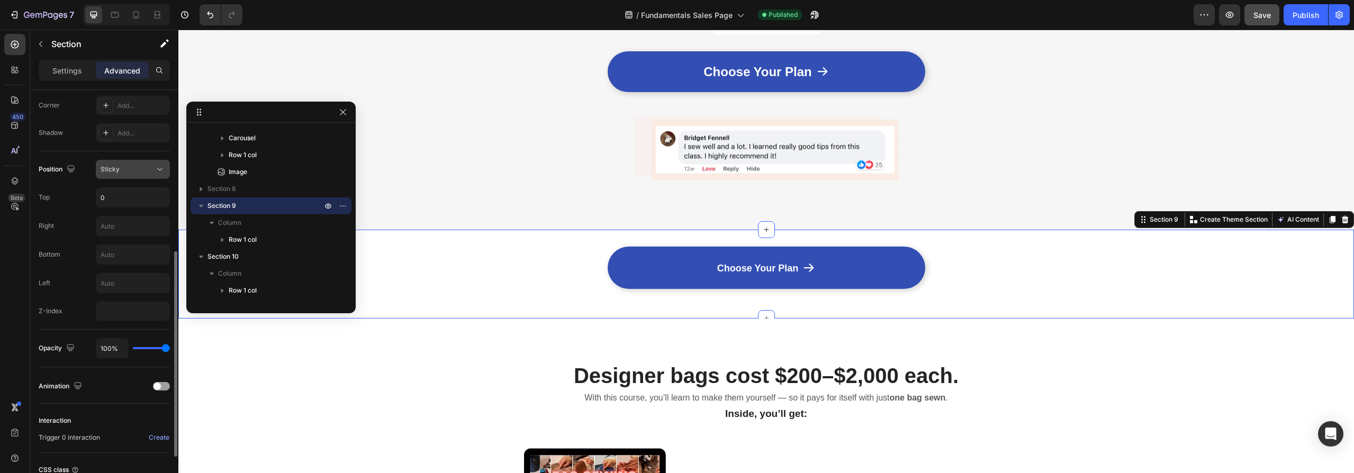
click at [155, 168] on icon at bounding box center [160, 169] width 11 height 11
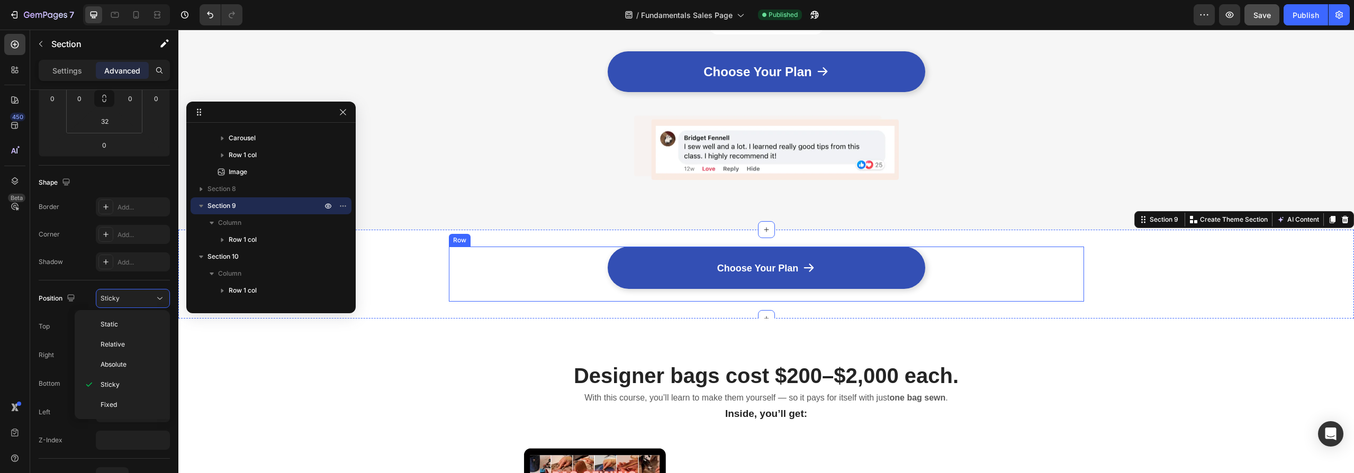
click at [462, 285] on div "Choose Your Plan Button Product" at bounding box center [766, 274] width 635 height 55
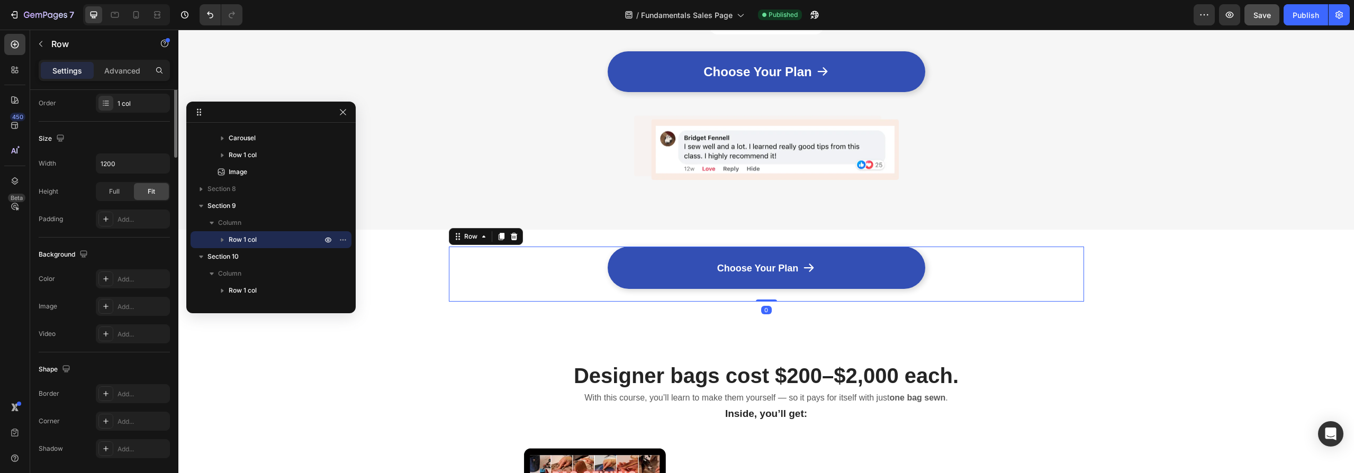
scroll to position [0, 0]
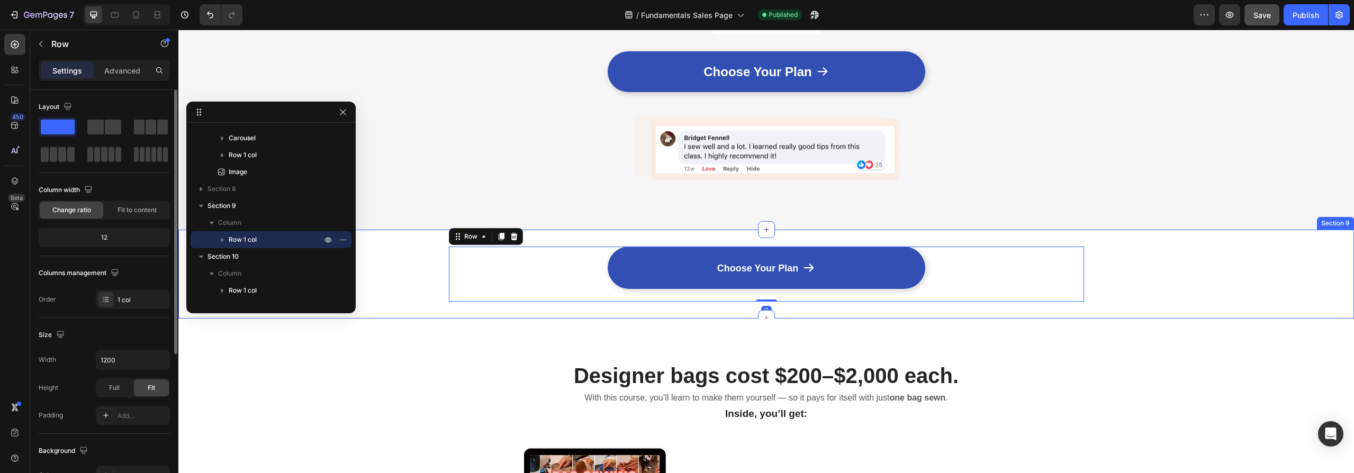
click at [412, 286] on div "Choose Your Plan Button Product Row 0" at bounding box center [766, 274] width 1176 height 55
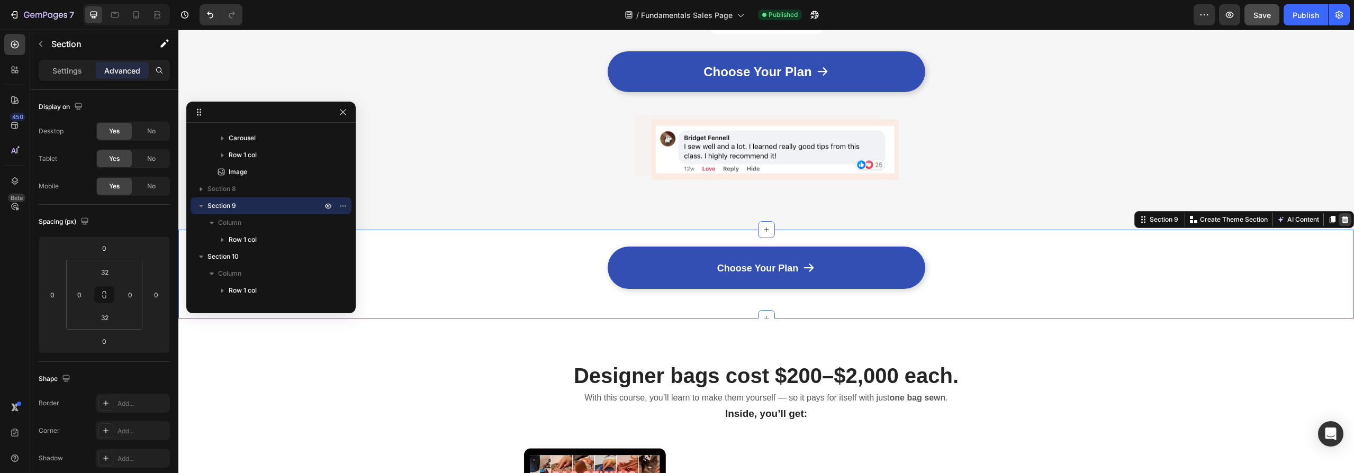
click at [1342, 216] on icon at bounding box center [1345, 219] width 7 height 7
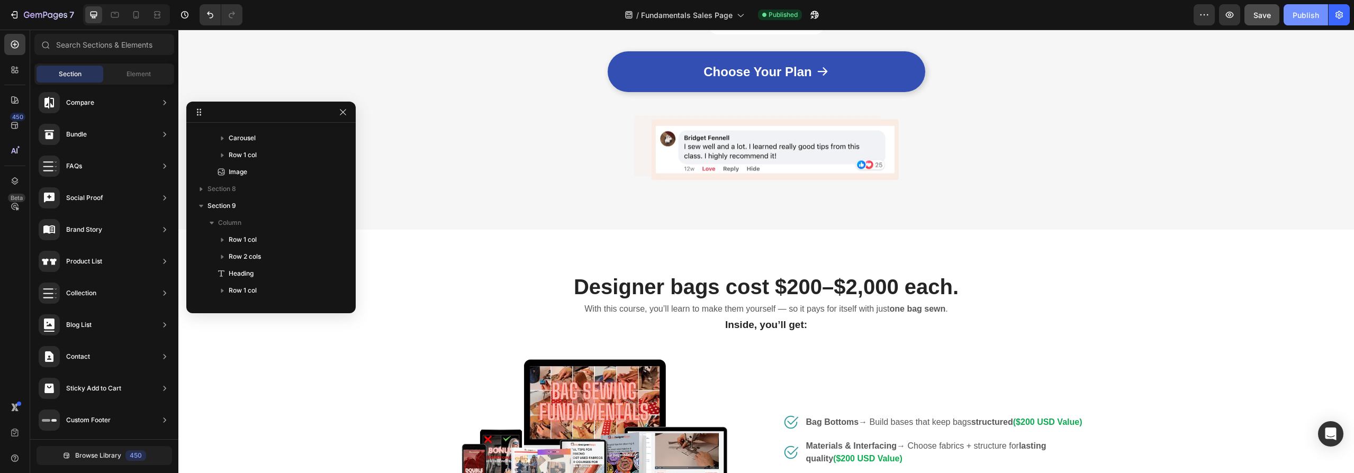
click at [1308, 17] on div "Publish" at bounding box center [1305, 15] width 26 height 11
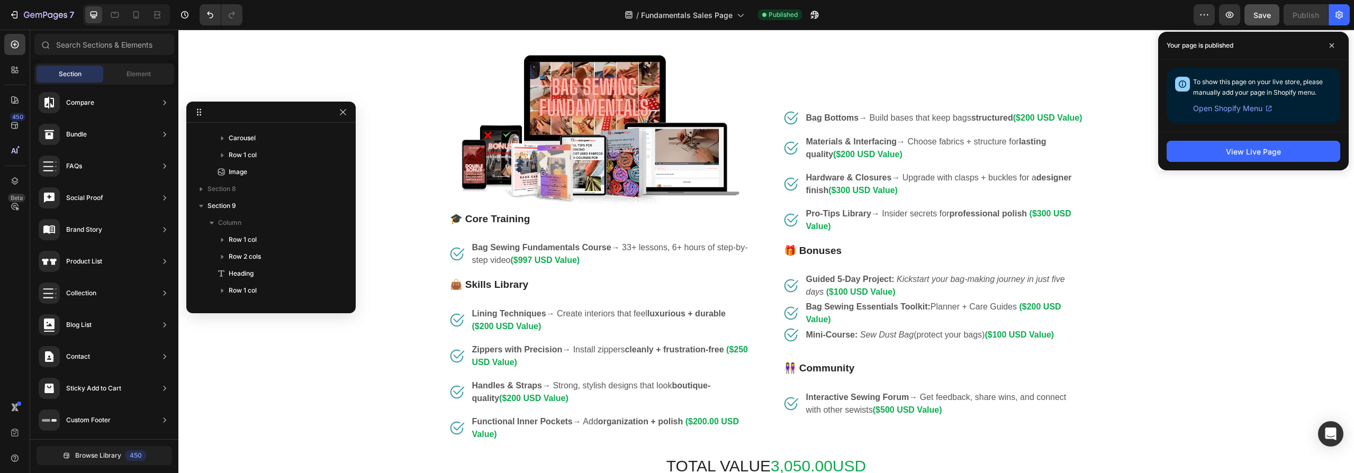
scroll to position [1484, 0]
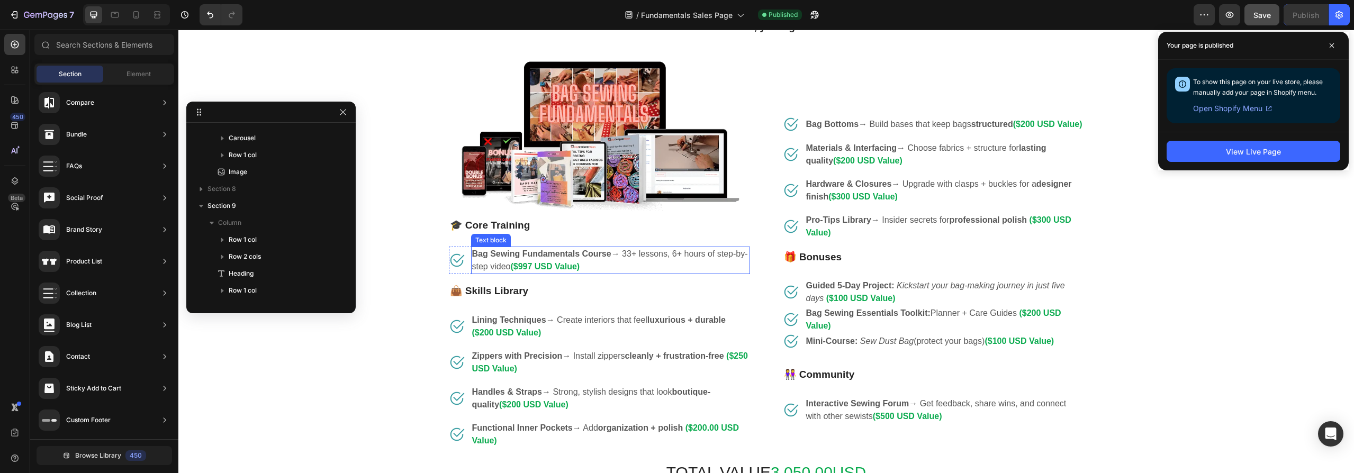
click at [619, 254] on p "Bag Sewing Fundamentals Course → 33+ lessons, 6+ hours of step-by-step video ($…" at bounding box center [610, 260] width 277 height 25
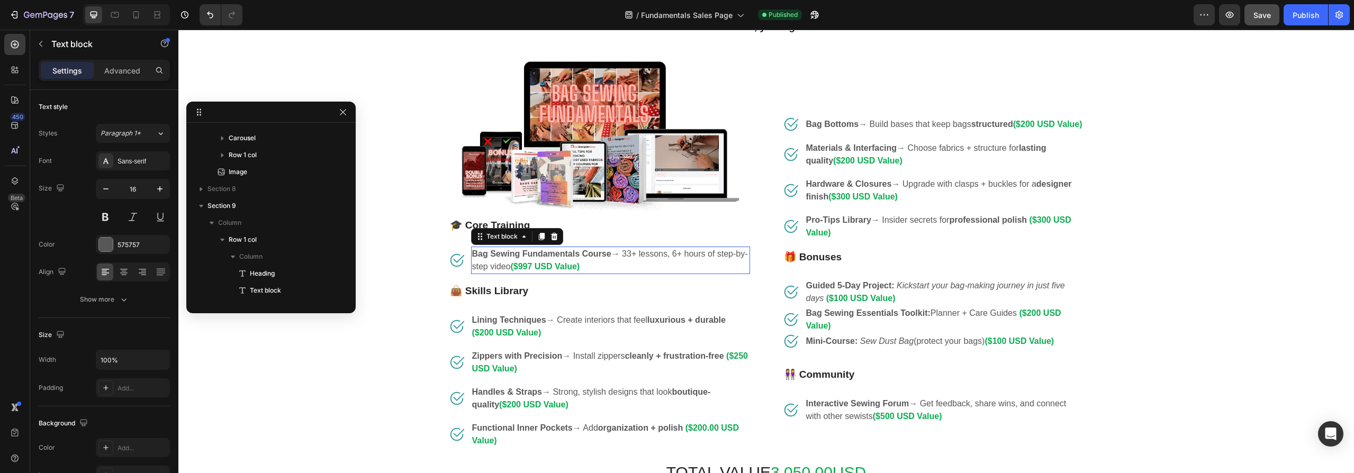
scroll to position [472, 0]
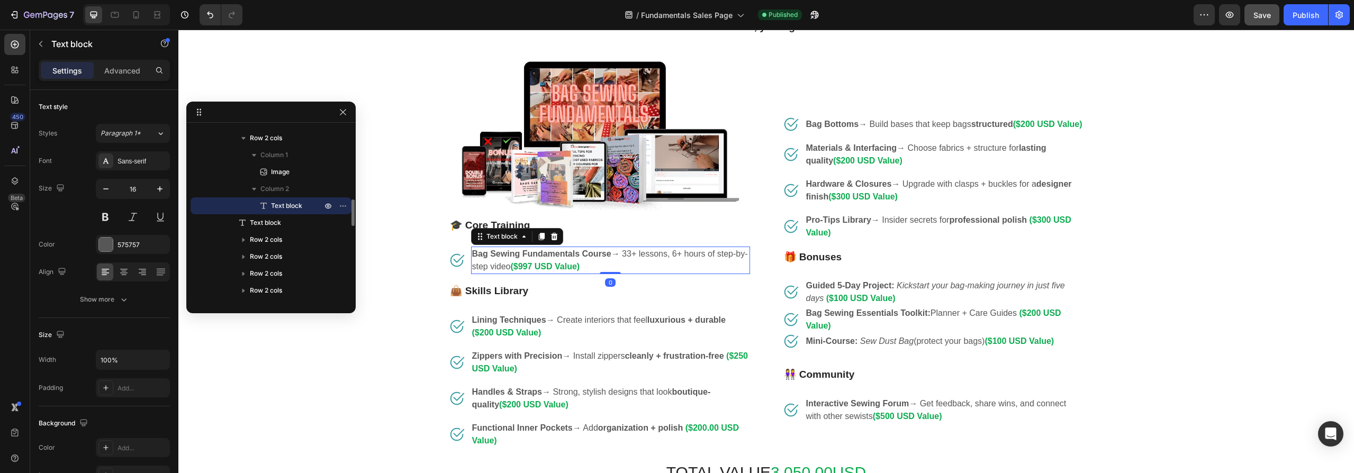
click at [621, 254] on p "Bag Sewing Fundamentals Course → 33+ lessons, 6+ hours of step-by-step video ($…" at bounding box center [610, 260] width 277 height 25
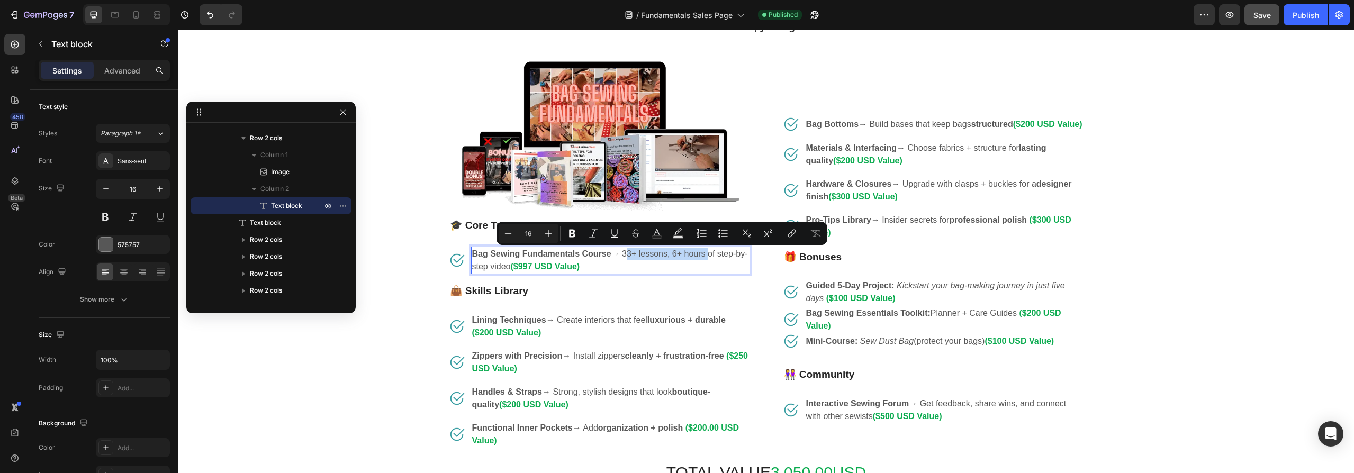
drag, startPoint x: 621, startPoint y: 256, endPoint x: 702, endPoint y: 257, distance: 81.5
click at [702, 257] on p "Bag Sewing Fundamentals Course → 33+ lessons, 6+ hours of step-by-step video ($…" at bounding box center [610, 260] width 277 height 25
click at [573, 234] on icon "Editor contextual toolbar" at bounding box center [572, 234] width 6 height 8
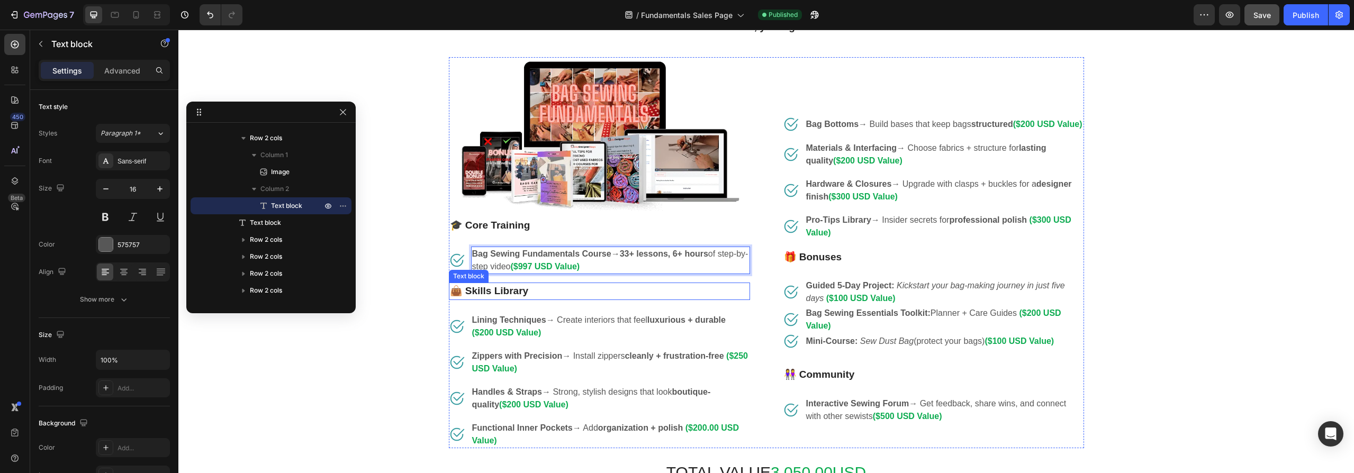
click at [636, 291] on p "👜 Skills Library" at bounding box center [599, 291] width 299 height 15
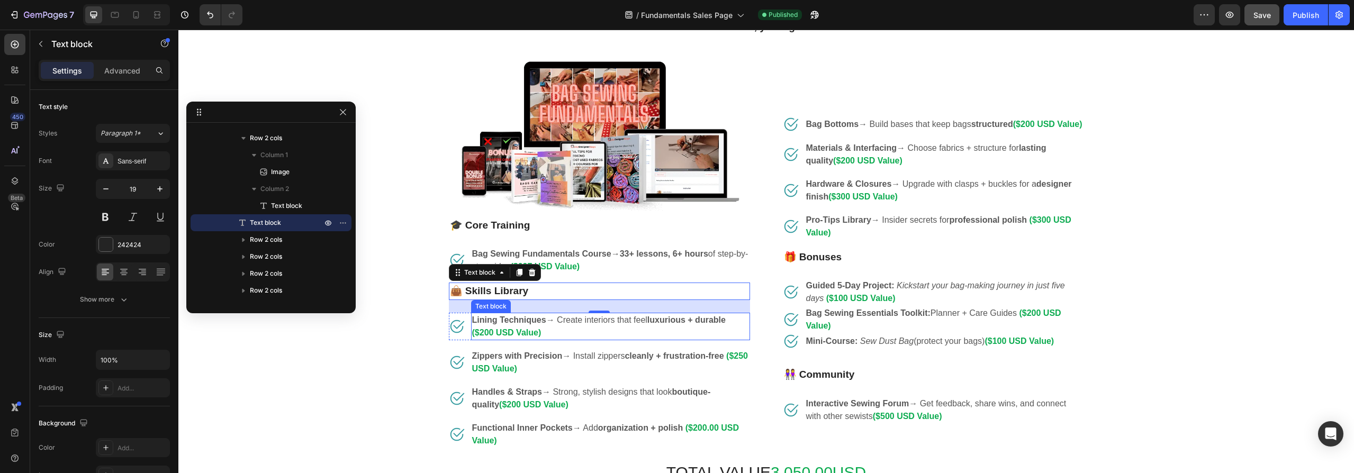
click at [585, 328] on p "Lining Techniques → Create interiors that feel luxurious + durable ($200 USD Va…" at bounding box center [610, 326] width 277 height 25
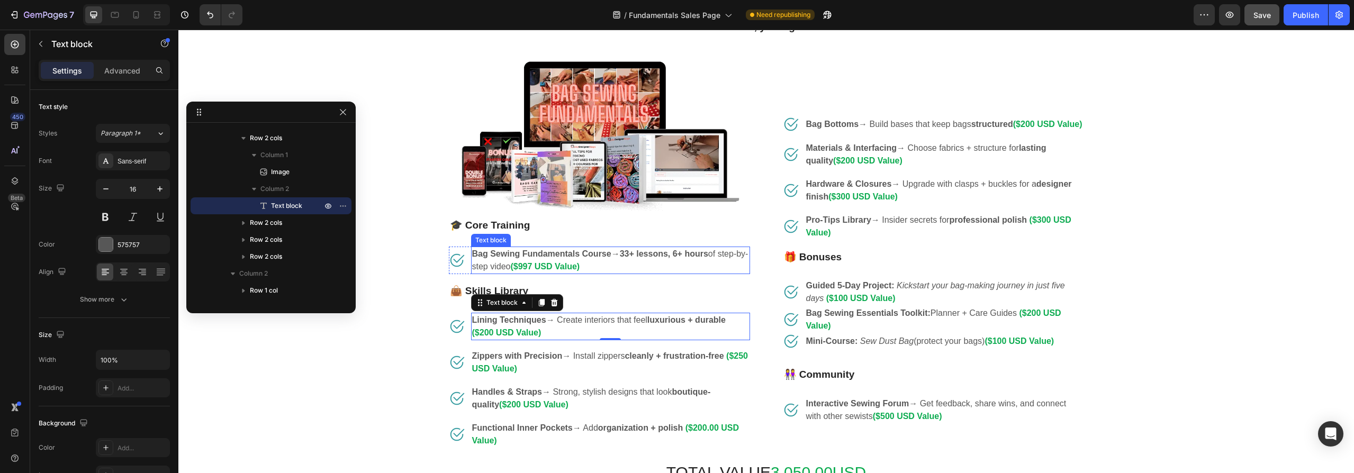
click at [632, 255] on strong "33+ lessons, 6+ hours" at bounding box center [664, 253] width 88 height 9
click at [520, 269] on strong "($997 USD Value)" at bounding box center [544, 266] width 69 height 9
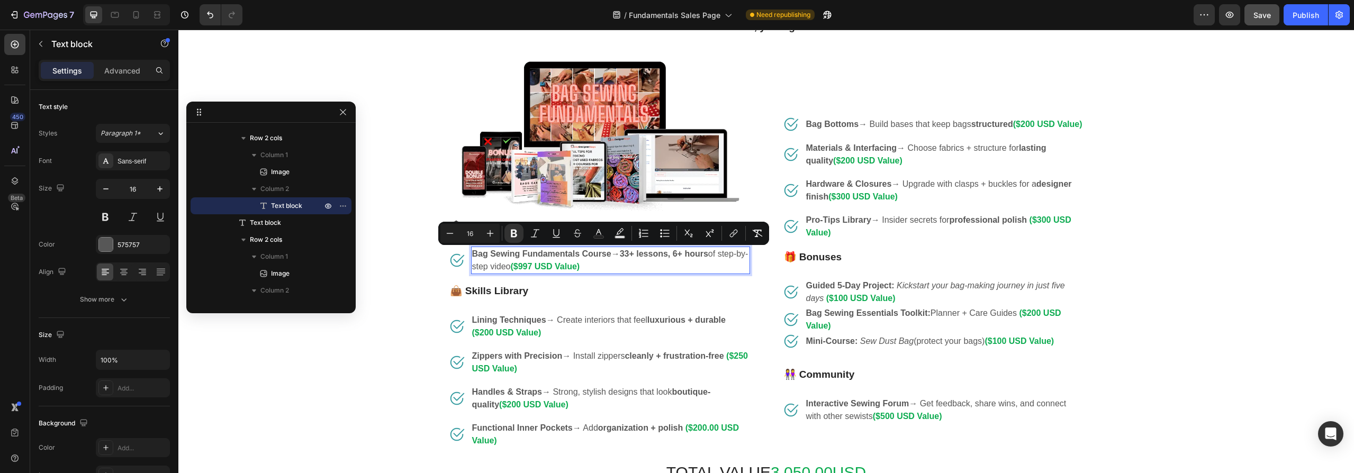
drag, startPoint x: 516, startPoint y: 265, endPoint x: 470, endPoint y: 256, distance: 46.9
click at [472, 256] on p "Bag Sewing Fundamentals Course → 33+ lessons, 6+ hours of step-by-step video ($…" at bounding box center [610, 260] width 277 height 25
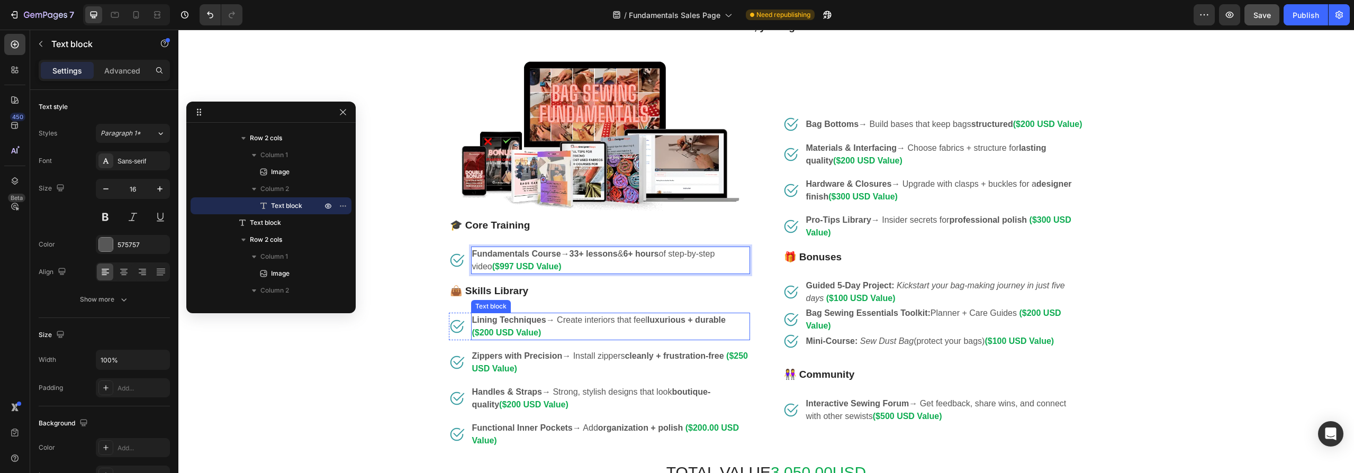
click at [628, 316] on p "Lining Techniques → Create interiors that feel luxurious + durable ($200 USD Va…" at bounding box center [610, 326] width 277 height 25
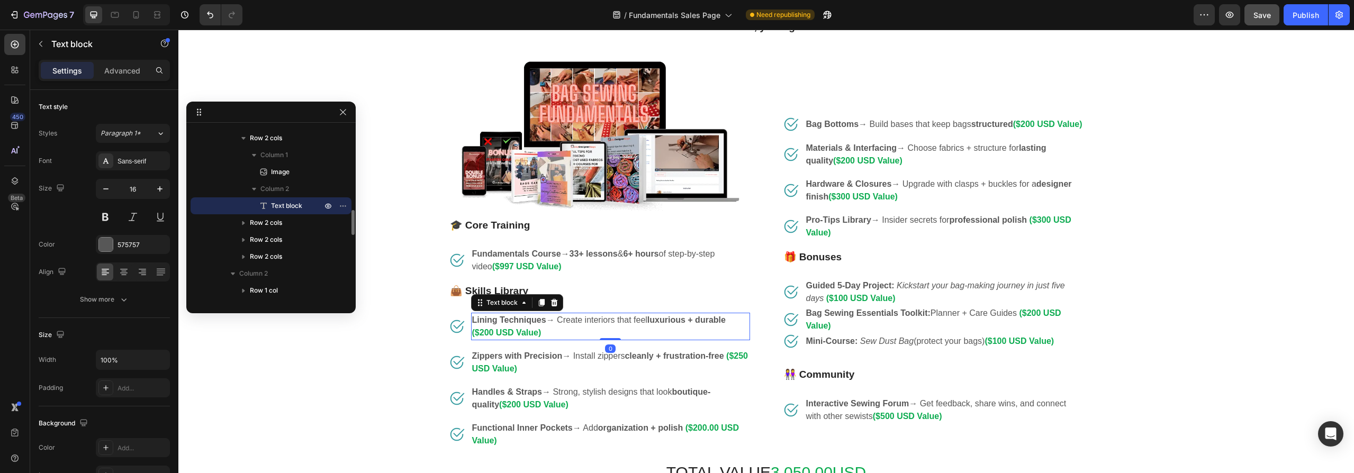
click at [680, 319] on strong "luxurious + durable" at bounding box center [686, 319] width 78 height 9
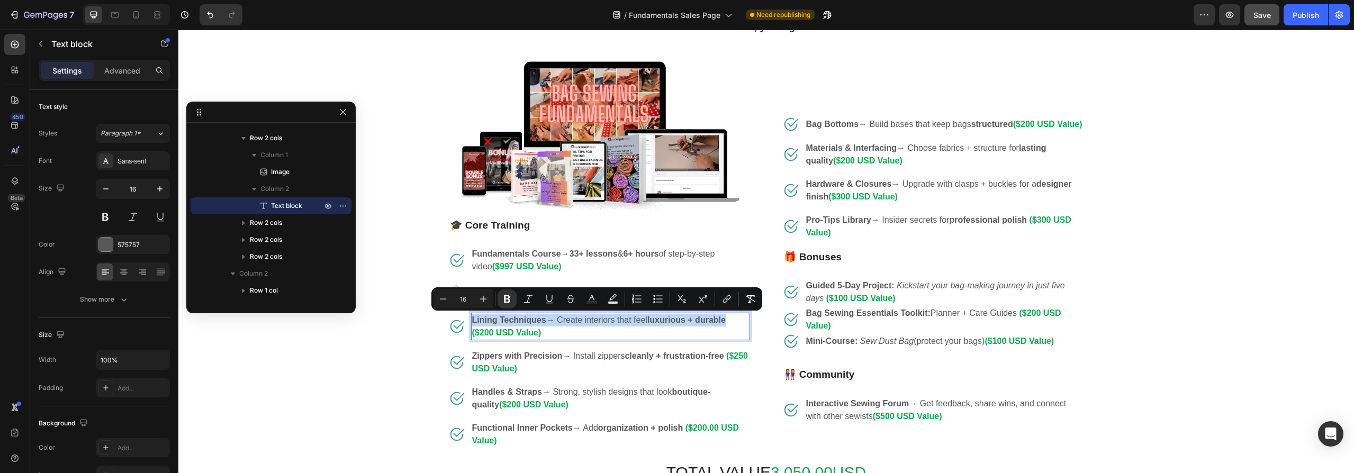
drag, startPoint x: 711, startPoint y: 321, endPoint x: 468, endPoint y: 322, distance: 242.9
click at [472, 322] on p "Lining Techniques → Create interiors that feel luxurious + durable ($200 USD Va…" at bounding box center [610, 326] width 277 height 25
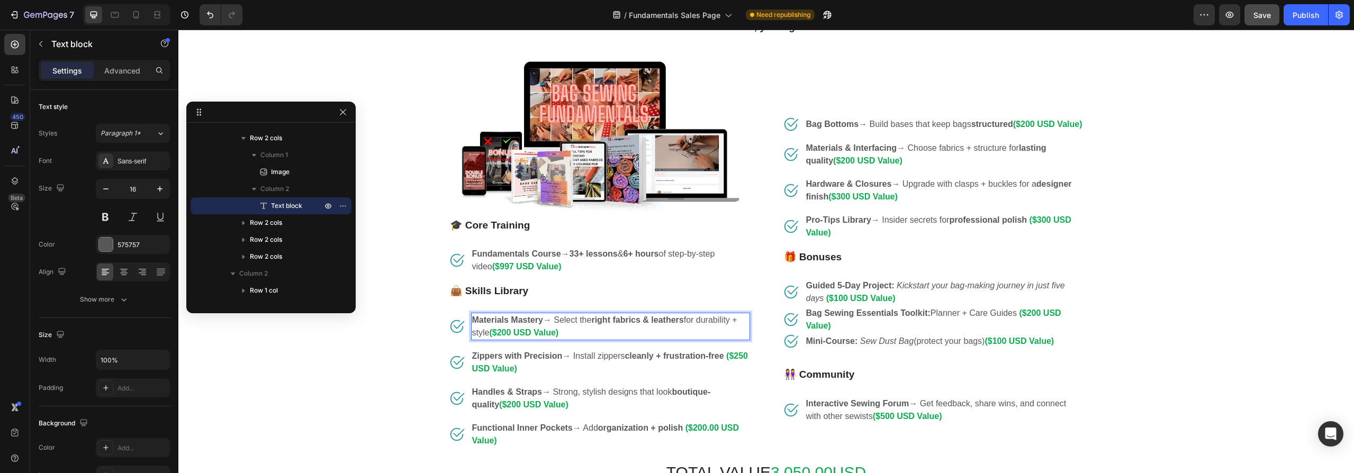
scroll to position [1470, 0]
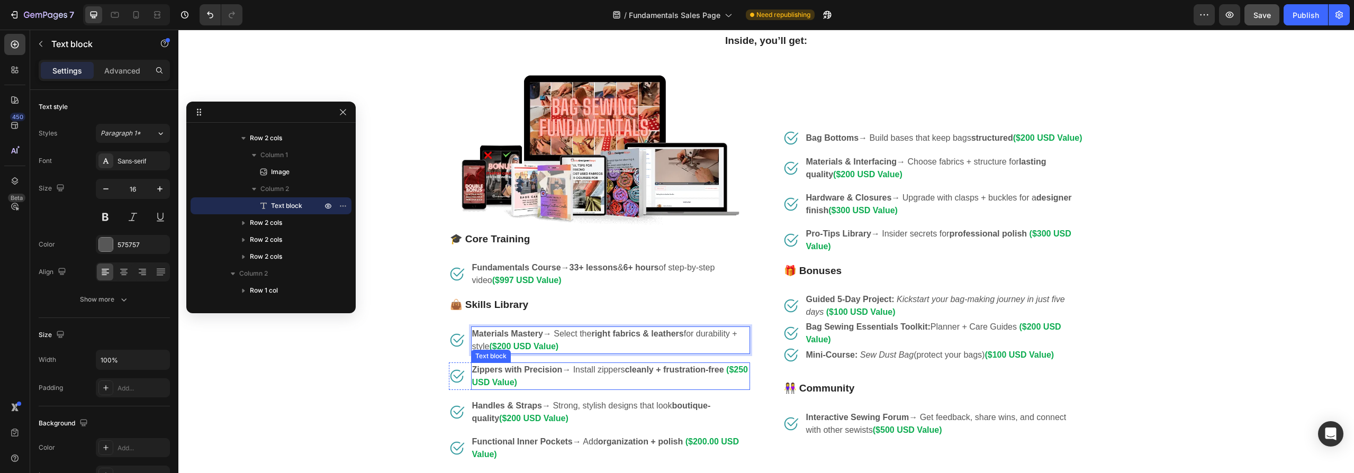
click at [579, 368] on p "Zippers with Precision → Install zippers cleanly + frustration-free ($250 USD V…" at bounding box center [610, 376] width 277 height 25
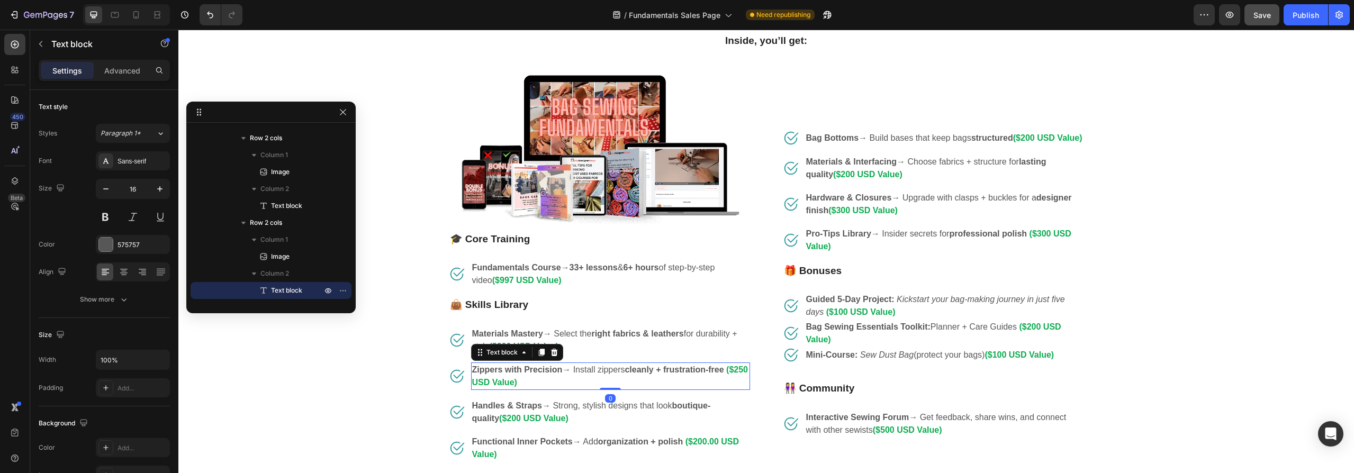
click at [614, 369] on p "Zippers with Precision → Install zippers cleanly + frustration-free ($250 USD V…" at bounding box center [610, 376] width 277 height 25
click at [615, 369] on p "Zippers with Precision → Install zippers cleanly + frustration-free ($250 USD V…" at bounding box center [610, 376] width 277 height 25
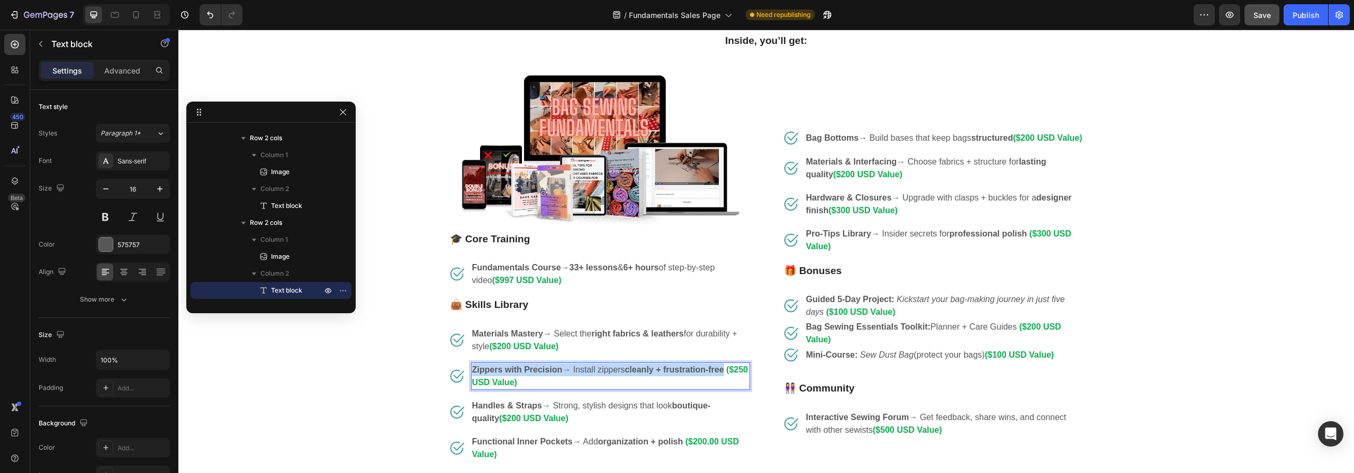
drag, startPoint x: 725, startPoint y: 368, endPoint x: 468, endPoint y: 369, distance: 256.7
click at [472, 369] on p "Zippers with Precision → Install zippers cleanly + frustration-free ($250 USD V…" at bounding box center [610, 376] width 277 height 25
click at [528, 382] on strong "($250 USD Value)" at bounding box center [528, 382] width 69 height 9
click at [628, 371] on strong "structure & support" at bounding box center [613, 369] width 79 height 9
click at [588, 408] on p "Handles & Straps → Strong, stylish designs that look boutique-quality ($200 USD…" at bounding box center [610, 412] width 277 height 25
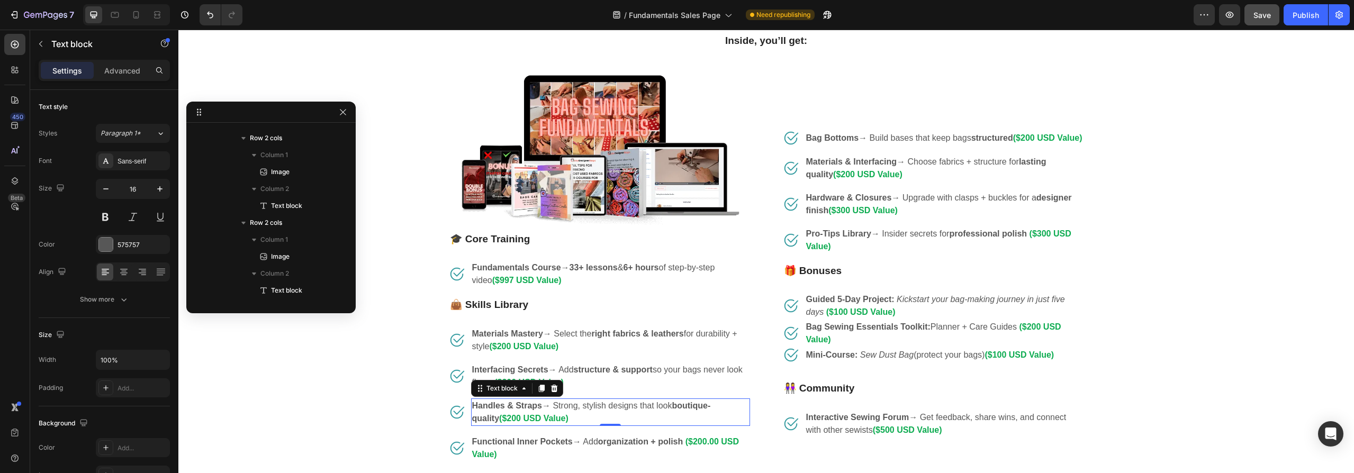
scroll to position [743, 0]
click at [711, 404] on strong "boutique-quality" at bounding box center [591, 412] width 239 height 22
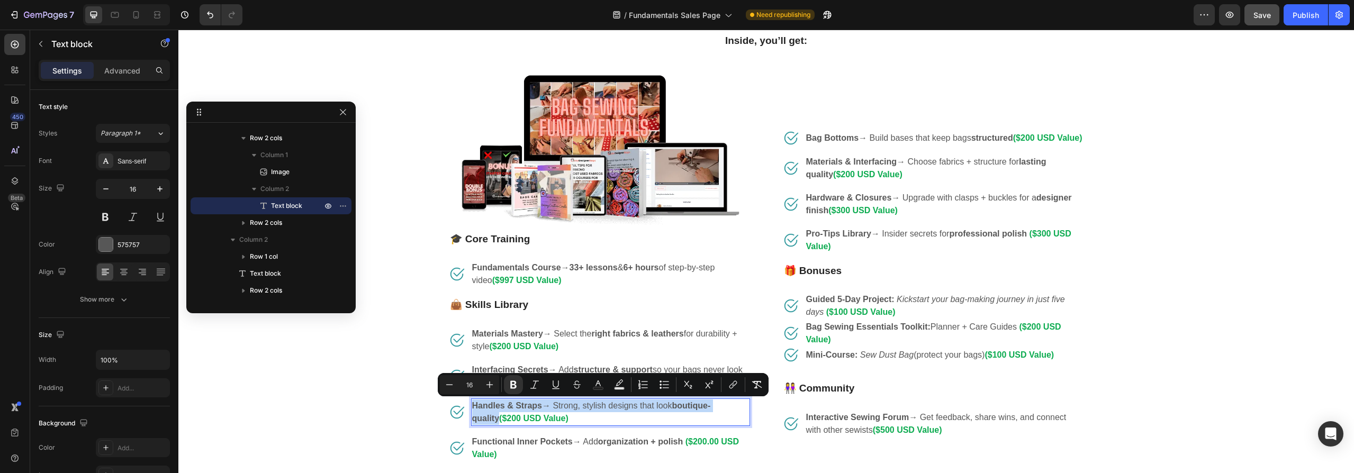
drag, startPoint x: 737, startPoint y: 404, endPoint x: 535, endPoint y: 411, distance: 202.8
click at [472, 404] on p "Handles & Straps → Strong, stylish designs that look boutique-quality ($200 USD…" at bounding box center [610, 412] width 277 height 25
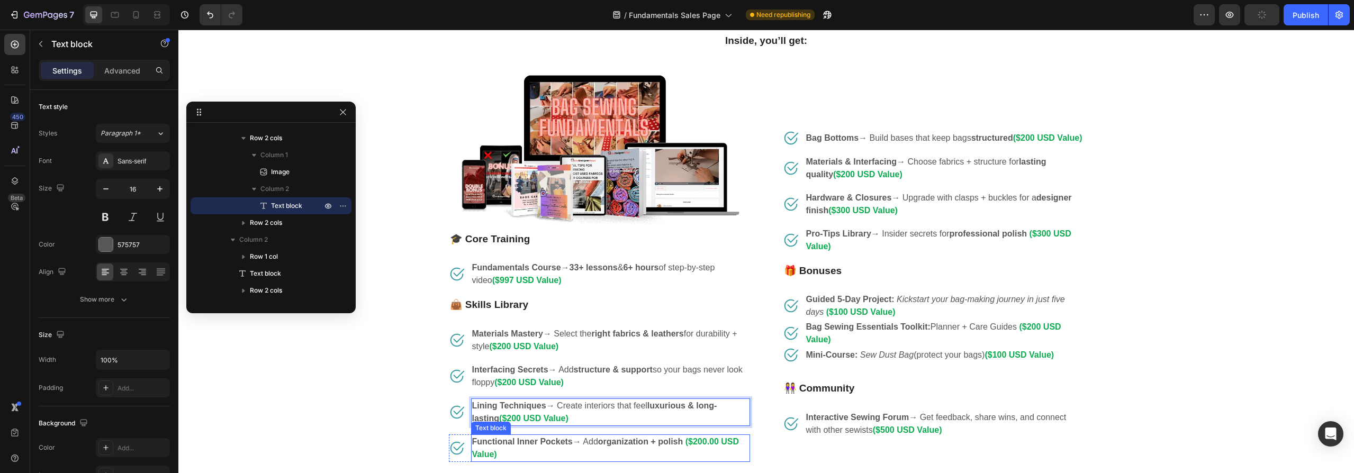
click at [667, 445] on strong "organization + polish" at bounding box center [640, 441] width 85 height 9
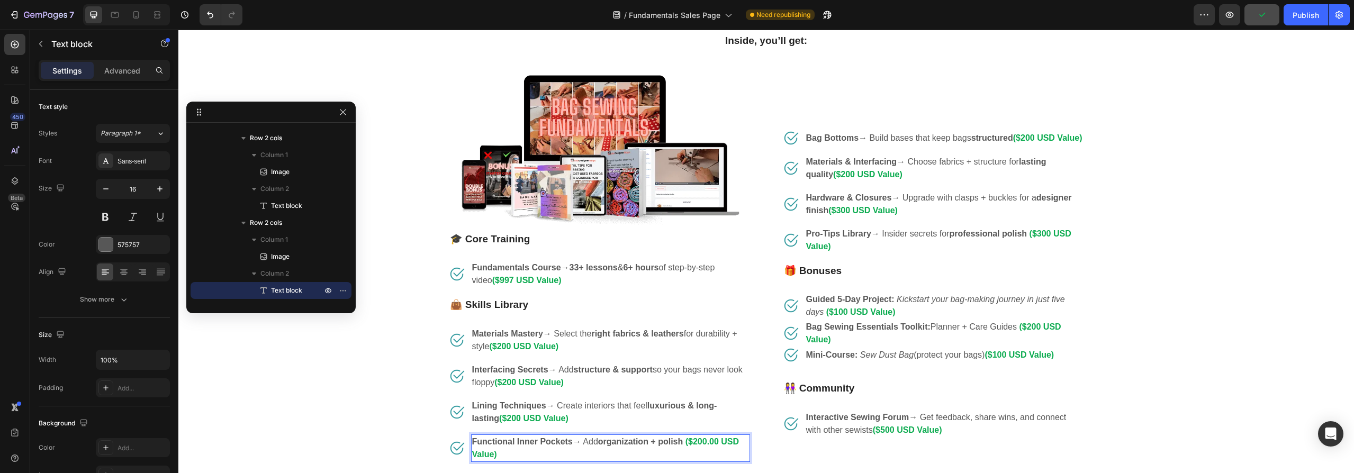
click at [677, 443] on strong "organization + polish" at bounding box center [640, 441] width 85 height 9
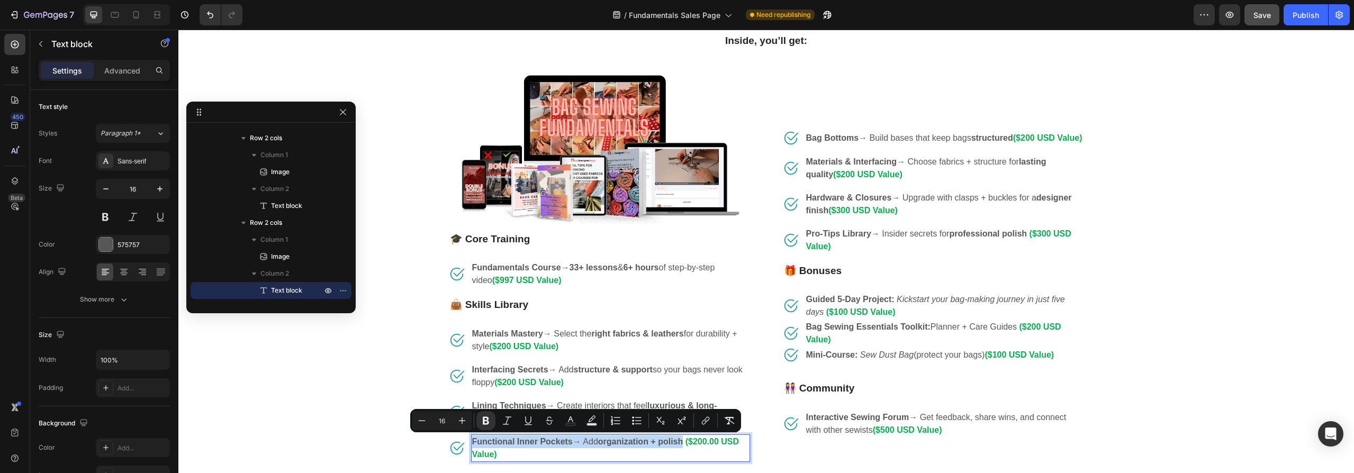
drag, startPoint x: 664, startPoint y: 443, endPoint x: 571, endPoint y: 458, distance: 94.3
click at [472, 441] on p "Functional Inner Pockets → Add organization + polish ($200.00 USD Value)" at bounding box center [610, 448] width 277 height 25
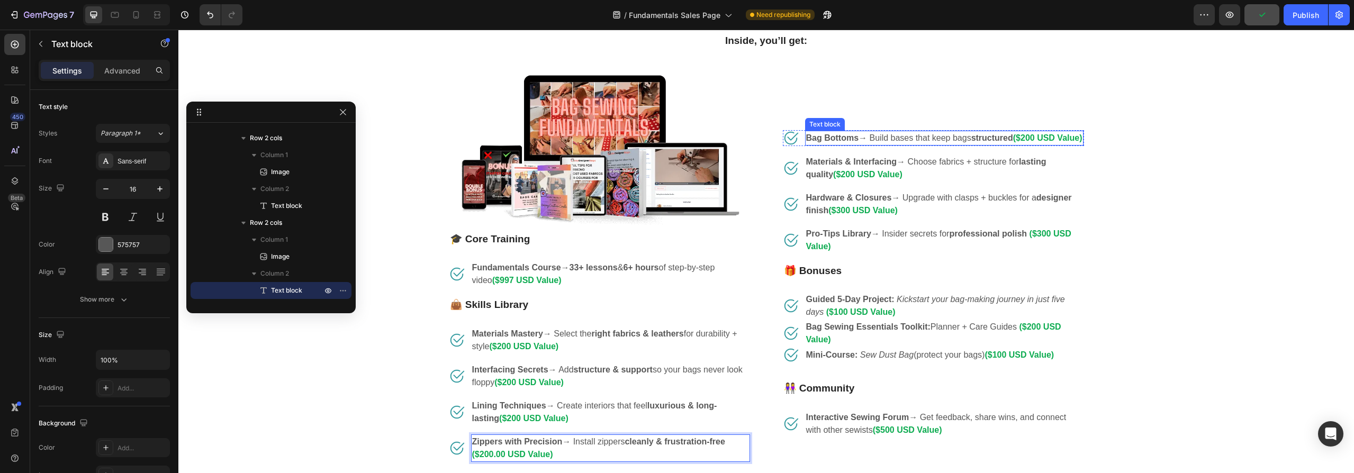
click at [963, 138] on p "Bag Bottoms → Build bases that keep bags structured ($200 USD Value)" at bounding box center [944, 138] width 276 height 13
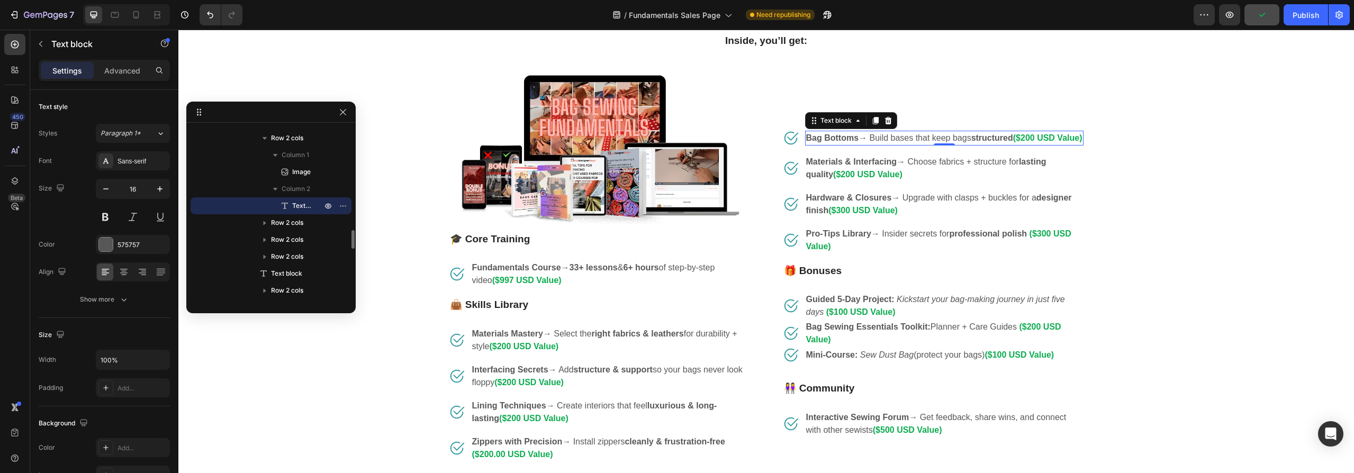
click at [987, 137] on strong "structured" at bounding box center [992, 137] width 42 height 9
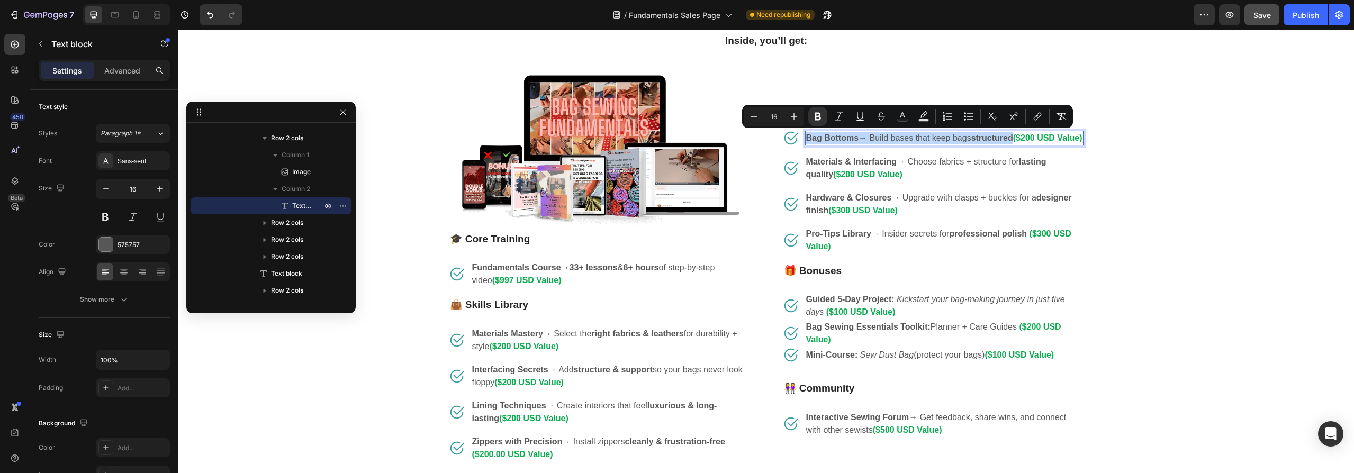
drag, startPoint x: 1014, startPoint y: 137, endPoint x: 806, endPoint y: 139, distance: 208.0
click at [806, 139] on p "Bag Bottoms → Build bases that keep bags structured ($200 USD Value)" at bounding box center [944, 138] width 276 height 13
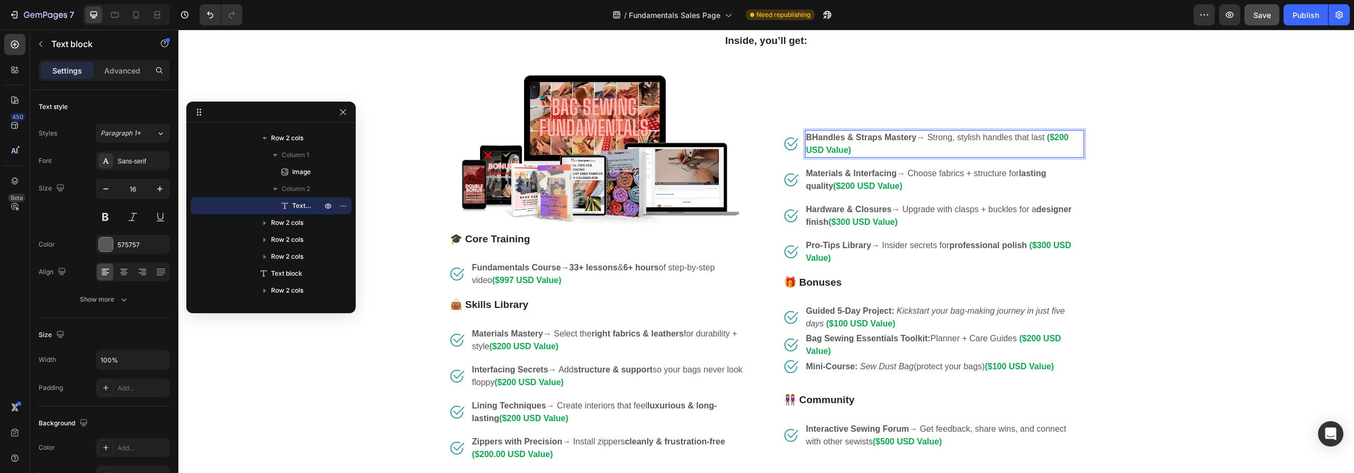
click at [808, 134] on strong "BHandles & Straps Mastery" at bounding box center [861, 137] width 111 height 9
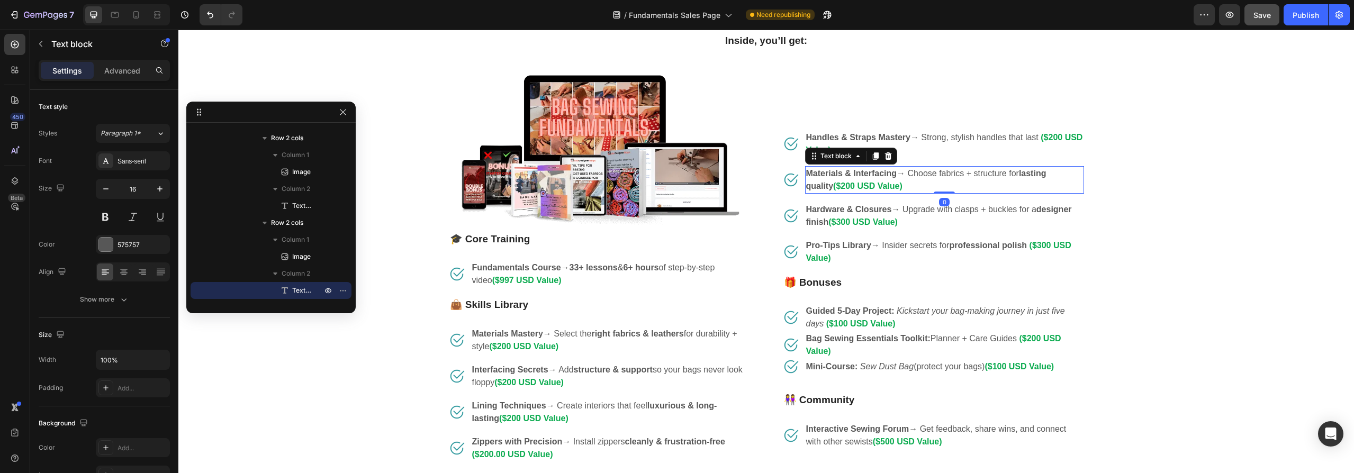
click at [1025, 171] on strong "lasting quality" at bounding box center [926, 180] width 240 height 22
click at [1046, 175] on strong "lasting quality" at bounding box center [926, 180] width 240 height 22
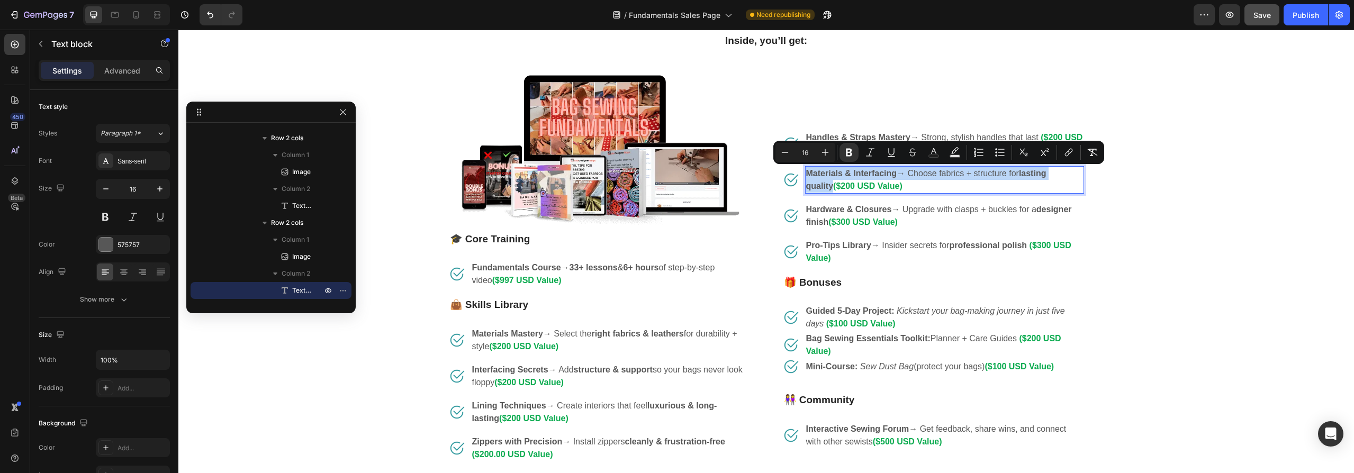
drag, startPoint x: 1074, startPoint y: 175, endPoint x: 802, endPoint y: 175, distance: 272.0
click at [806, 175] on p "Materials & Interfacing → Choose fabrics + structure for lasting quality ($200 …" at bounding box center [944, 179] width 277 height 25
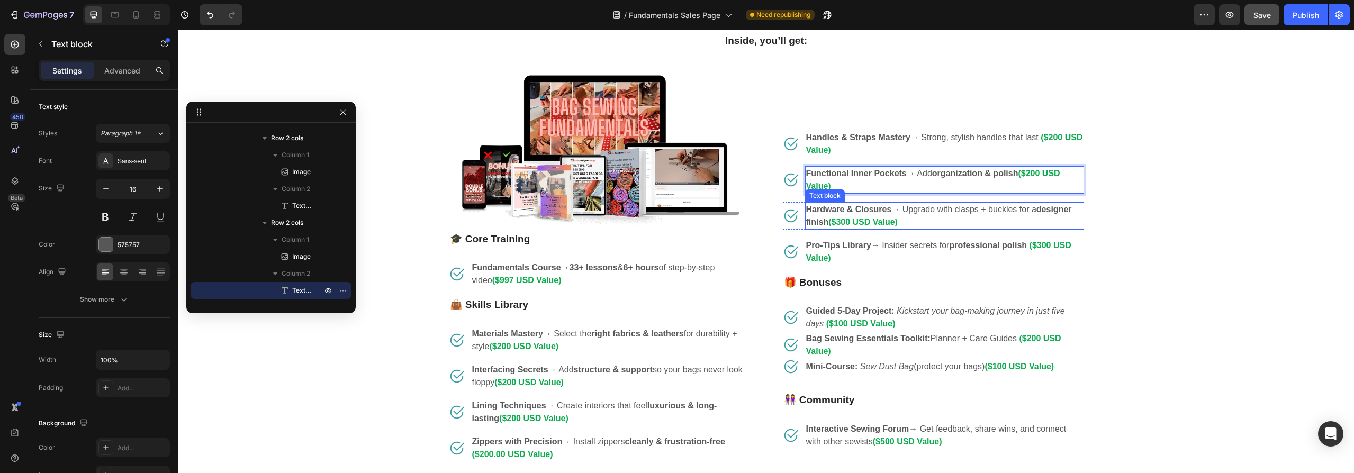
click at [944, 212] on p "Hardware & Closures → Upgrade with clasps + buckles for a designer finish ($300…" at bounding box center [944, 215] width 277 height 25
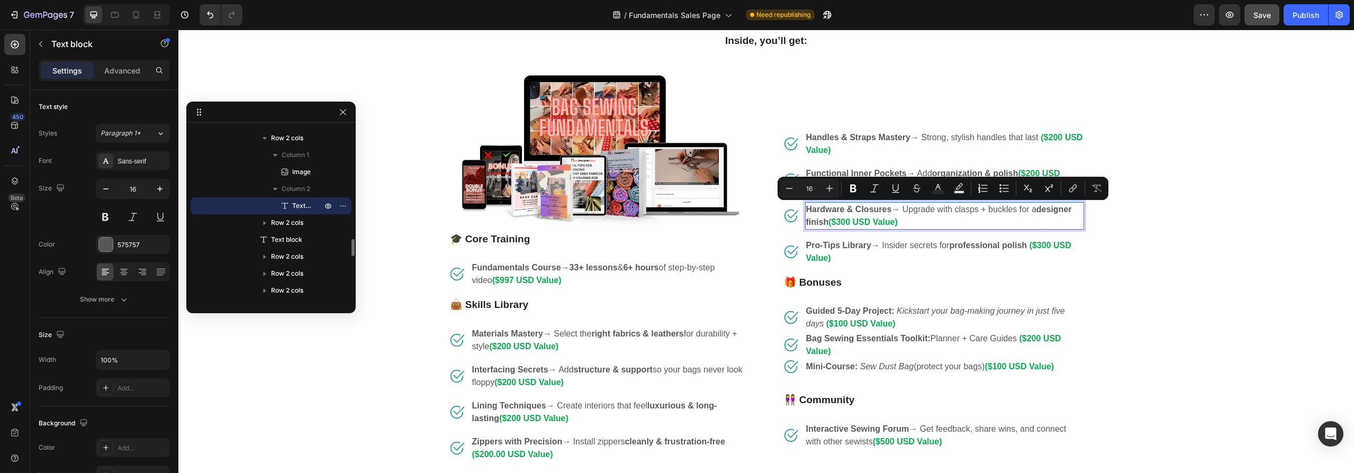
click at [962, 208] on p "Hardware & Closures → Upgrade with clasps + buckles for a designer finish ($300…" at bounding box center [944, 215] width 277 height 25
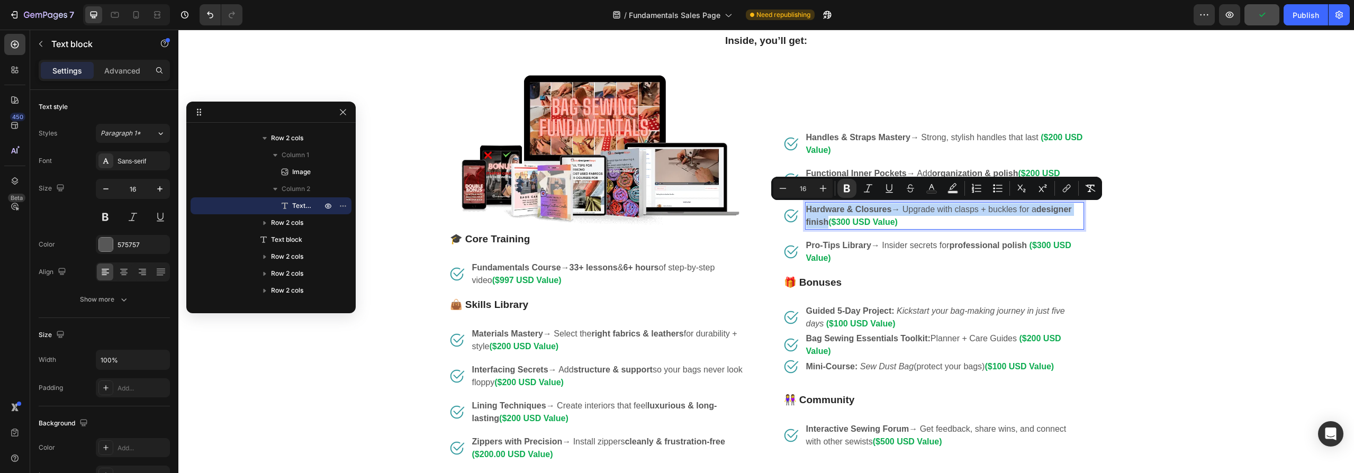
drag, startPoint x: 824, startPoint y: 222, endPoint x: 804, endPoint y: 211, distance: 22.8
click at [806, 211] on p "Hardware & Closures → Upgrade with clasps + buckles for a designer finish ($300…" at bounding box center [944, 215] width 277 height 25
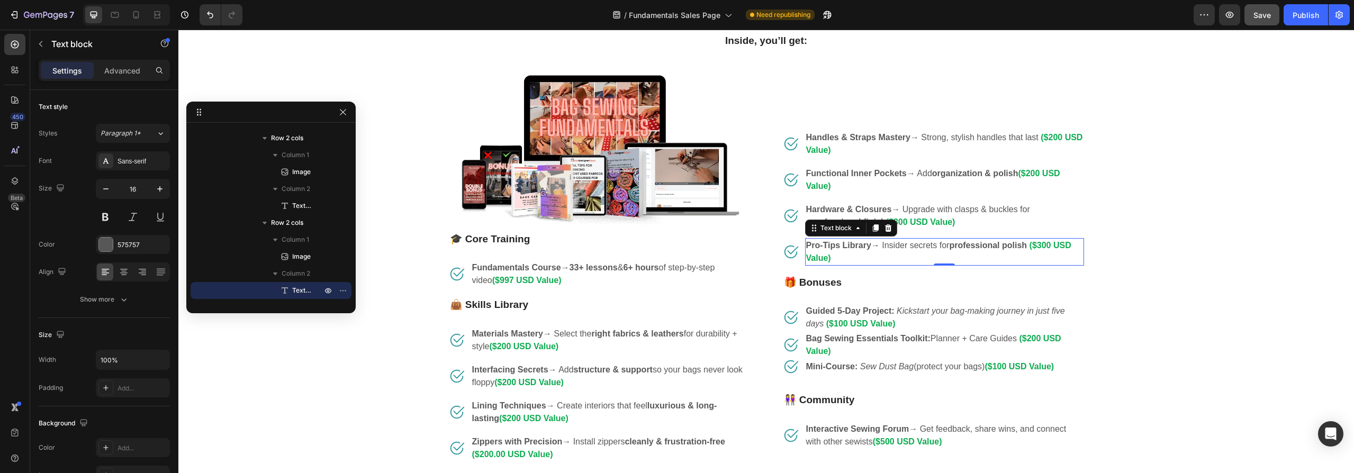
click at [973, 246] on strong "professional polish" at bounding box center [988, 245] width 78 height 9
click at [1003, 246] on strong "professional polish" at bounding box center [988, 245] width 78 height 9
drag, startPoint x: 1027, startPoint y: 245, endPoint x: 804, endPoint y: 246, distance: 222.8
click at [806, 246] on p "Pro-Tips Library → Insider secrets for professional polish ($300 USD Value)" at bounding box center [944, 251] width 277 height 25
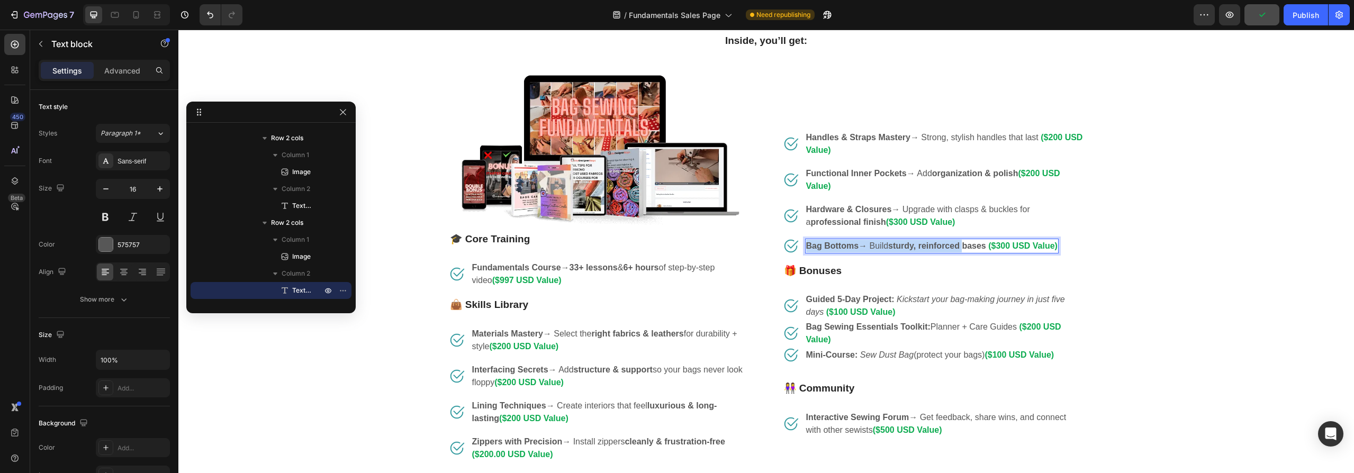
scroll to position [1470, 0]
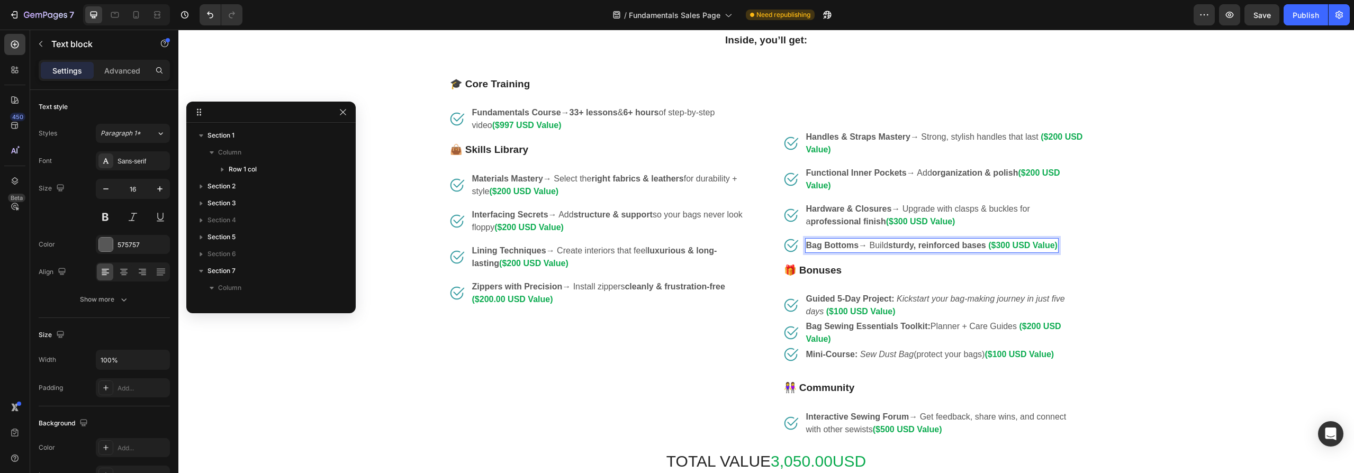
scroll to position [1132, 0]
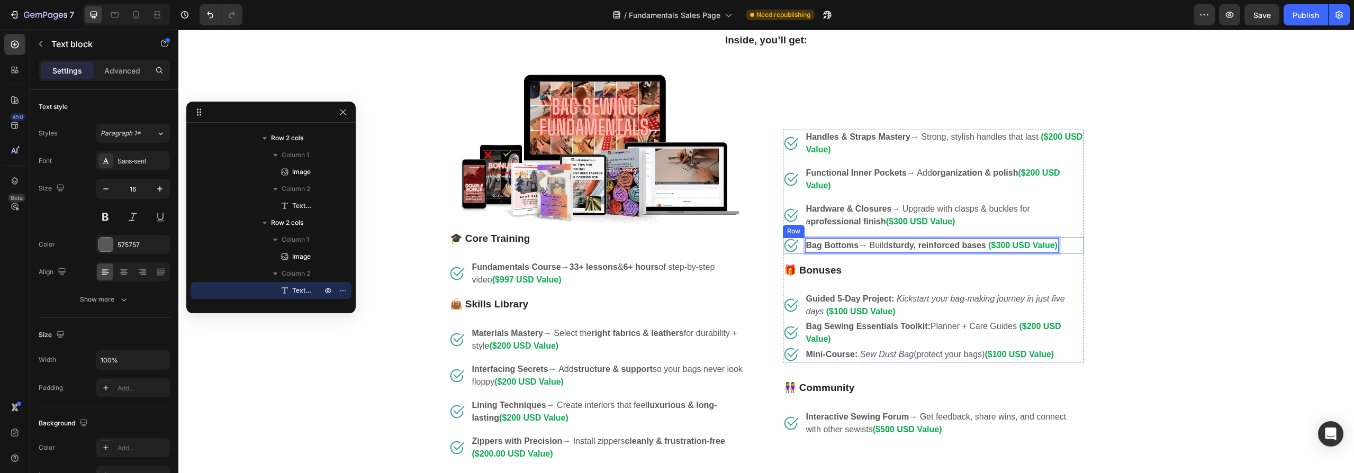
click at [1068, 247] on div "Image Bag Bottoms → Build sturdy, reinforced bases ($300 USD Value) Text block …" at bounding box center [933, 246] width 301 height 16
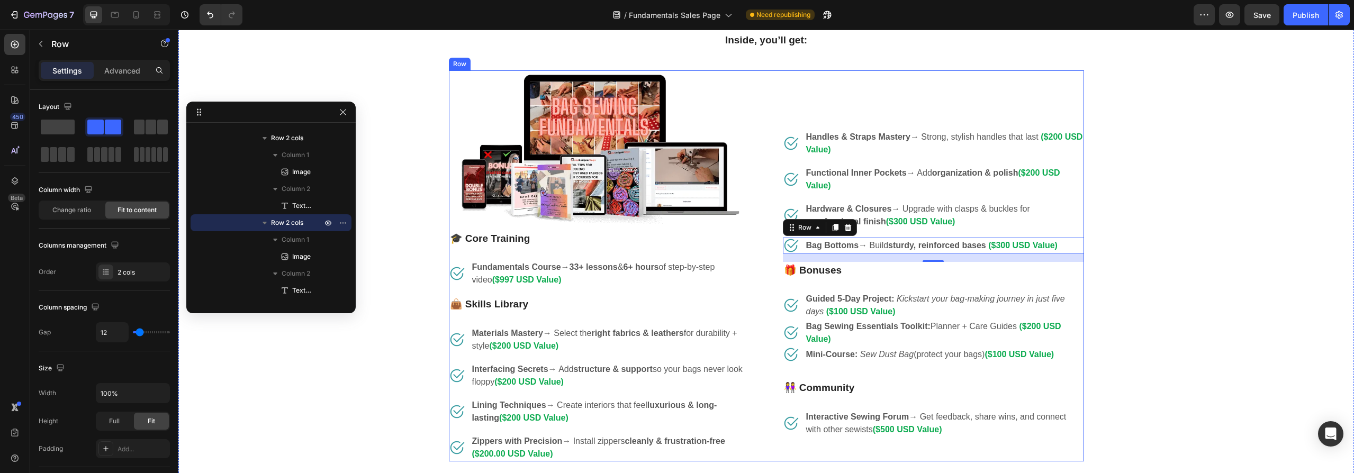
click at [762, 254] on div "Image You’ll Receive... Text block 🎓 Core Training Text block Image Fundamental…" at bounding box center [766, 265] width 635 height 391
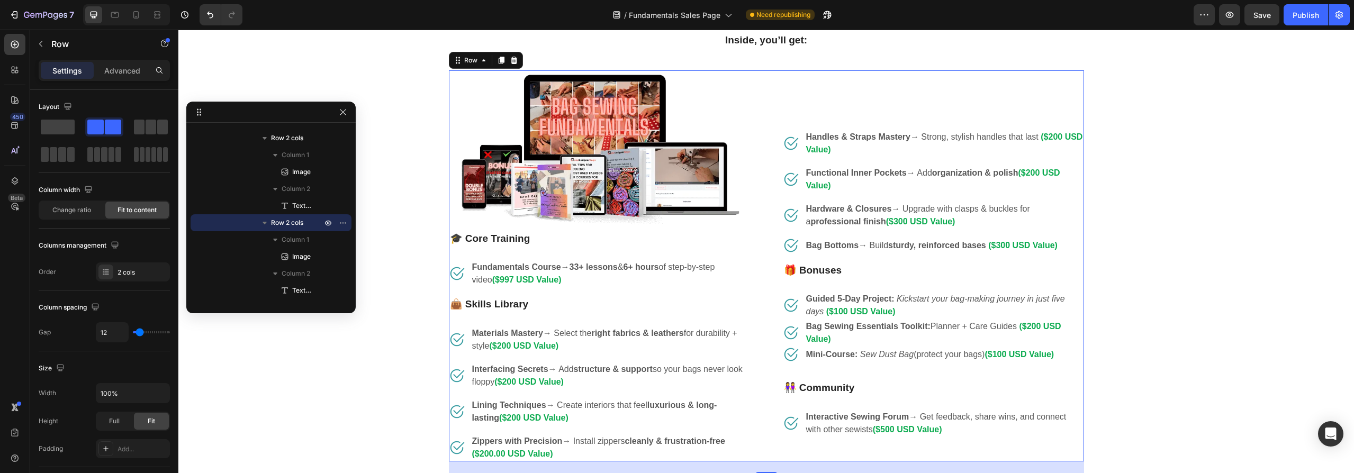
scroll to position [319, 0]
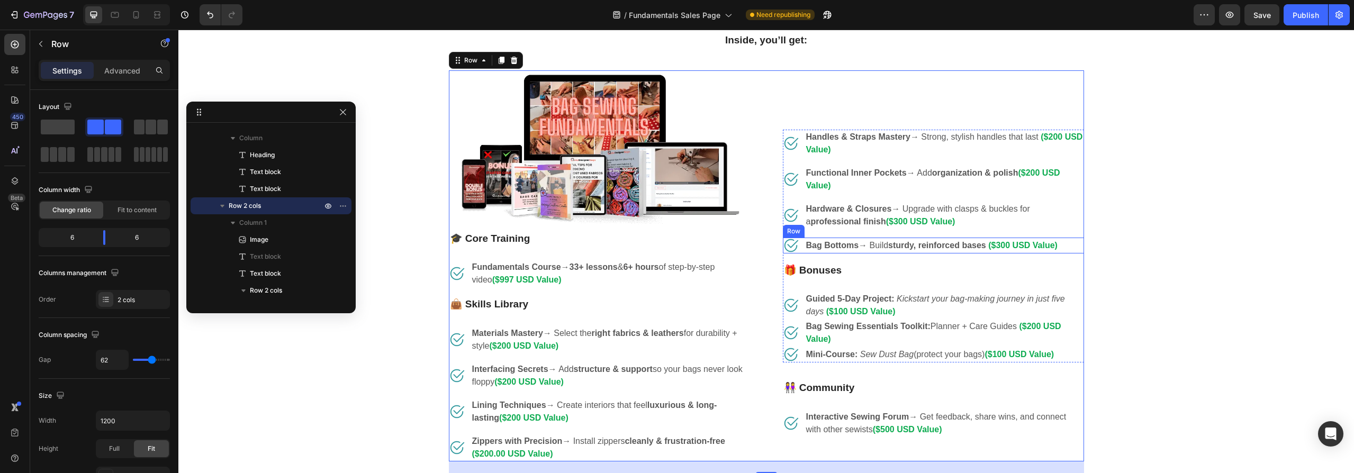
click at [795, 251] on div "Image Bag Bottoms → Build sturdy, reinforced bases ($300 USD Value) Text block …" at bounding box center [933, 246] width 301 height 16
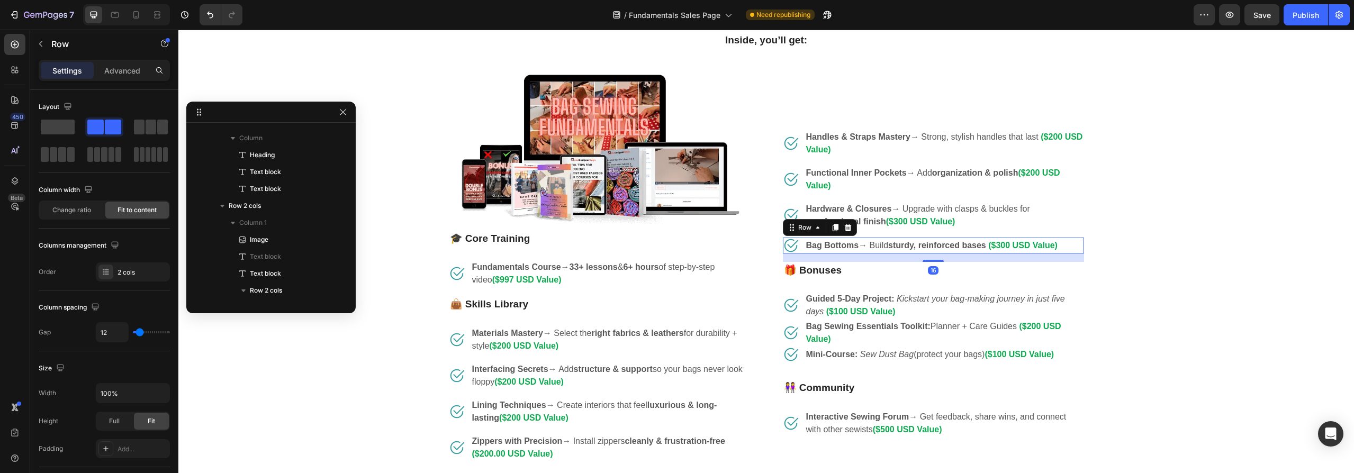
scroll to position [1149, 0]
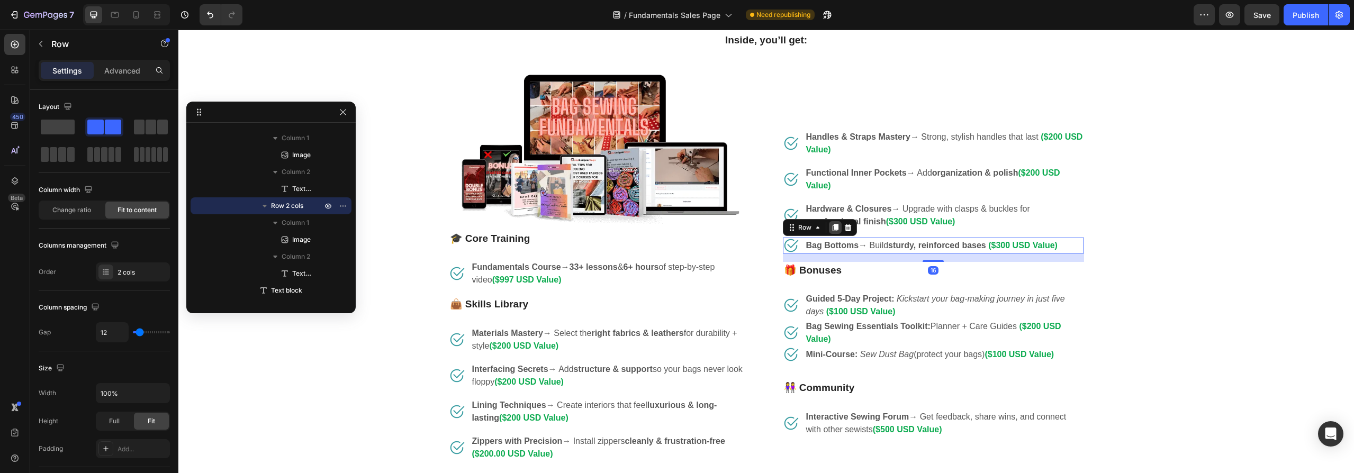
click at [832, 224] on icon at bounding box center [835, 227] width 6 height 7
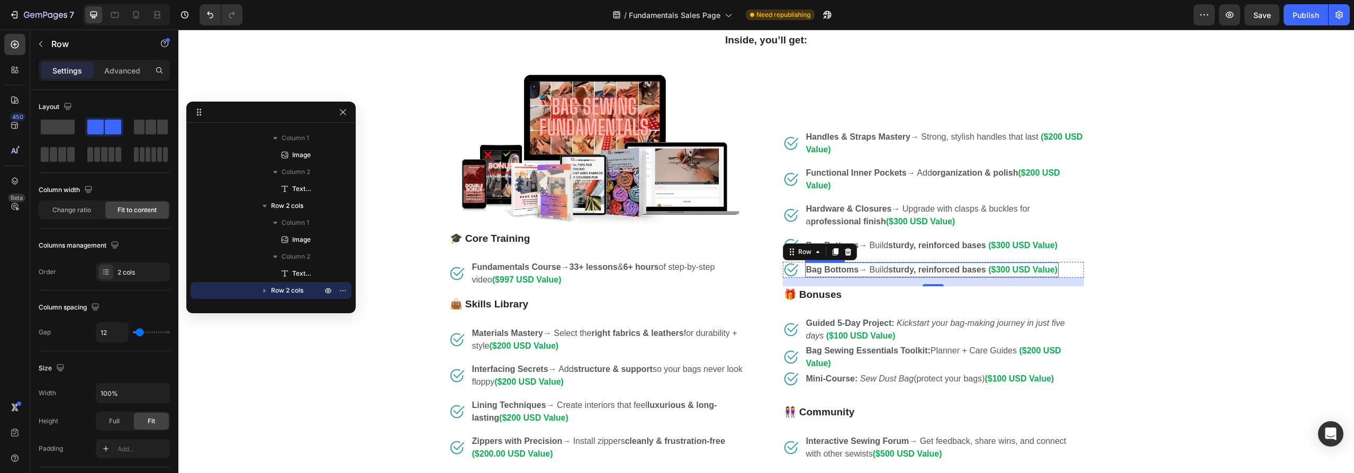
click at [870, 270] on p "Bag Bottoms → Build sturdy, reinforced bases ($300 USD Value)" at bounding box center [931, 270] width 251 height 13
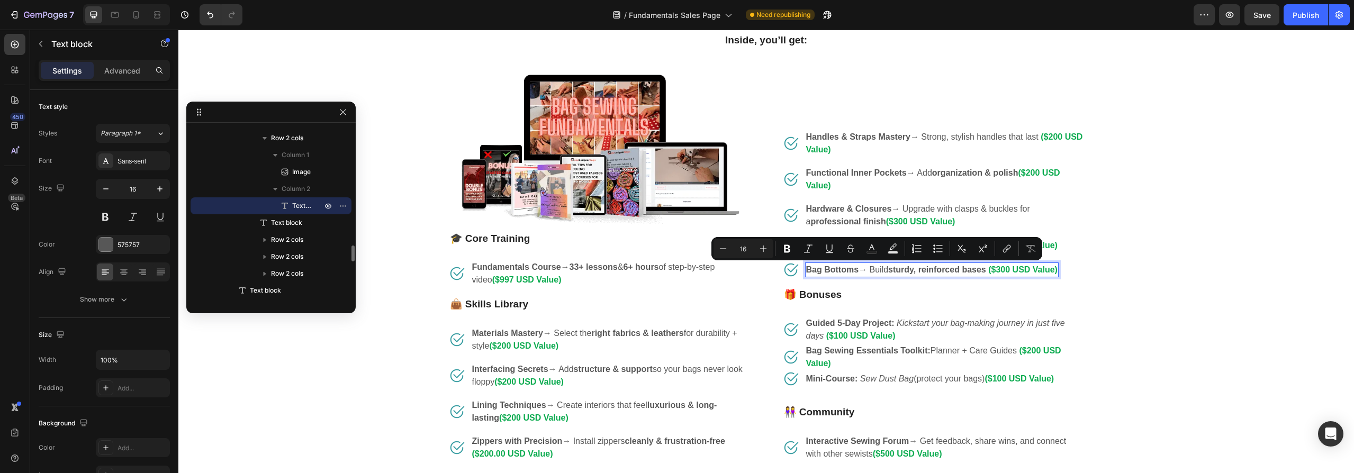
click at [956, 270] on strong "sturdy, reinforced bases" at bounding box center [937, 269] width 98 height 9
drag, startPoint x: 986, startPoint y: 270, endPoint x: 804, endPoint y: 271, distance: 181.5
click at [806, 271] on p "Bag Bottoms → Build sturdy, reinforced bases ($300 USD Value)" at bounding box center [931, 270] width 251 height 13
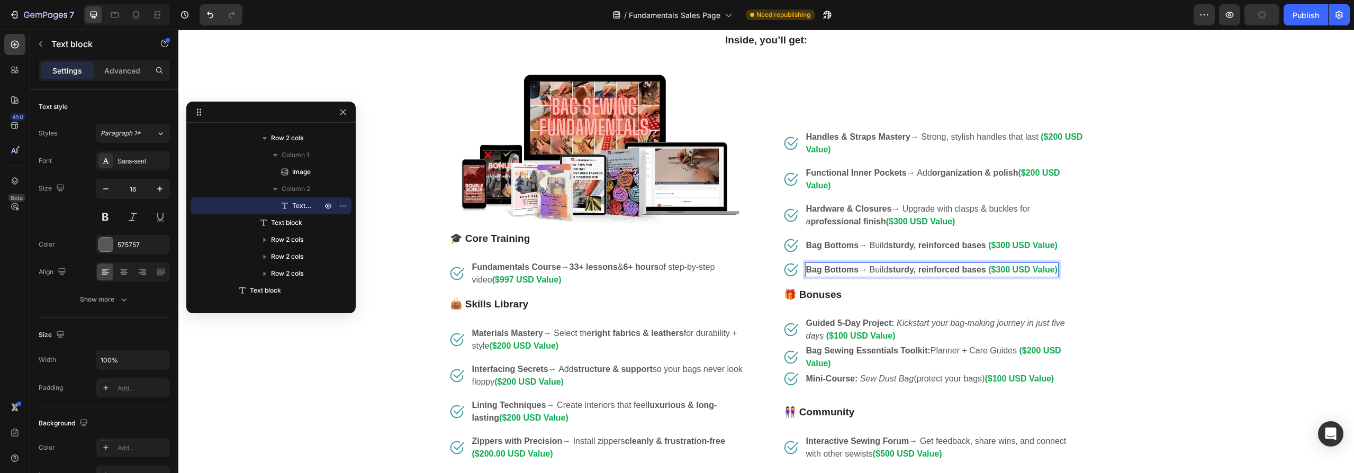
scroll to position [1470, 0]
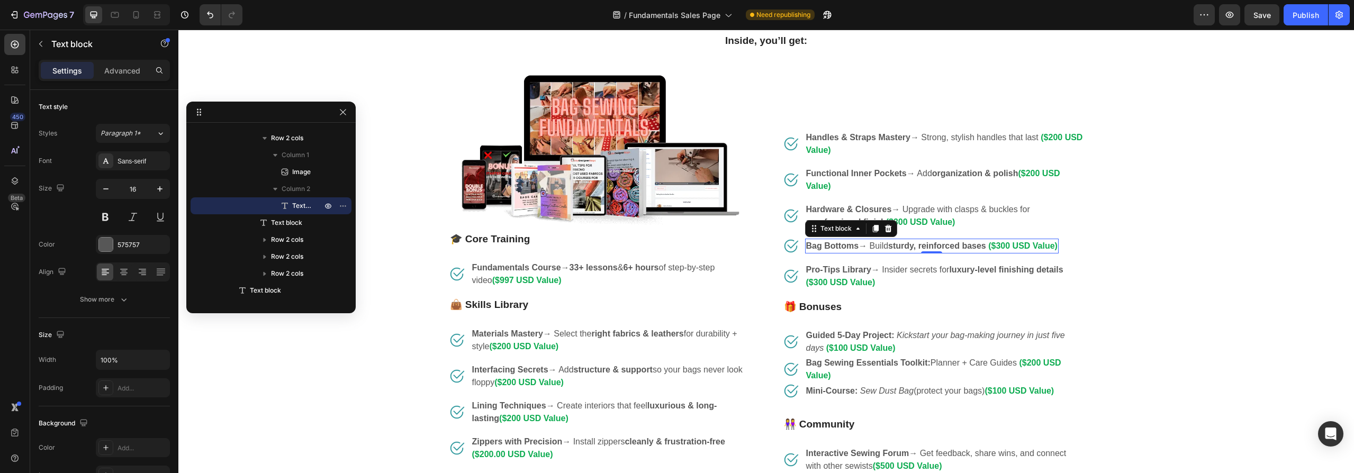
click at [1000, 246] on strong "($300 USD Value)" at bounding box center [1022, 245] width 69 height 9
click at [902, 278] on p "Pro-Tips Library → Insider secrets for luxury-level finishing details ($300 USD…" at bounding box center [944, 276] width 277 height 25
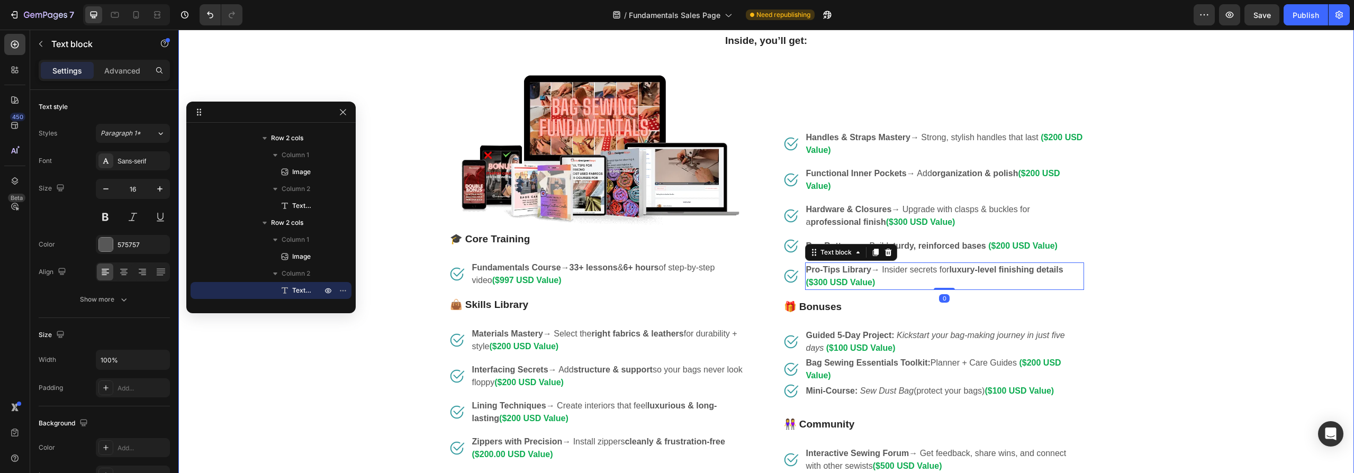
click at [1261, 313] on div "Designer bags cost $200–$2,000 each. Heading With this course, you’ll learn to …" at bounding box center [766, 364] width 1160 height 752
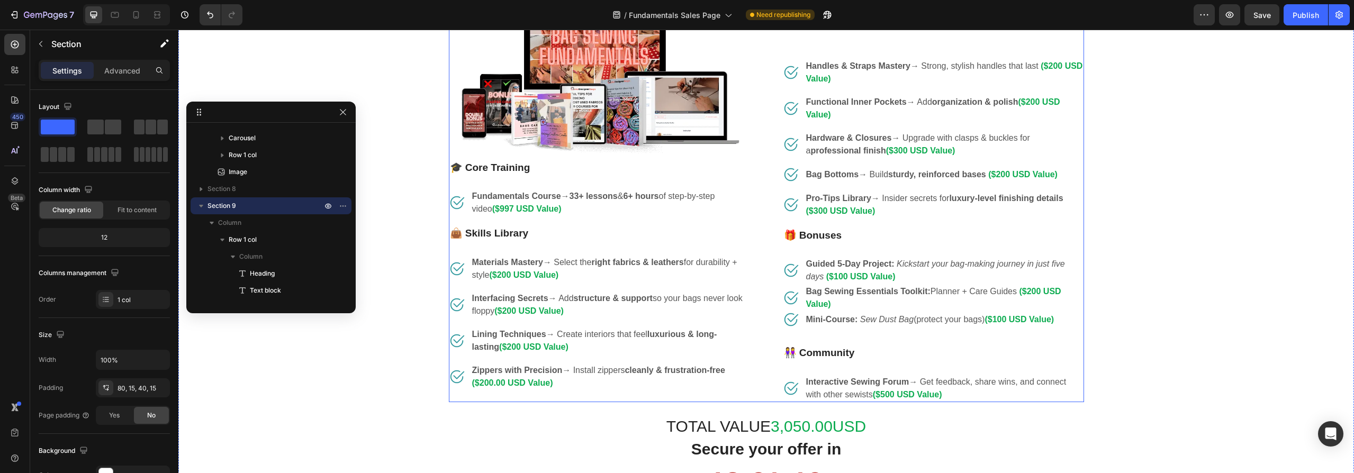
scroll to position [1535, 0]
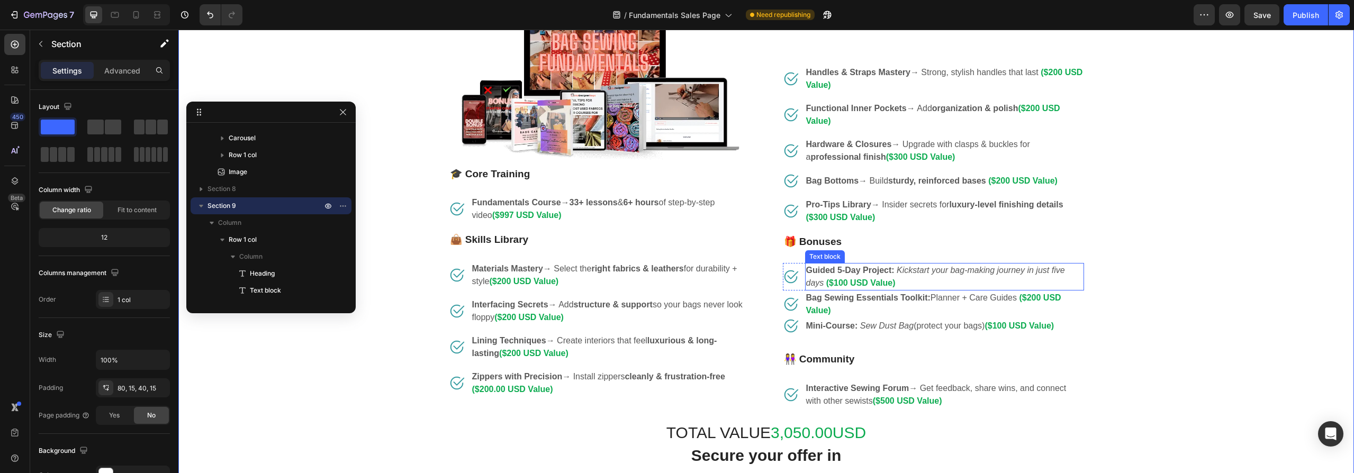
click at [817, 284] on icon "Kickstart your bag-making journey in just five days" at bounding box center [935, 277] width 259 height 22
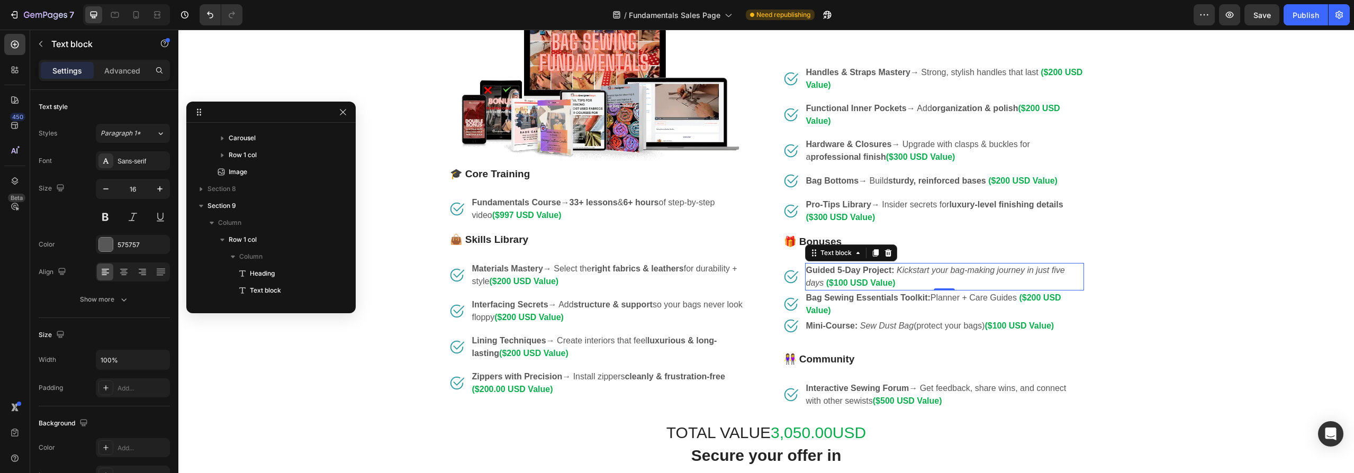
scroll to position [1403, 0]
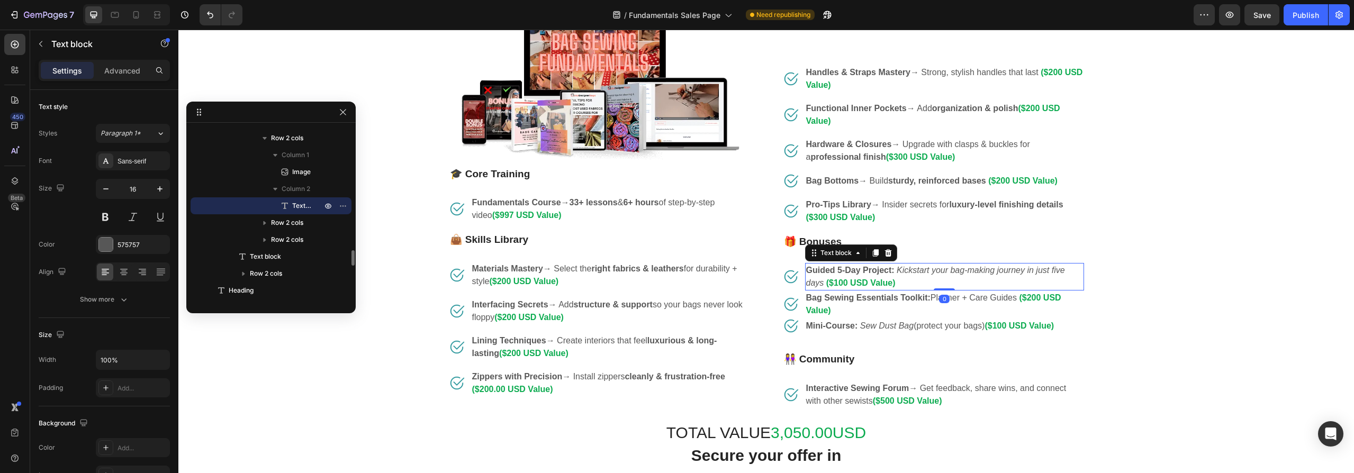
click at [817, 284] on icon "Kickstart your bag-making journey in just five days" at bounding box center [935, 277] width 259 height 22
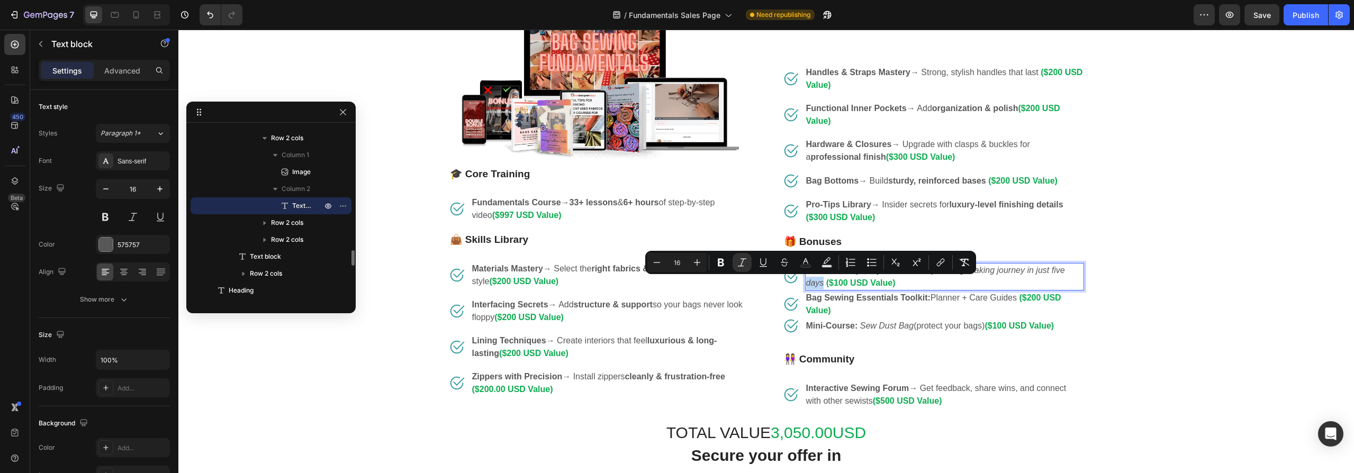
click at [819, 284] on p "Guided 5-Day Project: Kickstart your bag-making journey in just five days ($100…" at bounding box center [944, 276] width 277 height 25
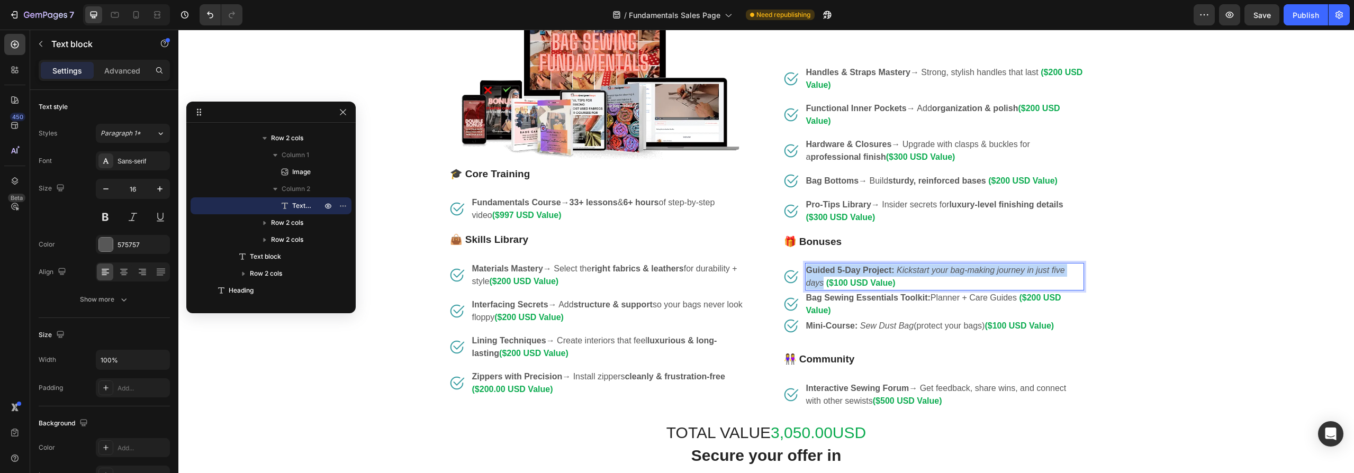
drag, startPoint x: 819, startPoint y: 285, endPoint x: 804, endPoint y: 272, distance: 20.3
click at [806, 272] on p "Guided 5-Day Project: Kickstart your bag-making journey in just five days ($100…" at bounding box center [944, 276] width 277 height 25
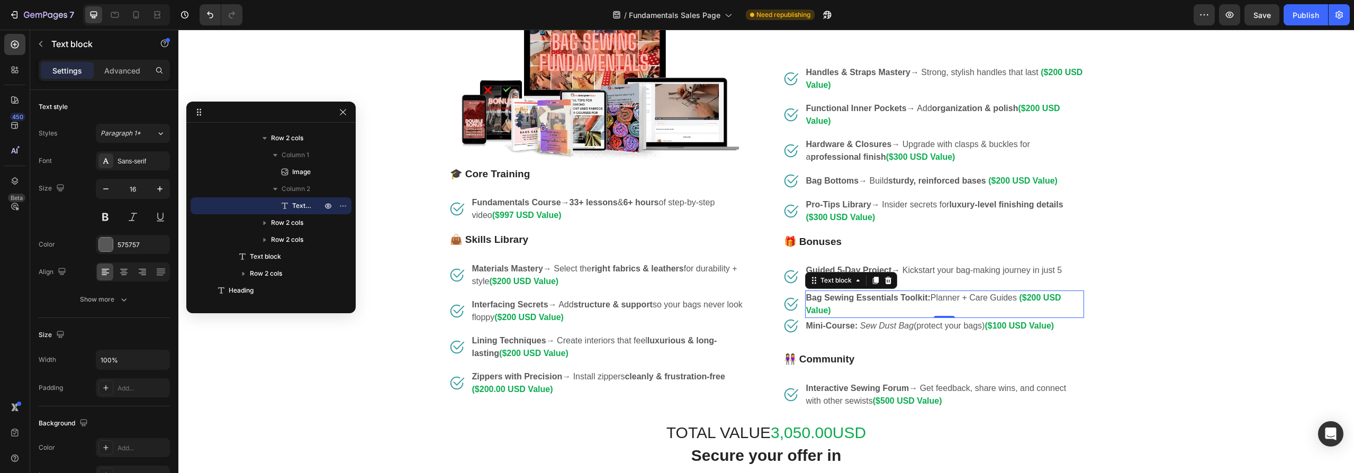
click at [933, 296] on p "Bag Sewing Essentials Toolkit: Planner + Care Guides ($200 USD Value)" at bounding box center [944, 304] width 277 height 25
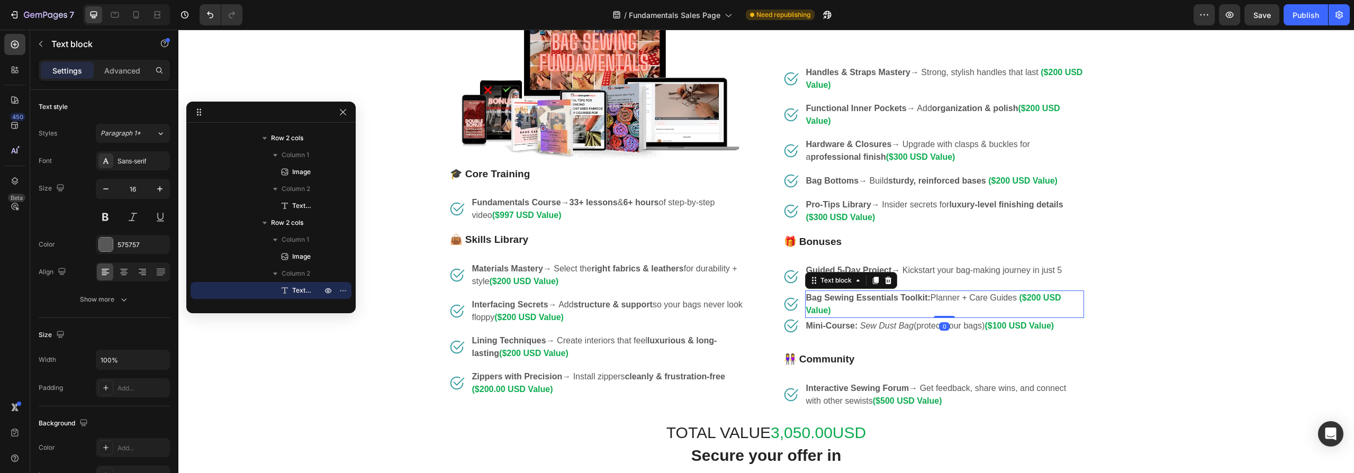
click at [974, 297] on p "Bag Sewing Essentials Toolkit: Planner + Care Guides ($200 USD Value)" at bounding box center [944, 304] width 277 height 25
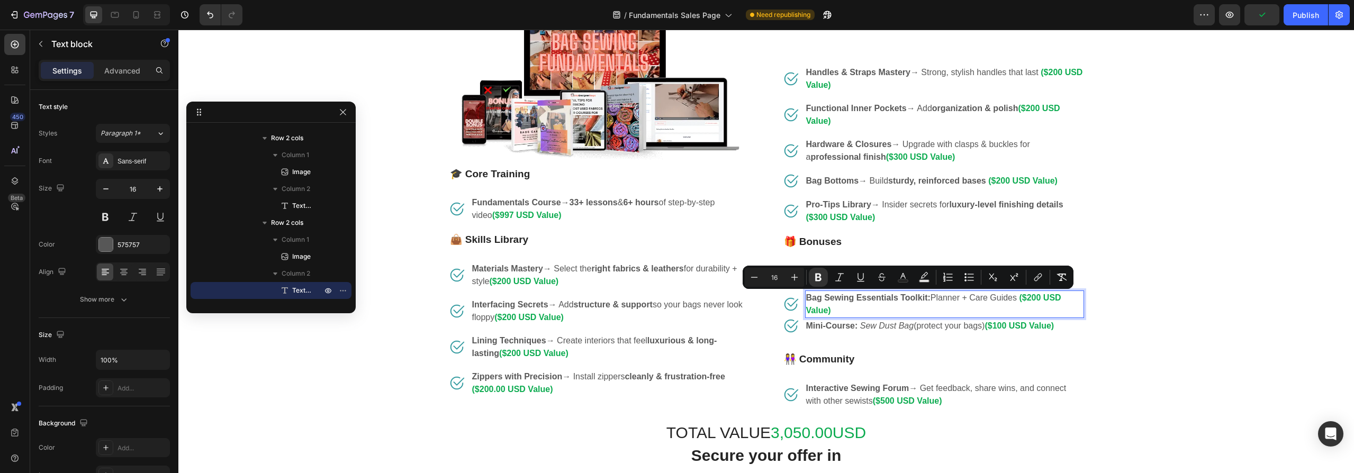
drag, startPoint x: 981, startPoint y: 298, endPoint x: 876, endPoint y: 302, distance: 104.3
click at [805, 298] on div "Bag Sewing Essentials Toolkit: Planner + Care Guides ($200 USD Value)" at bounding box center [944, 305] width 279 height 28
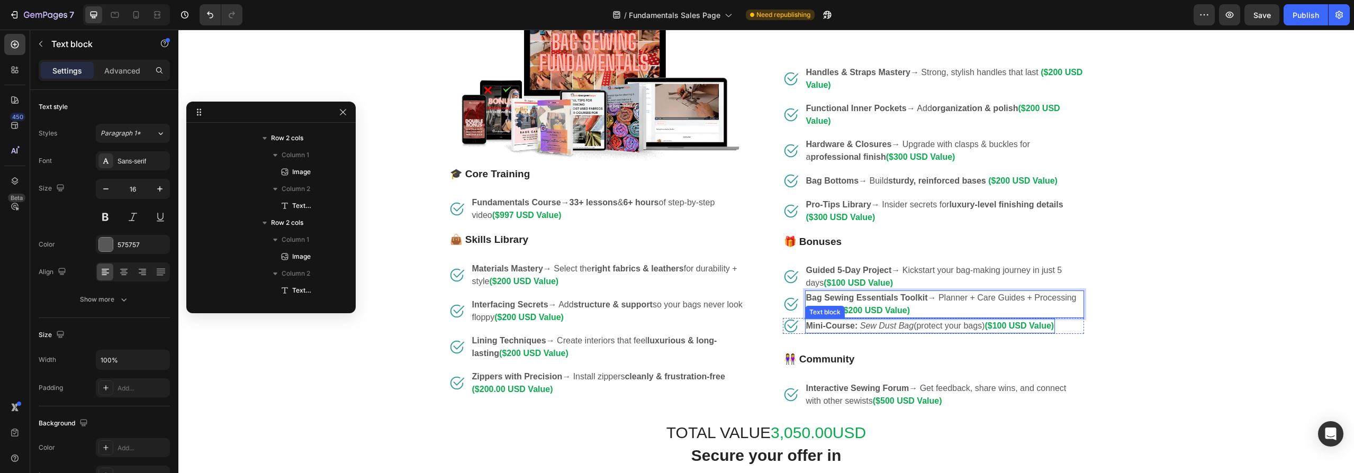
click at [954, 324] on p "Mini-Course: Sew Dust Bag (protect your bags) ($100 USD Value)" at bounding box center [930, 326] width 248 height 13
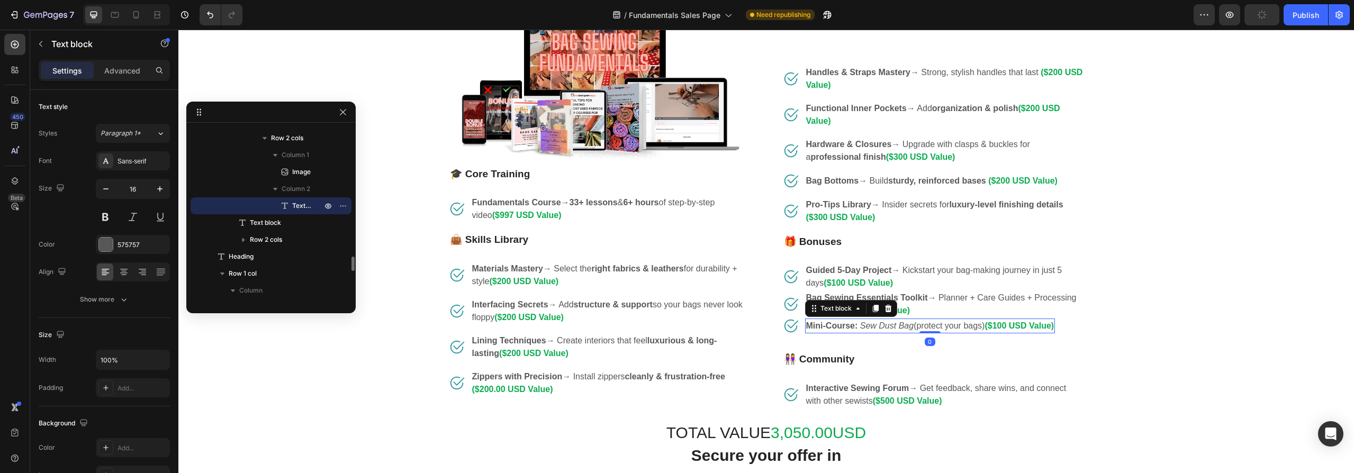
click at [954, 325] on p "Mini-Course: Sew Dust Bag (protect your bags) ($100 USD Value)" at bounding box center [930, 326] width 248 height 13
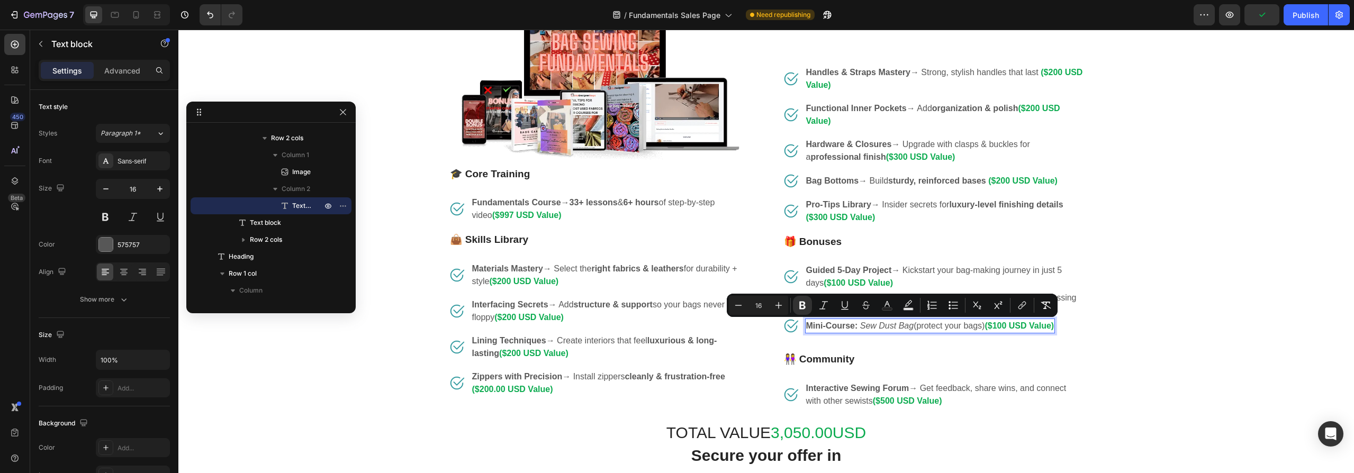
drag, startPoint x: 982, startPoint y: 327, endPoint x: 926, endPoint y: 348, distance: 59.8
click at [806, 328] on p "Mini-Course: Sew Dust Bag (protect your bags) ($100 USD Value)" at bounding box center [930, 326] width 248 height 13
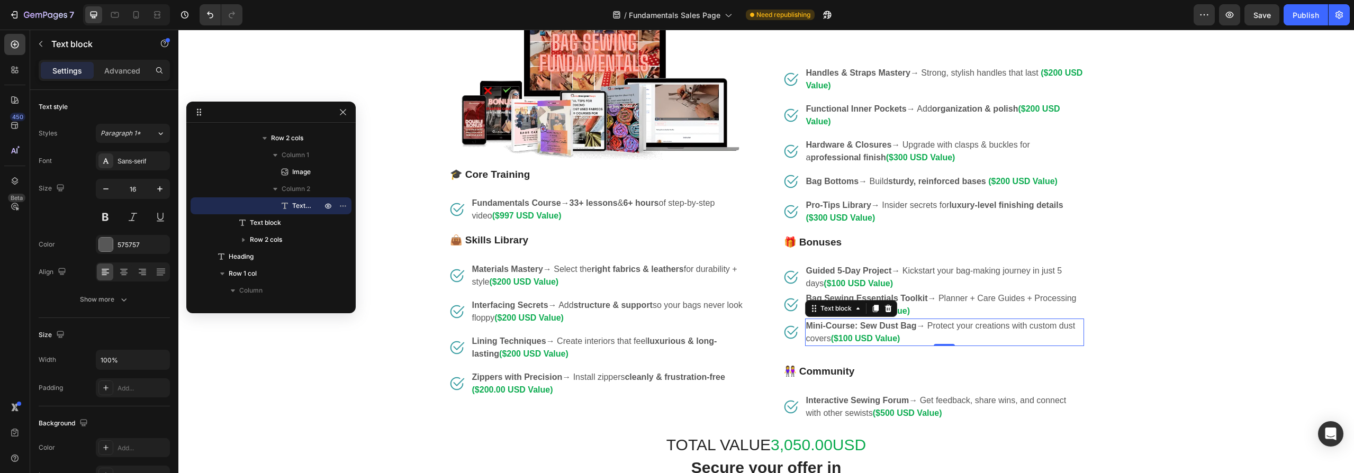
scroll to position [1592, 0]
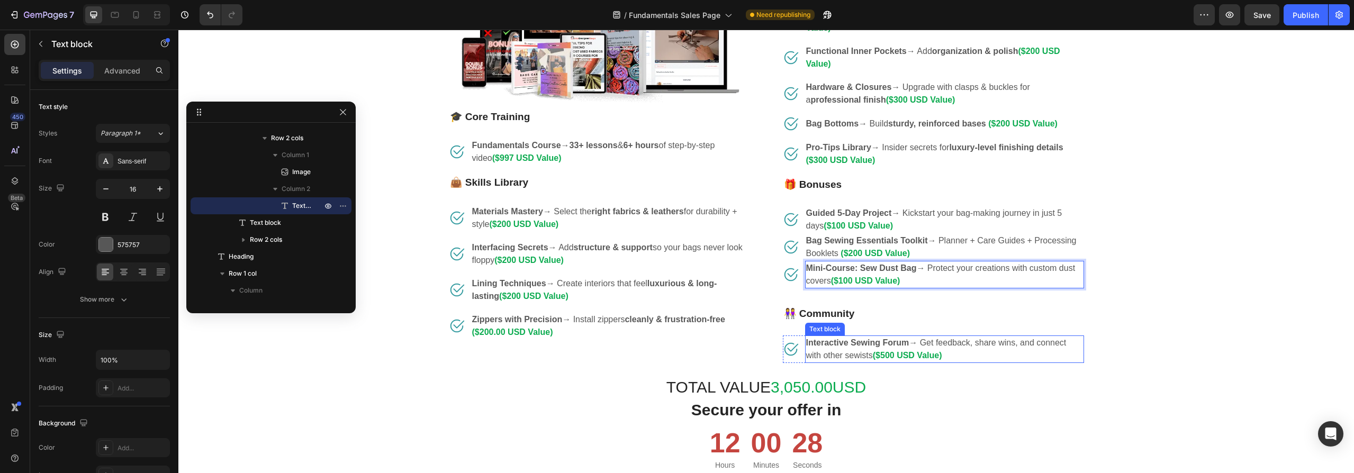
click at [850, 353] on p "Interactive Sewing Forum → Get feedback, share wins, and connect with other sew…" at bounding box center [944, 349] width 277 height 25
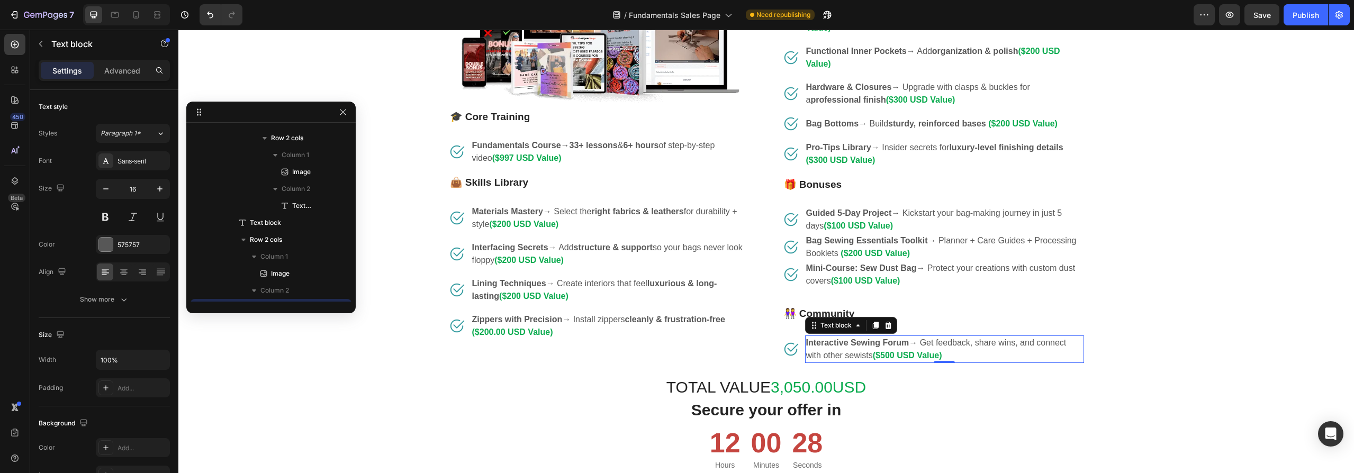
scroll to position [1674, 0]
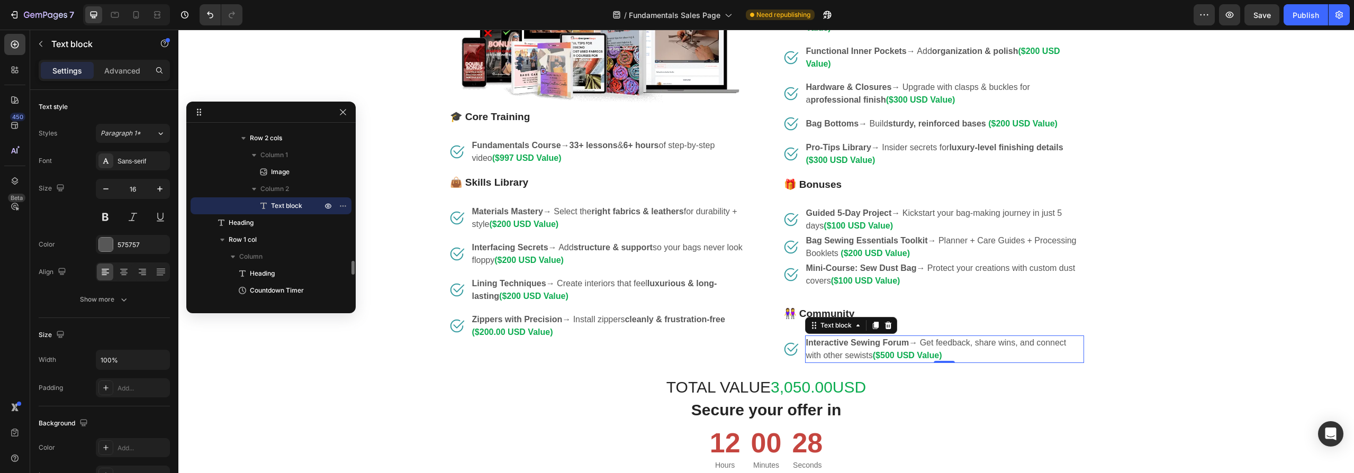
click at [852, 354] on p "Interactive Sewing Forum → Get feedback, share wins, and connect with other sew…" at bounding box center [944, 349] width 277 height 25
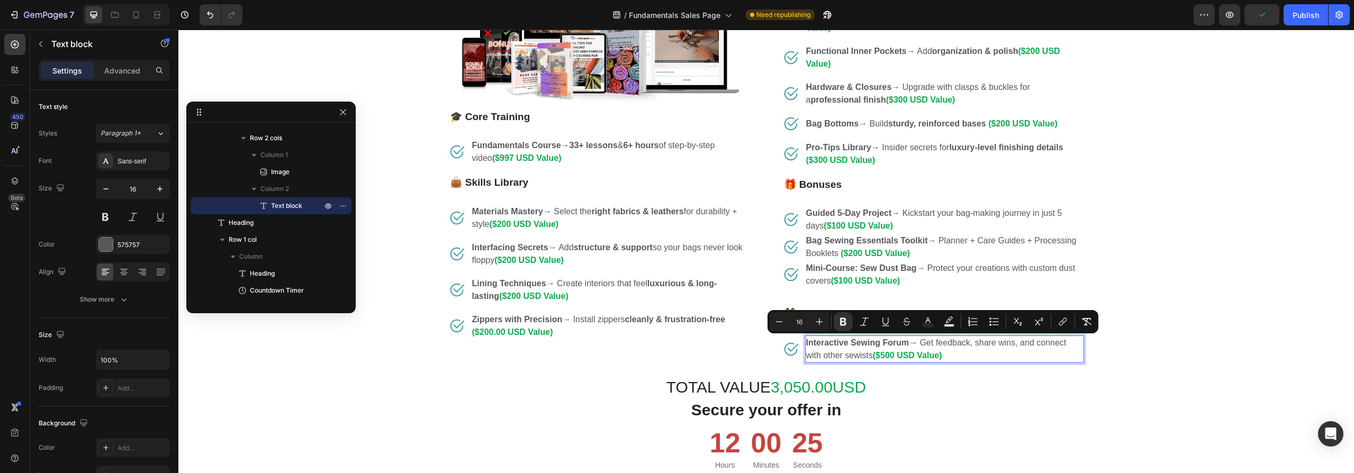
drag, startPoint x: 868, startPoint y: 357, endPoint x: 878, endPoint y: 359, distance: 10.4
click at [806, 345] on p "Interactive Sewing Forum → Get feedback, share wins, and connect with other sew…" at bounding box center [944, 349] width 277 height 25
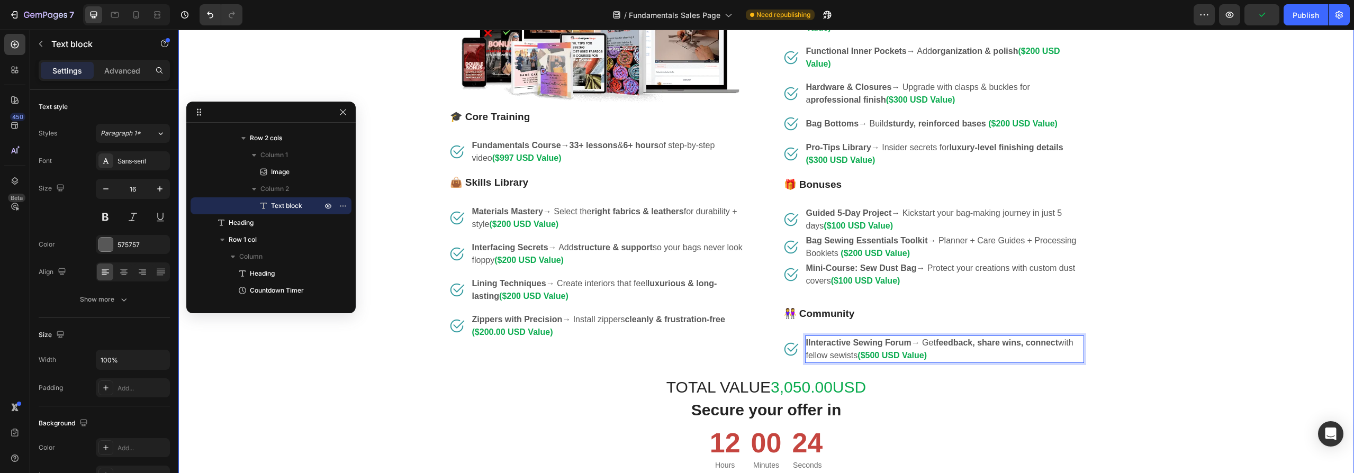
click at [1132, 359] on div "Designer bags cost $200–$2,000 each. Heading With this course, you’ll learn to …" at bounding box center [766, 247] width 1160 height 763
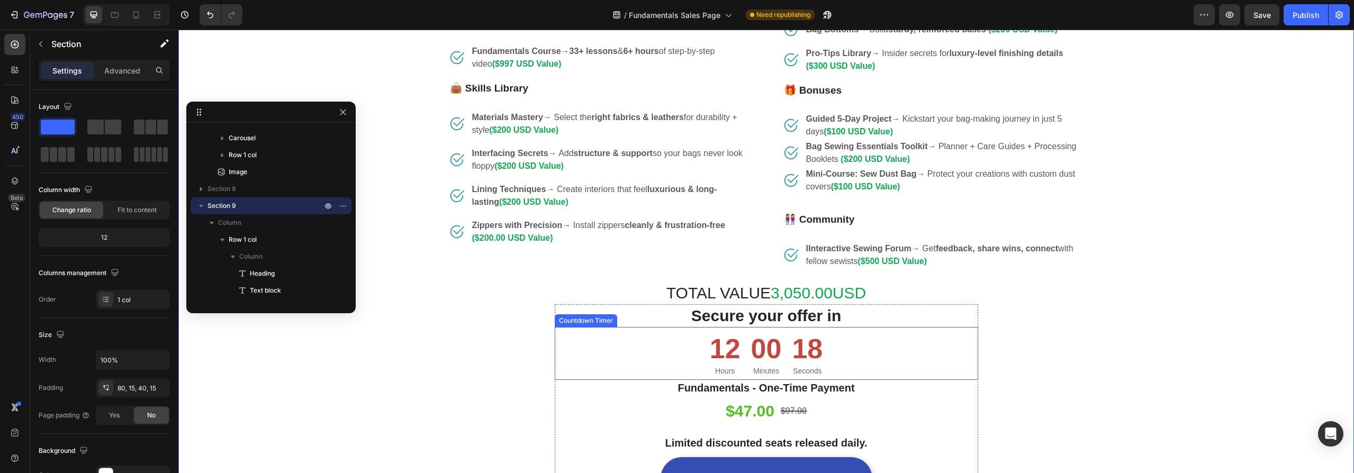
scroll to position [1729, 0]
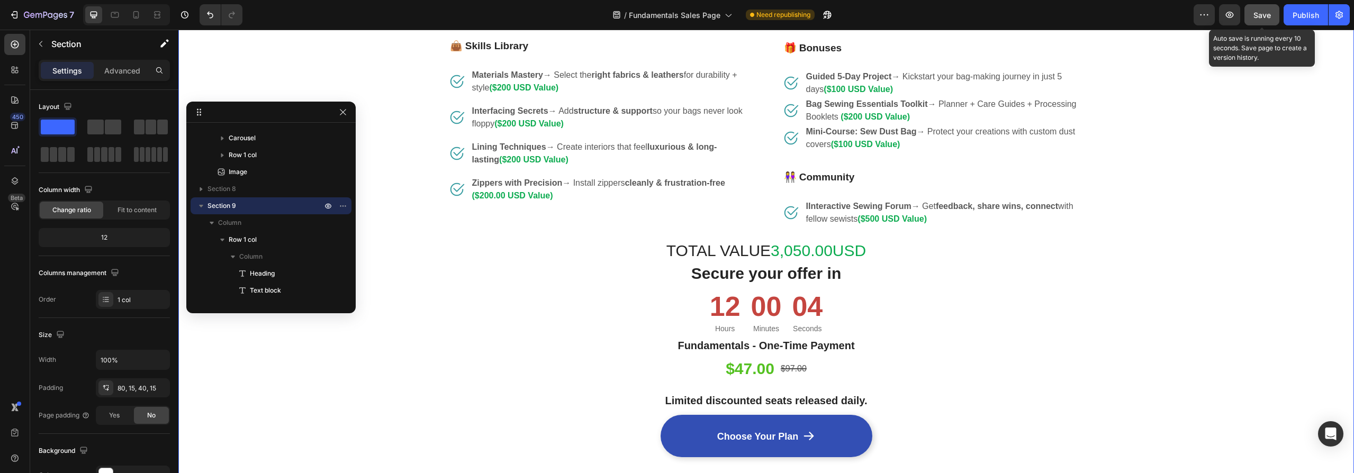
click at [1264, 15] on span "Save" at bounding box center [1261, 15] width 17 height 9
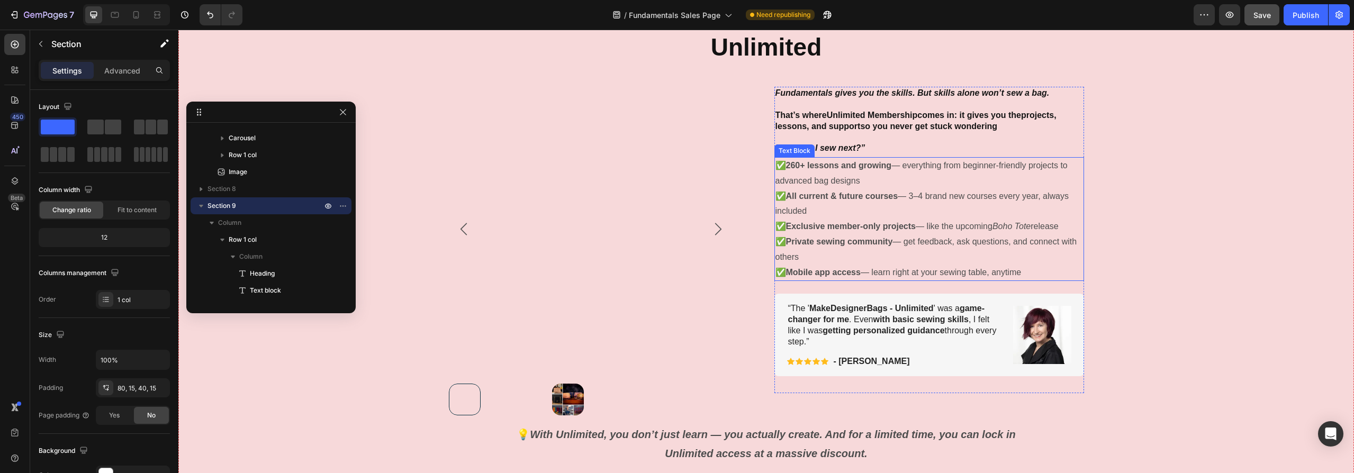
scroll to position [4269, 0]
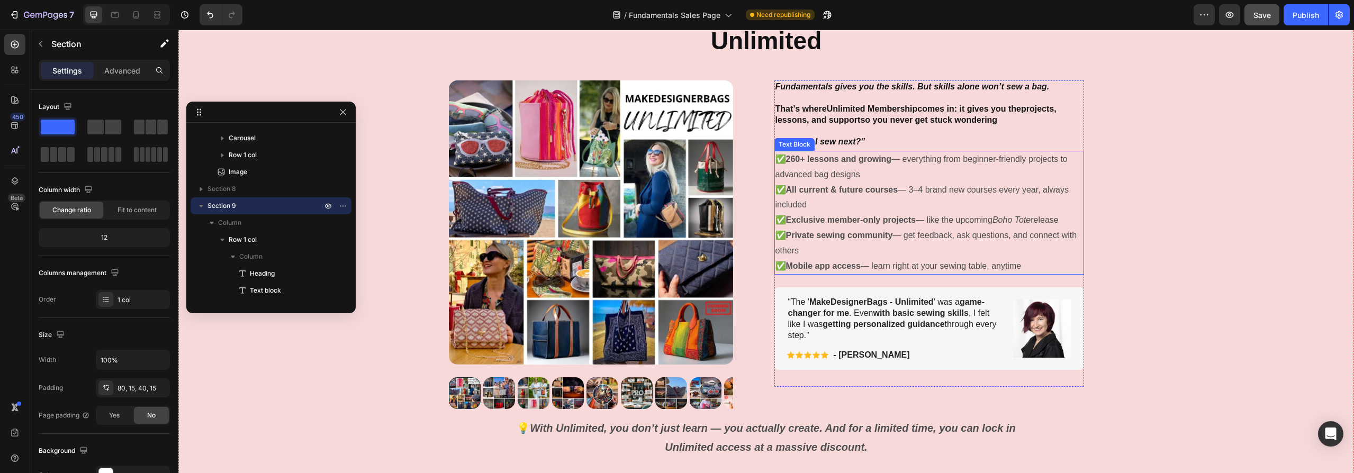
click at [929, 187] on p "✅ 260+ lessons and growing — everything from beginner-friendly projects to adva…" at bounding box center [929, 213] width 308 height 122
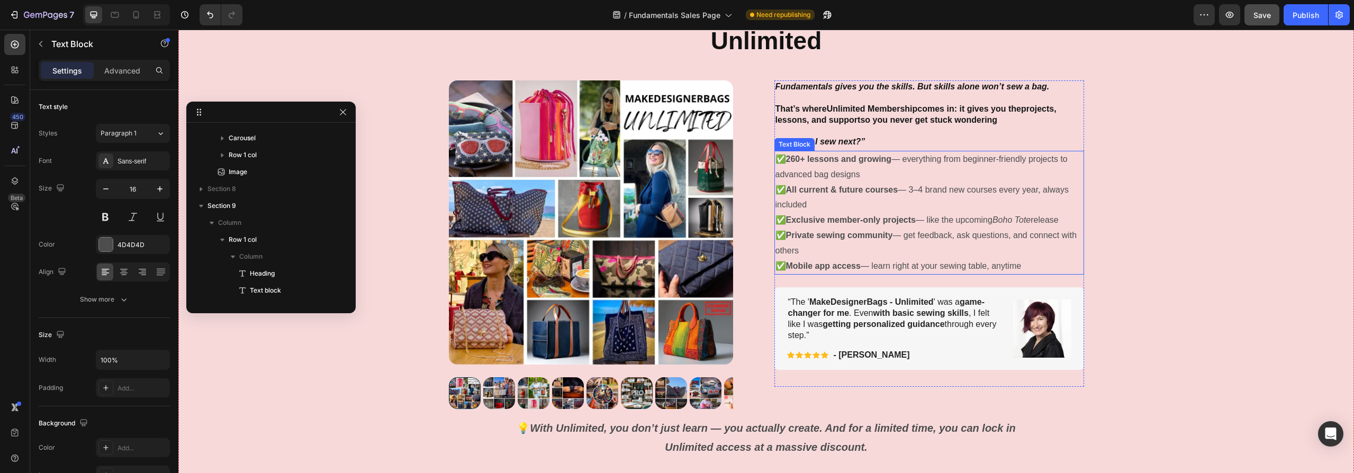
scroll to position [2182, 0]
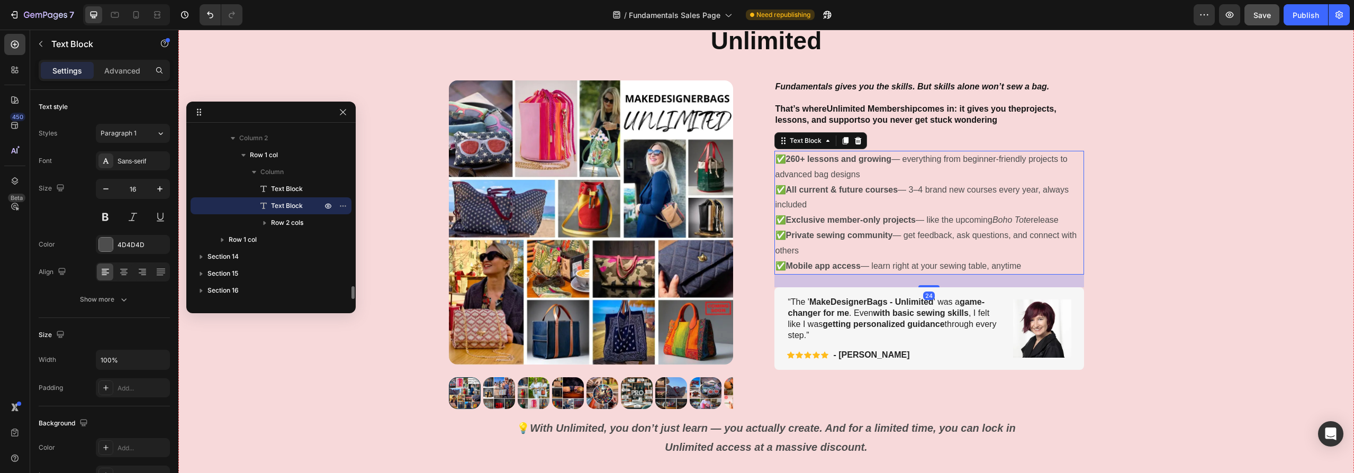
click at [970, 192] on p "✅ 260+ lessons and growing — everything from beginner-friendly projects to adva…" at bounding box center [929, 213] width 308 height 122
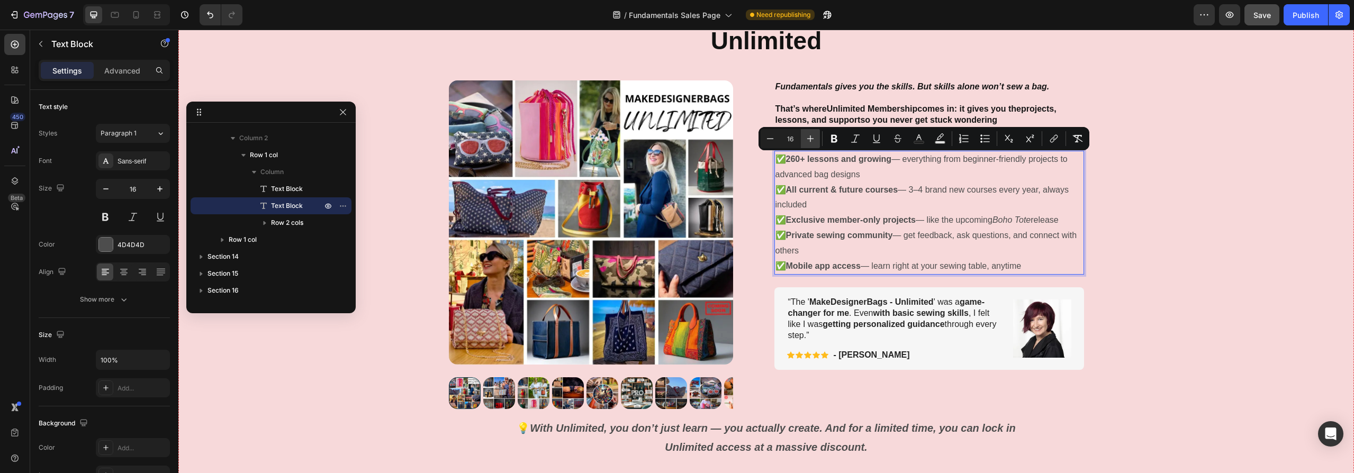
click at [809, 138] on icon "Editor contextual toolbar" at bounding box center [810, 138] width 11 height 11
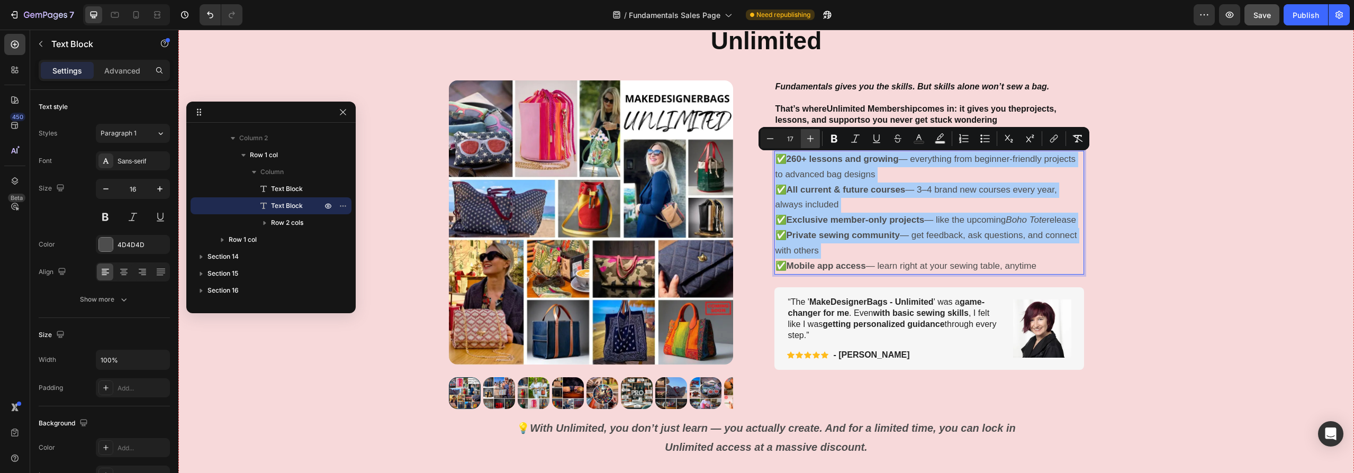
click at [809, 138] on icon "Editor contextual toolbar" at bounding box center [810, 138] width 11 height 11
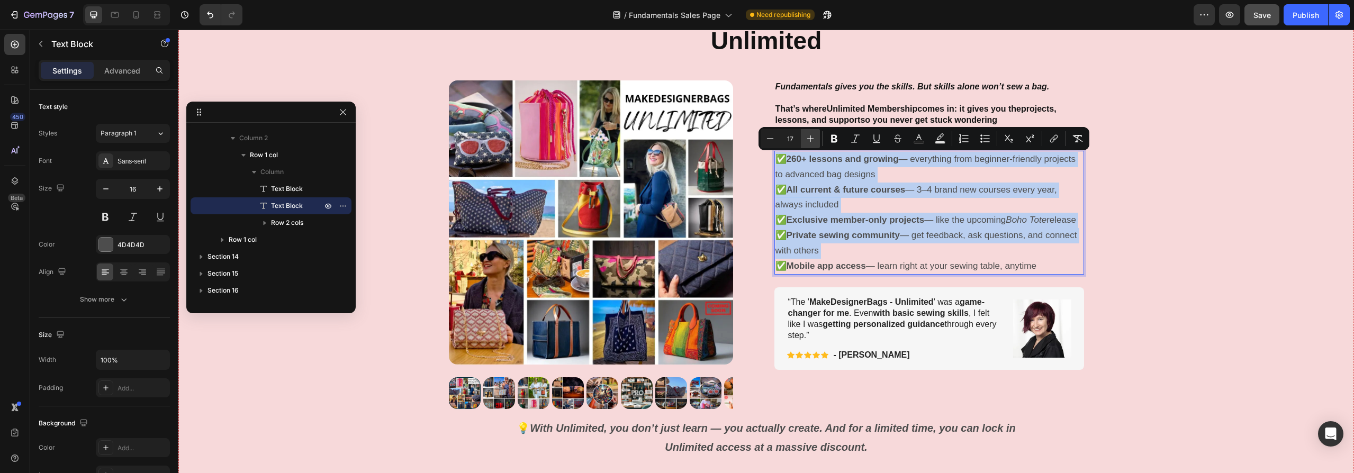
type input "18"
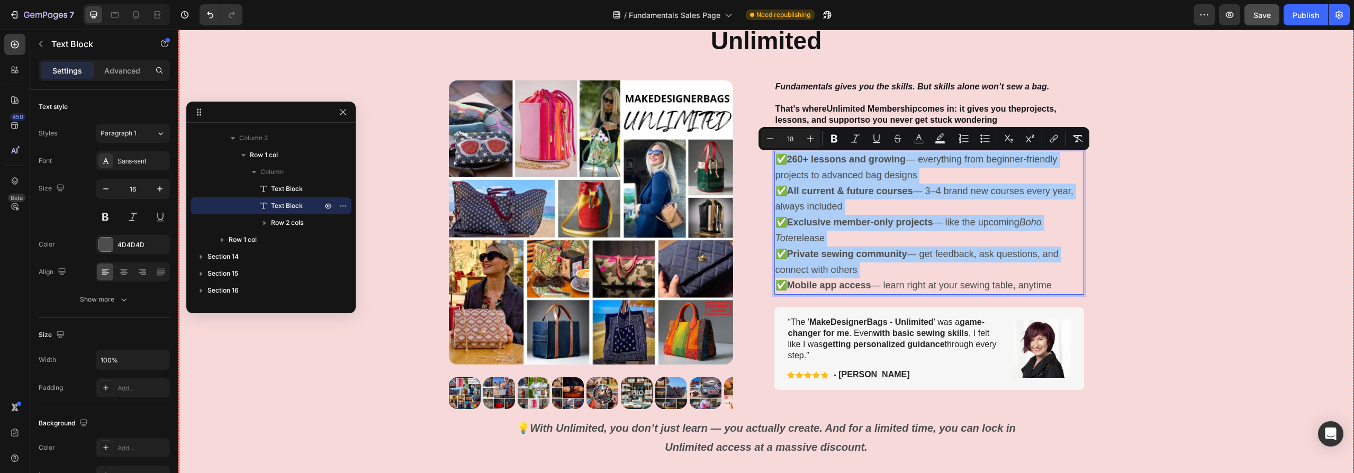
click at [1134, 314] on div "Why Most Students Choose Unlimited Heading Row Product Images Fundamentals give…" at bounding box center [766, 247] width 1174 height 508
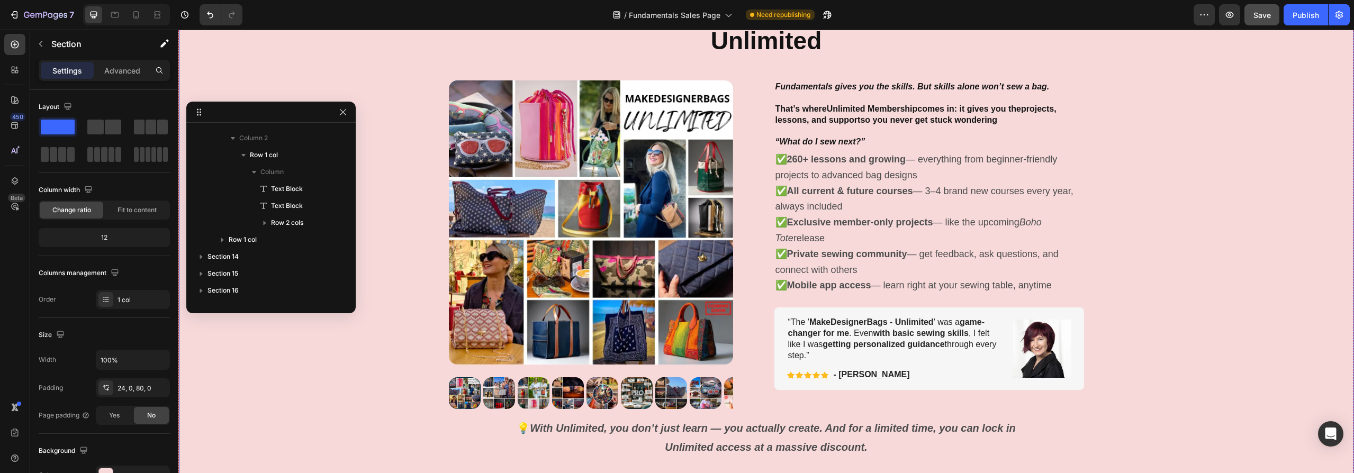
scroll to position [2013, 0]
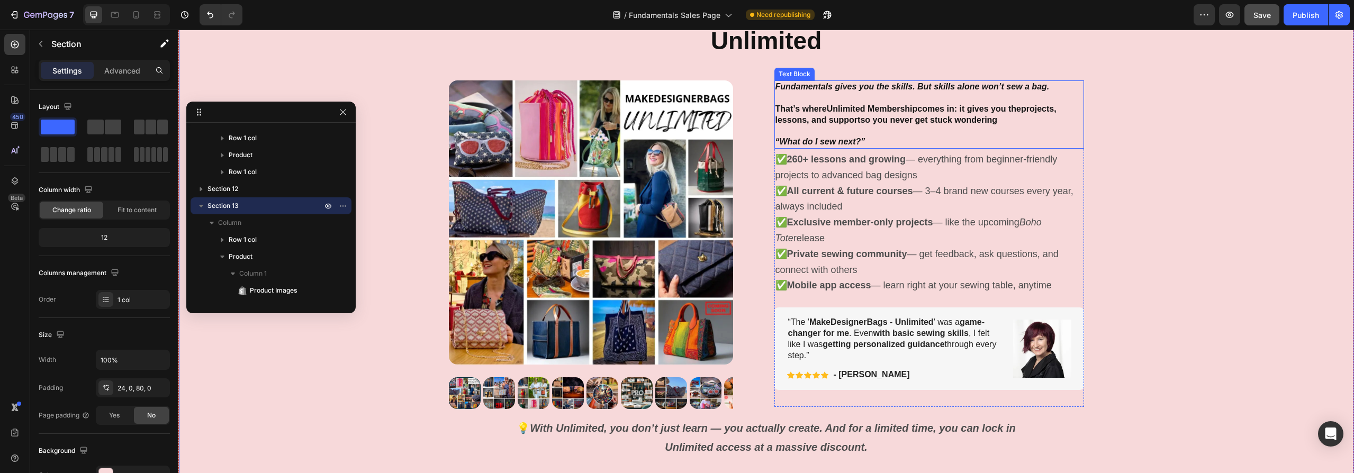
click at [797, 142] on icon "“What do I sew next?”" at bounding box center [820, 141] width 90 height 9
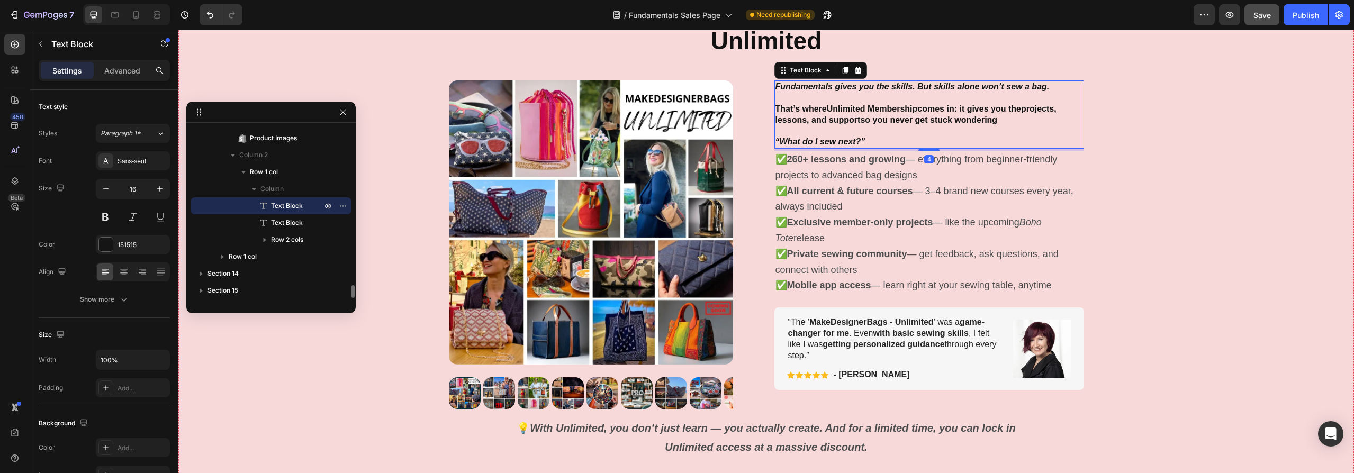
click at [857, 139] on icon "“What do I sew next?”" at bounding box center [820, 141] width 90 height 9
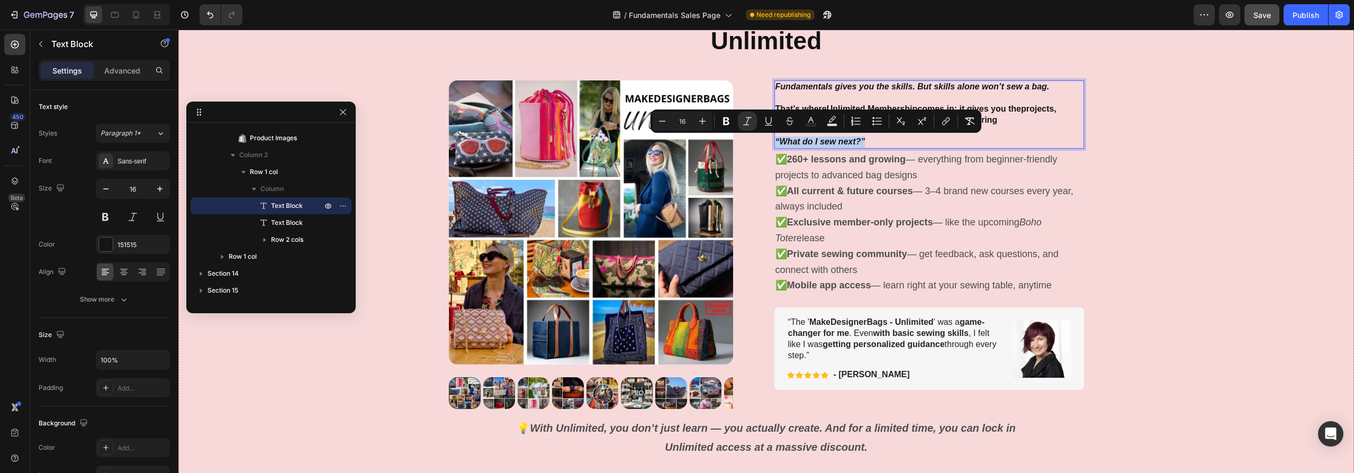
drag, startPoint x: 873, startPoint y: 139, endPoint x: 942, endPoint y: 160, distance: 72.5
click at [774, 138] on div "Fundamentals gives you the skills. But skills alone won’t sew a bag. That’s whe…" at bounding box center [929, 114] width 310 height 68
click at [703, 120] on icon "Editor contextual toolbar" at bounding box center [702, 121] width 11 height 11
type input "18"
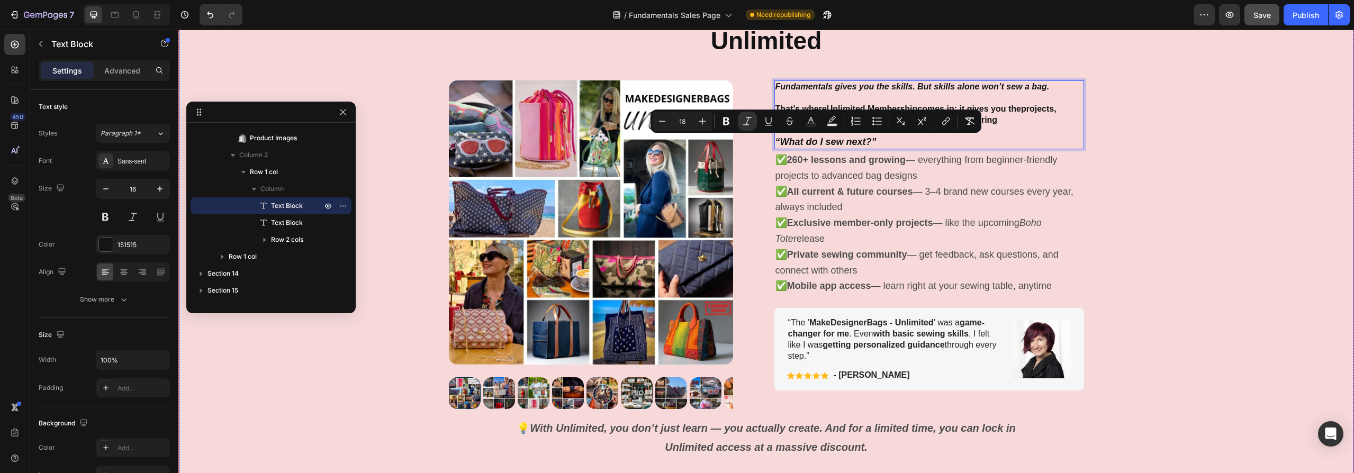
click at [1165, 212] on div "Why Most Students Choose Unlimited Heading Row Product Images Fundamentals give…" at bounding box center [766, 247] width 1174 height 508
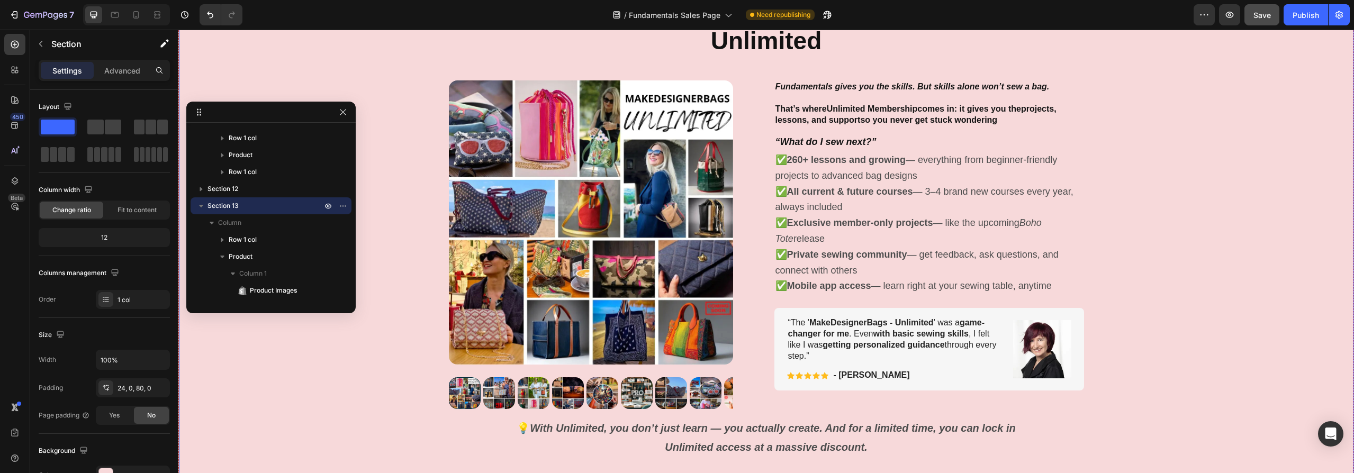
scroll to position [4400, 0]
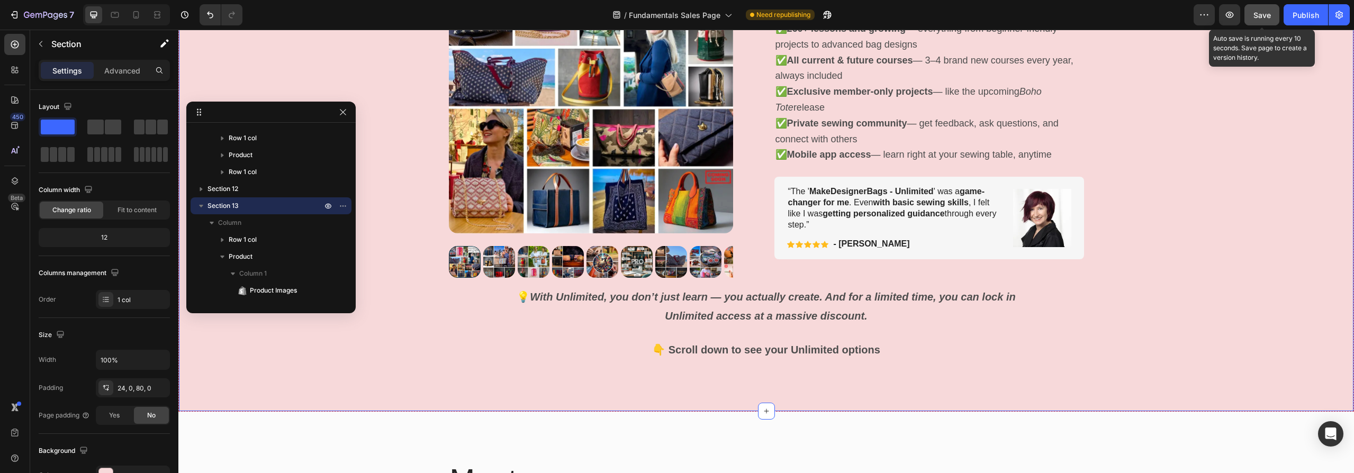
click at [1263, 16] on span "Save" at bounding box center [1261, 15] width 17 height 9
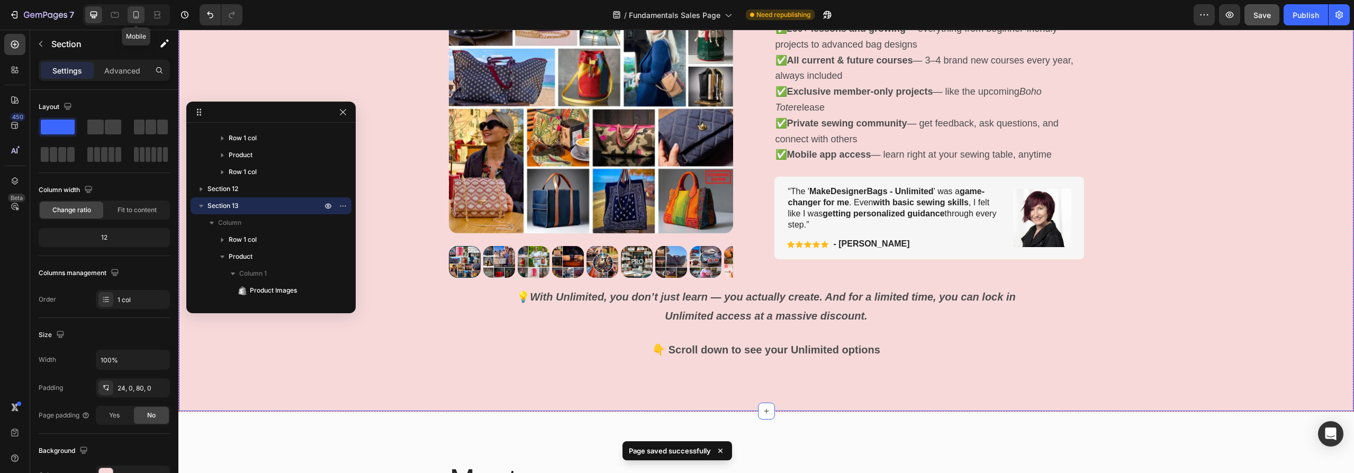
click at [137, 14] on icon at bounding box center [136, 15] width 11 height 11
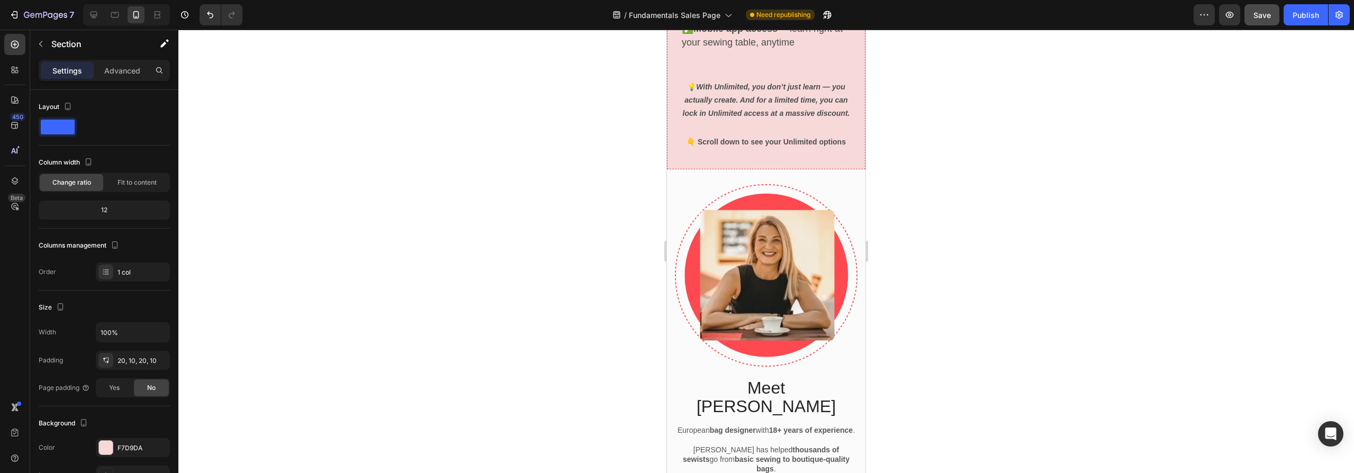
scroll to position [5632, 0]
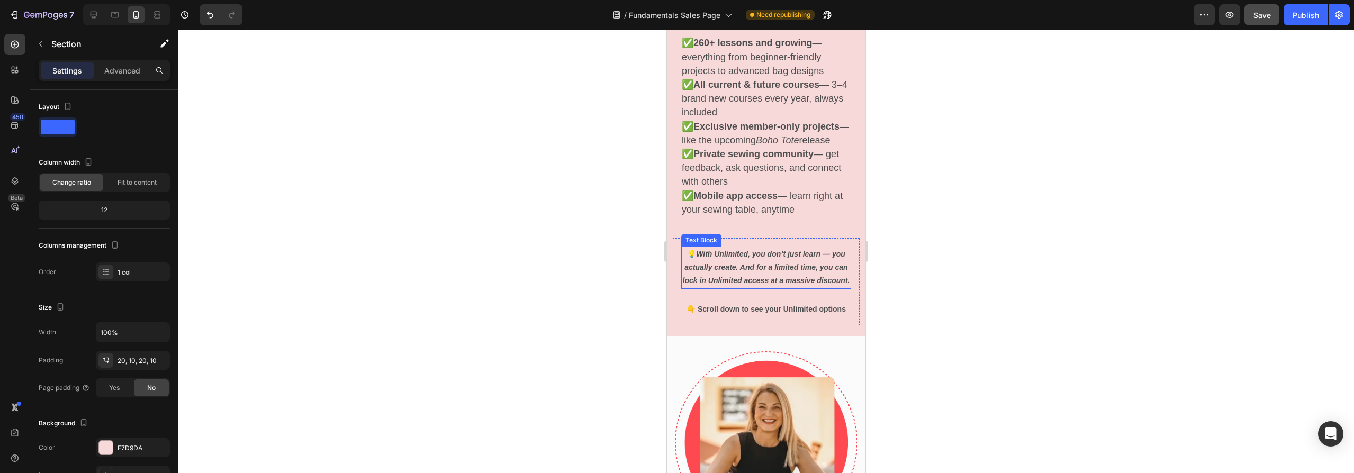
click at [776, 272] on p "💡 With Unlimited, you don’t just learn — you actually create. And for a limited…" at bounding box center [766, 268] width 168 height 40
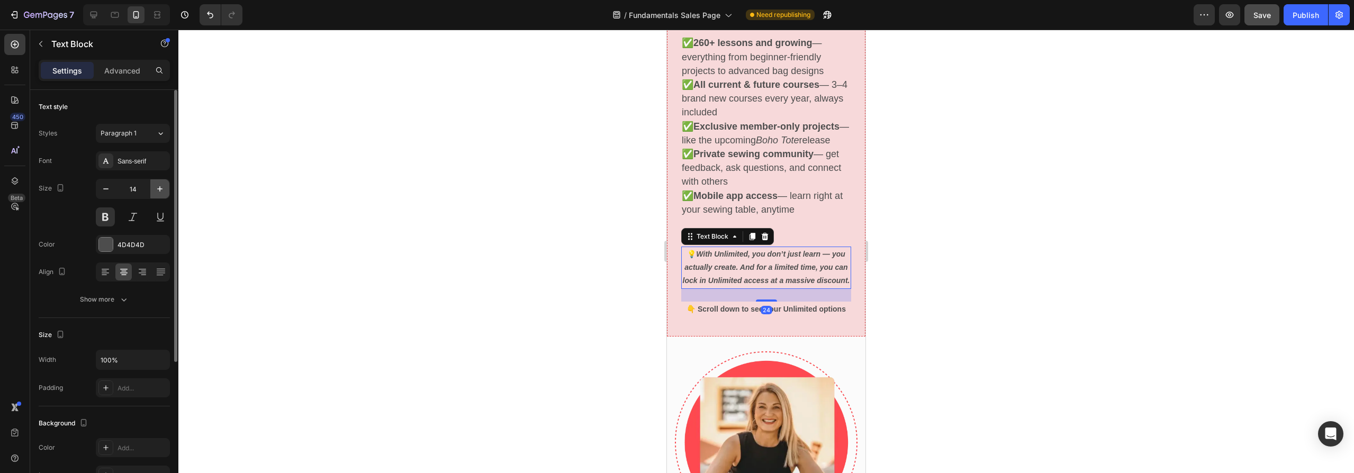
click at [160, 188] on icon "button" at bounding box center [159, 188] width 5 height 5
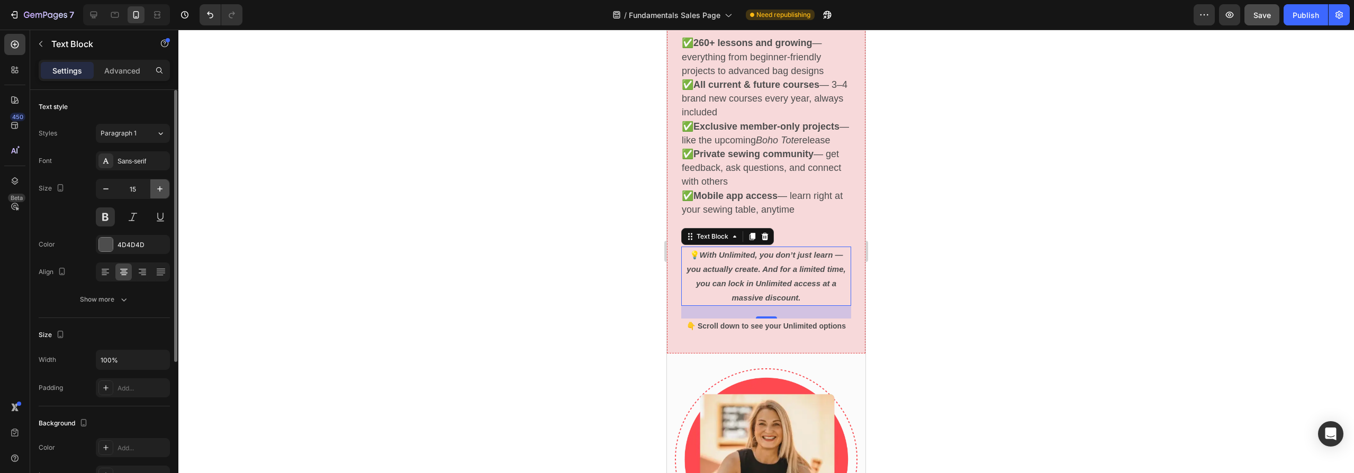
click at [160, 188] on icon "button" at bounding box center [159, 188] width 5 height 5
type input "16"
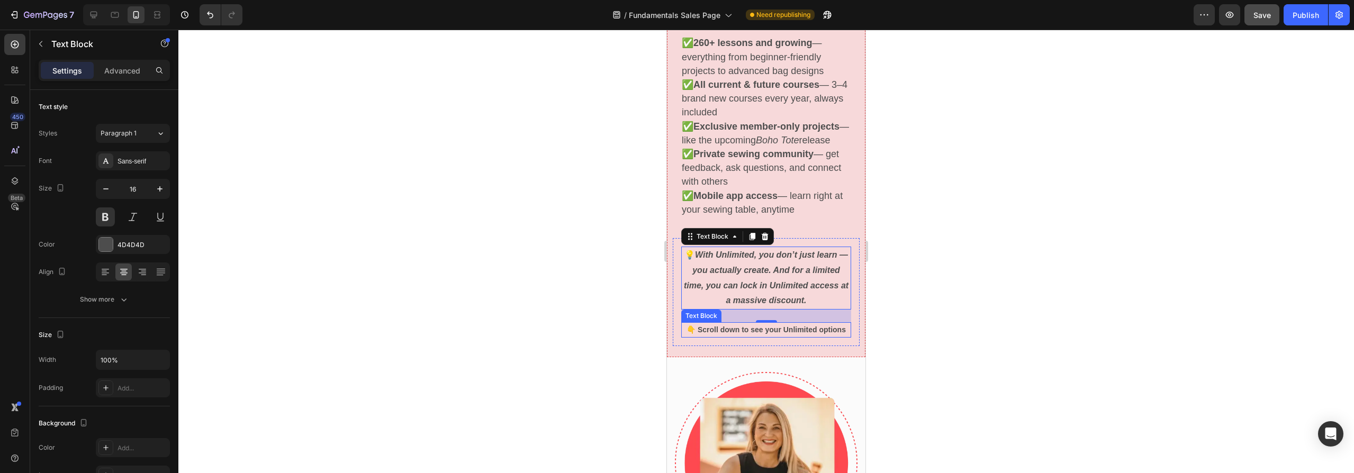
click at [767, 337] on p "👇 Scroll down to see your Unlimited options" at bounding box center [766, 329] width 168 height 13
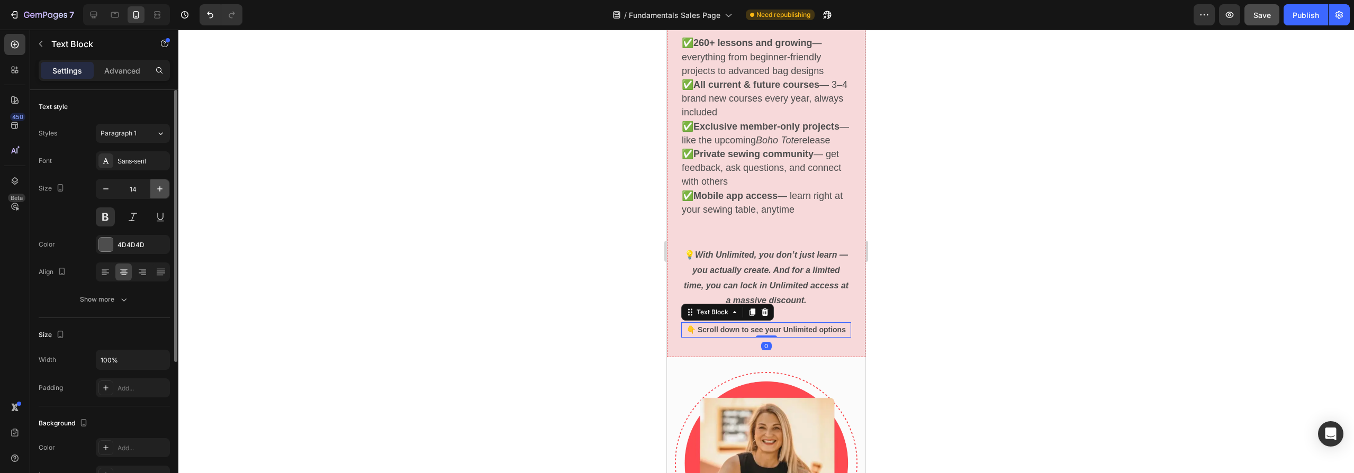
click at [160, 187] on icon "button" at bounding box center [160, 189] width 11 height 11
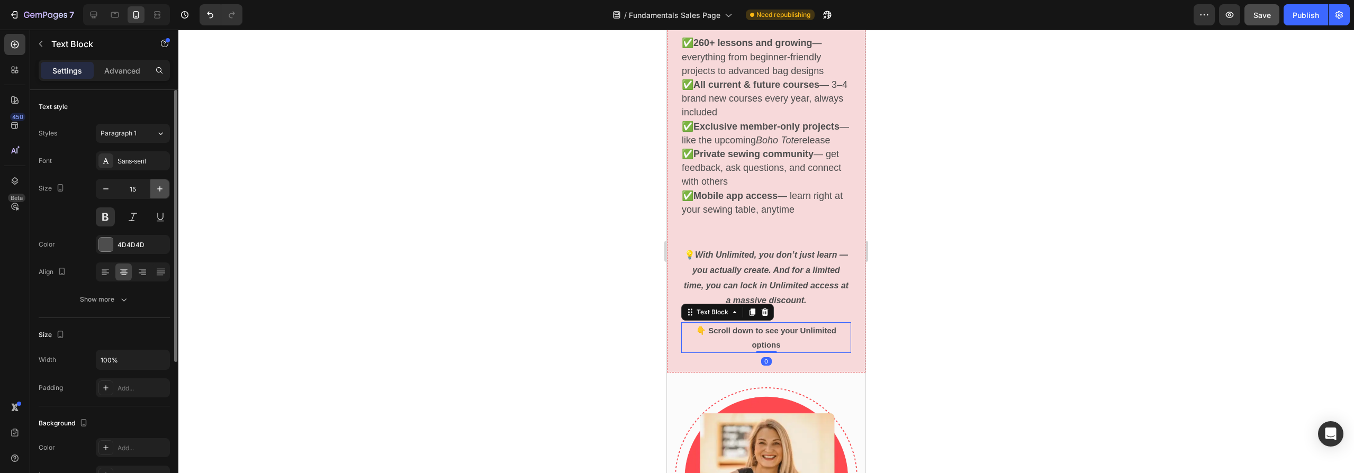
click at [160, 187] on icon "button" at bounding box center [160, 189] width 11 height 11
type input "16"
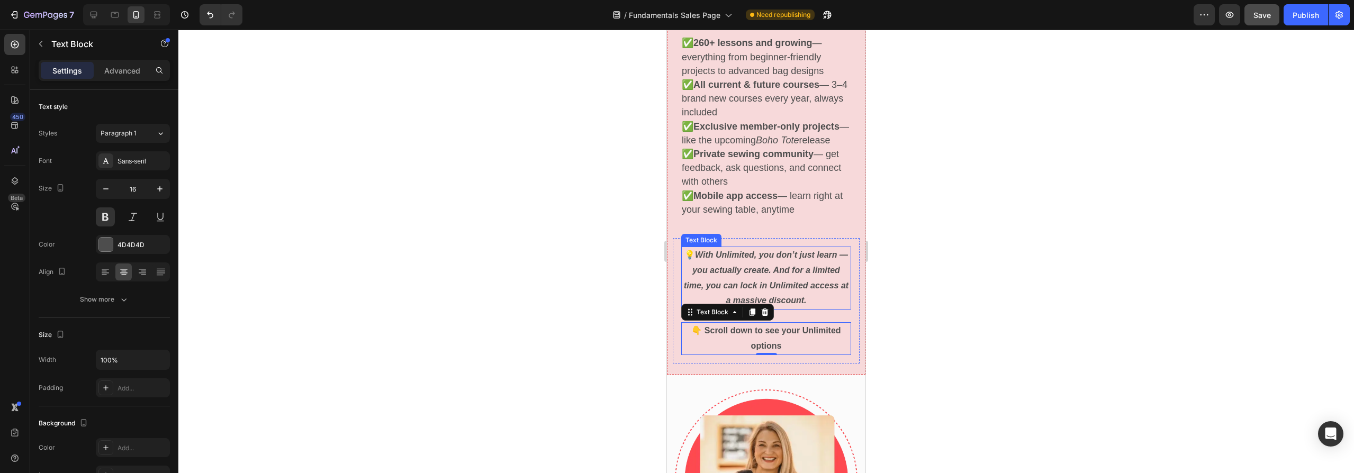
click at [799, 266] on icon "With Unlimited, you don’t just learn — you actually create. And for a limited t…" at bounding box center [766, 277] width 165 height 55
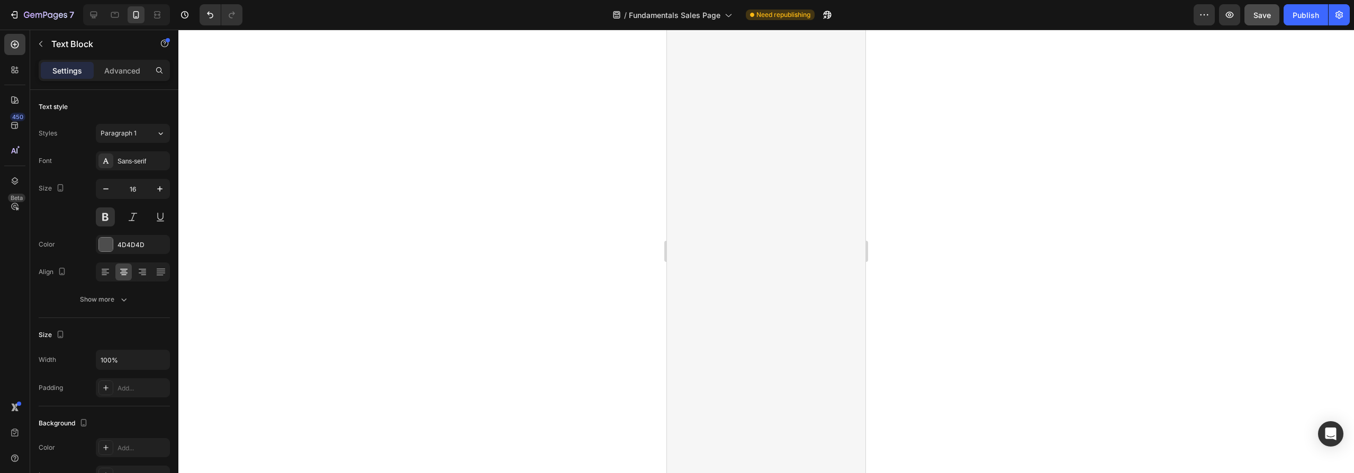
scroll to position [0, 0]
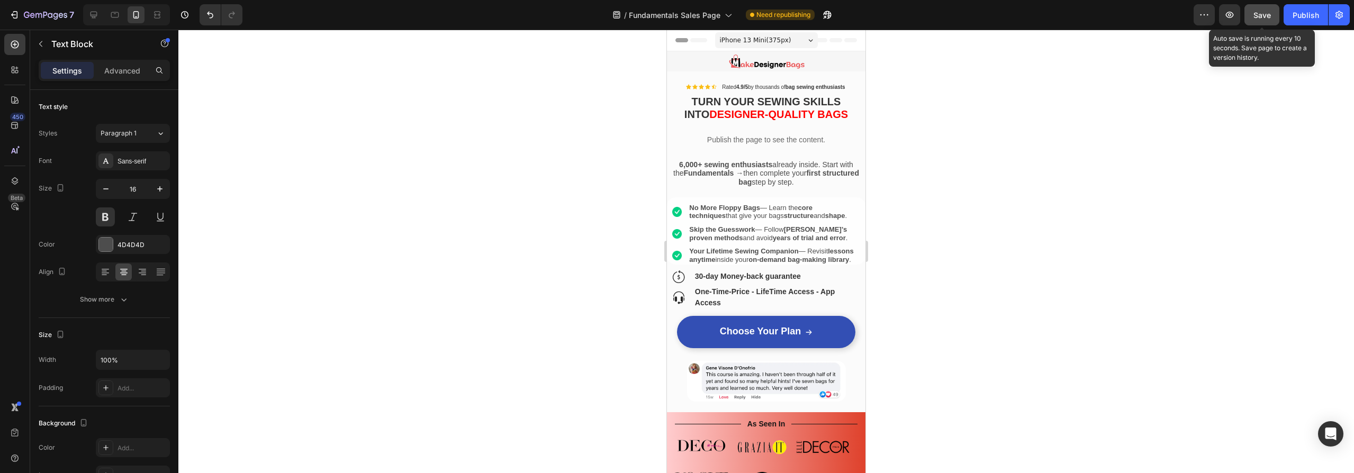
click at [1268, 13] on span "Save" at bounding box center [1261, 15] width 17 height 9
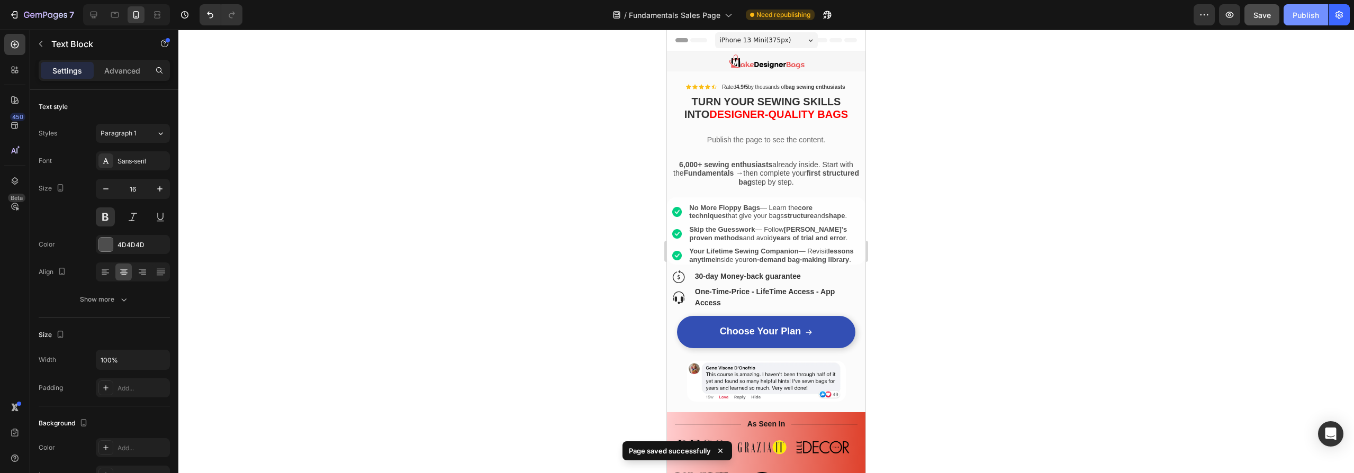
click at [1306, 15] on div "Publish" at bounding box center [1305, 15] width 26 height 11
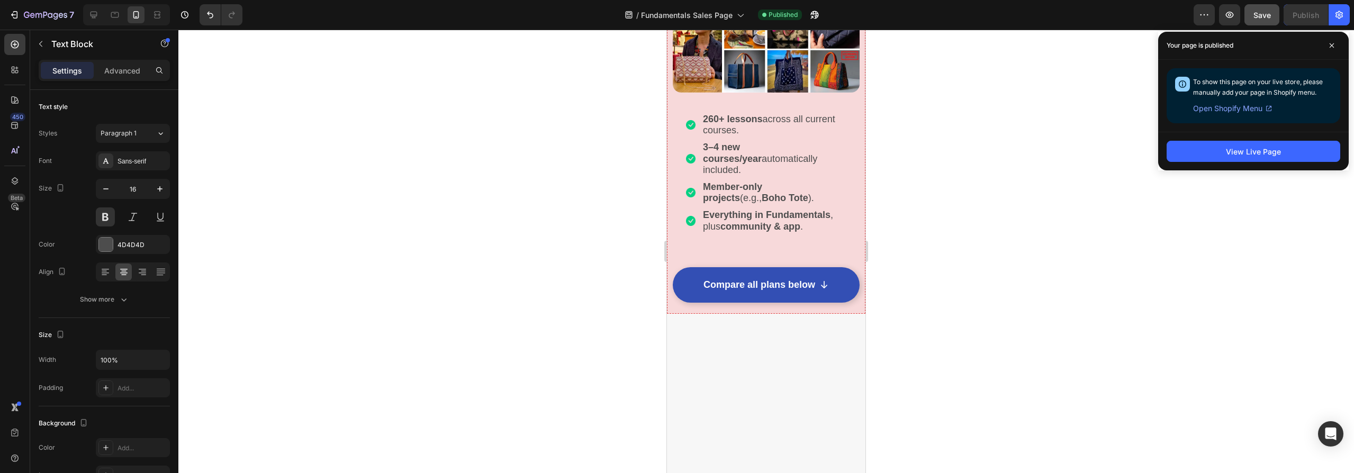
scroll to position [2644, 0]
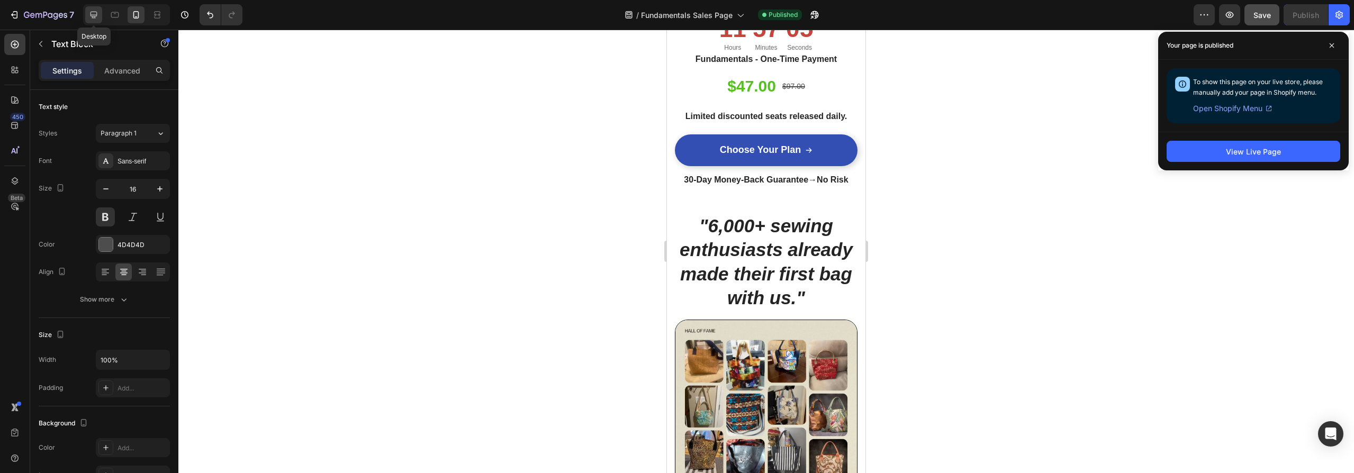
click at [97, 14] on icon at bounding box center [93, 15] width 11 height 11
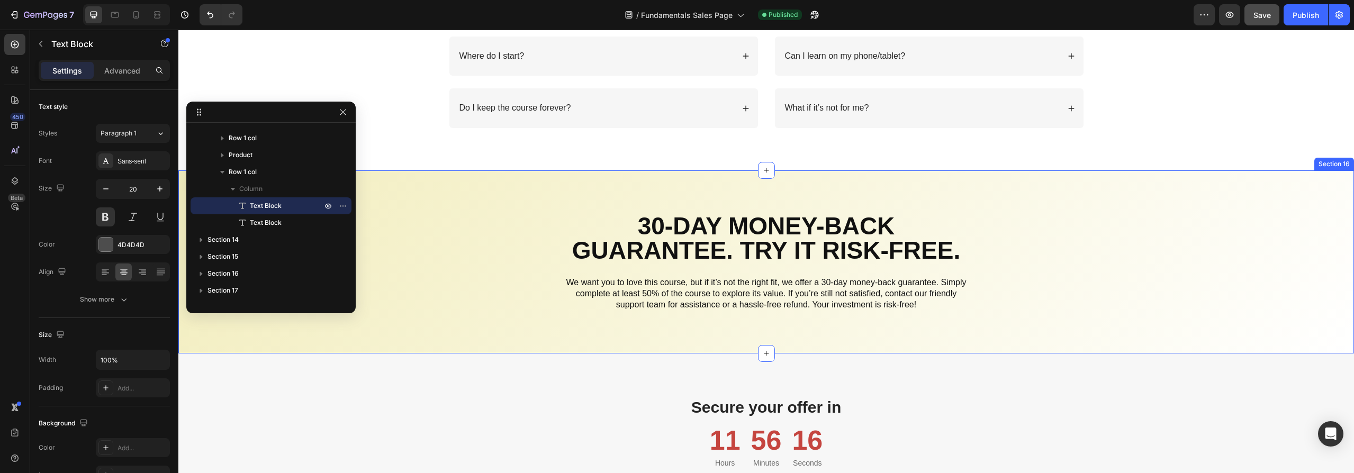
scroll to position [5345, 0]
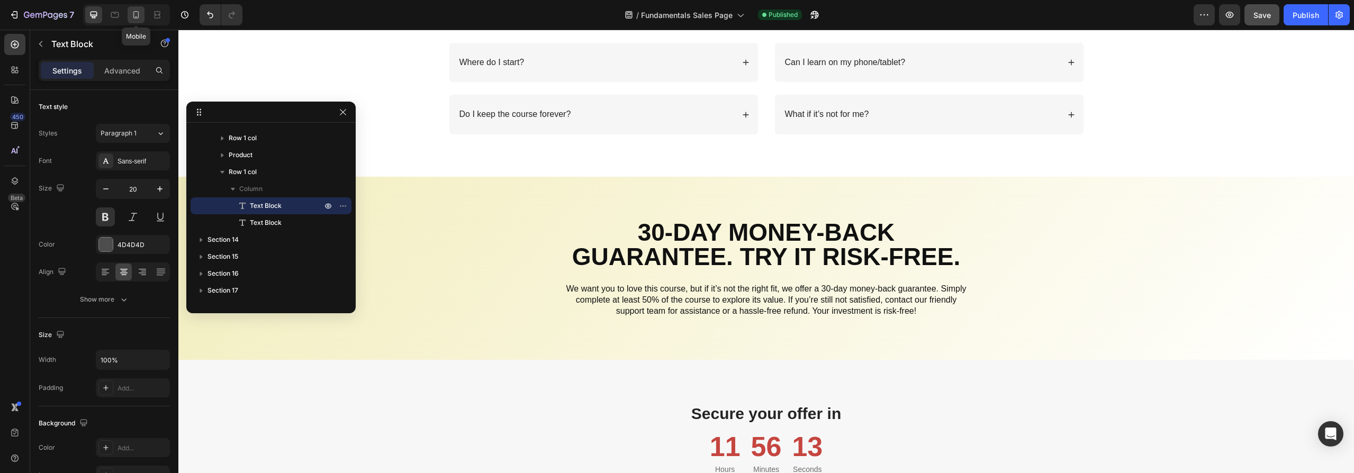
click at [134, 14] on icon at bounding box center [136, 15] width 11 height 11
type input "16"
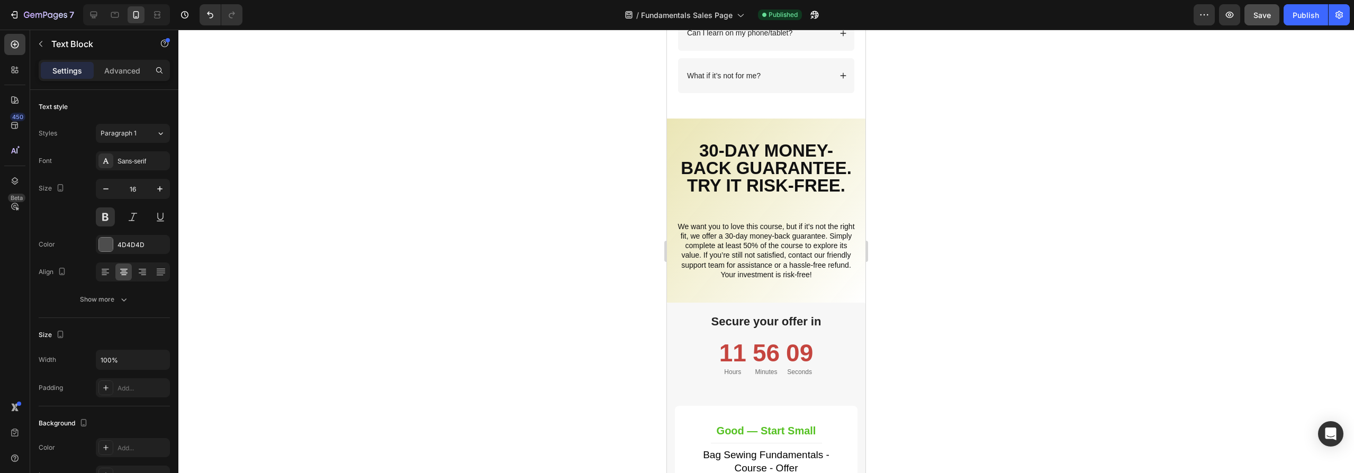
scroll to position [5586, 0]
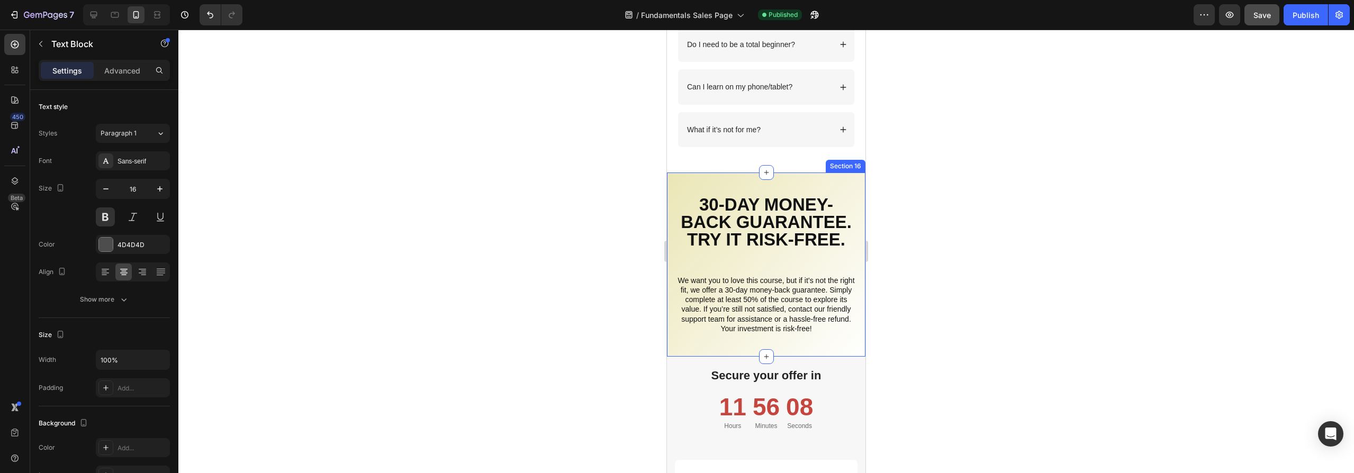
click at [689, 348] on div "30-Day Money-Back Guarantee. Try it risk-free. Text Block We want you to love t…" at bounding box center [766, 265] width 198 height 184
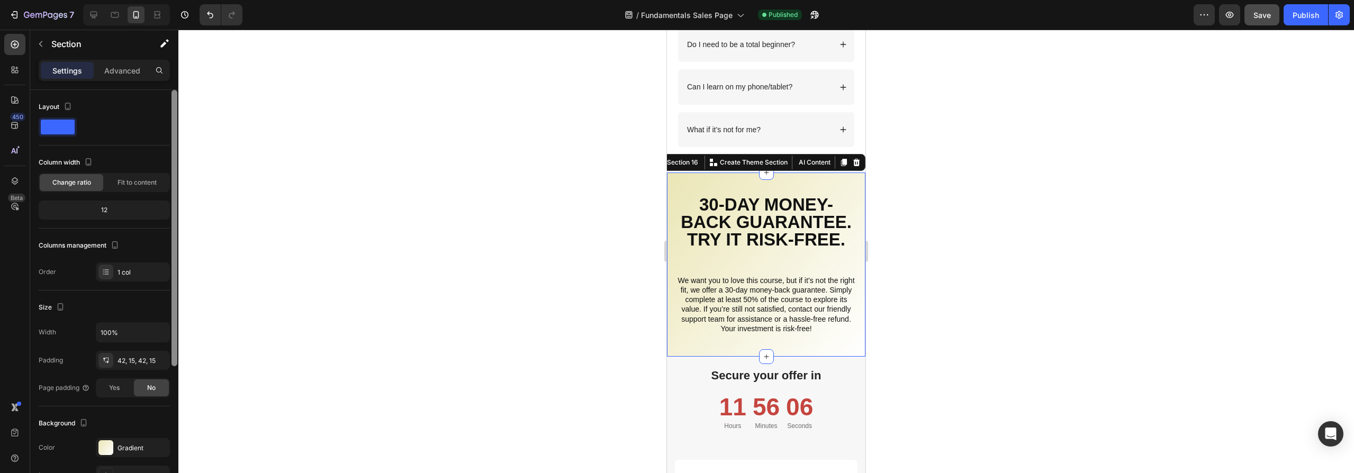
drag, startPoint x: 111, startPoint y: 450, endPoint x: 172, endPoint y: 419, distance: 68.6
click at [111, 450] on div at bounding box center [105, 447] width 15 height 15
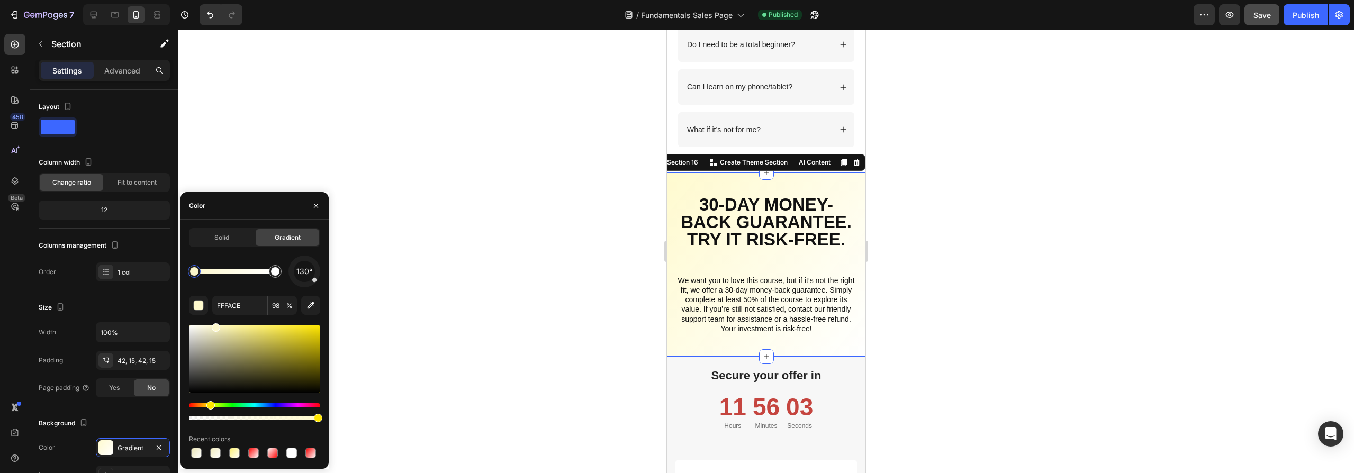
drag, startPoint x: 221, startPoint y: 333, endPoint x: 215, endPoint y: 326, distance: 9.8
click at [209, 329] on div at bounding box center [254, 359] width 131 height 67
click at [209, 328] on div at bounding box center [209, 330] width 8 height 8
type input "F4F1D2"
click at [1299, 15] on div "Publish" at bounding box center [1305, 15] width 26 height 11
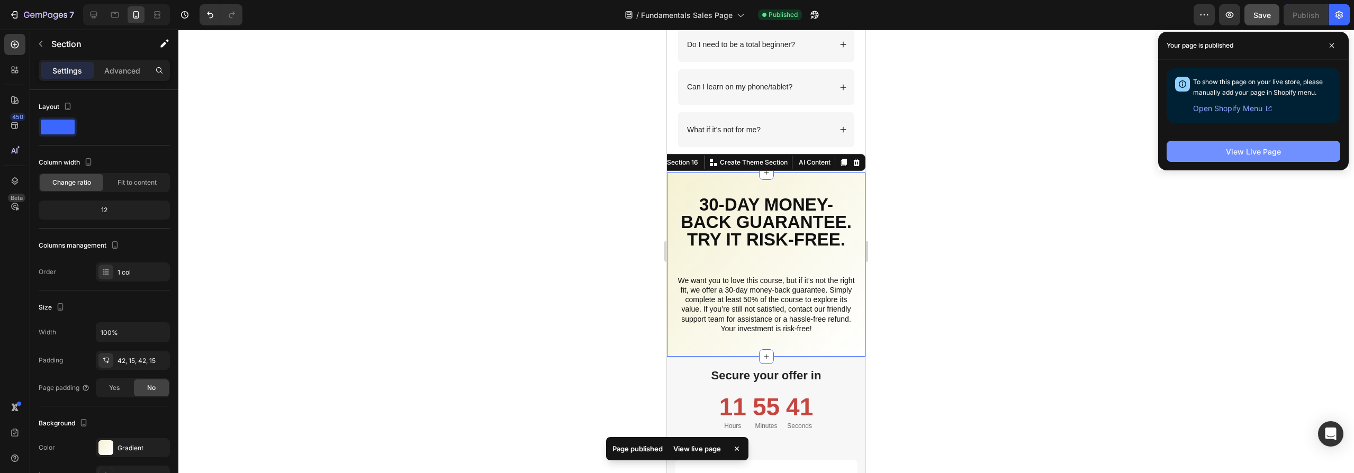
click at [1214, 153] on button "View Live Page" at bounding box center [1254, 151] width 174 height 21
